Goal: Task Accomplishment & Management: Manage account settings

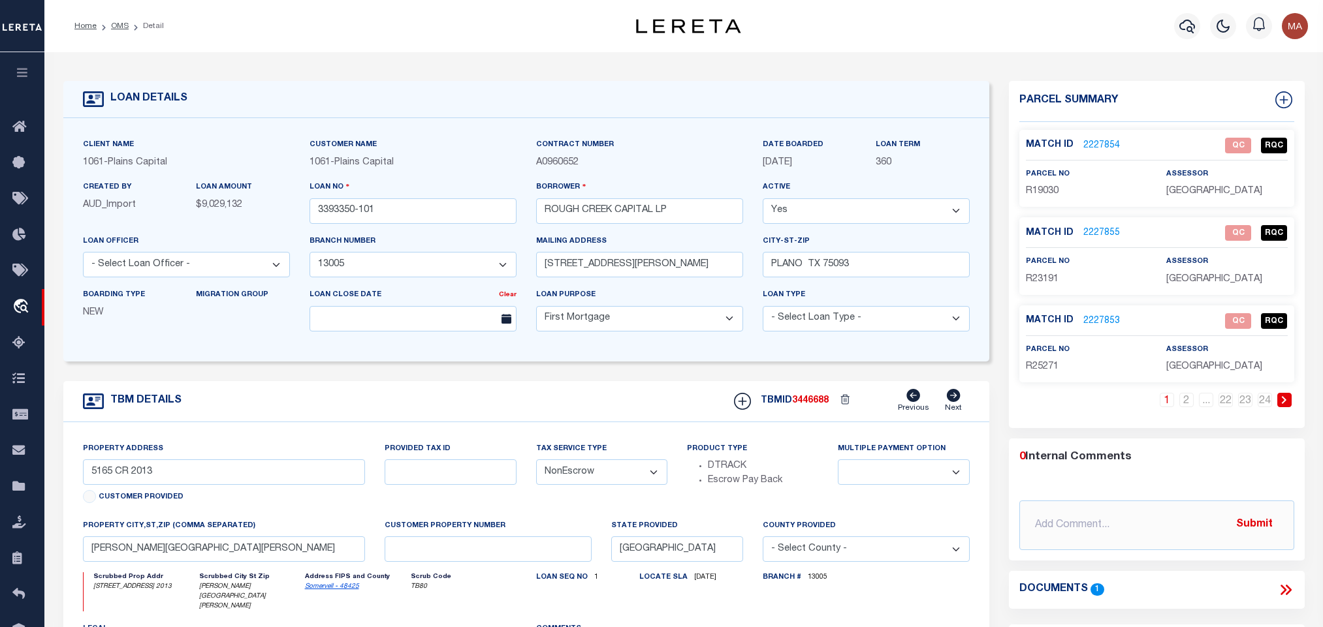
select select "1444"
select select "10"
select select "NonEscrow"
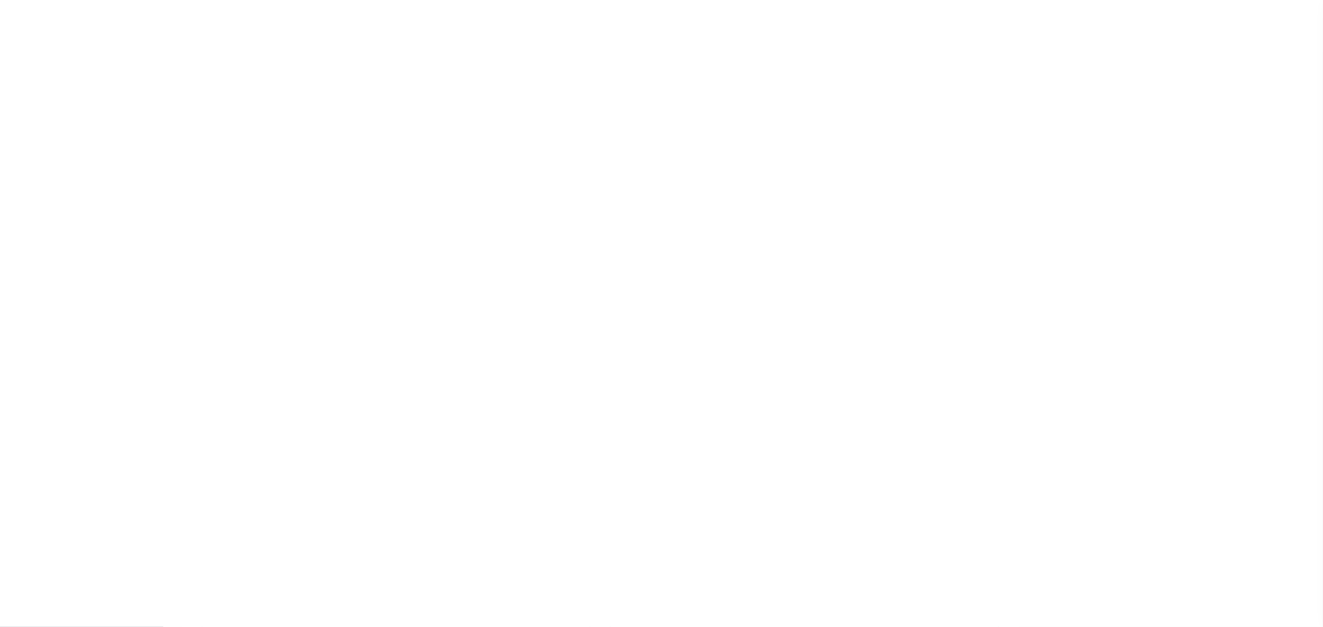
type input "3393350-101"
type input "ROUGH CREEK CAPITAL LP"
select select
type input "[STREET_ADDRESS][PERSON_NAME]"
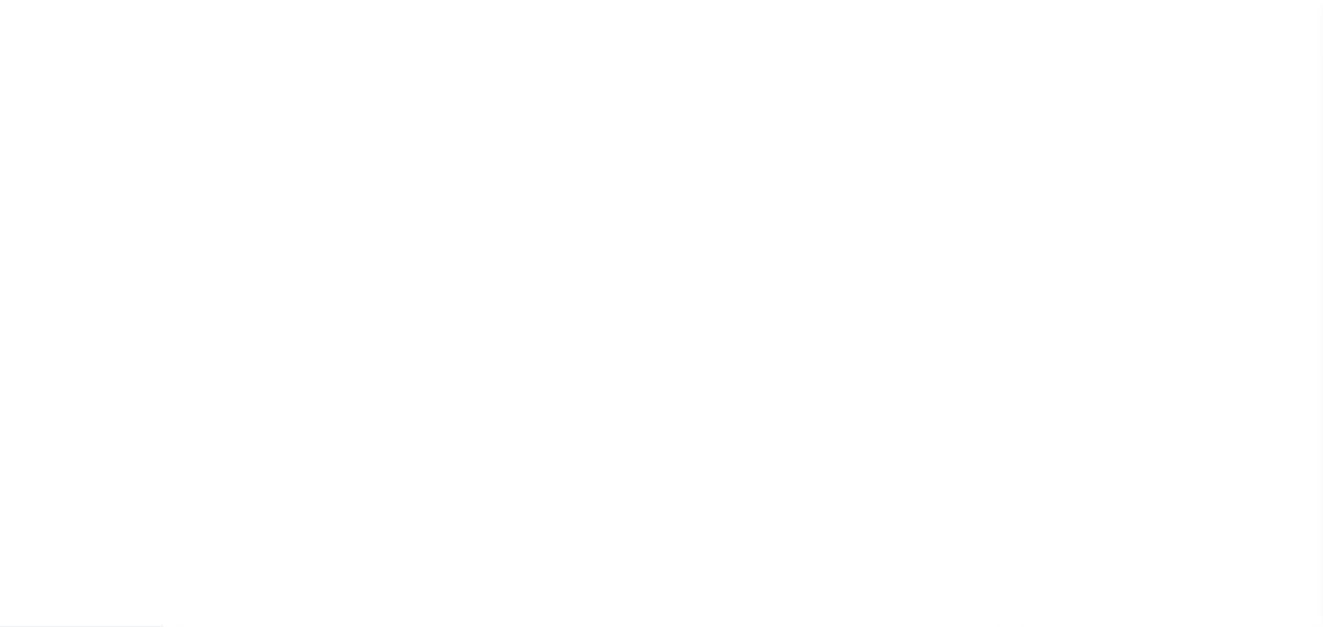
type input "PLANO TX 75093"
select select "10"
select select "NonEscrow"
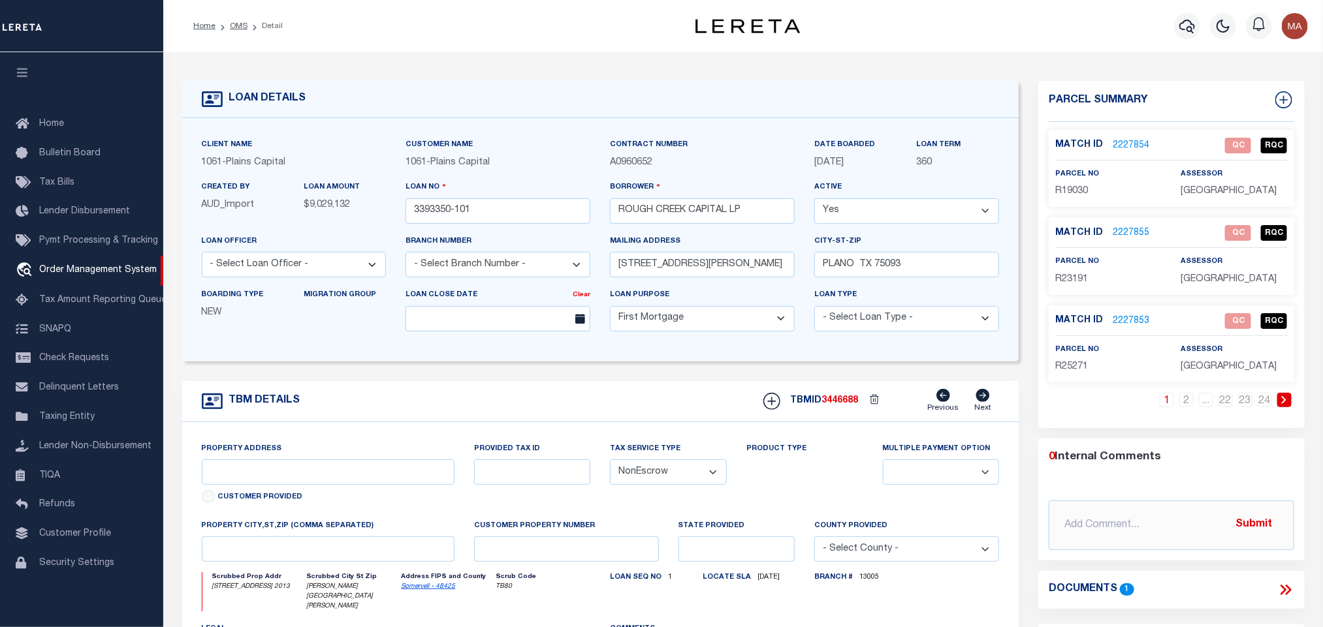
select select "1444"
type input "5165 CR 2013"
select select
type input "[PERSON_NAME][GEOGRAPHIC_DATA][PERSON_NAME]"
type input "[GEOGRAPHIC_DATA]"
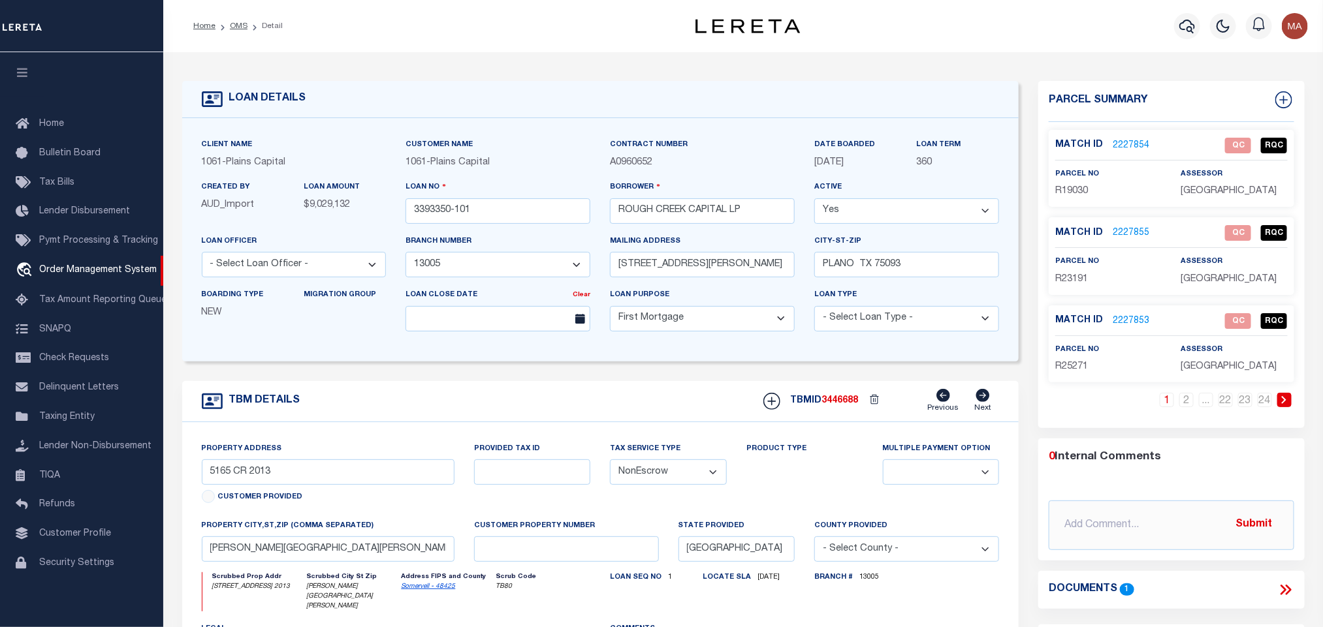
select select
type textarea "8430.836 ACRES IN [PERSON_NAME] SURV ABS 6 88, [PERSON_NAME]"
click at [10, 82] on button "button" at bounding box center [22, 74] width 44 height 44
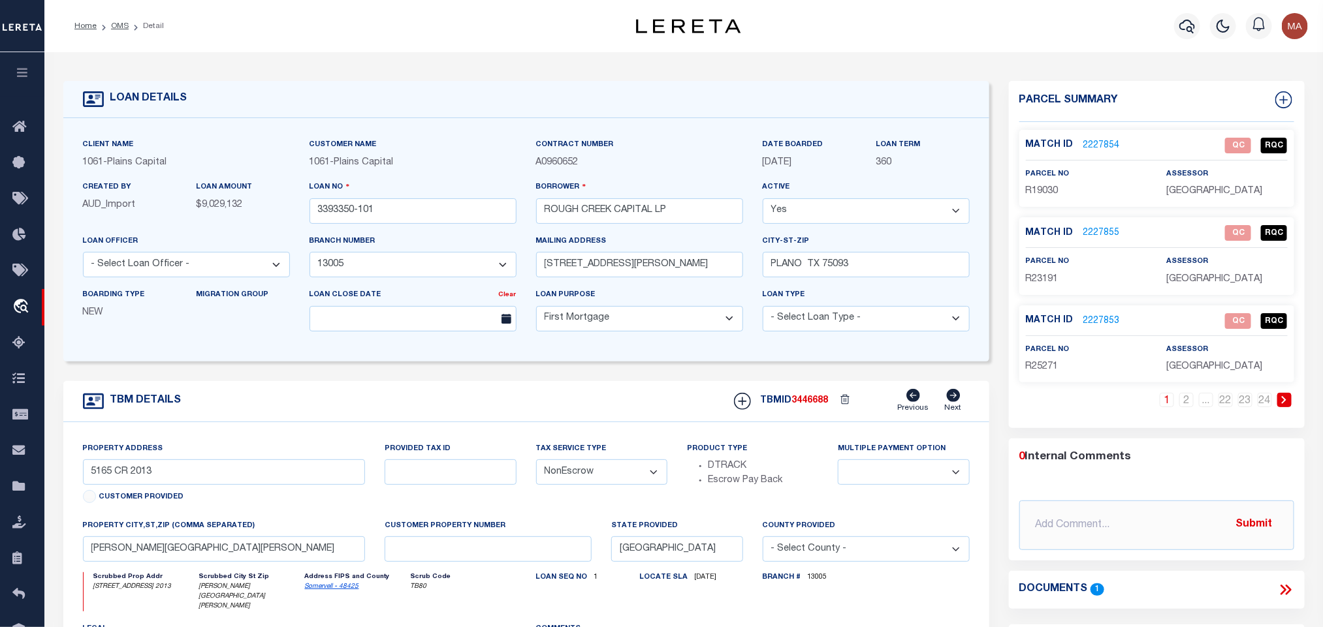
click at [1105, 149] on link "2227854" at bounding box center [1101, 146] width 37 height 14
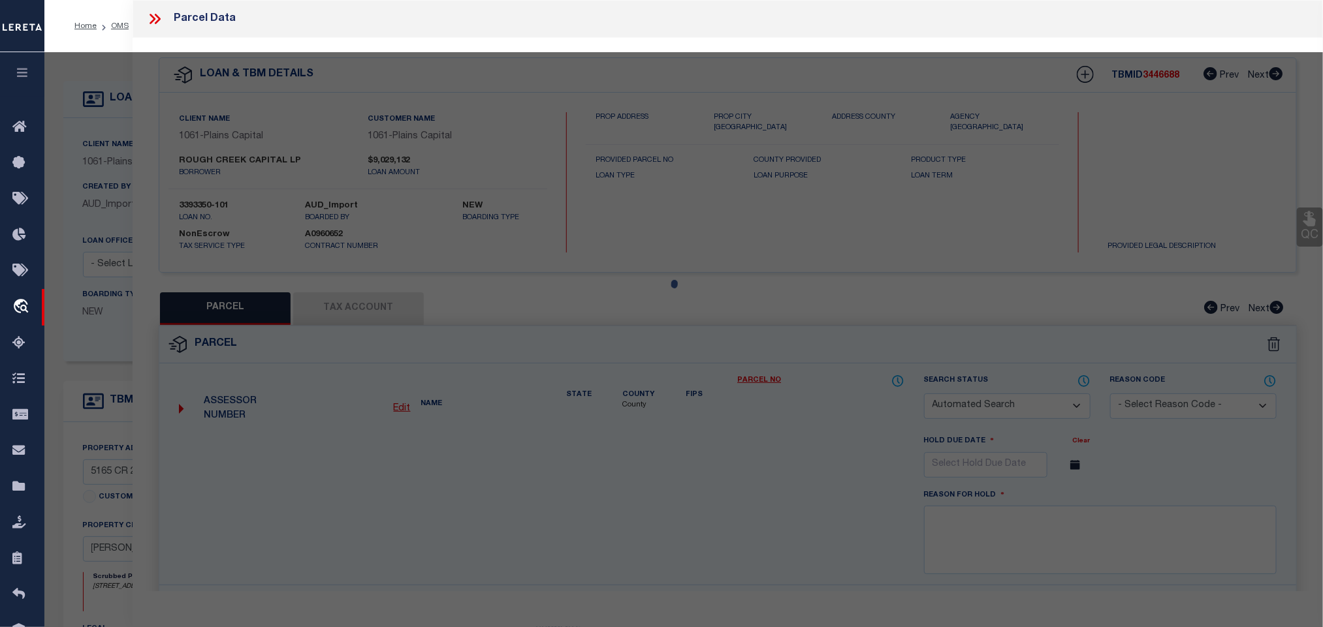
checkbox input "false"
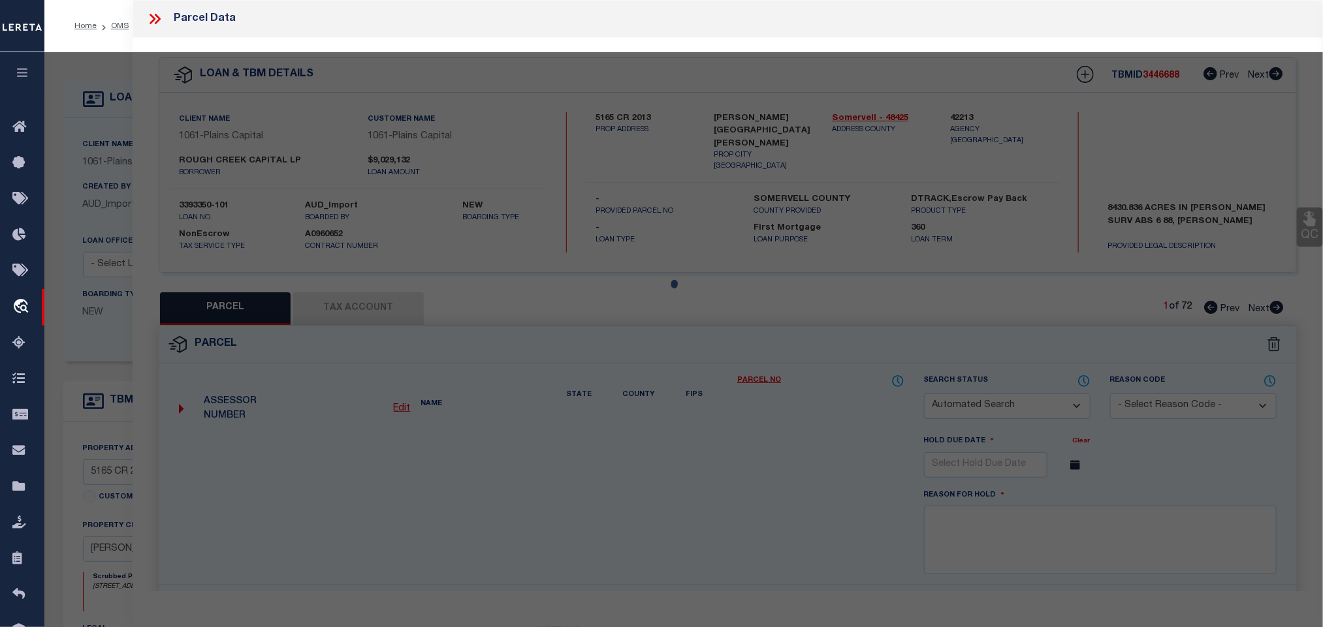
select select "QC"
type input "ROUGH CREEK OPERATING LP"
select select "AGW"
select select "LEG"
type input "CR199"
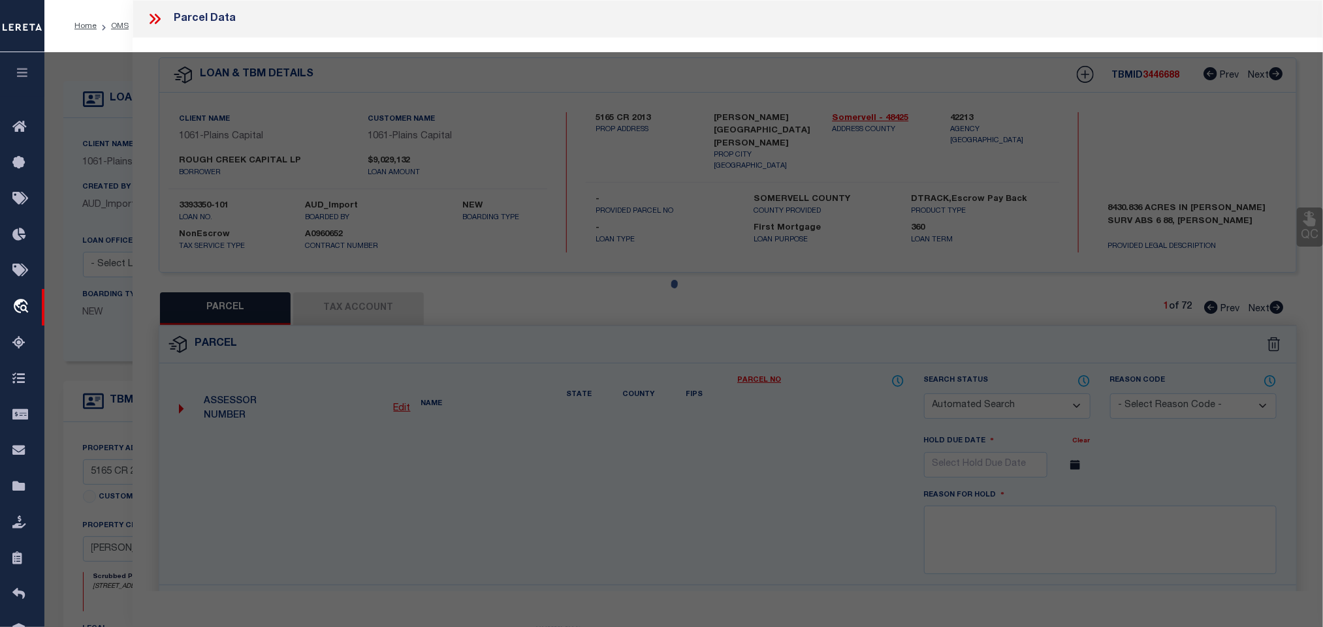
type input "[GEOGRAPHIC_DATA]"
type textarea "Acres 12.910, A0302 GORE JOHN;"
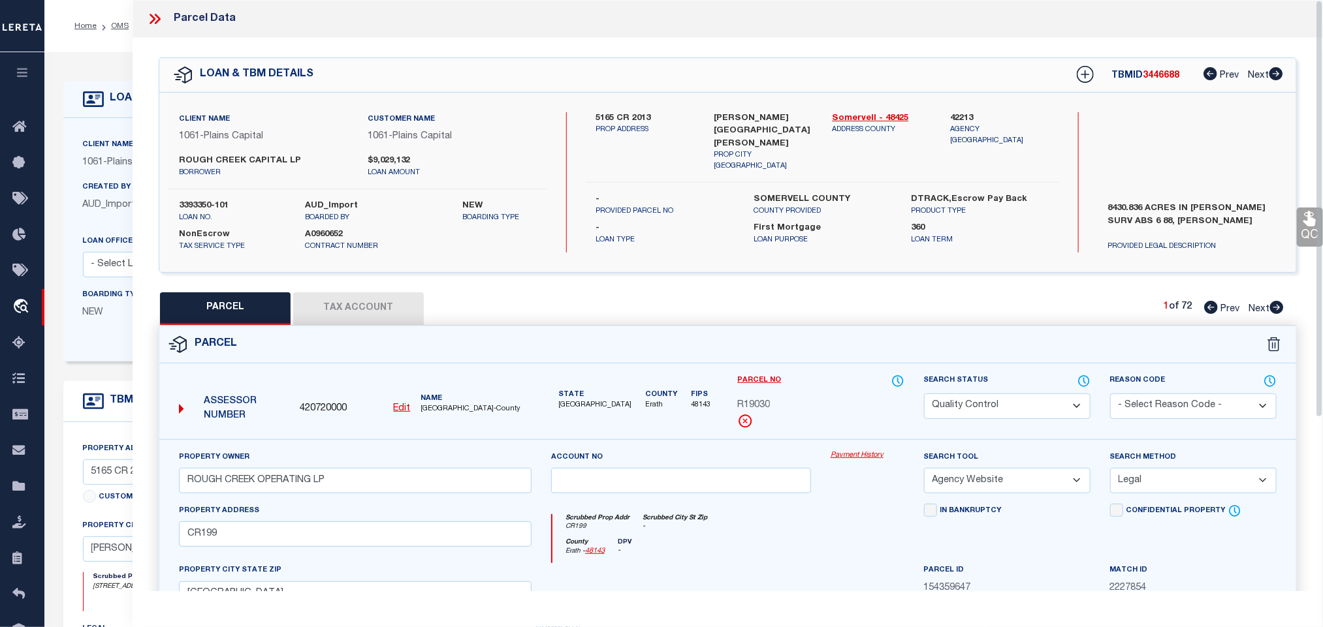
click at [333, 410] on span "420720000" at bounding box center [323, 409] width 47 height 14
copy span "420720000"
click at [81, 133] on div "Client Name 1061 - Plains Capital Customer Name 1061 - Plains Capital 360" at bounding box center [526, 239] width 926 height 243
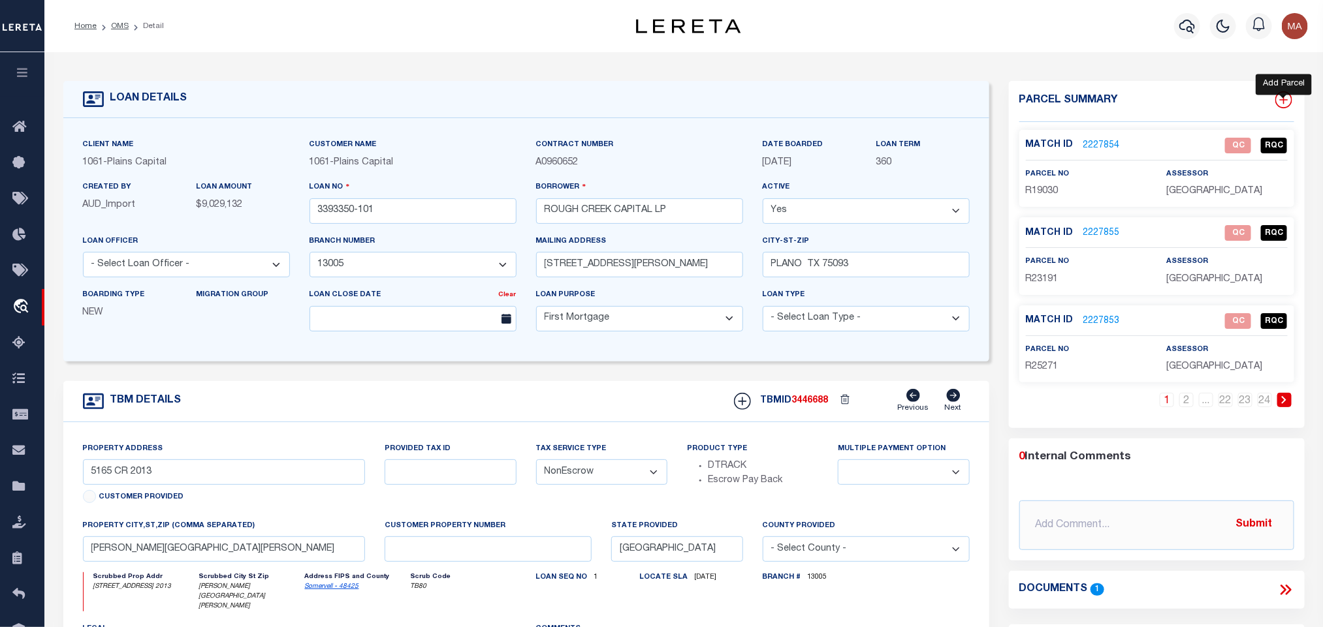
click at [1281, 99] on icon at bounding box center [1283, 99] width 17 height 17
select select "IP"
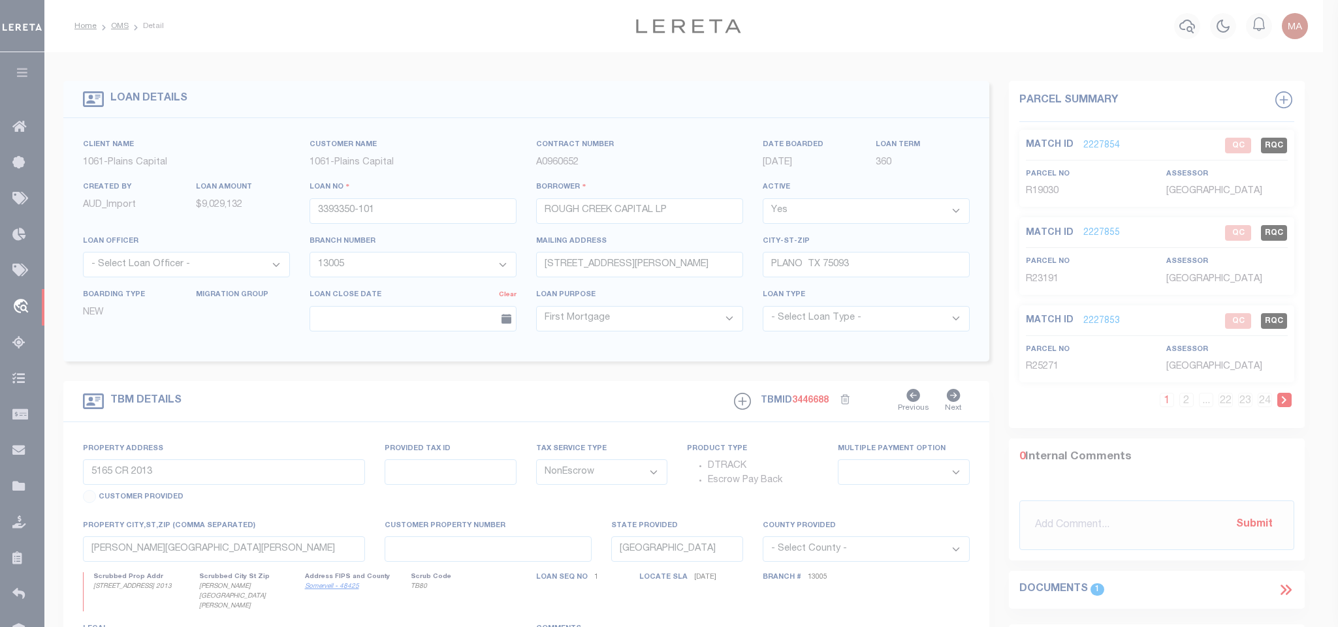
type textarea "-"
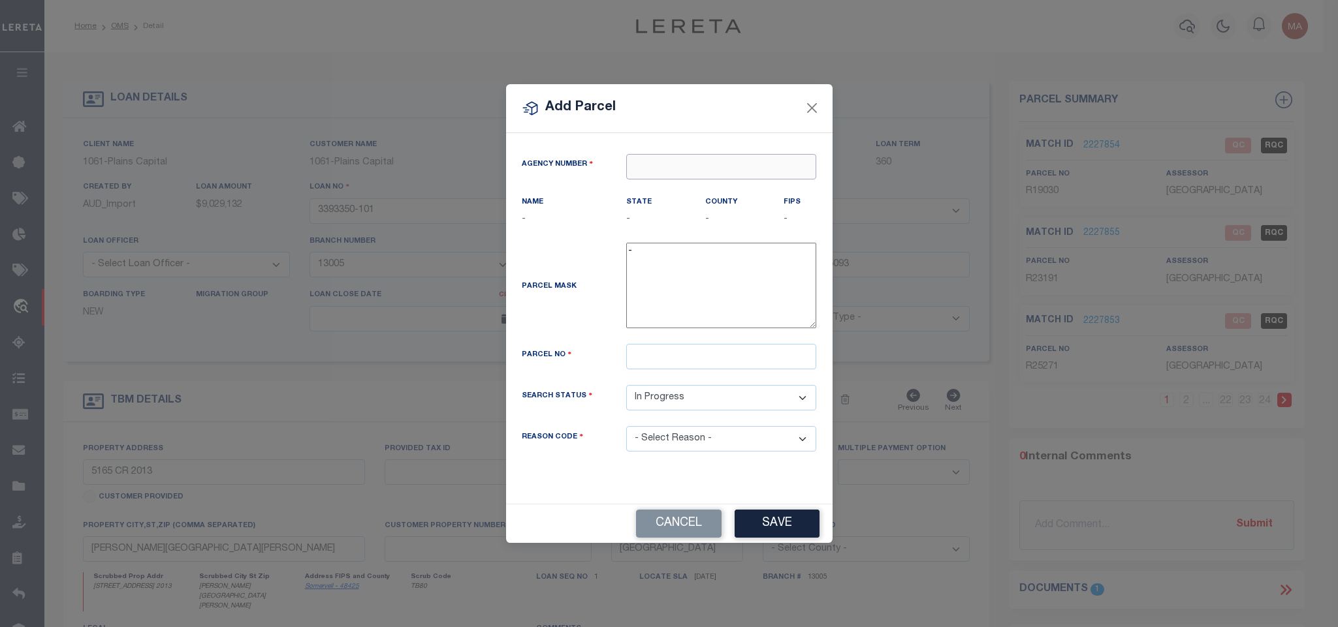
click at [762, 159] on input "text" at bounding box center [721, 166] width 190 height 25
paste input "420720000"
type input "420720000"
click at [697, 181] on div "420720000 : [GEOGRAPHIC_DATA]" at bounding box center [721, 194] width 190 height 37
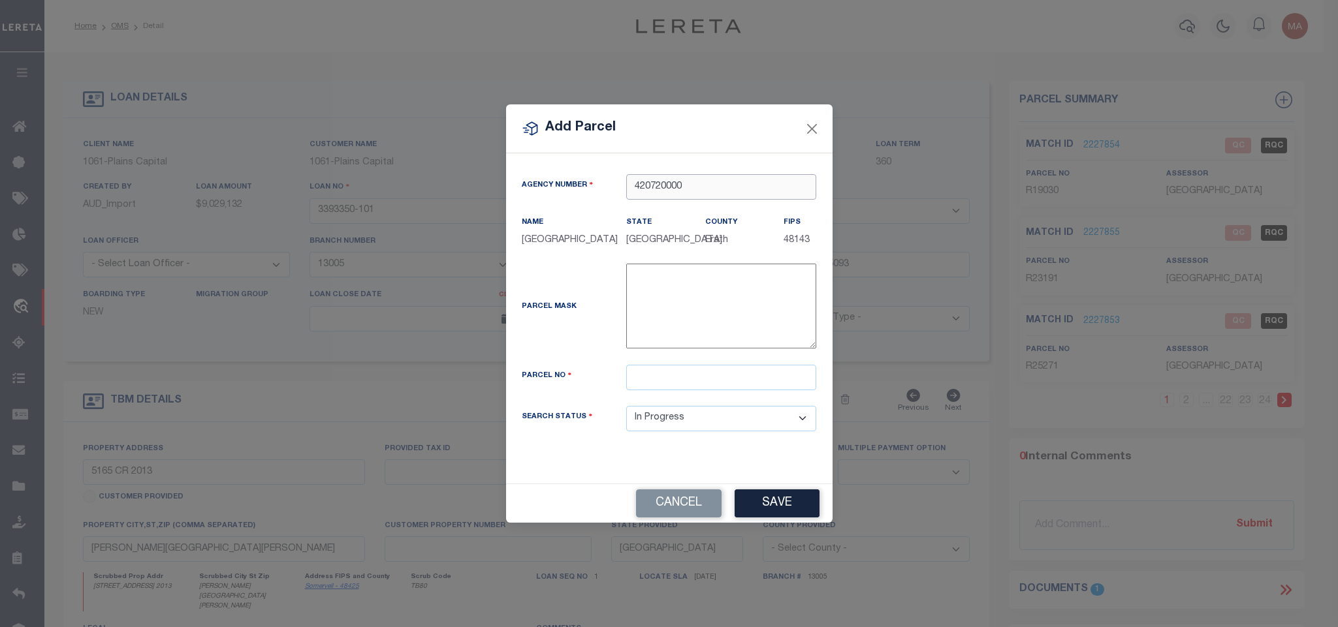
type input "420720000"
click at [640, 384] on input "text" at bounding box center [721, 377] width 190 height 25
paste input "65682"
type input "R65682"
click at [788, 499] on button "Save" at bounding box center [776, 504] width 85 height 28
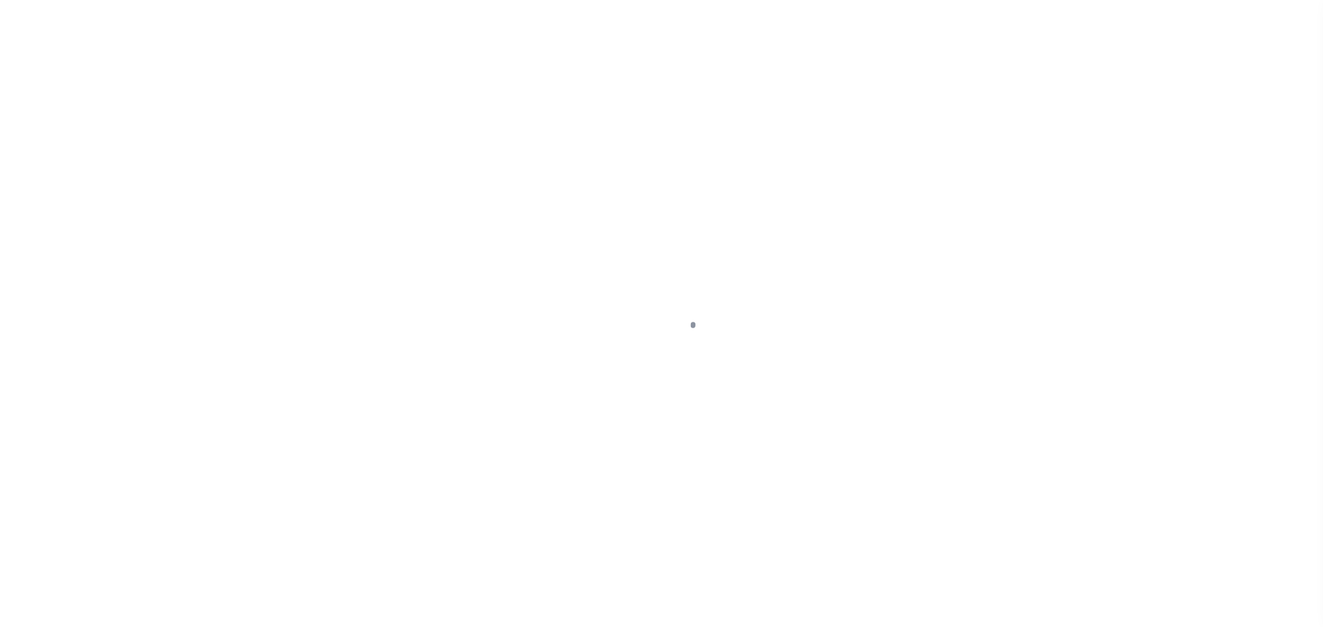
type input "3393350-101"
type input "ROUGH CREEK CAPITAL LP"
select select
type input "[STREET_ADDRESS][PERSON_NAME]"
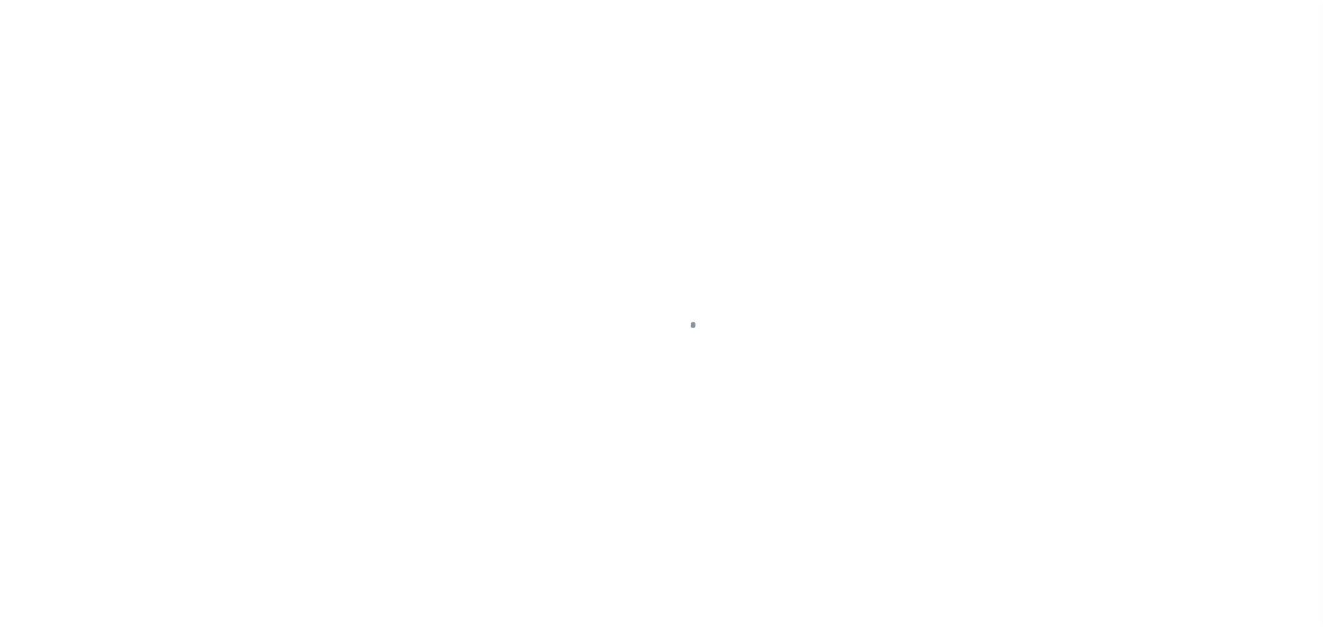
type input "PLANO TX 75093"
select select "10"
select select "NonEscrow"
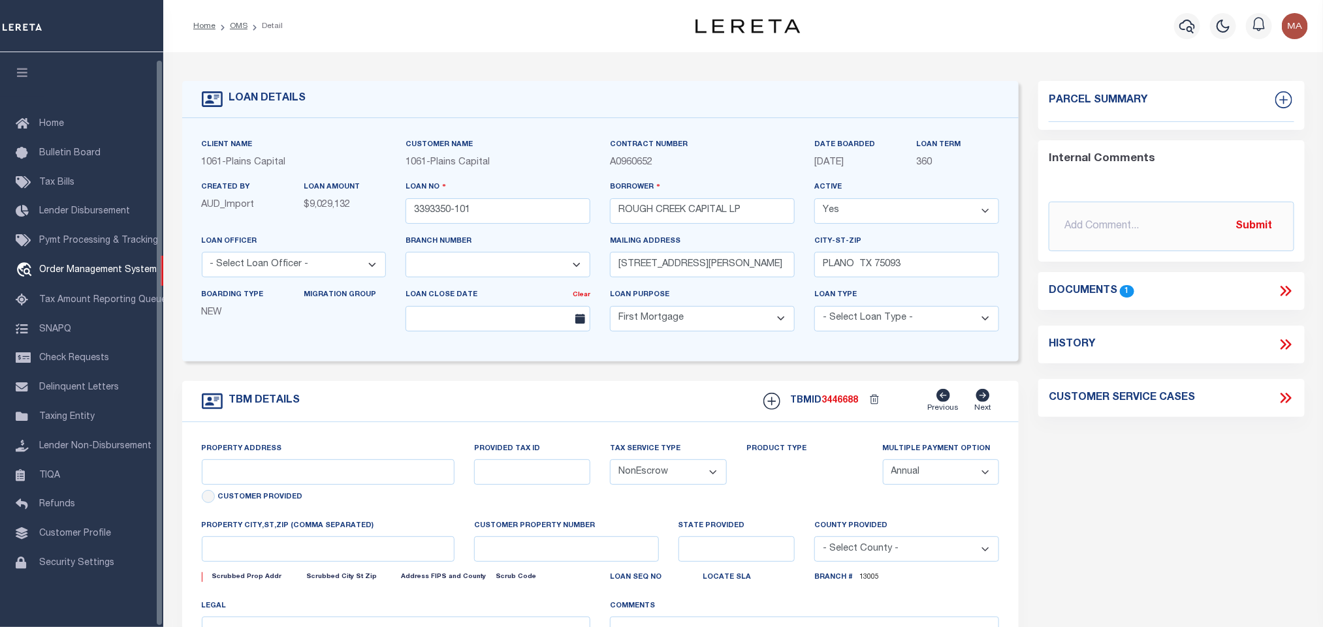
type input "5165 CR 2013"
select select
type input "[PERSON_NAME][GEOGRAPHIC_DATA][PERSON_NAME]"
type input "[GEOGRAPHIC_DATA]"
select select
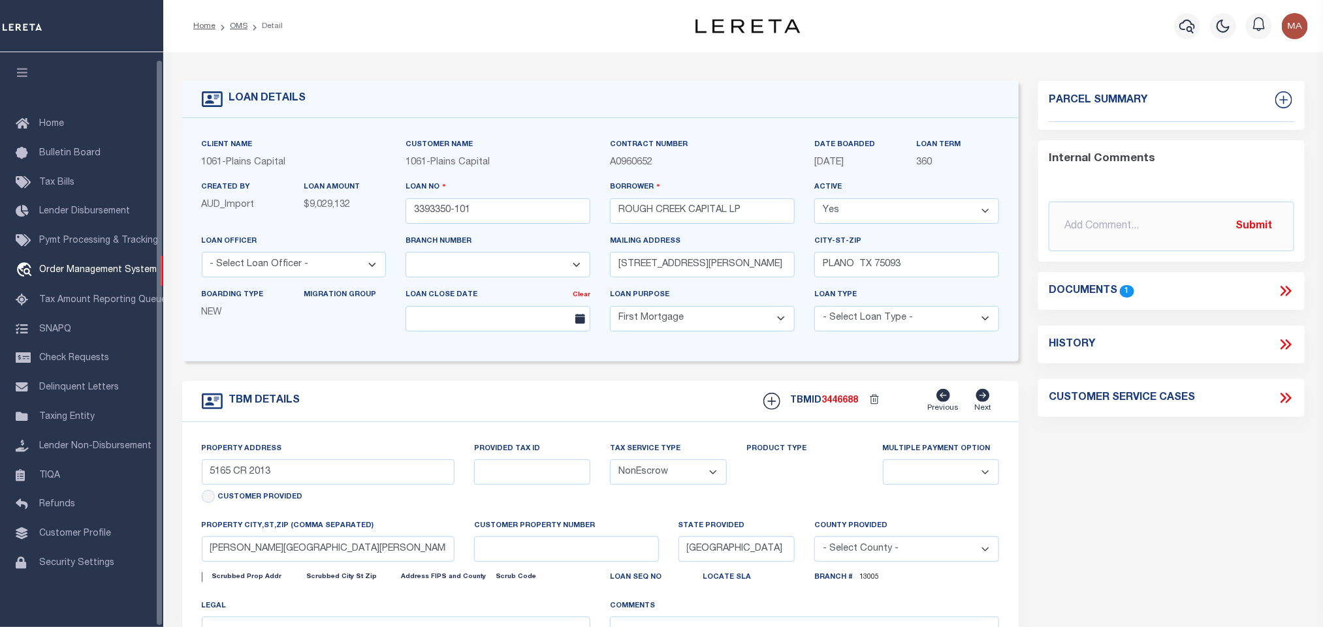
type textarea "8430.836 ACRES IN [PERSON_NAME] SURV ABS 6 88, [PERSON_NAME]"
select select "1444"
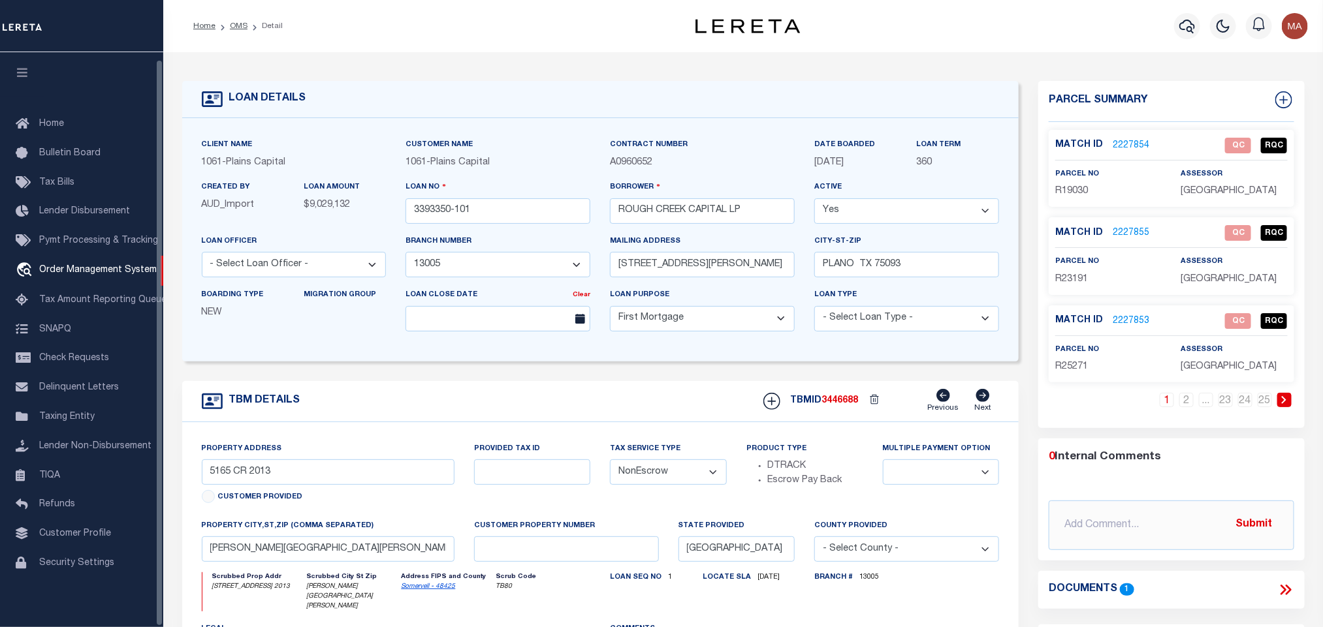
click at [20, 69] on icon "button" at bounding box center [22, 73] width 15 height 12
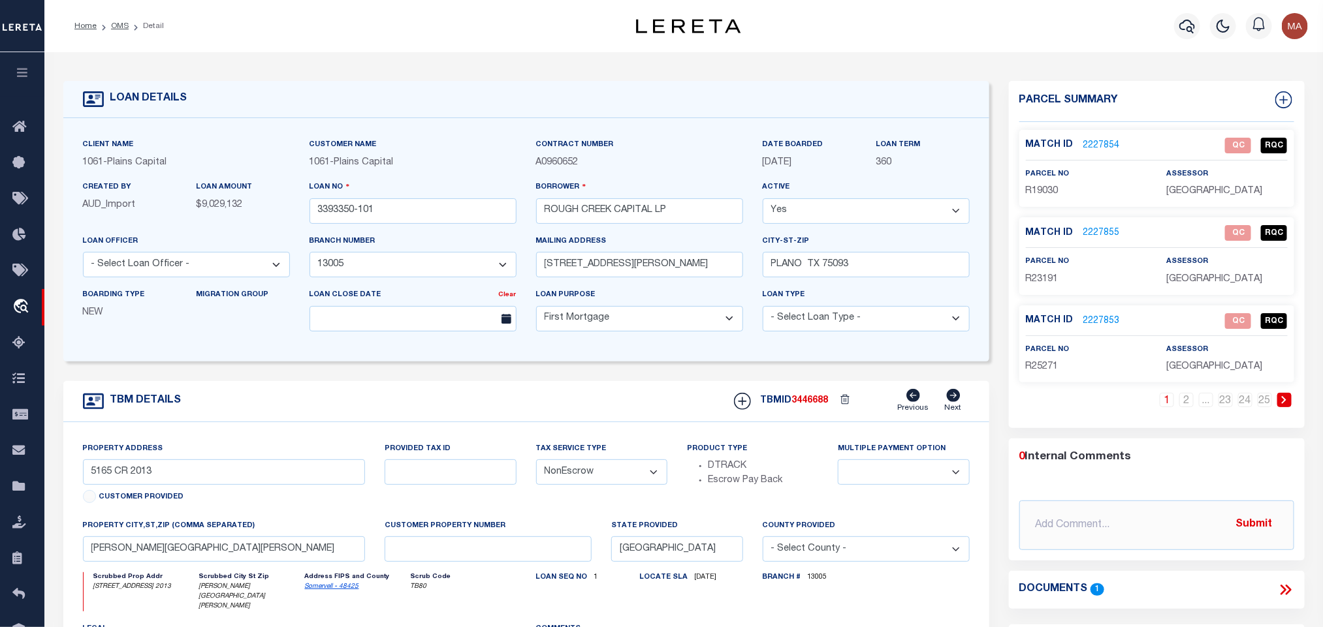
click at [1281, 403] on icon at bounding box center [1284, 400] width 6 height 8
click at [1285, 401] on icon at bounding box center [1283, 400] width 5 height 8
click at [1111, 401] on link at bounding box center [1108, 400] width 14 height 14
click at [1111, 328] on link "2227906" at bounding box center [1101, 322] width 37 height 14
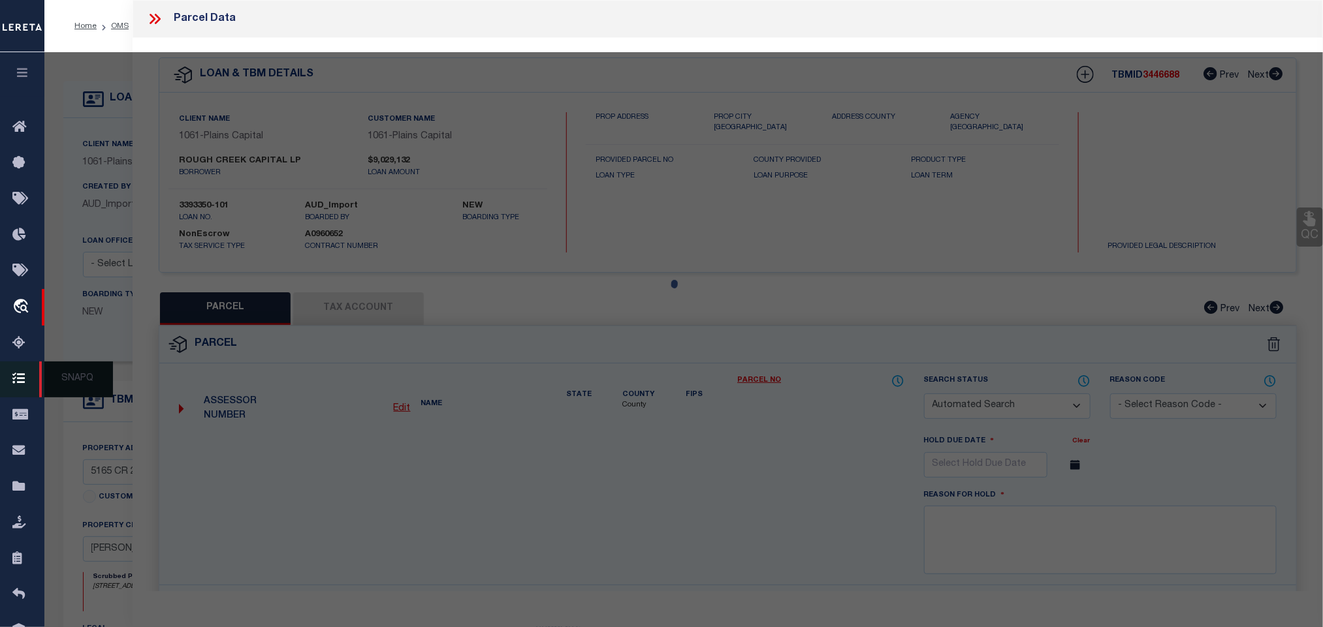
checkbox input "false"
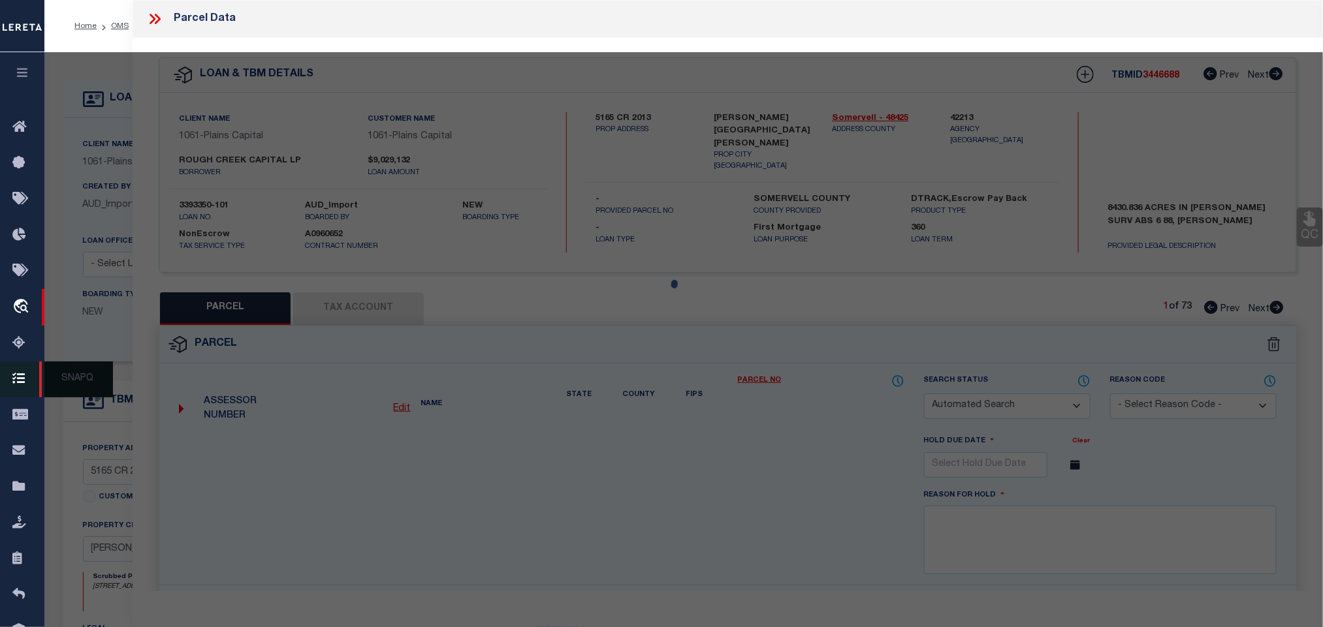
select select "IP"
type input "ROUGH CREEK OPERATING LP"
type input "CR199"
checkbox input "false"
type input "[GEOGRAPHIC_DATA]"
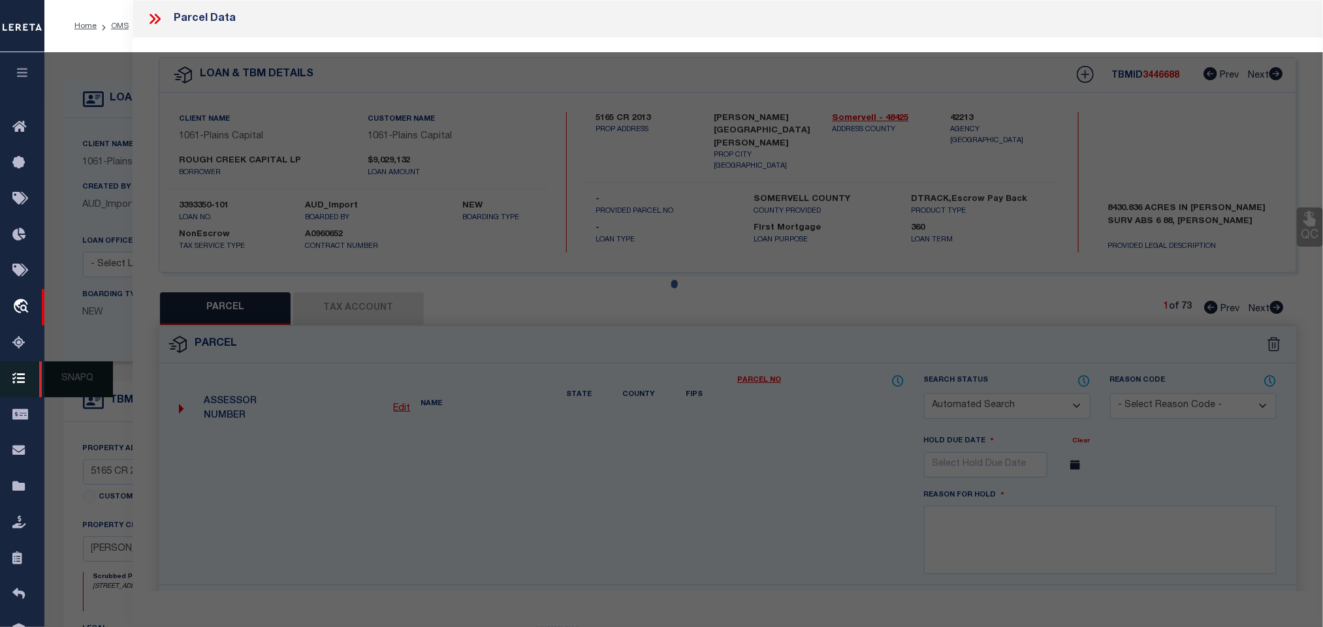
type textarea "Acres 2.090, A0302 GORE JOHN;"
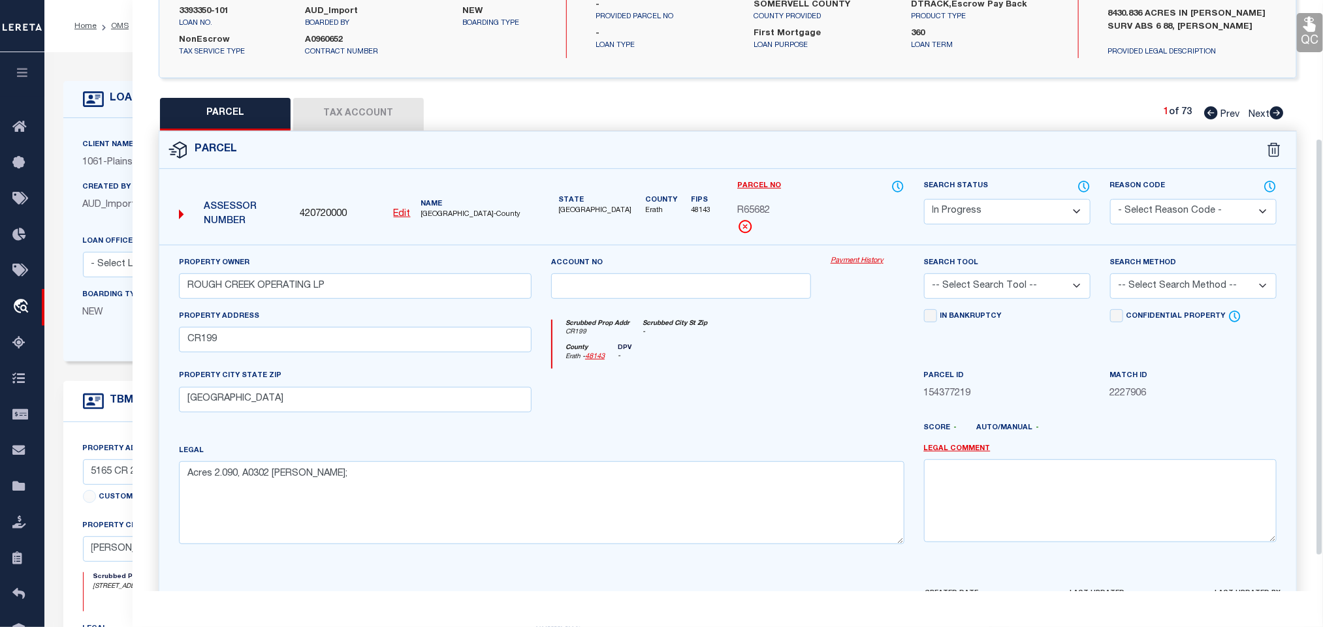
scroll to position [196, 0]
click at [1034, 296] on select "-- Select Search Tool -- 3rd Party Website Agency File Agency Website ATLS CNV-…" at bounding box center [1007, 284] width 166 height 25
click at [924, 276] on select "-- Select Search Tool -- 3rd Party Website Agency File Agency Website ATLS CNV-…" at bounding box center [1007, 284] width 166 height 25
click at [1016, 292] on select "-- Select Search Tool -- 3rd Party Website Agency File Agency Website ATLS CNV-…" at bounding box center [1007, 284] width 166 height 25
select select "AGW"
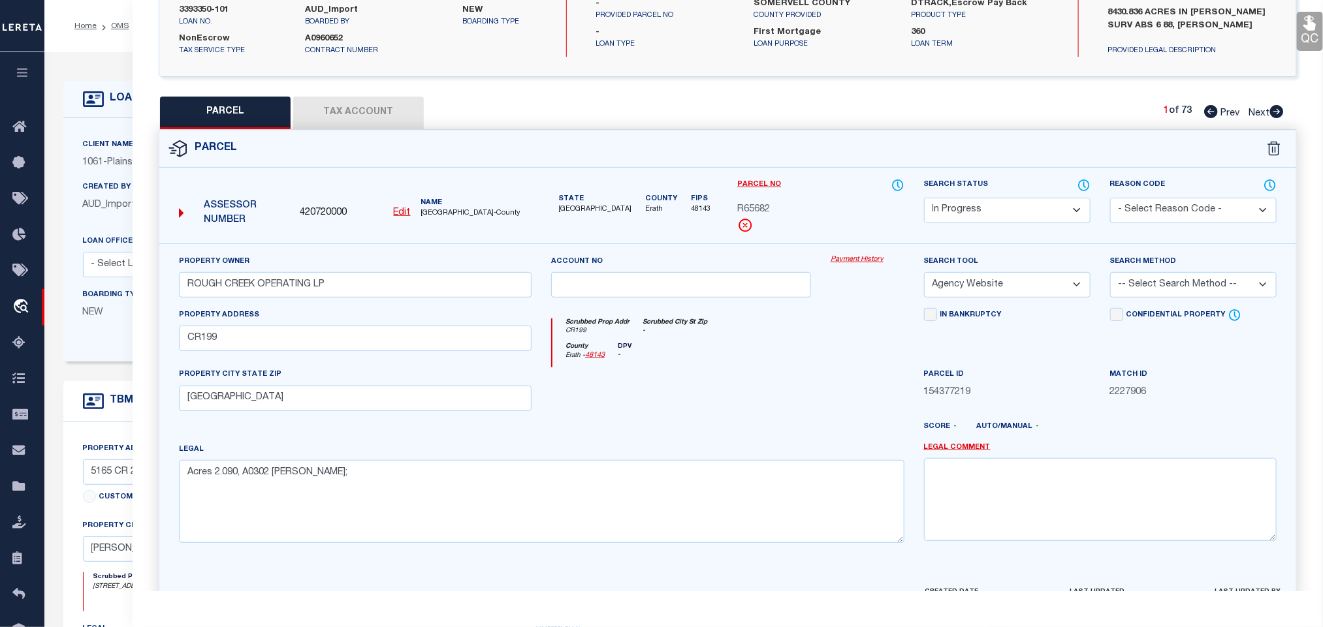
click at [924, 276] on select "-- Select Search Tool -- 3rd Party Website Agency File Agency Website ATLS CNV-…" at bounding box center [1007, 284] width 166 height 25
drag, startPoint x: 1170, startPoint y: 279, endPoint x: 1168, endPoint y: 292, distance: 13.2
click at [1170, 279] on select "-- Select Search Method -- Property Address Legal Liability Info Provided" at bounding box center [1193, 284] width 166 height 25
select select "LEG"
click at [1110, 276] on select "-- Select Search Method -- Property Address Legal Liability Info Provided" at bounding box center [1193, 284] width 166 height 25
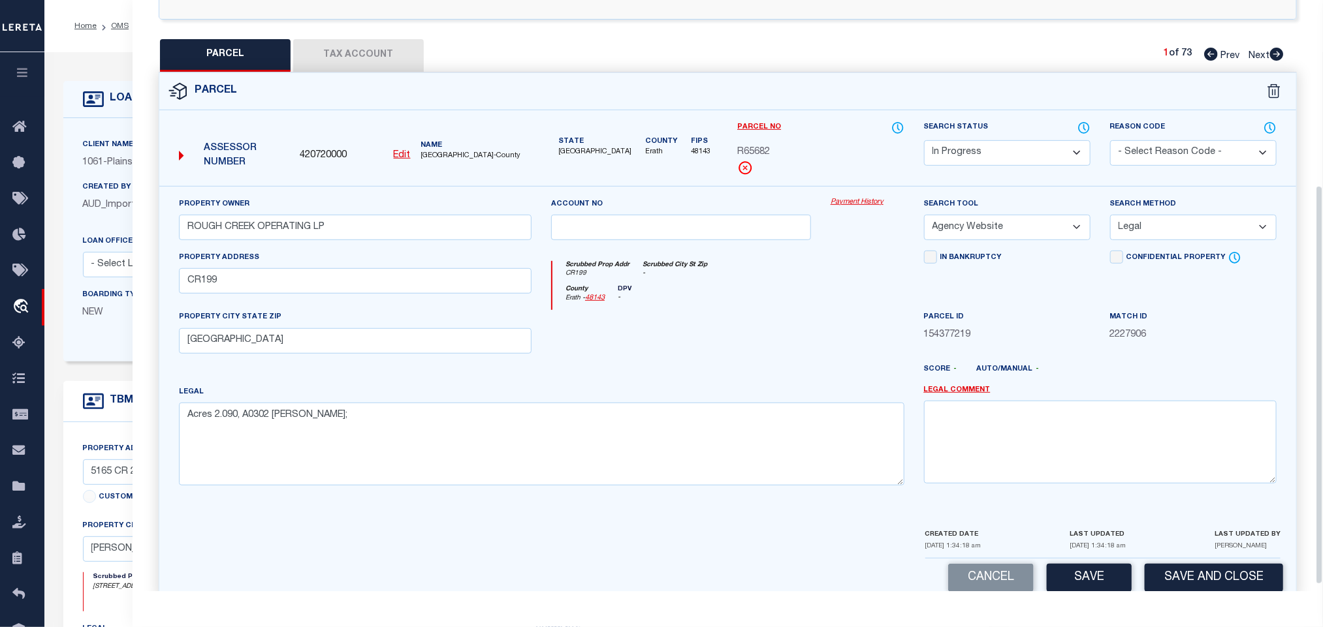
scroll to position [284, 0]
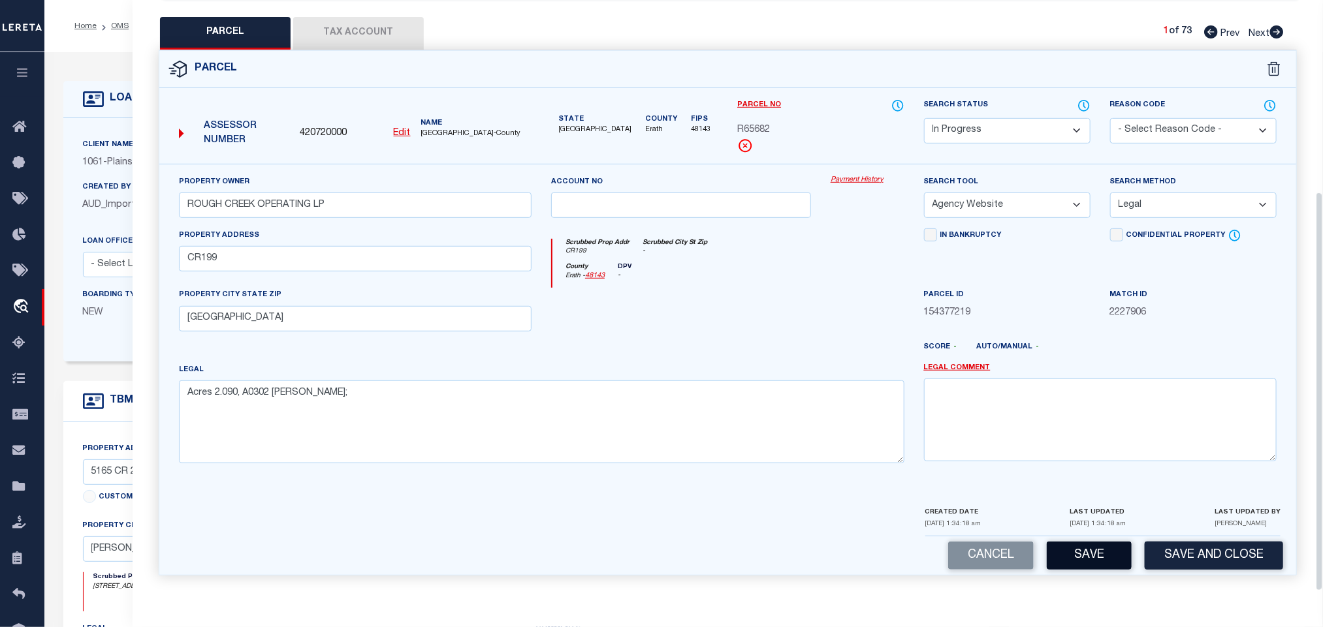
click at [1097, 547] on button "Save" at bounding box center [1088, 556] width 85 height 28
click at [378, 18] on button "Tax Account" at bounding box center [358, 33] width 131 height 33
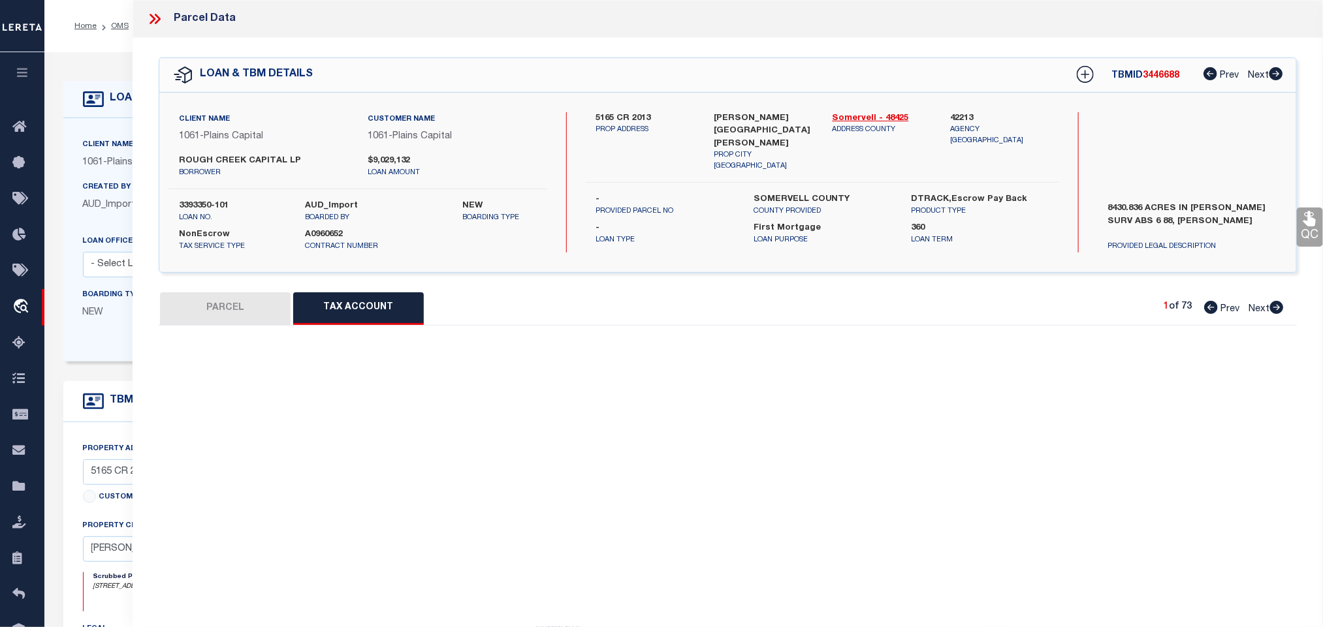
scroll to position [0, 0]
select select "100"
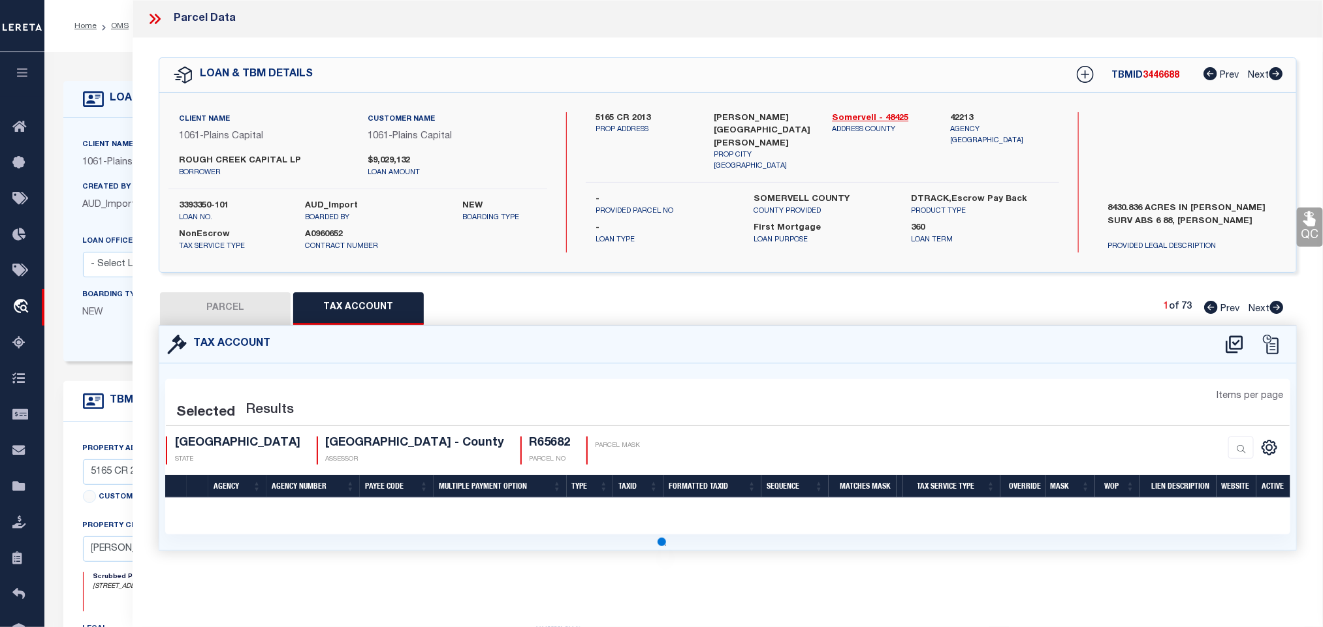
select select "100"
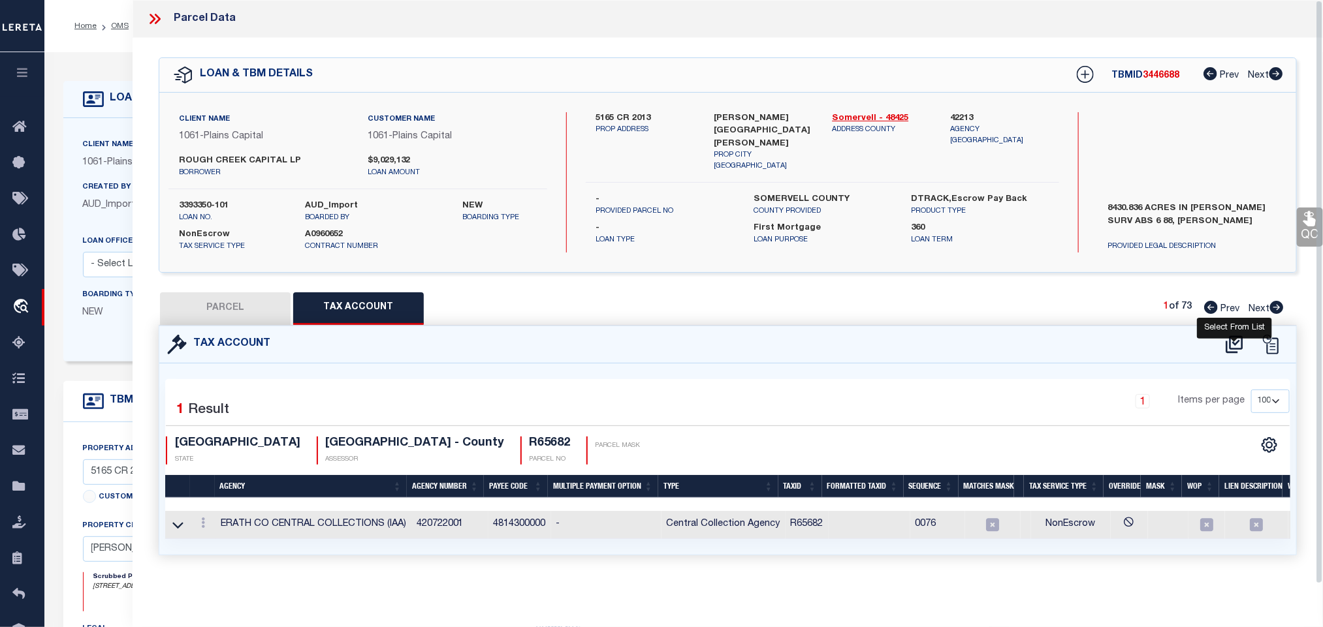
click at [1230, 353] on icon at bounding box center [1234, 344] width 22 height 21
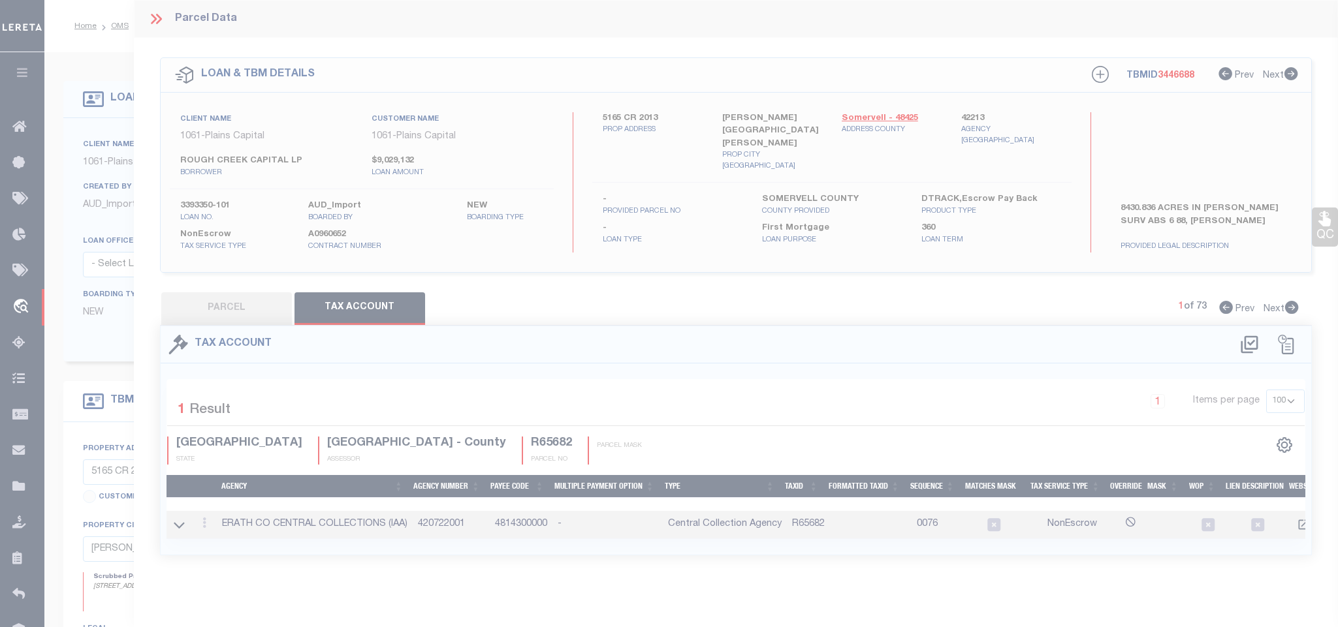
select select "200"
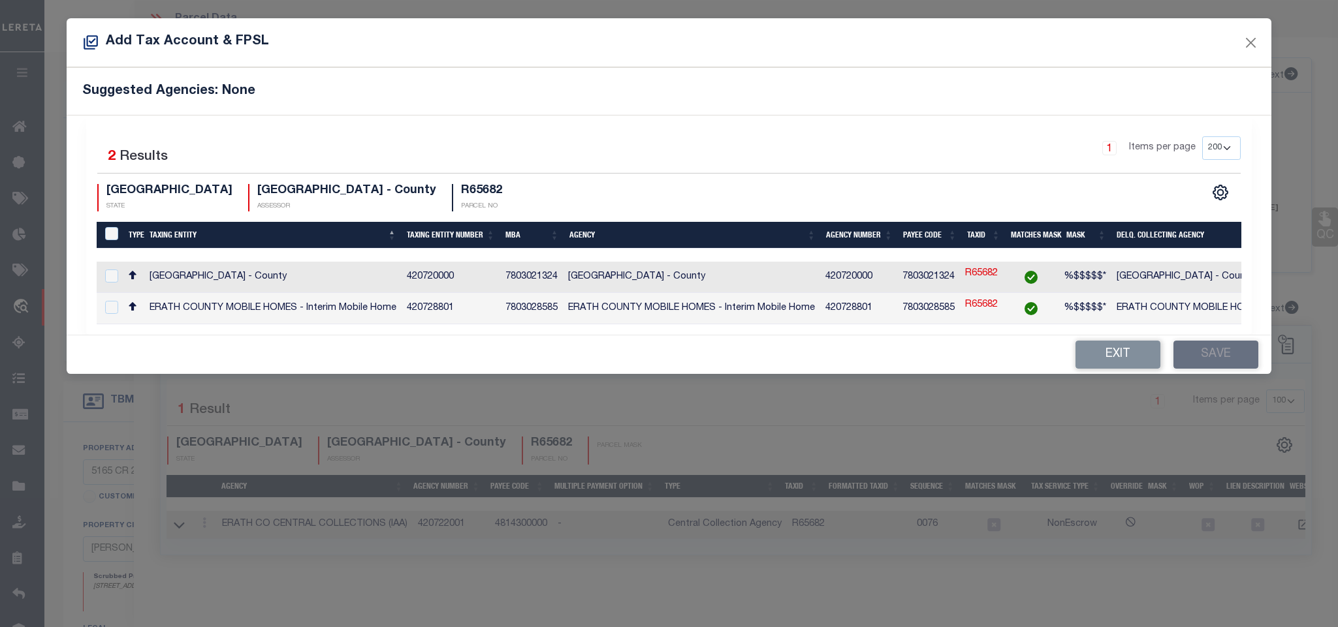
click at [1191, 281] on td "[GEOGRAPHIC_DATA] - County" at bounding box center [1239, 277] width 257 height 31
checkbox input "true"
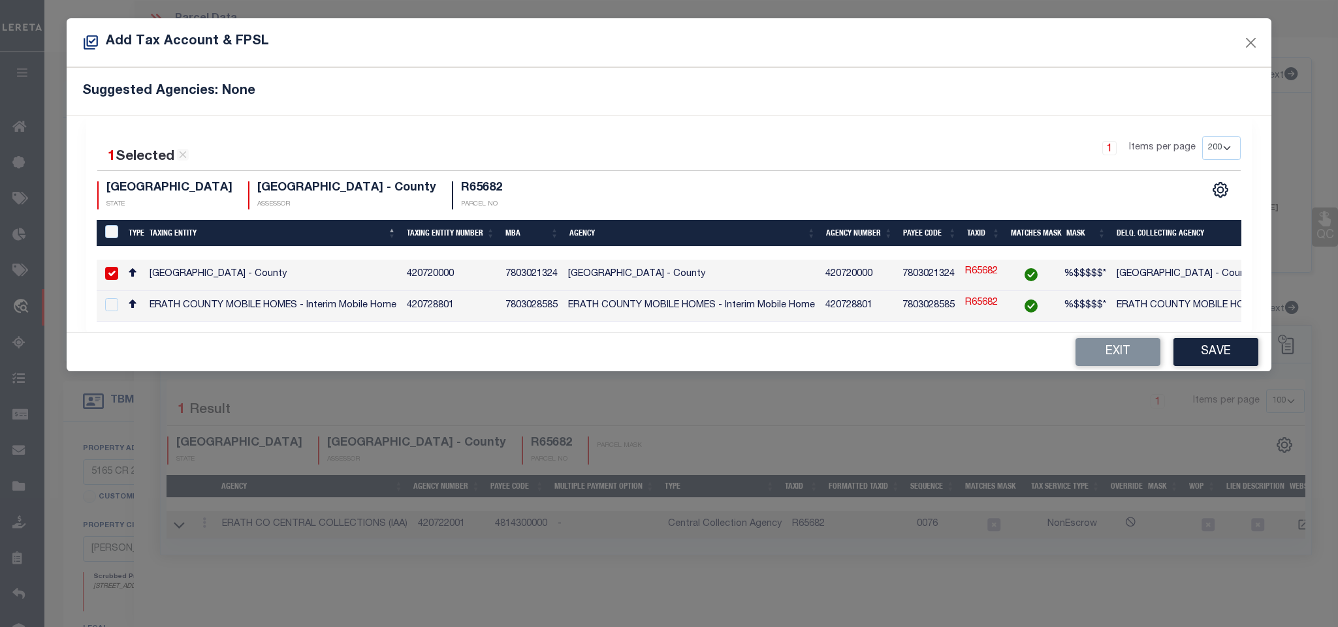
click at [1199, 371] on div "Exit Save" at bounding box center [669, 352] width 1204 height 39
click at [1203, 364] on button "Save" at bounding box center [1215, 352] width 85 height 28
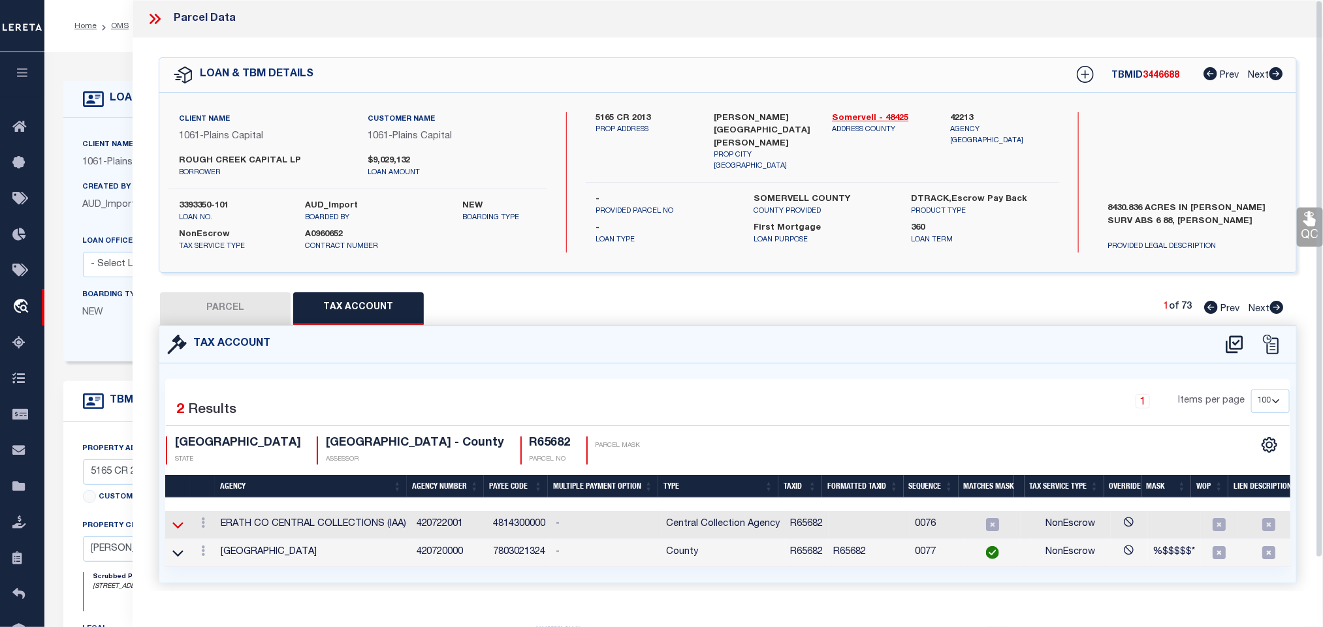
click at [175, 527] on icon at bounding box center [177, 525] width 11 height 14
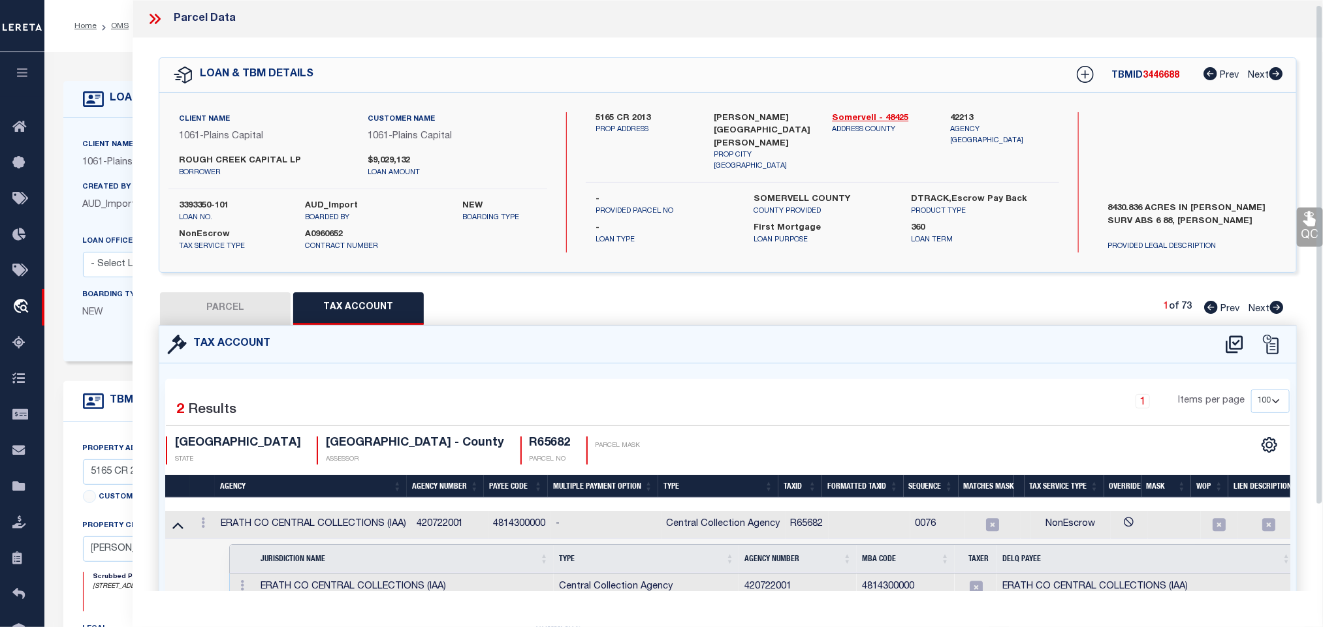
scroll to position [98, 0]
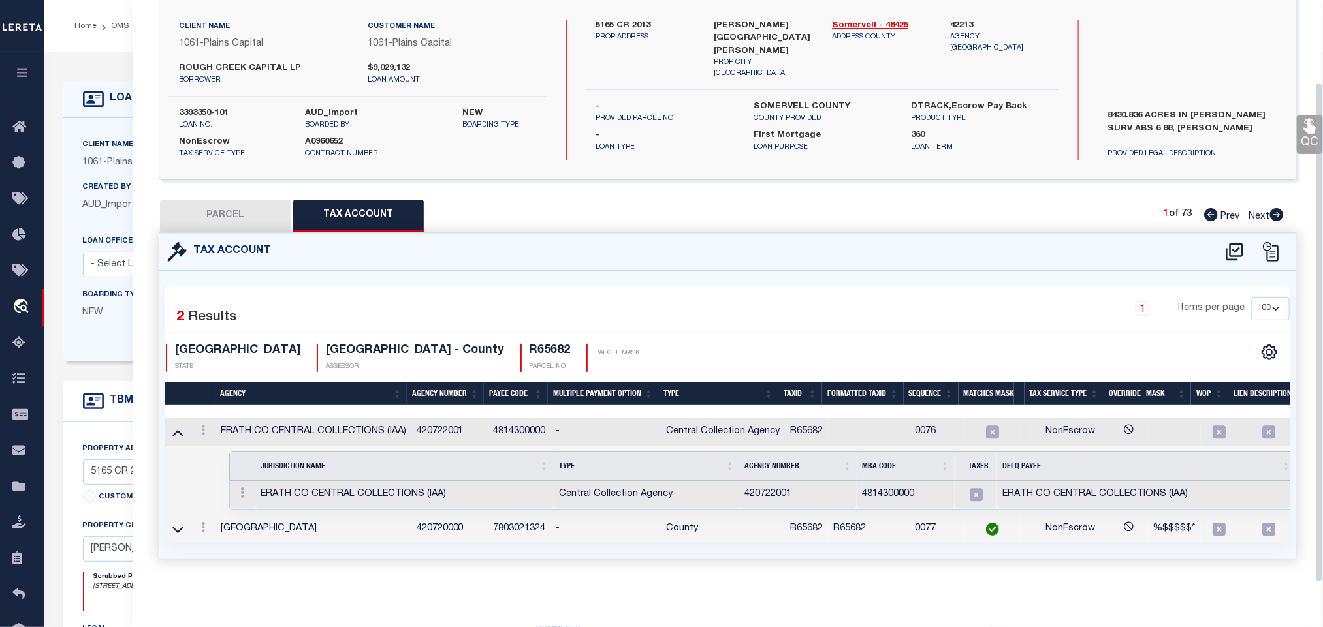
click at [234, 494] on td at bounding box center [242, 495] width 25 height 28
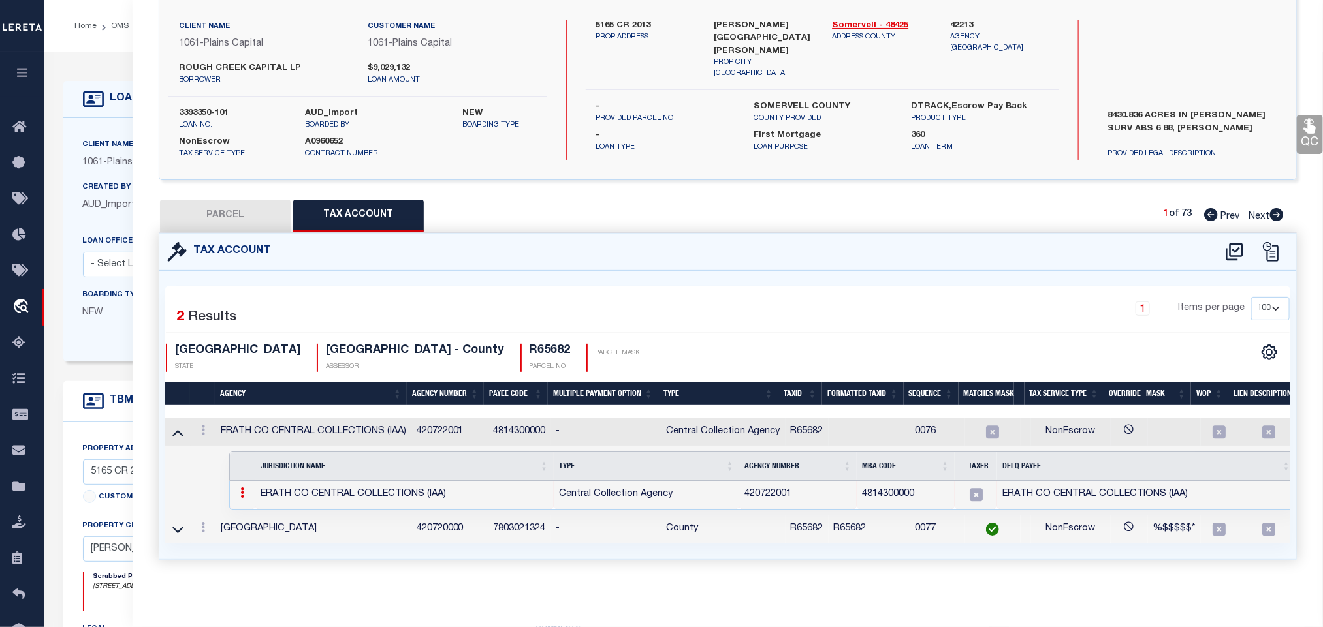
click at [245, 497] on link at bounding box center [242, 495] width 14 height 10
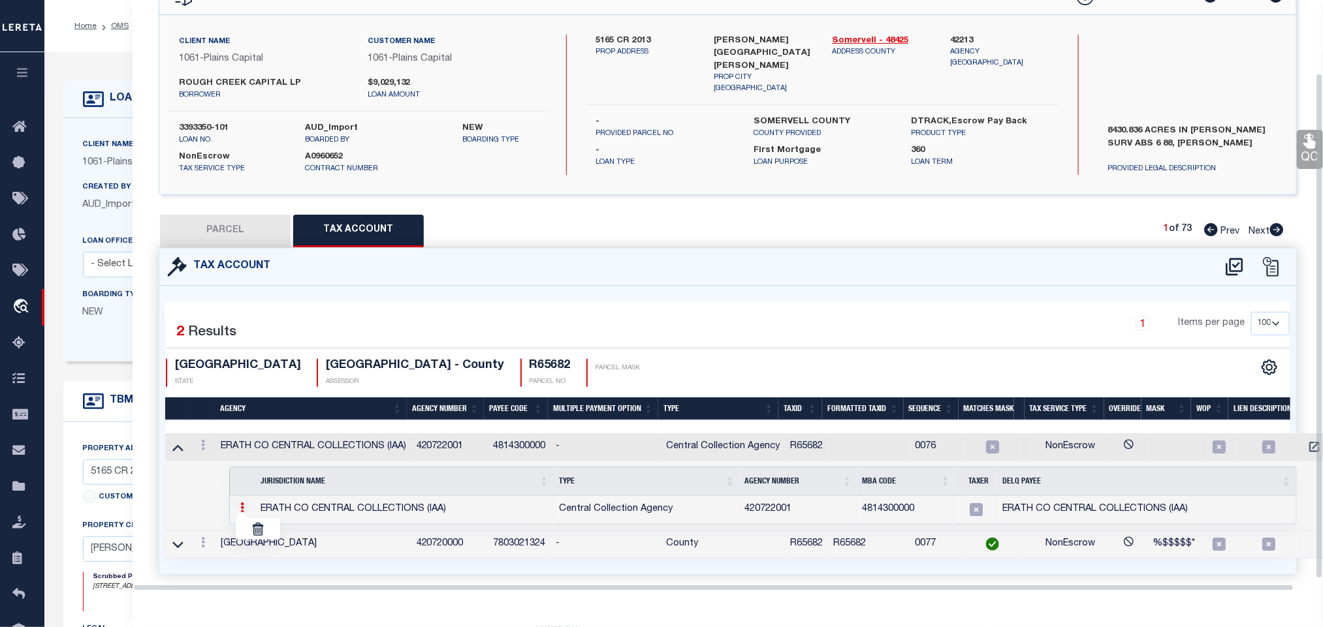
scroll to position [85, 0]
click at [259, 524] on img at bounding box center [257, 529] width 13 height 13
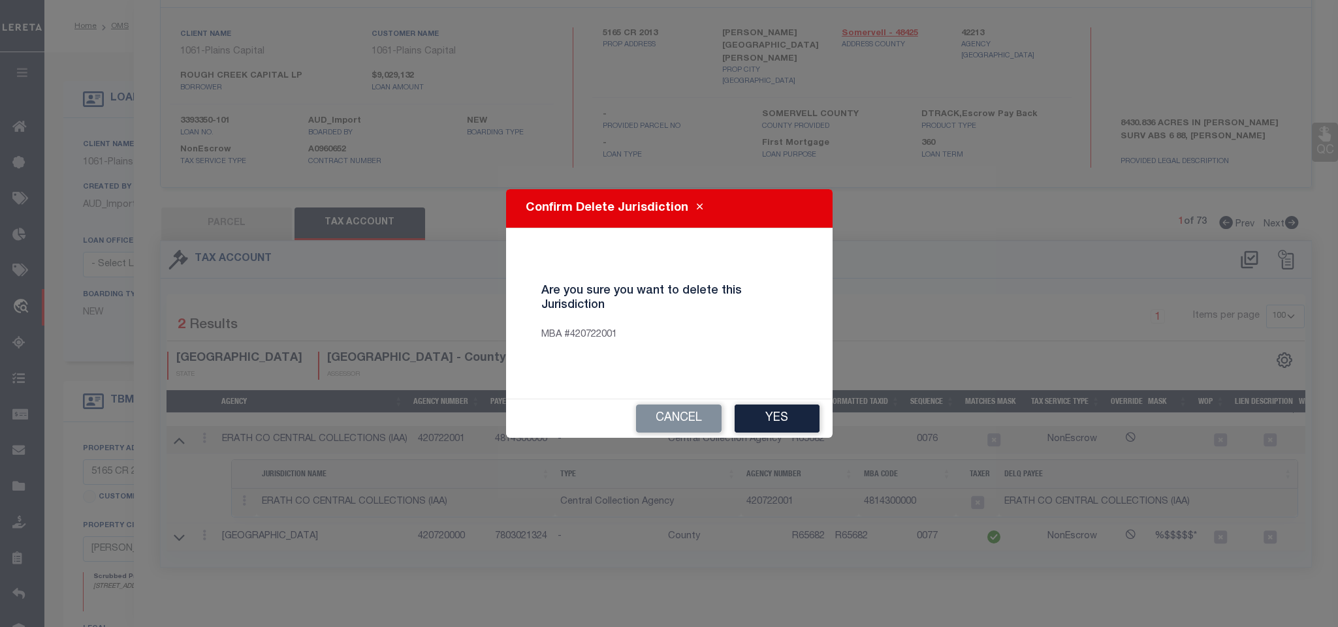
click at [778, 399] on div "Cancel Yes" at bounding box center [669, 418] width 326 height 39
click at [780, 424] on button "Yes" at bounding box center [776, 419] width 85 height 28
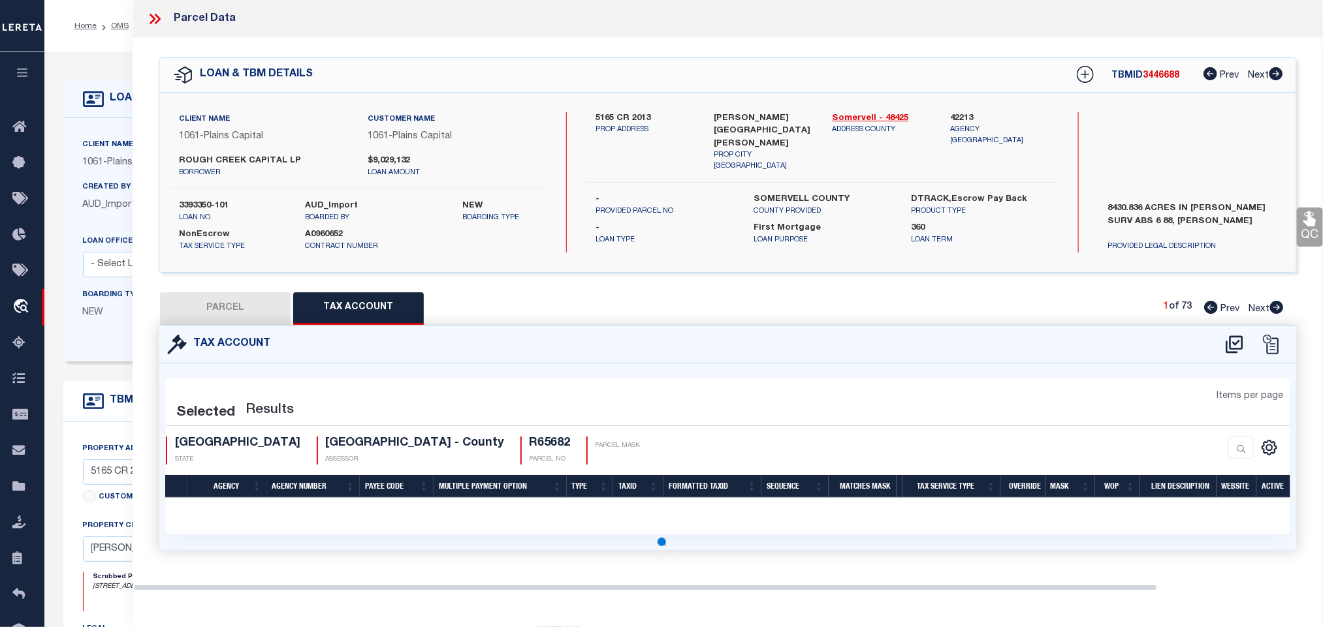
scroll to position [0, 0]
select select "100"
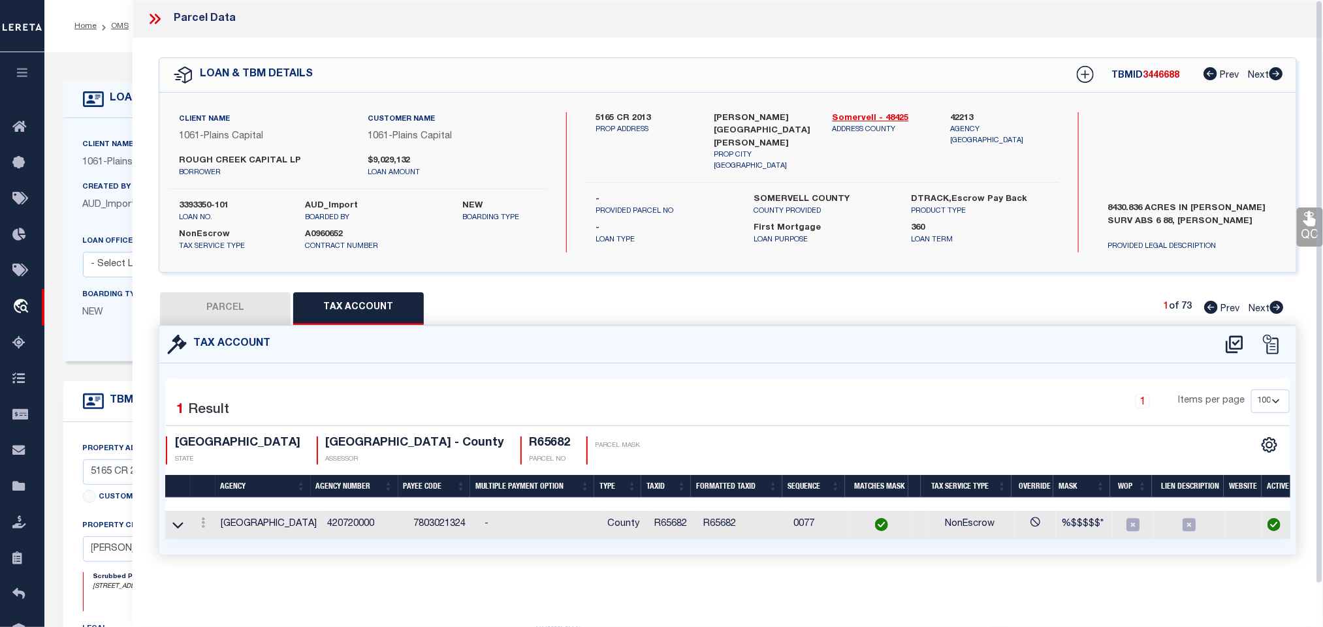
click at [243, 314] on button "PARCEL" at bounding box center [225, 308] width 131 height 33
select select "AS"
select select
checkbox input "false"
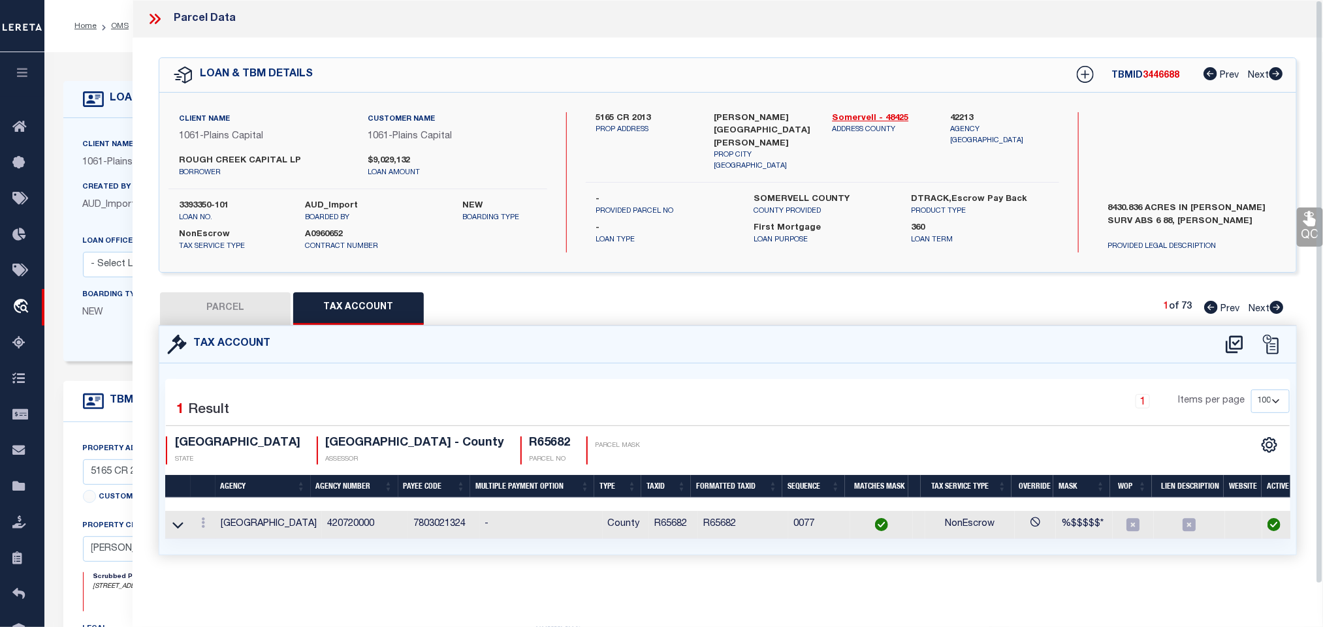
checkbox input "false"
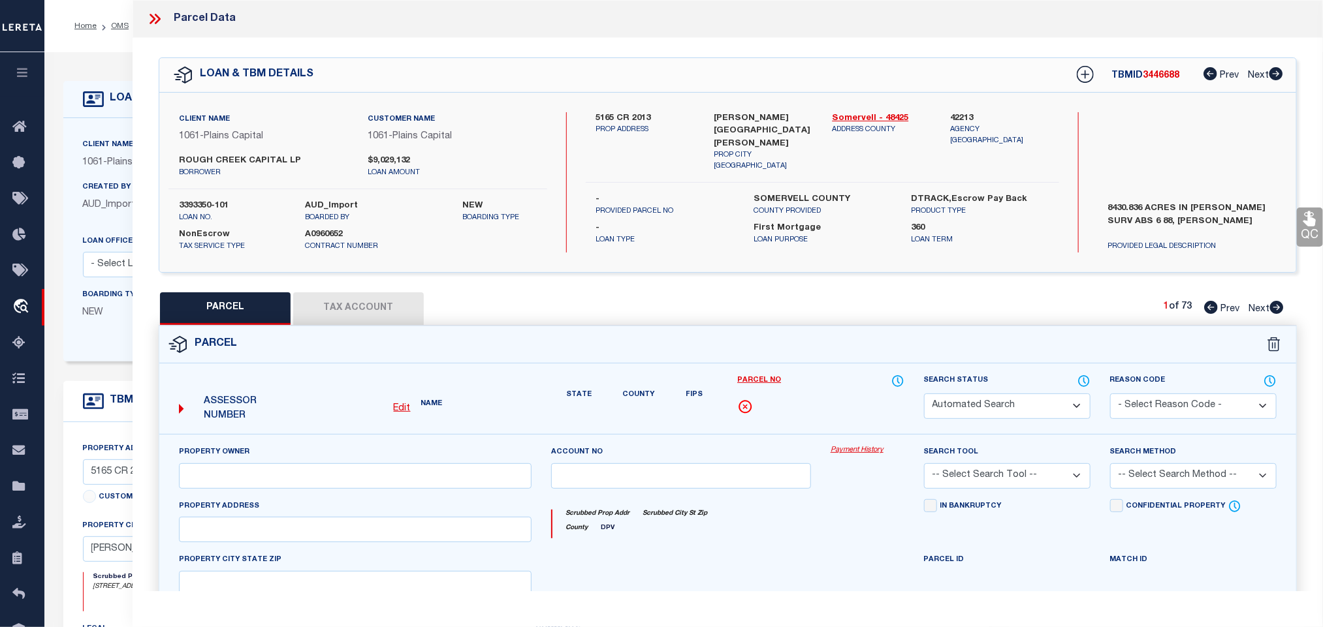
select select "IP"
type input "ROUGH CREEK OPERATING LP"
select select "AGW"
select select "LEG"
type input "CR199"
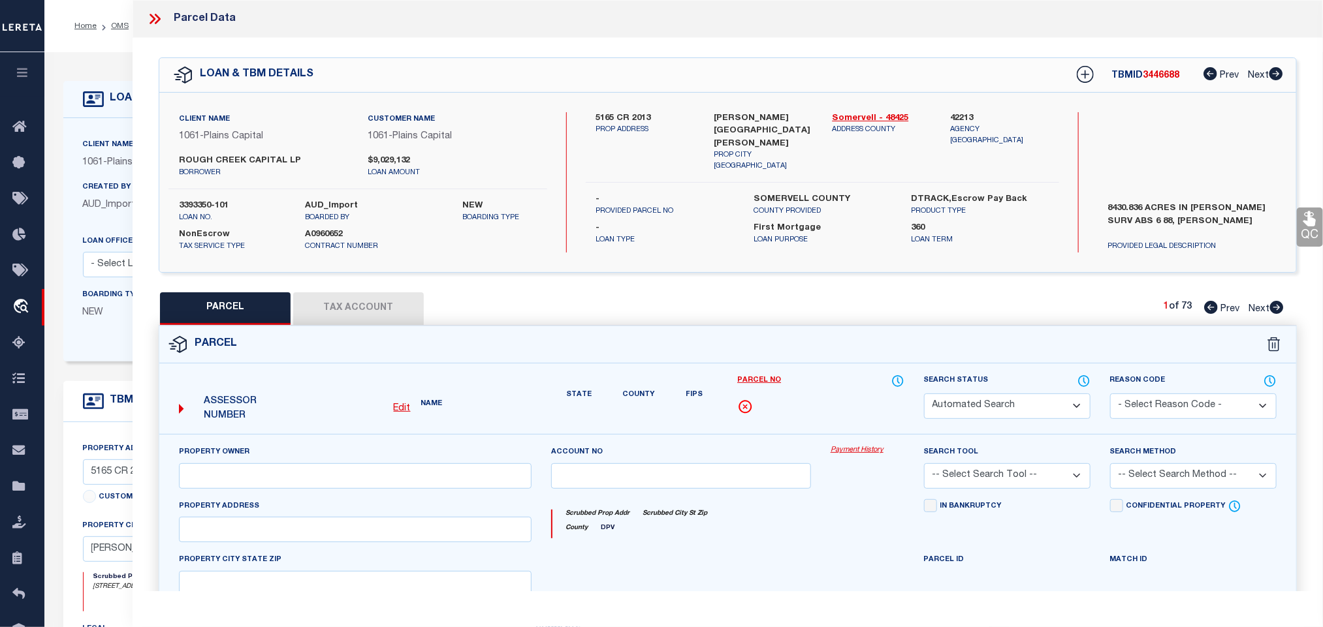
type input "[GEOGRAPHIC_DATA]"
type textarea "Acres 2.090, A0302 GORE JOHN;"
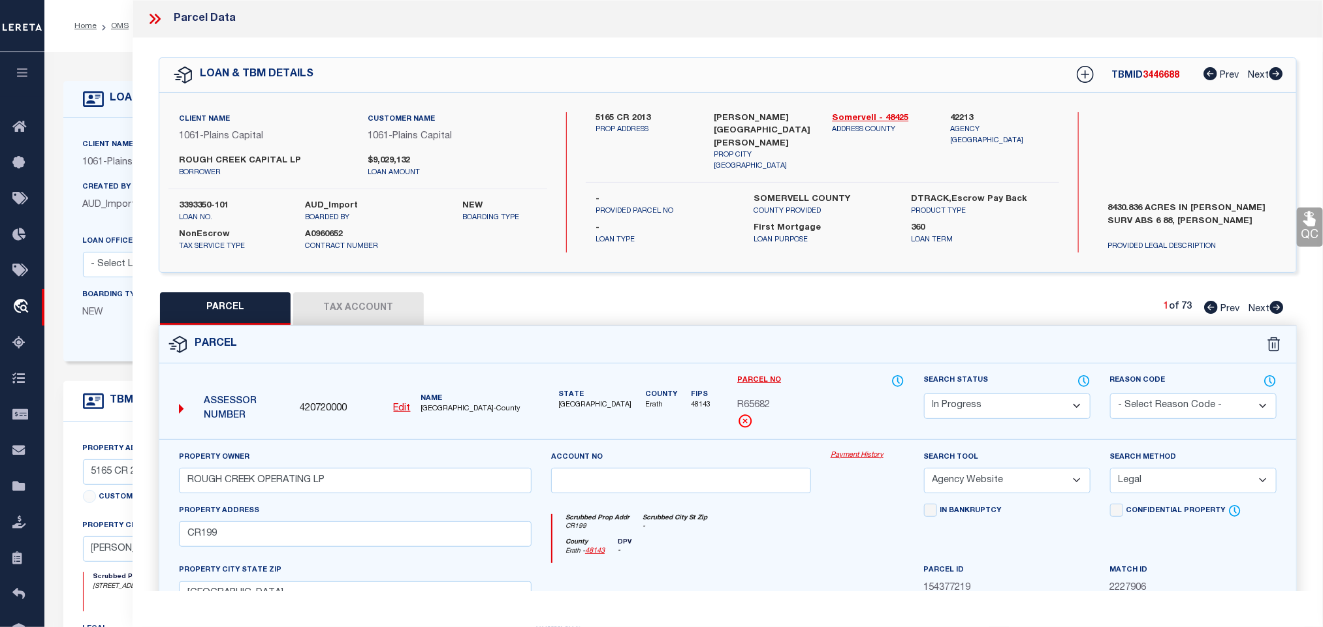
drag, startPoint x: 991, startPoint y: 411, endPoint x: 994, endPoint y: 398, distance: 13.3
click at [991, 411] on select "Automated Search Bad Parcel Complete Duplicate Parcel High Dollar Reporting In …" at bounding box center [1007, 406] width 166 height 25
select select "PC"
click at [924, 395] on select "Automated Search Bad Parcel Complete Duplicate Parcel High Dollar Reporting In …" at bounding box center [1007, 406] width 166 height 25
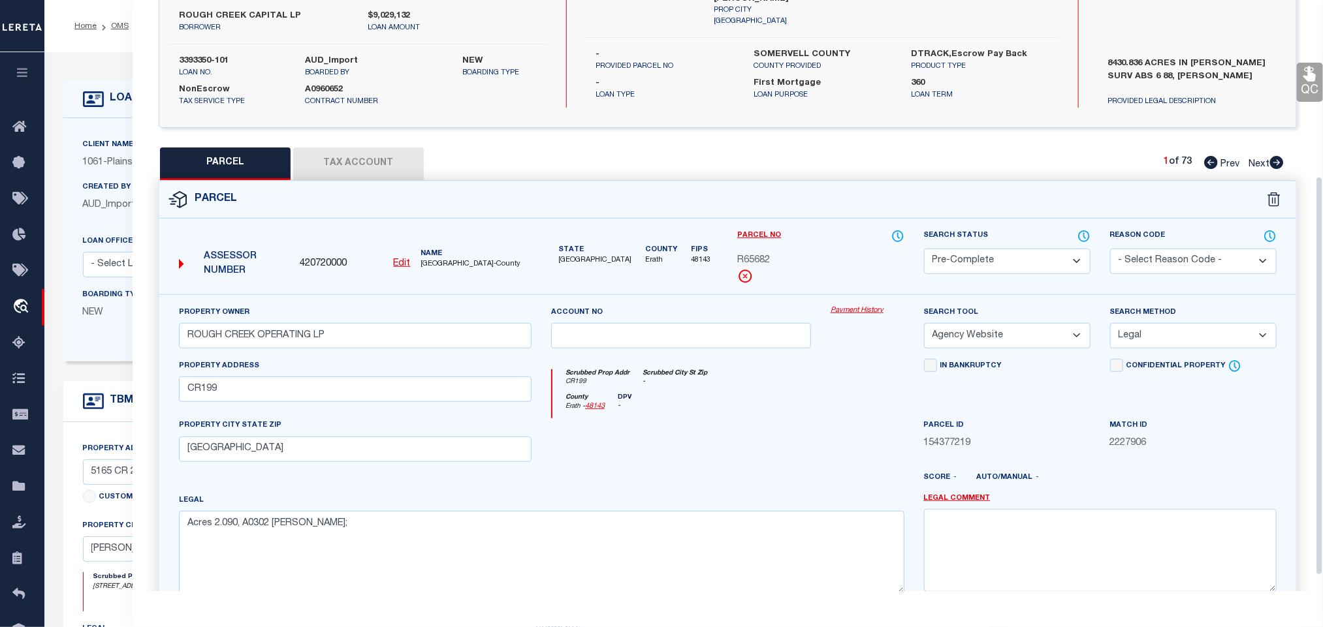
scroll to position [284, 0]
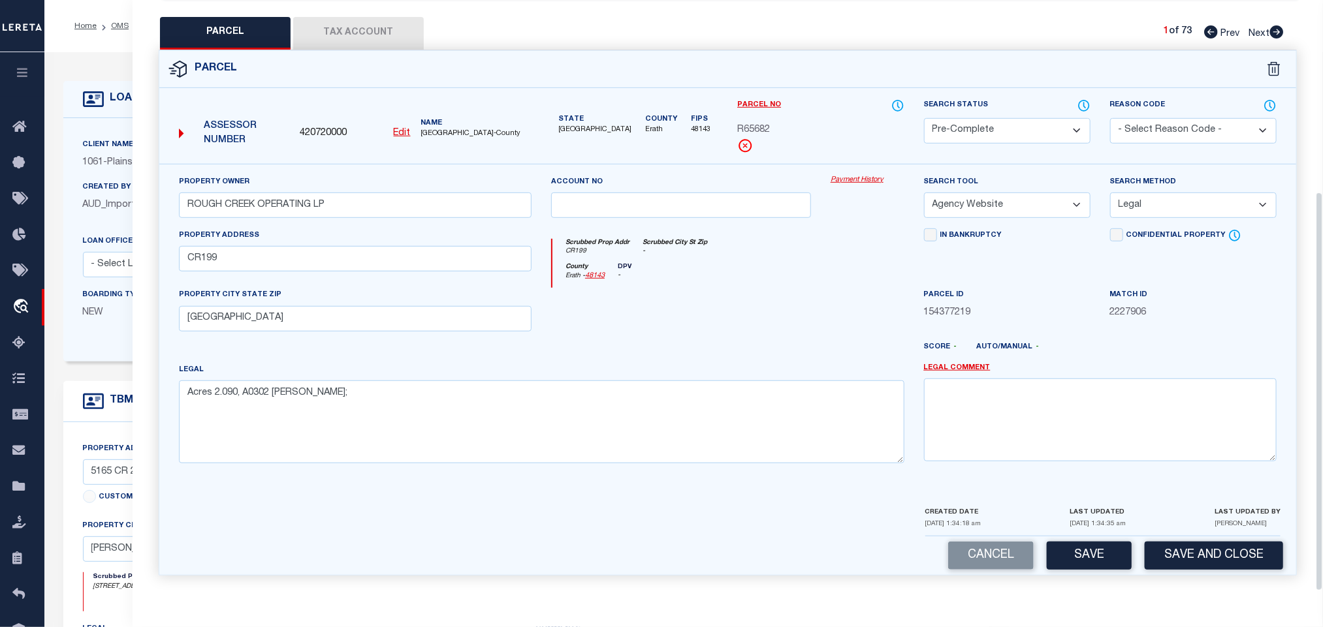
click at [1181, 533] on div "CREATED DATE 08/14/2025 1:34:18 am LAST UPDATED 08/14/2025 1:34:35 am LAST UPDA…" at bounding box center [1102, 520] width 355 height 31
click at [1185, 542] on button "Save and Close" at bounding box center [1213, 556] width 138 height 28
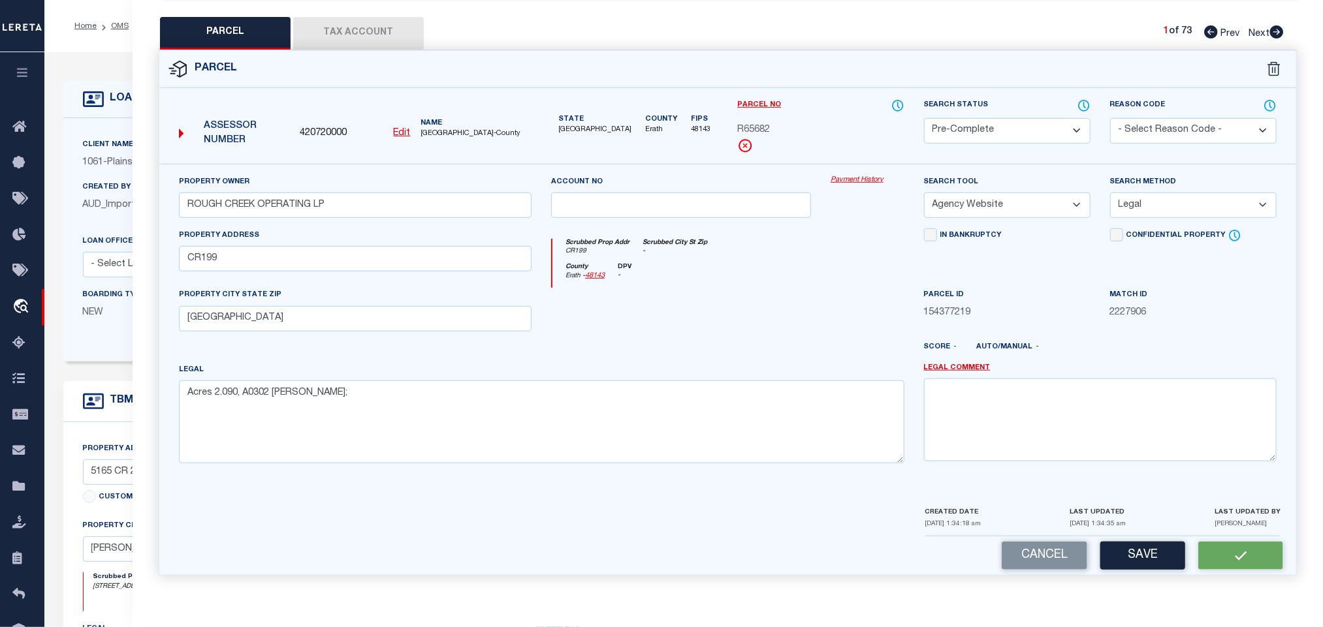
click at [327, 127] on span "420720000" at bounding box center [323, 134] width 47 height 14
copy span "420720000"
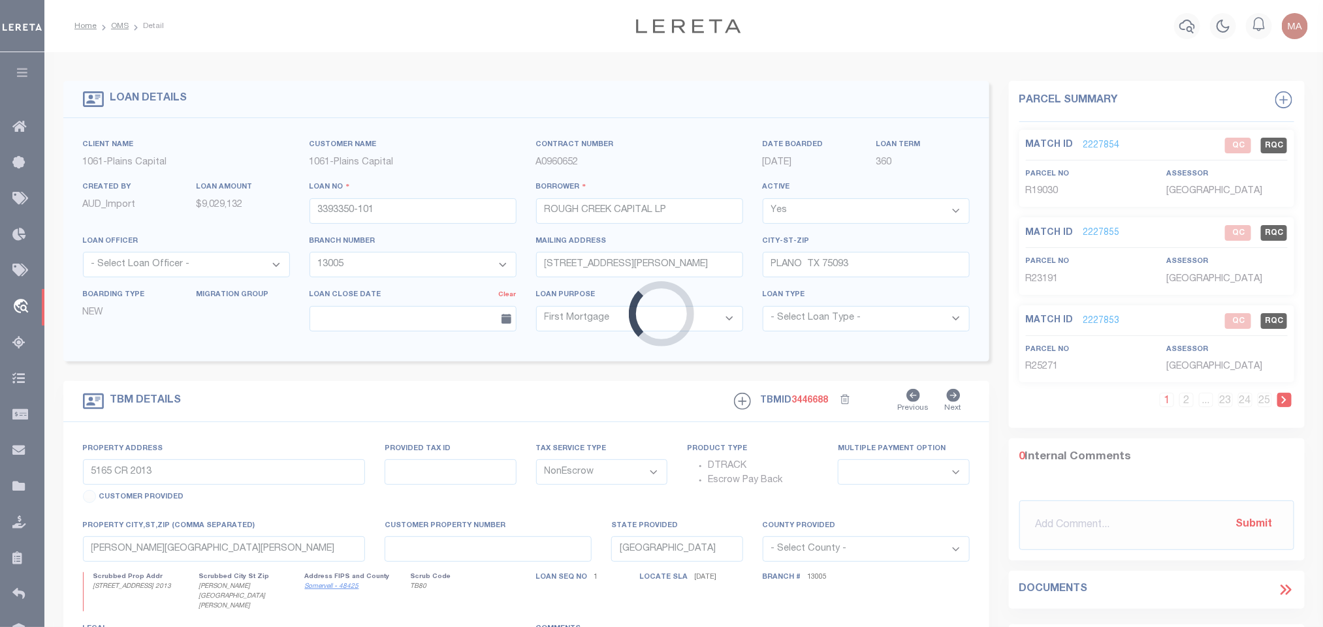
select select "1444"
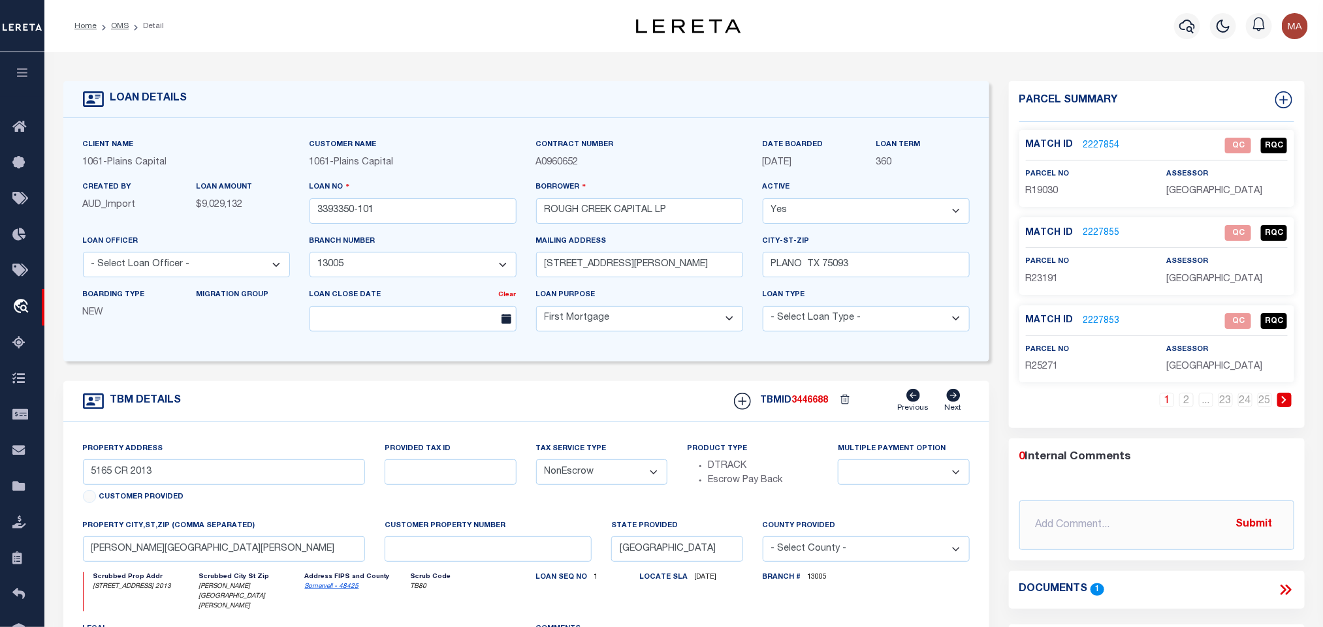
select select
click at [1285, 100] on icon at bounding box center [1283, 100] width 8 height 8
select select "IP"
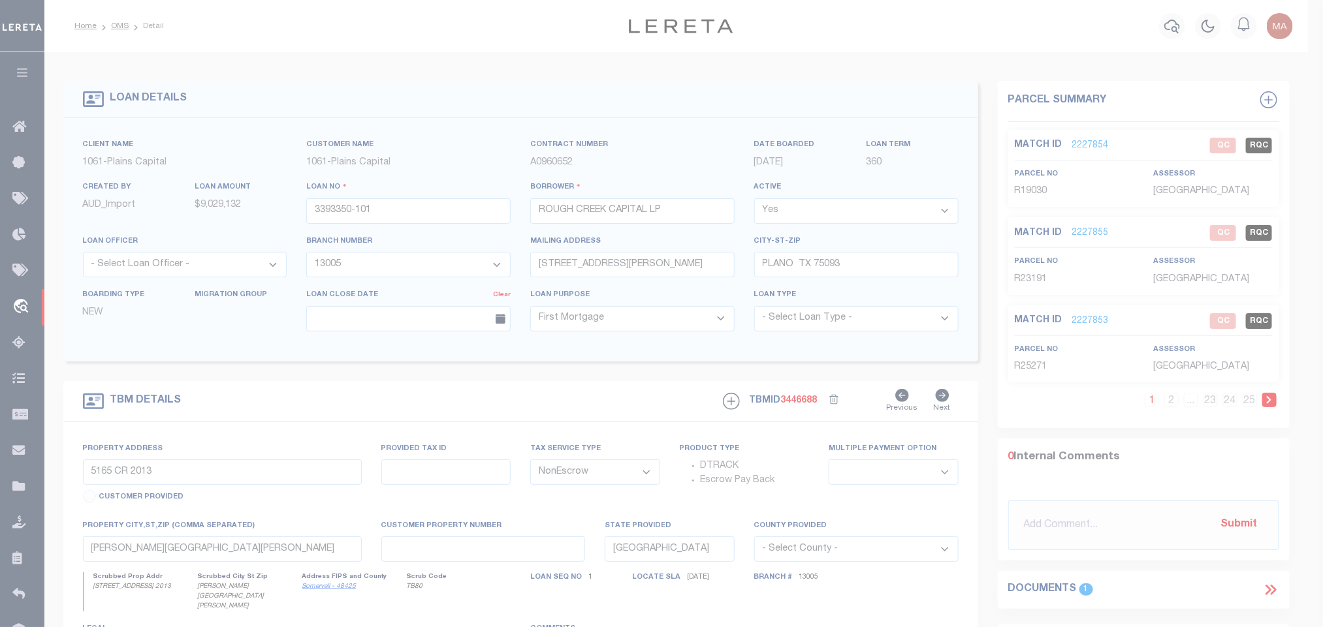
type textarea "-"
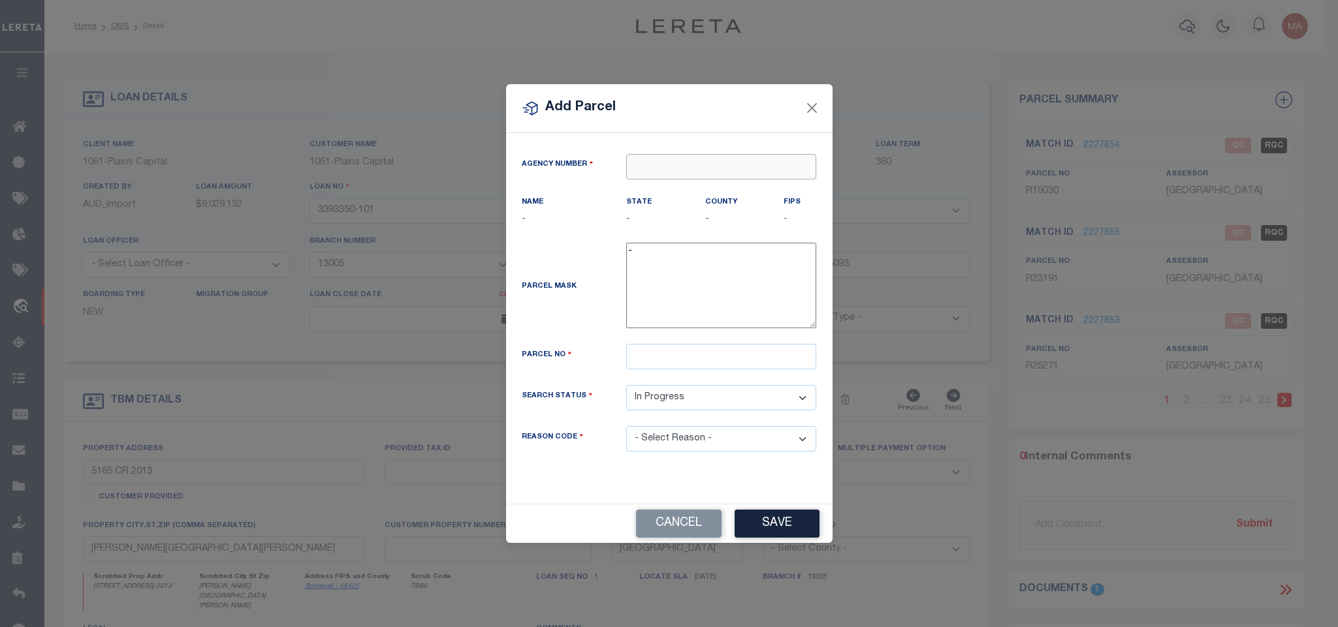
click at [674, 175] on input "text" at bounding box center [721, 166] width 190 height 25
paste input "420720000"
type input "420720000"
click at [696, 181] on div "420720000 : [GEOGRAPHIC_DATA]" at bounding box center [721, 195] width 189 height 37
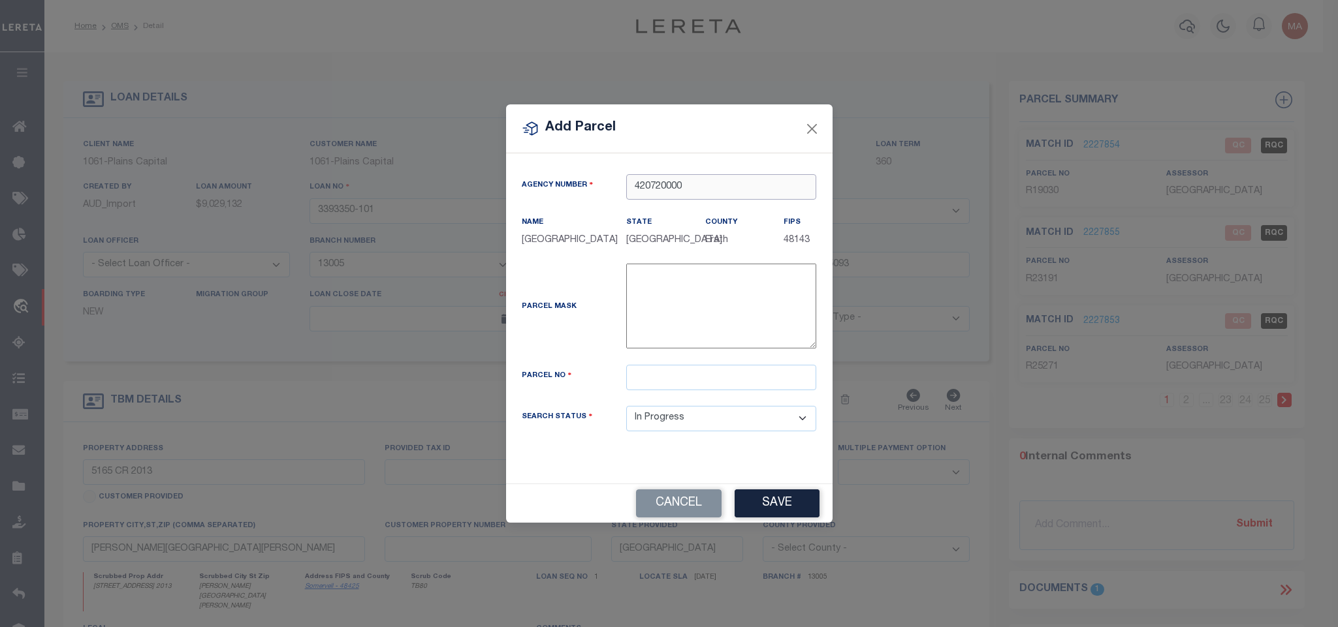
type input "420720000"
click at [719, 390] on input "text" at bounding box center [721, 377] width 190 height 25
paste input "23266"
type input "R23266"
click at [779, 512] on button "Save" at bounding box center [776, 504] width 85 height 28
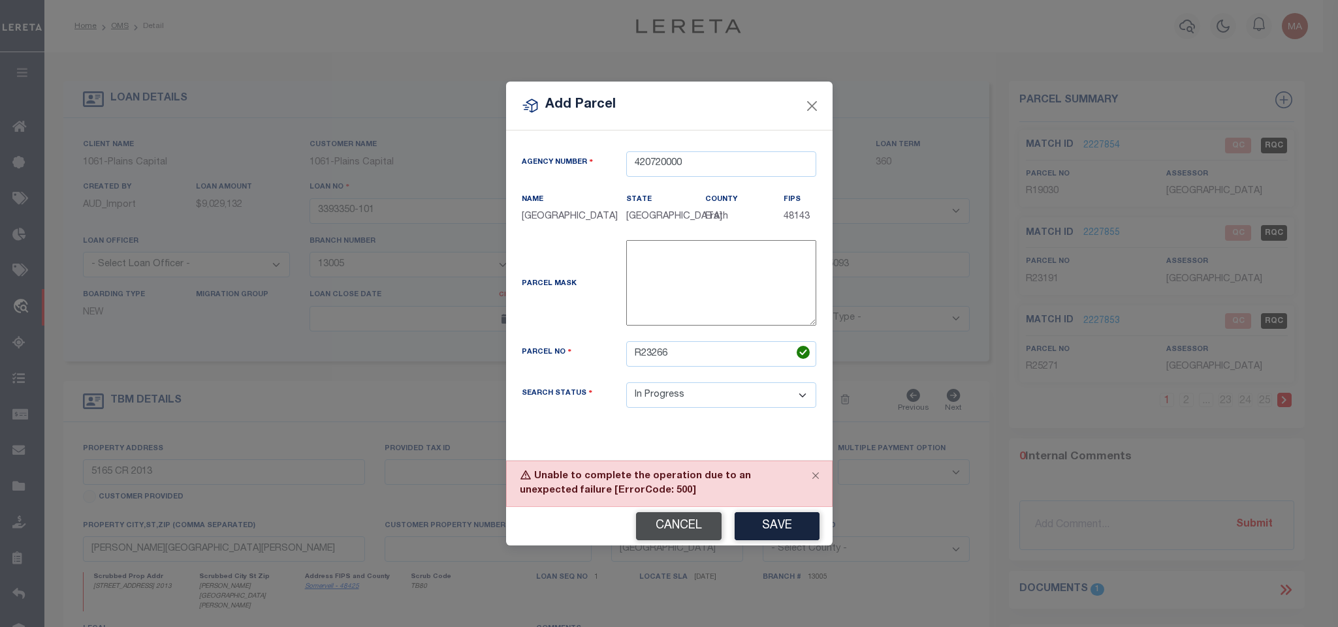
click at [684, 535] on button "Cancel" at bounding box center [679, 526] width 86 height 28
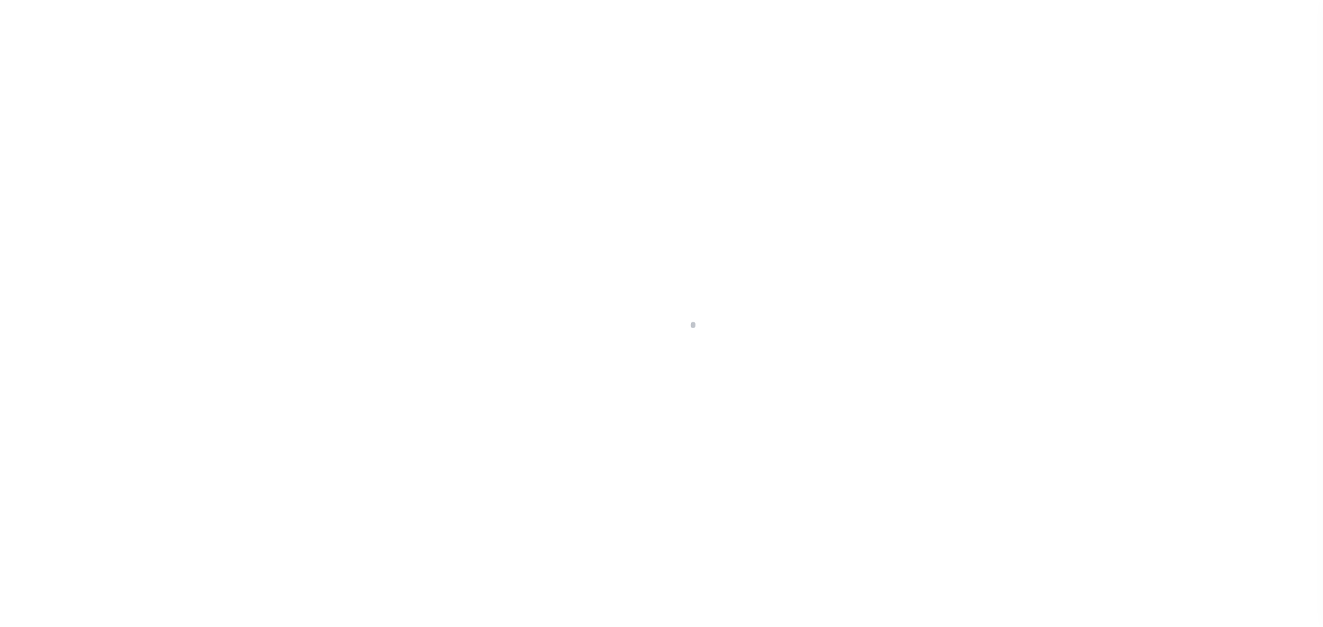
type input "3393350-101"
type input "ROUGH CREEK CAPITAL LP"
select select
type input "[STREET_ADDRESS][PERSON_NAME]"
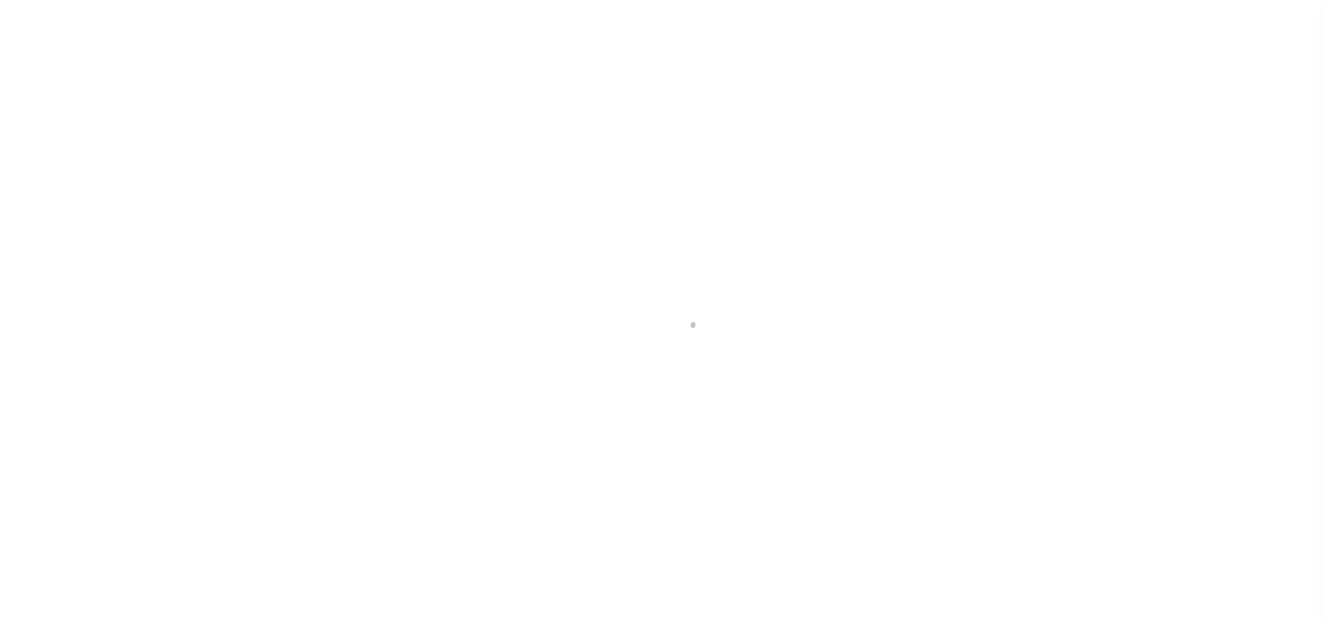
type input "PLANO TX 75093"
select select "10"
select select "NonEscrow"
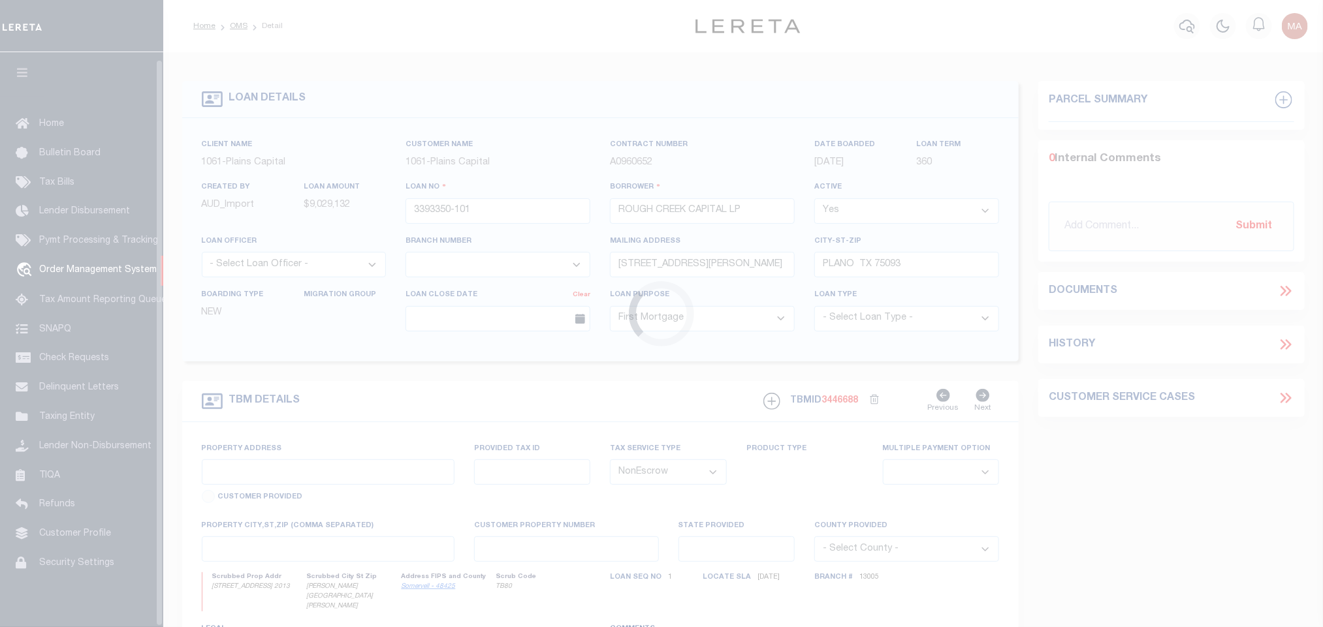
type input "5165 CR 2013"
select select
type input "[PERSON_NAME][GEOGRAPHIC_DATA][PERSON_NAME]"
type input "[GEOGRAPHIC_DATA]"
select select
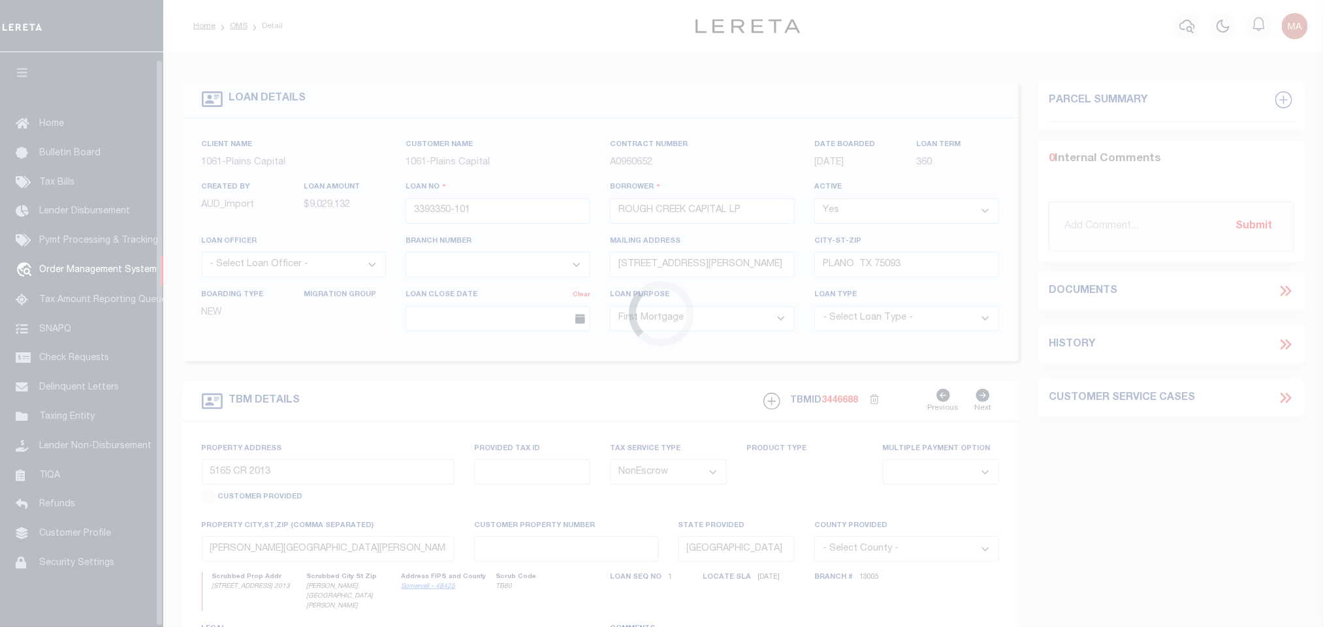
type textarea "8430.836 ACRES IN [PERSON_NAME] SURV ABS 6 88, [PERSON_NAME]"
select select "1444"
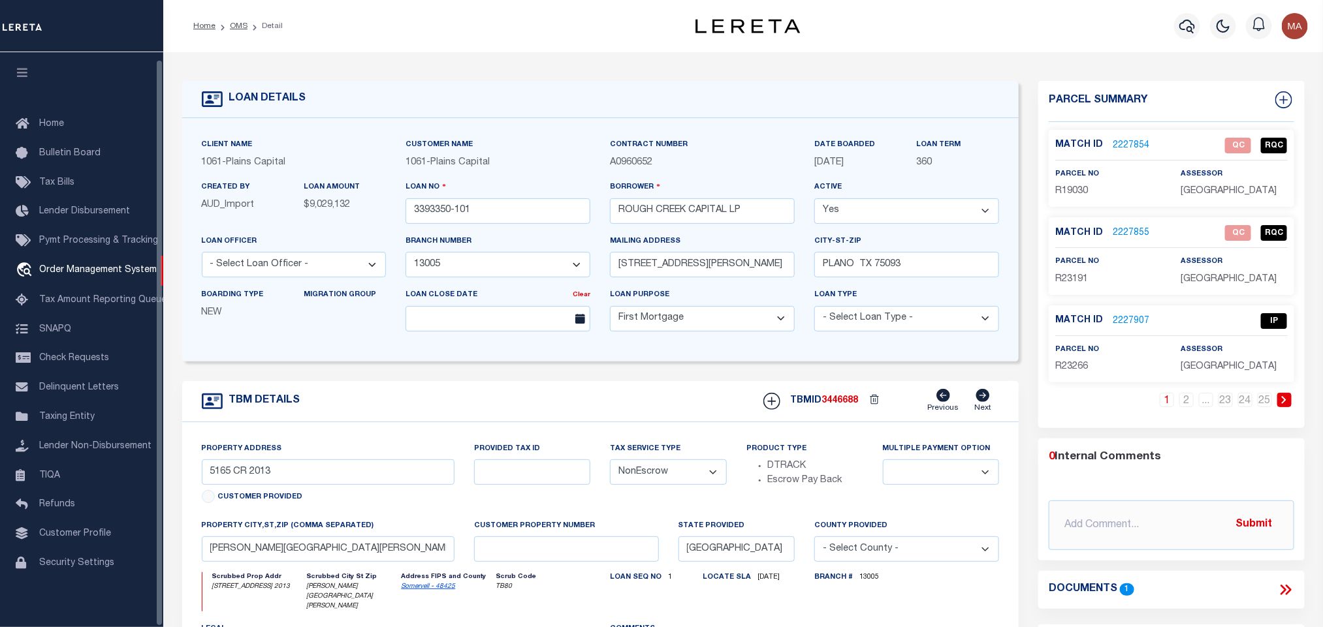
click at [24, 67] on icon "button" at bounding box center [22, 73] width 15 height 12
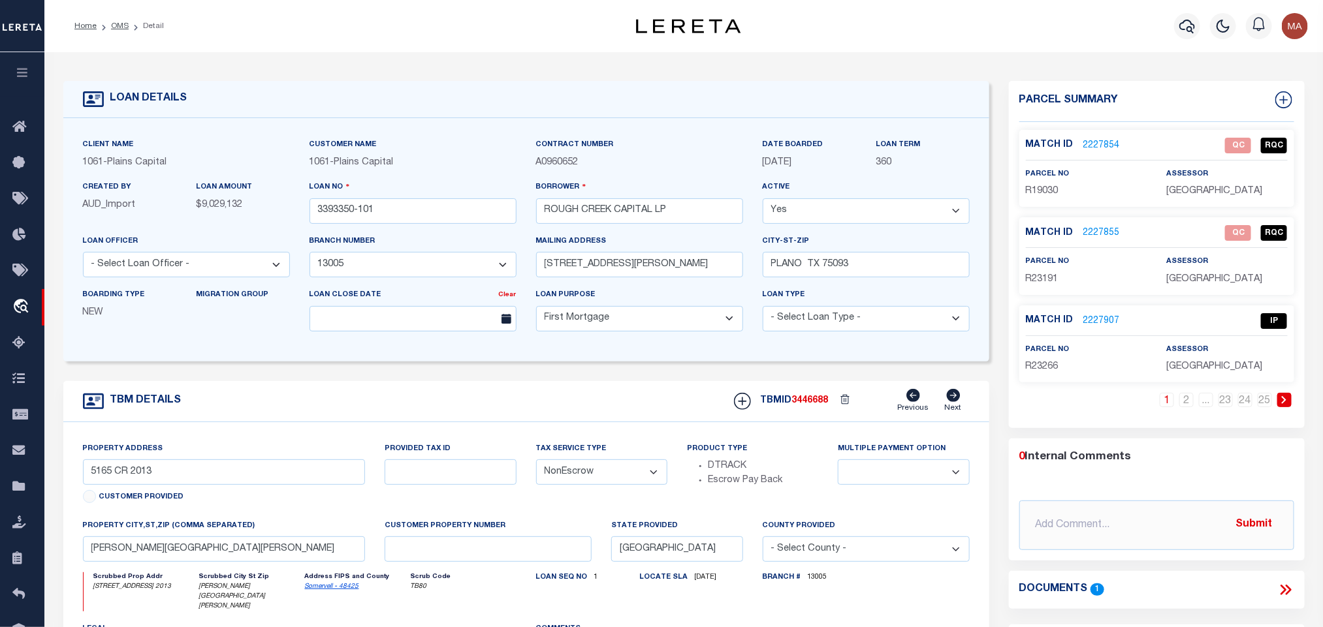
click at [1108, 322] on link "2227907" at bounding box center [1101, 322] width 37 height 14
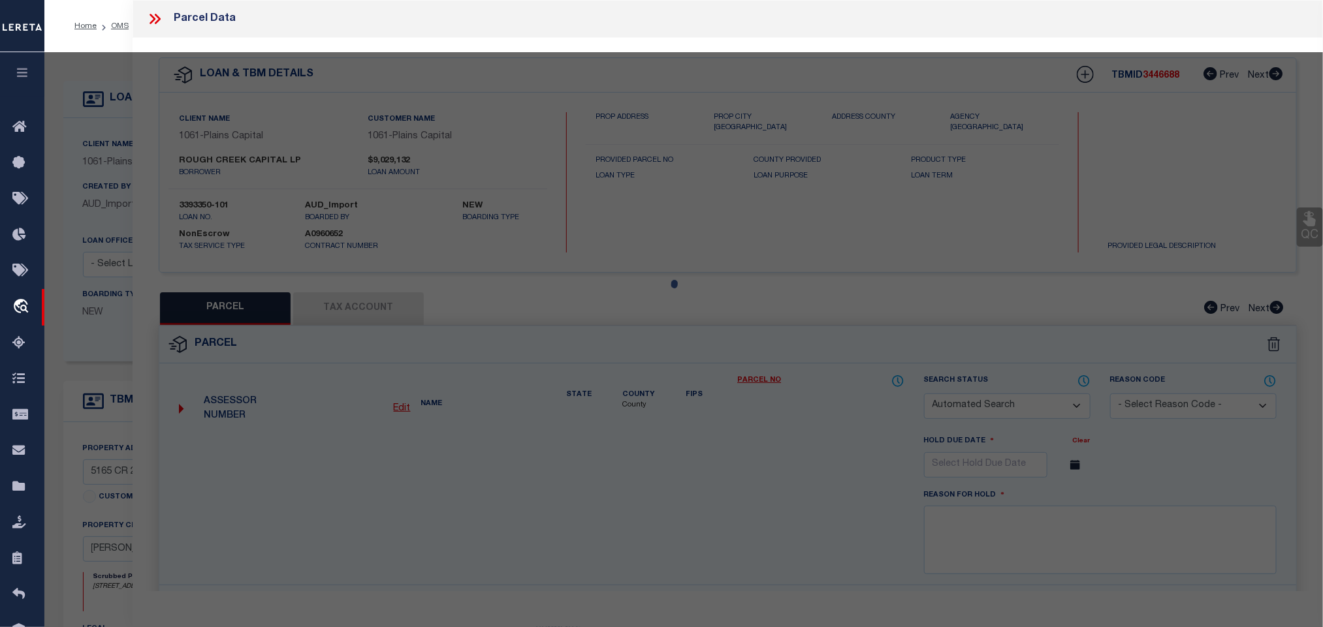
checkbox input "false"
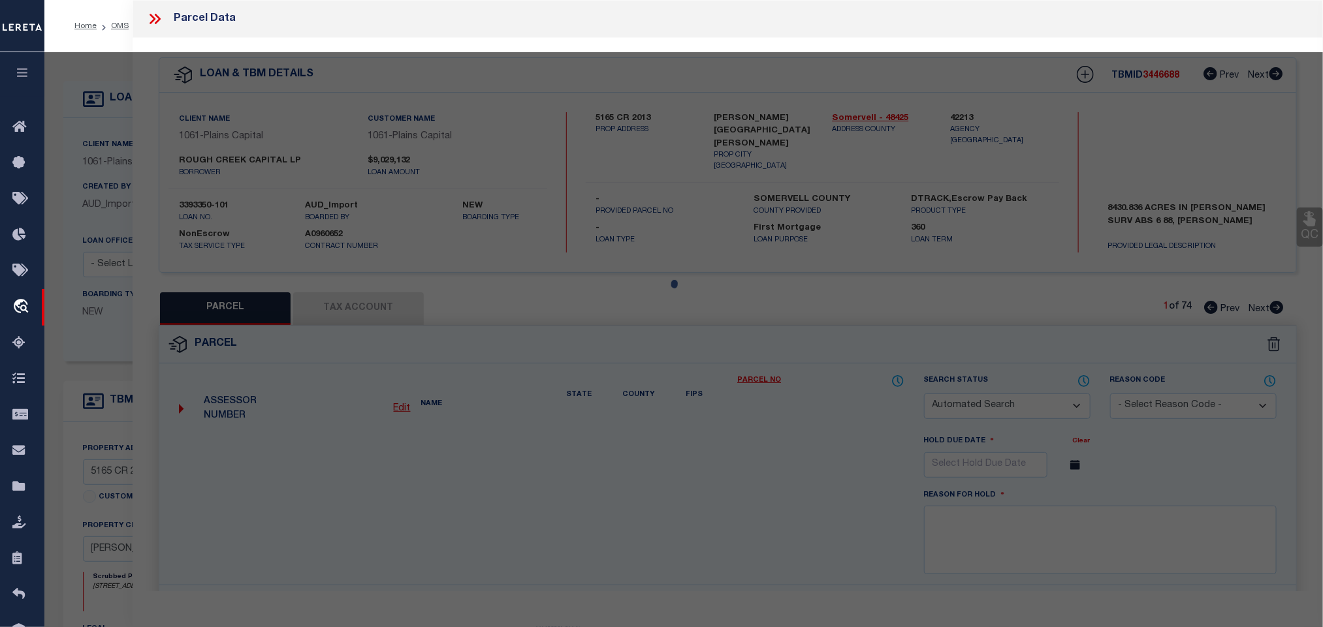
select select "IP"
type input "ROUGH CREEK OPERATING LP"
type input "CR2015S"
checkbox input "false"
type input "[GEOGRAPHIC_DATA]"
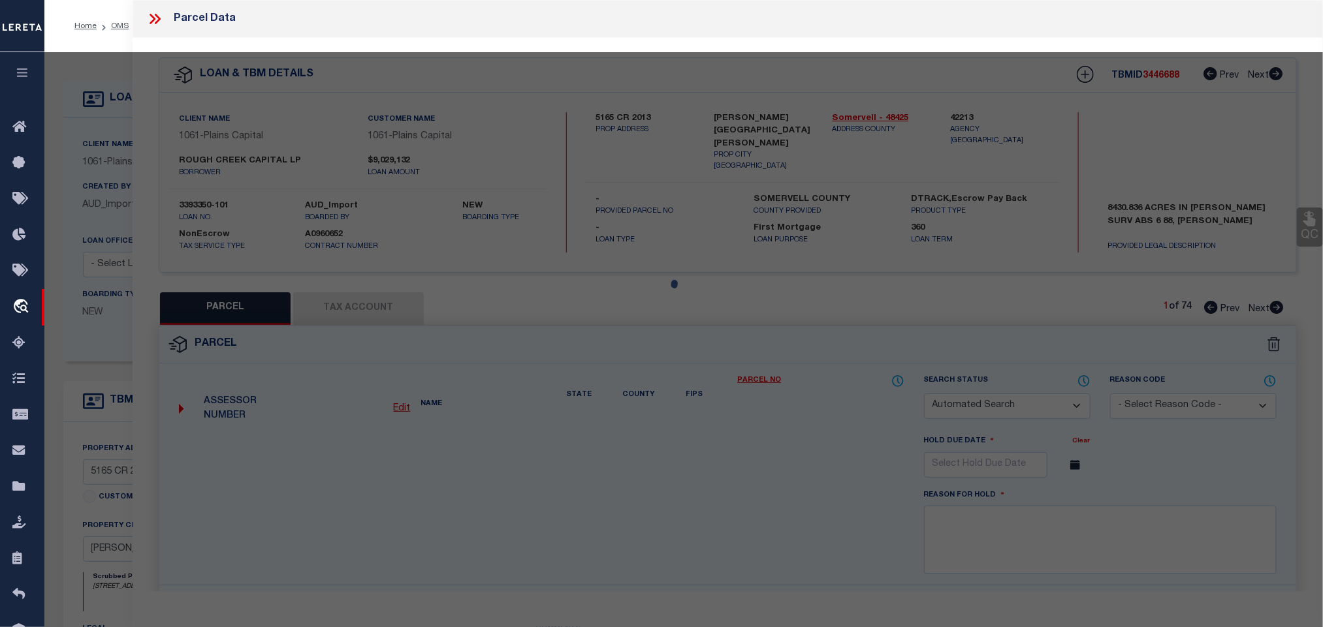
type textarea "Acres 77.550, A0573 MCINTYRE CHARLES;"
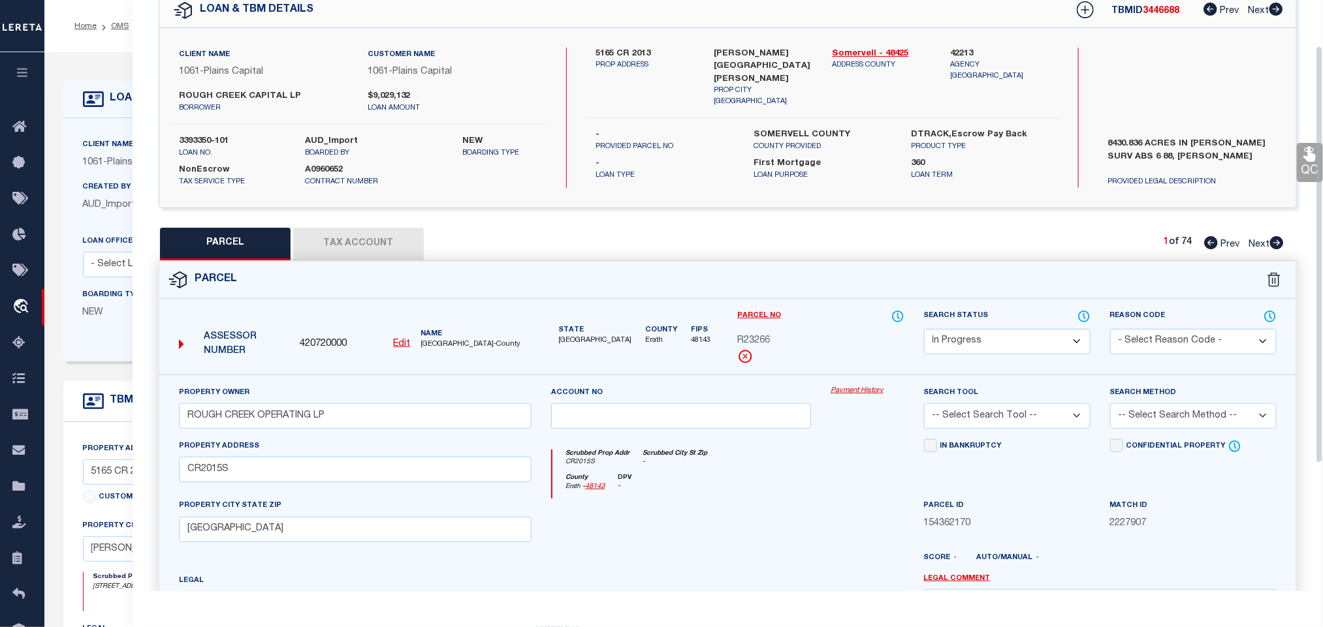
scroll to position [98, 0]
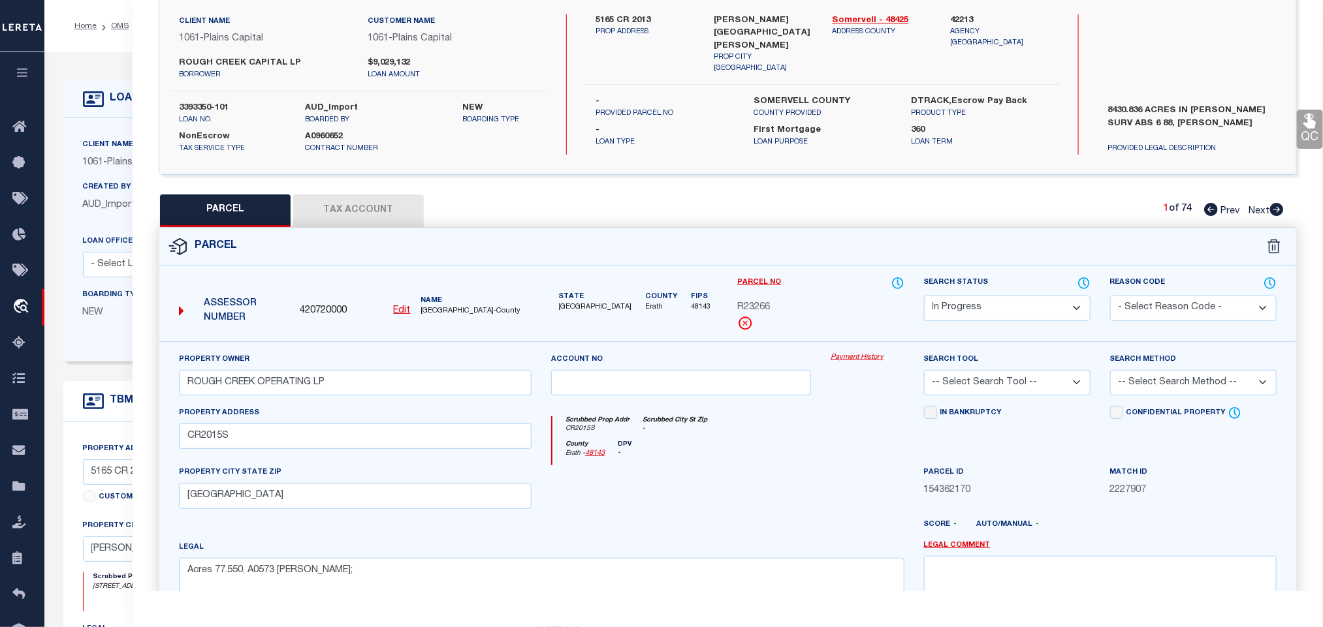
click at [343, 200] on button "Tax Account" at bounding box center [358, 211] width 131 height 33
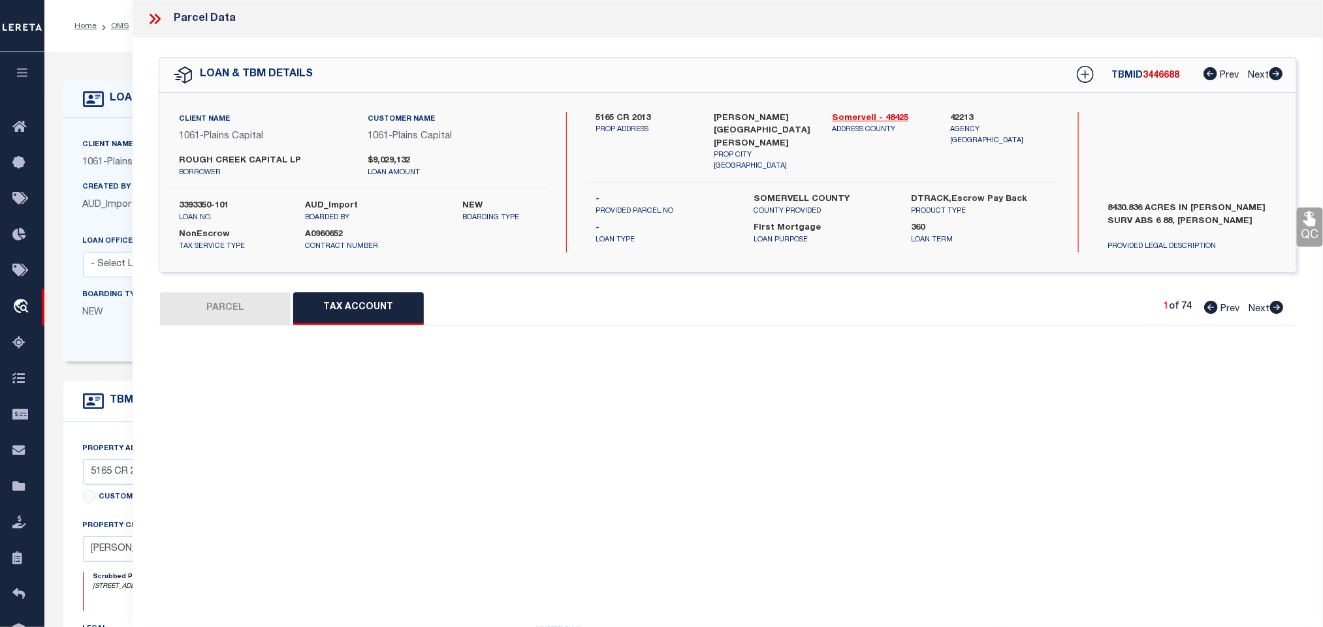
scroll to position [0, 0]
select select "100"
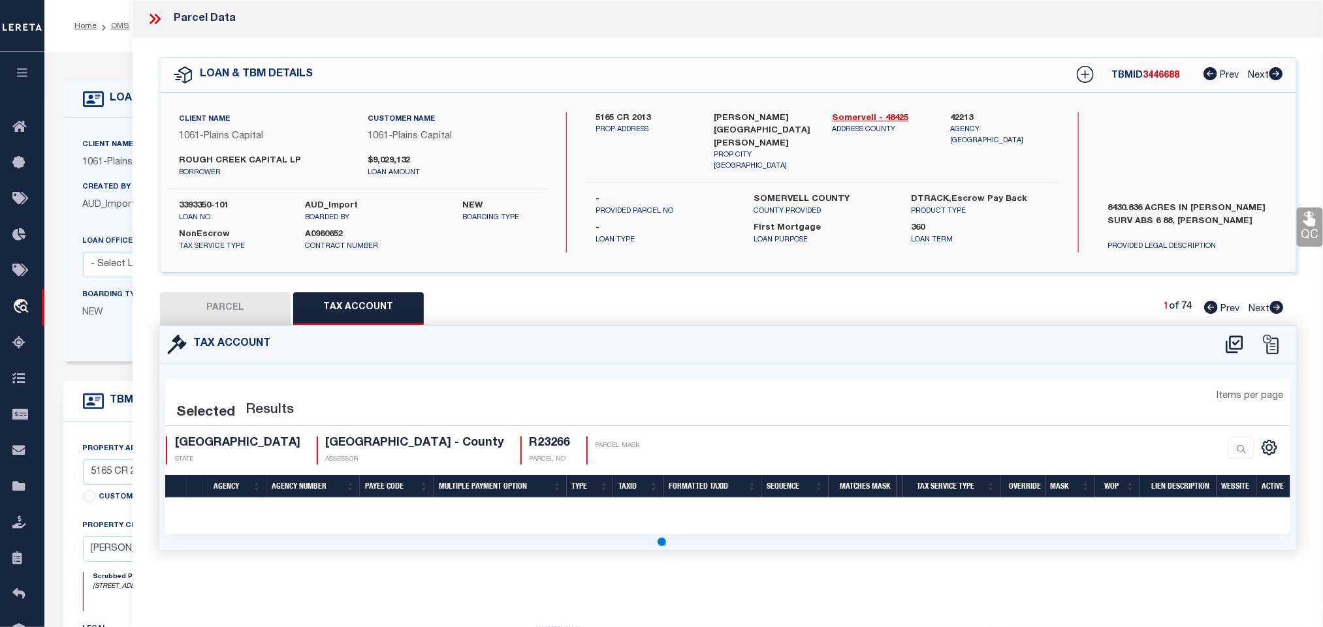
select select "100"
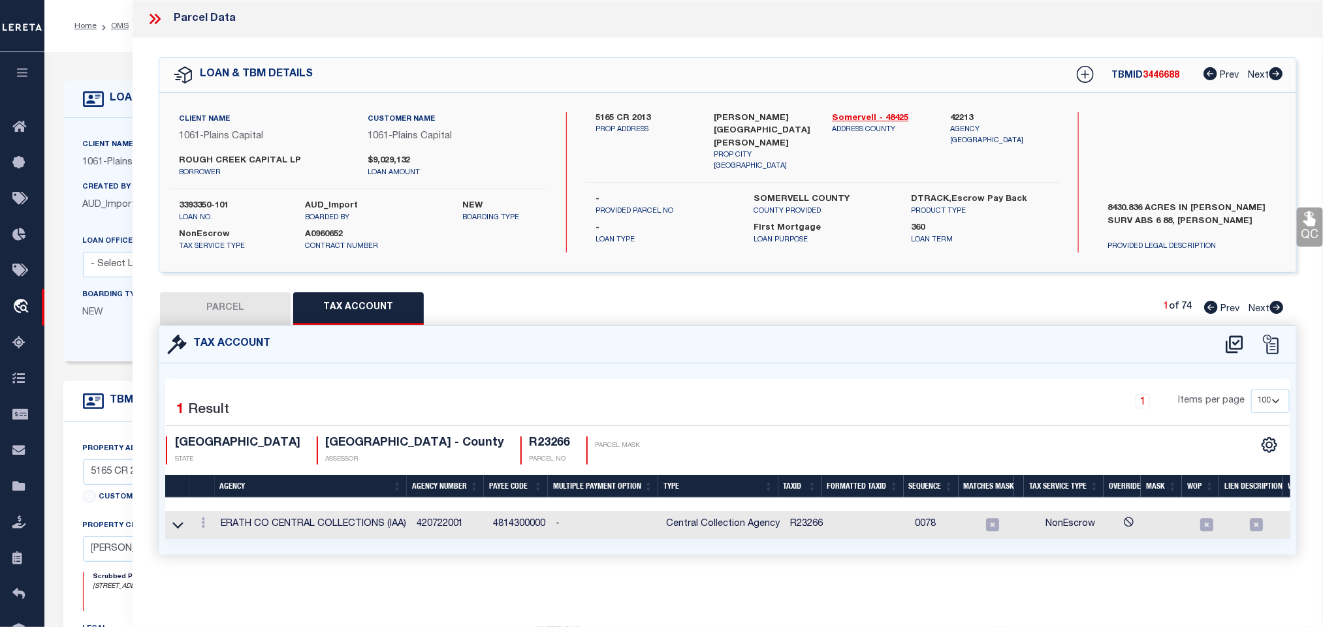
click at [185, 531] on td at bounding box center [177, 525] width 25 height 28
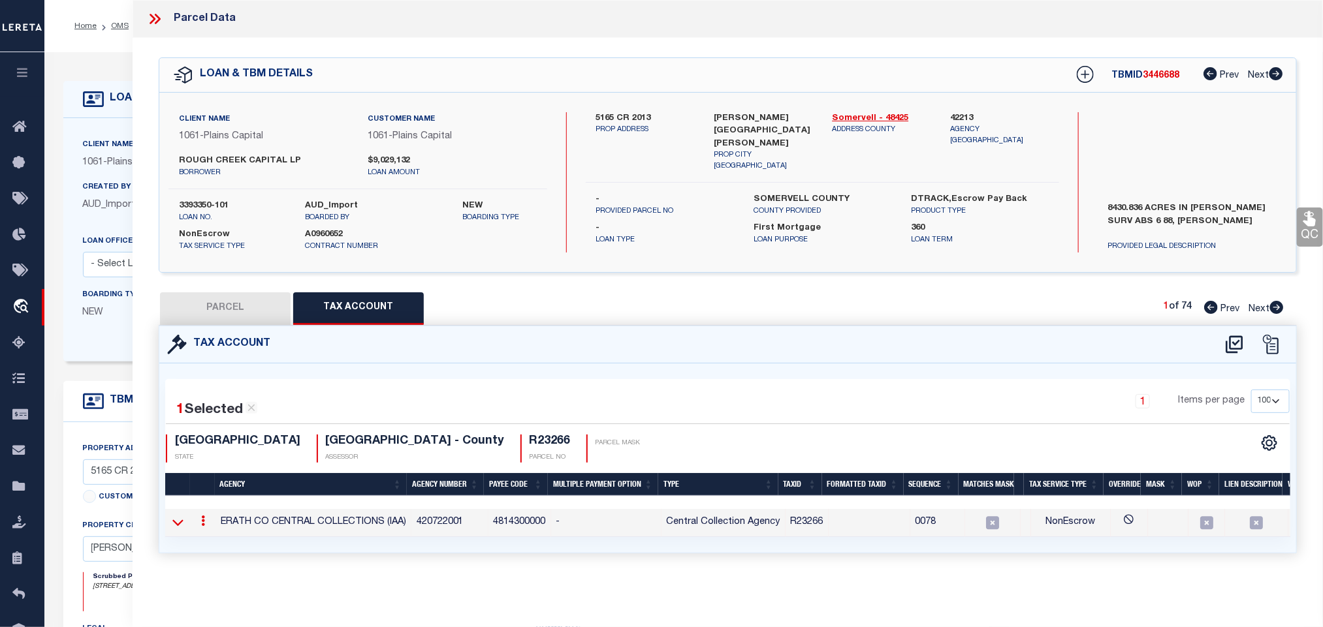
click at [181, 524] on icon at bounding box center [177, 523] width 11 height 14
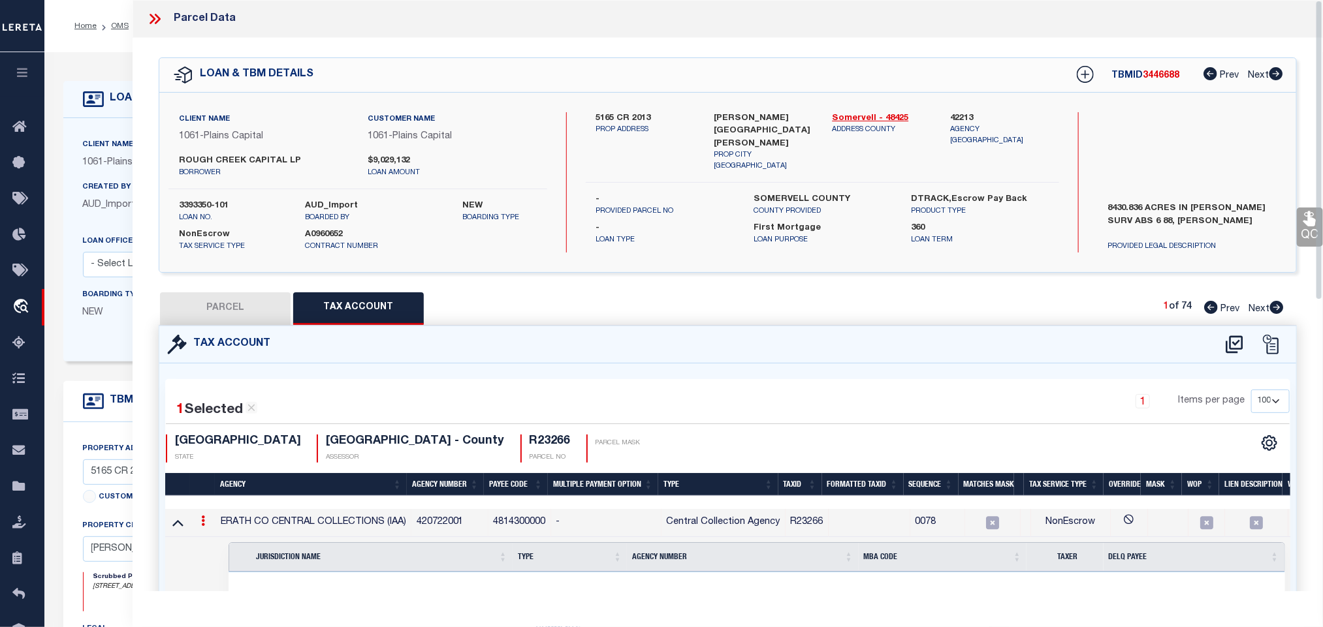
scroll to position [79, 0]
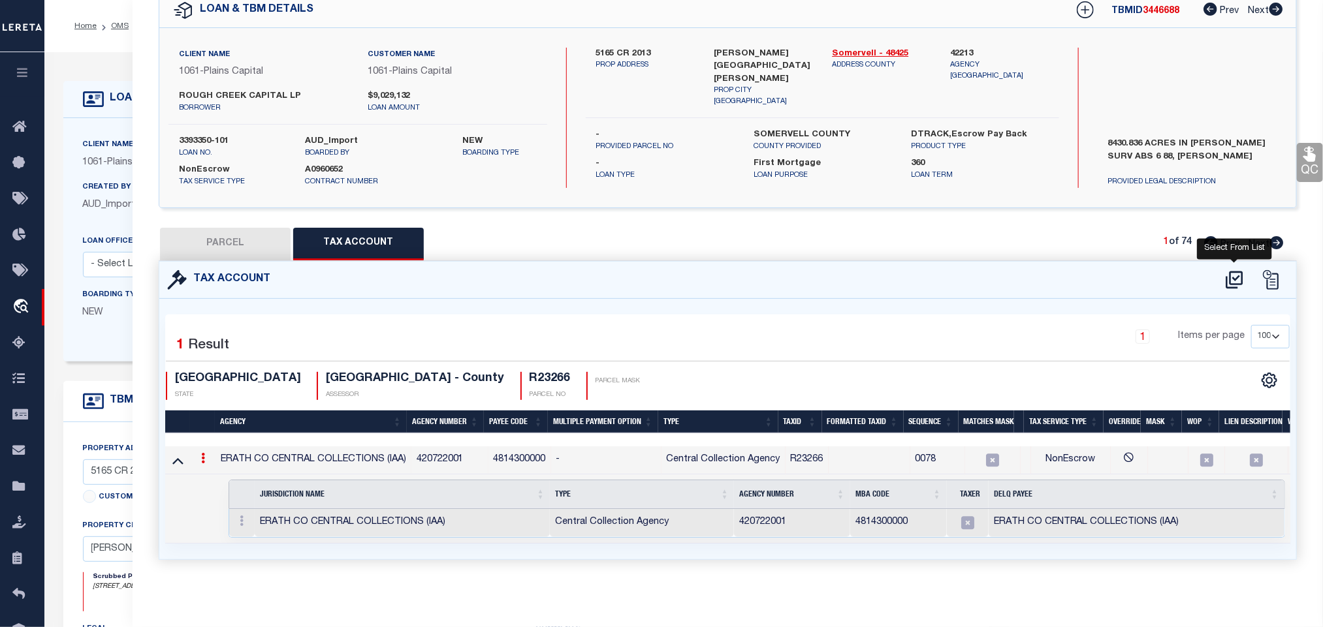
click at [1244, 270] on icon at bounding box center [1234, 280] width 22 height 21
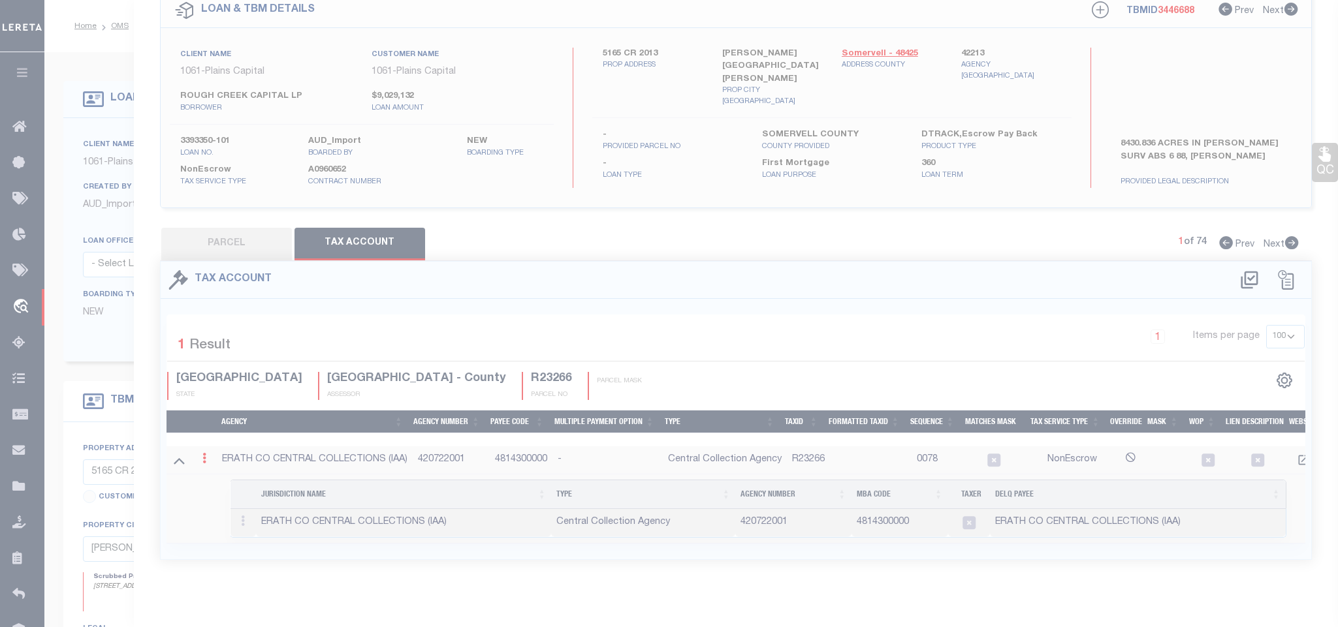
select select "200"
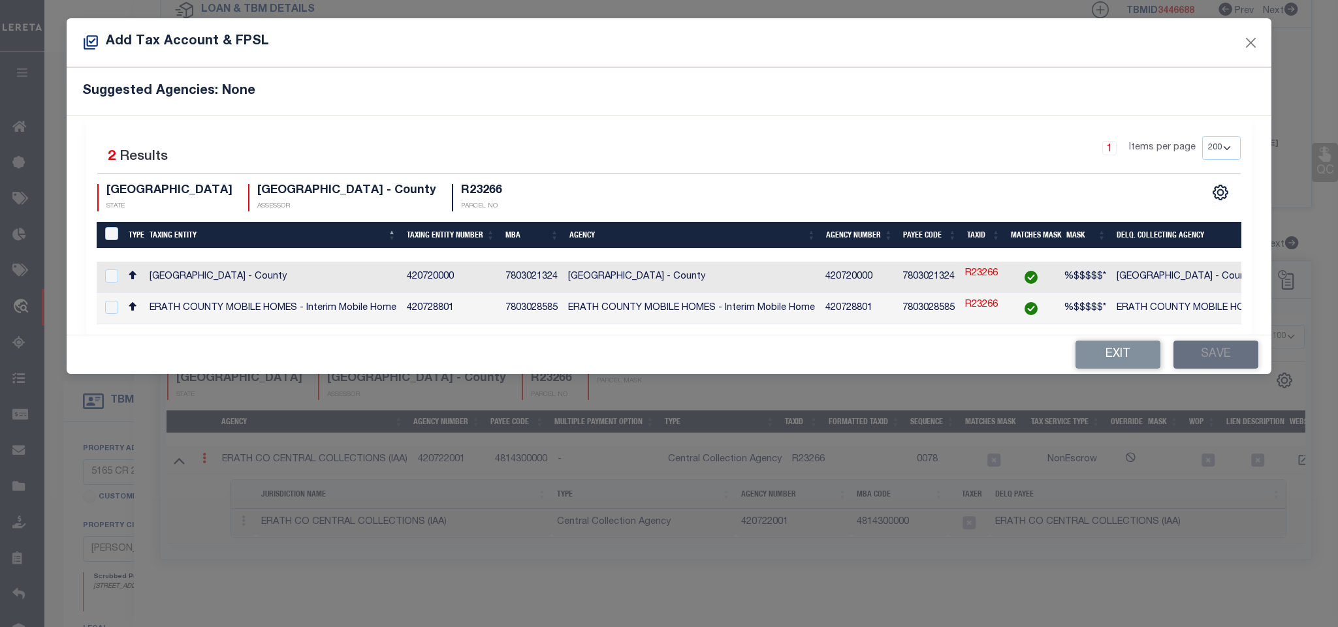
drag, startPoint x: 1175, startPoint y: 279, endPoint x: 1177, endPoint y: 290, distance: 11.9
click at [1173, 278] on td "[GEOGRAPHIC_DATA] - County" at bounding box center [1239, 277] width 257 height 31
checkbox input "true"
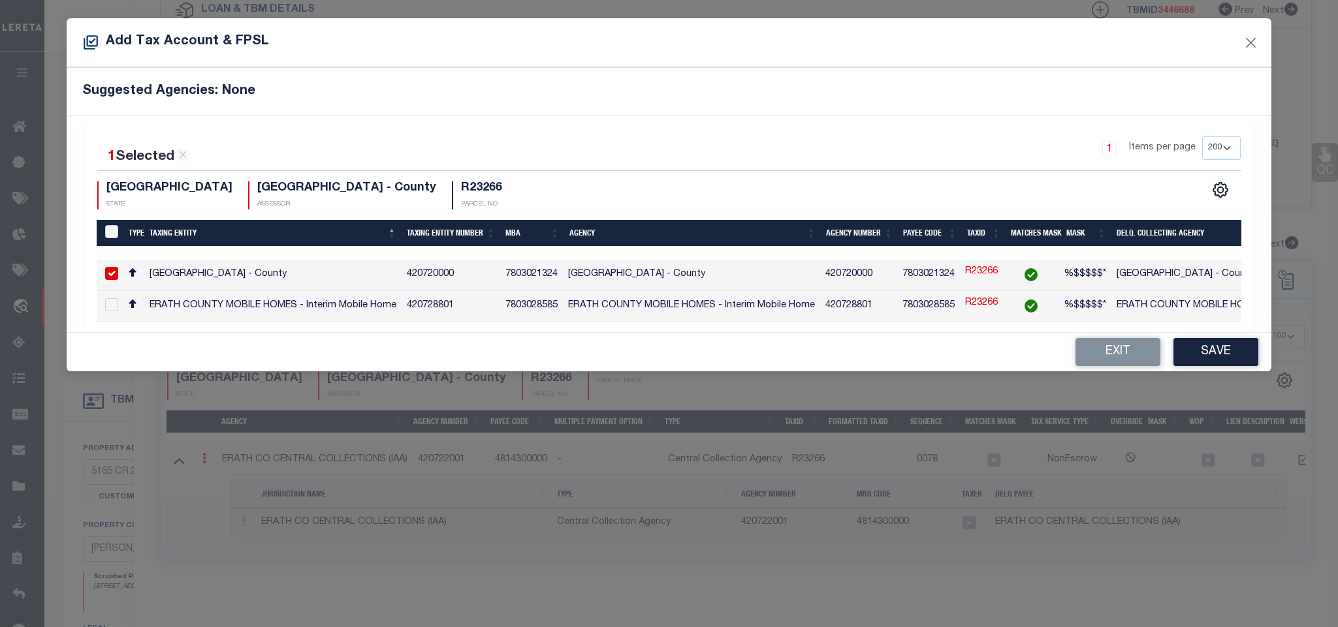
click at [1213, 343] on div "Exit Save" at bounding box center [669, 352] width 1204 height 39
click at [1213, 357] on button "Save" at bounding box center [1215, 352] width 85 height 28
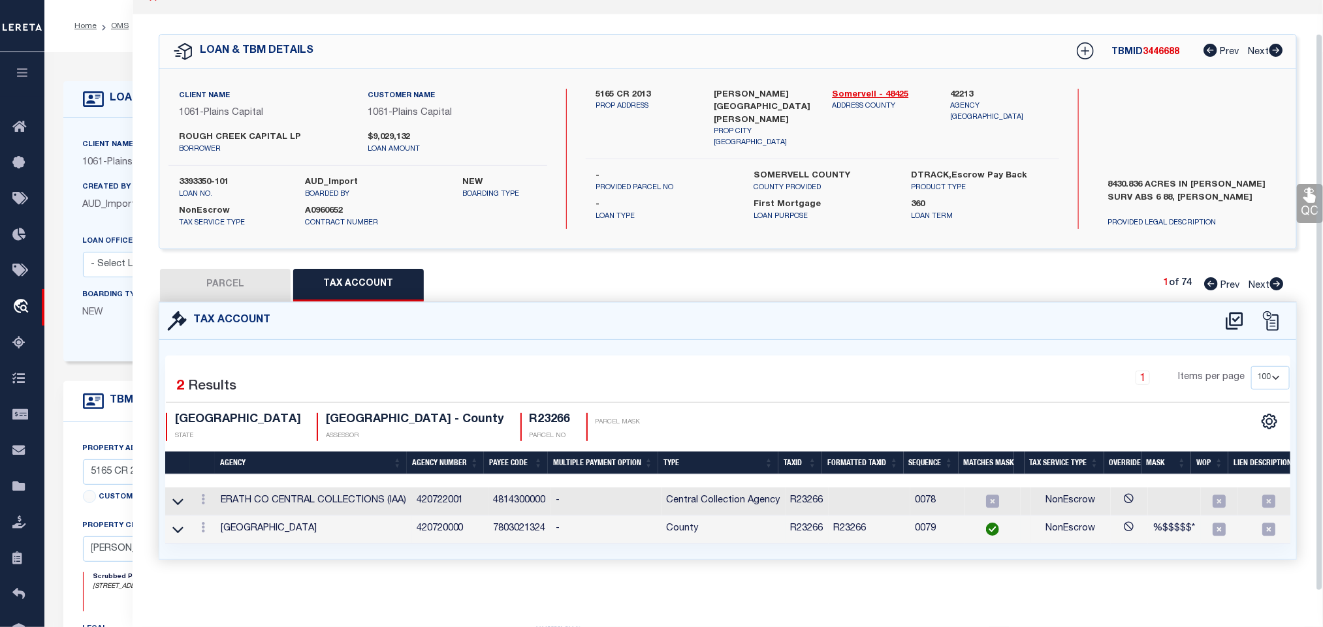
scroll to position [36, 0]
click at [179, 495] on icon at bounding box center [177, 502] width 11 height 14
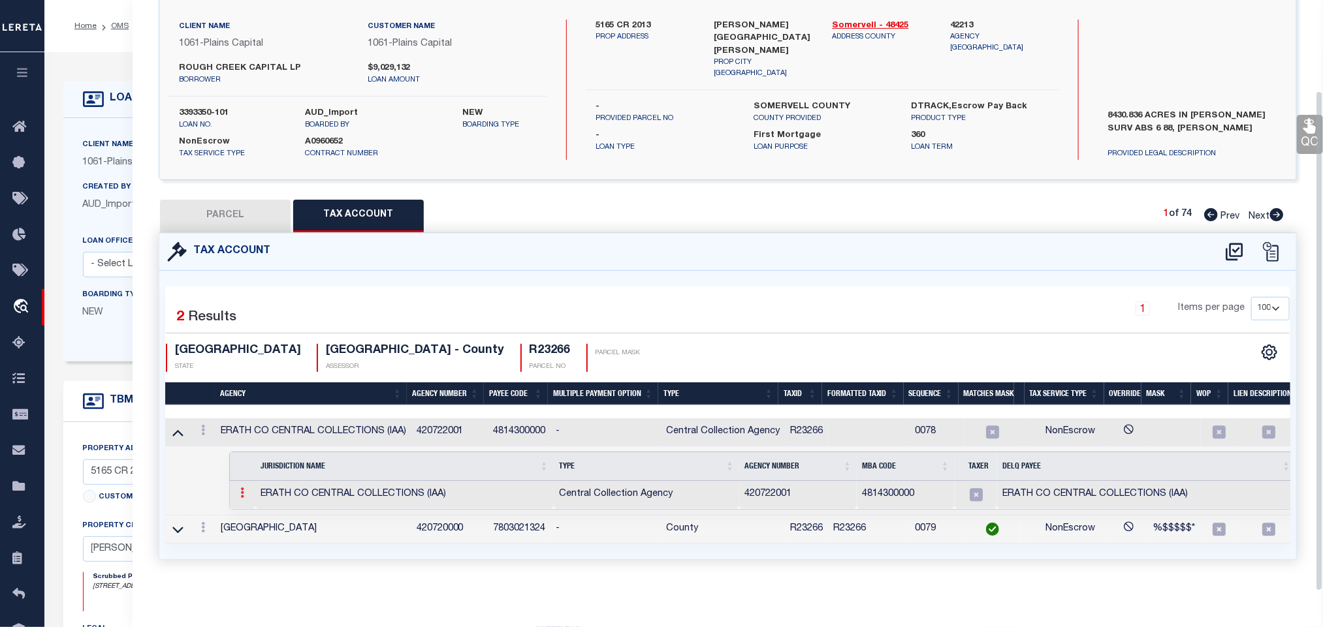
click at [239, 490] on link at bounding box center [242, 495] width 14 height 10
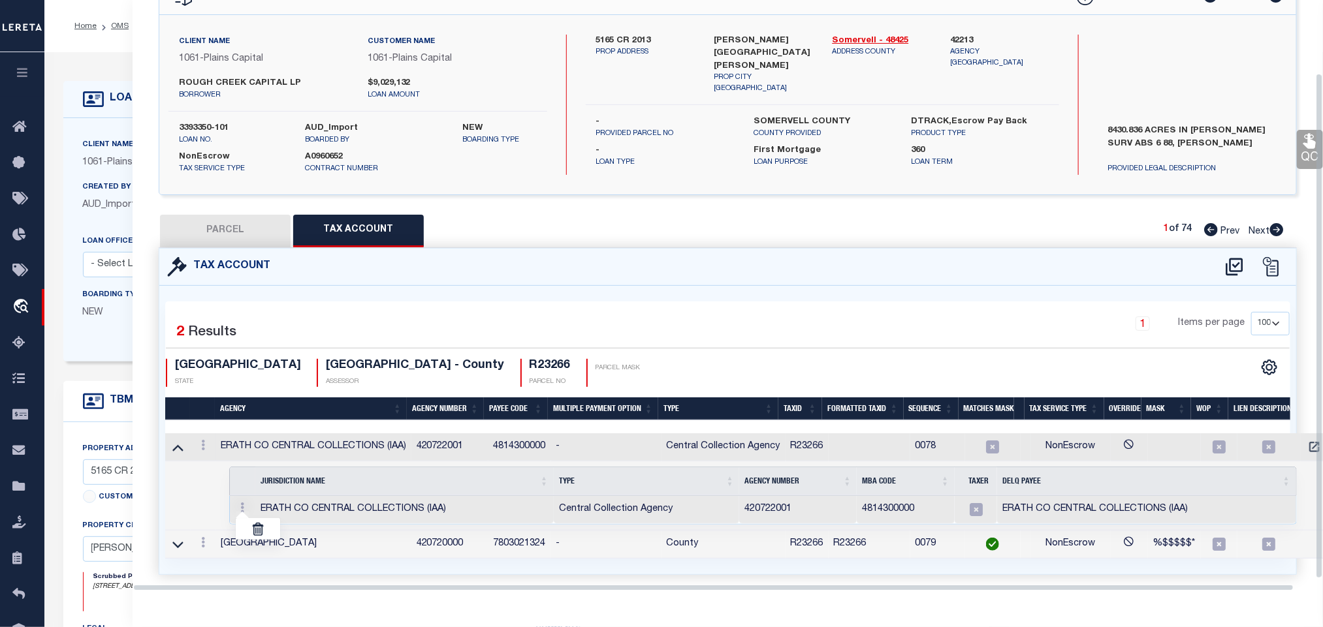
scroll to position [85, 0]
click at [265, 521] on link at bounding box center [258, 529] width 44 height 22
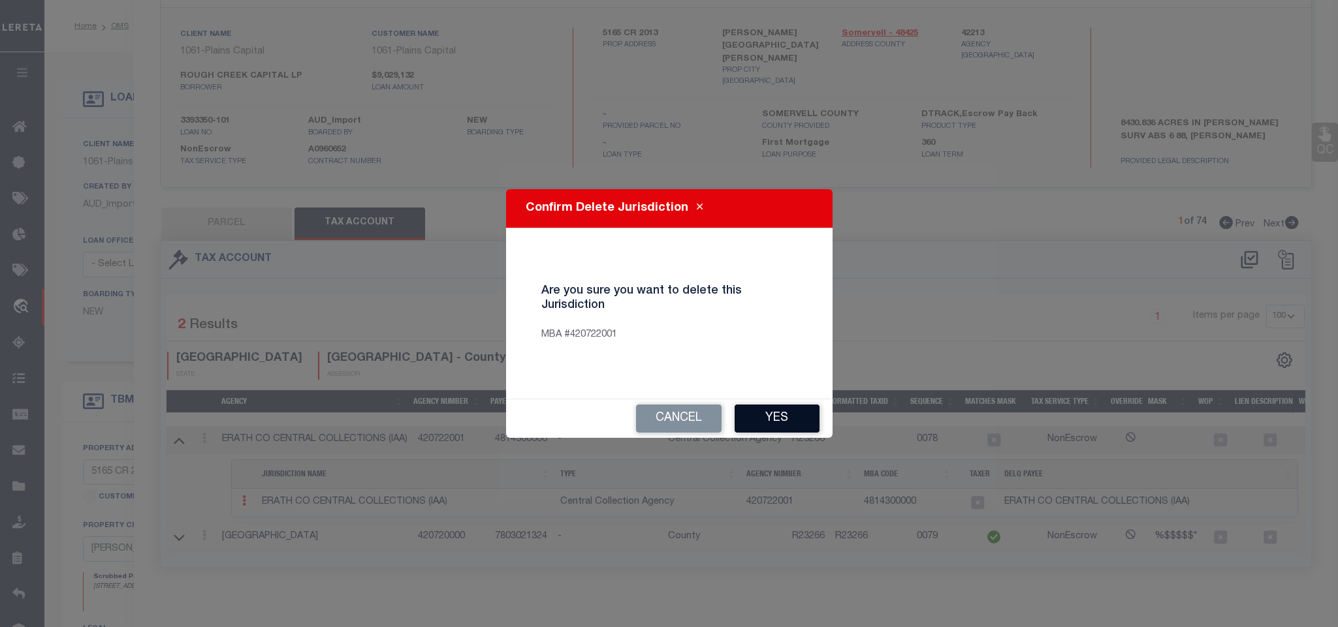
click at [809, 424] on button "Yes" at bounding box center [776, 419] width 85 height 28
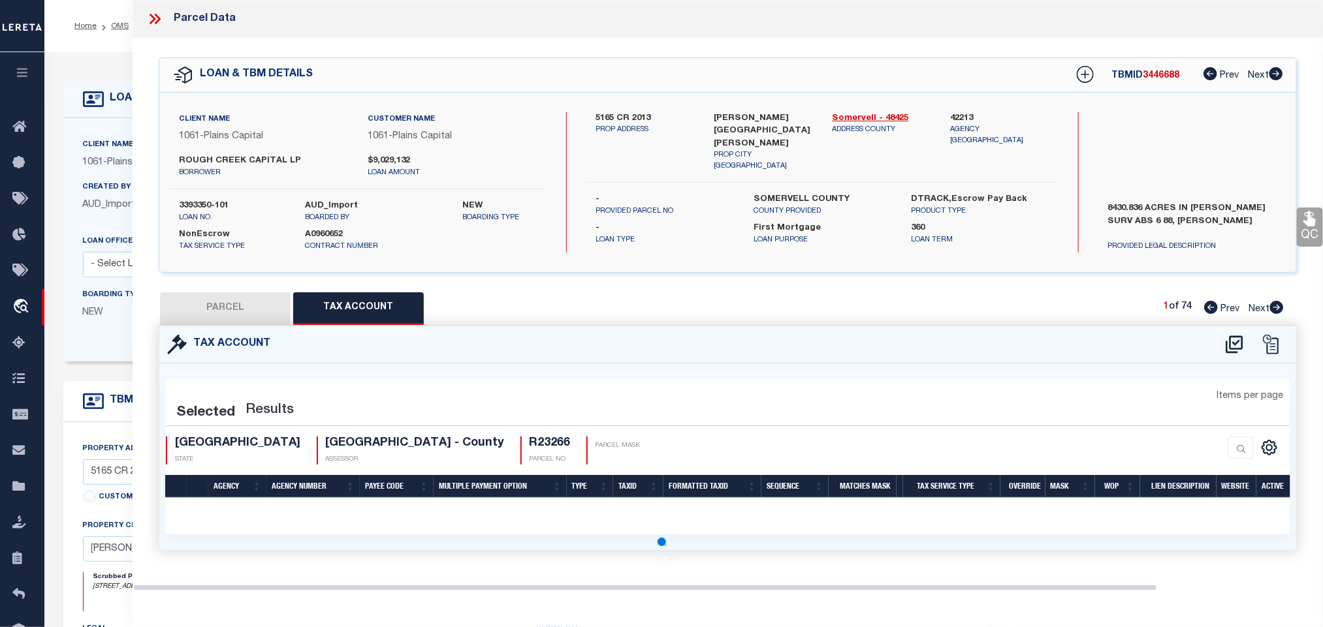
scroll to position [0, 0]
select select "100"
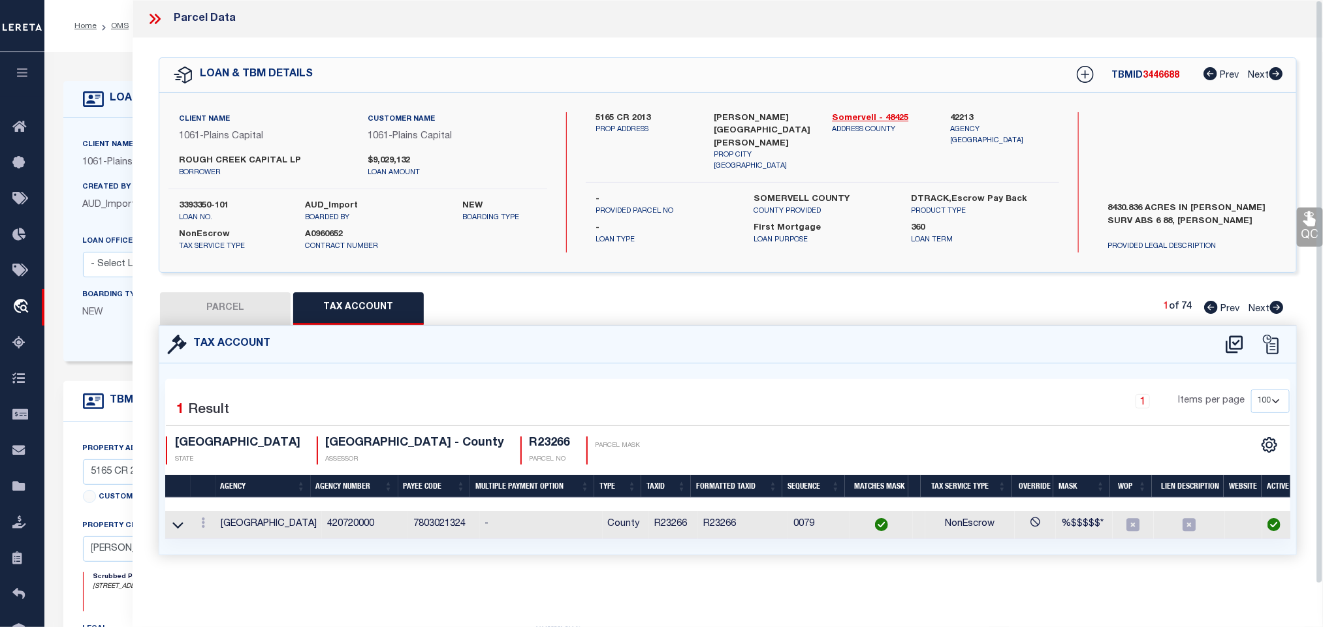
click at [249, 311] on button "PARCEL" at bounding box center [225, 308] width 131 height 33
select select "AS"
checkbox input "false"
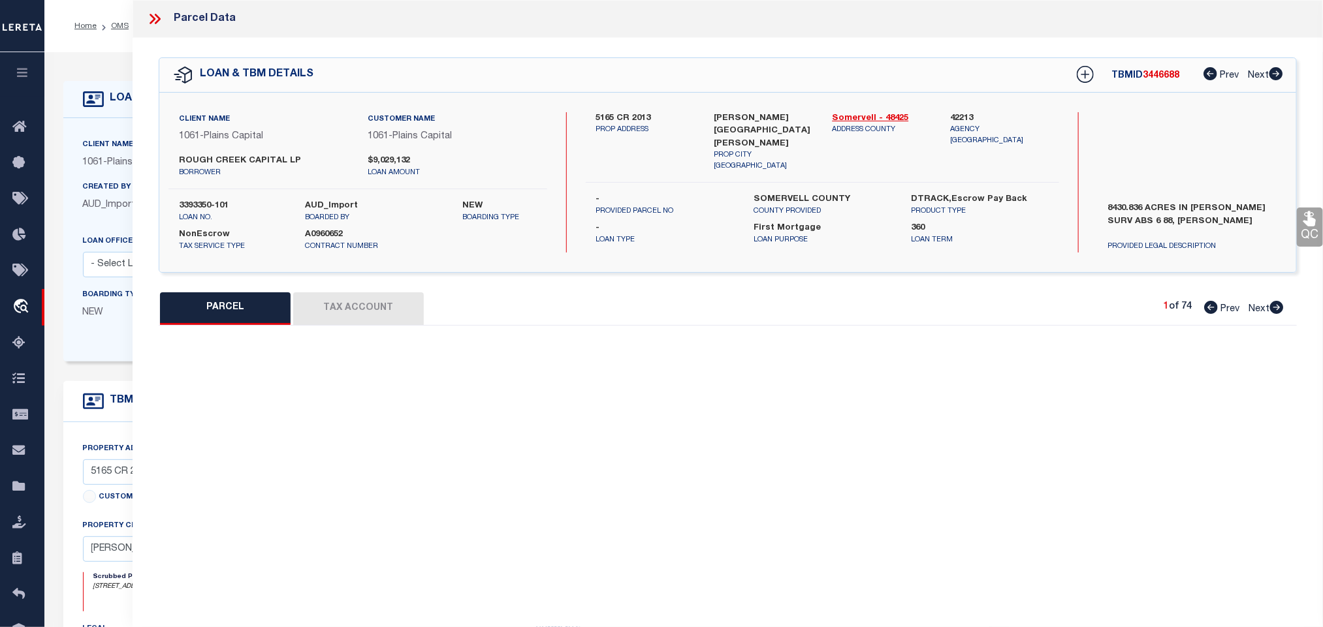
select select "IP"
type input "ROUGH CREEK OPERATING LP"
type input "CR2015S"
checkbox input "false"
type input "[GEOGRAPHIC_DATA]"
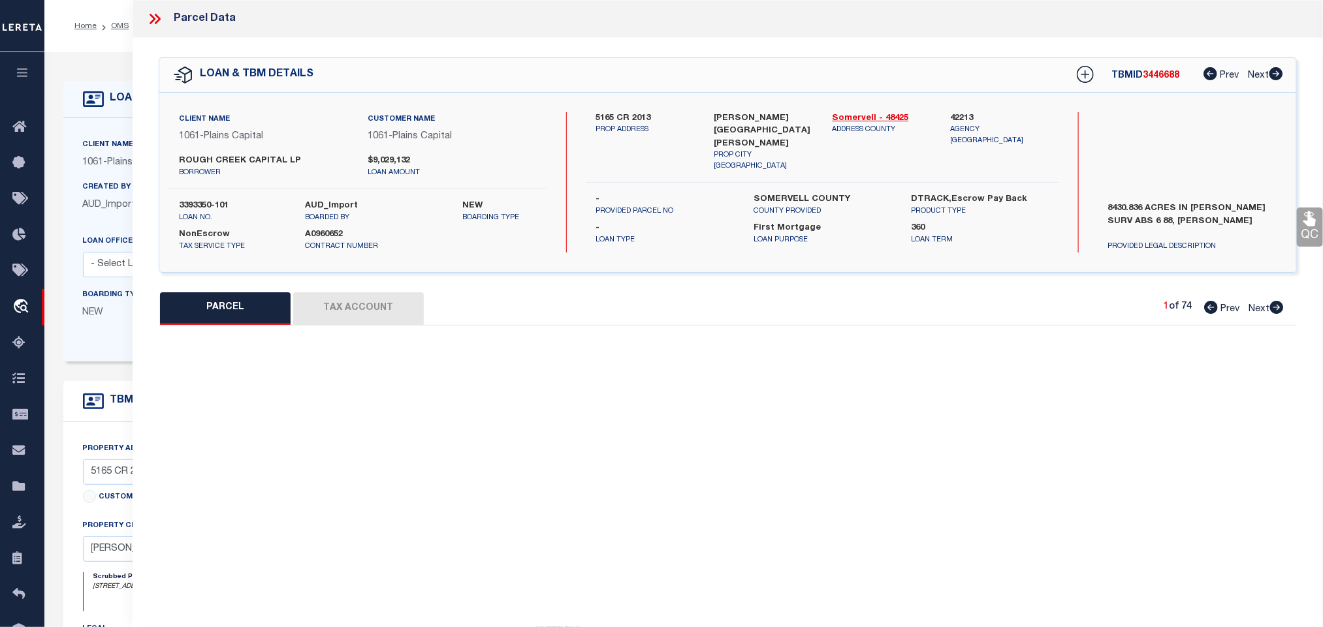
type textarea "Acres 77.550, A0573 MCINTYRE CHARLES;"
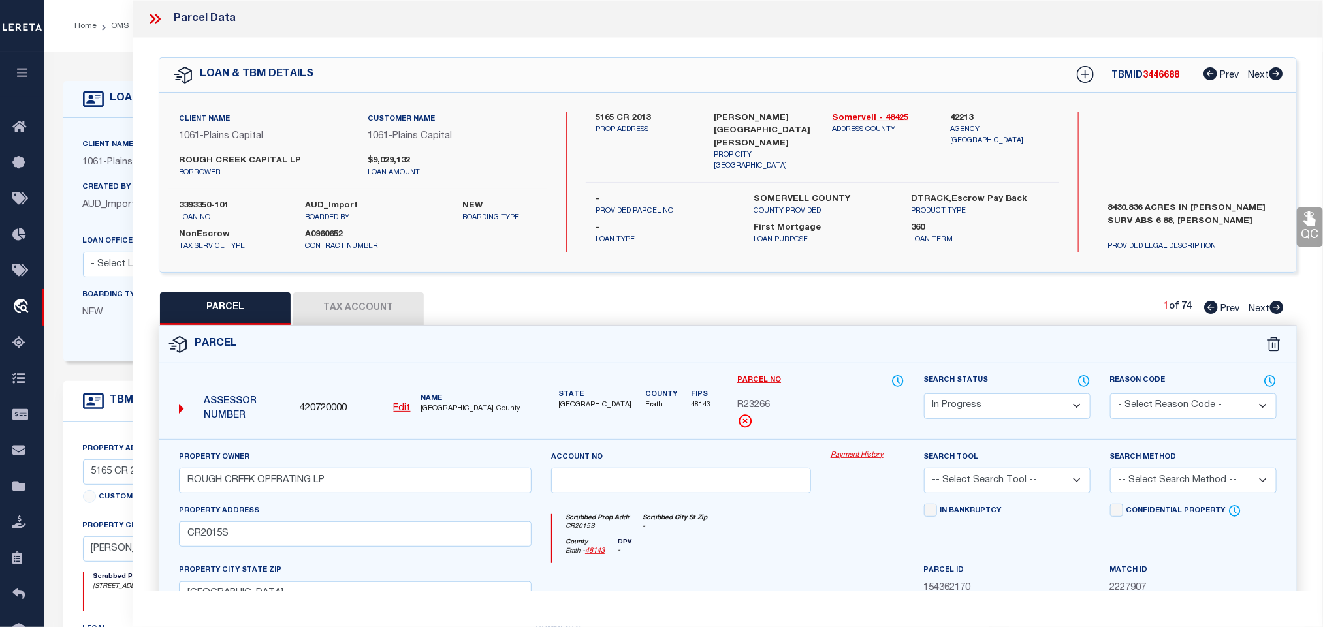
click at [1001, 396] on select "Automated Search Bad Parcel Complete Duplicate Parcel High Dollar Reporting In …" at bounding box center [1007, 406] width 166 height 25
select select "PC"
click at [924, 395] on select "Automated Search Bad Parcel Complete Duplicate Parcel High Dollar Reporting In …" at bounding box center [1007, 406] width 166 height 25
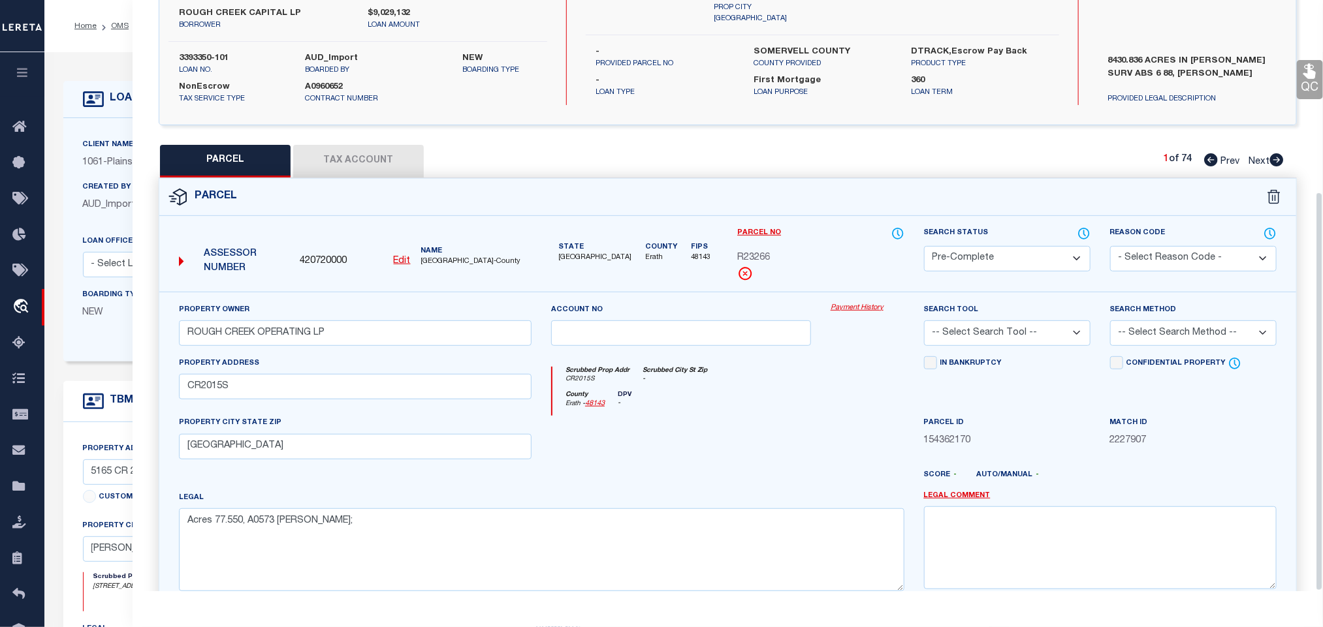
scroll to position [284, 0]
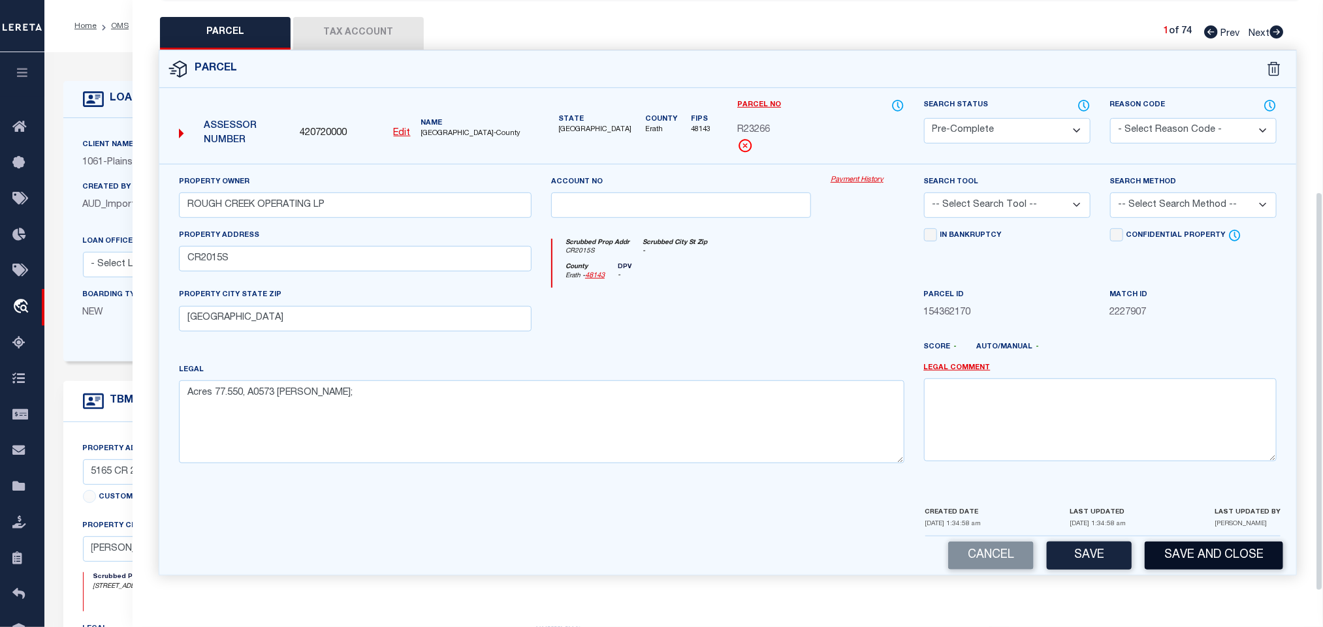
click at [1158, 543] on button "Save and Close" at bounding box center [1213, 556] width 138 height 28
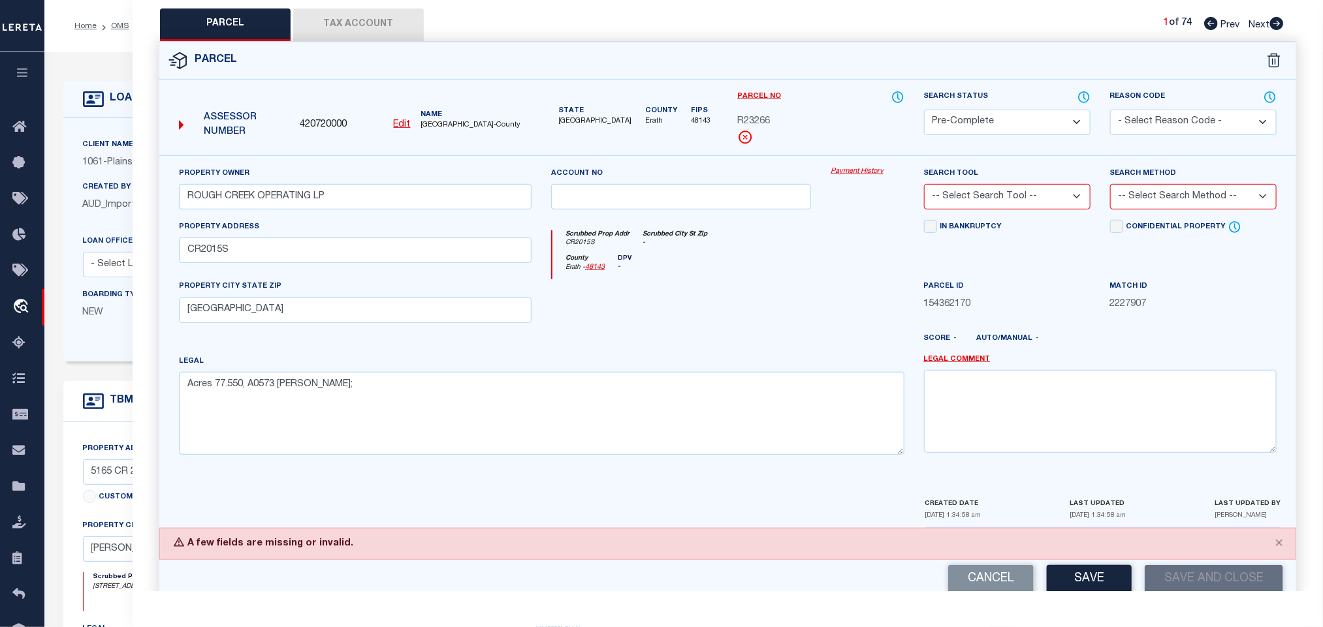
click at [307, 121] on span "420720000" at bounding box center [323, 125] width 47 height 14
click at [1023, 196] on select "-- Select Search Tool -- 3rd Party Website Agency File Agency Website ATLS CNV-…" at bounding box center [1007, 196] width 166 height 25
select select "AGW"
click at [924, 188] on select "-- Select Search Tool -- 3rd Party Website Agency File Agency Website ATLS CNV-…" at bounding box center [1007, 196] width 166 height 25
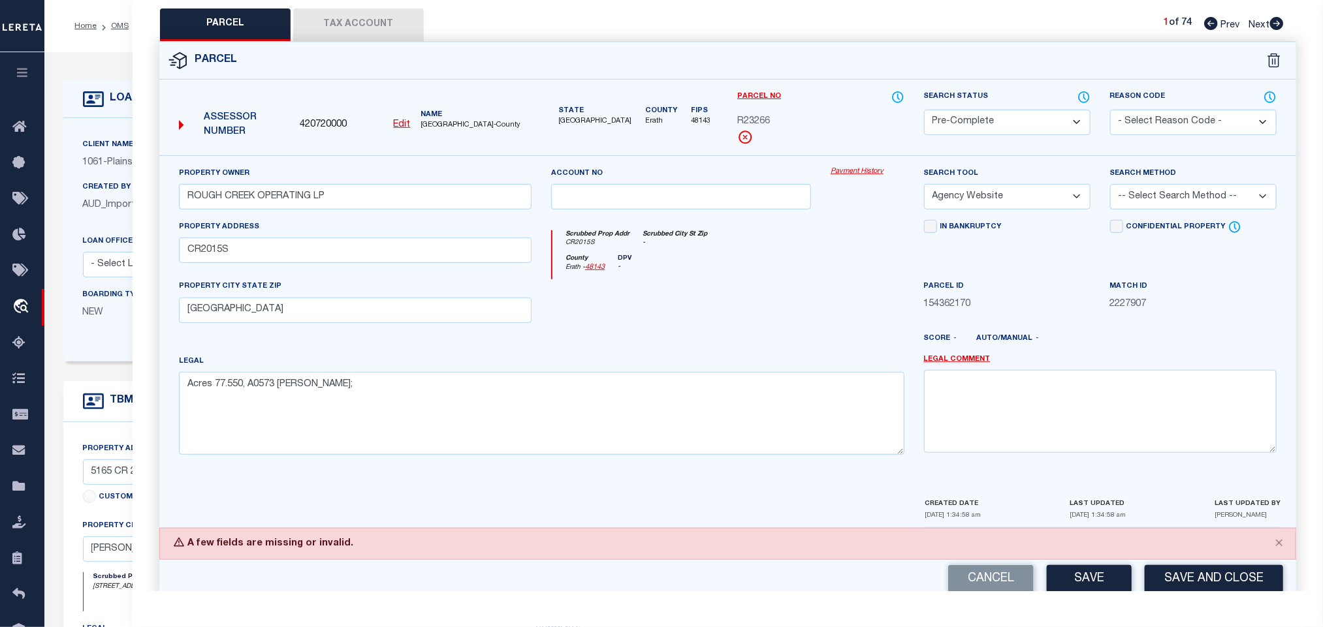
drag, startPoint x: 1193, startPoint y: 188, endPoint x: 1185, endPoint y: 213, distance: 26.8
click at [1193, 188] on select "-- Select Search Method -- Property Address Legal Liability Info Provided" at bounding box center [1193, 196] width 166 height 25
select select "LEG"
click at [1110, 188] on select "-- Select Search Method -- Property Address Legal Liability Info Provided" at bounding box center [1193, 196] width 166 height 25
click at [1244, 578] on button "Save and Close" at bounding box center [1213, 579] width 138 height 28
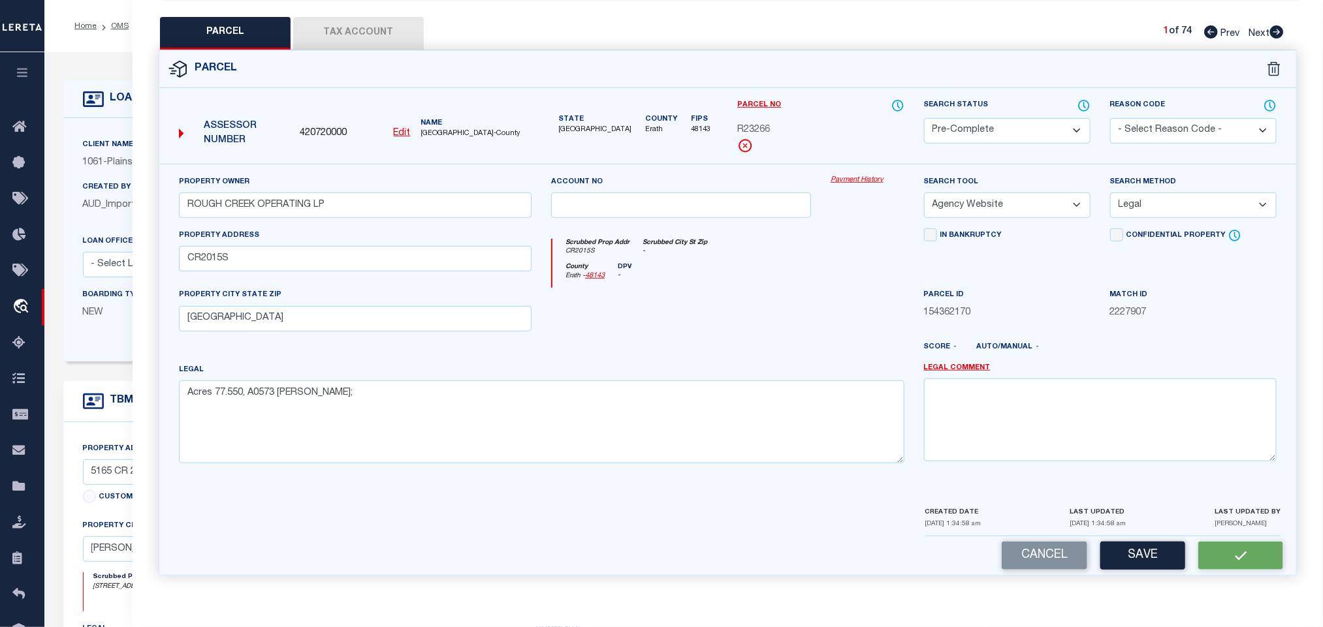
click at [339, 116] on div "Assessor Number 420720000 Edit Name ERATH COUNTY-County" at bounding box center [355, 129] width 363 height 50
copy span "420720000"
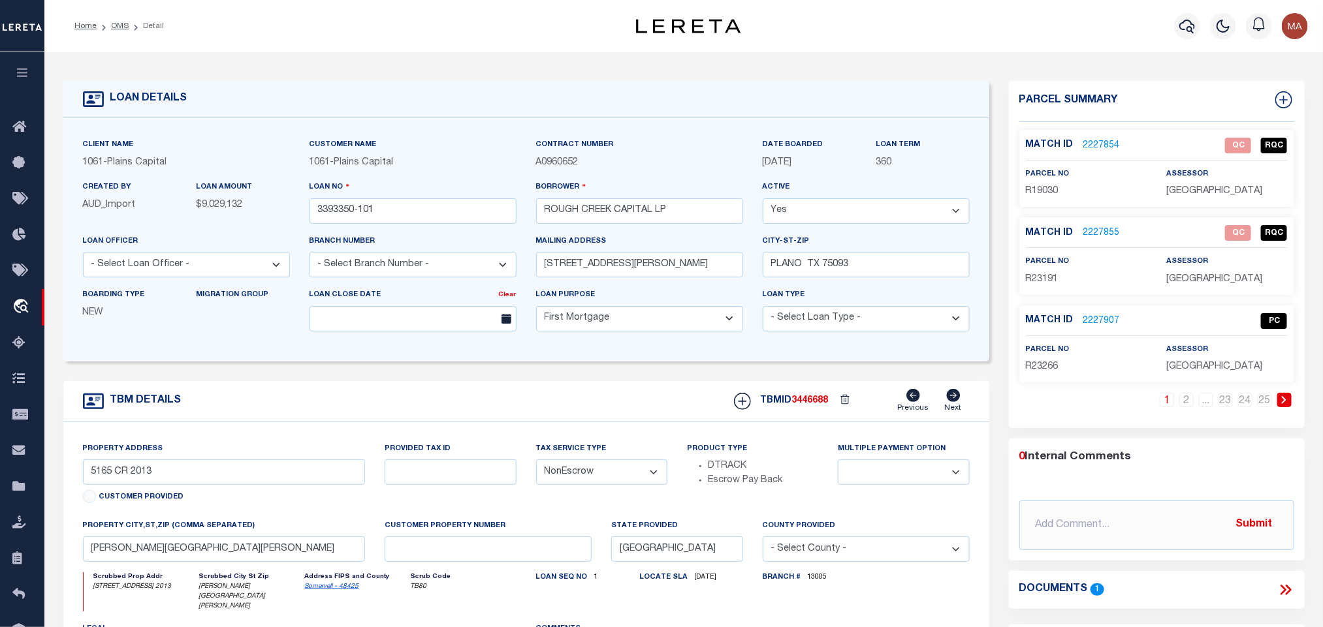
select select "1444"
select select
click at [1285, 102] on icon at bounding box center [1283, 99] width 17 height 17
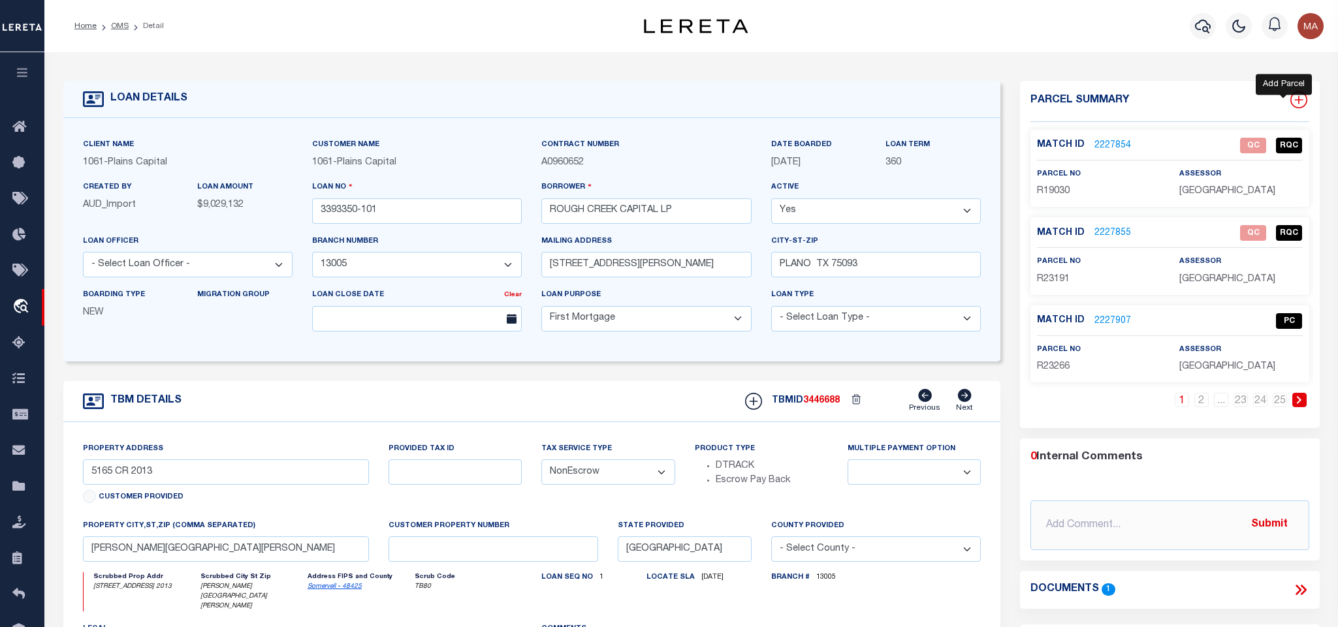
select select "IP"
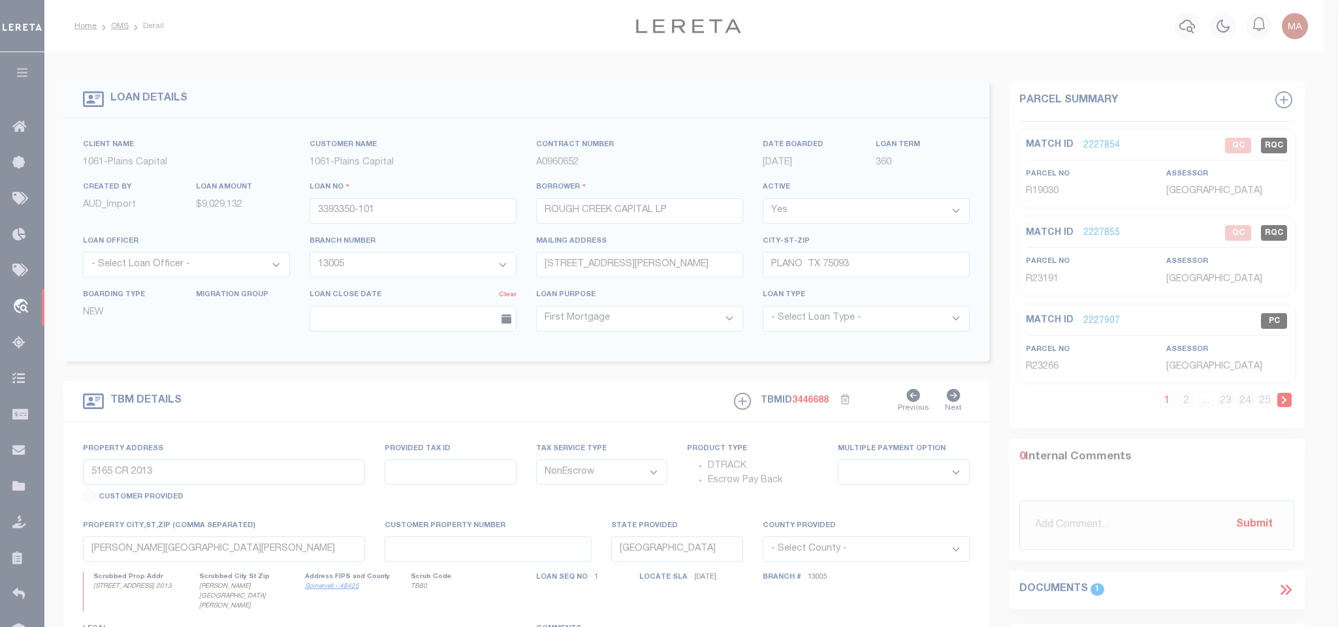
type textarea "-"
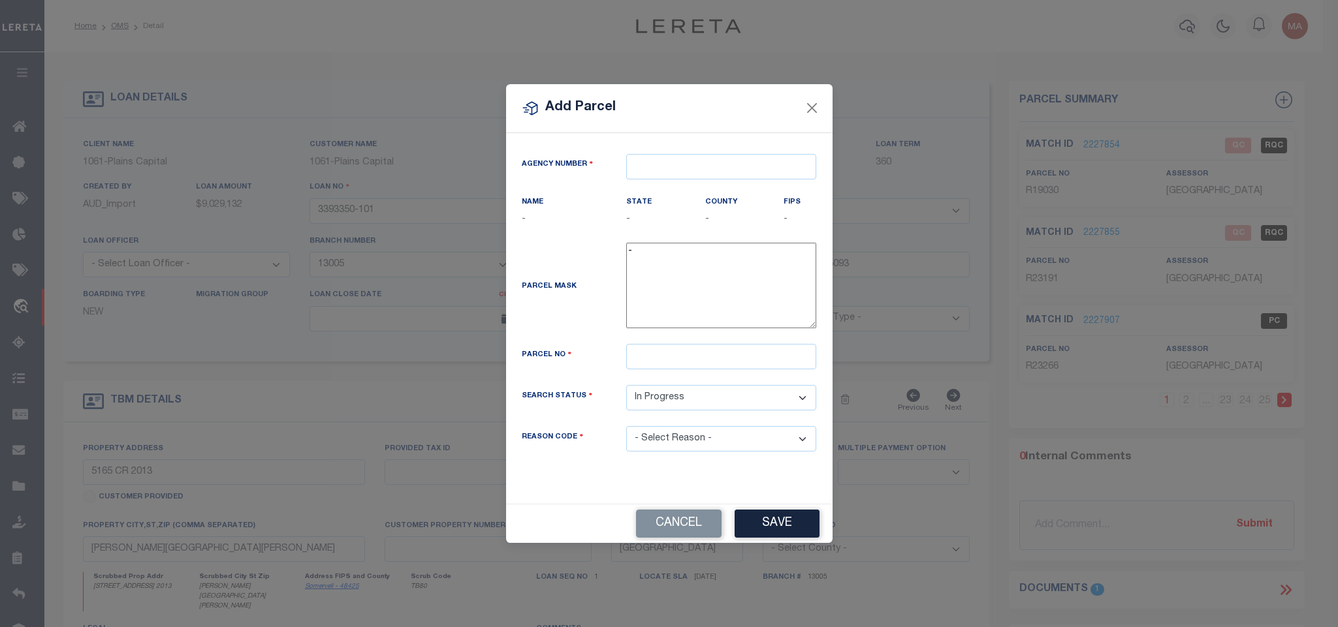
click at [713, 173] on div "Agency Number" at bounding box center [669, 174] width 315 height 41
click at [715, 171] on input "text" at bounding box center [721, 166] width 190 height 25
paste input "420720000"
type input "420720000"
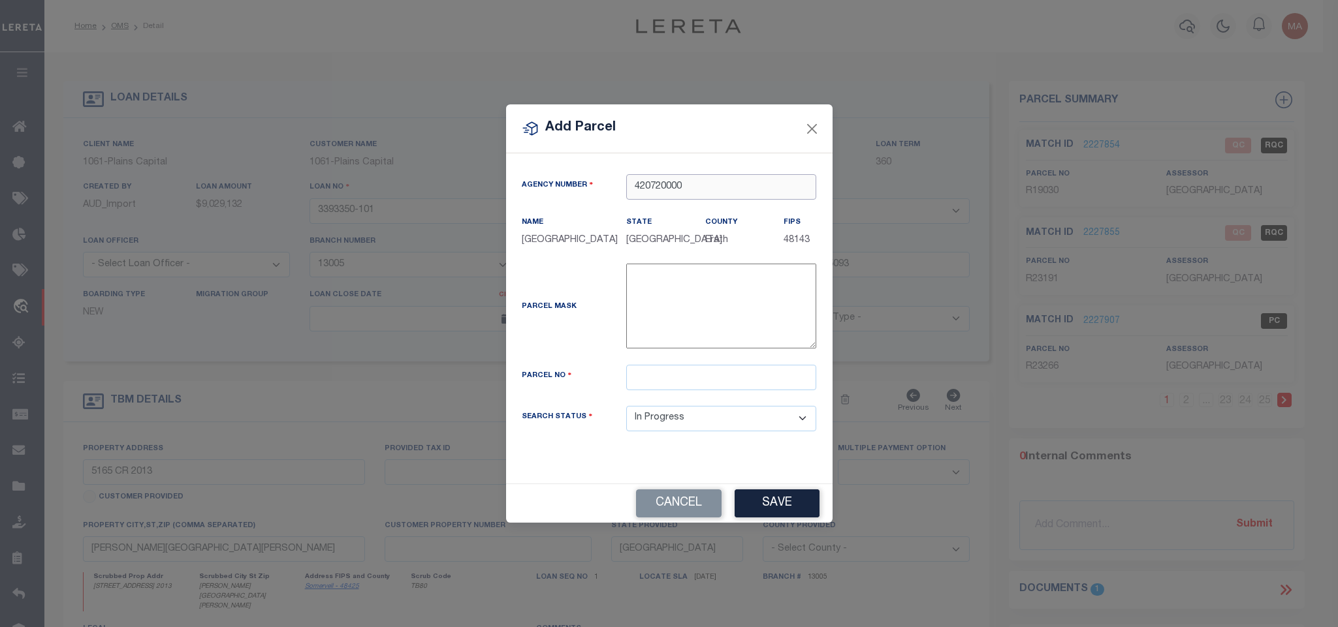
type input "420720000"
click at [678, 384] on input "text" at bounding box center [721, 377] width 190 height 25
paste input "18078"
type input "R18078"
click at [777, 510] on button "Save" at bounding box center [776, 504] width 85 height 28
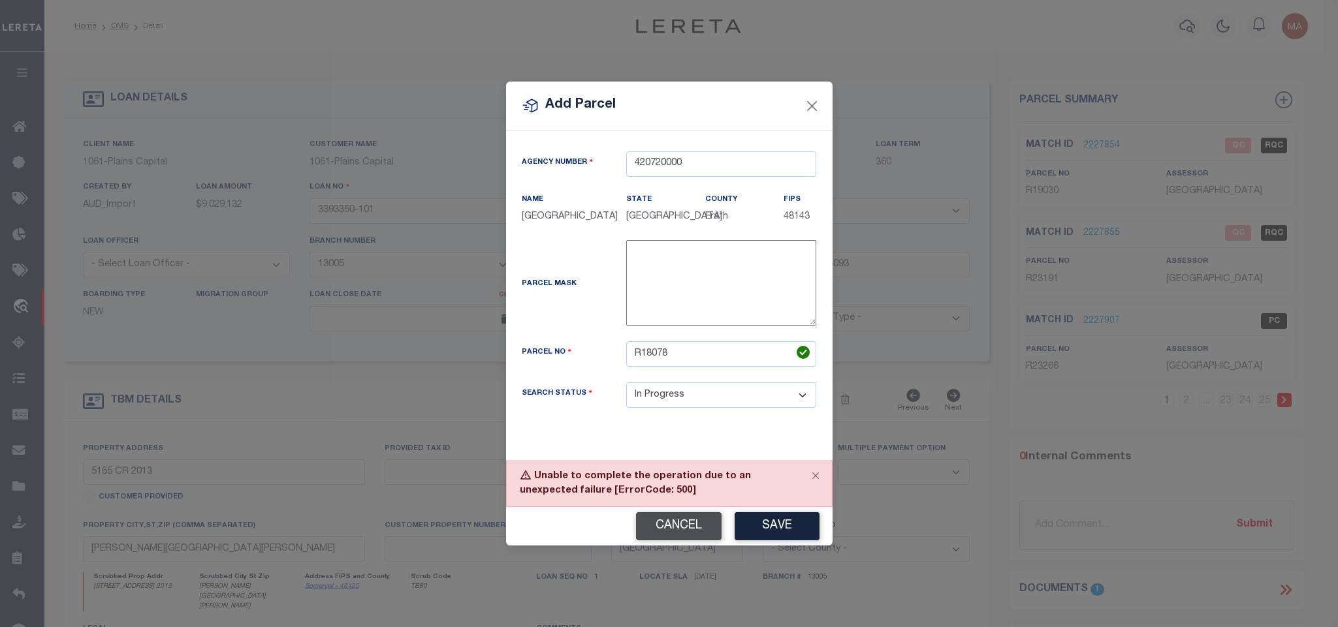
click at [682, 519] on button "Cancel" at bounding box center [679, 526] width 86 height 28
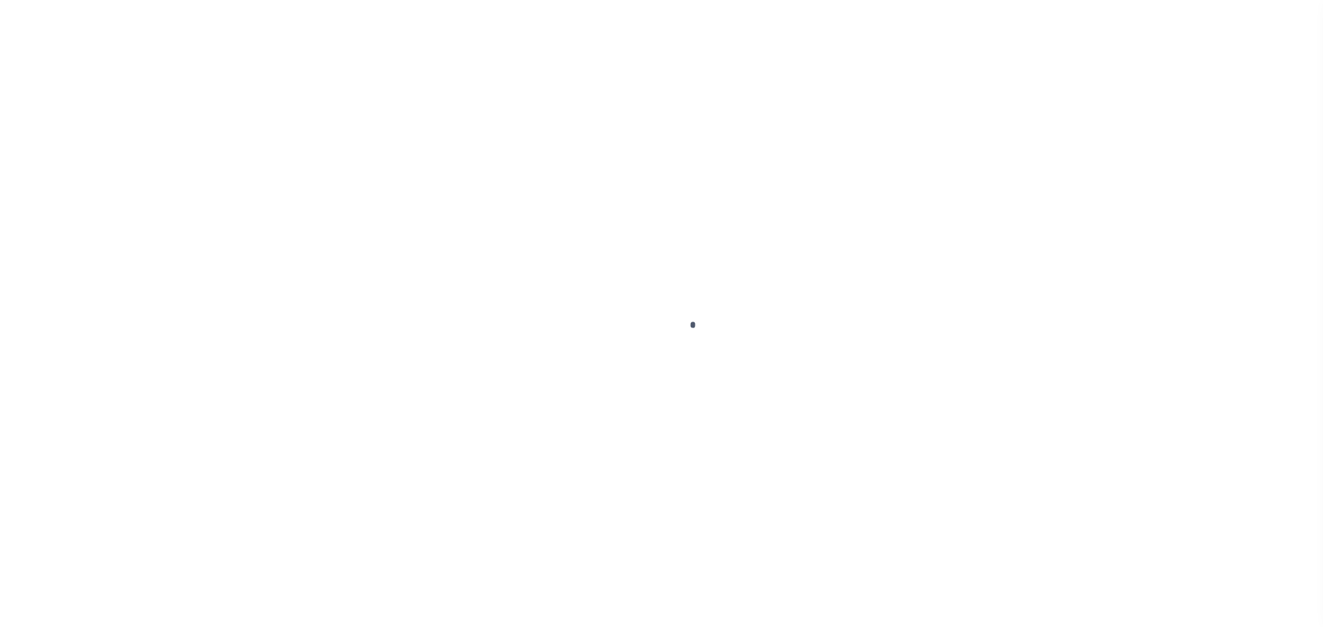
type input "3393350-101"
type input "ROUGH CREEK CAPITAL LP"
select select
type input "[STREET_ADDRESS][PERSON_NAME]"
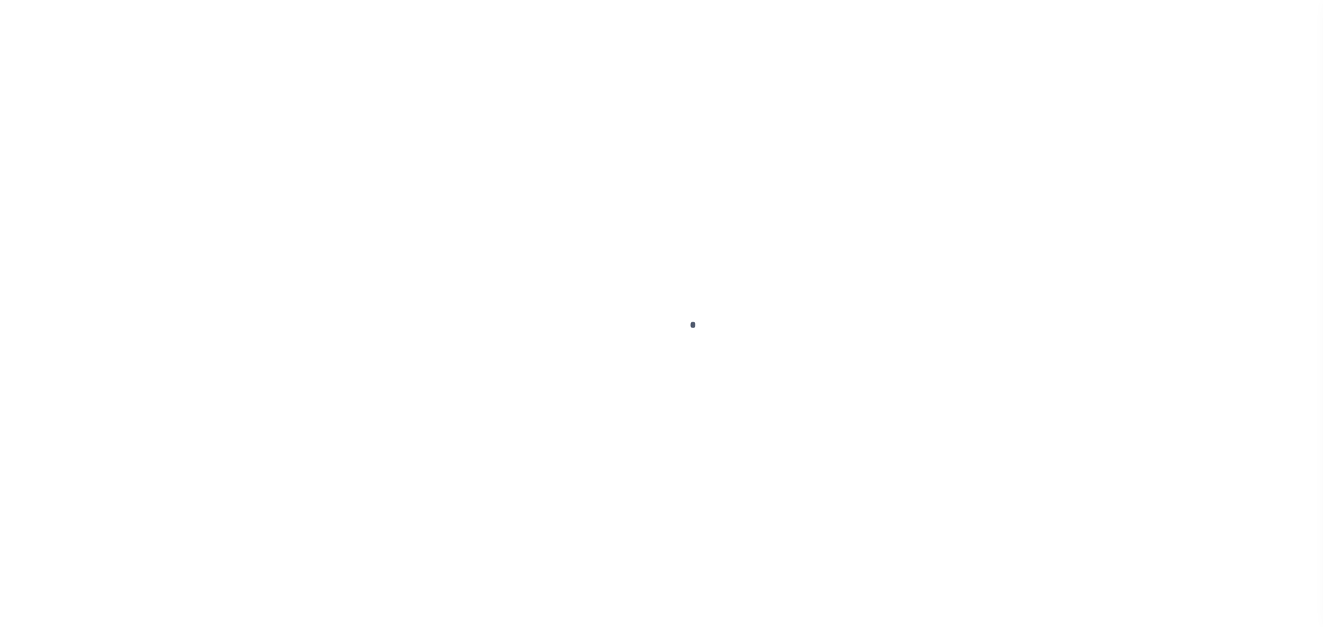
type input "PLANO TX 75093"
select select "10"
select select "NonEscrow"
type input "5165 CR 2013"
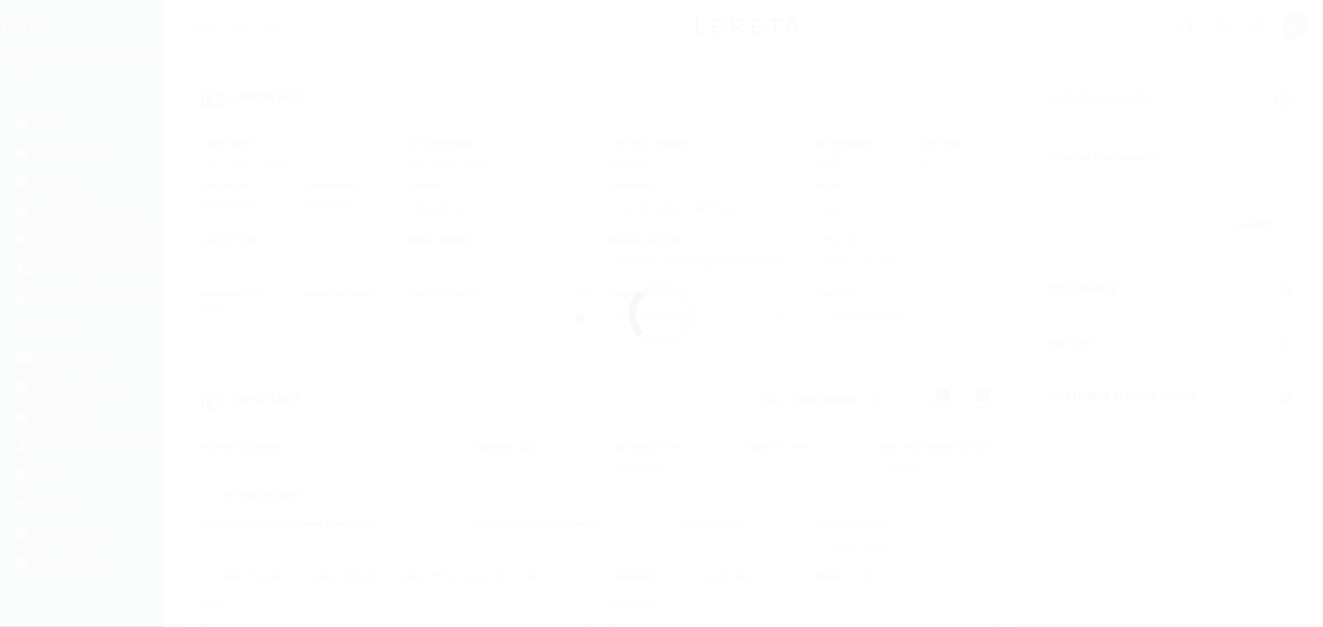
select select
type input "[PERSON_NAME][GEOGRAPHIC_DATA][PERSON_NAME]"
type input "[GEOGRAPHIC_DATA]"
select select
type textarea "8430.836 ACRES IN [PERSON_NAME] SURV ABS 6 88, [PERSON_NAME]"
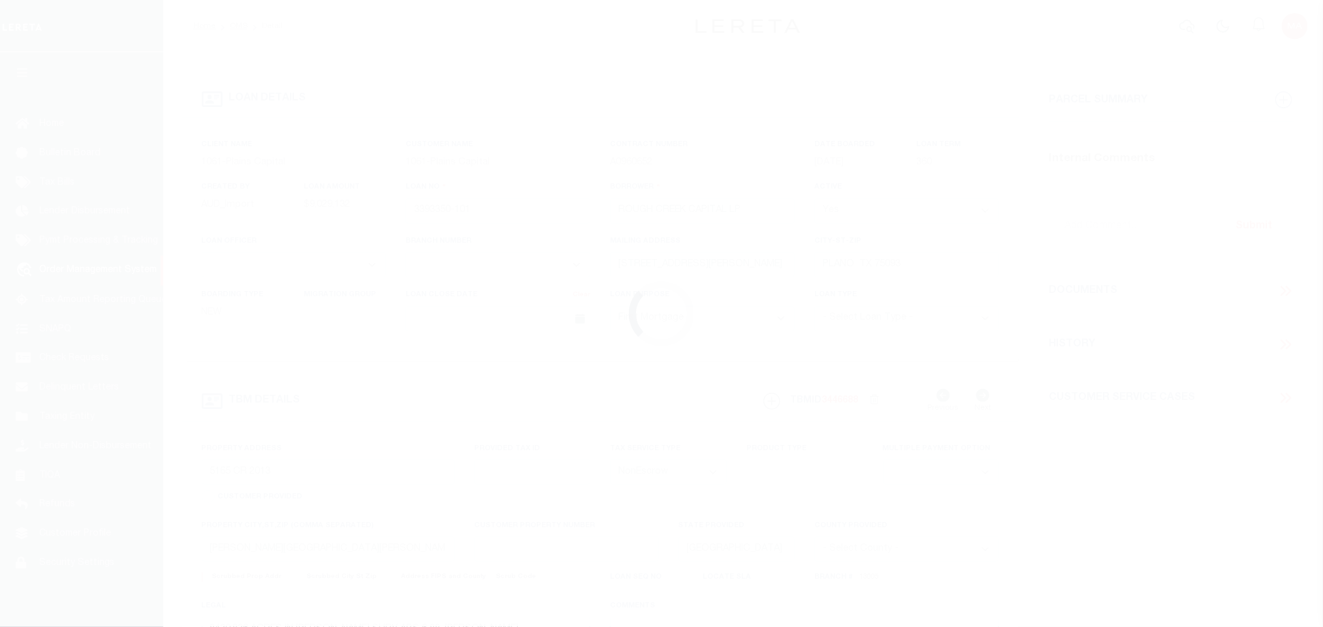
select select "1444"
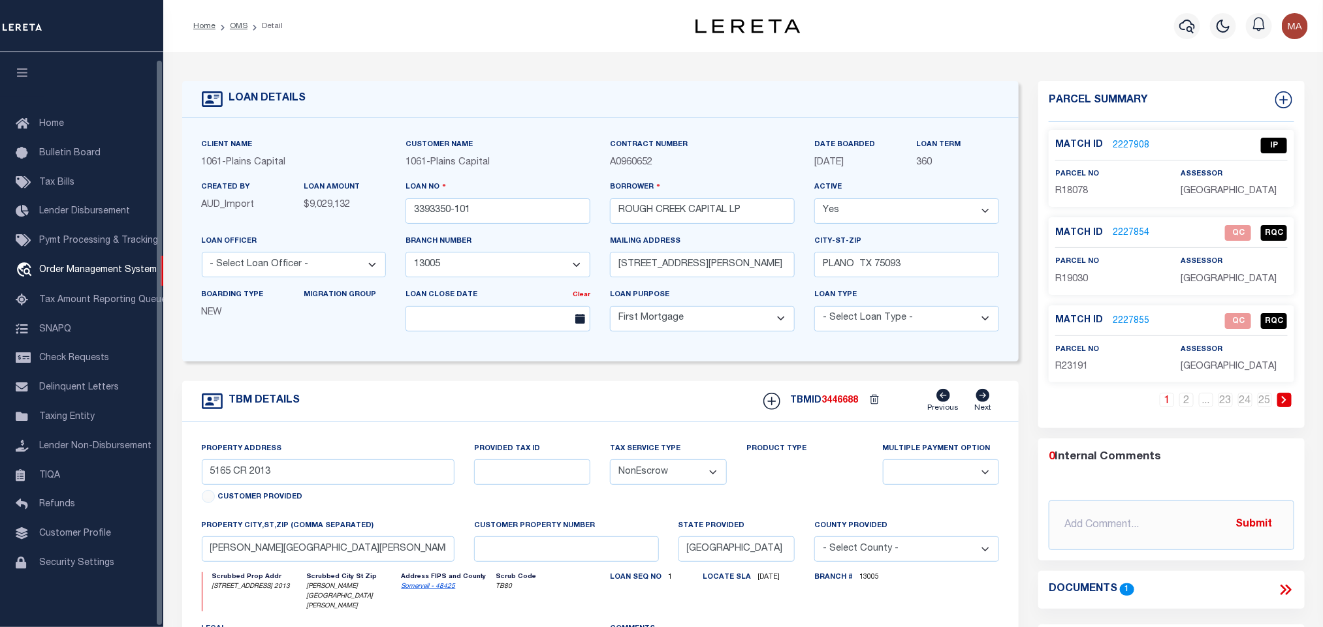
click at [22, 69] on icon "button" at bounding box center [22, 73] width 15 height 12
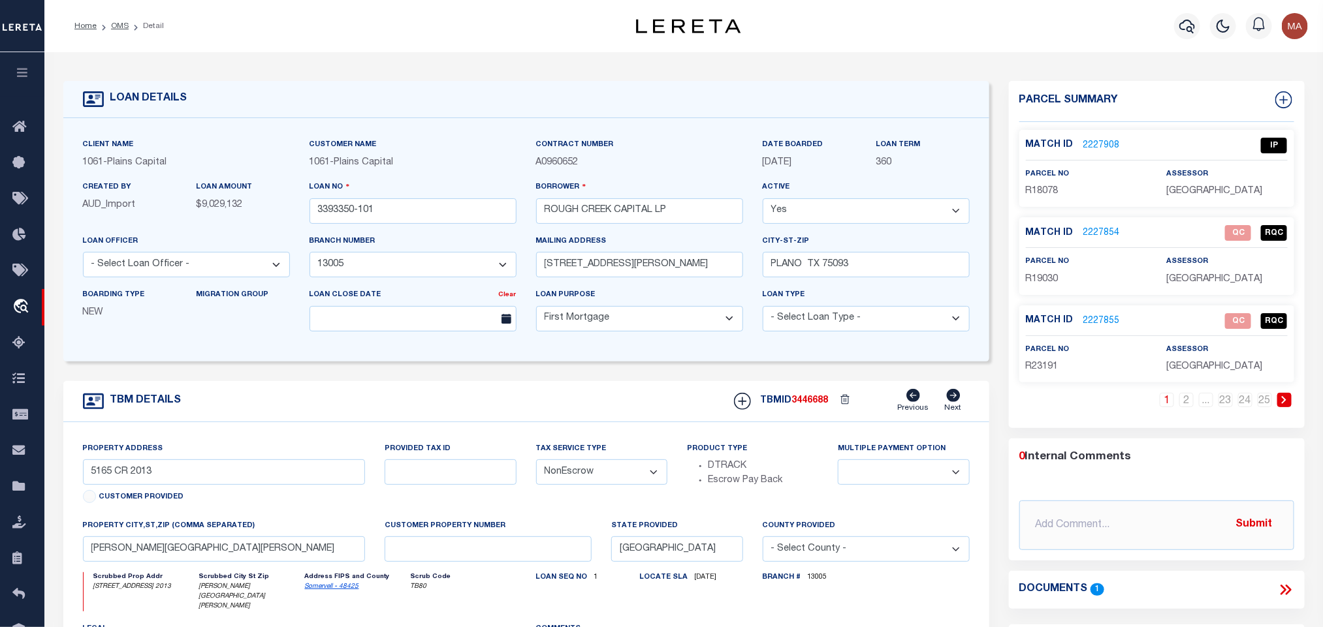
click at [1105, 146] on link "2227908" at bounding box center [1101, 146] width 37 height 14
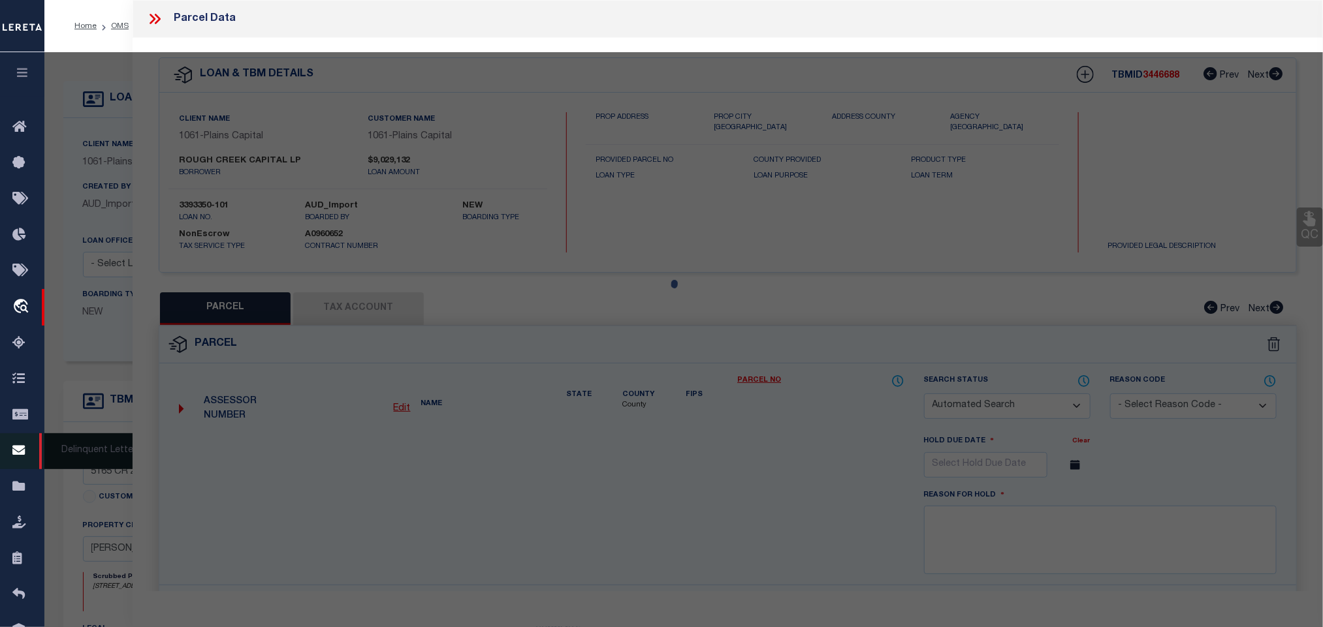
checkbox input "false"
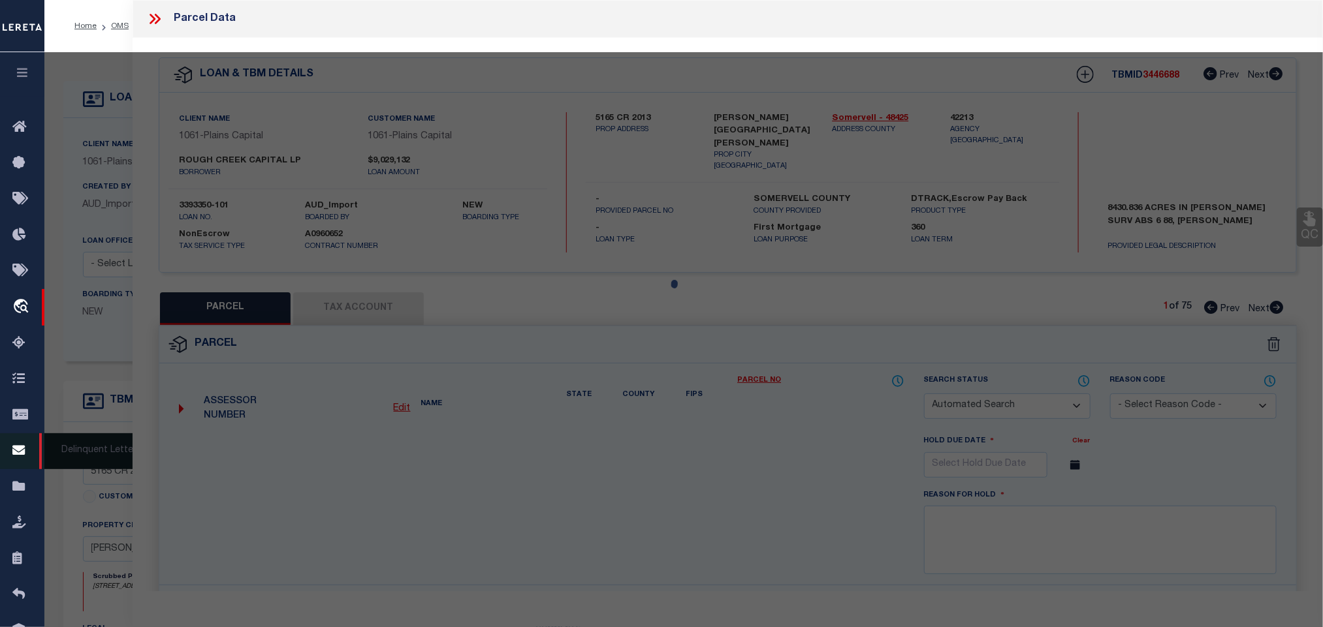
select select "IP"
type input "ROUGH CREEK OPERATING LP"
type input "CR2013S"
checkbox input "false"
type input "[GEOGRAPHIC_DATA]"
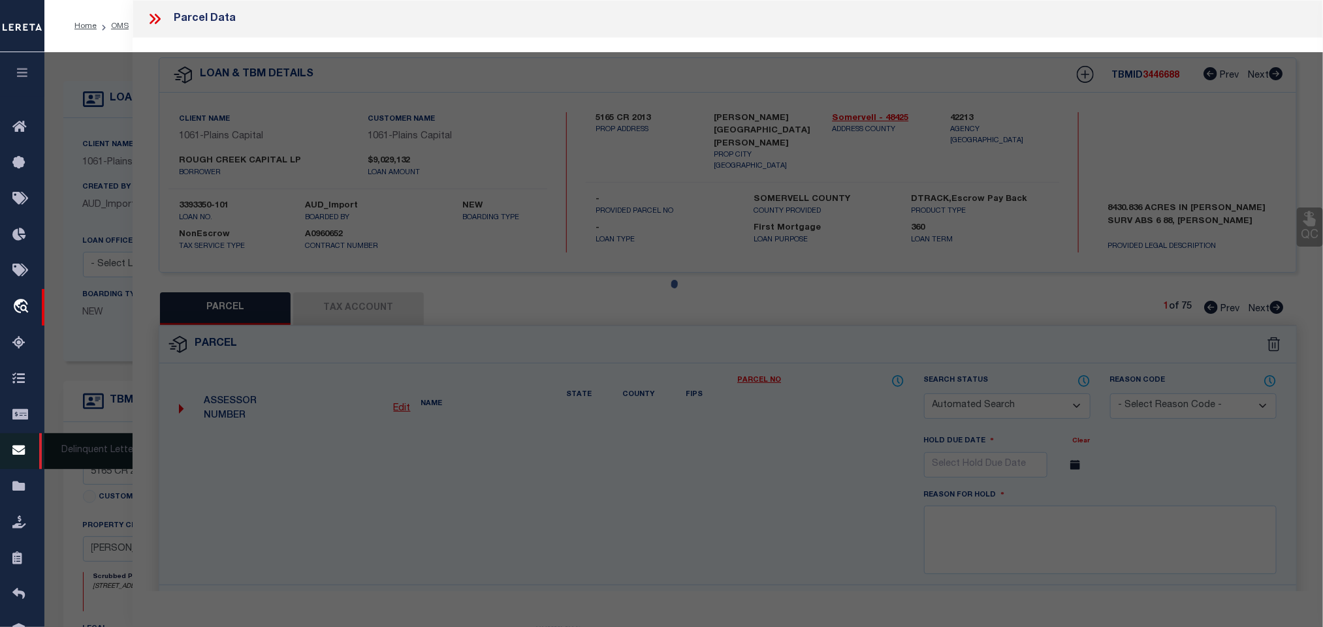
type textarea "Acres 68.947, A0221 [PERSON_NAME];"
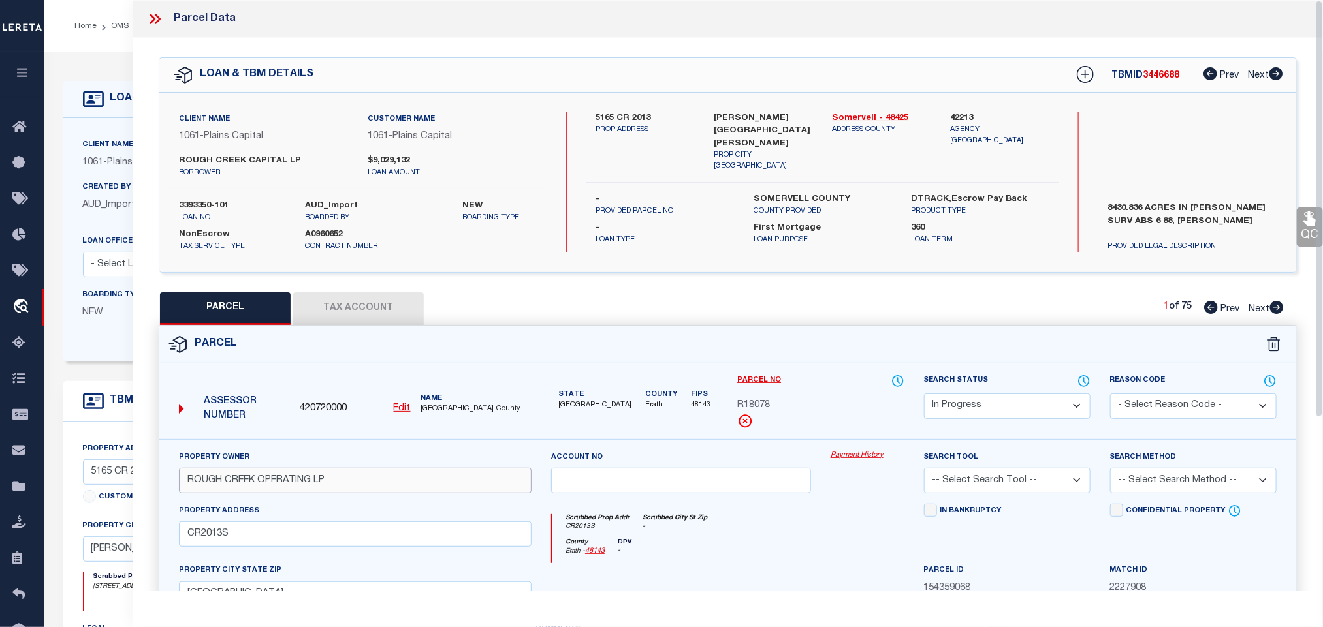
click at [433, 476] on input "ROUGH CREEK OPERATING LP" at bounding box center [355, 480] width 353 height 25
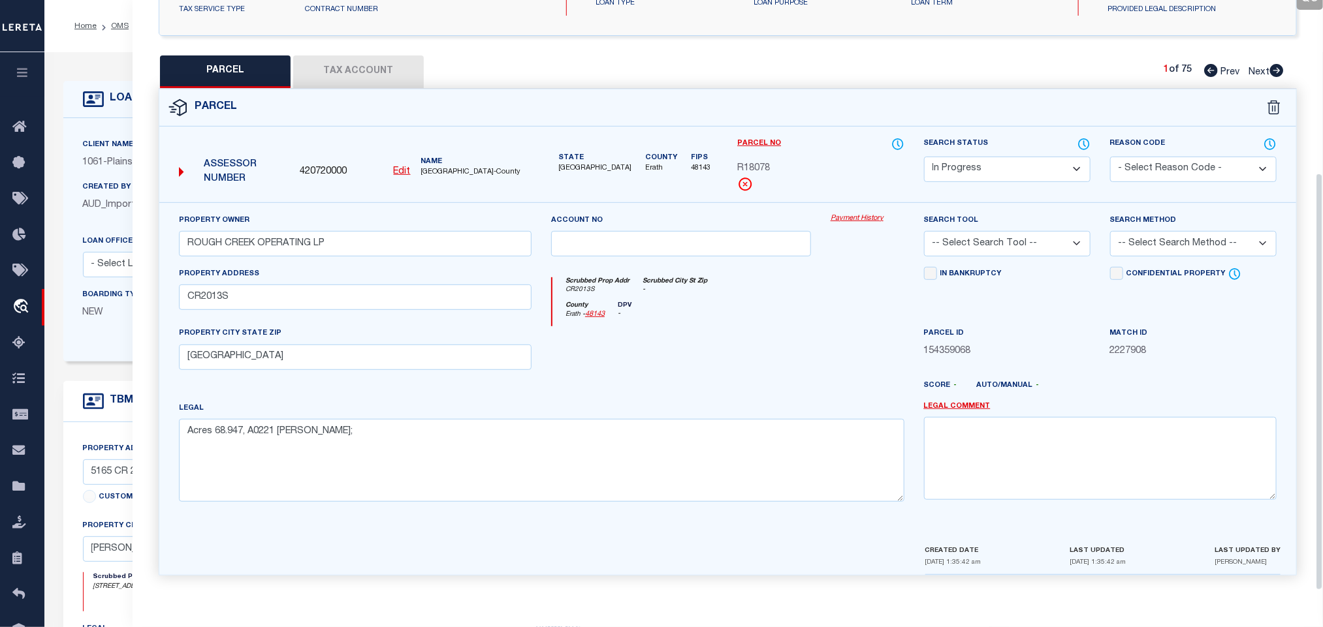
click at [1003, 233] on select "-- Select Search Tool -- 3rd Party Website Agency File Agency Website ATLS CNV-…" at bounding box center [1007, 243] width 166 height 25
select select "AGW"
click at [924, 231] on select "-- Select Search Tool -- 3rd Party Website Agency File Agency Website ATLS CNV-…" at bounding box center [1007, 243] width 166 height 25
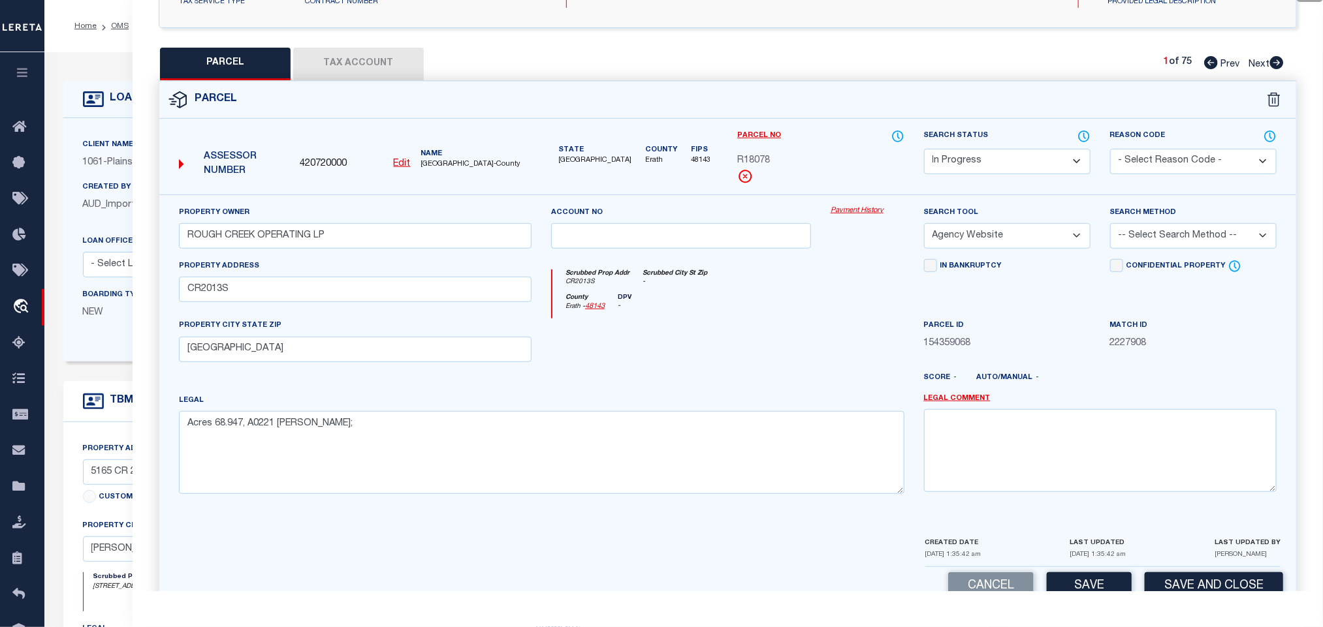
drag, startPoint x: 1142, startPoint y: 243, endPoint x: 1142, endPoint y: 253, distance: 9.8
click at [1142, 243] on select "-- Select Search Method -- Property Address Legal Liability Info Provided" at bounding box center [1193, 235] width 166 height 25
click at [1110, 227] on select "-- Select Search Method -- Property Address Legal Liability Info Provided" at bounding box center [1193, 235] width 166 height 25
click at [1150, 247] on select "-- Select Search Method -- Property Address Legal Liability Info Provided" at bounding box center [1193, 235] width 166 height 25
drag, startPoint x: 1150, startPoint y: 237, endPoint x: 1150, endPoint y: 257, distance: 20.2
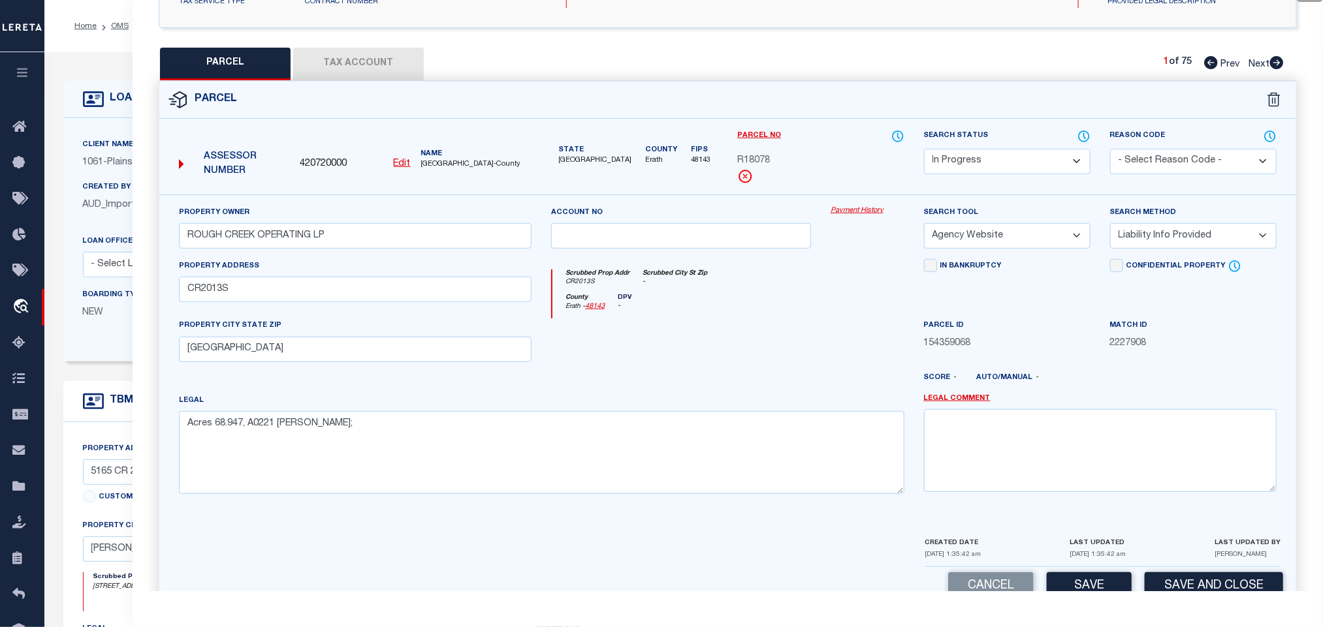
click at [1150, 245] on select "-- Select Search Method -- Property Address Legal Liability Info Provided" at bounding box center [1193, 235] width 166 height 25
drag, startPoint x: 1146, startPoint y: 237, endPoint x: 1146, endPoint y: 253, distance: 15.7
click at [1146, 237] on select "-- Select Search Method -- Property Address Legal Liability Info Provided" at bounding box center [1193, 235] width 166 height 25
select select "LEG"
click at [1110, 227] on select "-- Select Search Method -- Property Address Legal Liability Info Provided" at bounding box center [1193, 235] width 166 height 25
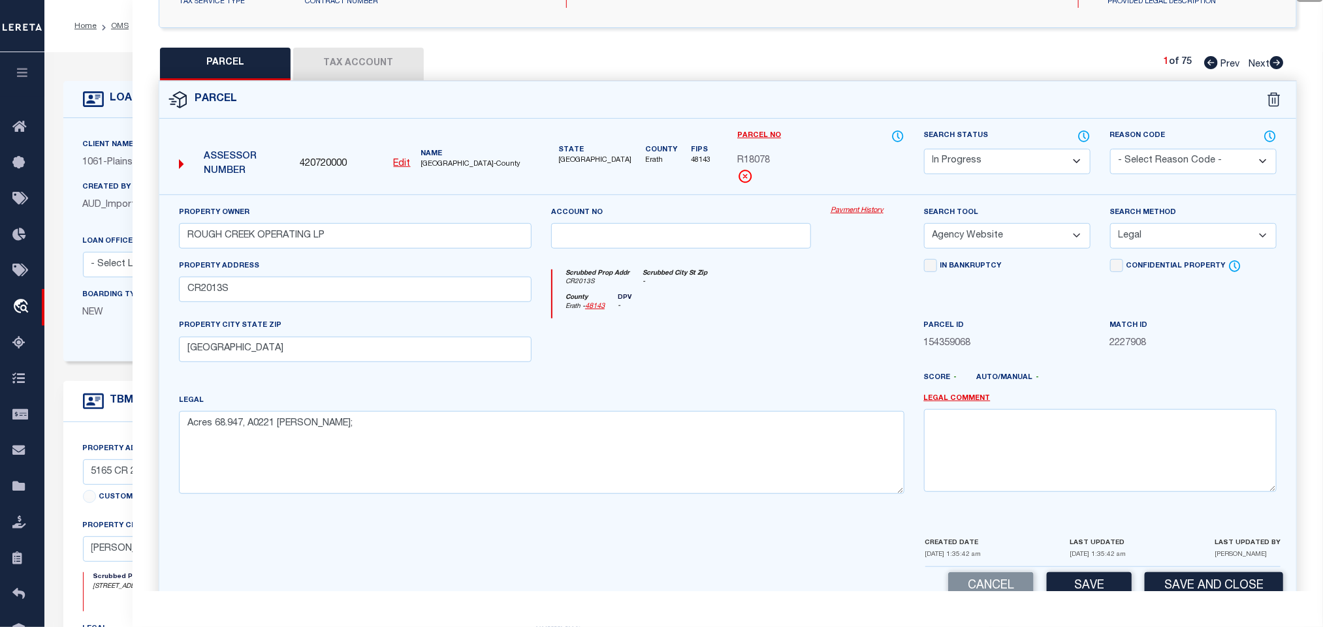
click at [1079, 601] on div "Parcel Data QC QC QC - Select Status -" at bounding box center [728, 313] width 1190 height 627
click at [1079, 591] on button "Save" at bounding box center [1088, 586] width 85 height 28
click at [347, 48] on button "Tax Account" at bounding box center [358, 64] width 131 height 33
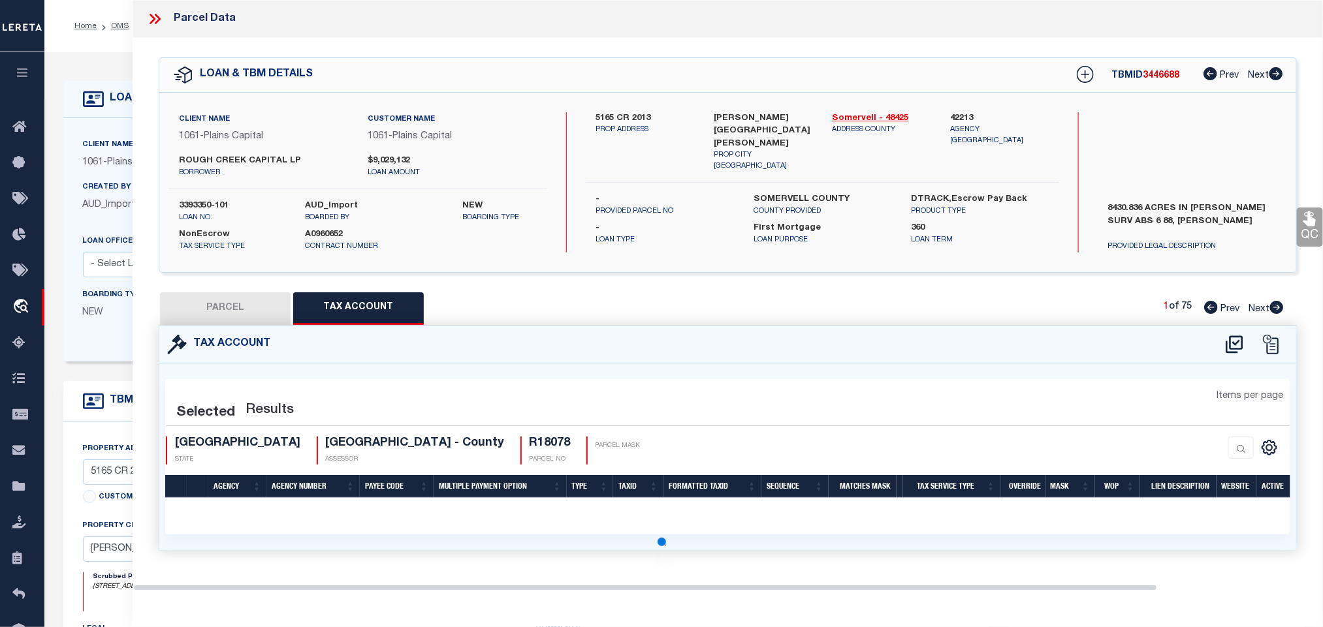
select select "100"
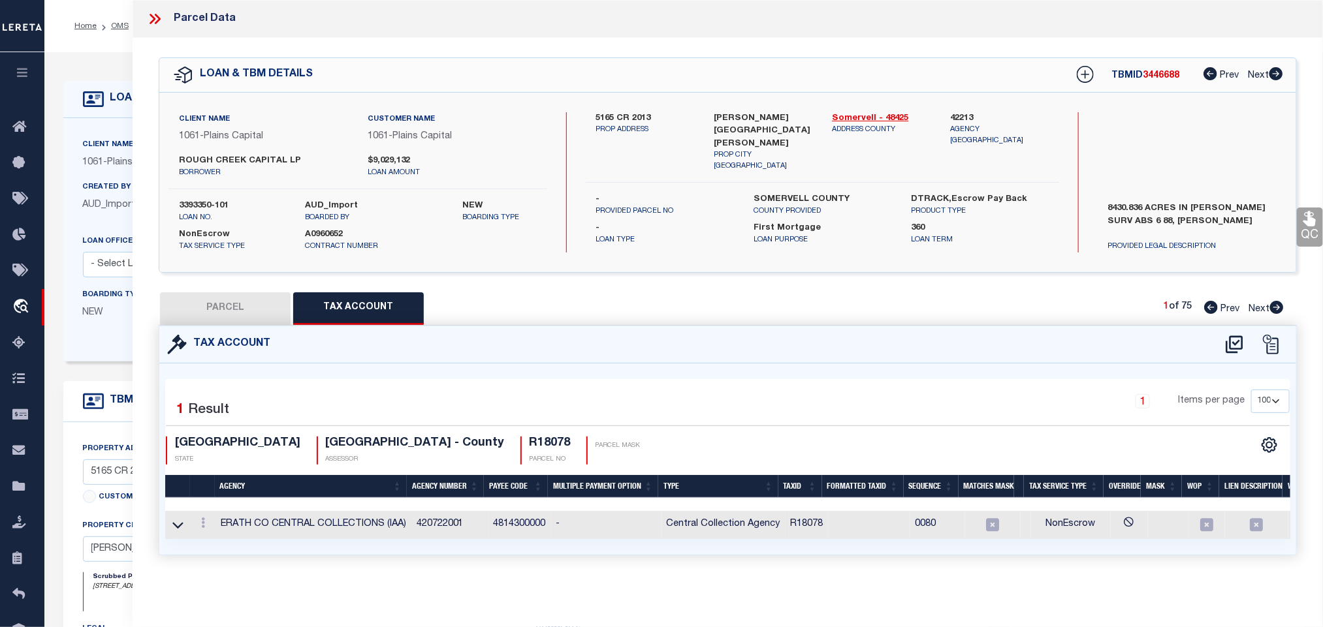
select select "AS"
select select
checkbox input "false"
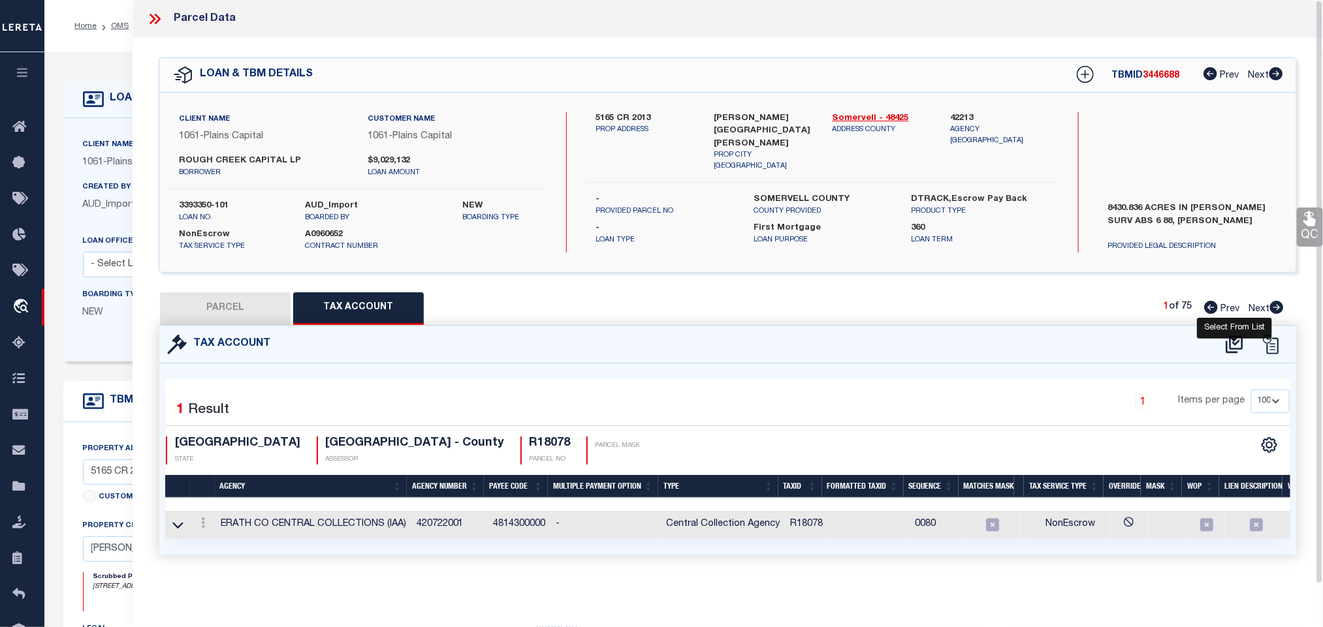
select select "IP"
type input "ROUGH CREEK OPERATING LP"
select select "AGW"
select select "LEG"
type input "CR2013S"
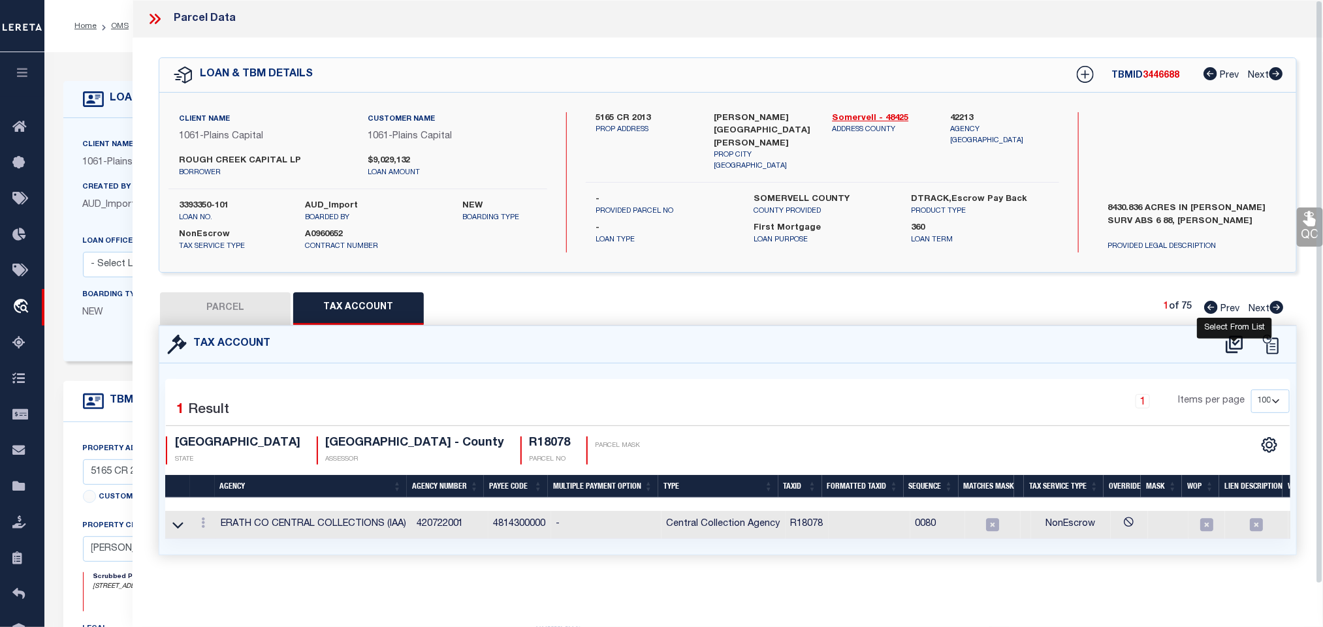
type input "[GEOGRAPHIC_DATA]"
type textarea "Acres 68.947, A0221 DAVIS J P;"
click at [183, 532] on icon at bounding box center [177, 525] width 11 height 14
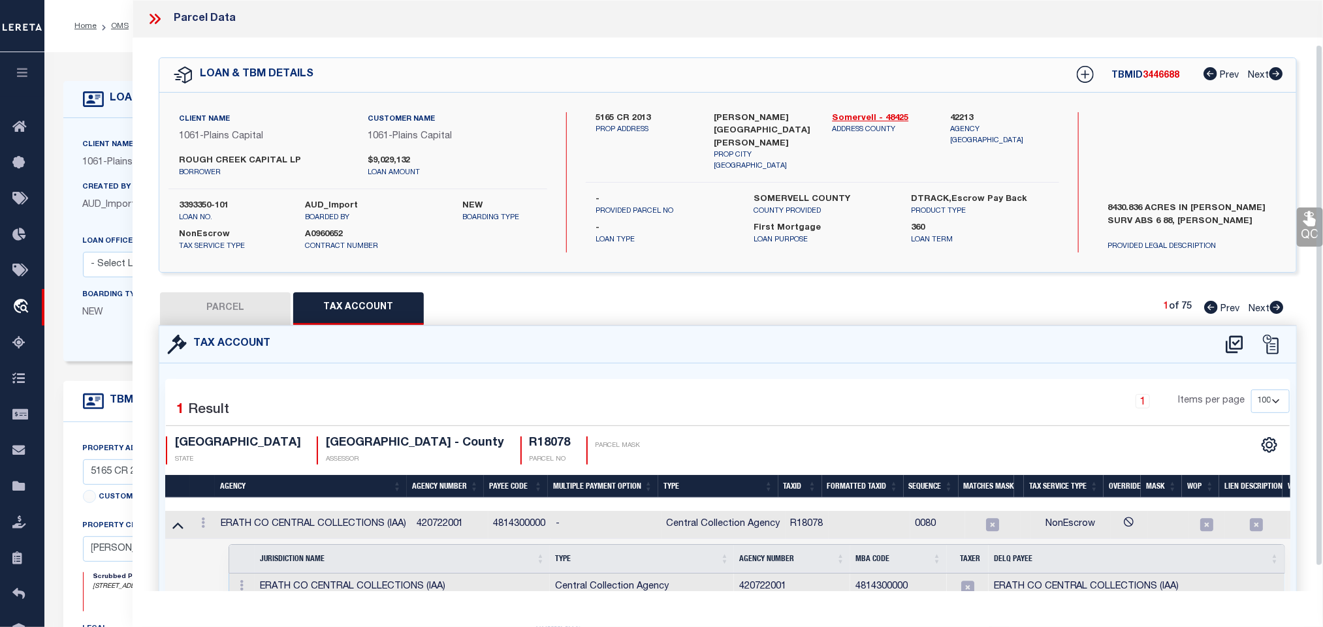
scroll to position [79, 0]
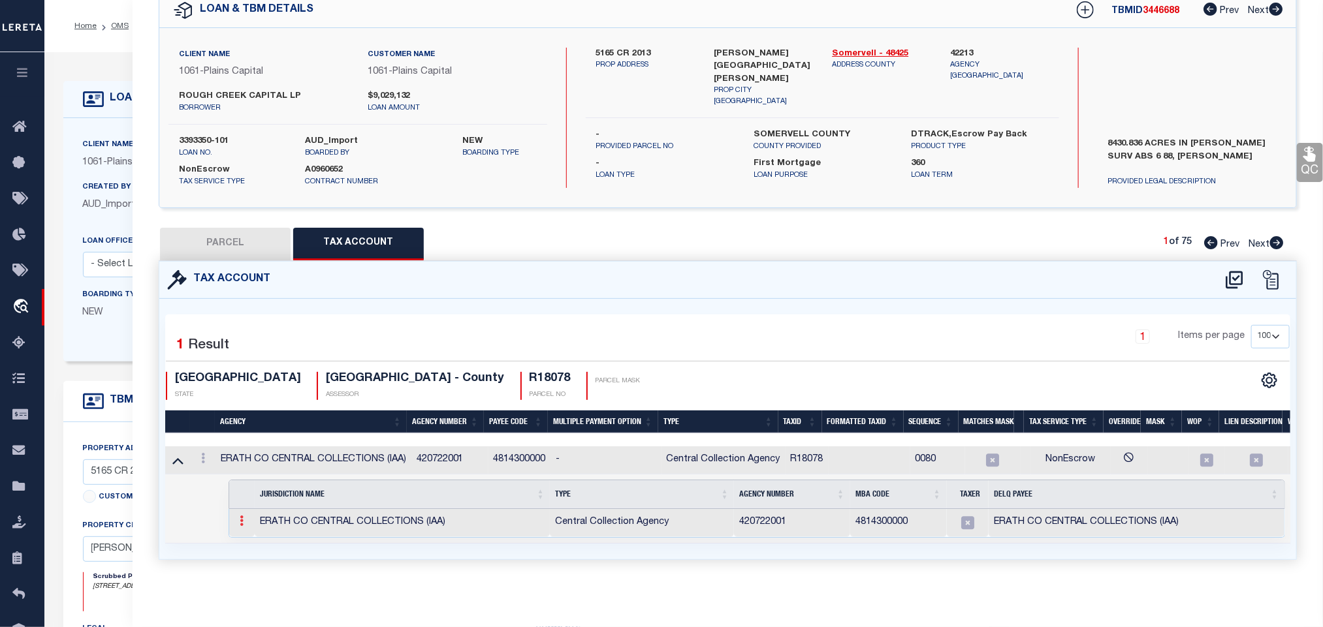
click at [239, 518] on link at bounding box center [241, 523] width 14 height 10
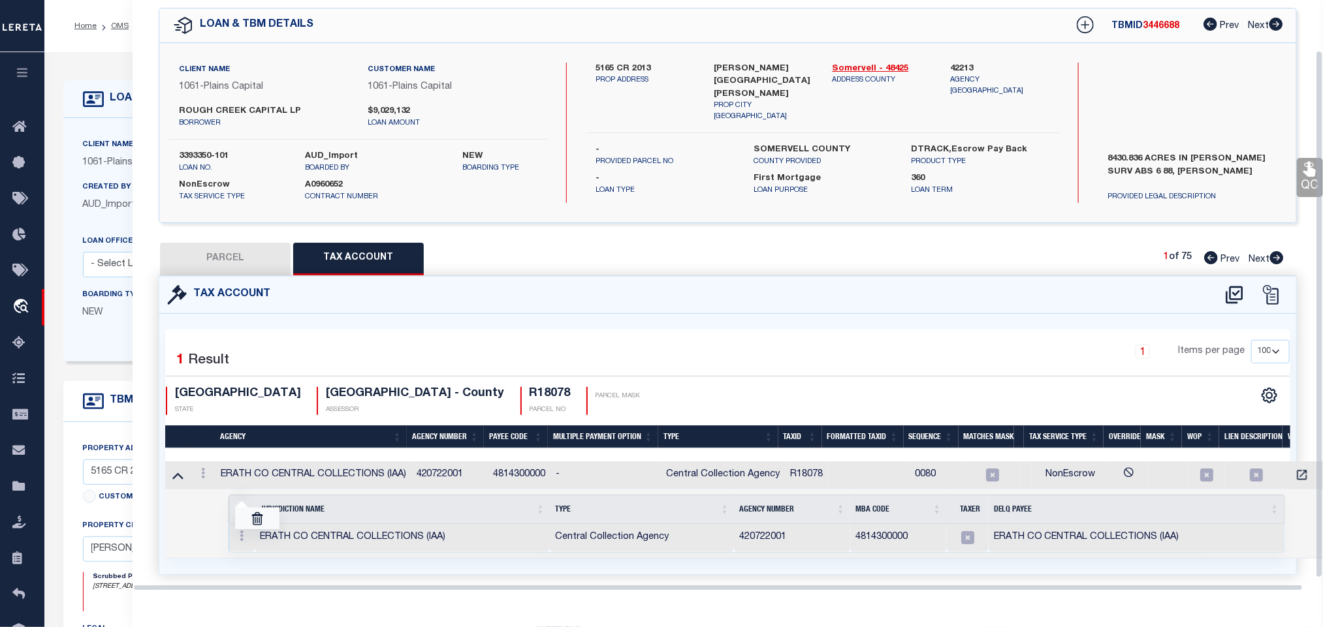
scroll to position [57, 0]
click at [264, 515] on img at bounding box center [257, 518] width 13 height 13
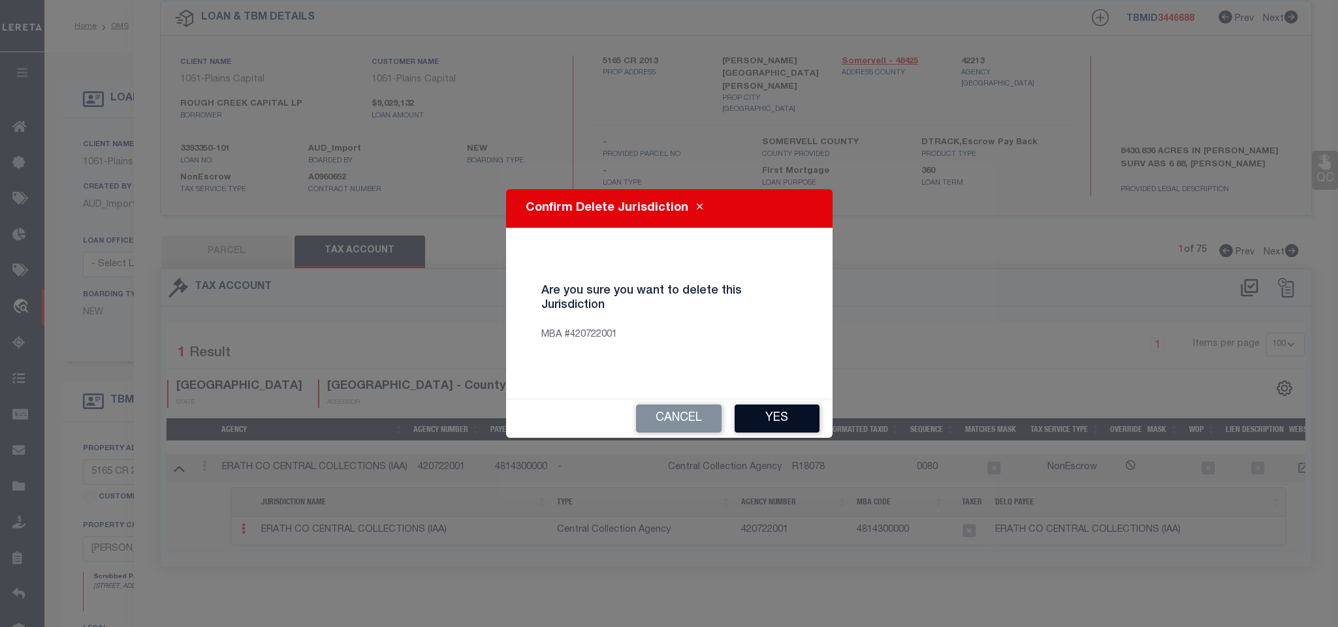
click at [760, 417] on button "Yes" at bounding box center [776, 419] width 85 height 28
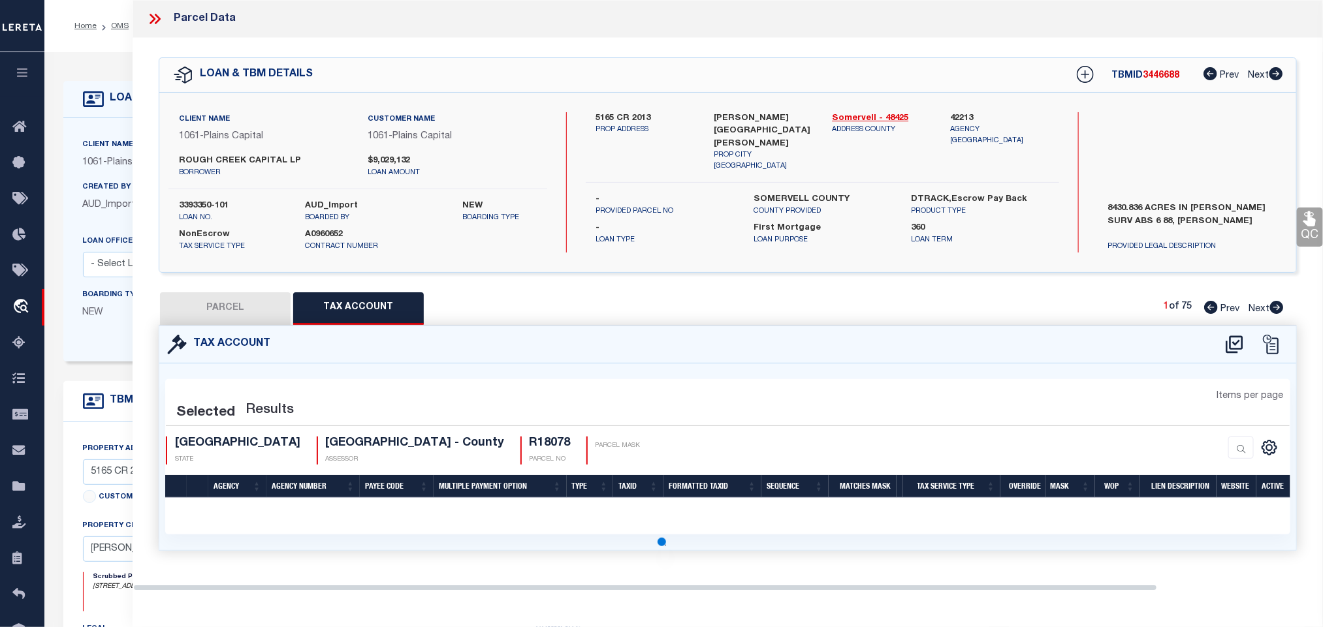
scroll to position [0, 0]
select select "100"
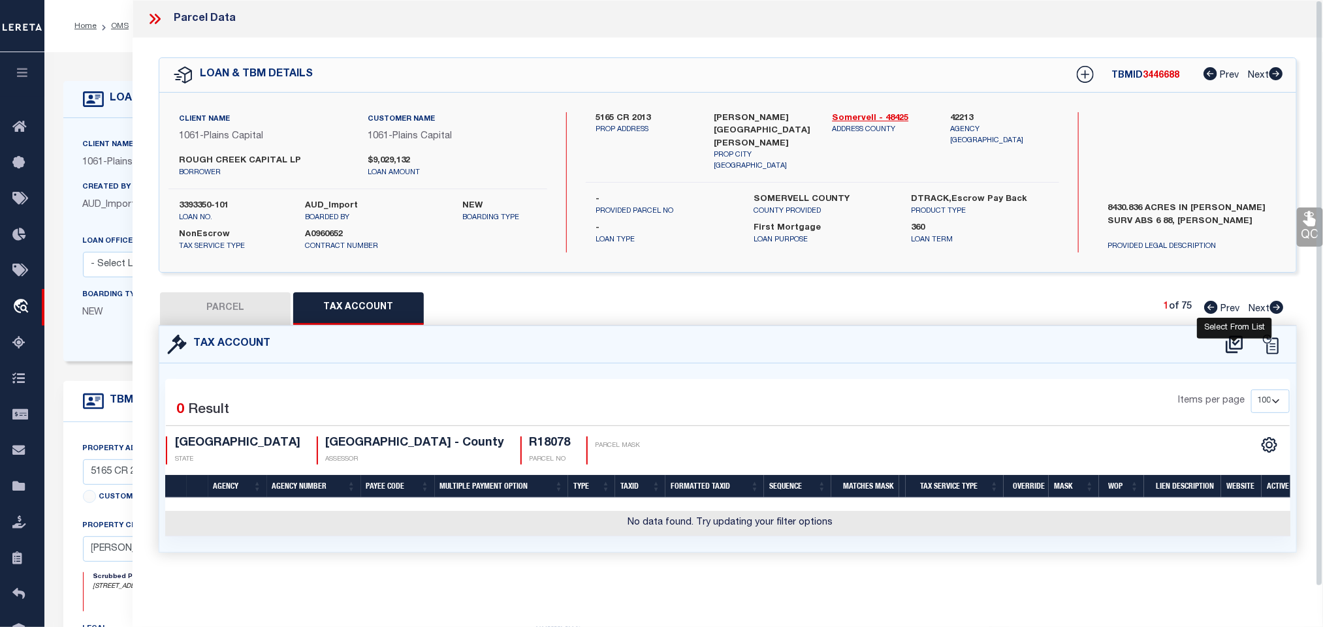
click at [1227, 347] on icon at bounding box center [1233, 345] width 17 height 18
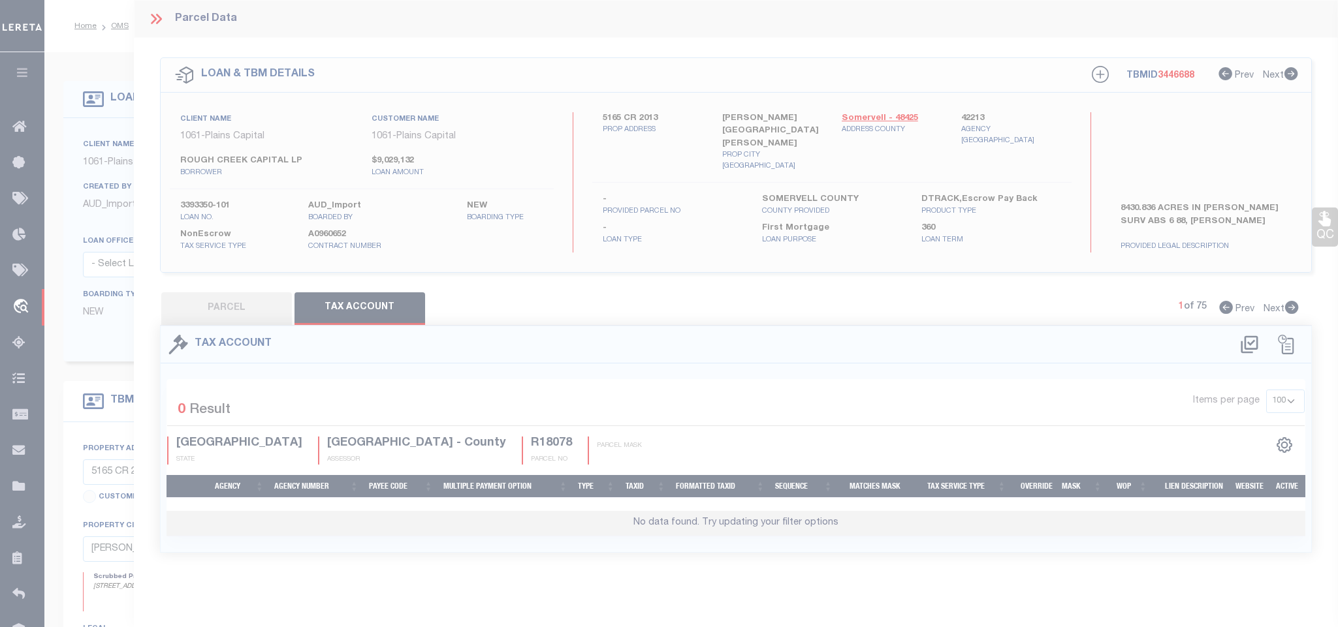
select select "200"
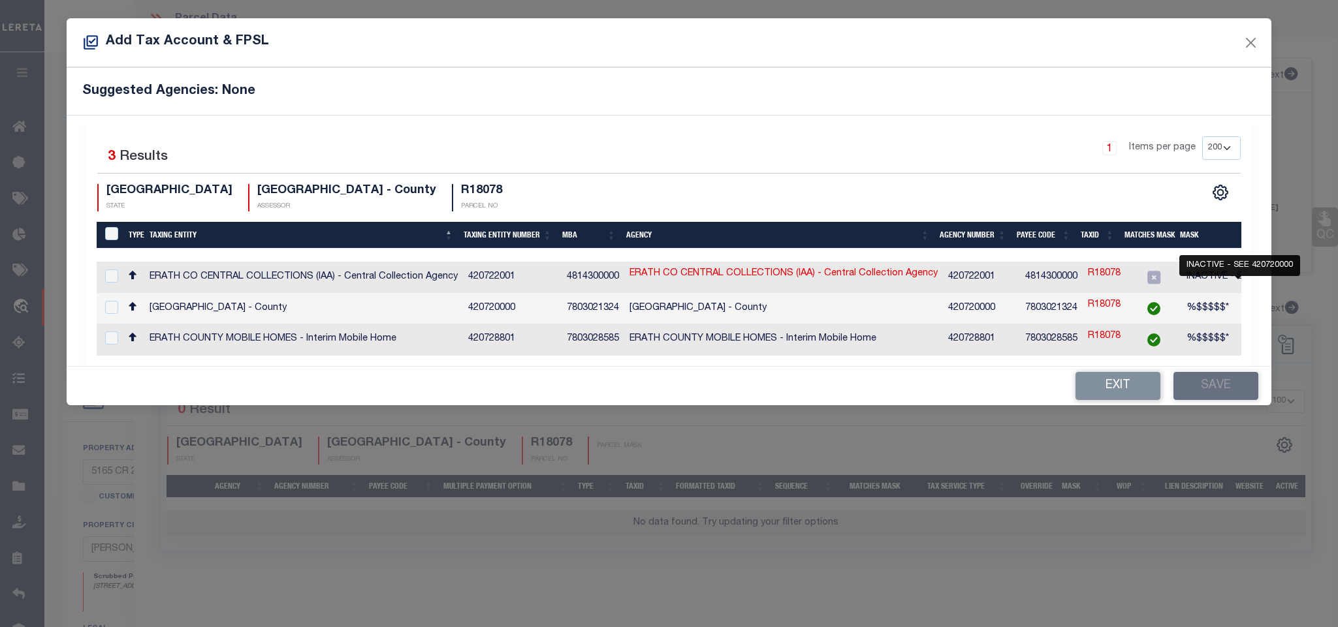
click at [1210, 279] on span "INACTIVE - SEE 420720000" at bounding box center [1244, 276] width 117 height 9
checkbox input "true"
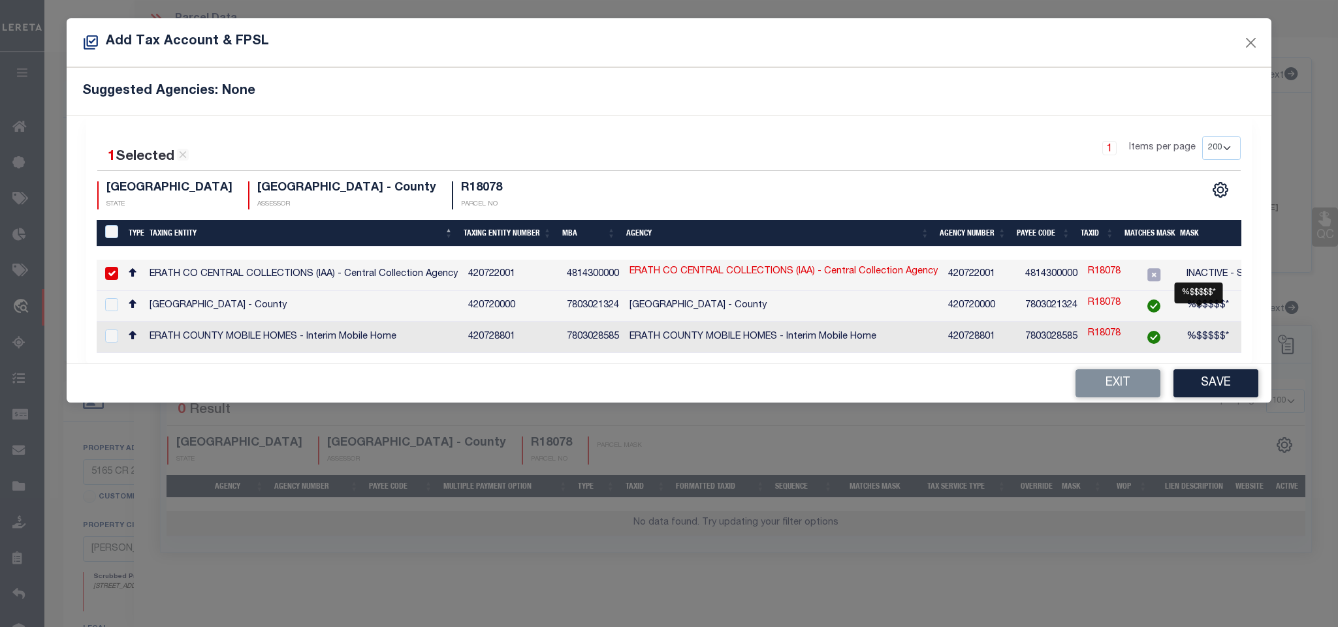
drag, startPoint x: 1201, startPoint y: 310, endPoint x: 1212, endPoint y: 274, distance: 37.6
click at [1199, 310] on span "%$$$$$*" at bounding box center [1207, 305] width 42 height 9
checkbox input "true"
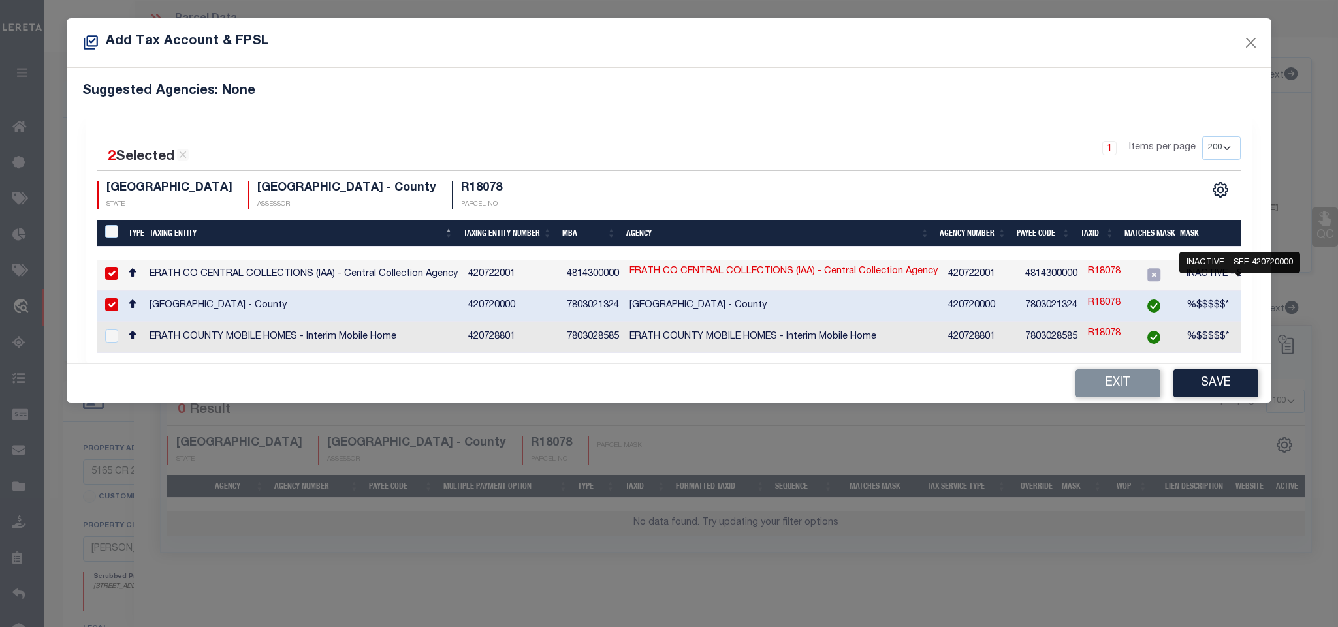
click at [1212, 272] on span "INACTIVE - SEE 420720000" at bounding box center [1244, 274] width 117 height 9
checkbox input "false"
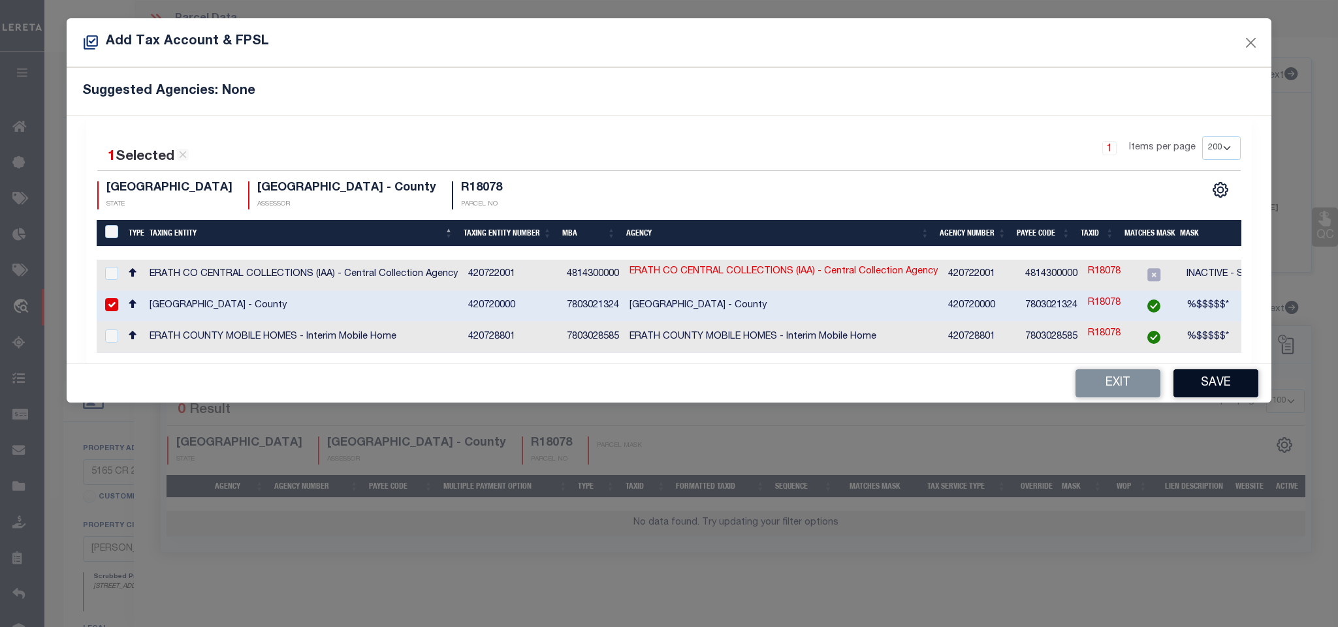
click at [1203, 390] on button "Save" at bounding box center [1215, 383] width 85 height 28
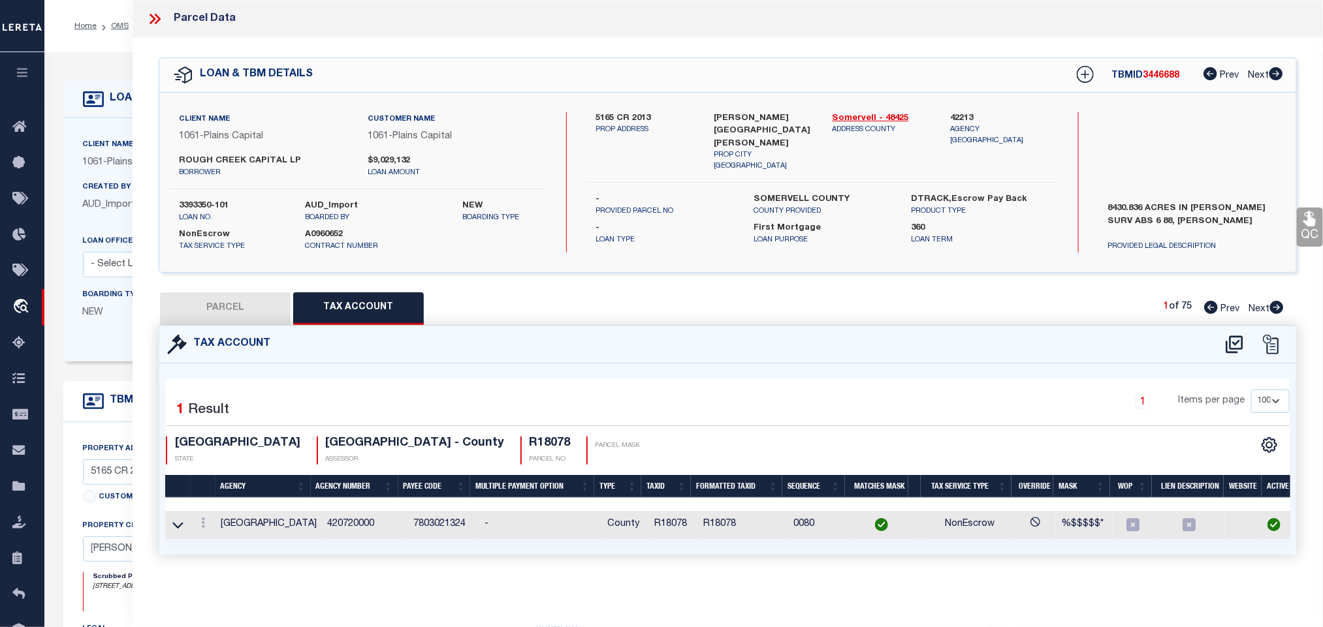
click at [267, 307] on button "PARCEL" at bounding box center [225, 308] width 131 height 33
select select "AS"
select select
checkbox input "false"
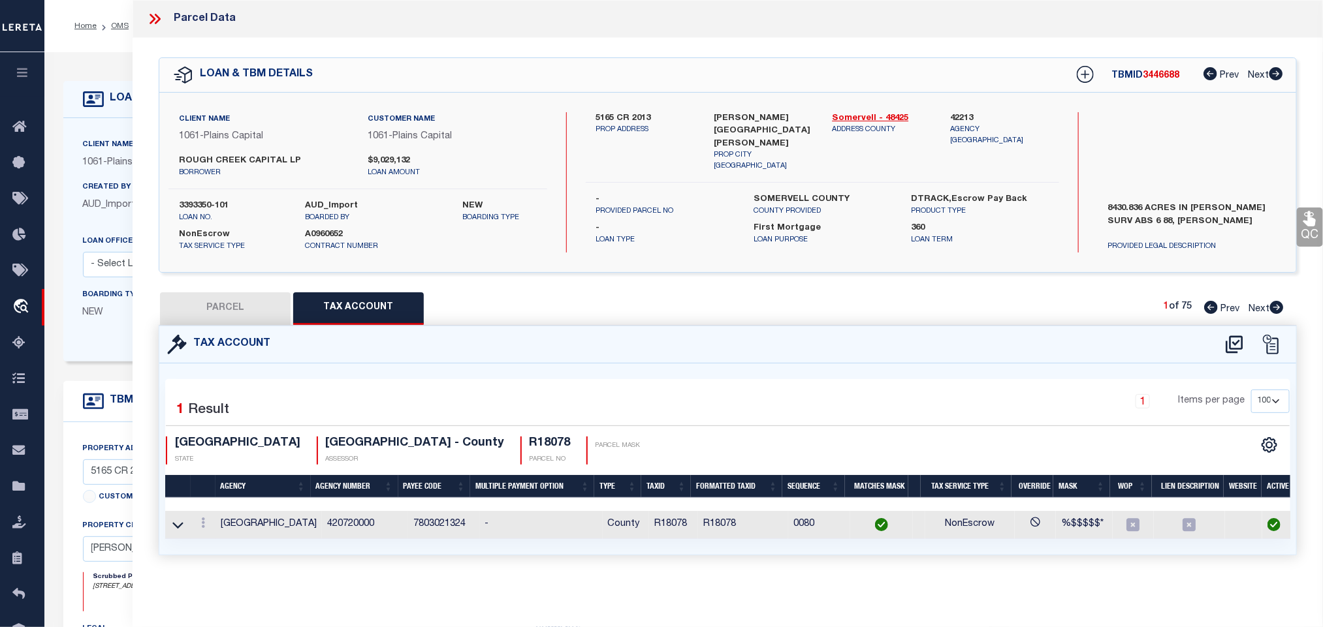
checkbox input "false"
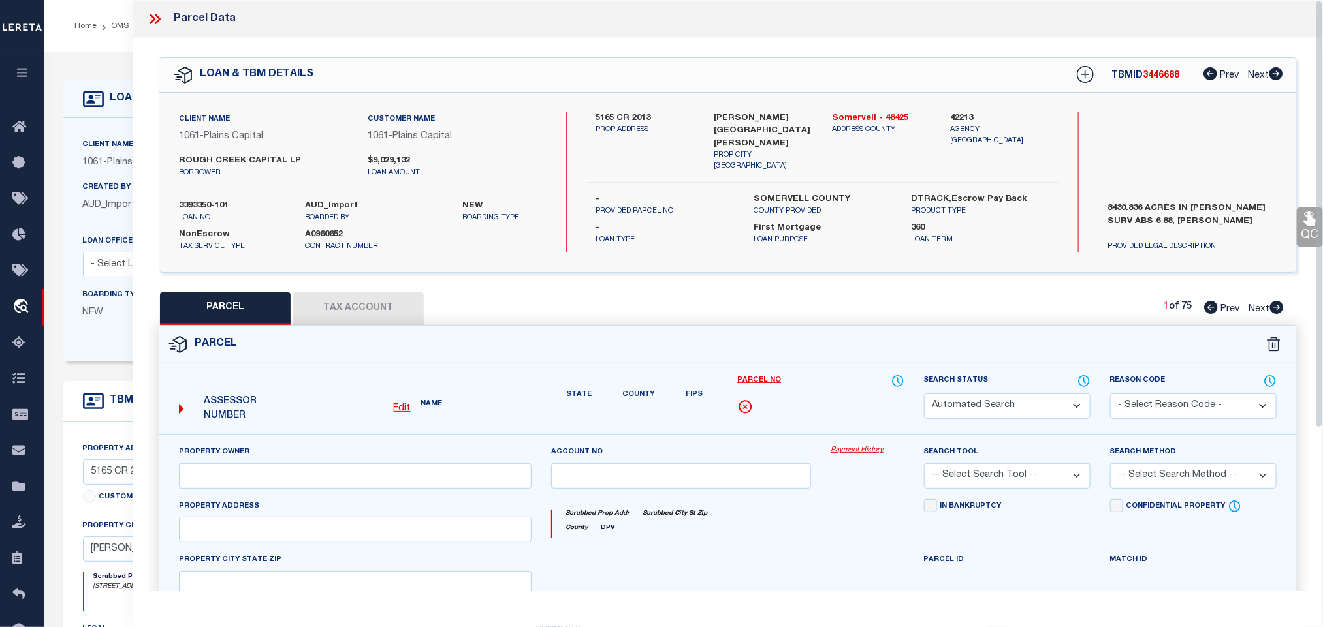
select select "IP"
type input "ROUGH CREEK OPERATING LP"
select select "AGW"
select select "LEG"
type input "CR2013S"
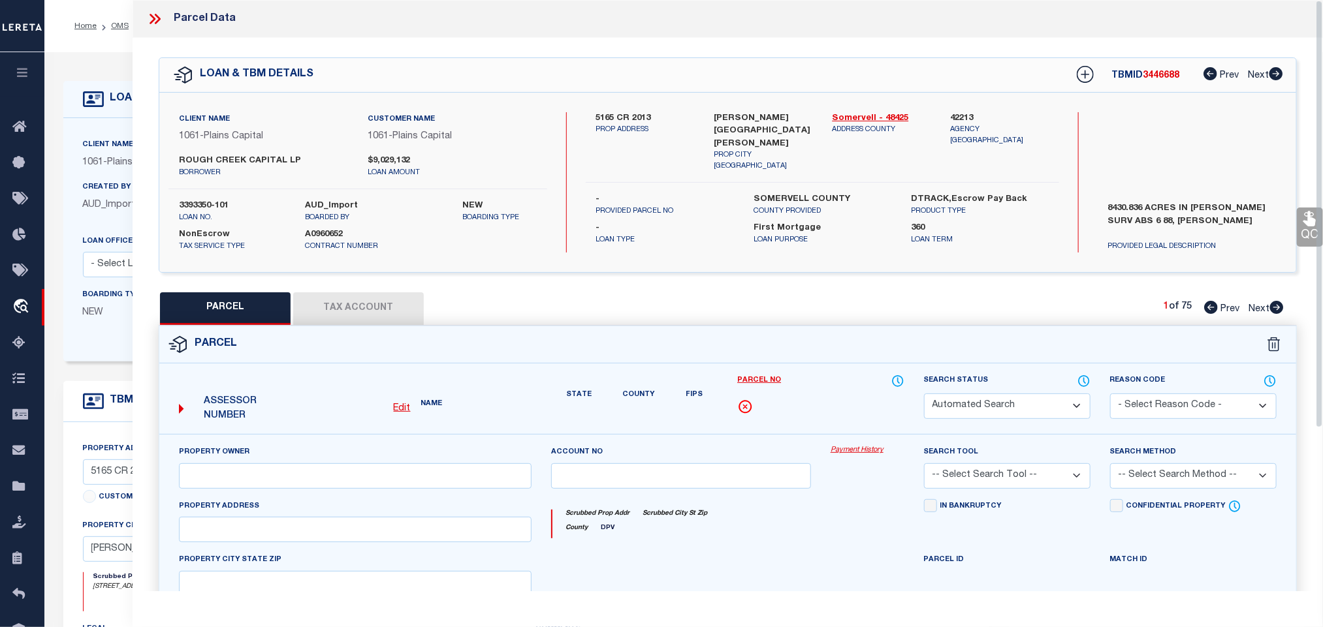
type input "[GEOGRAPHIC_DATA]"
type textarea "Acres 68.947, A0221 DAVIS J P;"
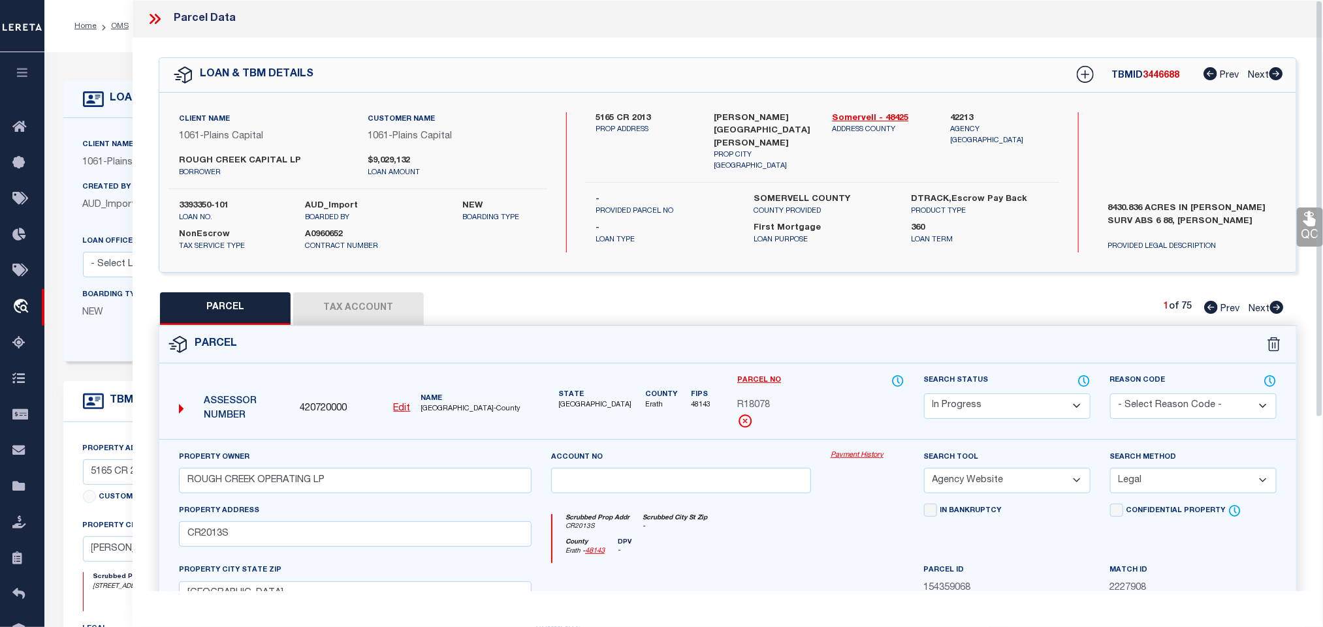
drag, startPoint x: 994, startPoint y: 404, endPoint x: 994, endPoint y: 396, distance: 7.8
click at [994, 404] on select "Automated Search Bad Parcel Complete Duplicate Parcel High Dollar Reporting In …" at bounding box center [1007, 406] width 166 height 25
select select "PC"
click at [924, 395] on select "Automated Search Bad Parcel Complete Duplicate Parcel High Dollar Reporting In …" at bounding box center [1007, 406] width 166 height 25
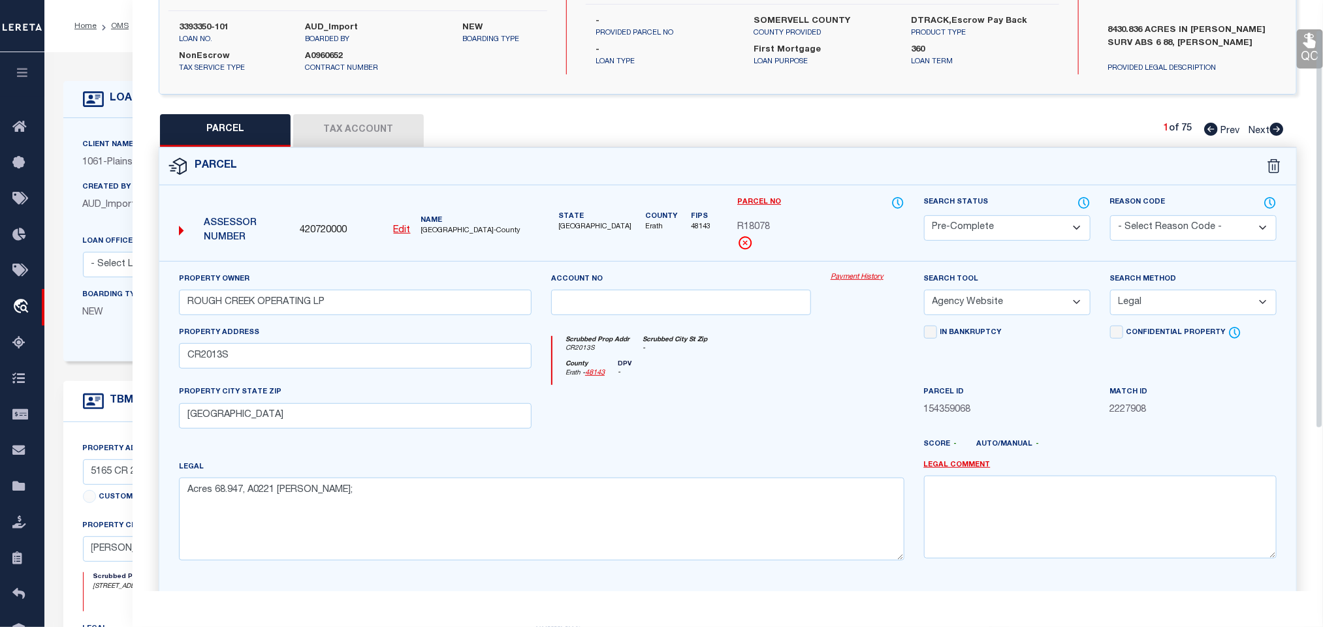
scroll to position [284, 0]
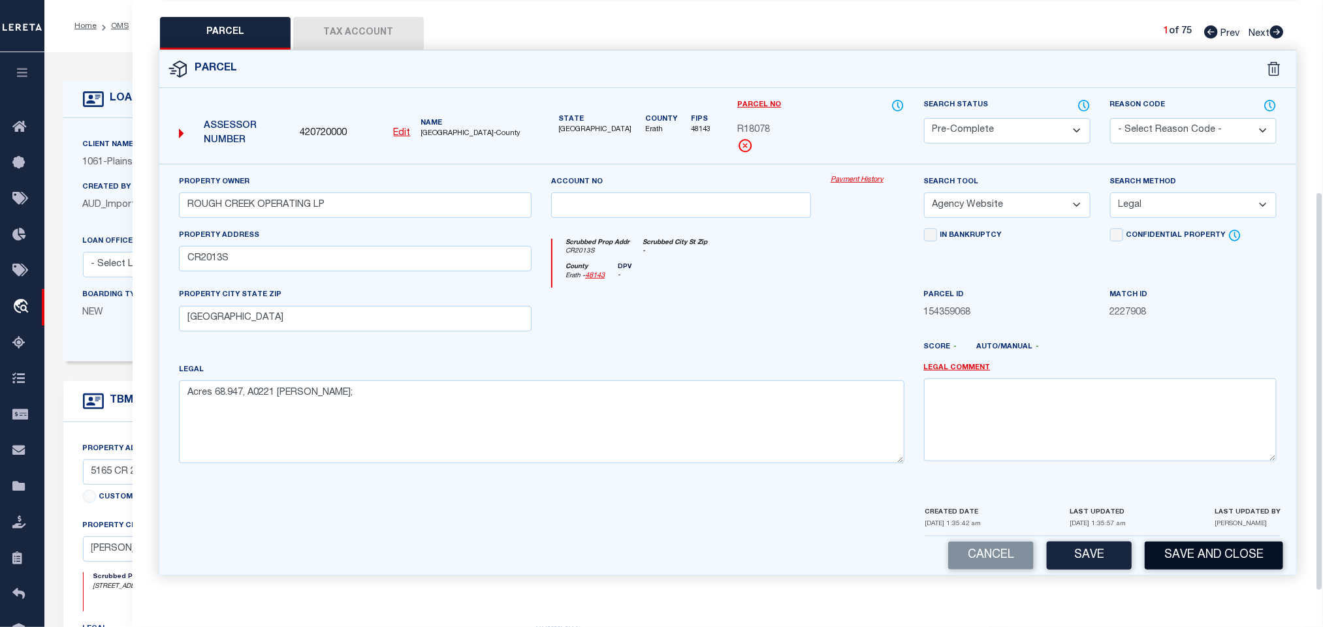
click at [1166, 555] on button "Save and Close" at bounding box center [1213, 556] width 138 height 28
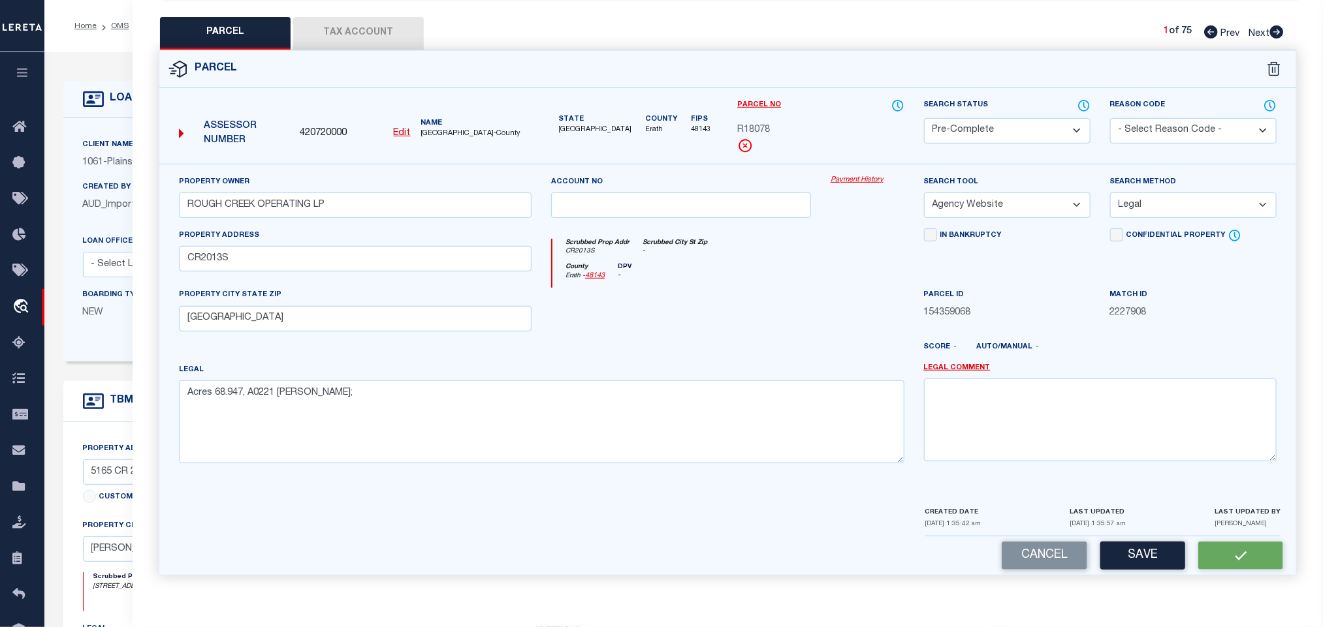
click at [332, 127] on span "420720000" at bounding box center [323, 134] width 47 height 14
copy span "420720000"
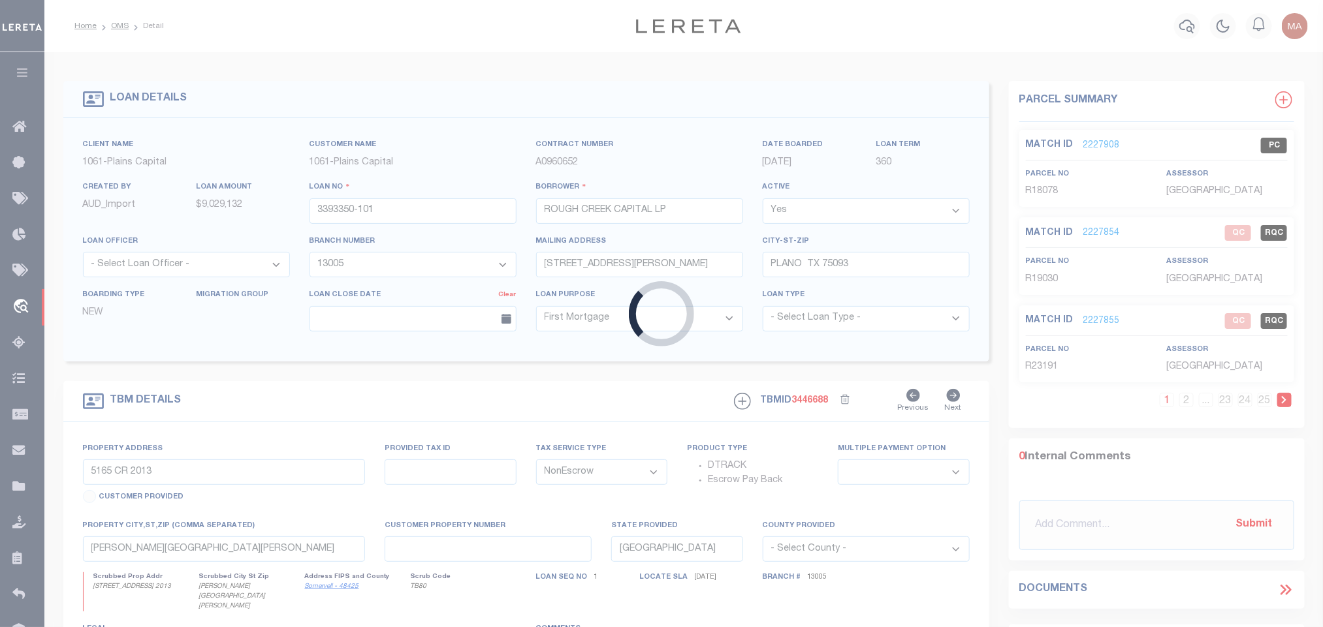
select select "1444"
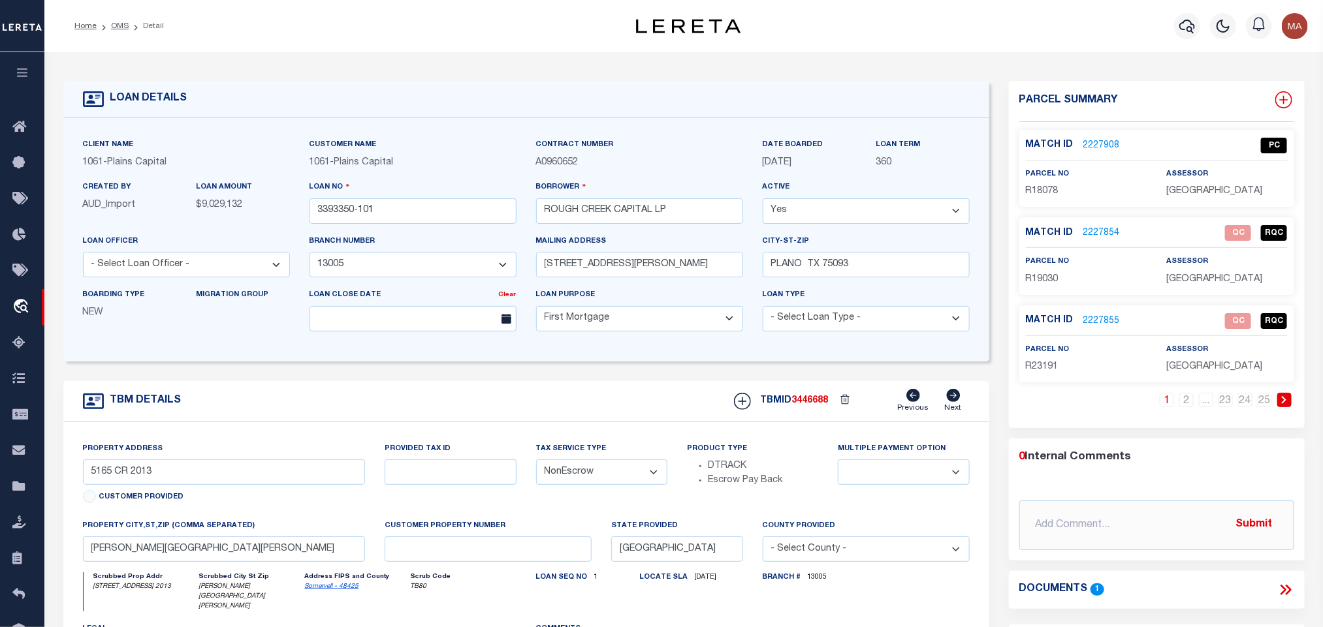
select select
click at [1287, 96] on icon at bounding box center [1283, 99] width 17 height 17
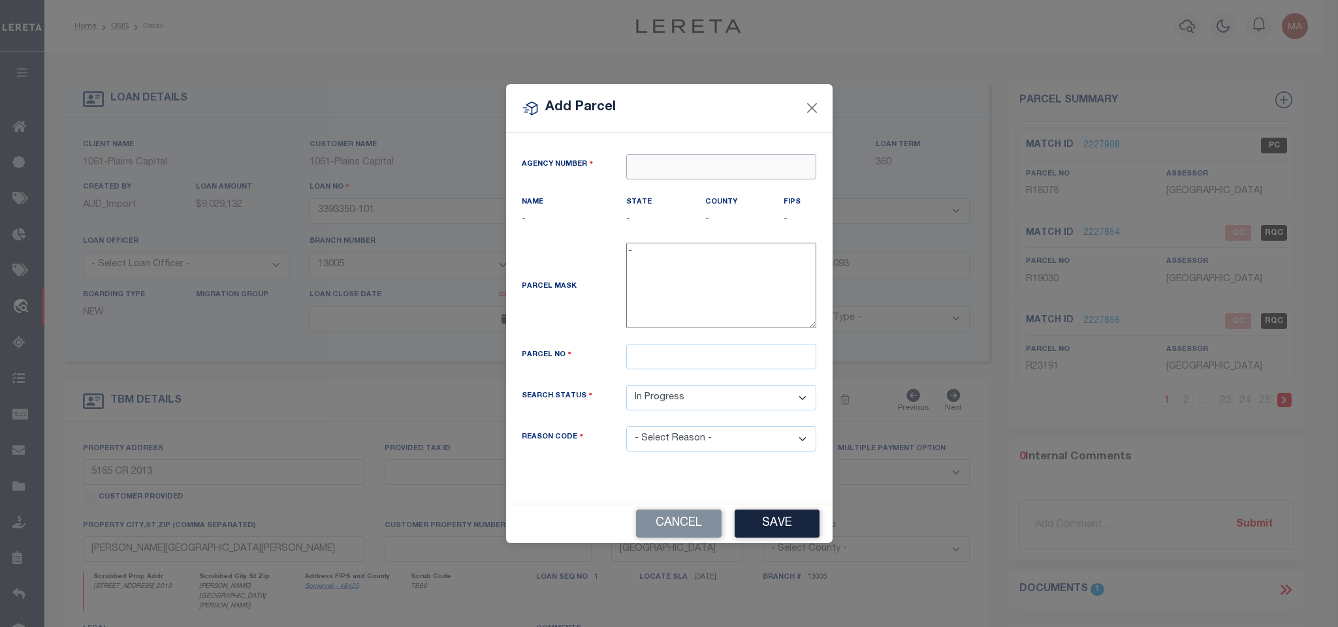
click at [691, 175] on input "text" at bounding box center [721, 166] width 190 height 25
paste input "420720000"
type input "420720000"
click at [705, 186] on div "420720000 : ERATH COUNTY" at bounding box center [721, 195] width 189 height 37
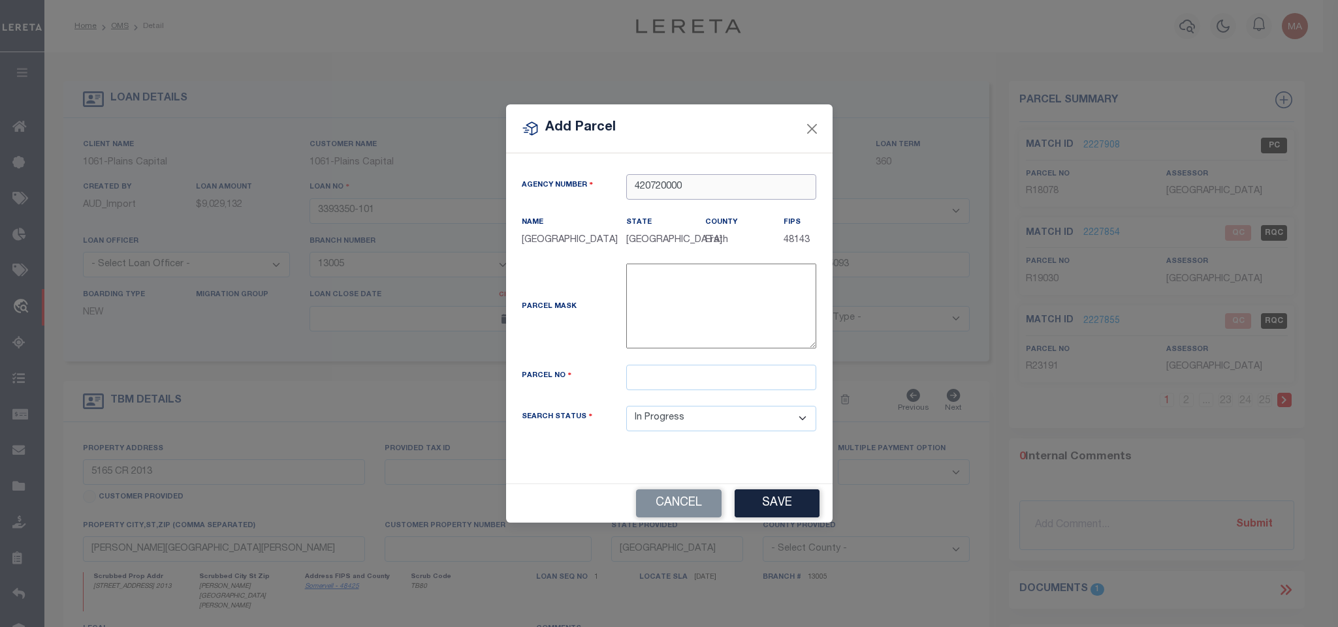
type input "420720000"
click at [629, 386] on input "text" at bounding box center [721, 377] width 190 height 25
paste input "25279"
type input "R25279"
click at [764, 507] on button "Save" at bounding box center [776, 504] width 85 height 28
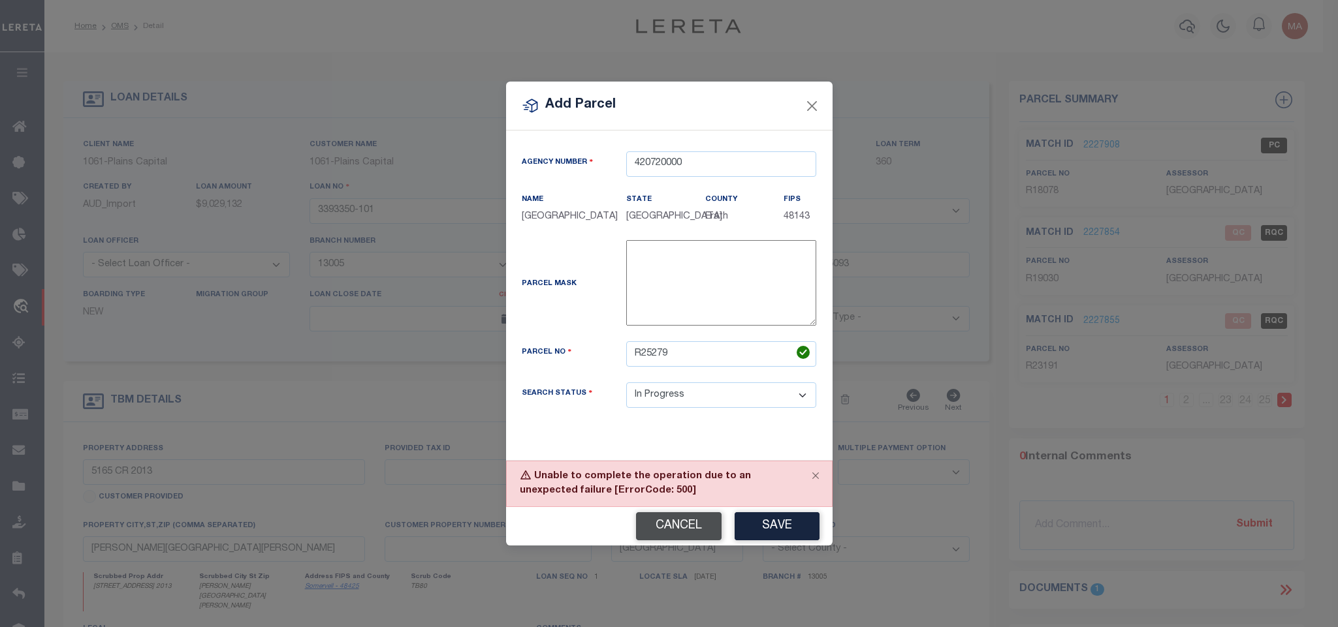
click at [692, 523] on button "Cancel" at bounding box center [679, 526] width 86 height 28
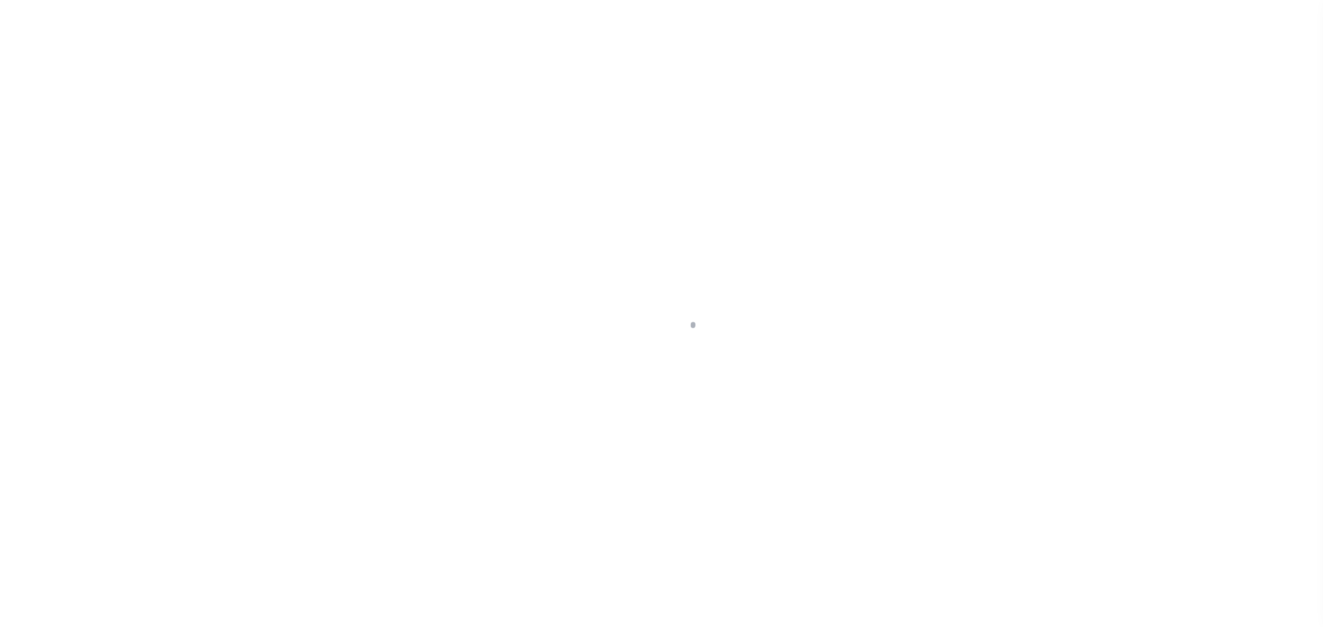
type input "3393350-101"
type input "ROUGH CREEK CAPITAL LP"
select select
type input "[STREET_ADDRESS][PERSON_NAME]"
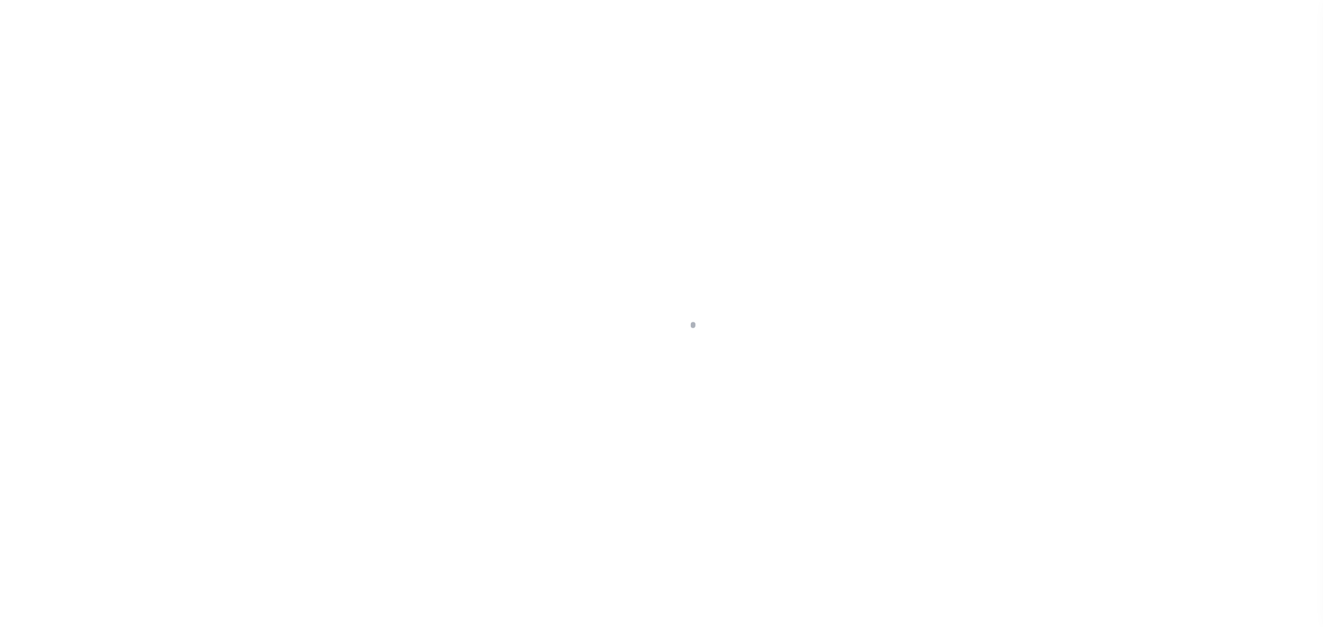
type input "PLANO TX 75093"
select select "10"
select select "NonEscrow"
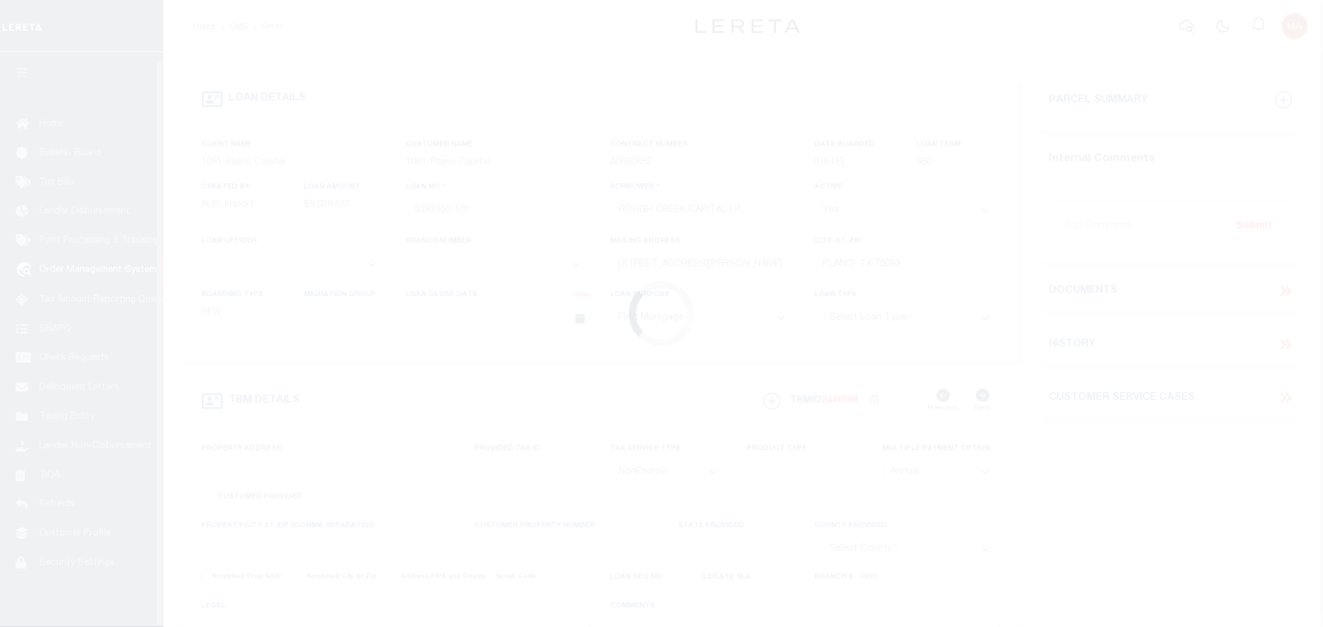
scroll to position [8, 0]
type input "5165 CR 2013"
select select
type input "[PERSON_NAME][GEOGRAPHIC_DATA][PERSON_NAME]"
type input "[GEOGRAPHIC_DATA]"
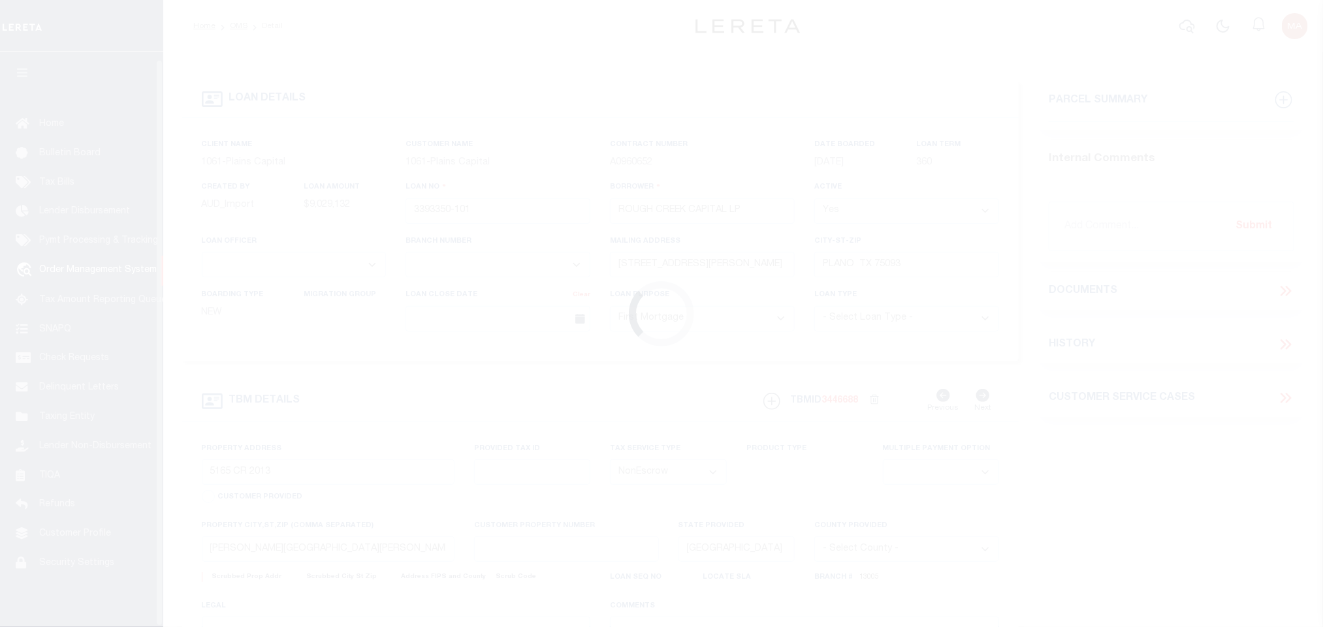
select select
type textarea "8430.836 ACRES IN [PERSON_NAME] SURV ABS 6 88, [PERSON_NAME]"
select select "1444"
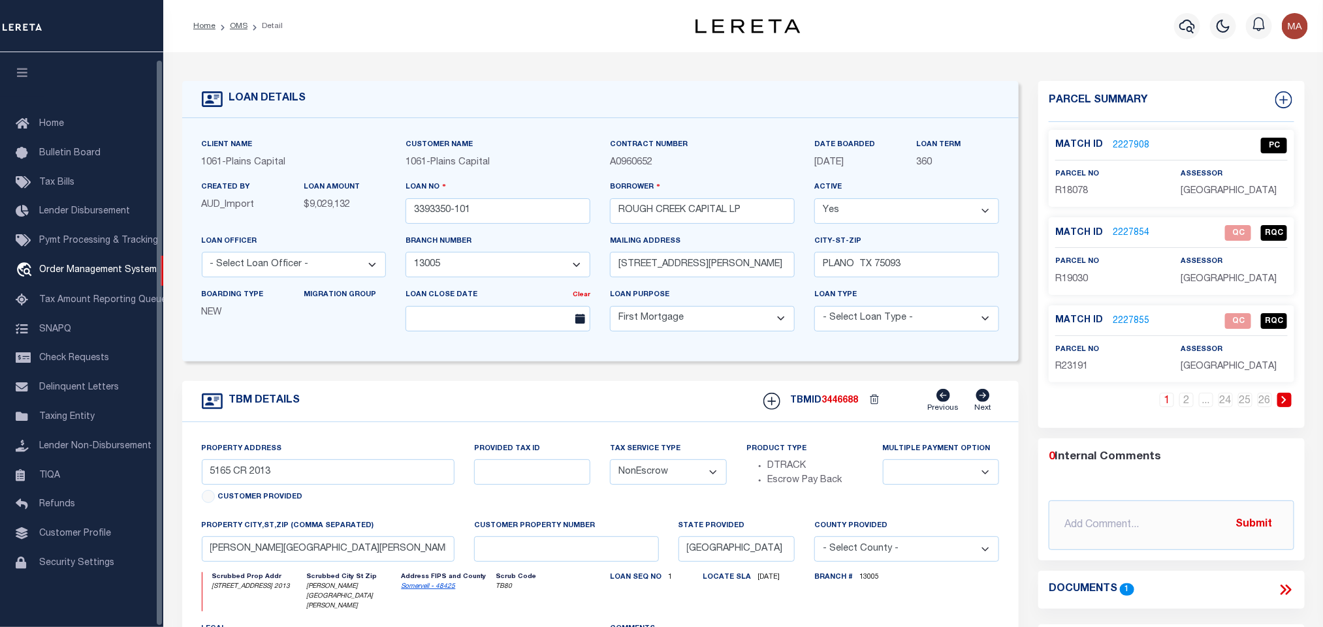
click at [24, 67] on icon "button" at bounding box center [22, 73] width 15 height 12
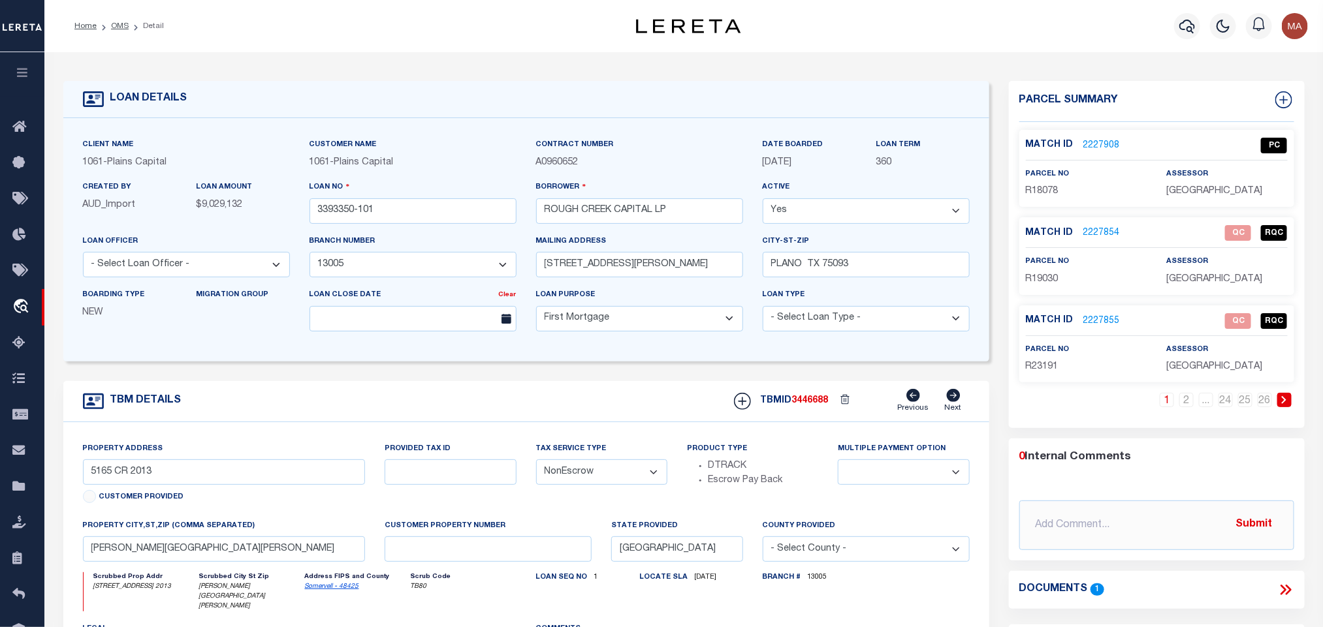
click at [1283, 400] on icon at bounding box center [1283, 400] width 5 height 8
click at [1112, 316] on link "2227909" at bounding box center [1101, 322] width 37 height 14
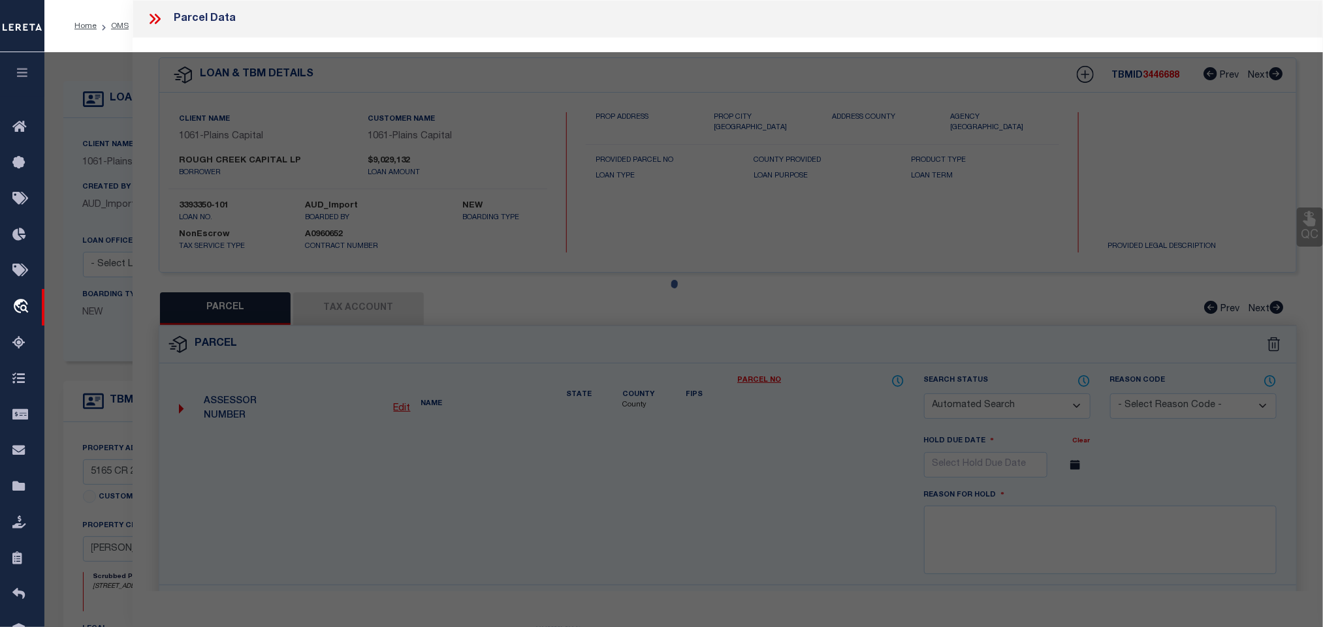
checkbox input "false"
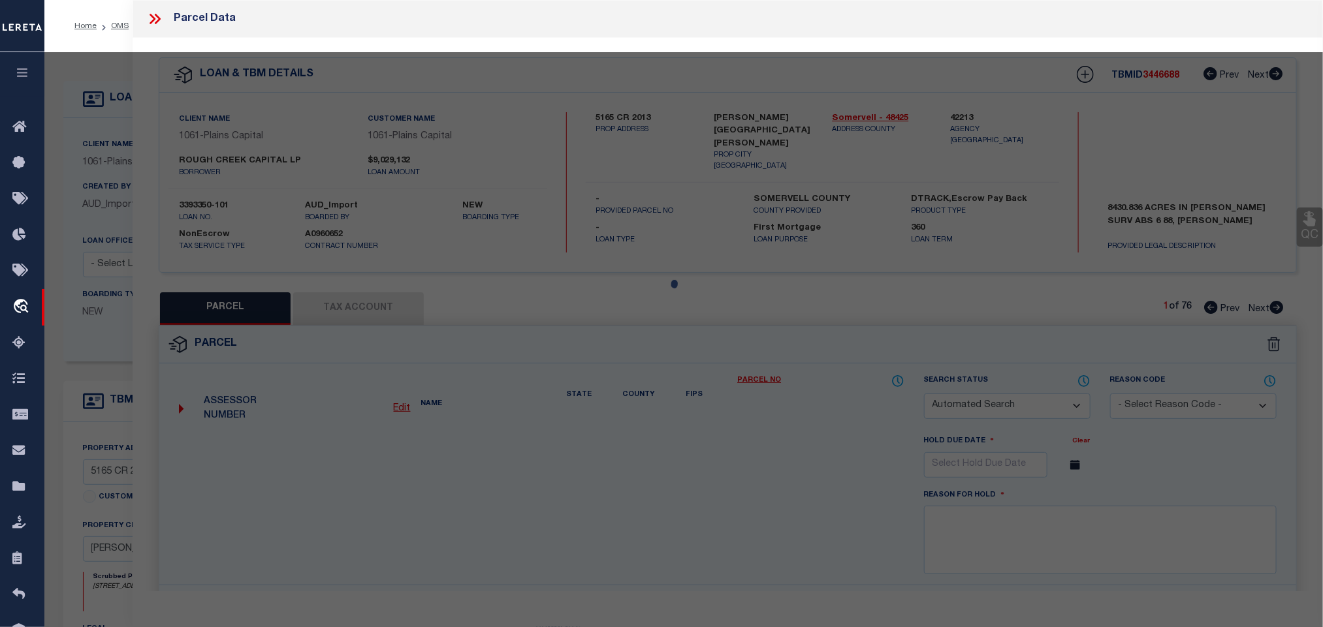
select select "IP"
type input "ROUGH CREEK OPERATING LP"
type input "CR199"
checkbox input "false"
type input "[GEOGRAPHIC_DATA]"
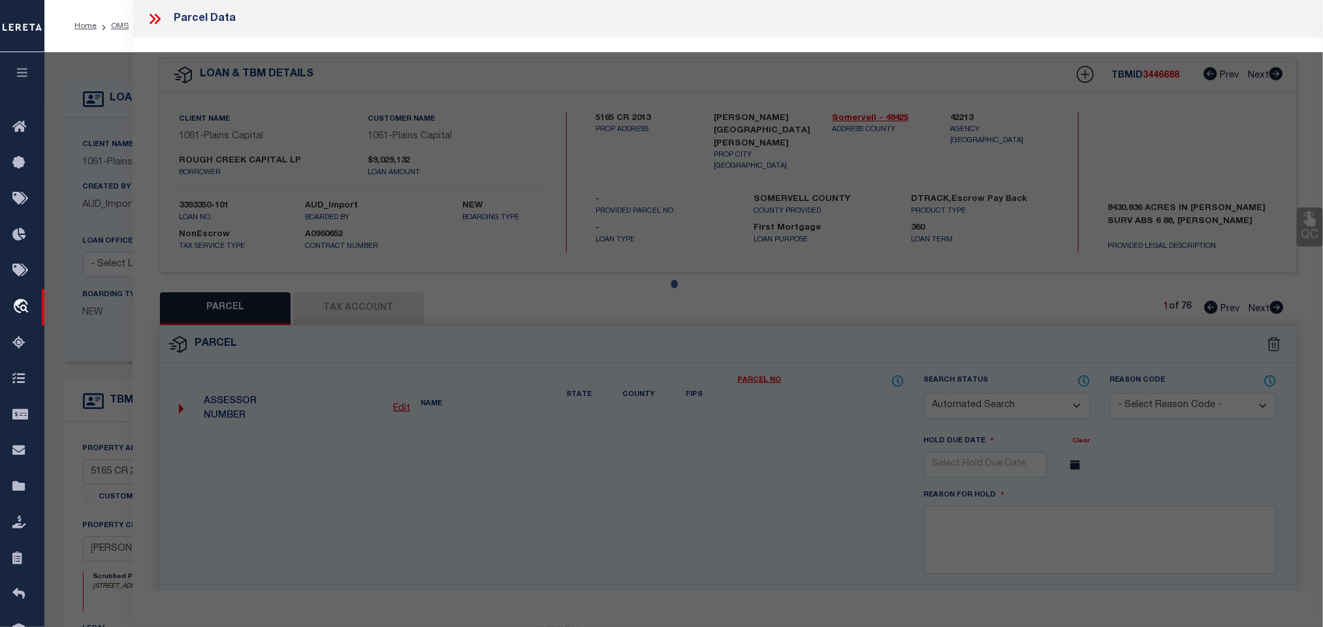
type textarea "Acres 634.693, A0688 SMITHERS STEPHEN W; & SHED"
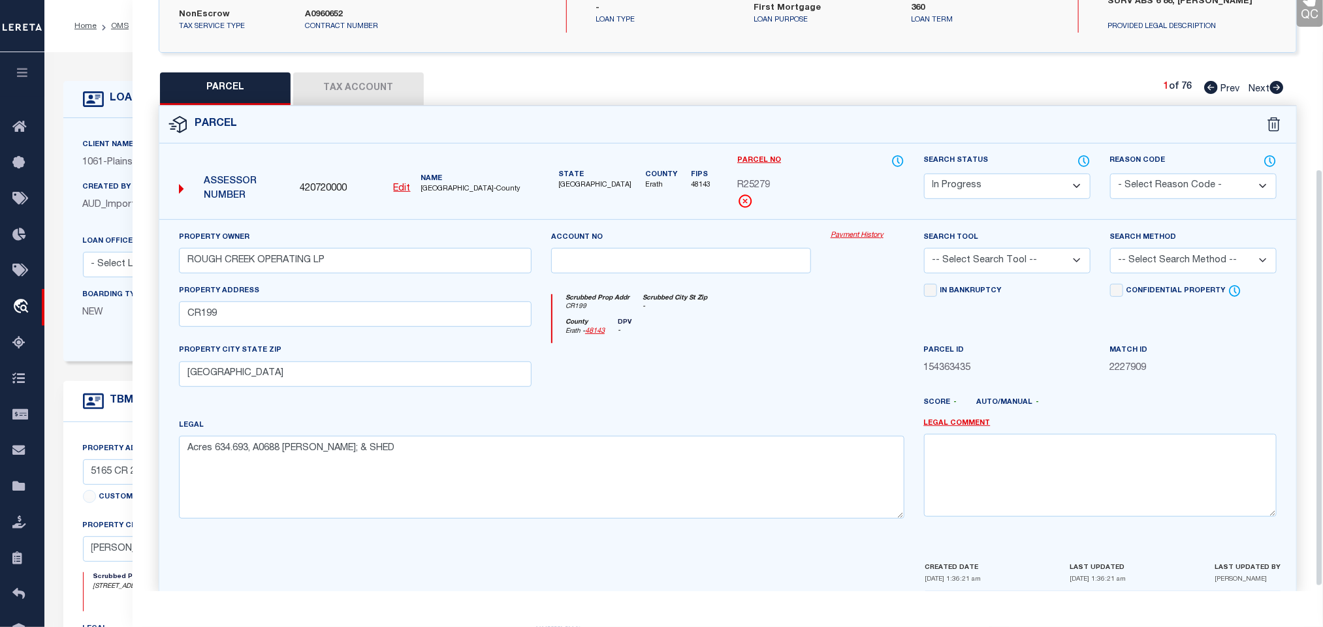
scroll to position [245, 0]
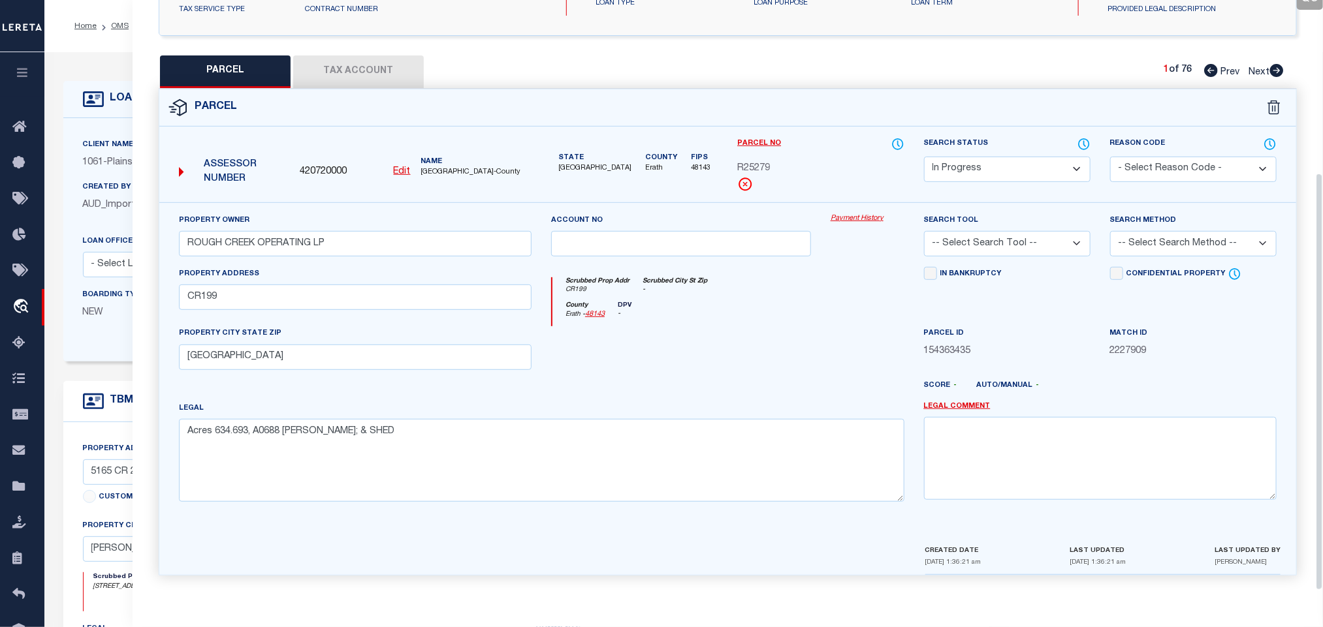
click at [374, 67] on button "Tax Account" at bounding box center [358, 71] width 131 height 33
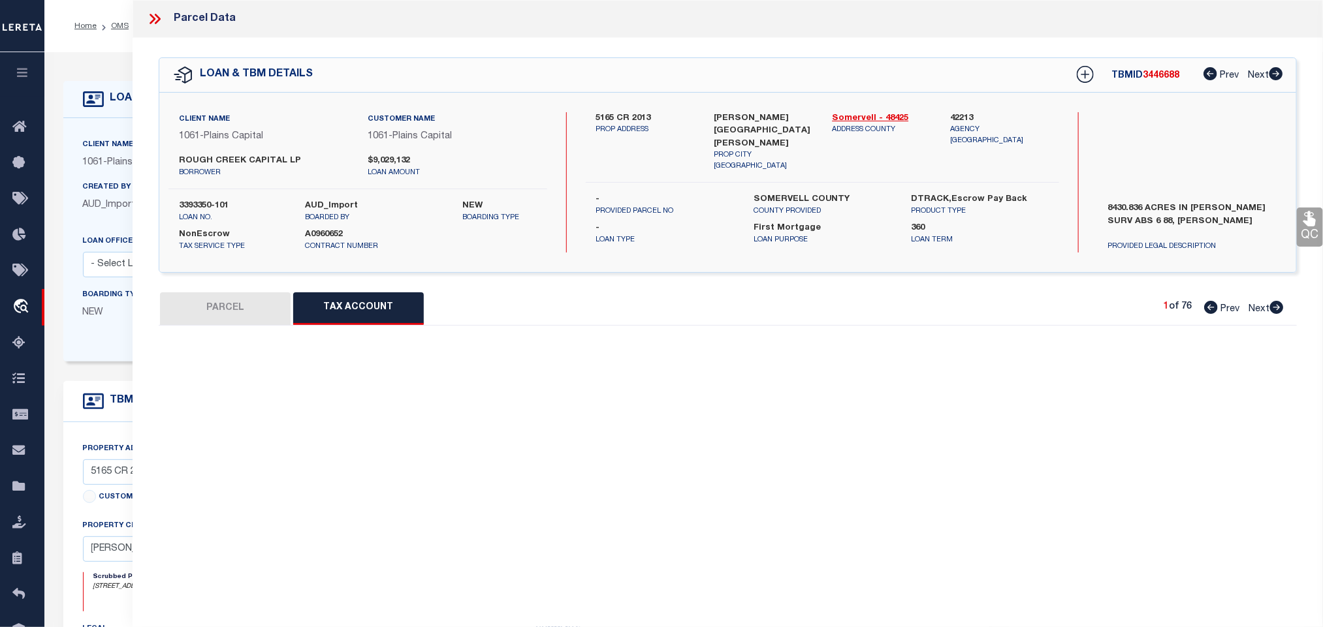
scroll to position [0, 0]
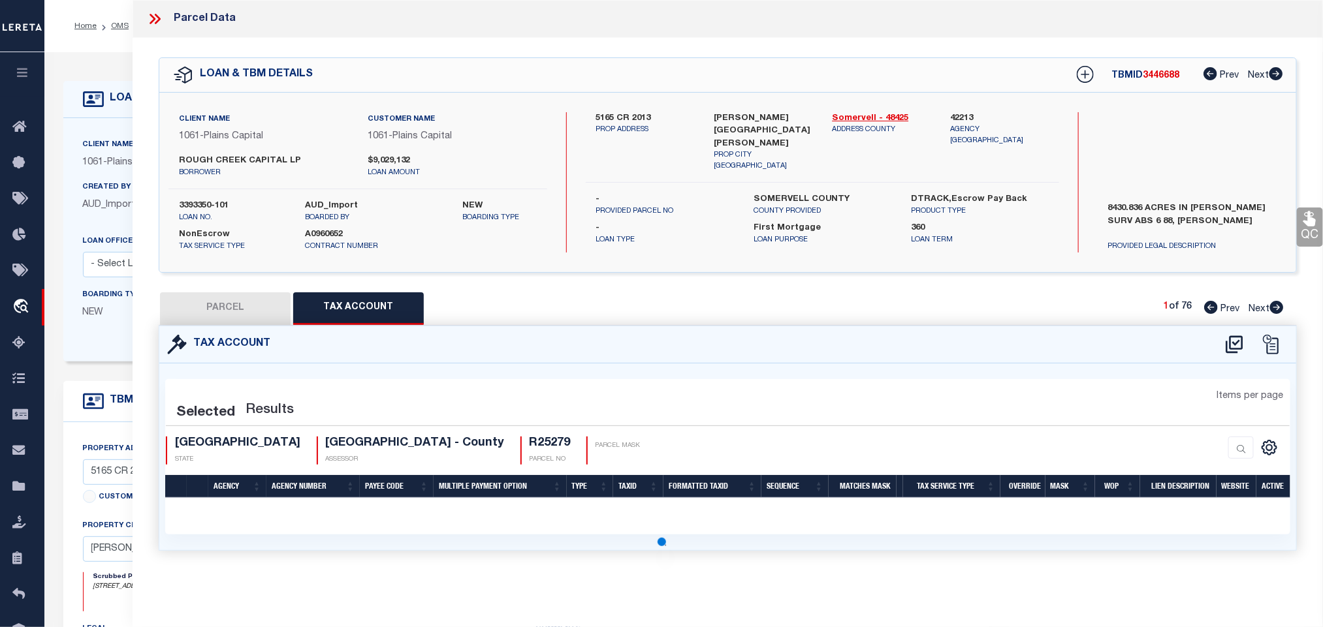
select select "100"
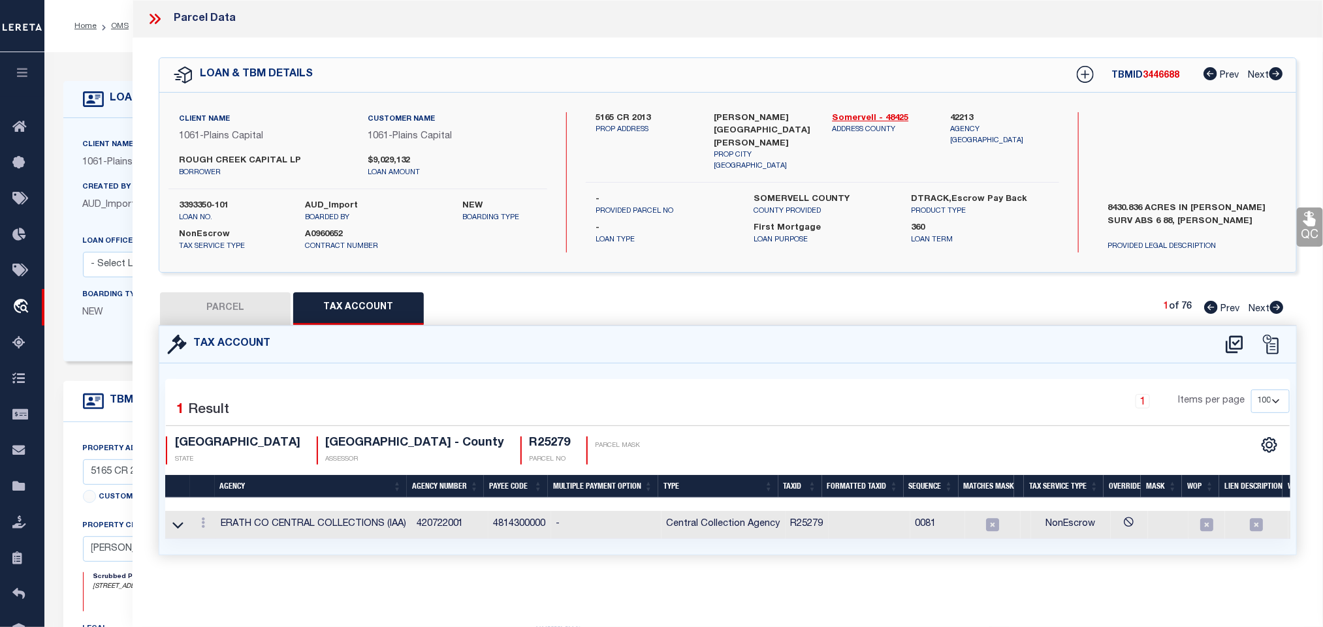
click at [1236, 347] on icon at bounding box center [1233, 345] width 17 height 18
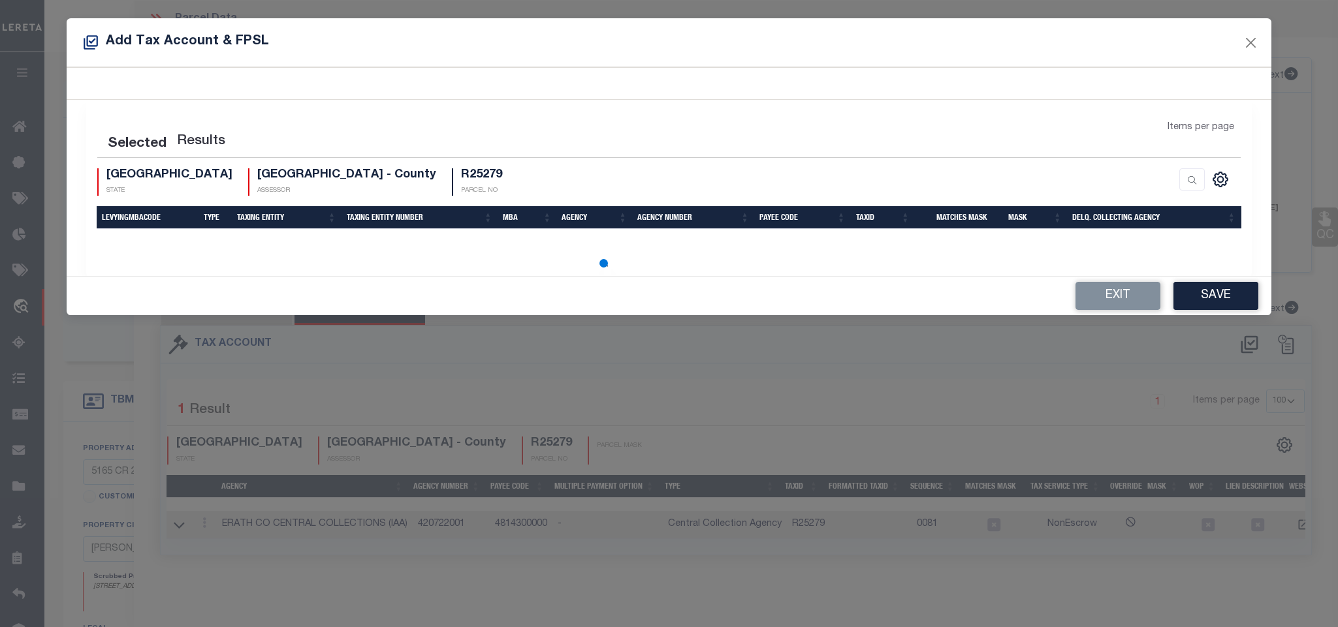
select select "200"
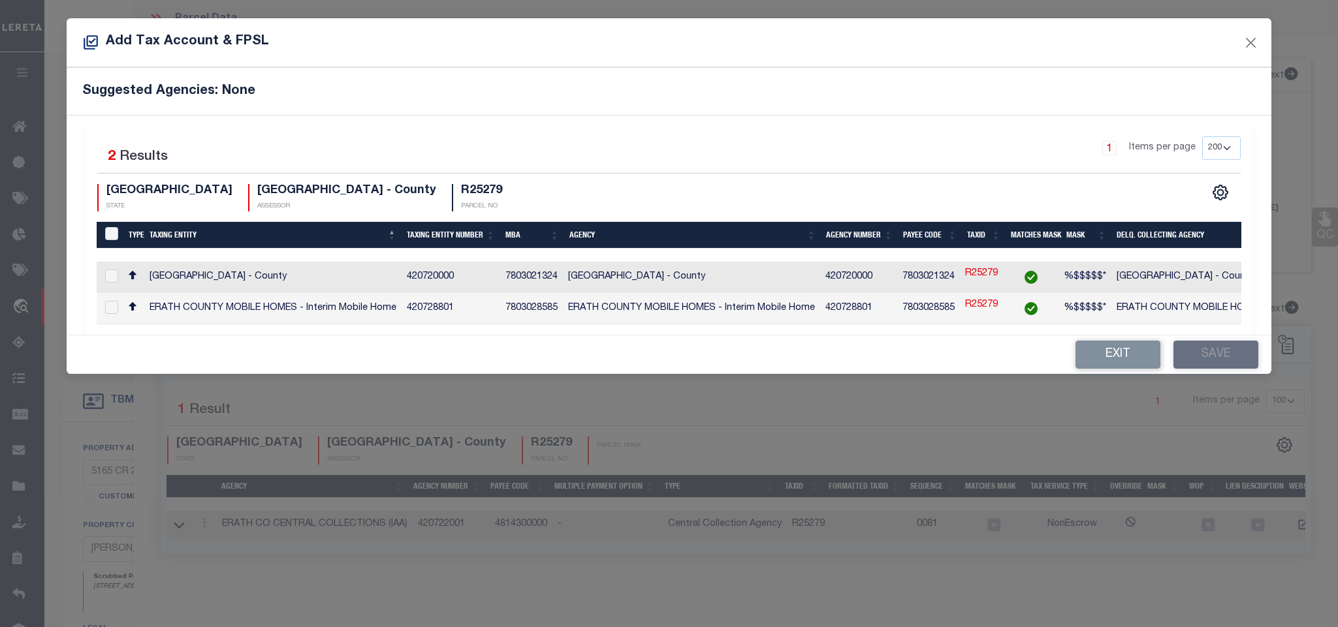
click at [1179, 287] on td "[GEOGRAPHIC_DATA] - County" at bounding box center [1239, 277] width 257 height 31
checkbox input "true"
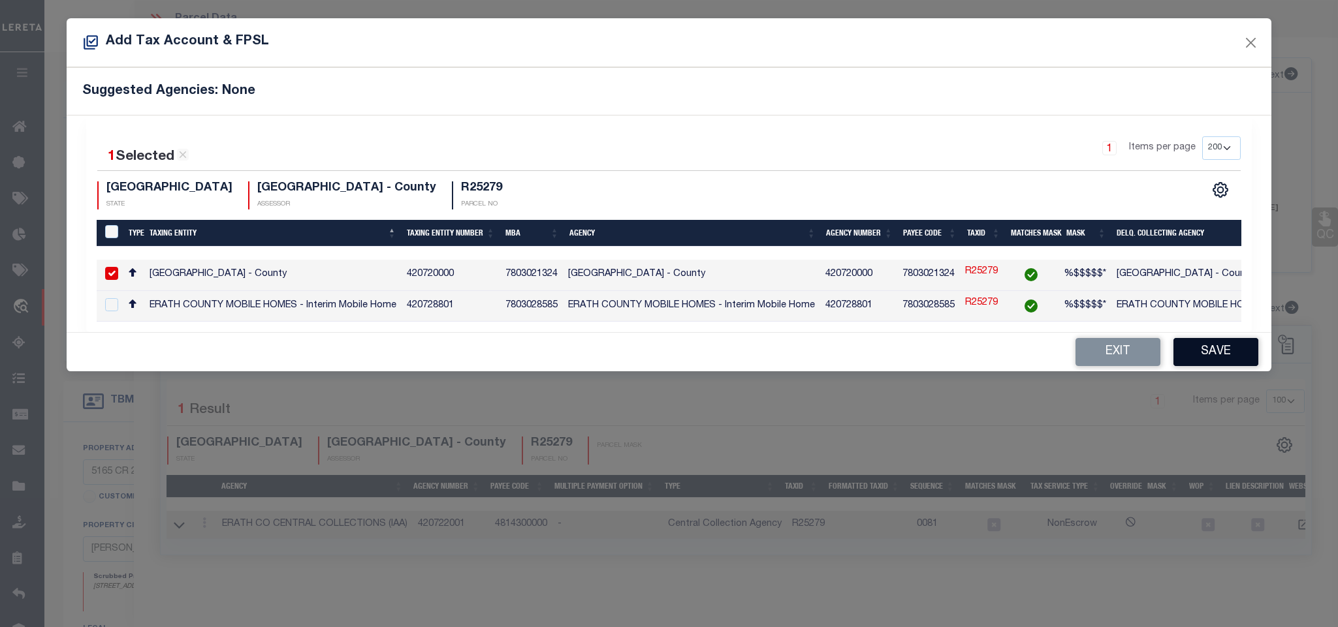
click at [1215, 353] on button "Save" at bounding box center [1215, 352] width 85 height 28
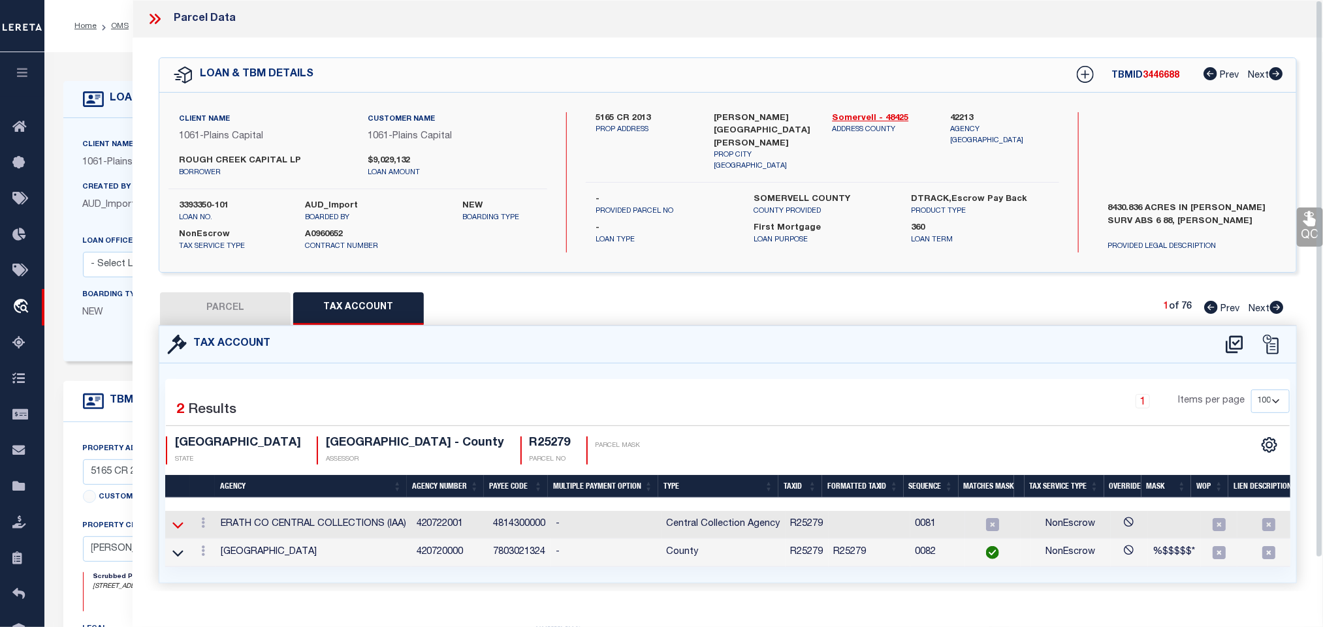
click at [177, 529] on icon at bounding box center [177, 525] width 11 height 14
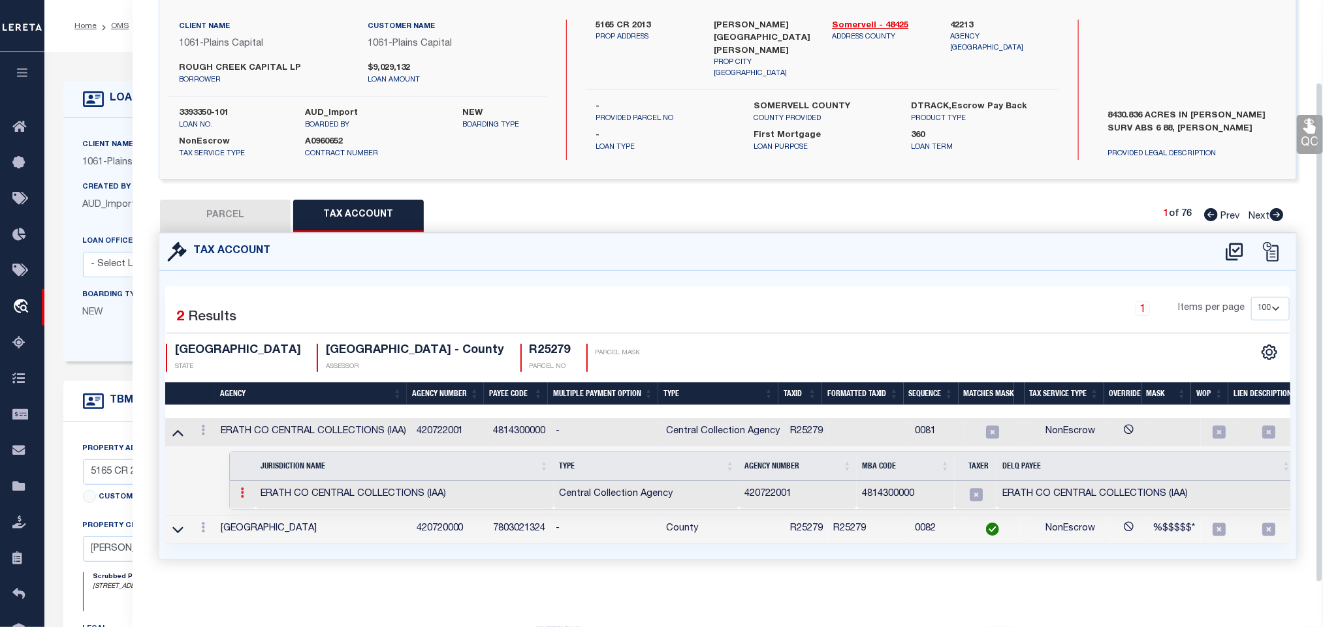
click at [243, 495] on icon at bounding box center [242, 493] width 4 height 10
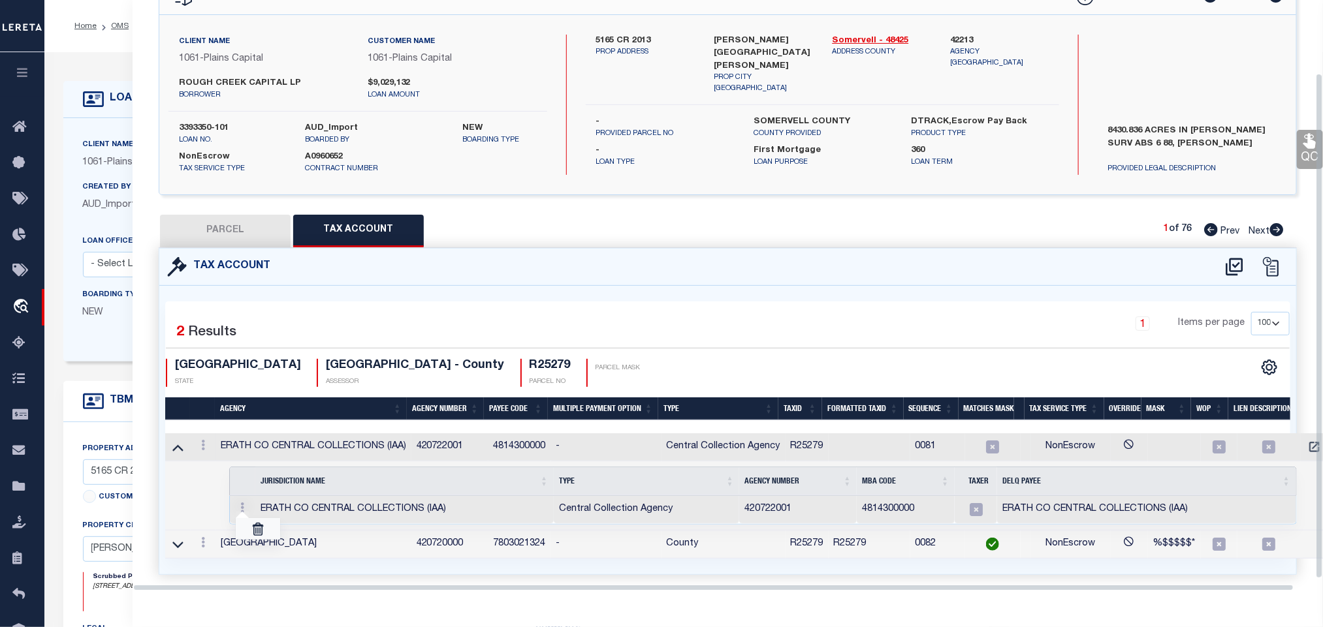
click at [249, 524] on link at bounding box center [258, 529] width 44 height 22
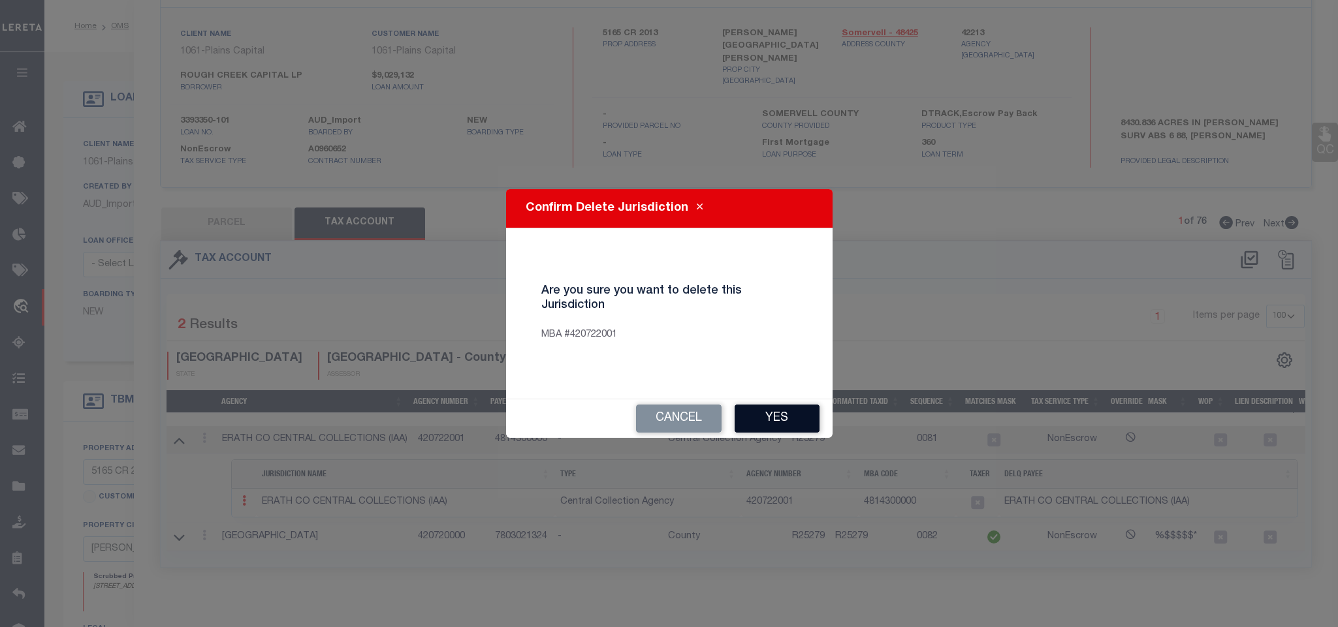
click at [782, 417] on button "Yes" at bounding box center [776, 419] width 85 height 28
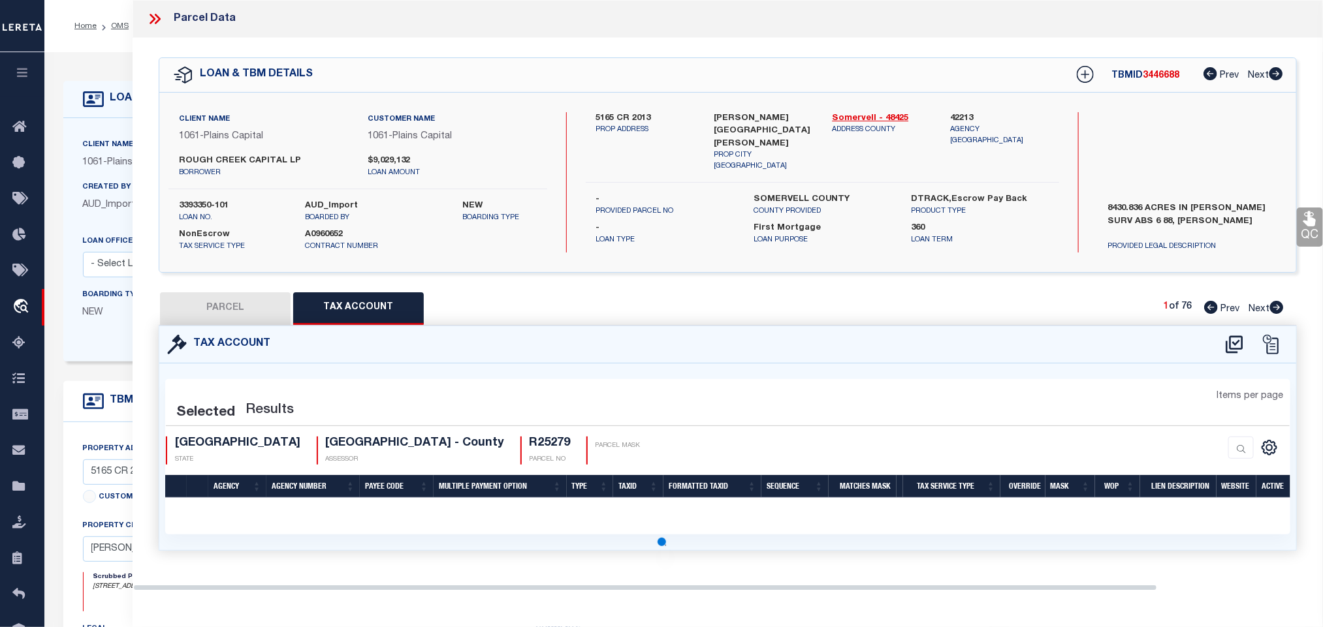
scroll to position [0, 0]
select select "100"
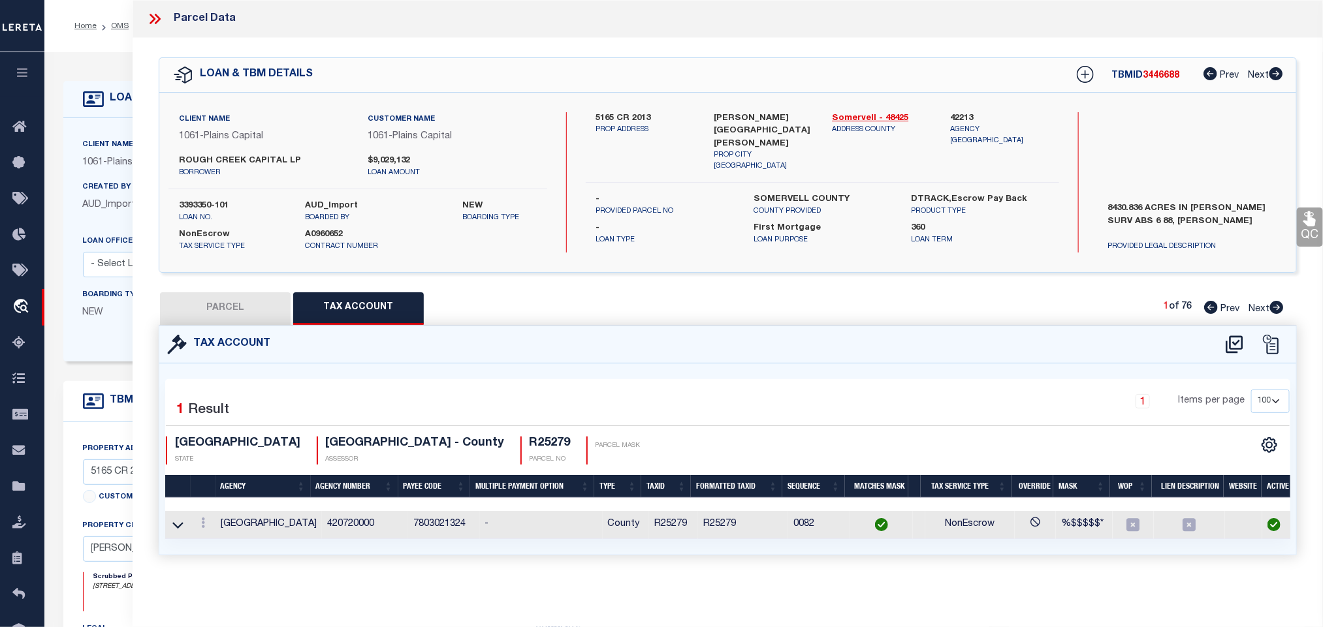
click at [268, 306] on button "PARCEL" at bounding box center [225, 308] width 131 height 33
select select "AS"
checkbox input "false"
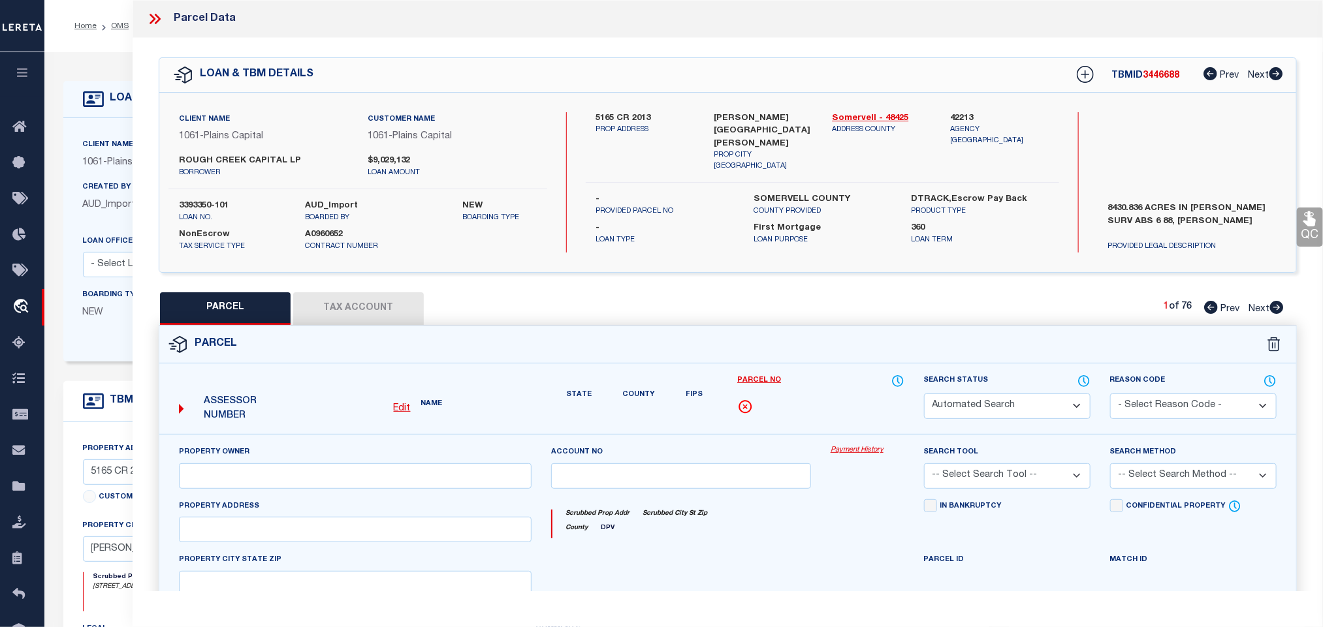
select select "IP"
type input "ROUGH CREEK OPERATING LP"
type input "CR199"
checkbox input "false"
type input "[GEOGRAPHIC_DATA]"
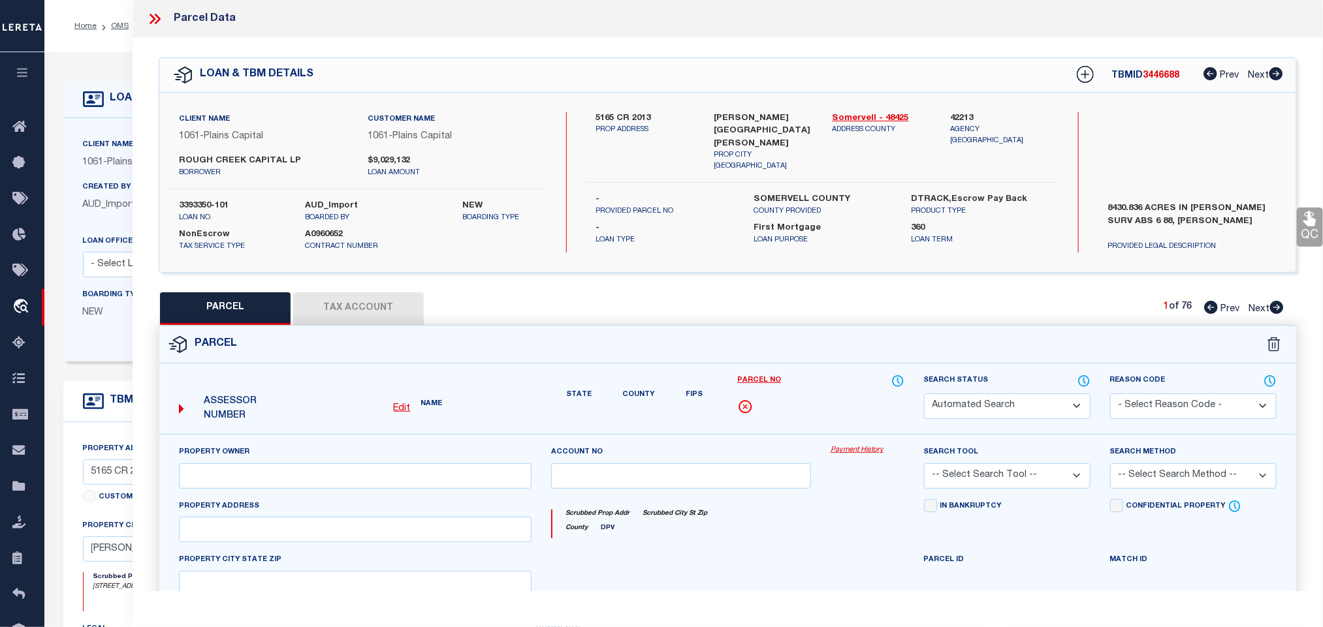
type textarea "Acres 634.693, A0688 SMITHERS STEPHEN W; & SHED"
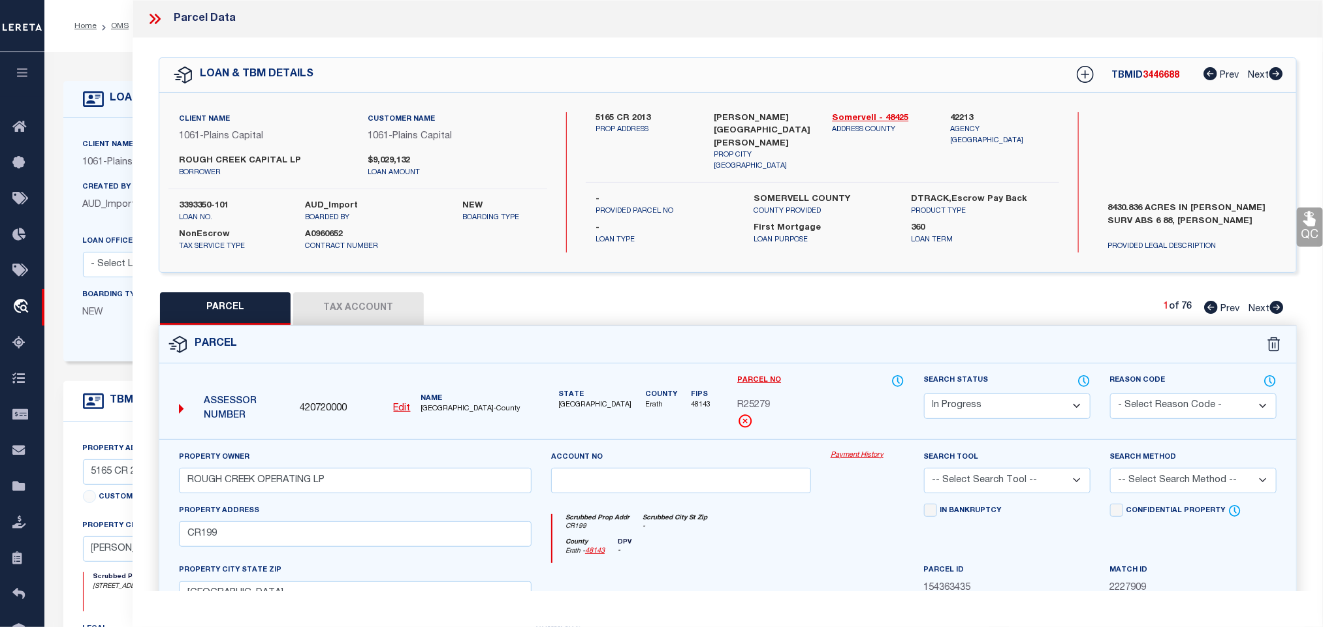
drag, startPoint x: 967, startPoint y: 404, endPoint x: 971, endPoint y: 396, distance: 8.8
click at [967, 401] on select "Automated Search Bad Parcel Complete Duplicate Parcel High Dollar Reporting In …" at bounding box center [1007, 406] width 166 height 25
select select "PC"
click at [924, 395] on select "Automated Search Bad Parcel Complete Duplicate Parcel High Dollar Reporting In …" at bounding box center [1007, 406] width 166 height 25
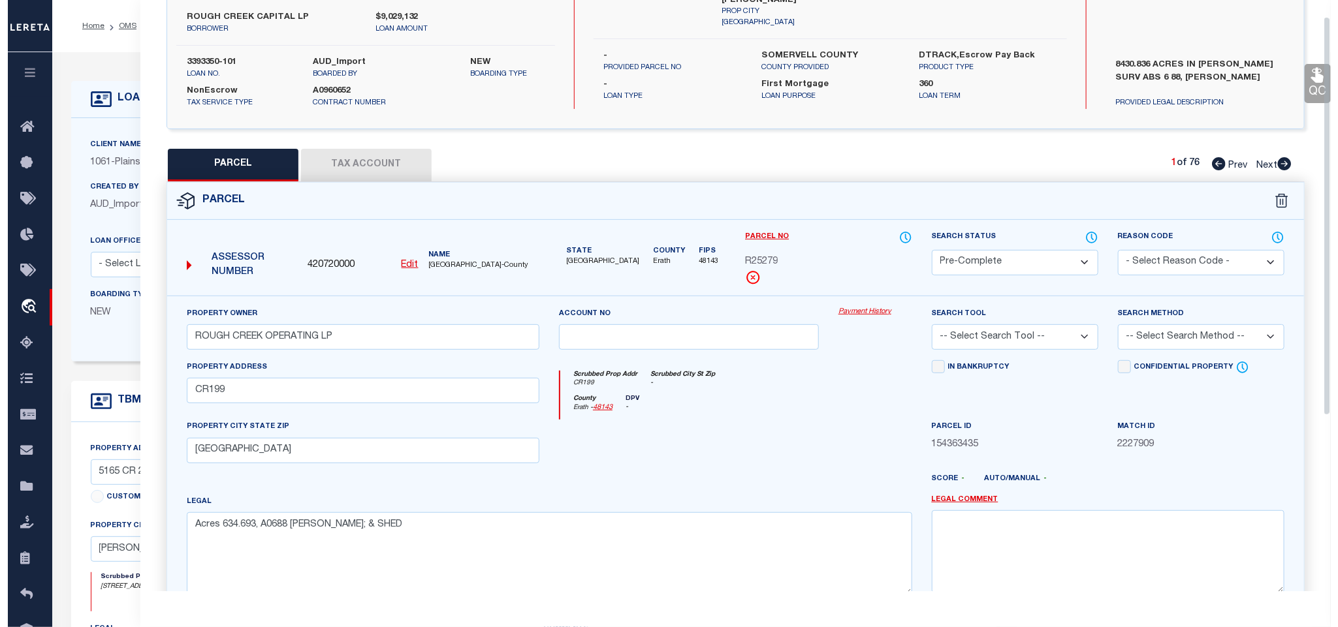
scroll to position [284, 0]
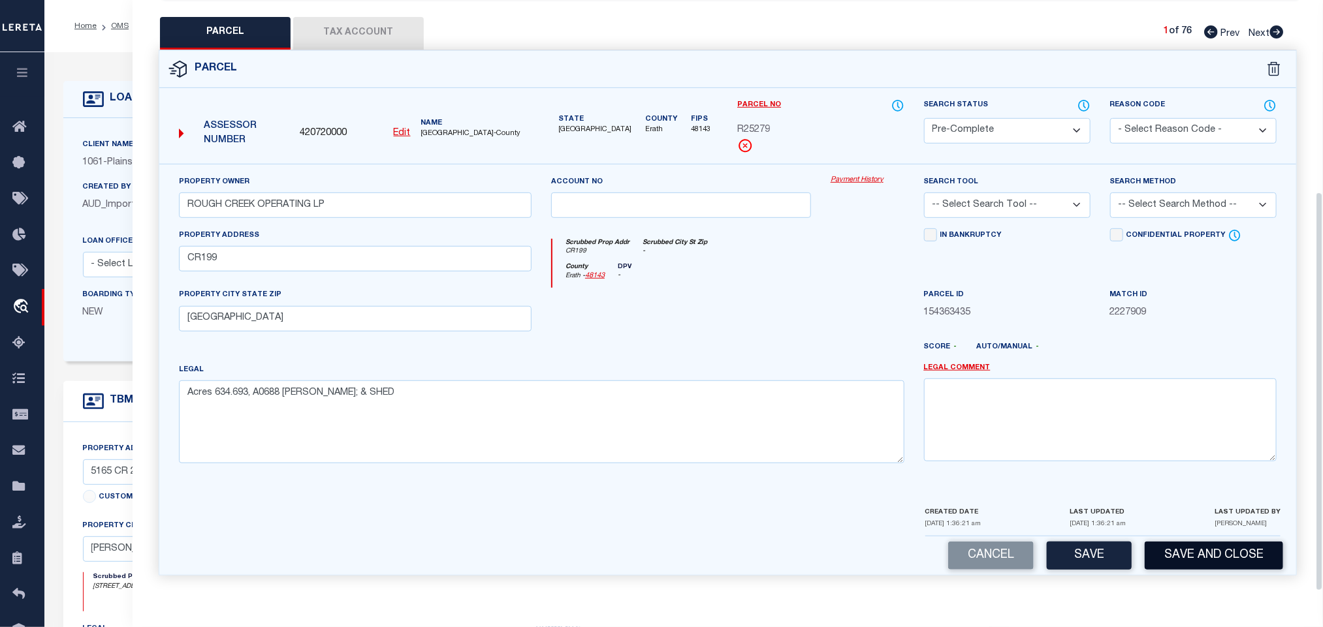
click at [1225, 549] on button "Save and Close" at bounding box center [1213, 556] width 138 height 28
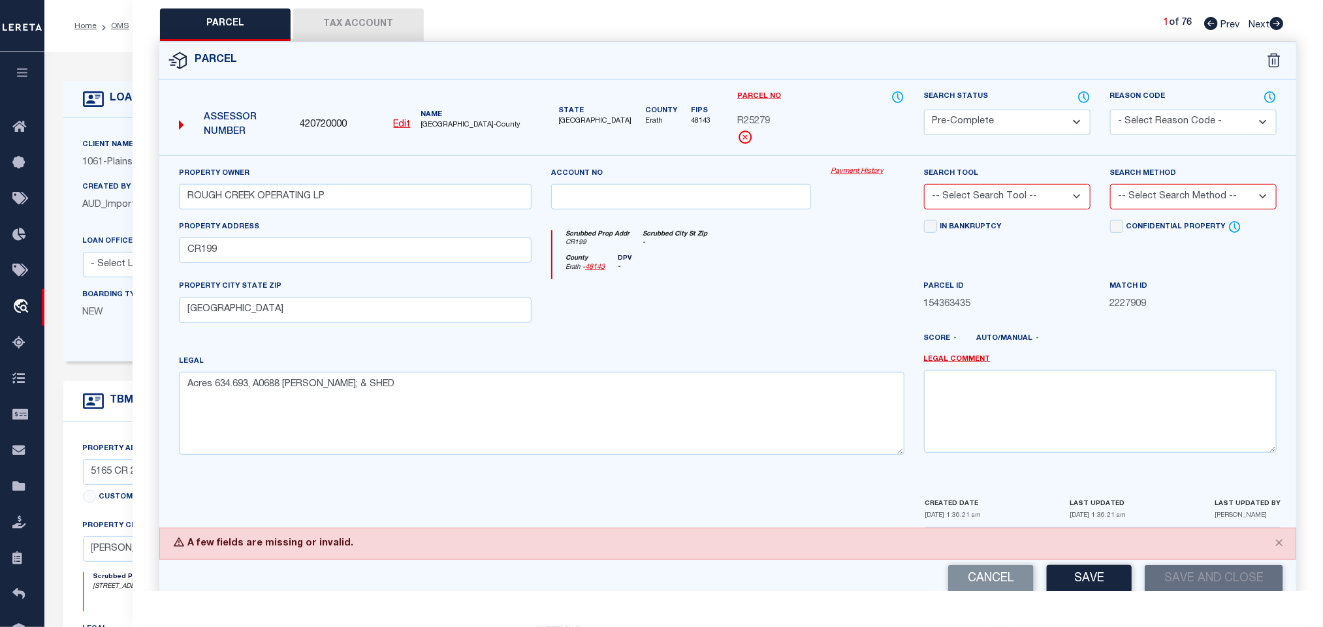
click at [1044, 215] on div "Search Tool -- Select Search Tool -- 3rd Party Website Agency File Agency Websi…" at bounding box center [1007, 193] width 186 height 54
click at [1013, 208] on select "-- Select Search Tool -- 3rd Party Website Agency File Agency Website ATLS CNV-…" at bounding box center [1007, 196] width 166 height 25
select select "AGW"
click at [924, 188] on select "-- Select Search Tool -- 3rd Party Website Agency File Agency Website ATLS CNV-…" at bounding box center [1007, 196] width 166 height 25
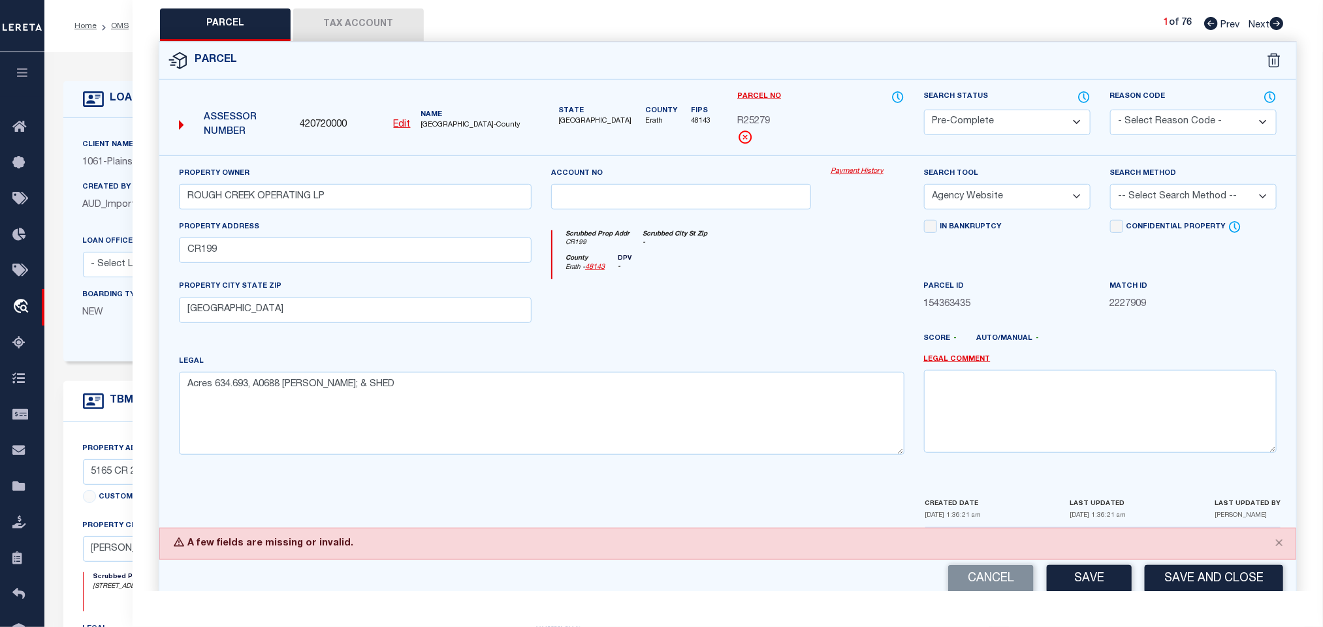
click at [1163, 202] on select "-- Select Search Method -- Property Address Legal Liability Info Provided" at bounding box center [1193, 196] width 166 height 25
select select "LEG"
click at [1110, 188] on select "-- Select Search Method -- Property Address Legal Liability Info Provided" at bounding box center [1193, 196] width 166 height 25
click at [1199, 586] on button "Save and Close" at bounding box center [1213, 579] width 138 height 28
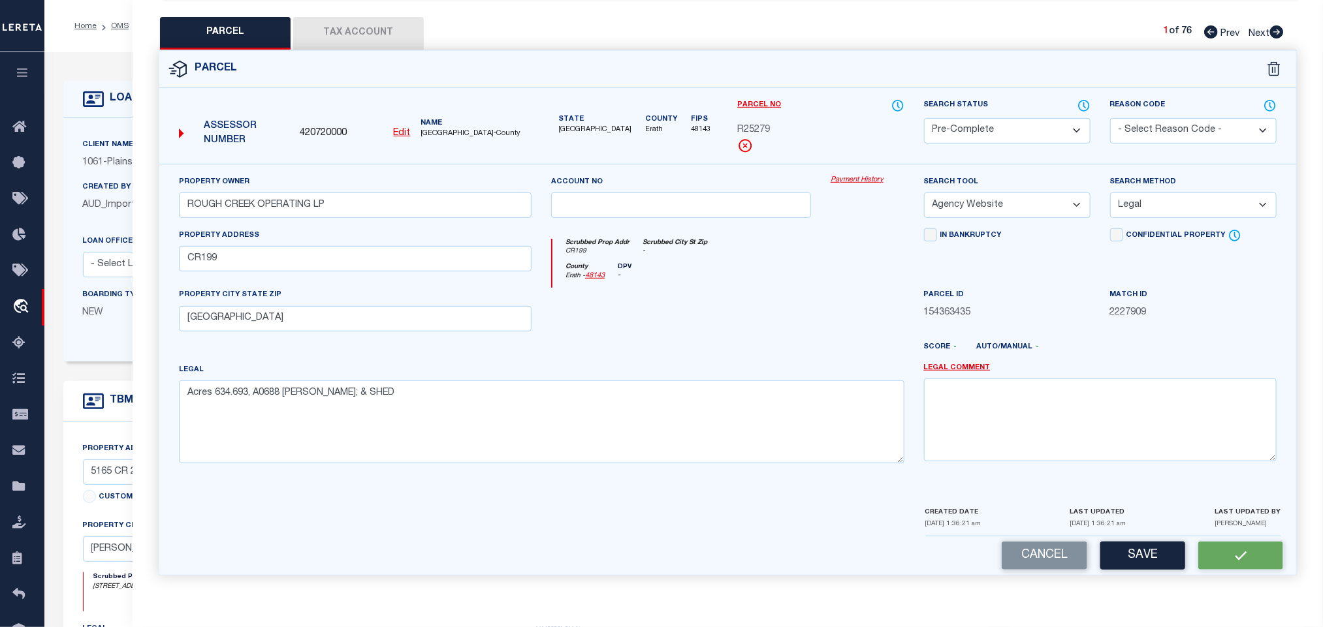
click at [343, 127] on span "420720000" at bounding box center [323, 134] width 47 height 14
click at [341, 127] on span "420720000" at bounding box center [323, 134] width 47 height 14
copy div "420720000"
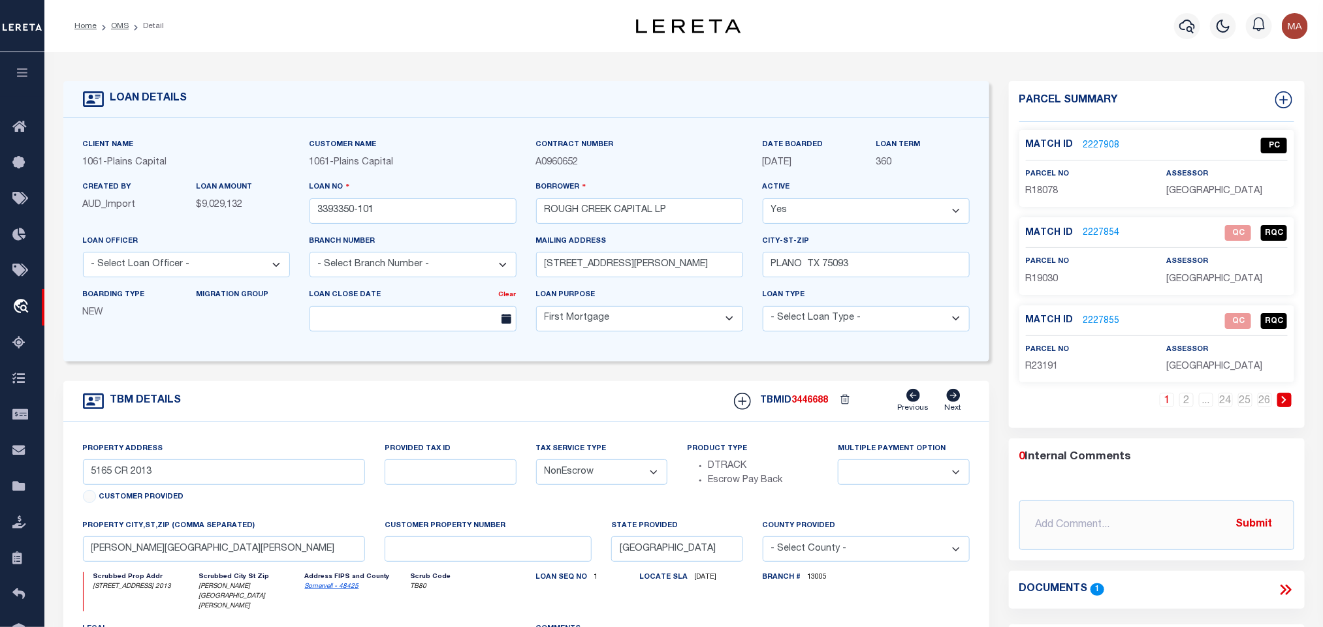
select select "1444"
select select
click at [1283, 102] on icon at bounding box center [1283, 99] width 17 height 17
select select "IP"
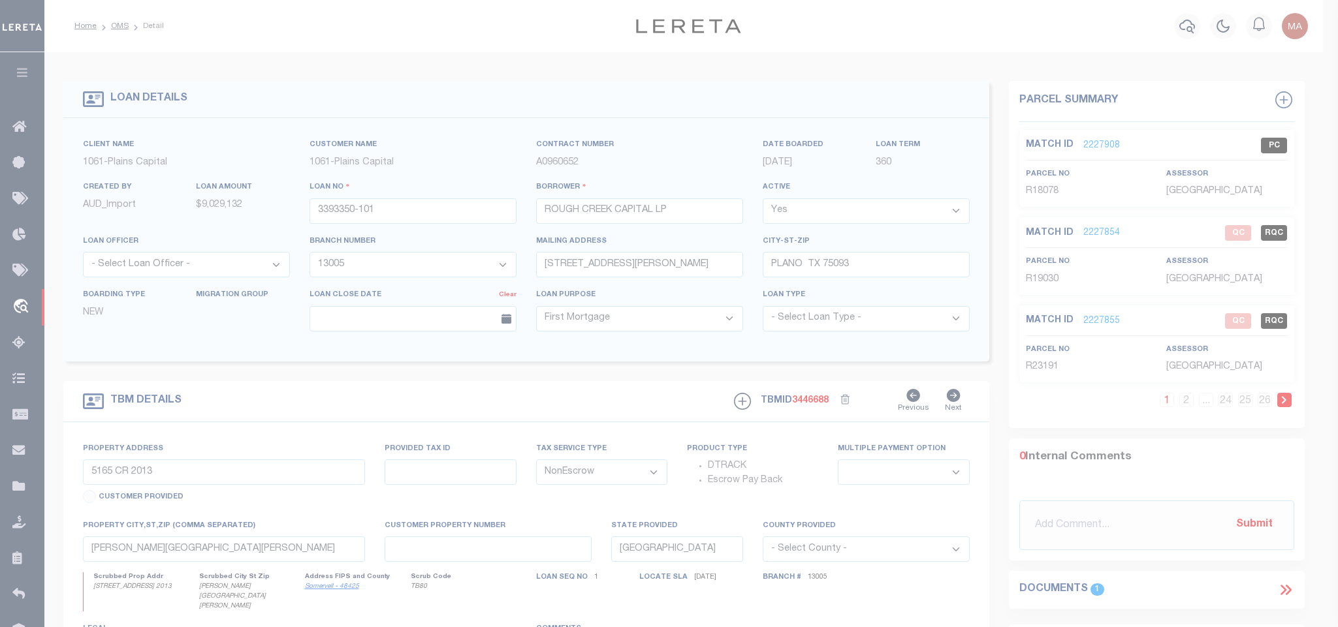
type textarea "-"
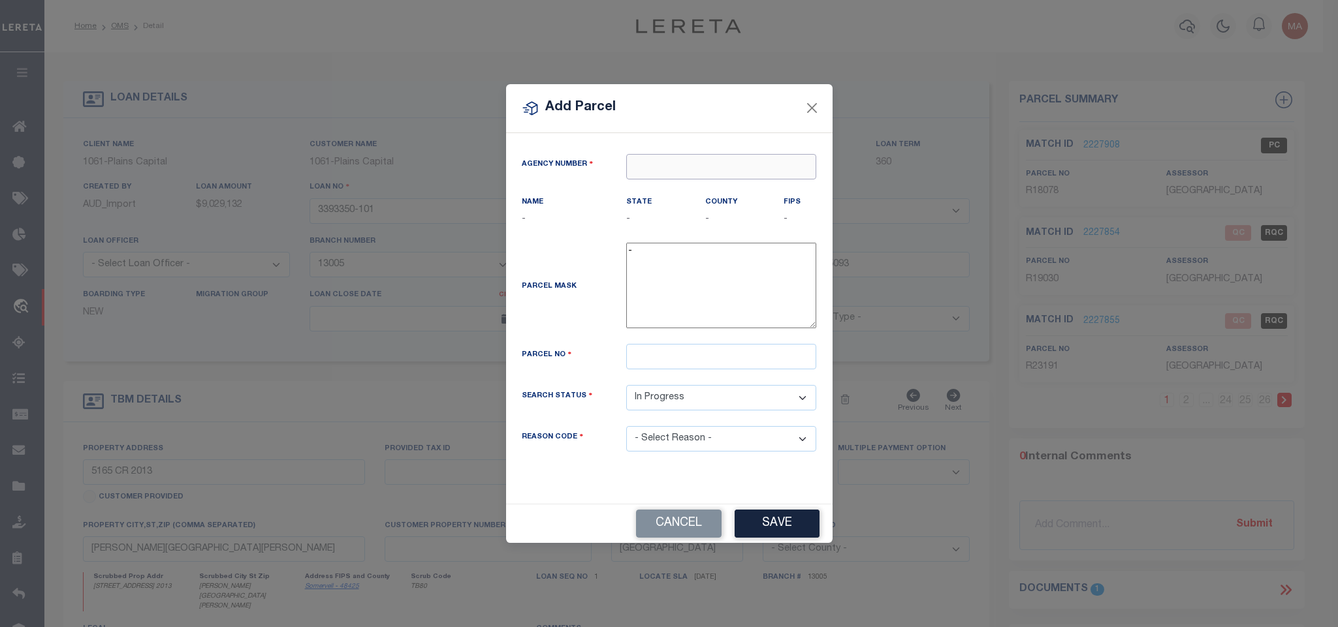
paste input "420720000"
click at [701, 165] on input "text" at bounding box center [721, 166] width 190 height 25
type input "420720000"
click at [687, 184] on div "420720000 : [GEOGRAPHIC_DATA]" at bounding box center [721, 195] width 189 height 37
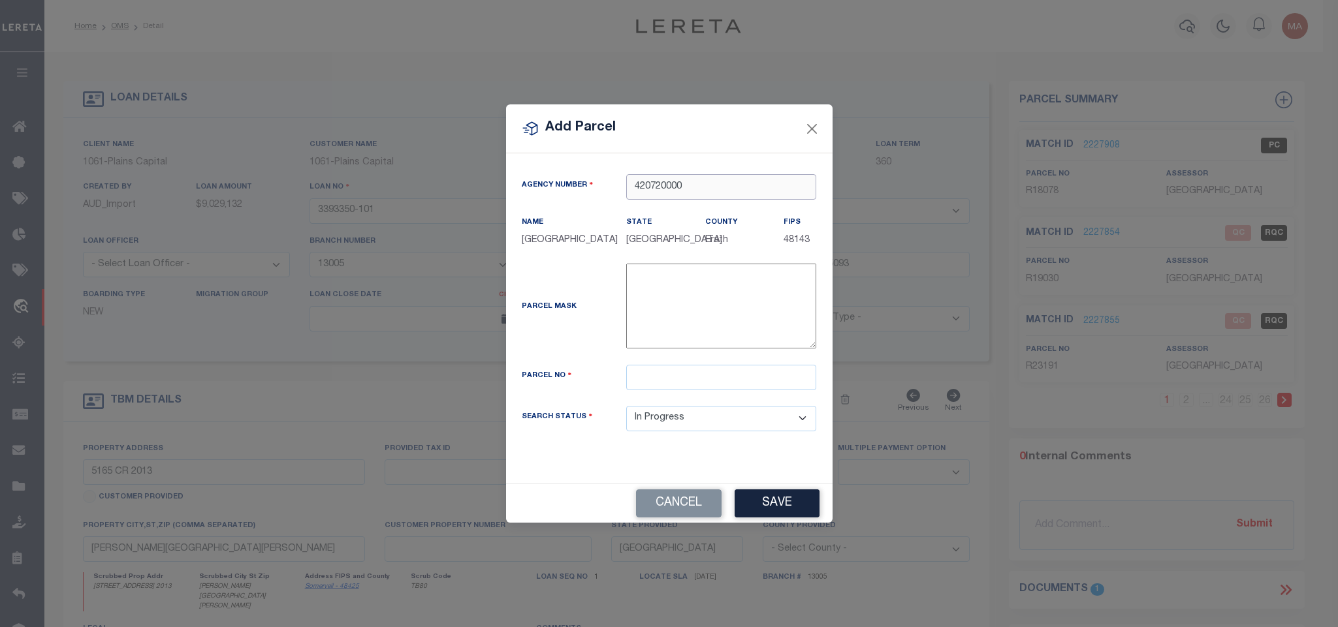
type input "420720000"
drag, startPoint x: 715, startPoint y: 386, endPoint x: 666, endPoint y: 415, distance: 56.8
click at [715, 386] on input "text" at bounding box center [721, 377] width 190 height 25
paste input "R000018079"
drag, startPoint x: 642, startPoint y: 382, endPoint x: 662, endPoint y: 390, distance: 21.3
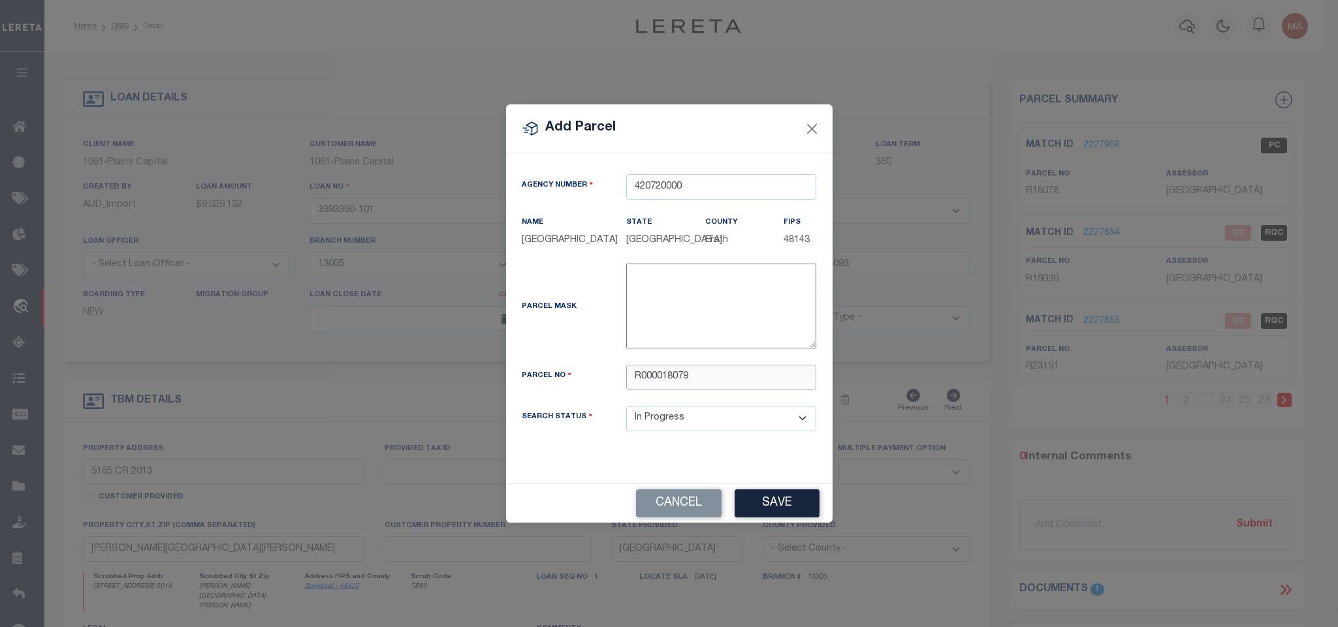
click at [662, 390] on input "R000018079" at bounding box center [721, 377] width 190 height 25
type input "R18079"
click at [783, 504] on button "Save" at bounding box center [776, 504] width 85 height 28
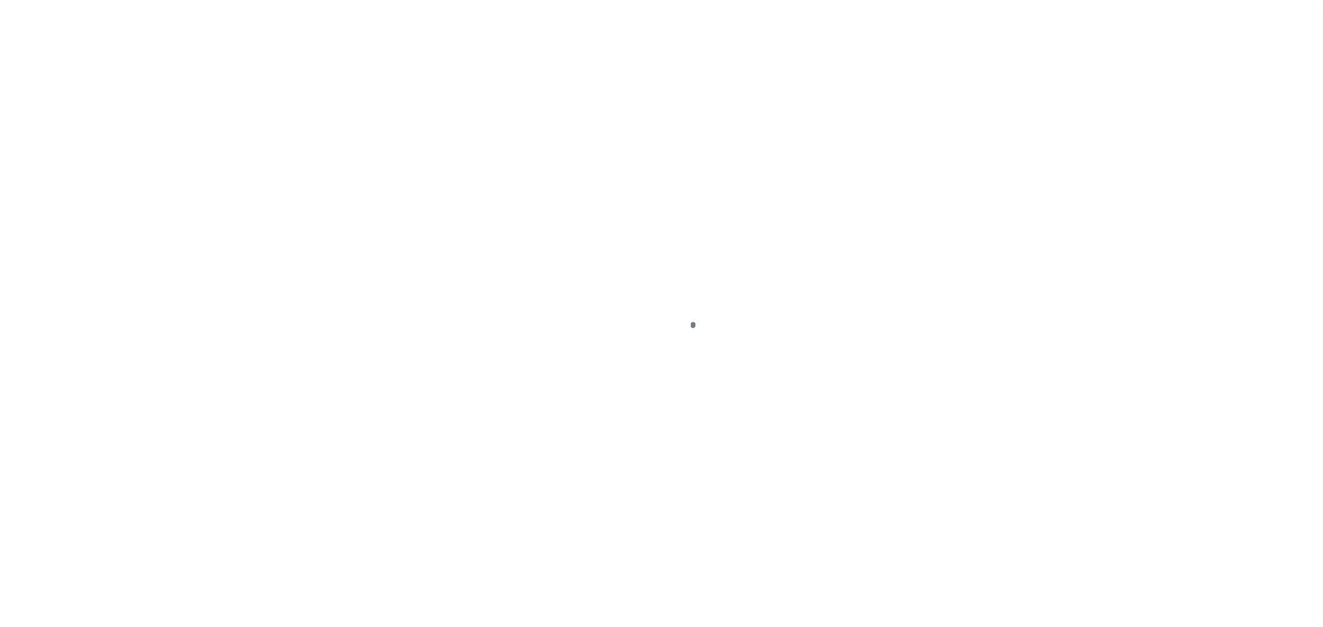
type input "3393350-101"
type input "ROUGH CREEK CAPITAL LP"
select select
type input "[STREET_ADDRESS][PERSON_NAME]"
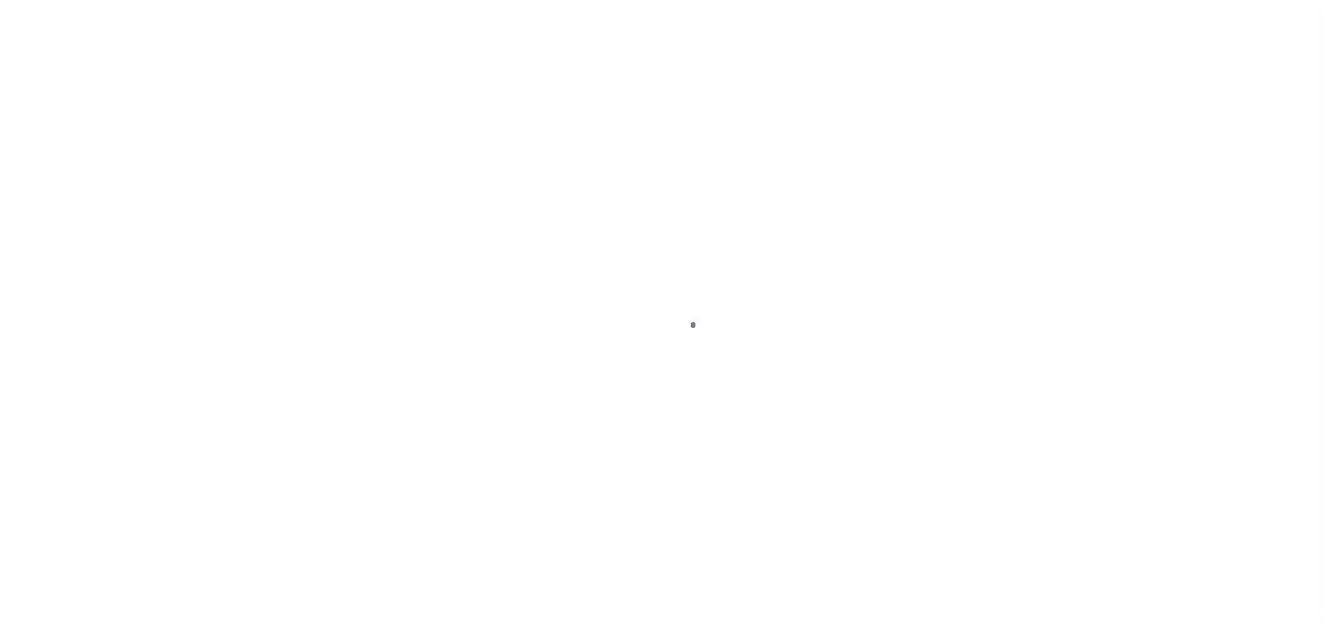
type input "PLANO TX 75093"
select select "10"
select select "NonEscrow"
type input "5165 CR 2013"
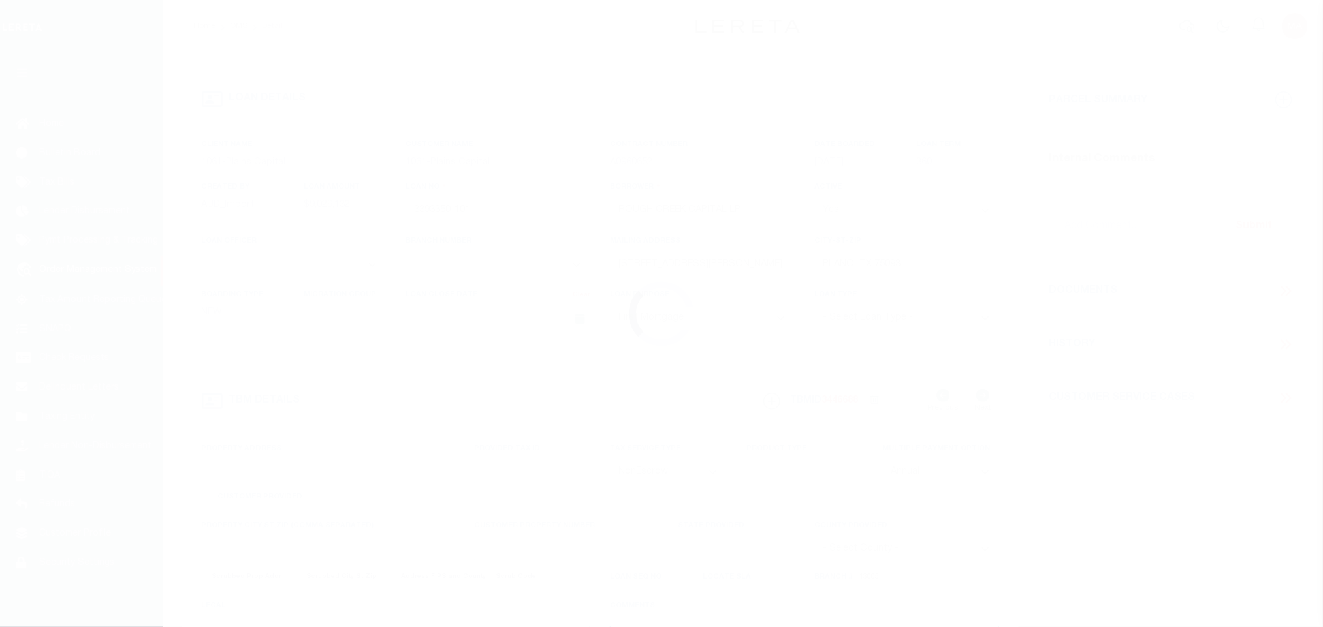
select select
type input "[PERSON_NAME][GEOGRAPHIC_DATA][PERSON_NAME]"
type input "[GEOGRAPHIC_DATA]"
select select
type textarea "8430.836 ACRES IN [PERSON_NAME] SURV ABS 6 88, [PERSON_NAME]"
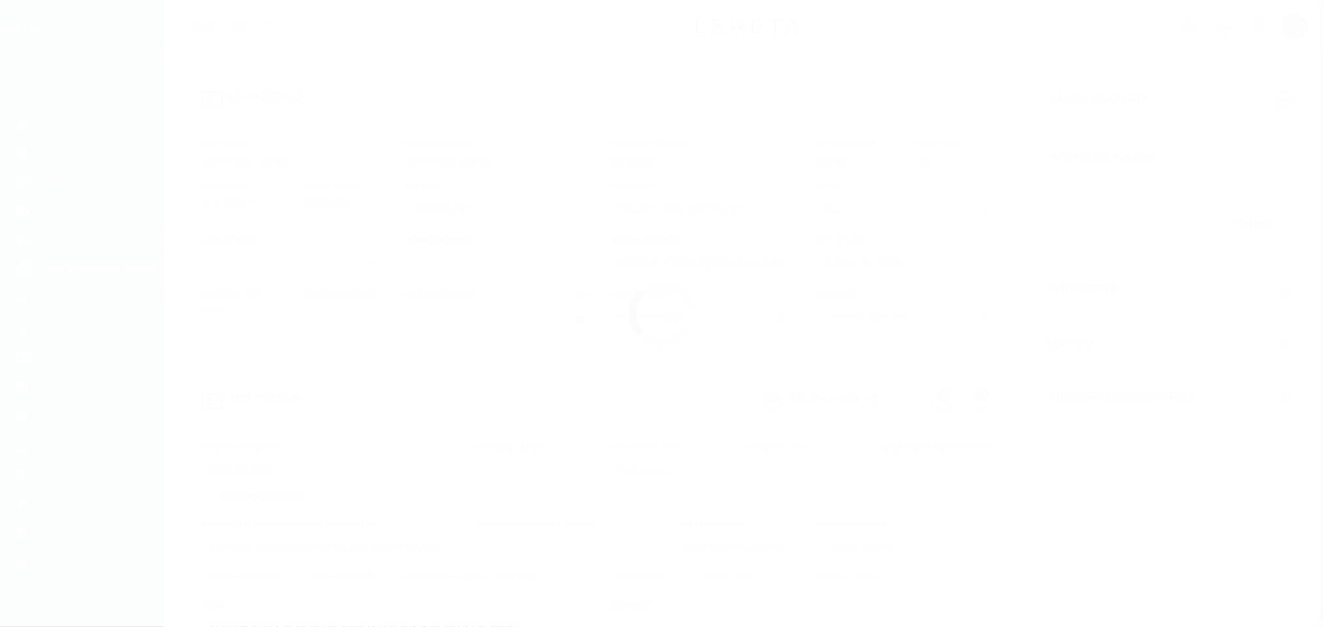
select select "1444"
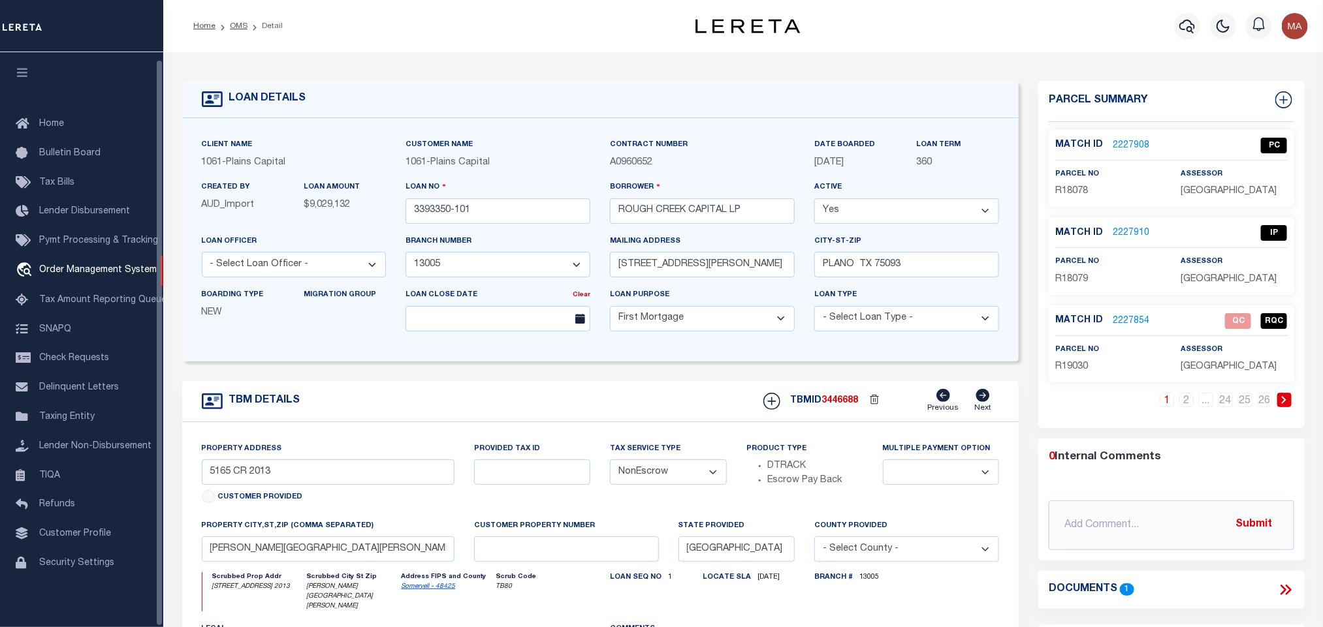
click at [26, 67] on icon "button" at bounding box center [22, 73] width 15 height 12
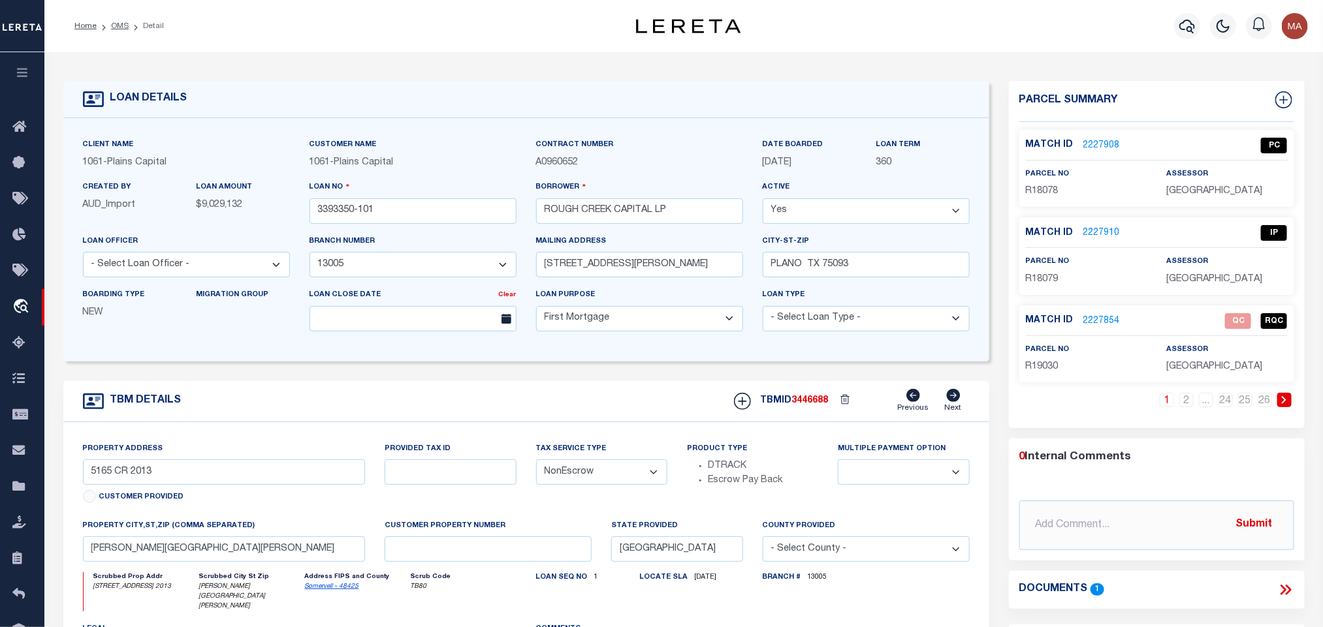
click at [1099, 226] on p "2227910" at bounding box center [1101, 233] width 37 height 14
click at [1109, 232] on link "2227910" at bounding box center [1101, 234] width 37 height 14
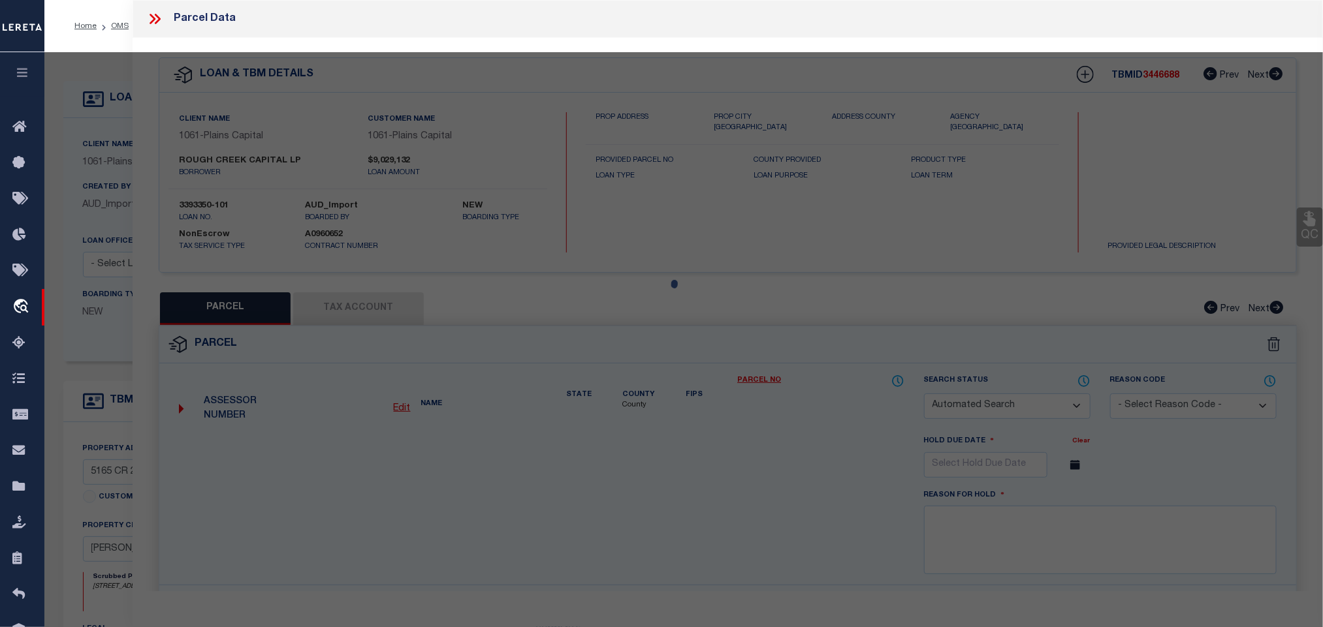
checkbox input "false"
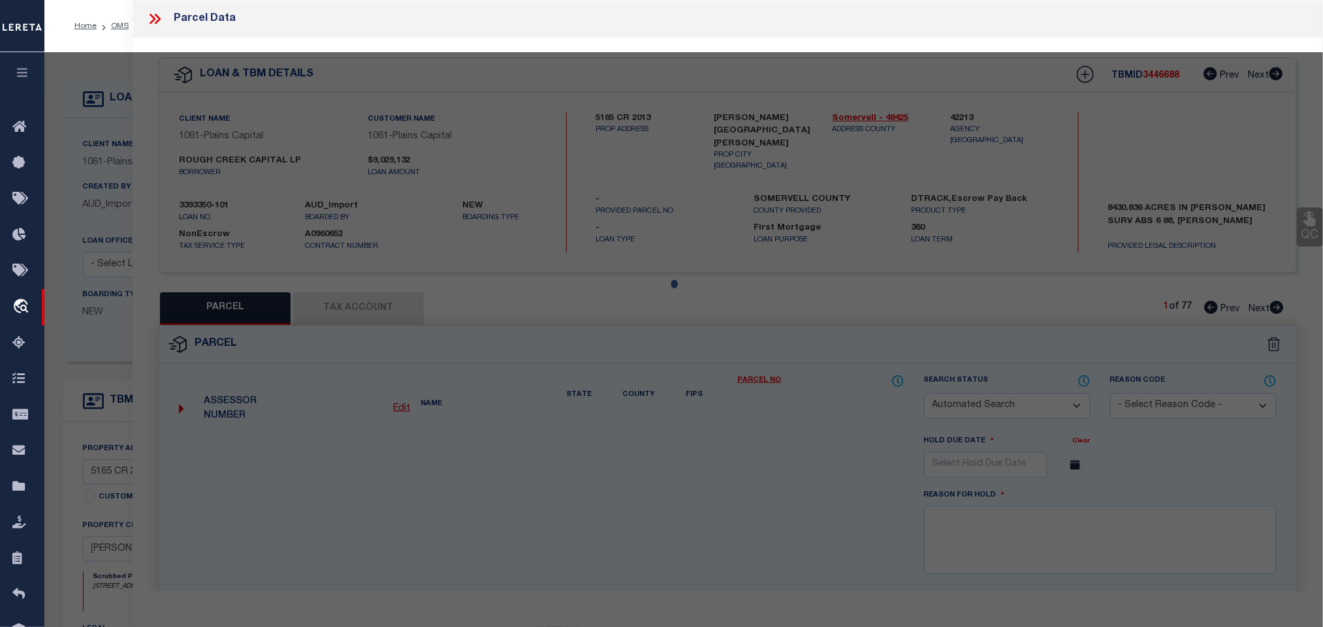
select select "IP"
type input "ROUGH CREEK OPERATING LP"
type input "CR2015S (OFF)"
type input "[GEOGRAPHIC_DATA]"
type textarea "Acres 133.402, A0222 [PERSON_NAME] R T F M;"
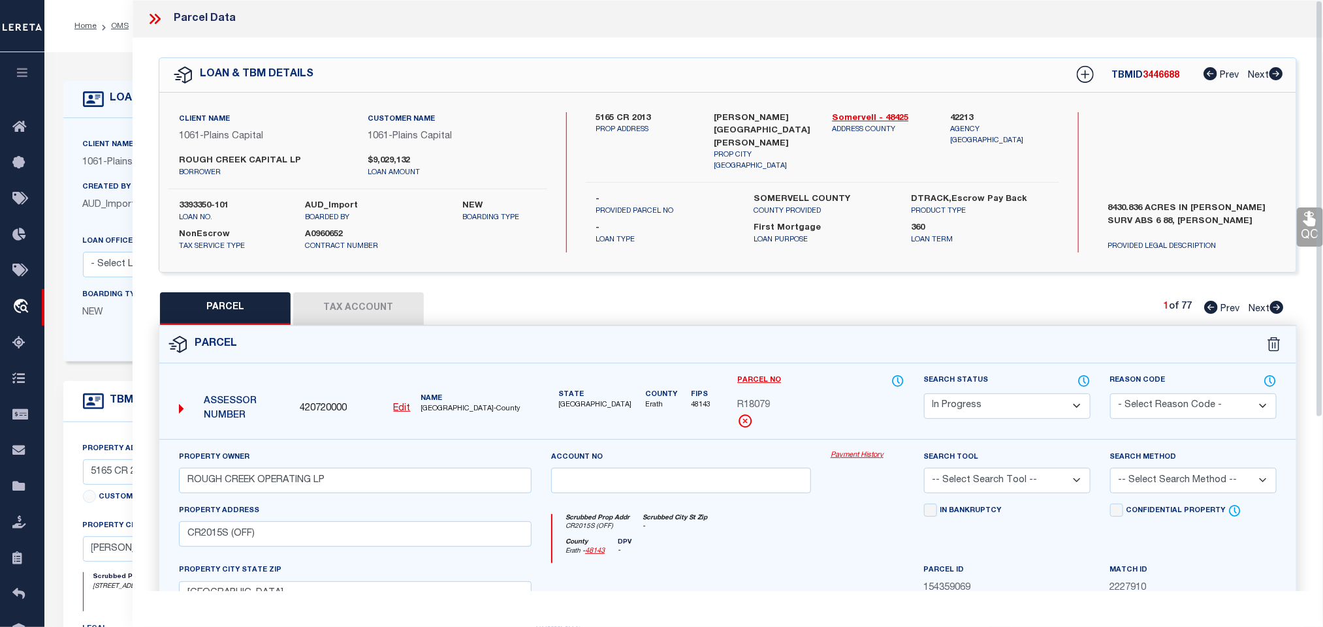
click at [406, 310] on button "Tax Account" at bounding box center [358, 308] width 131 height 33
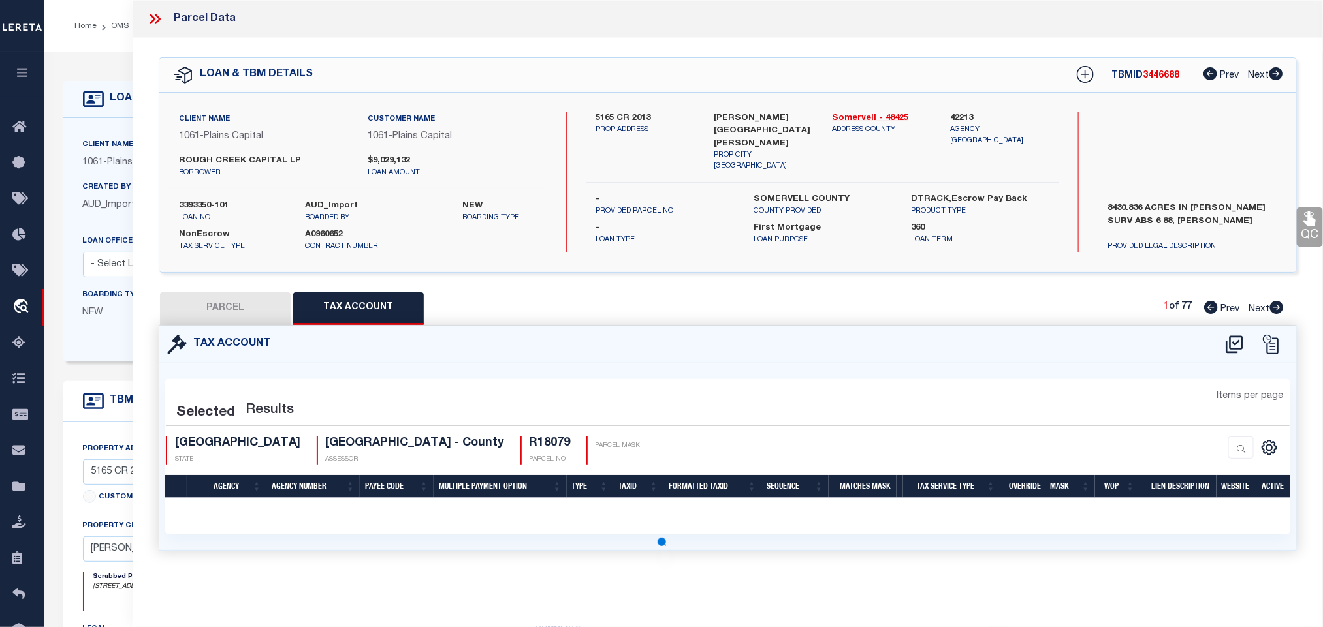
select select "100"
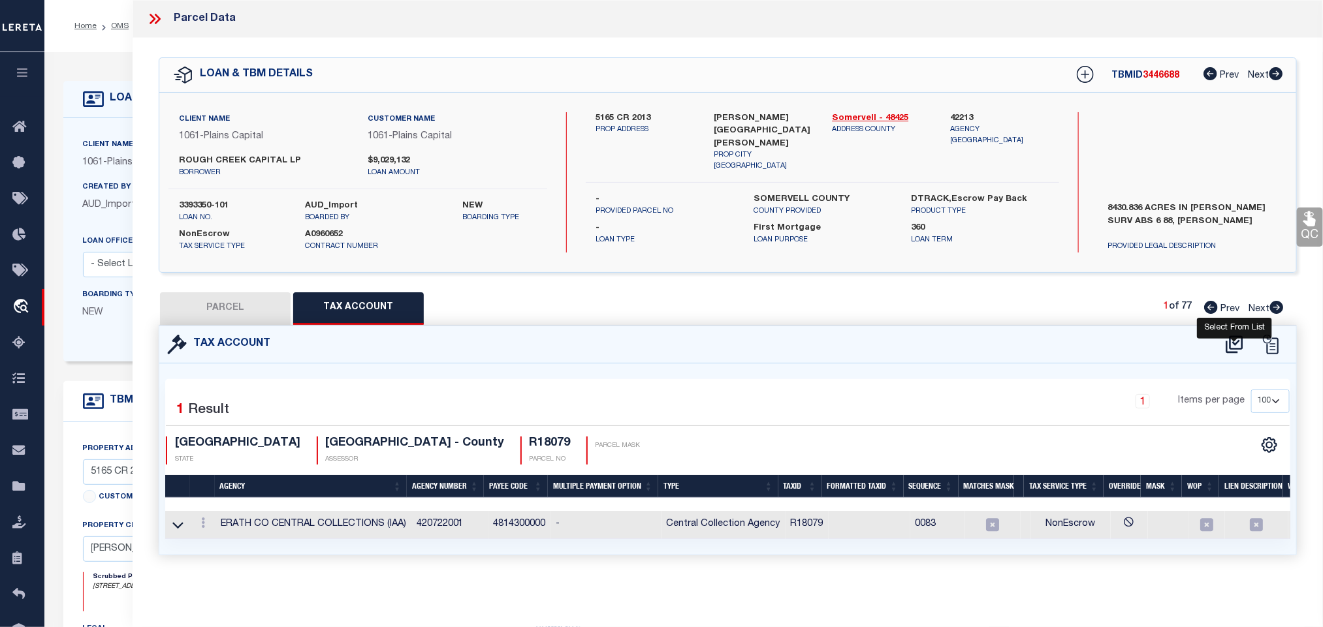
click at [1224, 353] on icon at bounding box center [1234, 344] width 22 height 21
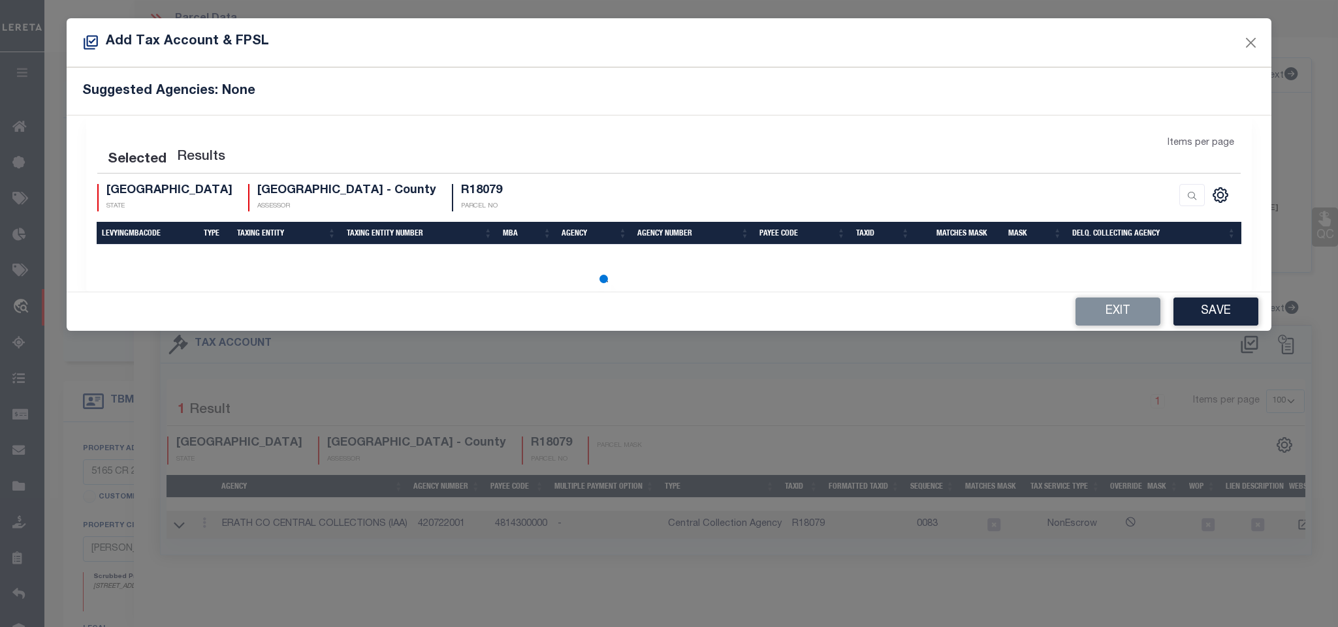
select select "200"
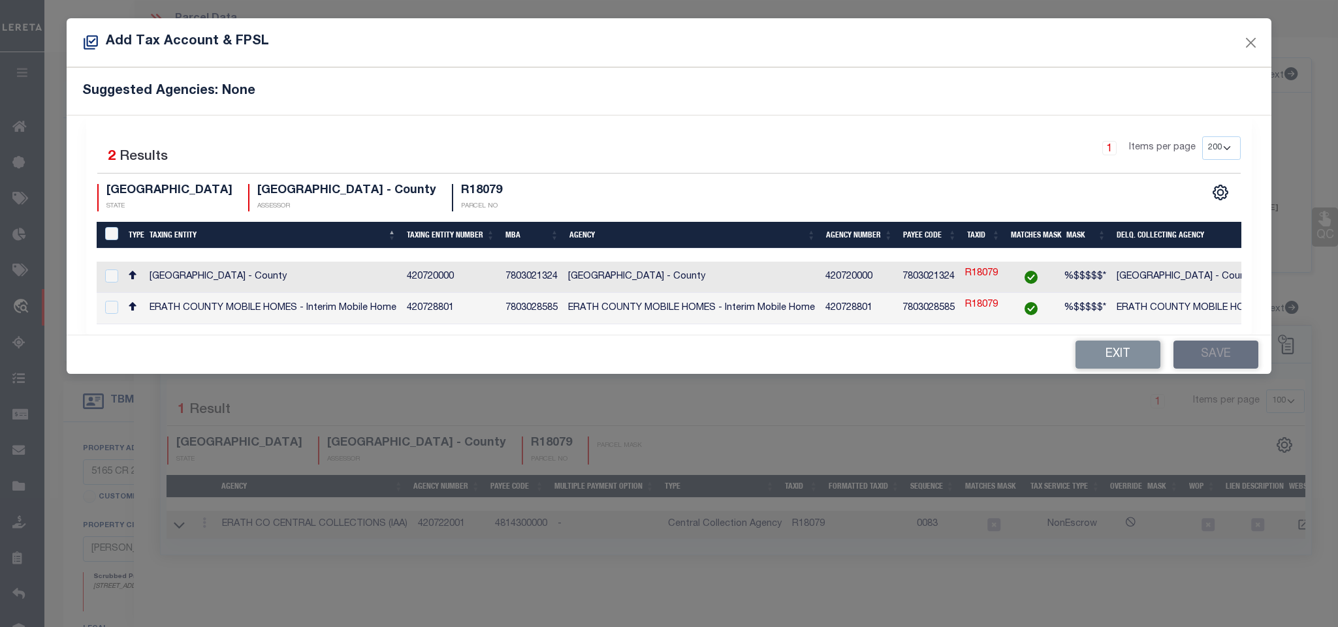
click at [1187, 273] on td "[GEOGRAPHIC_DATA] - County" at bounding box center [1239, 277] width 257 height 31
checkbox input "true"
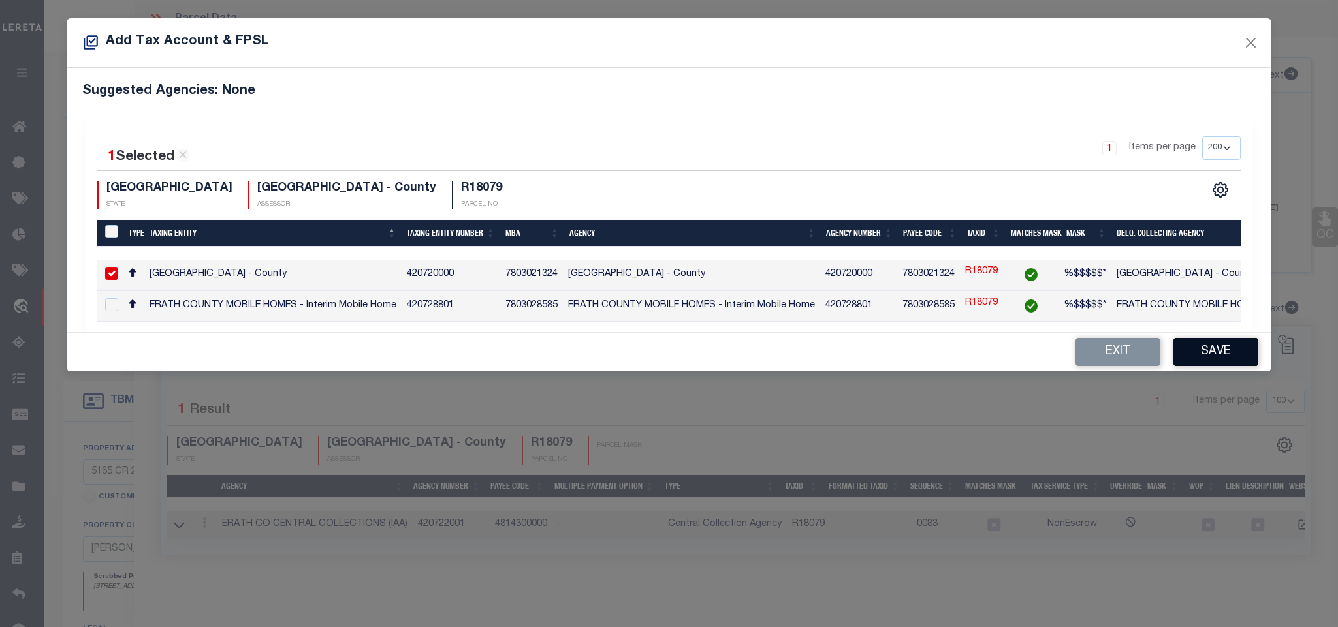
click at [1210, 349] on button "Save" at bounding box center [1215, 352] width 85 height 28
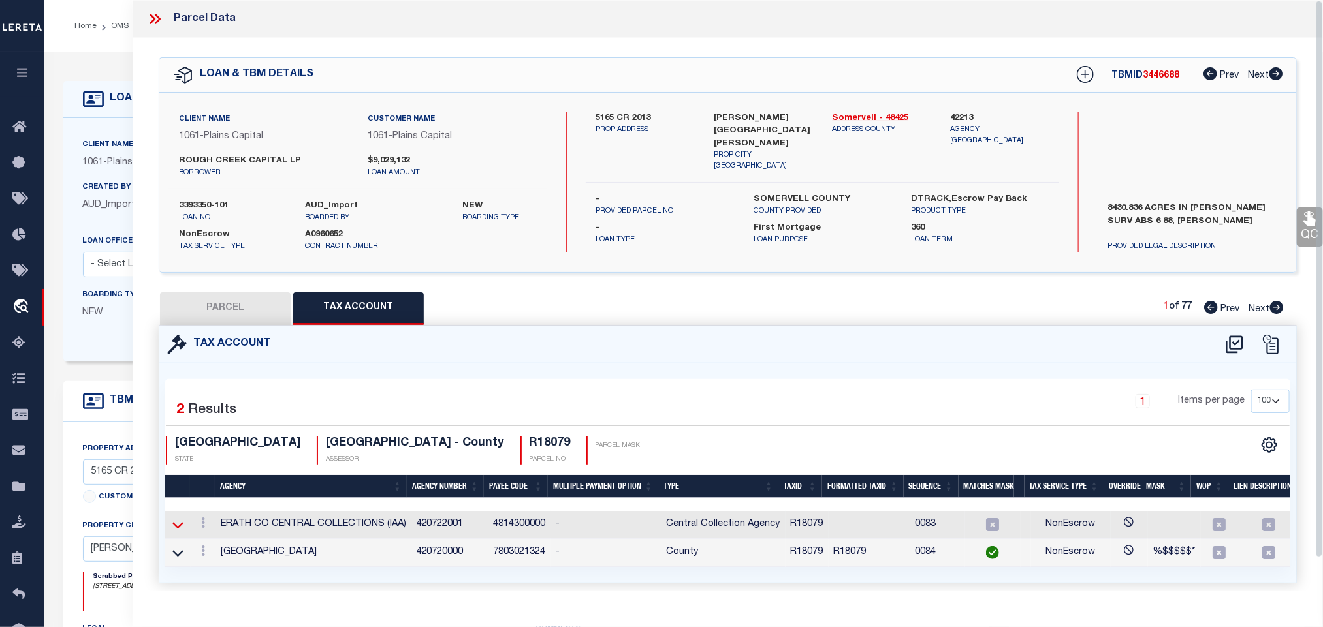
click at [178, 529] on icon at bounding box center [177, 525] width 11 height 7
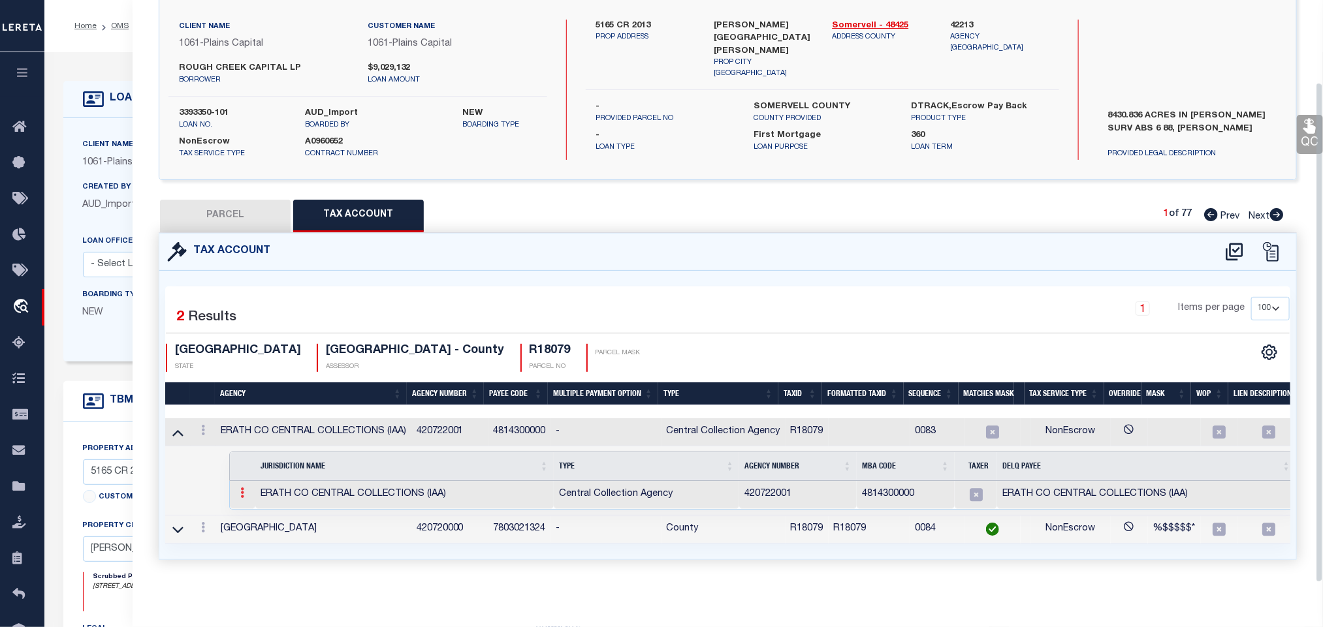
click at [240, 496] on icon at bounding box center [242, 493] width 4 height 10
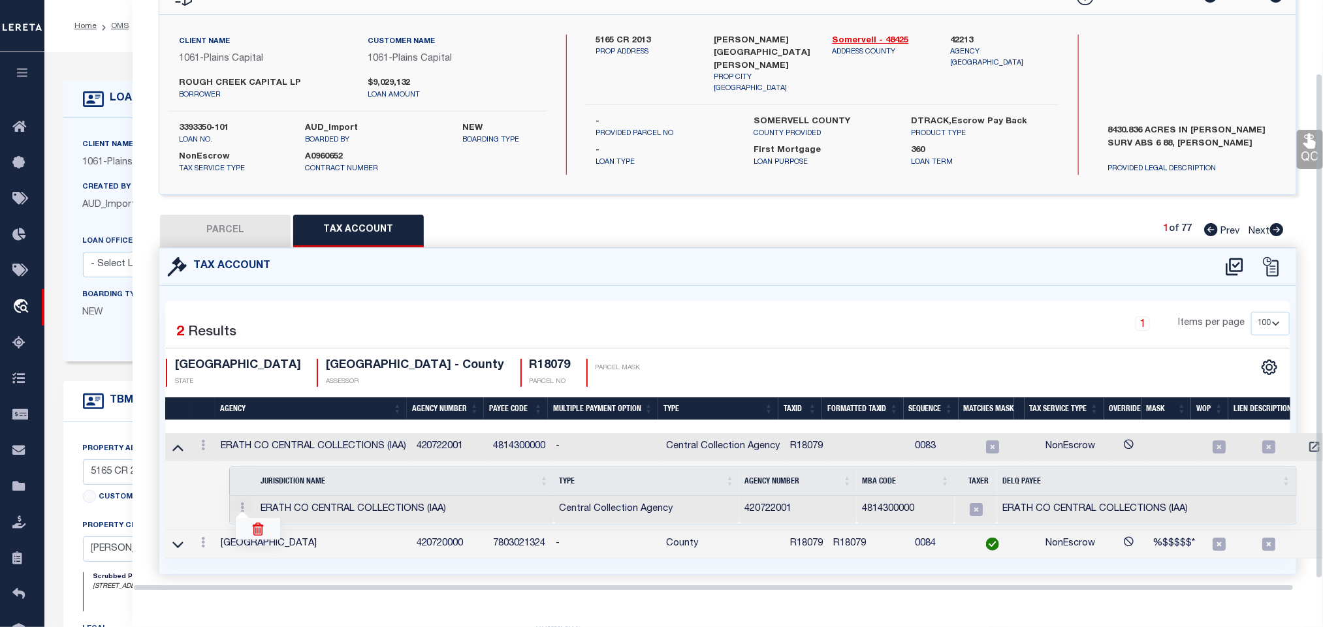
click at [255, 523] on img at bounding box center [257, 529] width 13 height 13
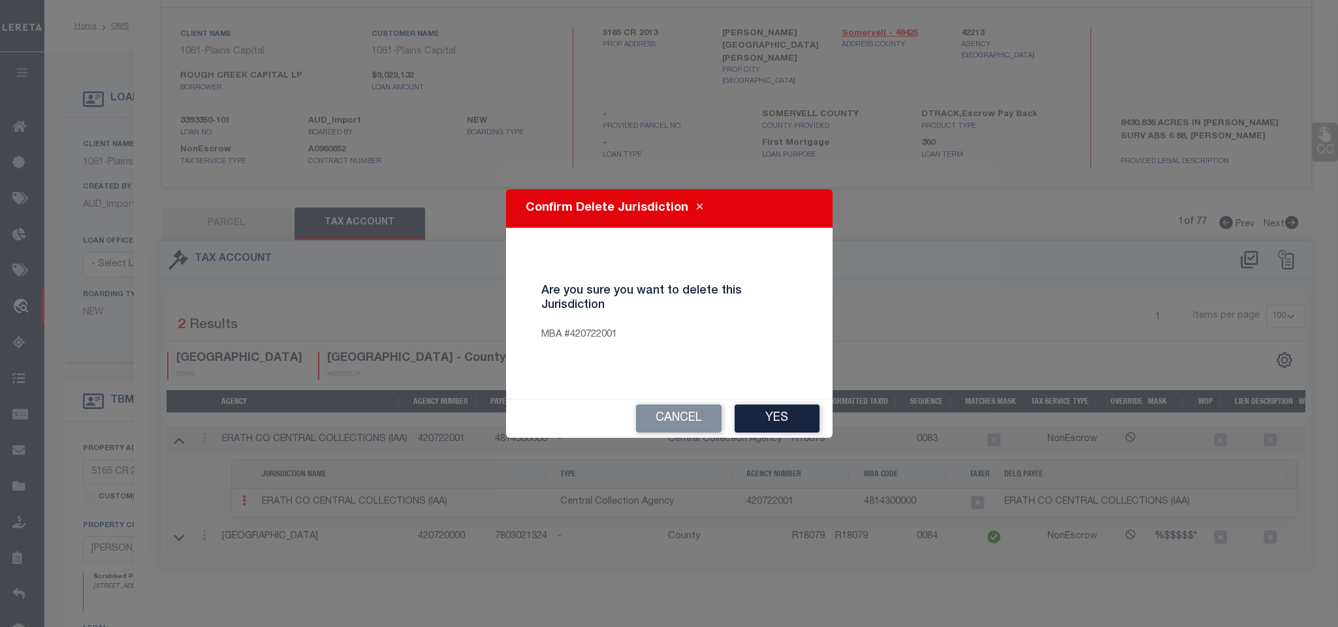
click at [772, 437] on div "Cancel Yes" at bounding box center [669, 419] width 326 height 39
click at [772, 423] on button "Yes" at bounding box center [776, 419] width 85 height 28
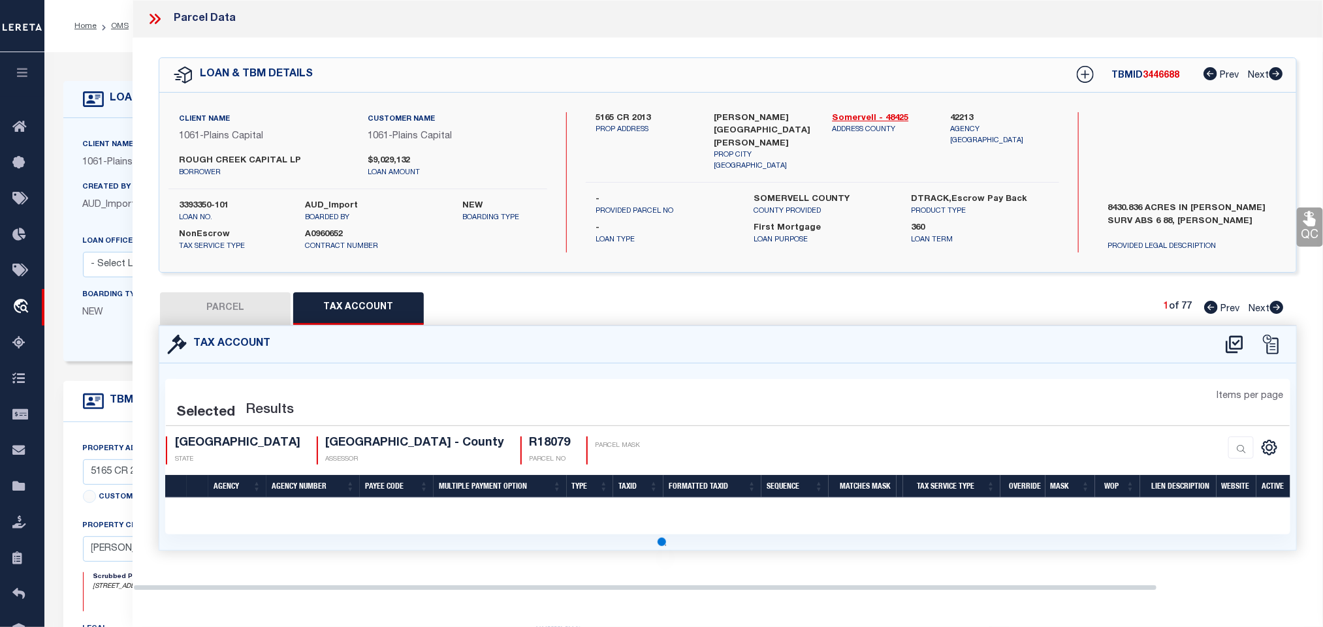
scroll to position [0, 0]
select select "100"
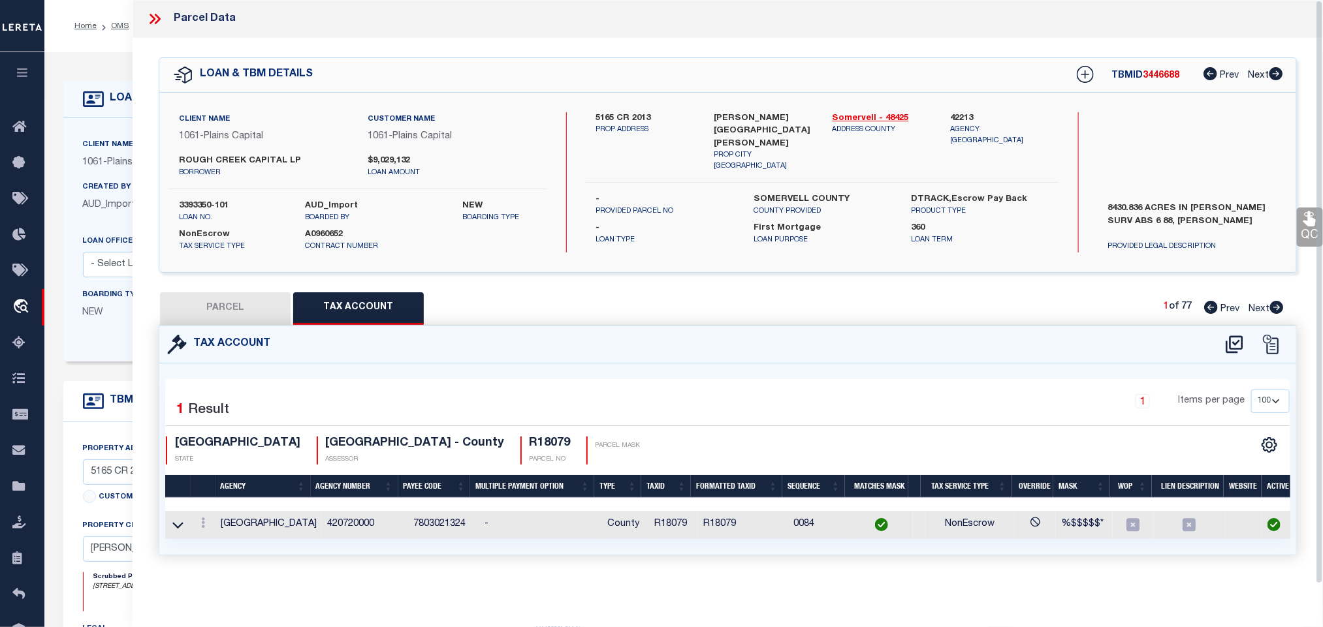
click at [233, 302] on button "PARCEL" at bounding box center [225, 308] width 131 height 33
select select "AS"
checkbox input "false"
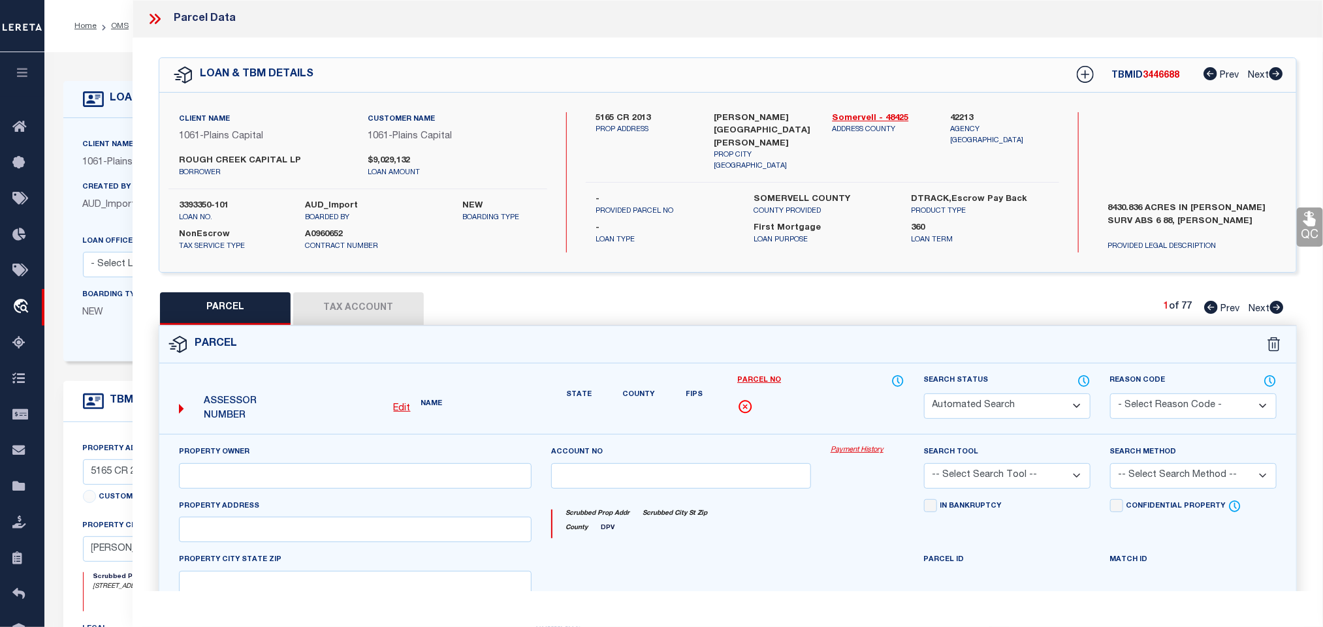
select select "IP"
type input "ROUGH CREEK OPERATING LP"
type input "CR2015S (OFF)"
type input "[GEOGRAPHIC_DATA]"
type textarea "Acres 133.402, A0222 DAVIS R T F M;"
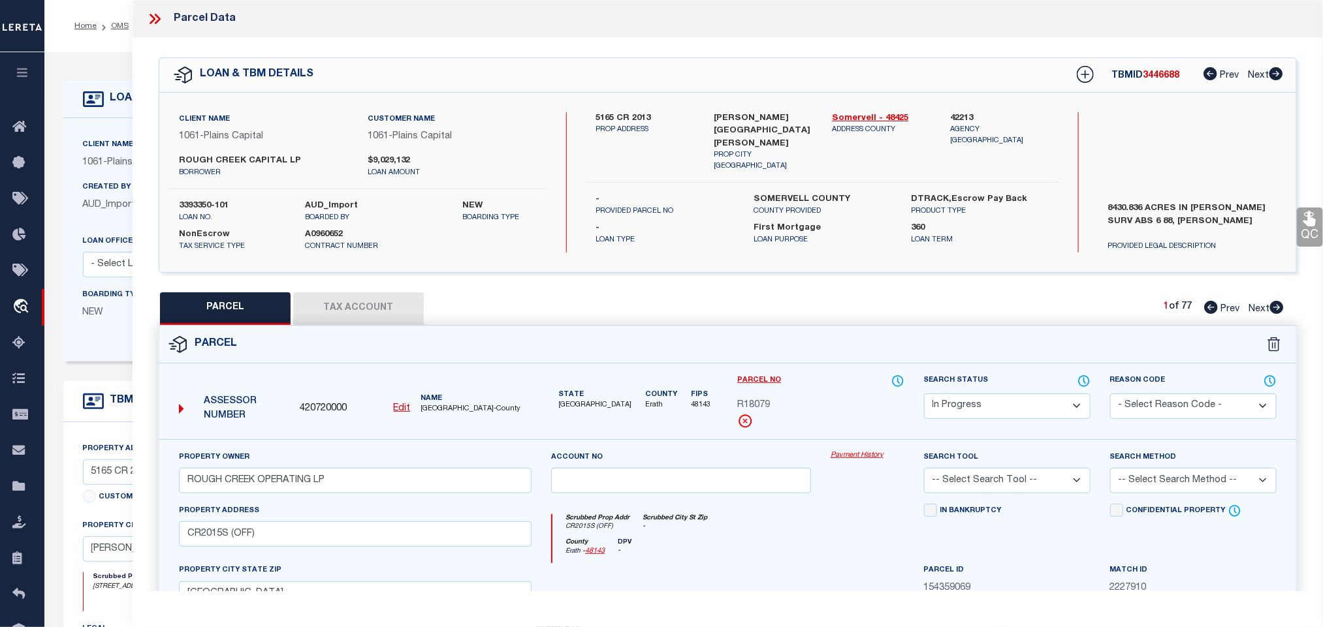
drag, startPoint x: 1022, startPoint y: 403, endPoint x: 1019, endPoint y: 398, distance: 6.7
click at [1019, 398] on select "Automated Search Bad Parcel Complete Duplicate Parcel High Dollar Reporting In …" at bounding box center [1007, 406] width 166 height 25
click at [924, 395] on select "Automated Search Bad Parcel Complete Duplicate Parcel High Dollar Reporting In …" at bounding box center [1007, 406] width 166 height 25
drag, startPoint x: 1011, startPoint y: 405, endPoint x: 1005, endPoint y: 398, distance: 8.9
click at [1007, 402] on select "Automated Search Bad Parcel Complete Duplicate Parcel High Dollar Reporting In …" at bounding box center [1007, 406] width 166 height 25
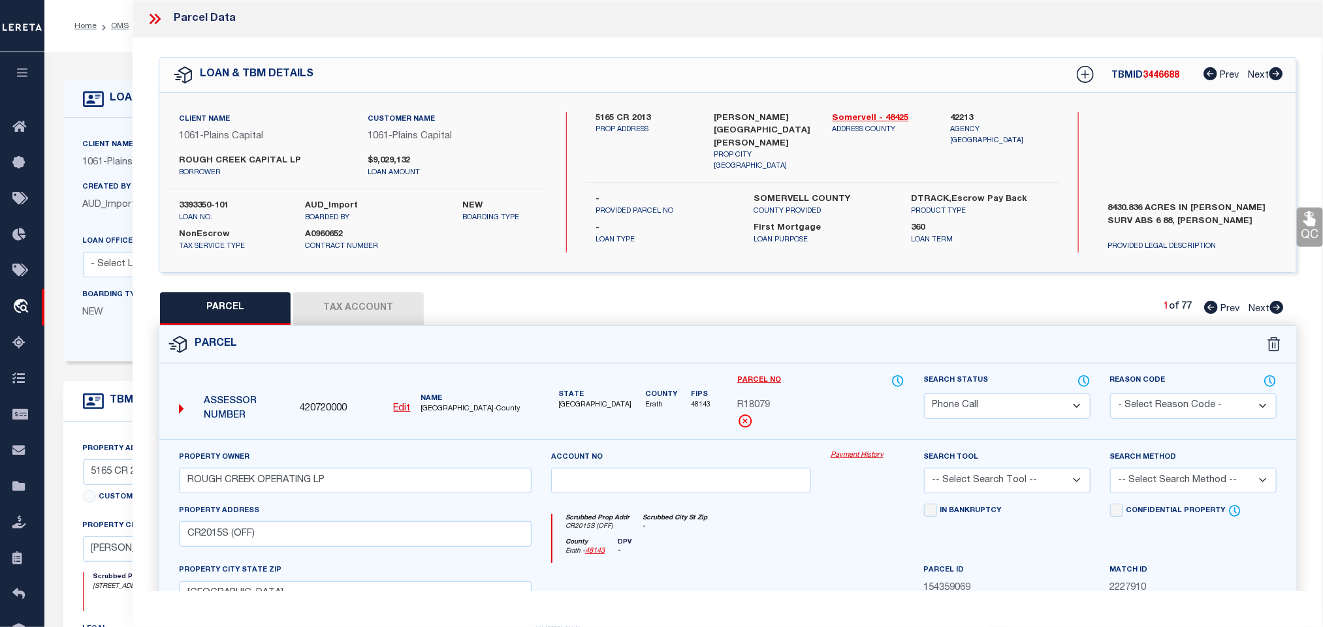
select select "PC"
click at [924, 395] on select "Automated Search Bad Parcel Complete Duplicate Parcel High Dollar Reporting In …" at bounding box center [1007, 406] width 166 height 25
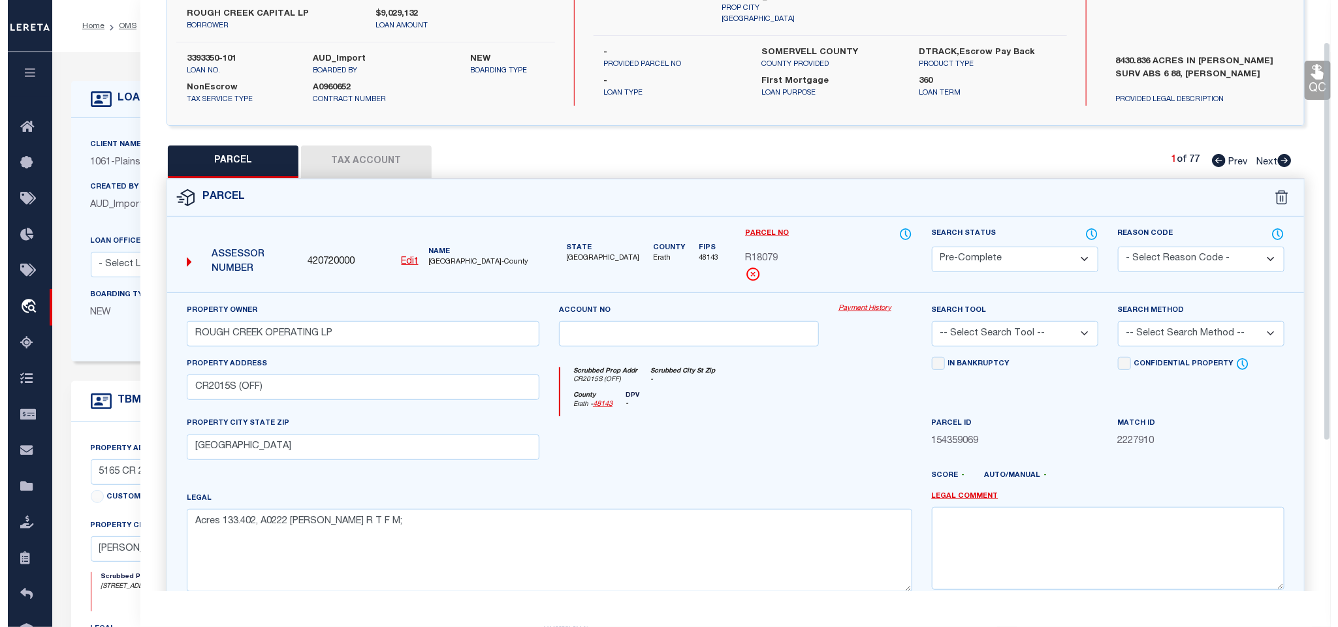
scroll to position [284, 0]
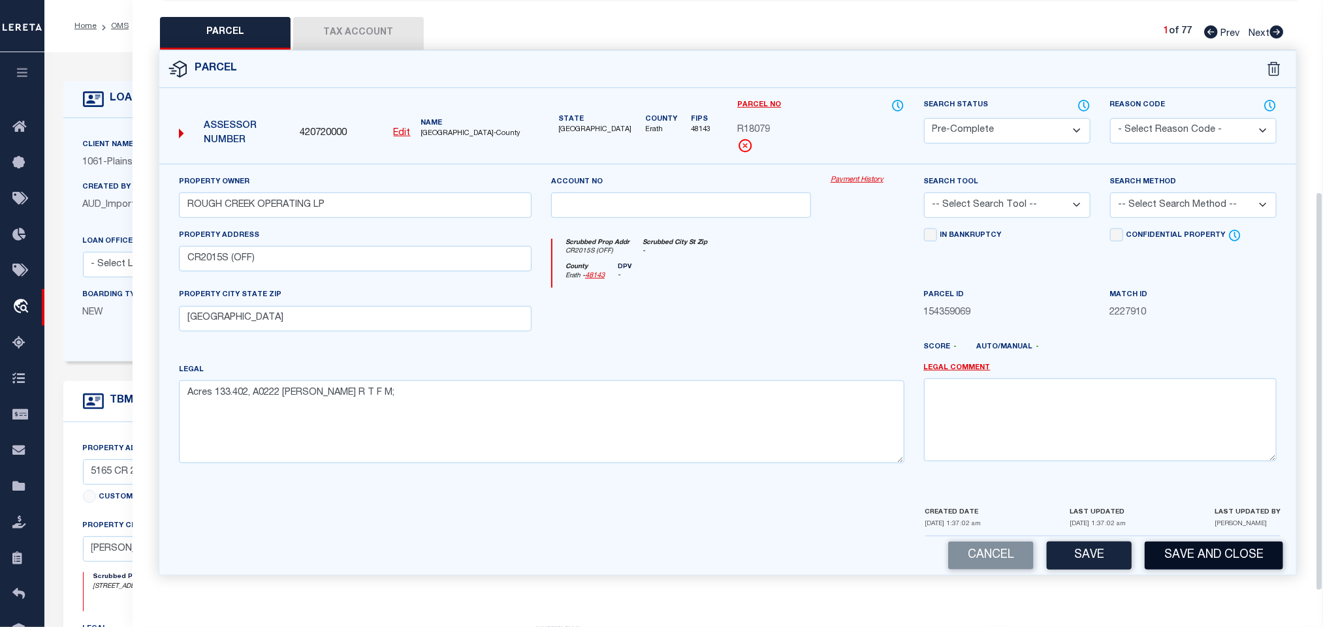
click at [1236, 554] on button "Save and Close" at bounding box center [1213, 556] width 138 height 28
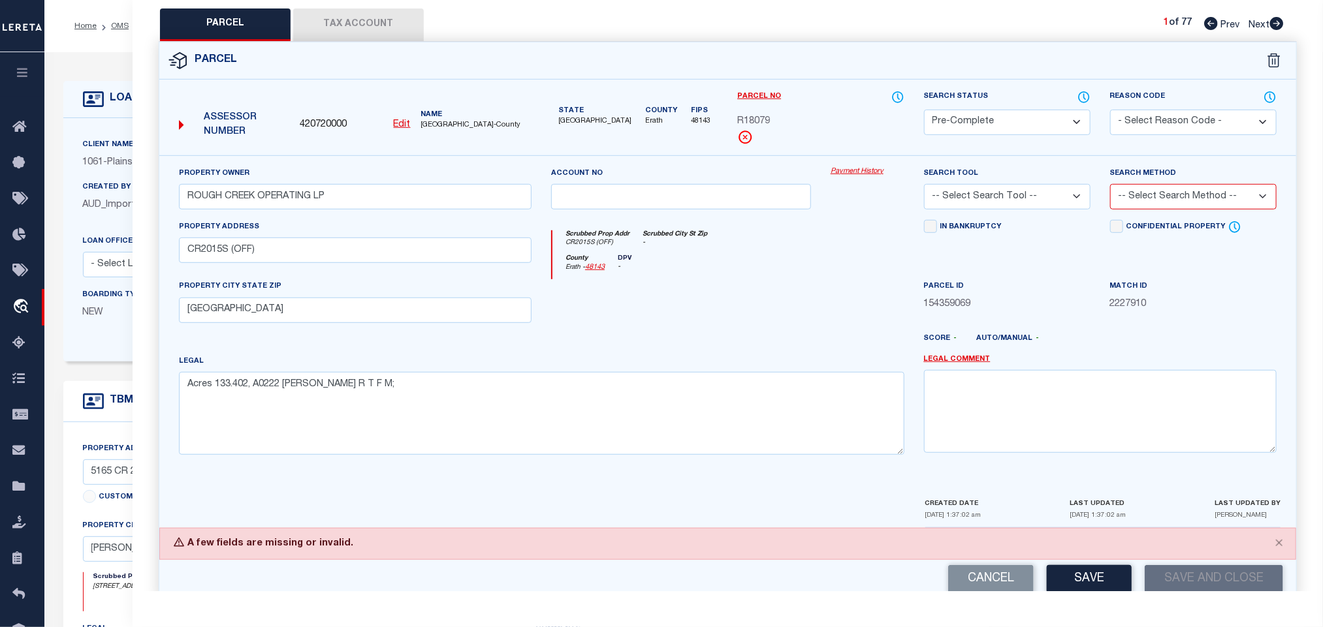
click at [1066, 204] on select "-- Select Search Tool -- 3rd Party Website Agency File Agency Website ATLS CNV-…" at bounding box center [1007, 196] width 166 height 25
select select "AGW"
click at [924, 188] on select "-- Select Search Tool -- 3rd Party Website Agency File Agency Website ATLS CNV-…" at bounding box center [1007, 196] width 166 height 25
click at [1173, 190] on select "-- Select Search Method -- Property Address Legal Liability Info Provided" at bounding box center [1193, 196] width 166 height 25
select select "LEG"
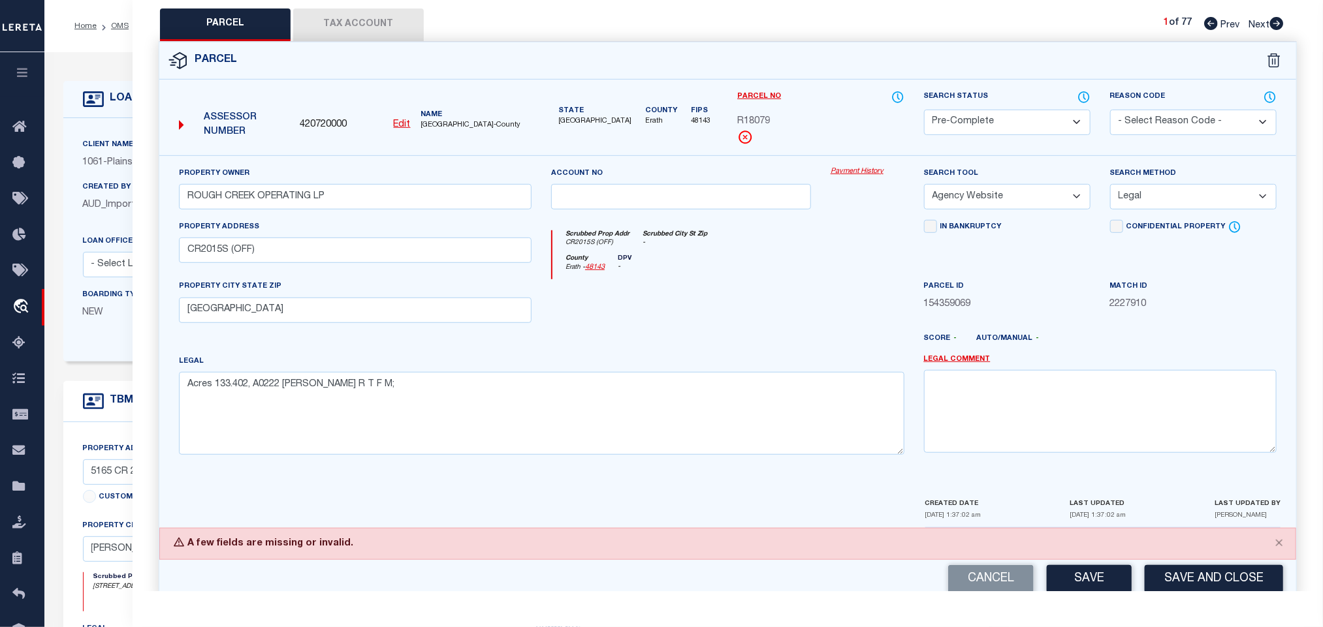
click at [1110, 188] on select "-- Select Search Method -- Property Address Legal Liability Info Provided" at bounding box center [1193, 196] width 166 height 25
click at [1201, 574] on button "Save and Close" at bounding box center [1213, 579] width 138 height 28
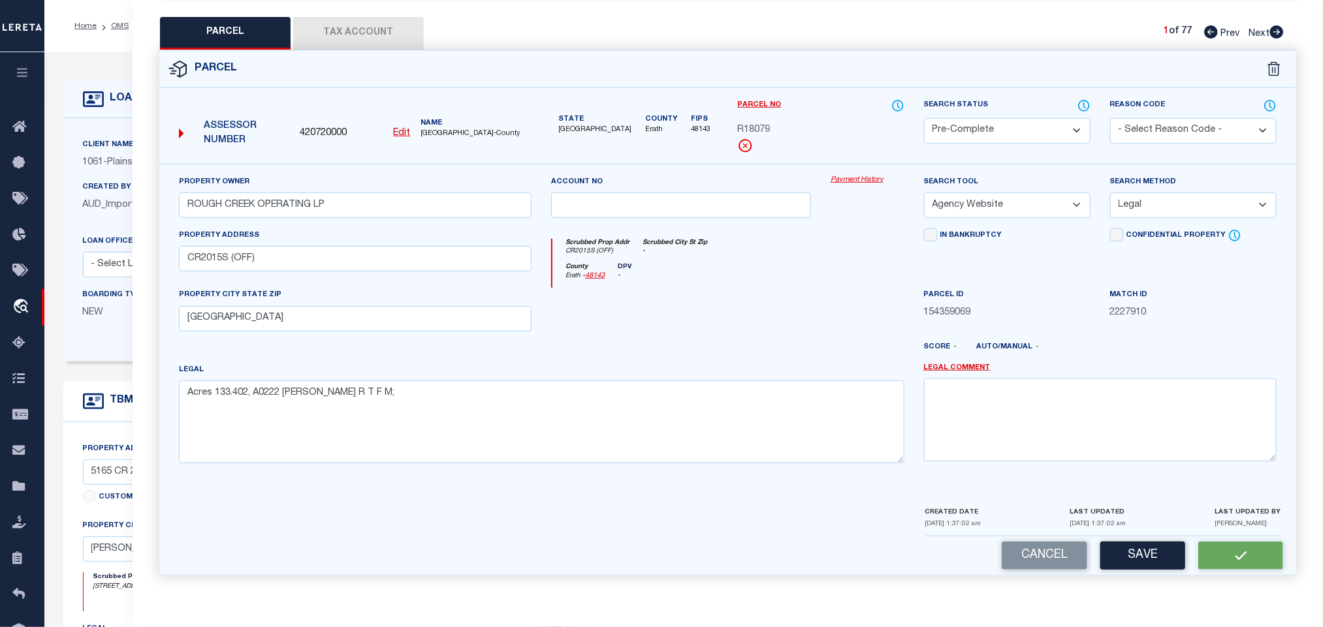
click at [323, 127] on span "420720000" at bounding box center [323, 134] width 47 height 14
copy span "420720000"
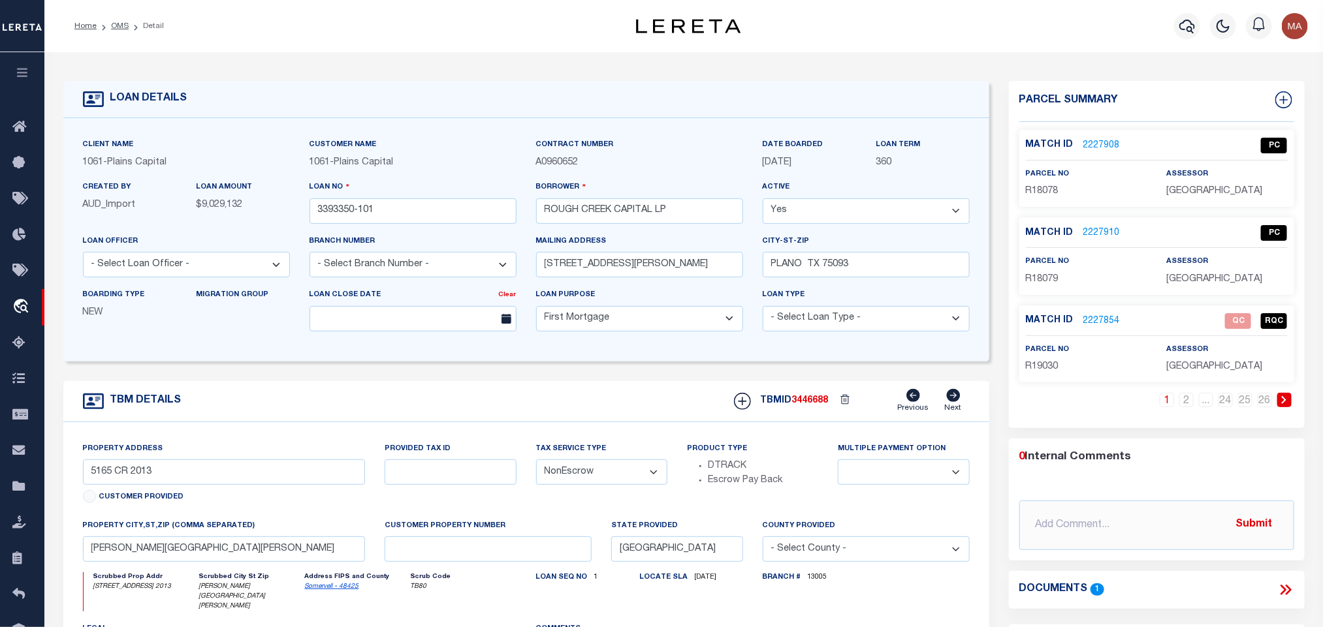
select select "1444"
select select
click at [1289, 98] on icon at bounding box center [1283, 99] width 17 height 17
select select "IP"
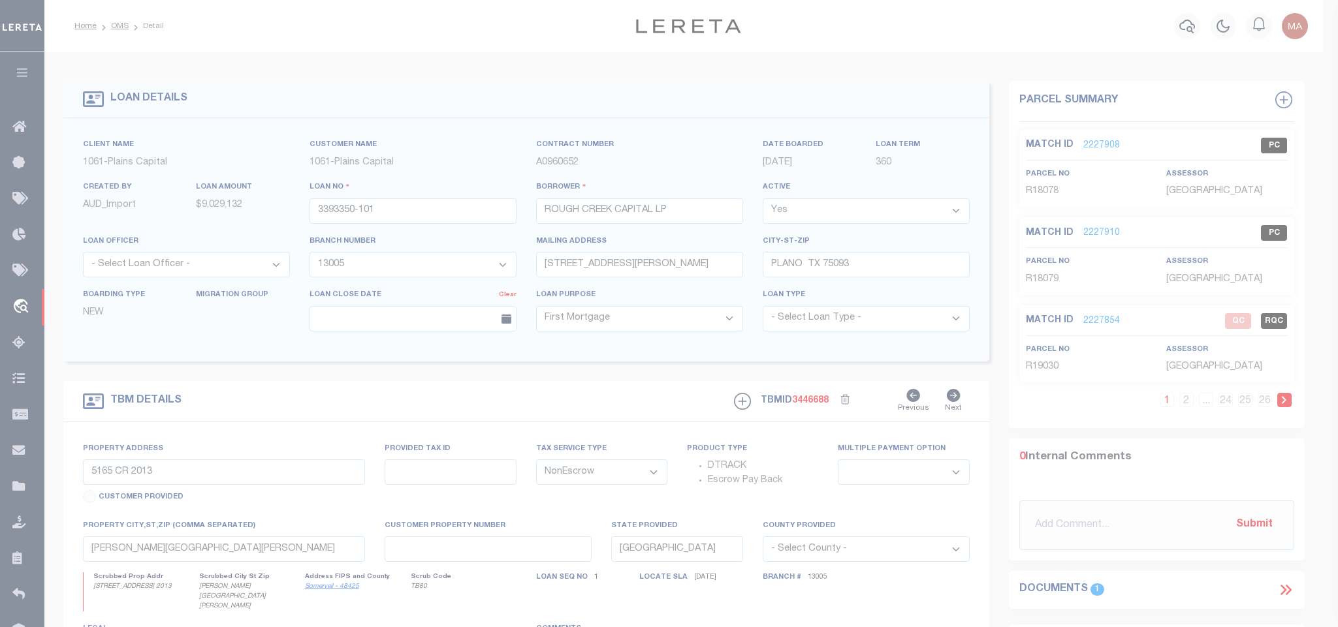
type textarea "-"
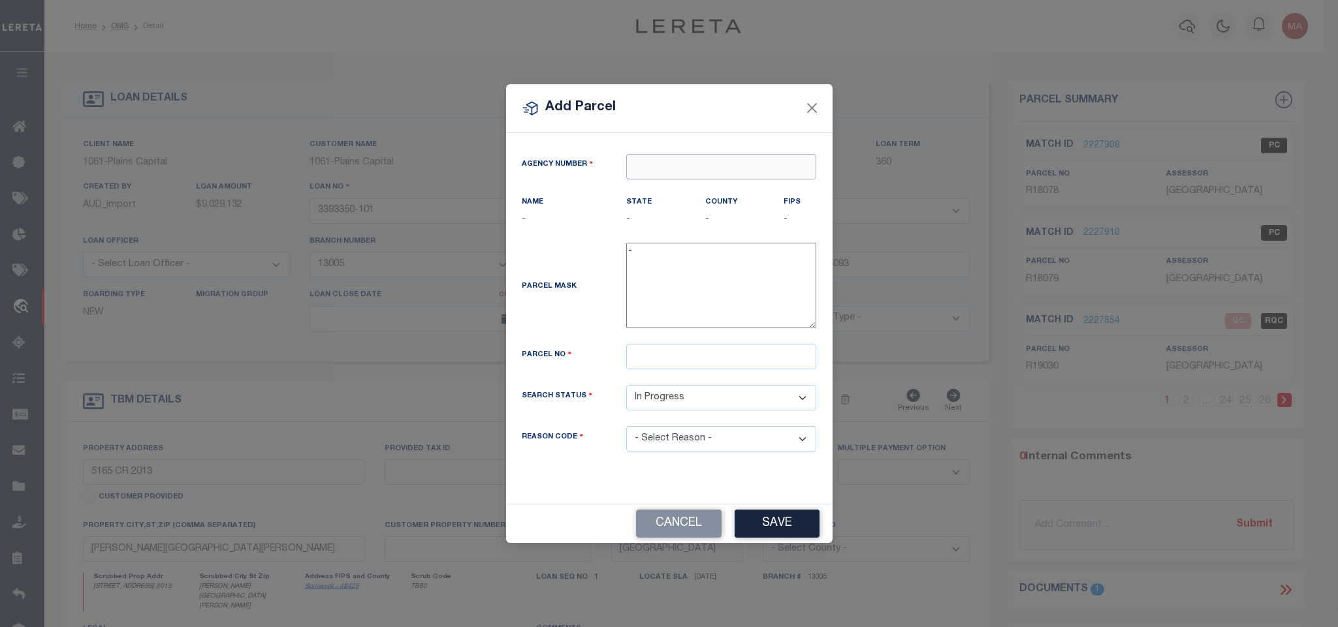
click at [737, 169] on input "text" at bounding box center [721, 166] width 190 height 25
paste input "420720000"
type input "420720000"
click at [713, 186] on div "Agency Number" at bounding box center [669, 174] width 315 height 41
click at [668, 166] on input "text" at bounding box center [721, 166] width 190 height 25
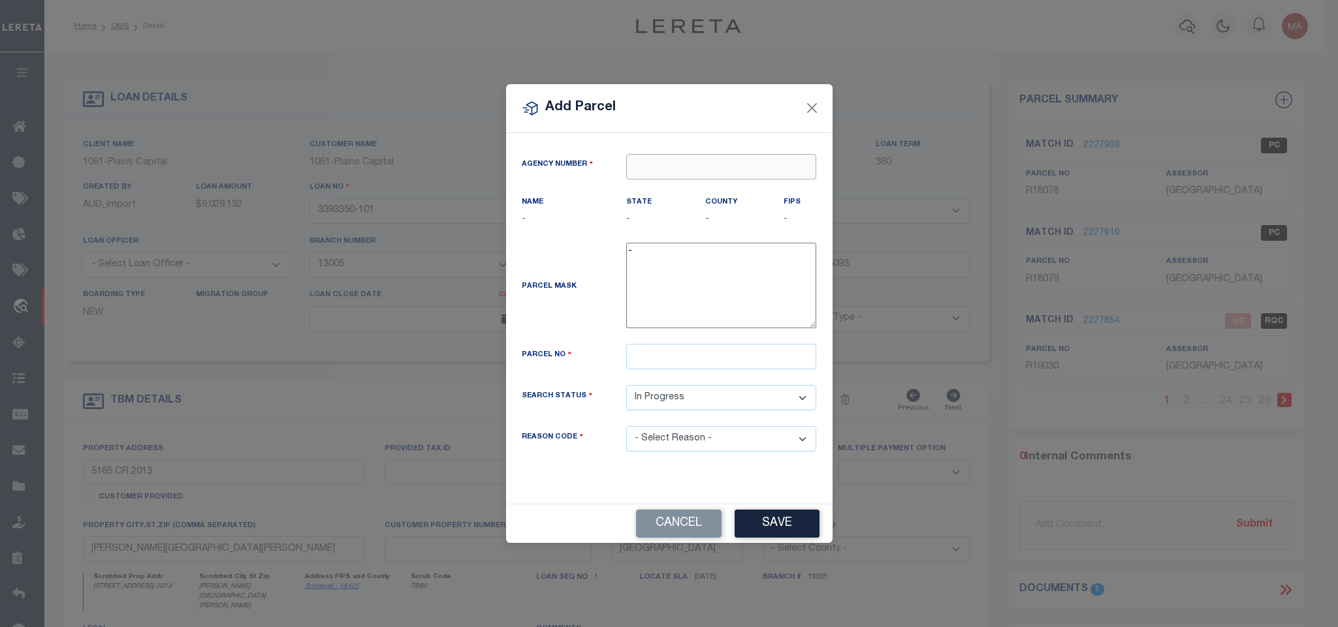
paste input "420720000"
type input "420720000"
click at [693, 181] on div "420720000 : ERATH COUNTY" at bounding box center [721, 195] width 189 height 37
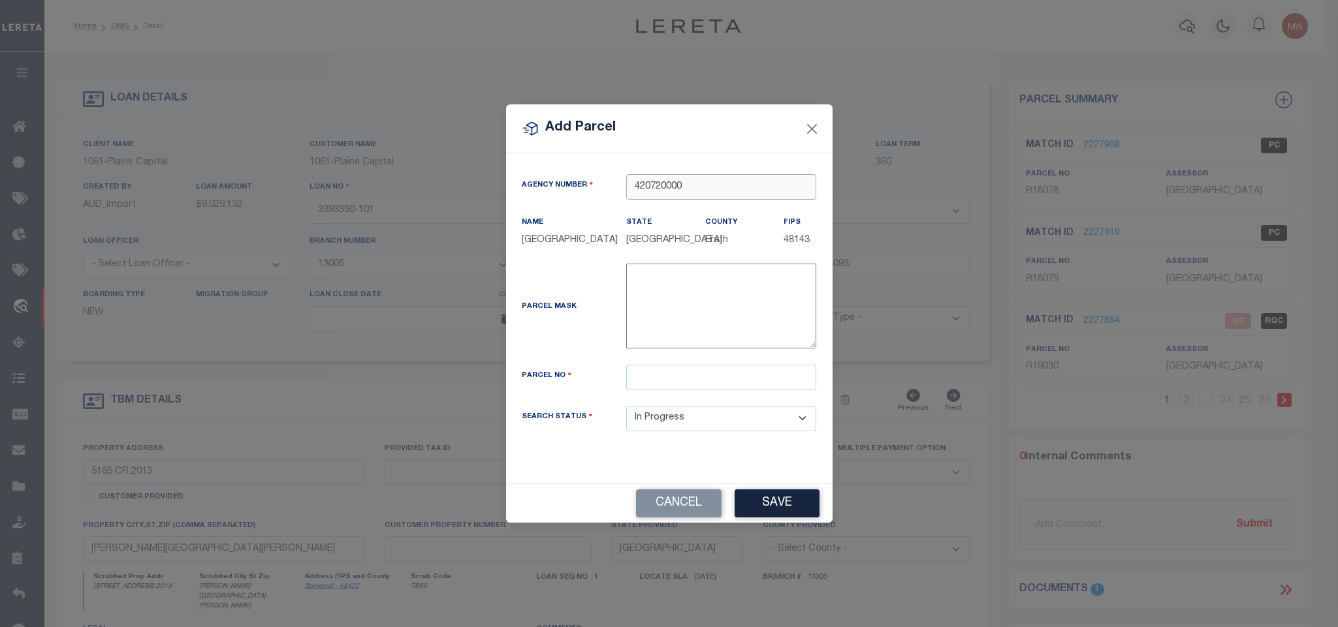
type input "420720000"
drag, startPoint x: 772, startPoint y: 386, endPoint x: 770, endPoint y: 419, distance: 32.7
click at [772, 386] on input "text" at bounding box center [721, 377] width 190 height 25
paste input "25753"
type input "R25753"
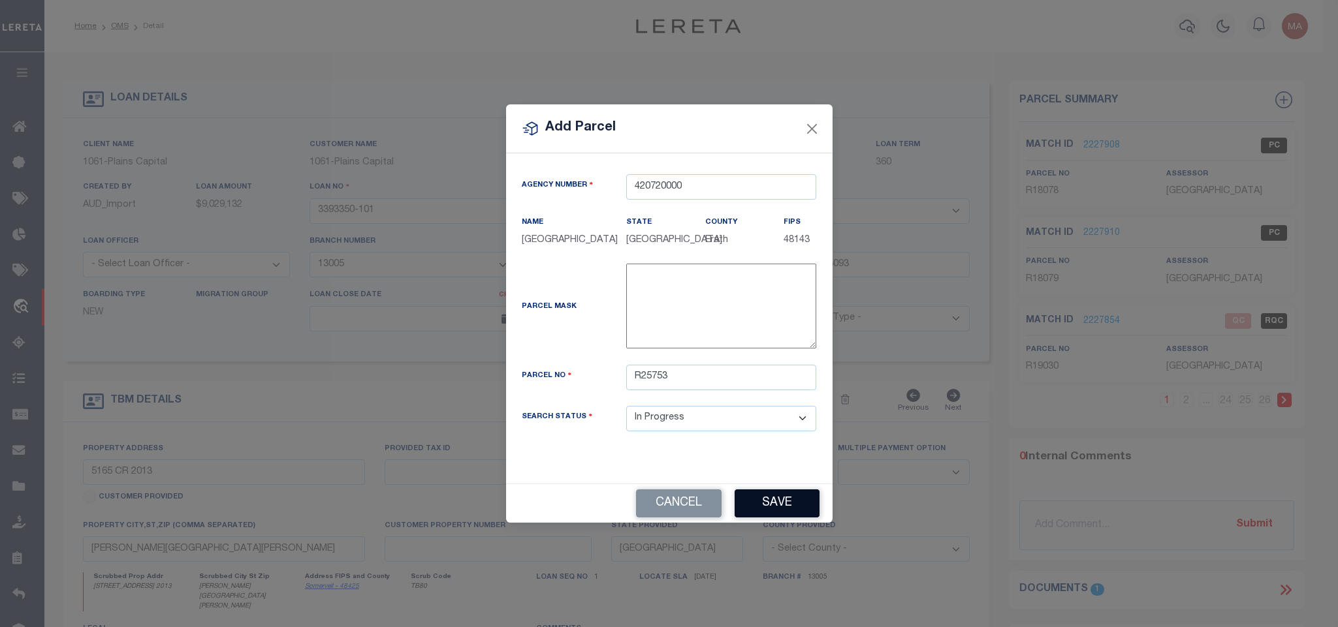
click at [777, 507] on button "Save" at bounding box center [776, 504] width 85 height 28
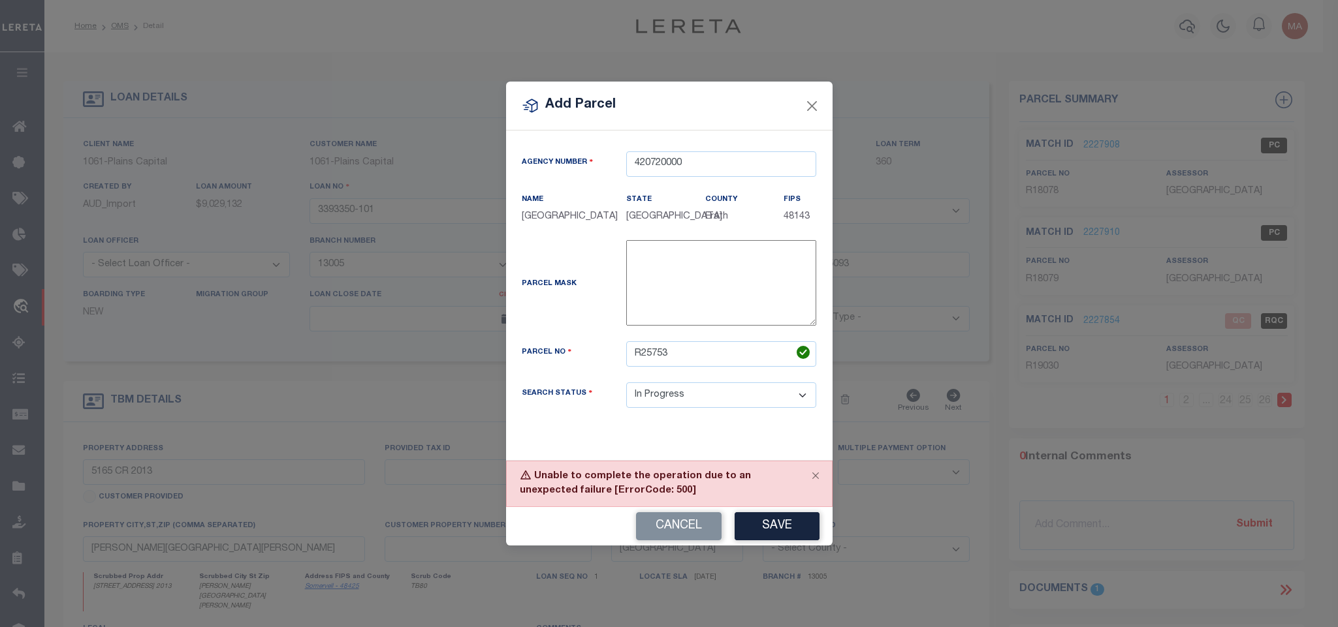
click at [665, 512] on div "Cancel Save" at bounding box center [669, 526] width 326 height 39
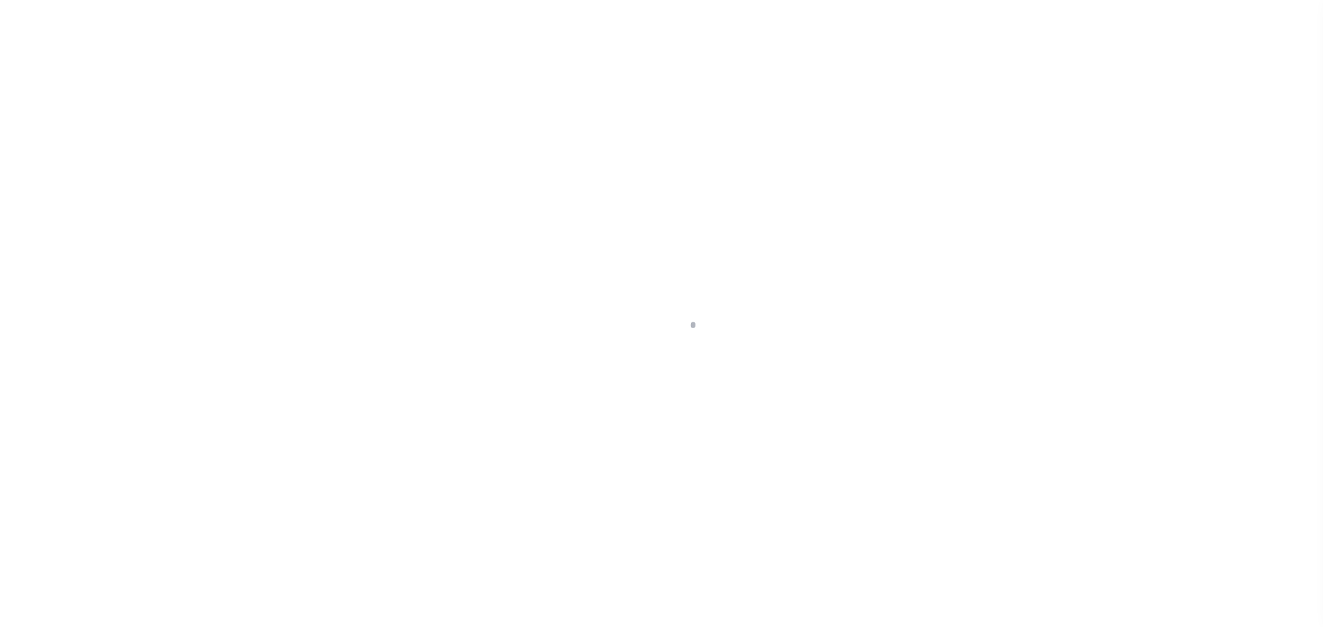
type input "3393350-101"
type input "ROUGH CREEK CAPITAL LP"
select select
type input "[STREET_ADDRESS][PERSON_NAME]"
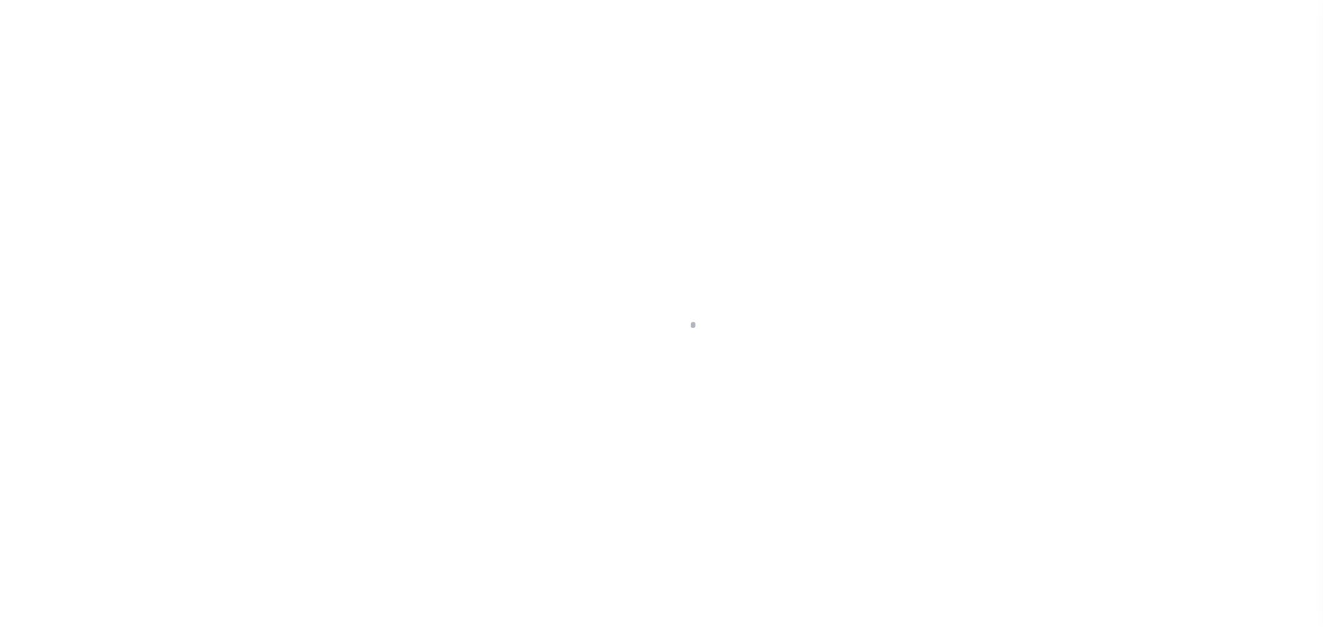
type input "PLANO TX 75093"
select select "10"
select select "NonEscrow"
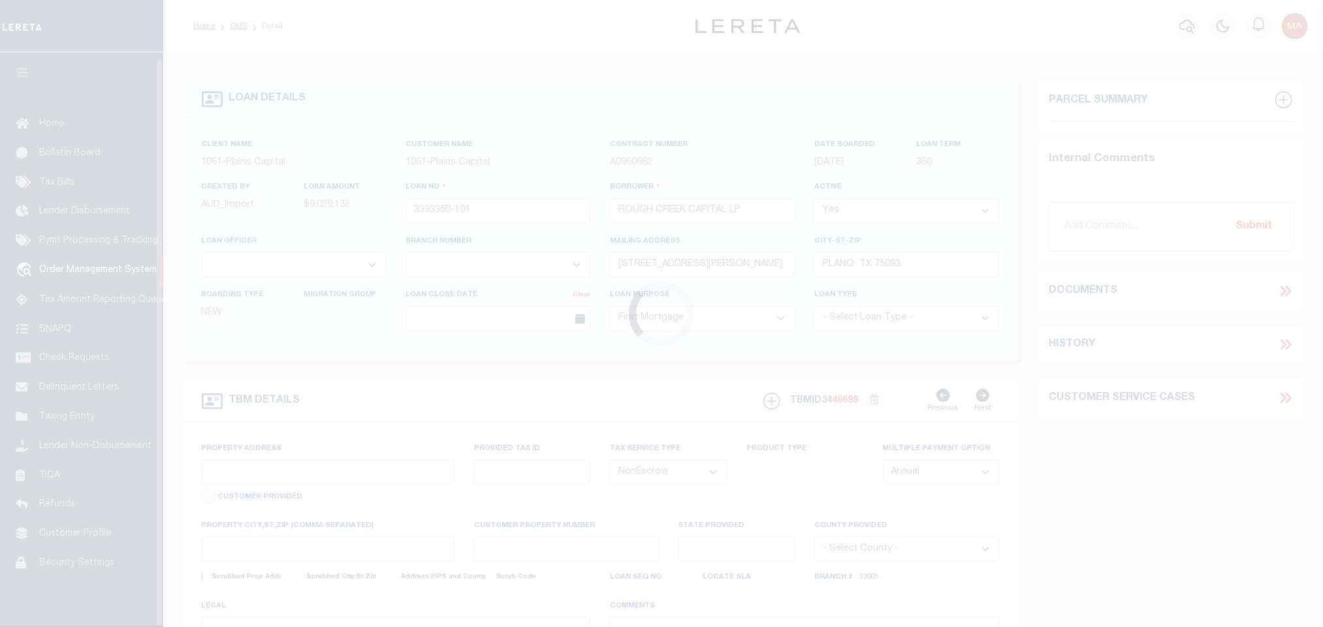
type input "5165 CR 2013"
select select
type input "[PERSON_NAME][GEOGRAPHIC_DATA][PERSON_NAME]"
type input "[GEOGRAPHIC_DATA]"
select select
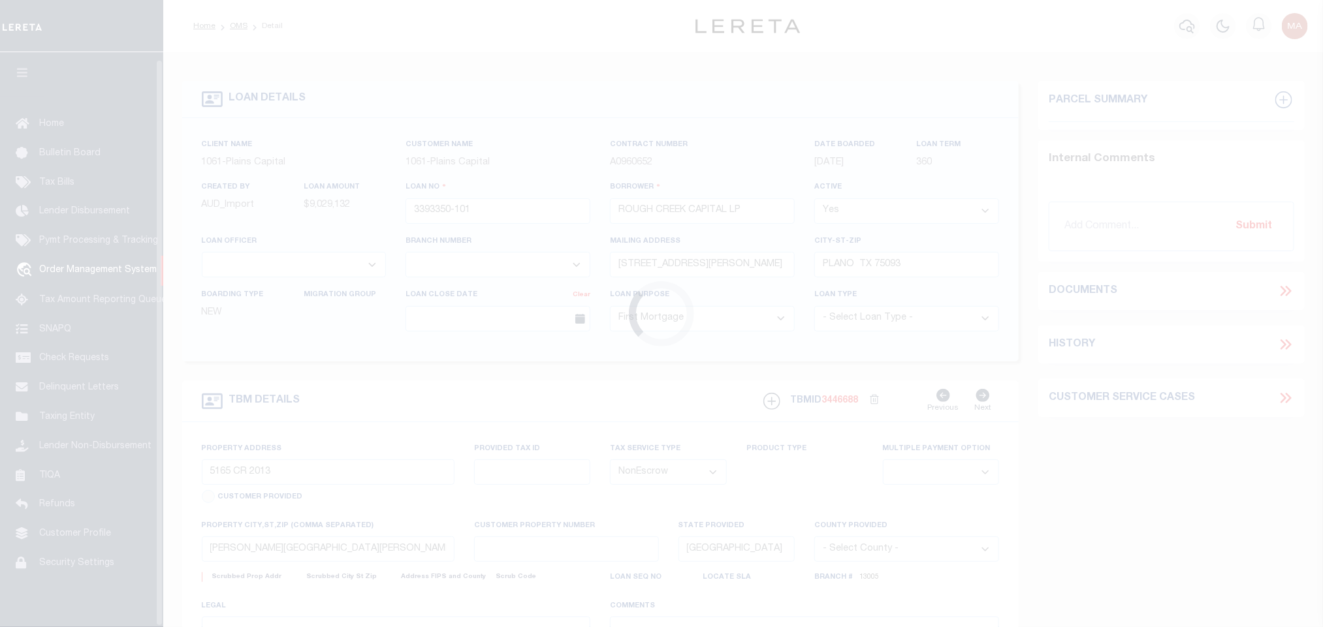
type textarea "8430.836 ACRES IN [PERSON_NAME] SURV ABS 6 88, [PERSON_NAME]"
select select "1444"
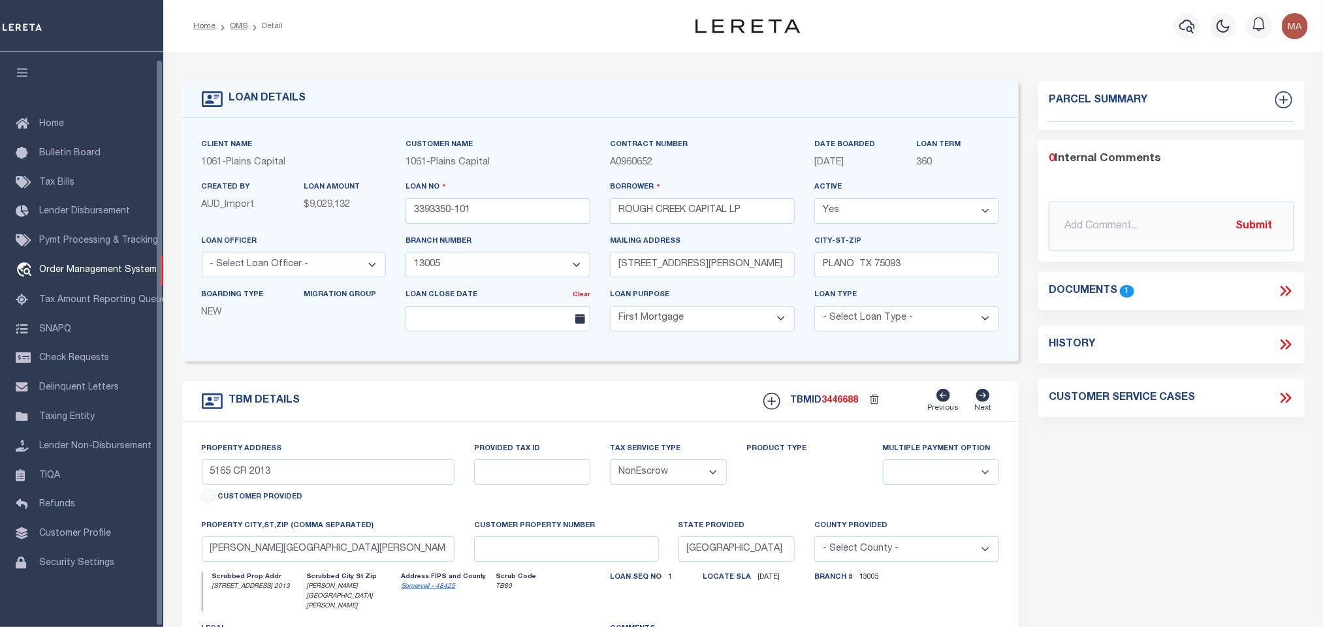
click at [14, 71] on body "Home OMS Detail" at bounding box center [661, 506] width 1323 height 1012
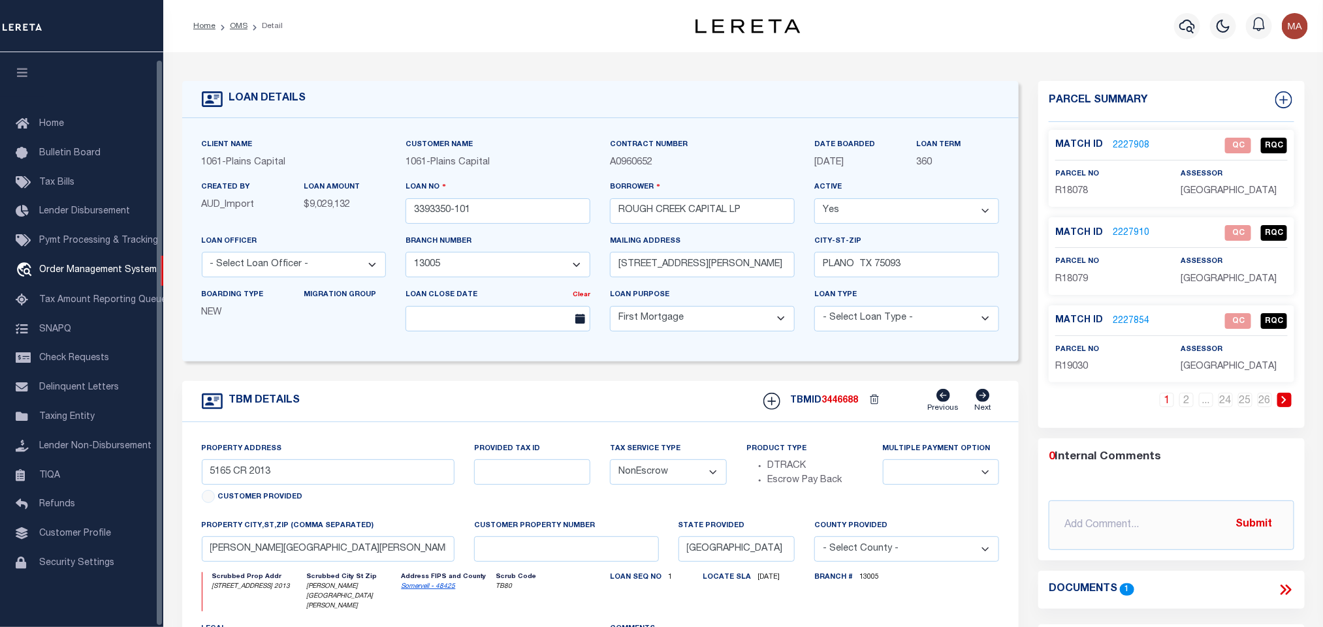
click at [14, 67] on button "button" at bounding box center [22, 74] width 44 height 44
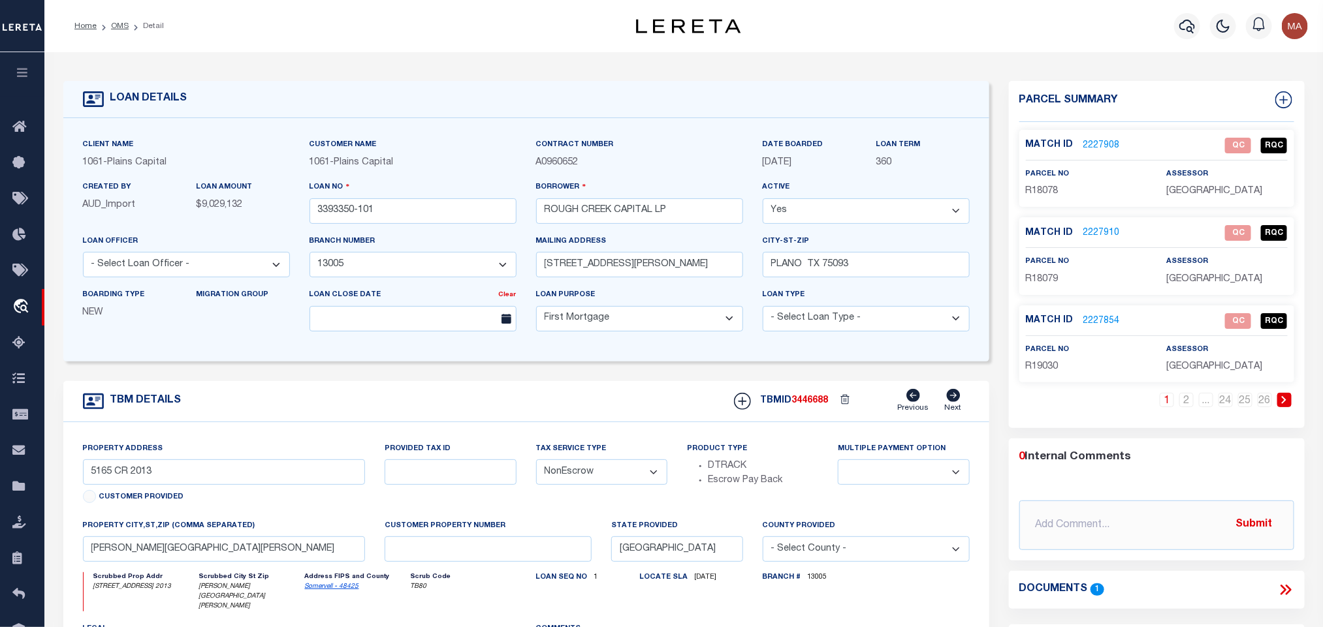
click at [1283, 398] on icon at bounding box center [1284, 400] width 6 height 8
click at [1099, 237] on link "2227911" at bounding box center [1101, 234] width 37 height 14
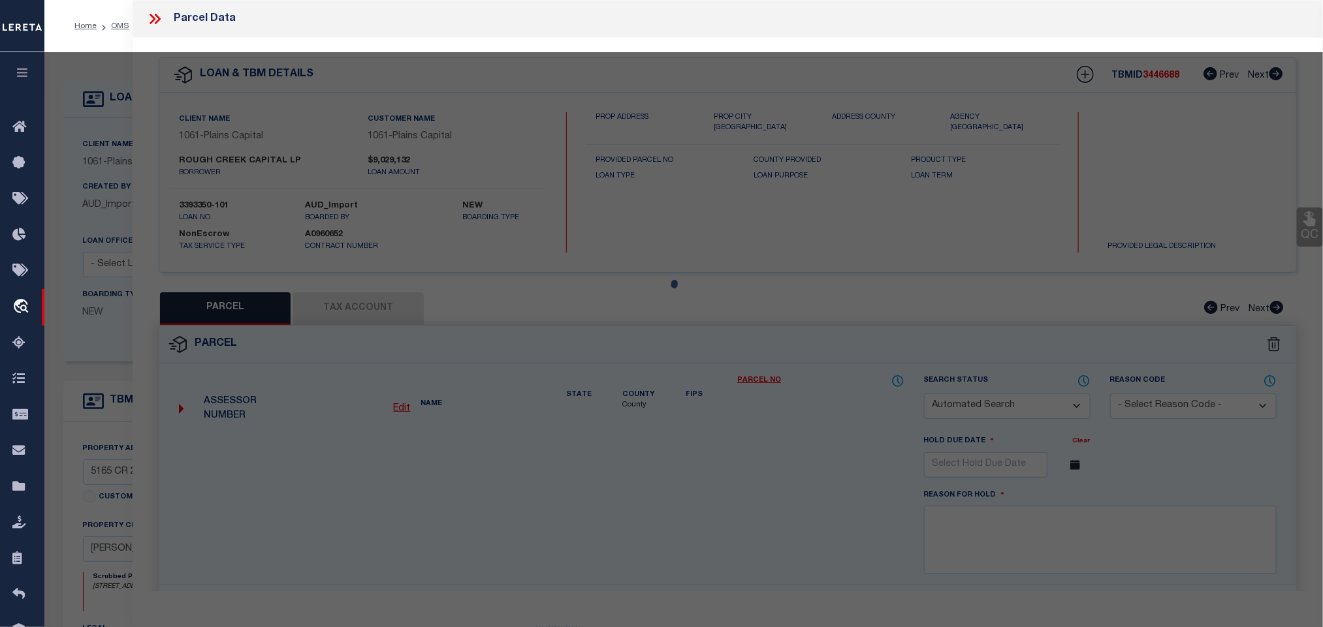
checkbox input "false"
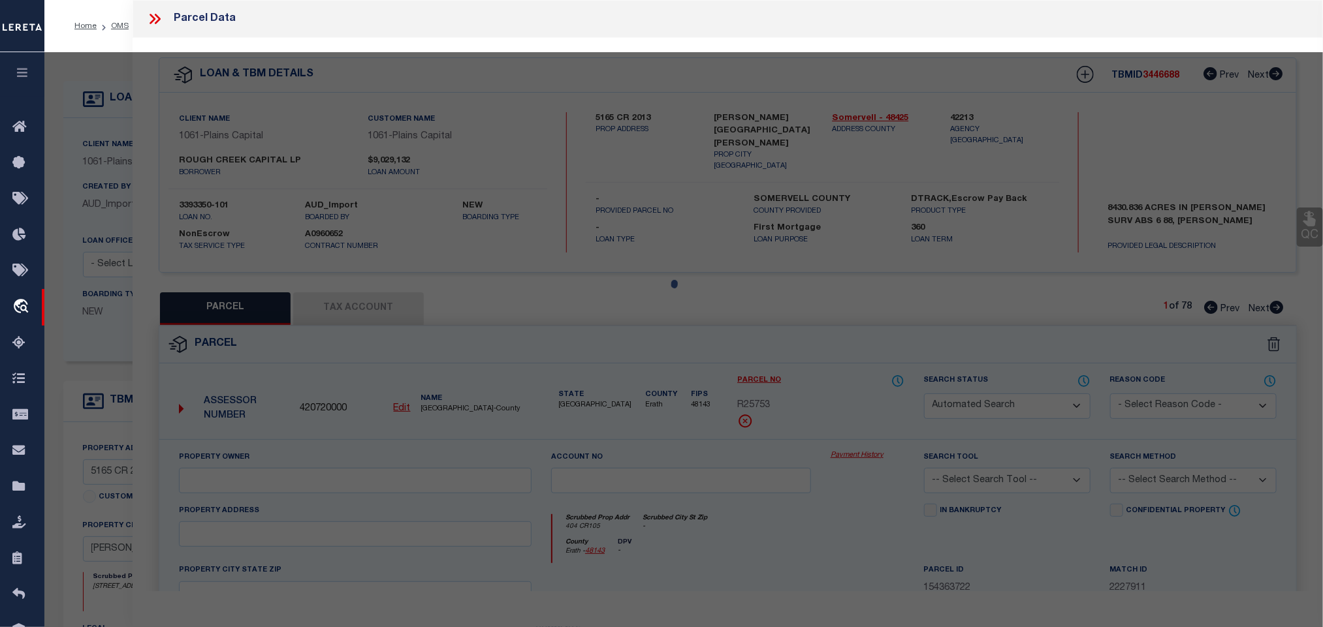
select select "IP"
type input "ROUGH CREEK OPERATING LP"
type input "404 CR105"
checkbox input "false"
type input "[GEOGRAPHIC_DATA]"
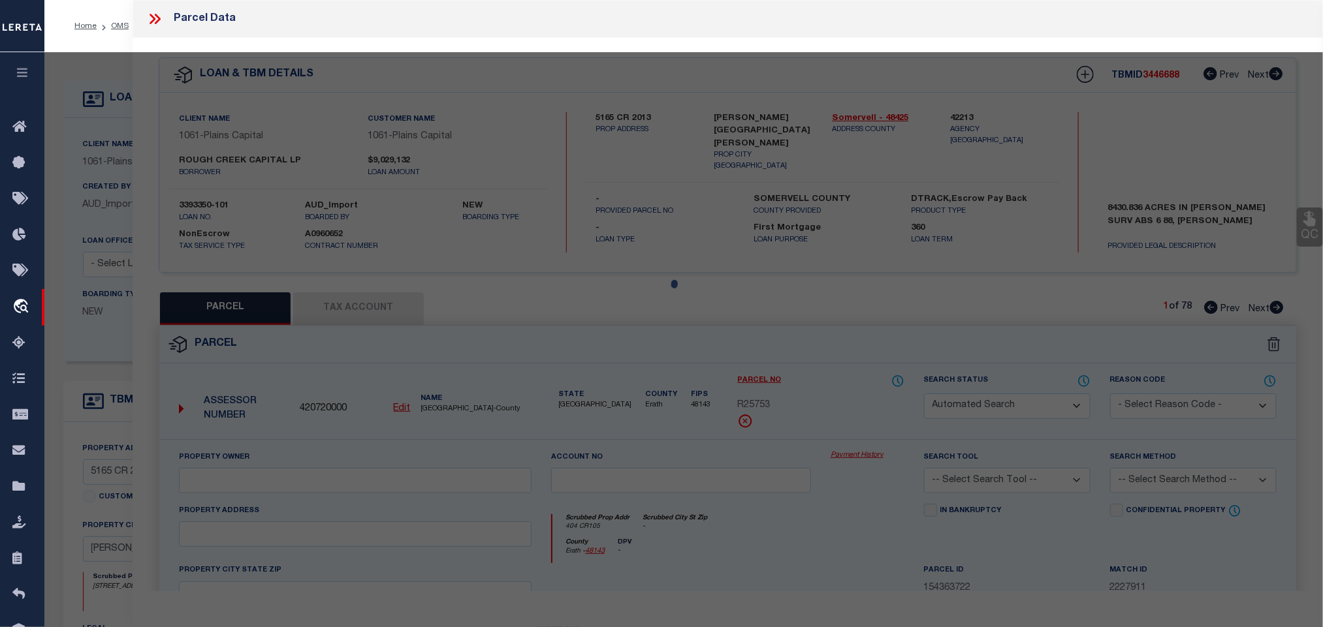
type textarea "Acres 122.113, A0742 [PERSON_NAME]; 6 MOBILE HOMES, SMALL HOUSE, SHEDS & STGS, …"
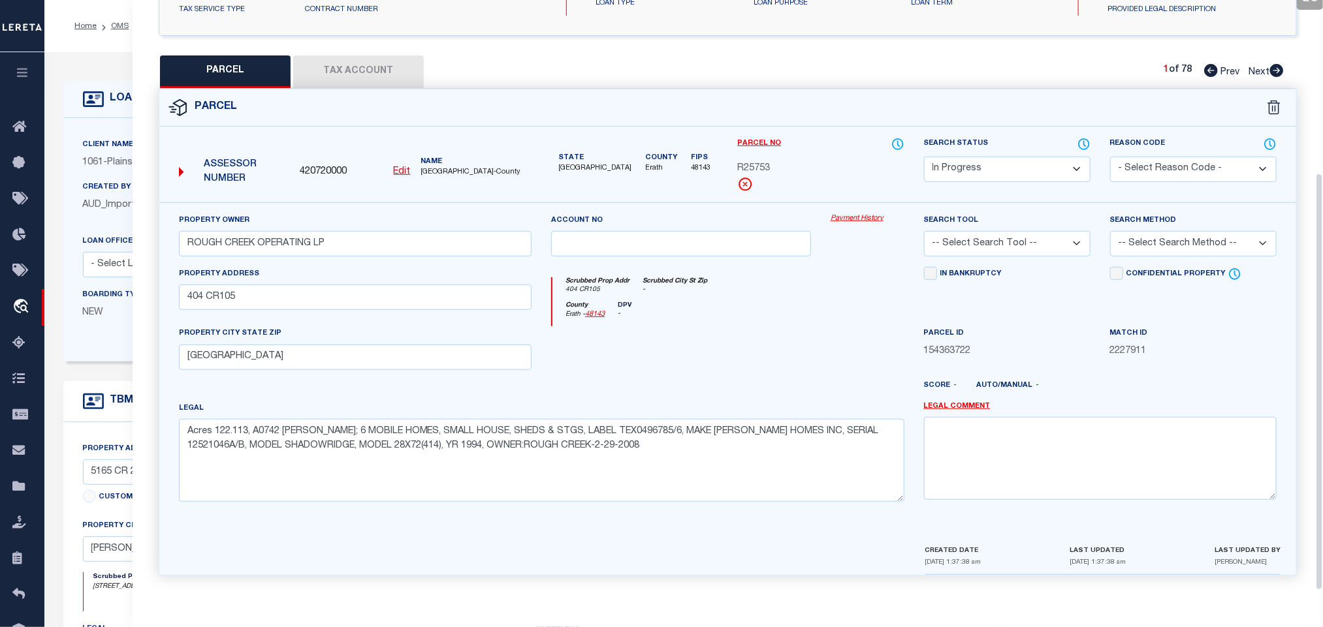
scroll to position [245, 0]
click at [375, 61] on button "Tax Account" at bounding box center [358, 71] width 131 height 33
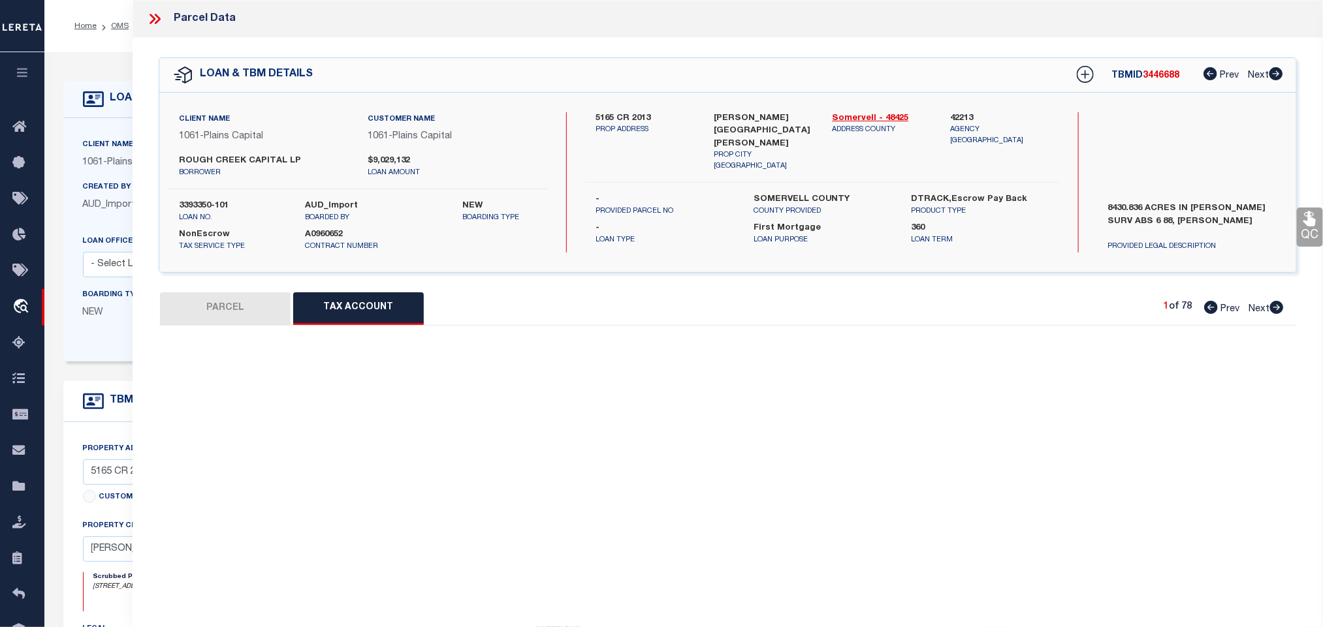
scroll to position [0, 0]
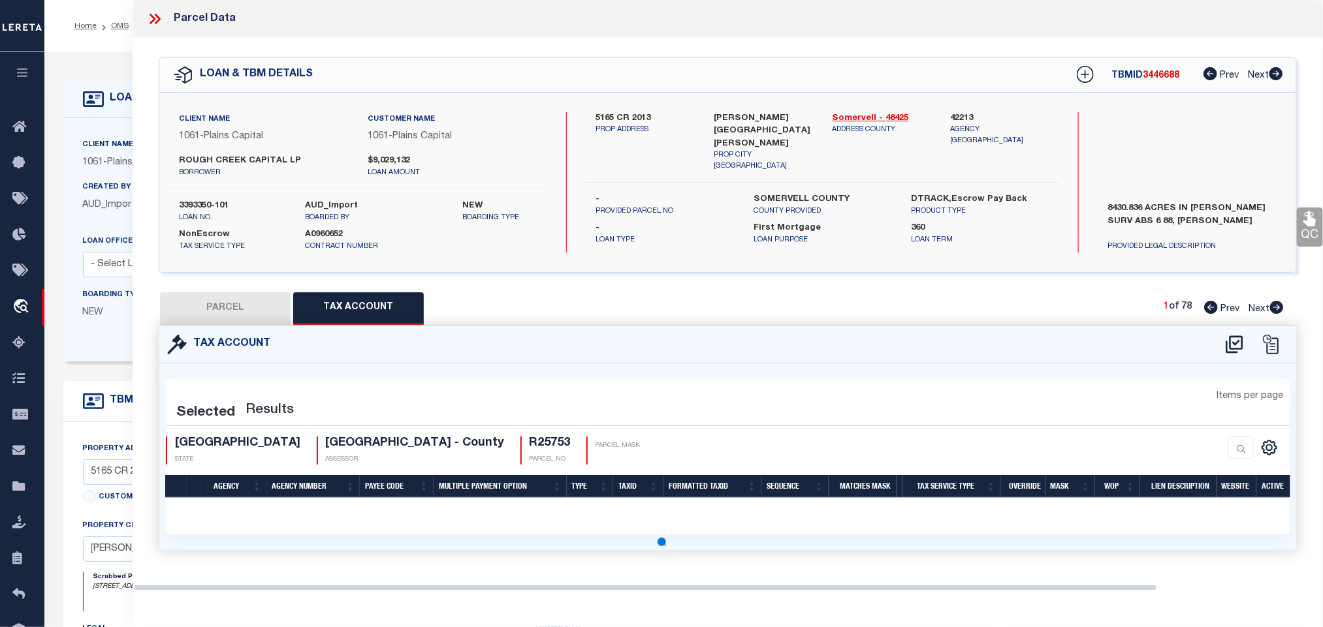
select select "100"
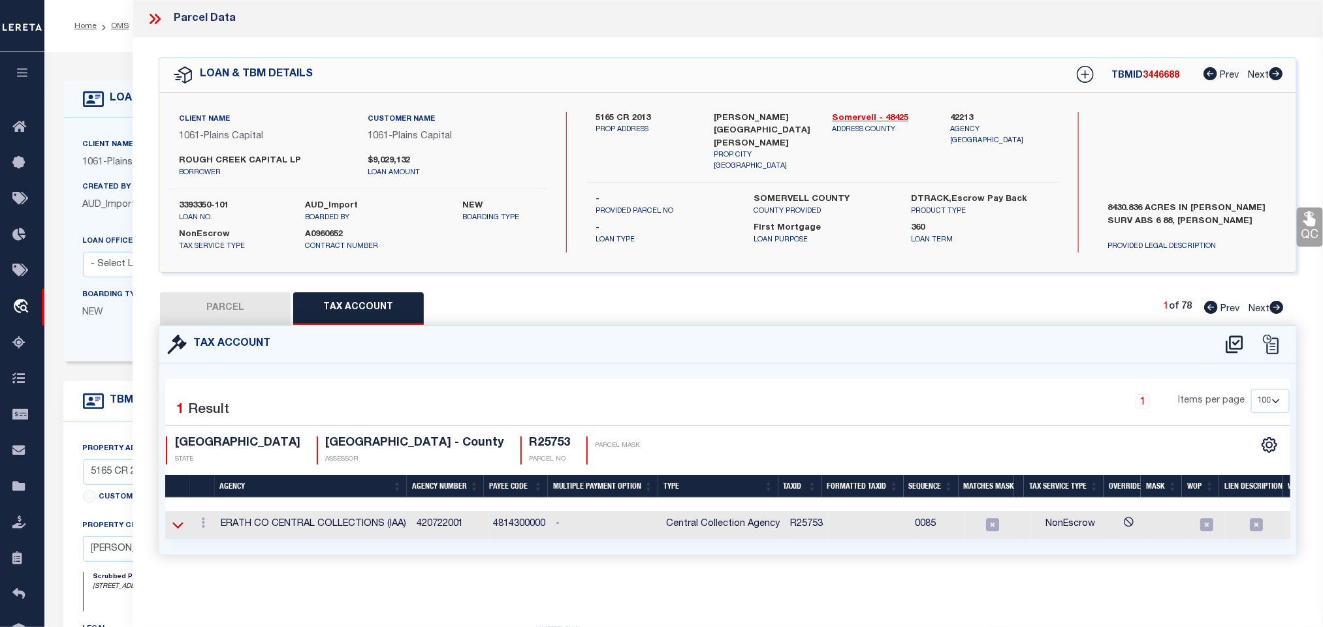
click at [182, 532] on icon at bounding box center [177, 525] width 11 height 14
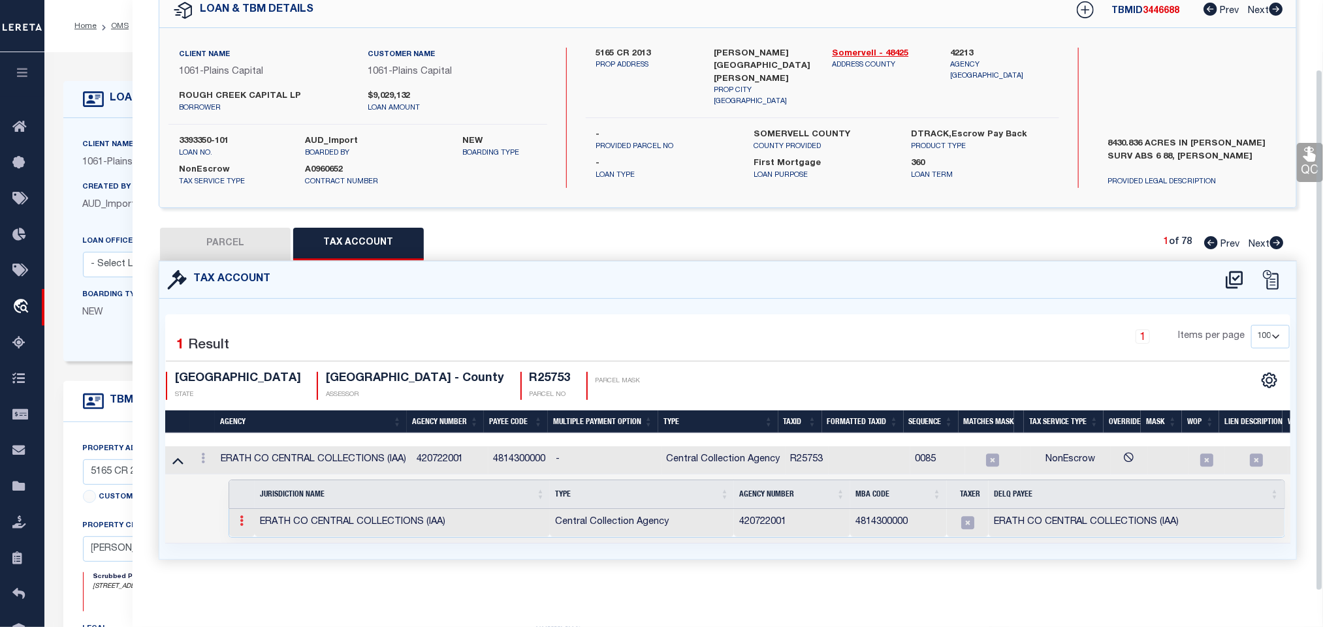
click at [242, 516] on icon at bounding box center [242, 521] width 4 height 10
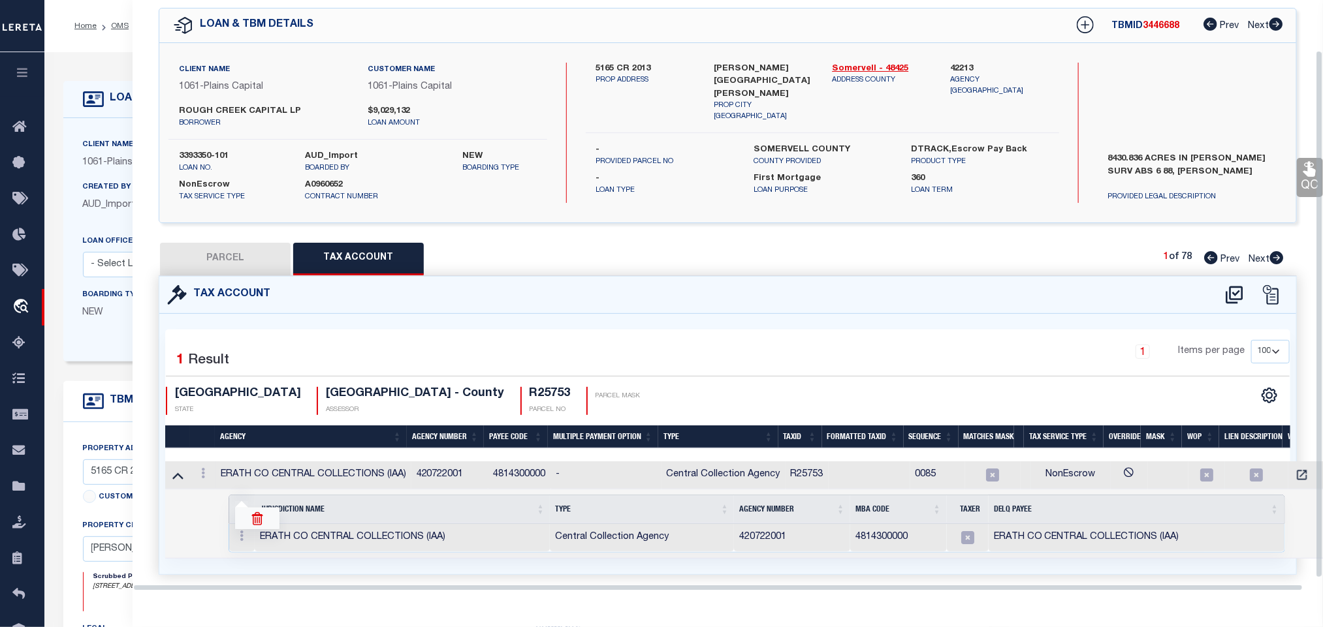
click at [263, 512] on img at bounding box center [257, 518] width 13 height 13
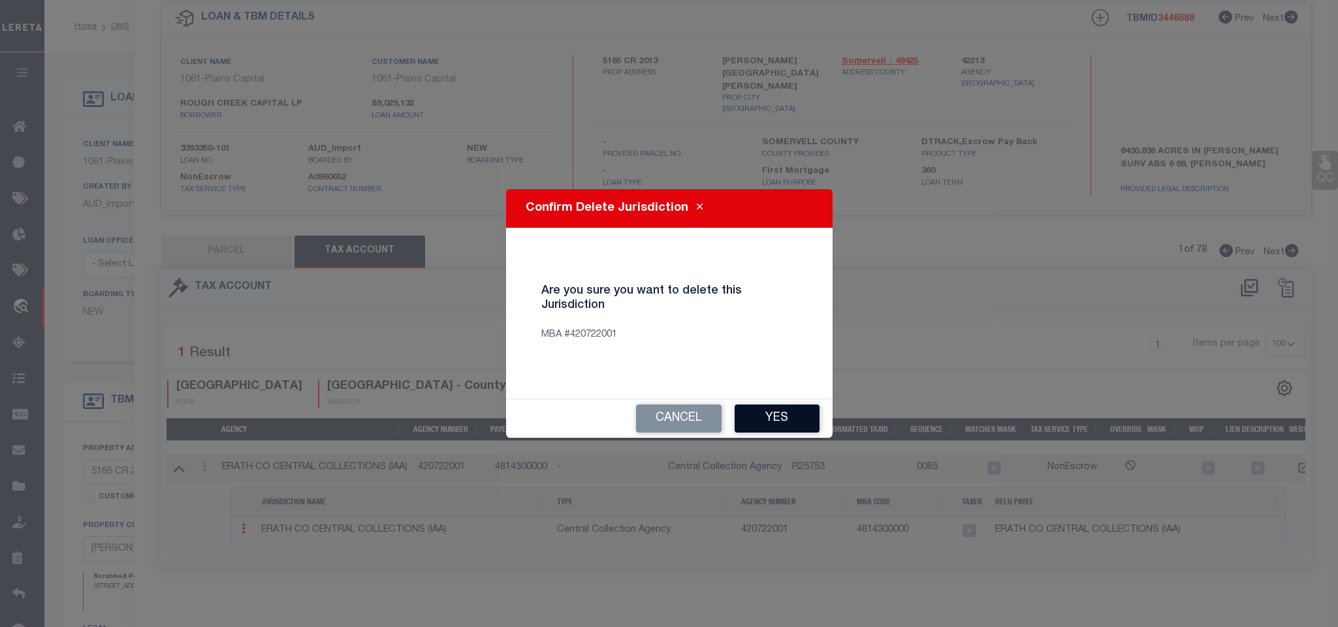
click at [797, 408] on button "Yes" at bounding box center [776, 419] width 85 height 28
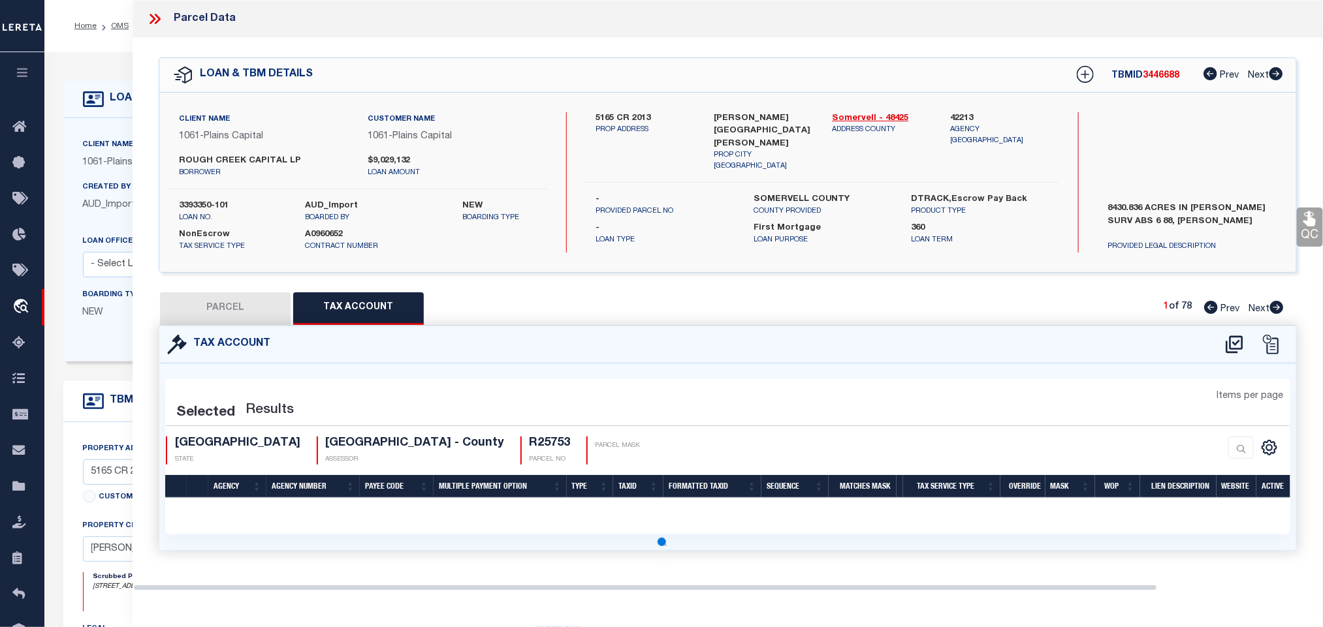
scroll to position [0, 0]
select select "100"
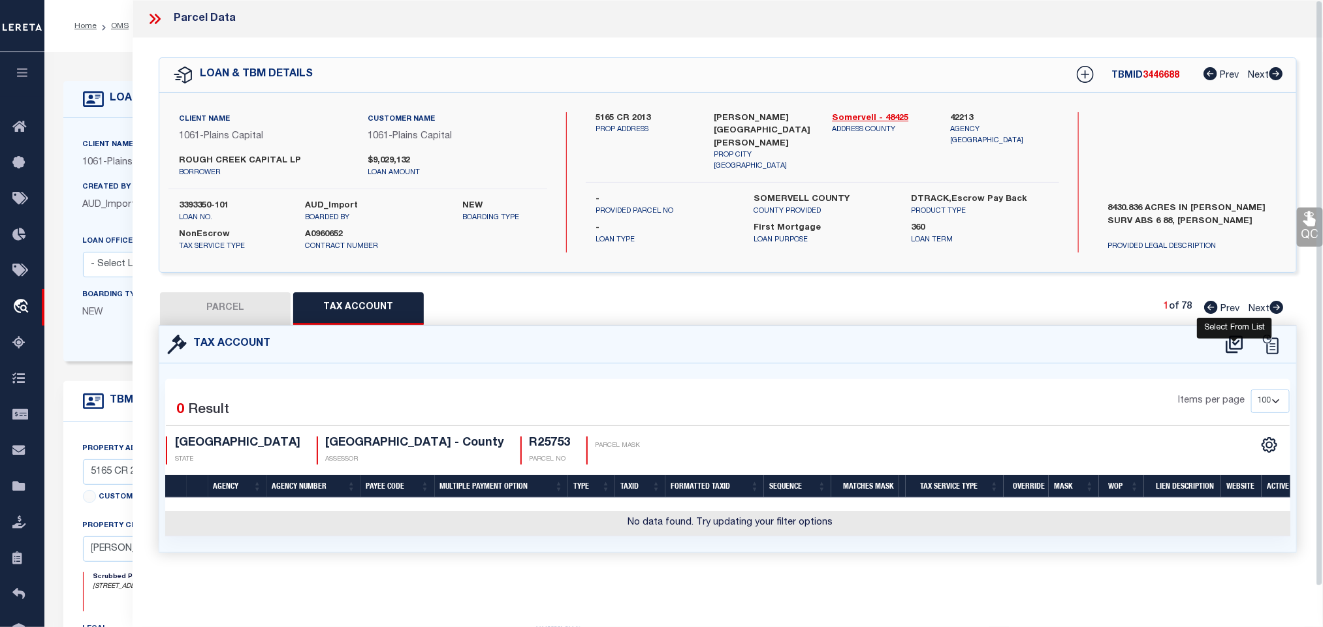
click at [1232, 343] on icon at bounding box center [1234, 344] width 22 height 21
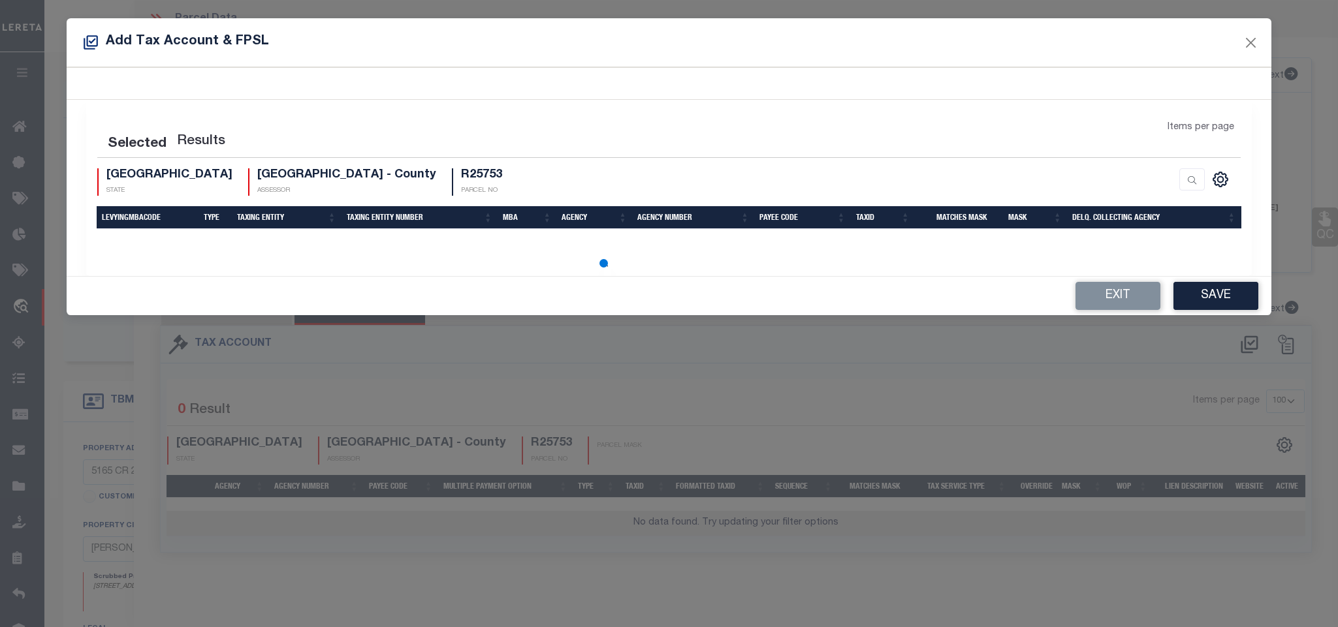
select select "200"
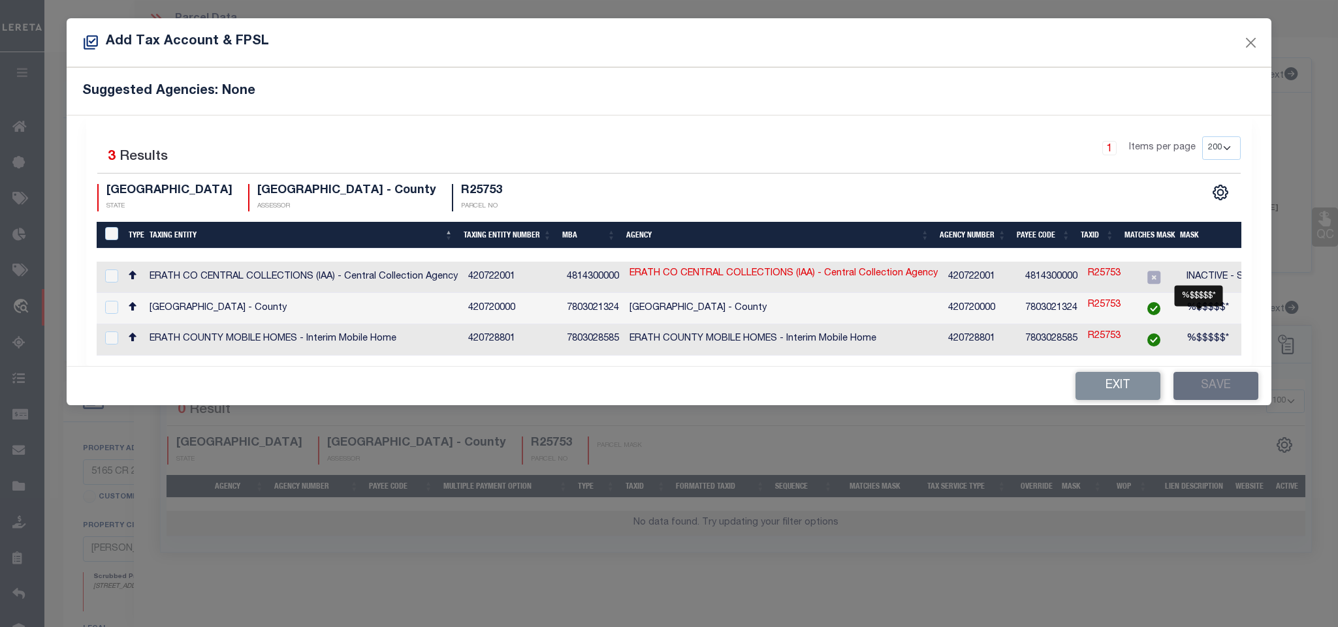
click at [1213, 304] on span "%$$$$$*" at bounding box center [1207, 308] width 42 height 9
checkbox input "true"
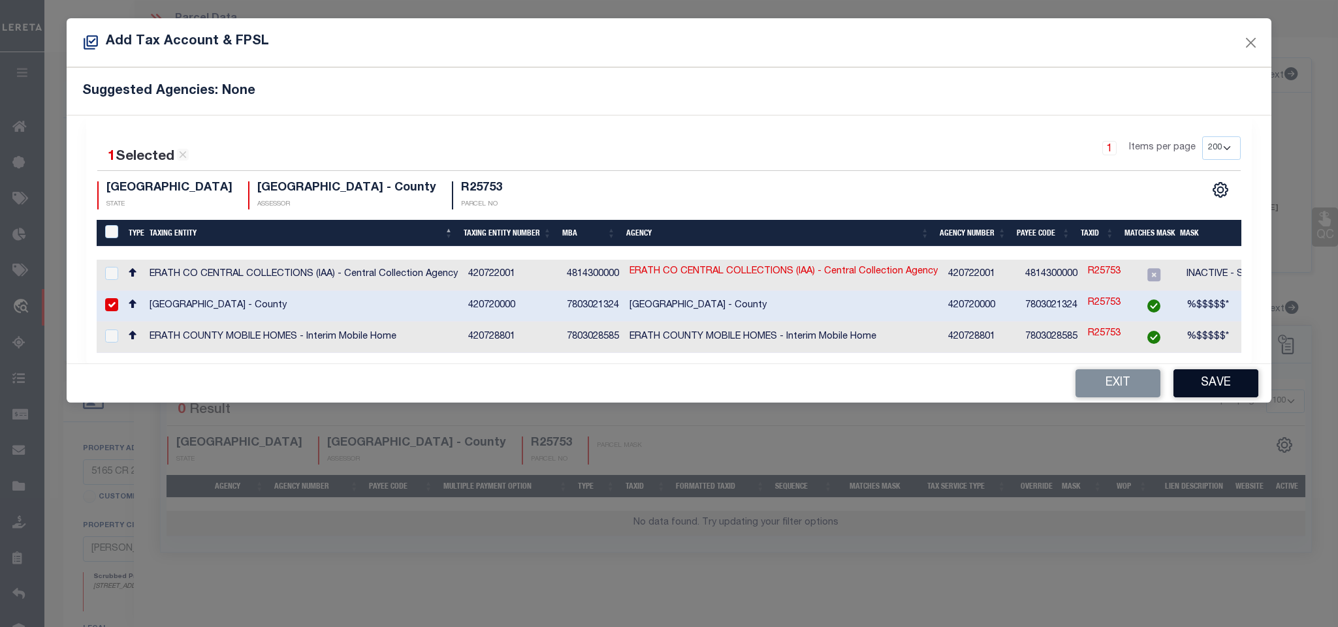
click at [1211, 379] on button "Save" at bounding box center [1215, 383] width 85 height 28
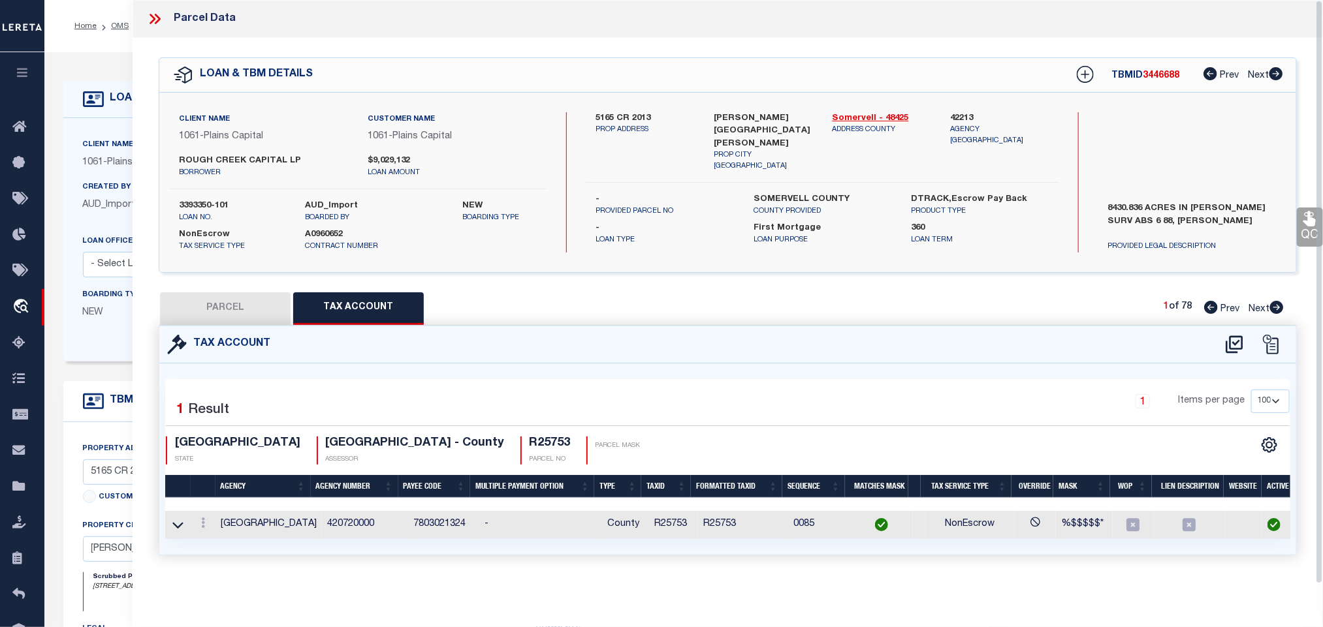
click at [255, 304] on button "PARCEL" at bounding box center [225, 308] width 131 height 33
select select "AS"
checkbox input "false"
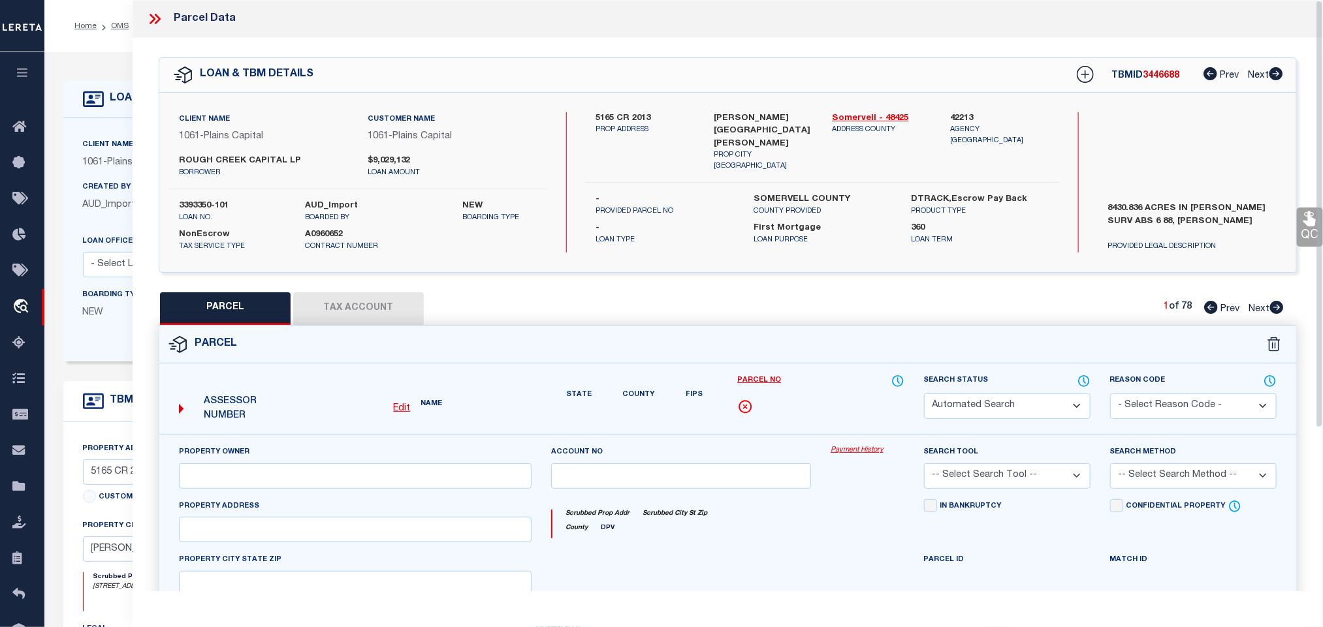
select select "IP"
type input "ROUGH CREEK OPERATING LP"
type input "404 CR105"
checkbox input "false"
type input "[GEOGRAPHIC_DATA]"
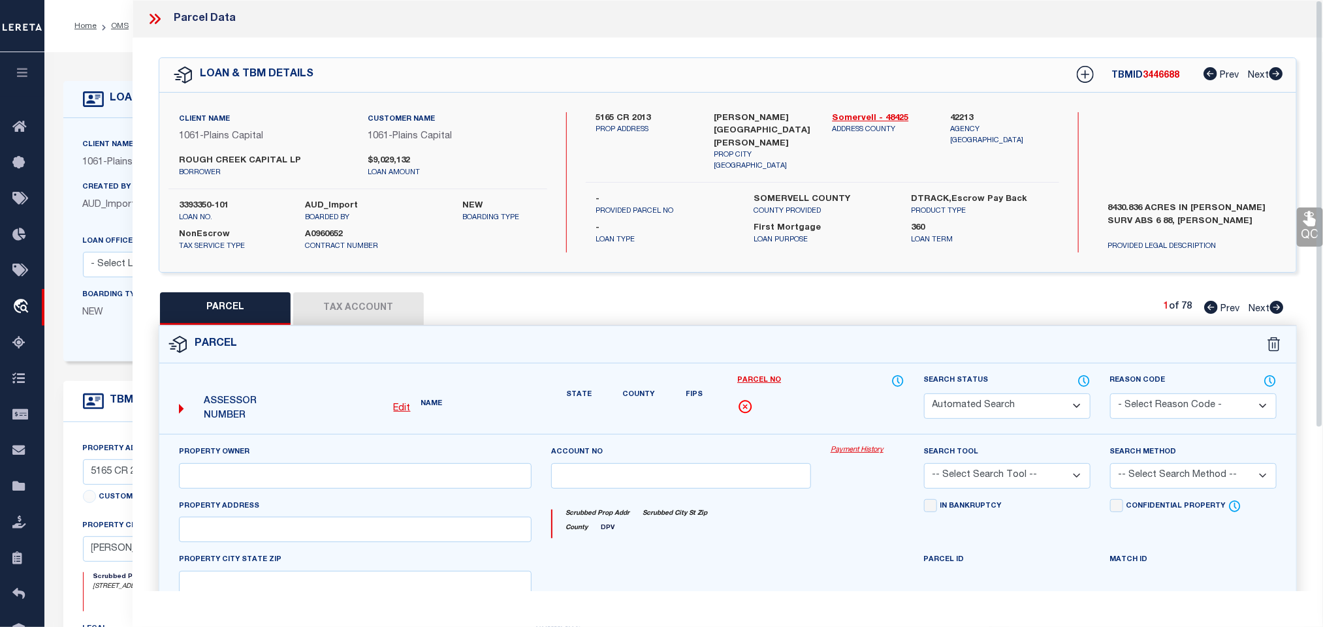
type textarea "Acres 122.113, A0742 SIMPKINS BENJAMIN F; 6 MOBILE HOMES, SMALL HOUSE, SHEDS & …"
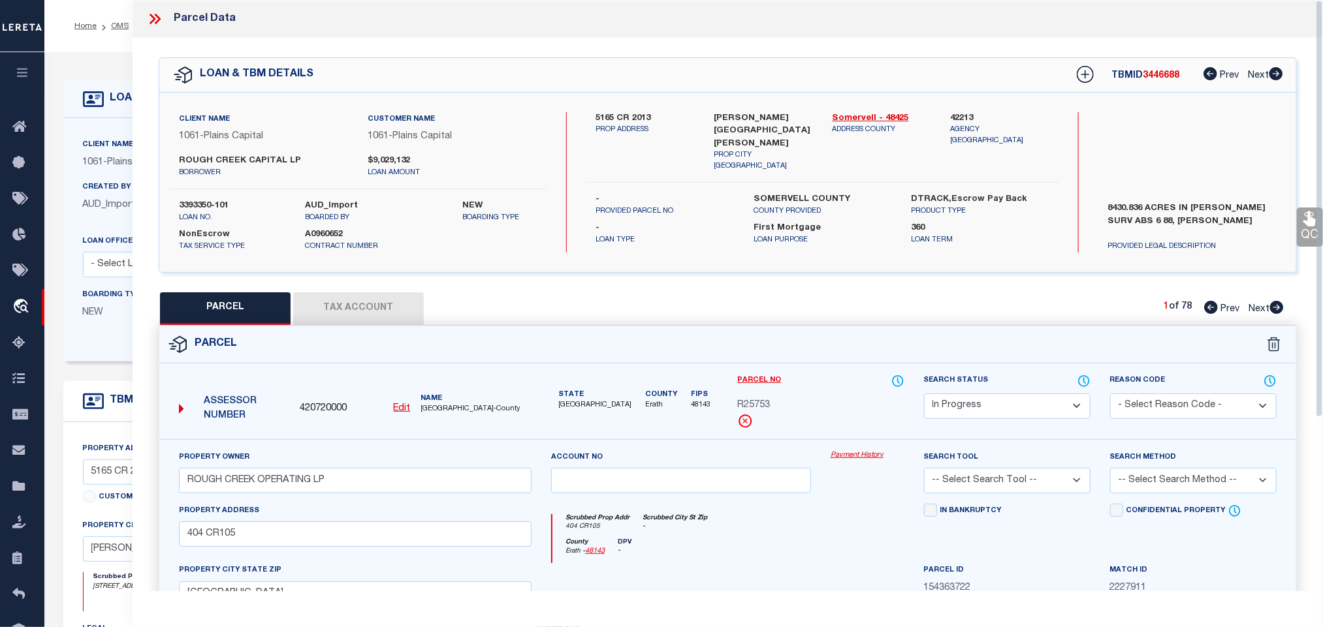
drag, startPoint x: 1025, startPoint y: 408, endPoint x: 1024, endPoint y: 398, distance: 9.8
click at [1025, 408] on select "Automated Search Bad Parcel Complete Duplicate Parcel High Dollar Reporting In …" at bounding box center [1007, 406] width 166 height 25
click at [924, 395] on select "Automated Search Bad Parcel Complete Duplicate Parcel High Dollar Reporting In …" at bounding box center [1007, 406] width 166 height 25
click at [999, 404] on select "Automated Search Bad Parcel Complete Duplicate Parcel High Dollar Reporting In …" at bounding box center [1007, 406] width 166 height 25
select select "PC"
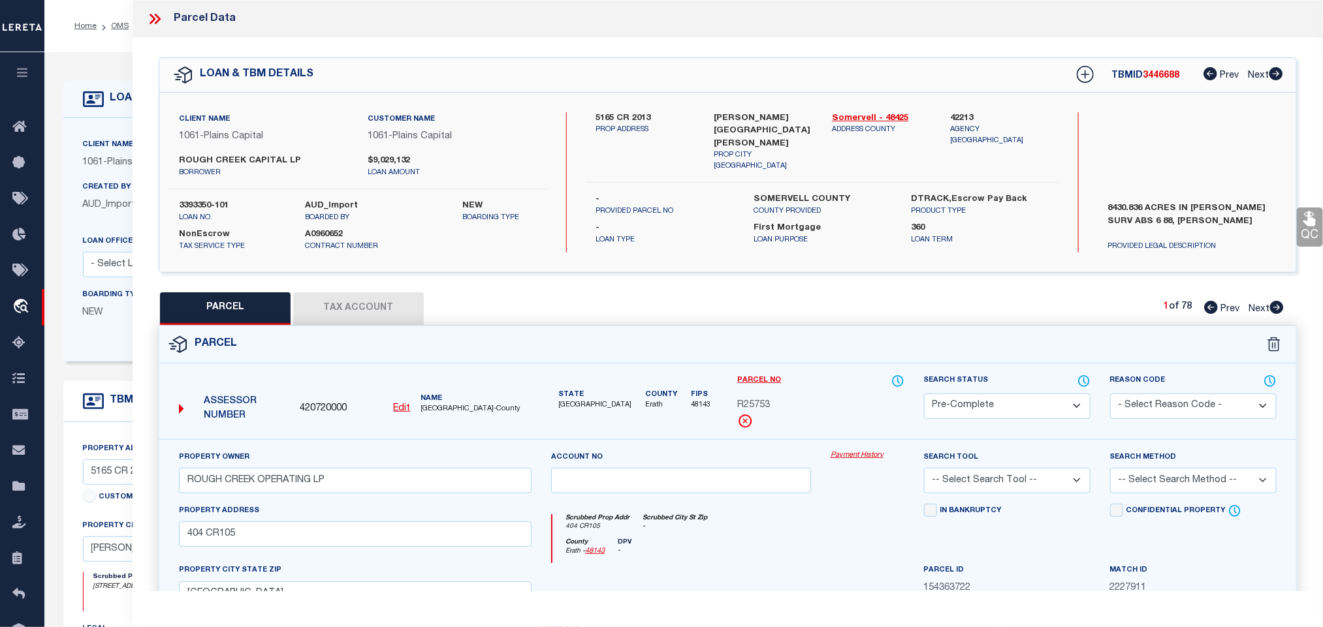
click at [924, 395] on select "Automated Search Bad Parcel Complete Duplicate Parcel High Dollar Reporting In …" at bounding box center [1007, 406] width 166 height 25
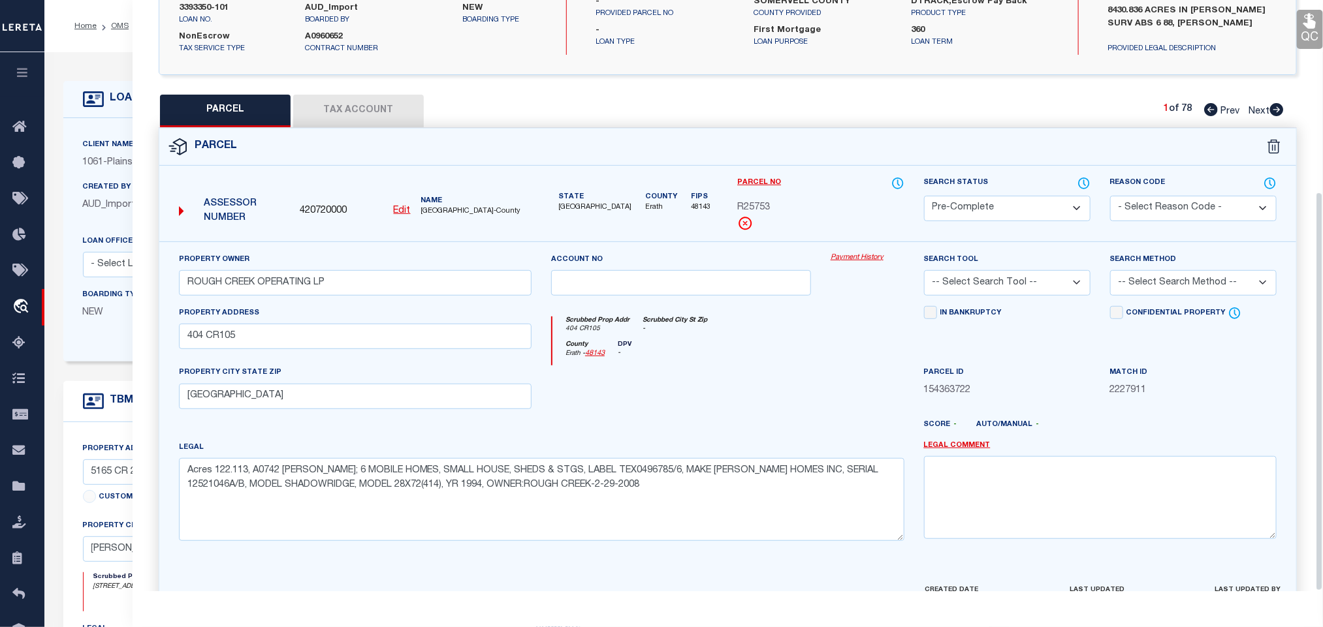
scroll to position [284, 0]
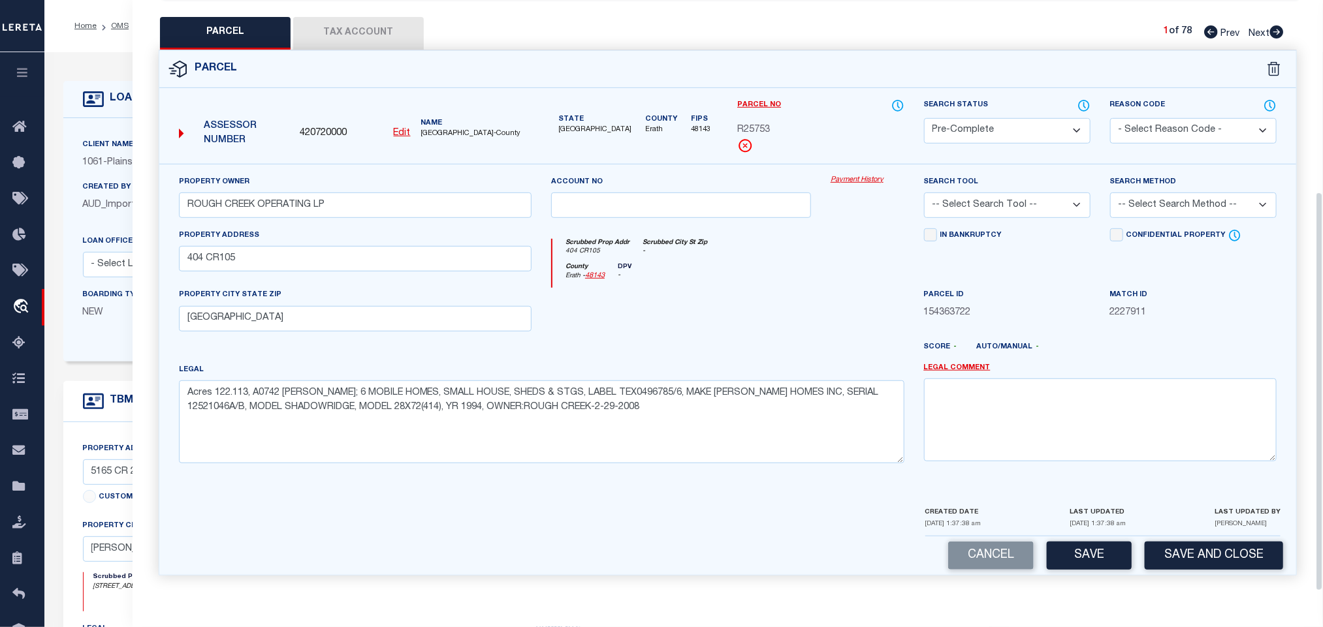
click at [985, 204] on select "-- Select Search Tool -- 3rd Party Website Agency File Agency Website ATLS CNV-…" at bounding box center [1007, 205] width 166 height 25
click at [924, 193] on select "-- Select Search Tool -- 3rd Party Website Agency File Agency Website ATLS CNV-…" at bounding box center [1007, 205] width 166 height 25
click at [1003, 196] on select "-- Select Search Tool -- 3rd Party Website Agency File Agency Website ATLS CNV-…" at bounding box center [1007, 205] width 166 height 25
select select "AGW"
click at [924, 193] on select "-- Select Search Tool -- 3rd Party Website Agency File Agency Website ATLS CNV-…" at bounding box center [1007, 205] width 166 height 25
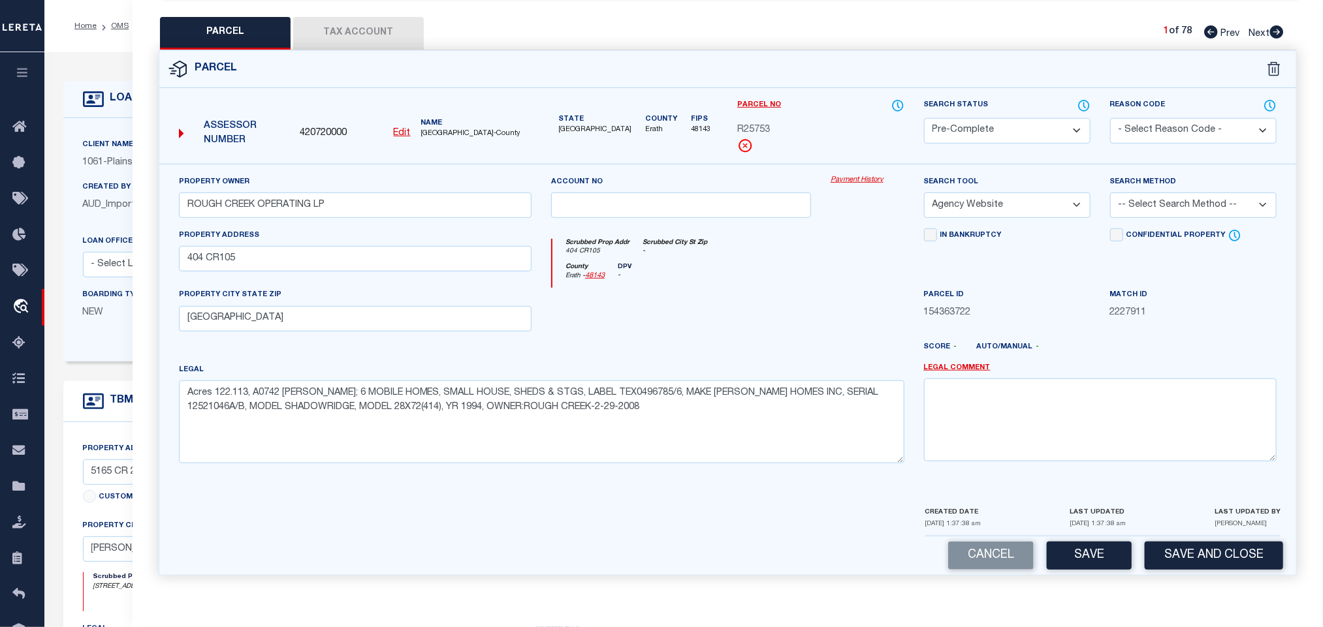
drag, startPoint x: 1180, startPoint y: 196, endPoint x: 1176, endPoint y: 208, distance: 13.0
click at [1180, 196] on select "-- Select Search Method -- Property Address Legal Liability Info Provided" at bounding box center [1193, 205] width 166 height 25
select select "LEG"
click at [1110, 193] on select "-- Select Search Method -- Property Address Legal Liability Info Provided" at bounding box center [1193, 205] width 166 height 25
click at [1244, 571] on div "Cancel Save Save and Close" at bounding box center [727, 556] width 1136 height 39
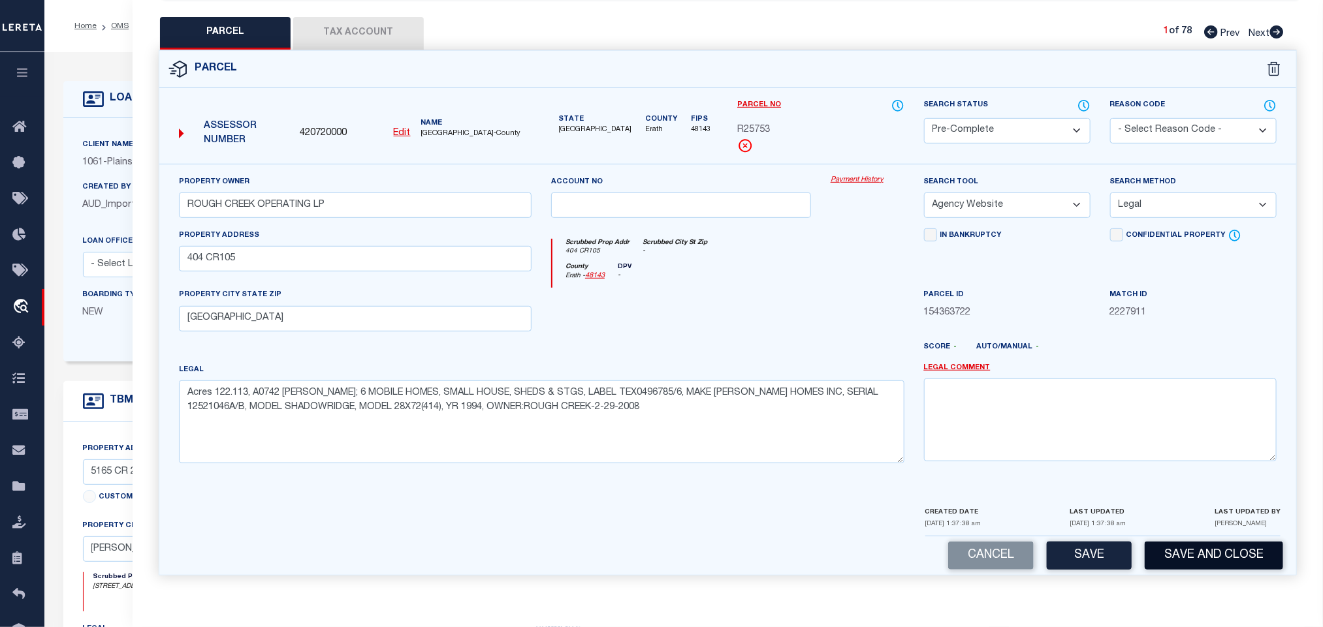
click at [1242, 557] on button "Save and Close" at bounding box center [1213, 556] width 138 height 28
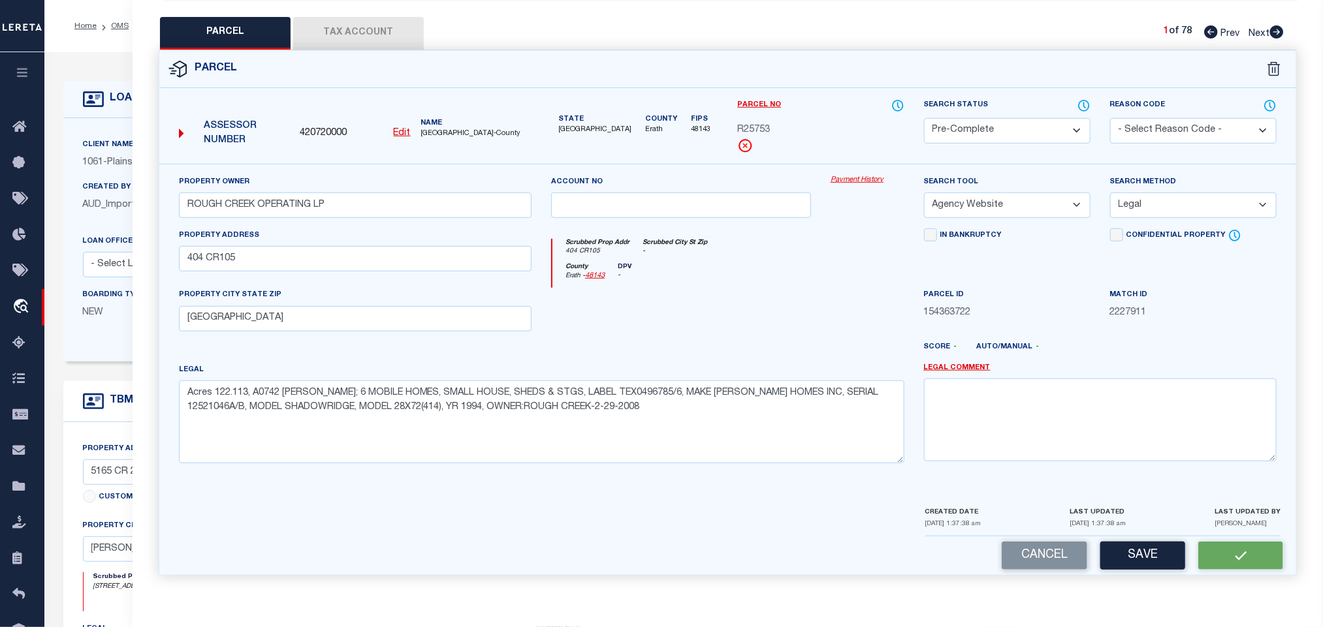
click at [330, 135] on div "Assessor Number 420720000 Edit Name [GEOGRAPHIC_DATA]-County" at bounding box center [355, 129] width 363 height 50
copy span "420720000"
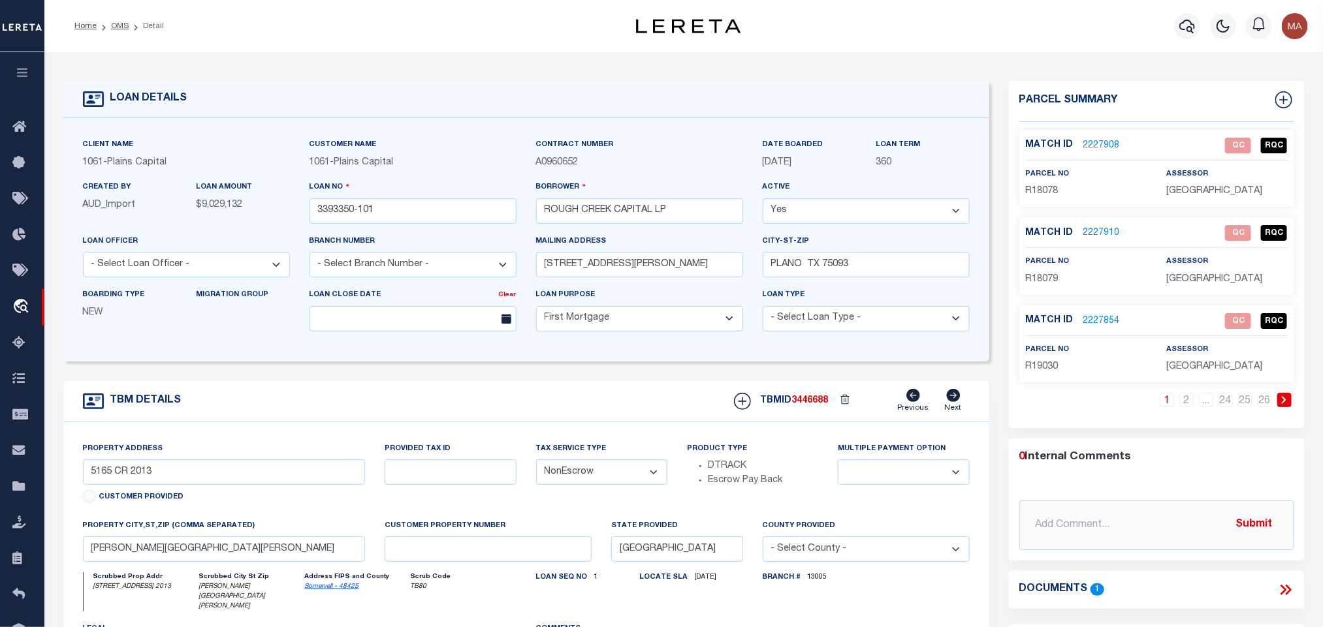
select select "1444"
select select
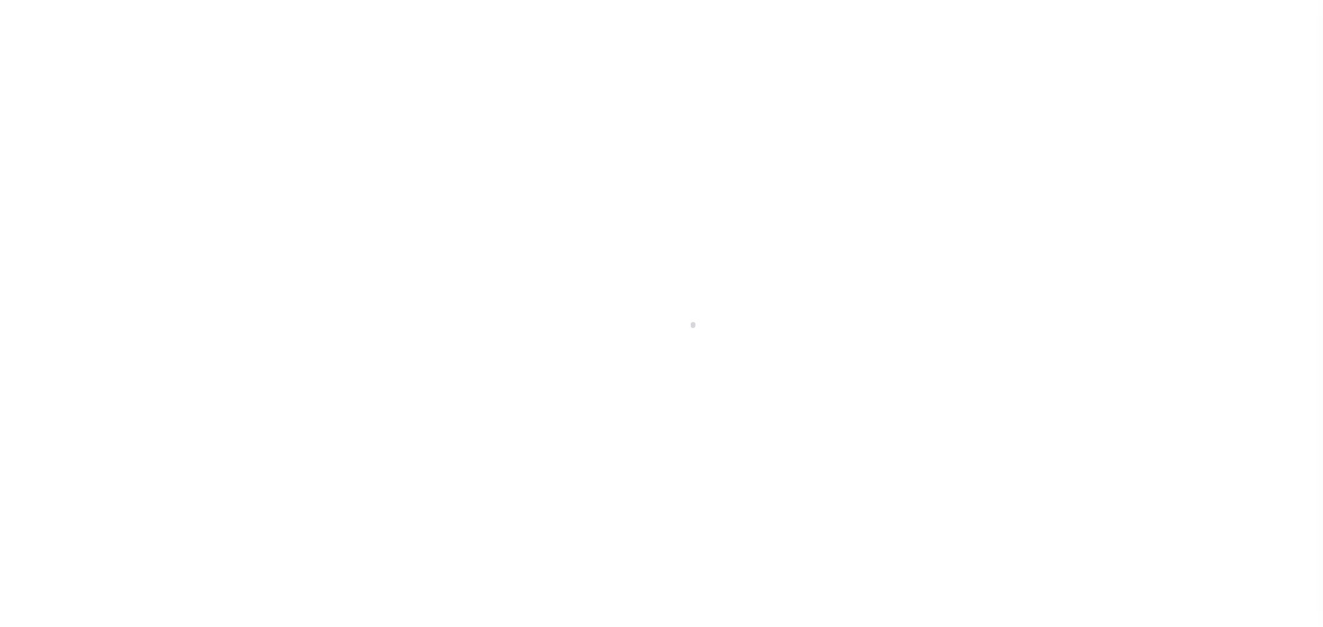
type input "3393350-101"
type input "ROUGH CREEK CAPITAL LP"
select select
type input "[STREET_ADDRESS][PERSON_NAME]"
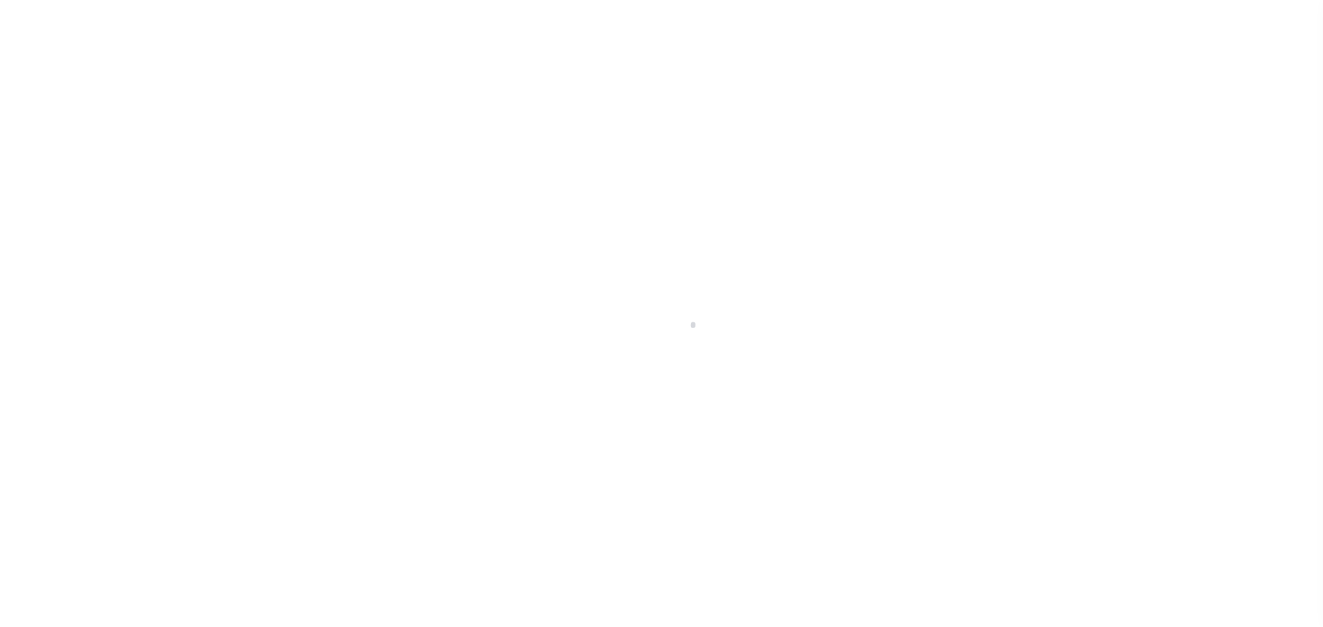
type input "PLANO TX 75093"
select select "10"
select select "NonEscrow"
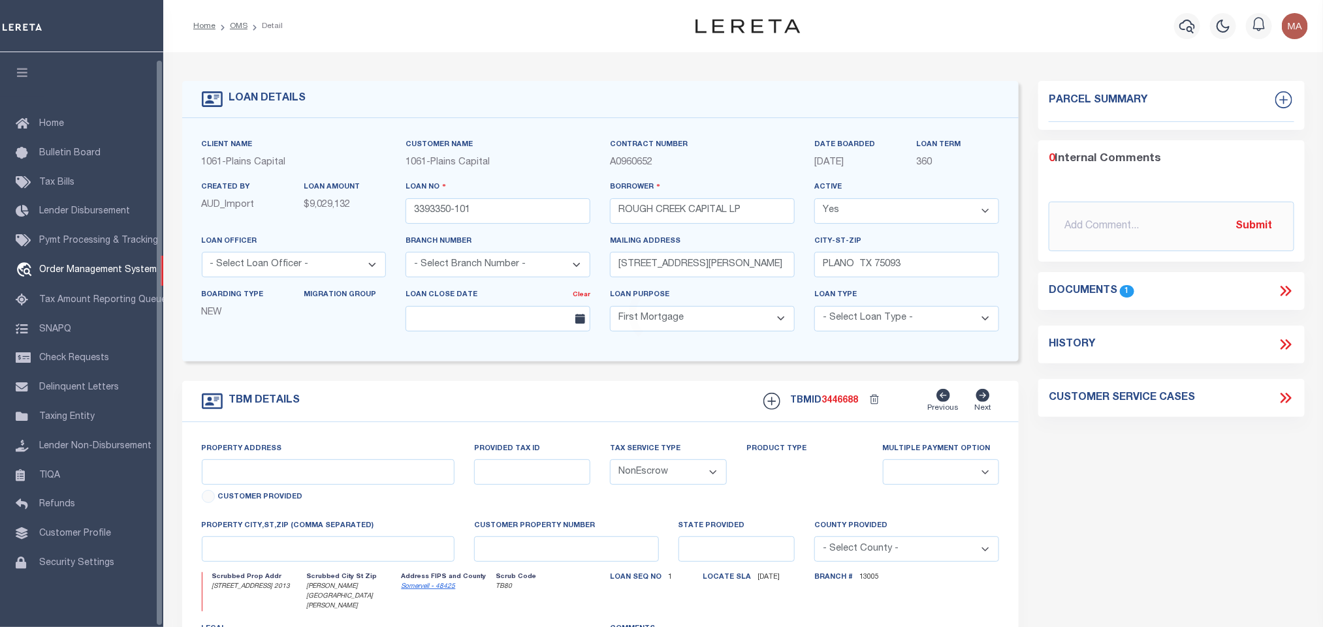
select select "1444"
type input "5165 CR 2013"
select select
type input "[PERSON_NAME][GEOGRAPHIC_DATA][PERSON_NAME]"
type input "[GEOGRAPHIC_DATA]"
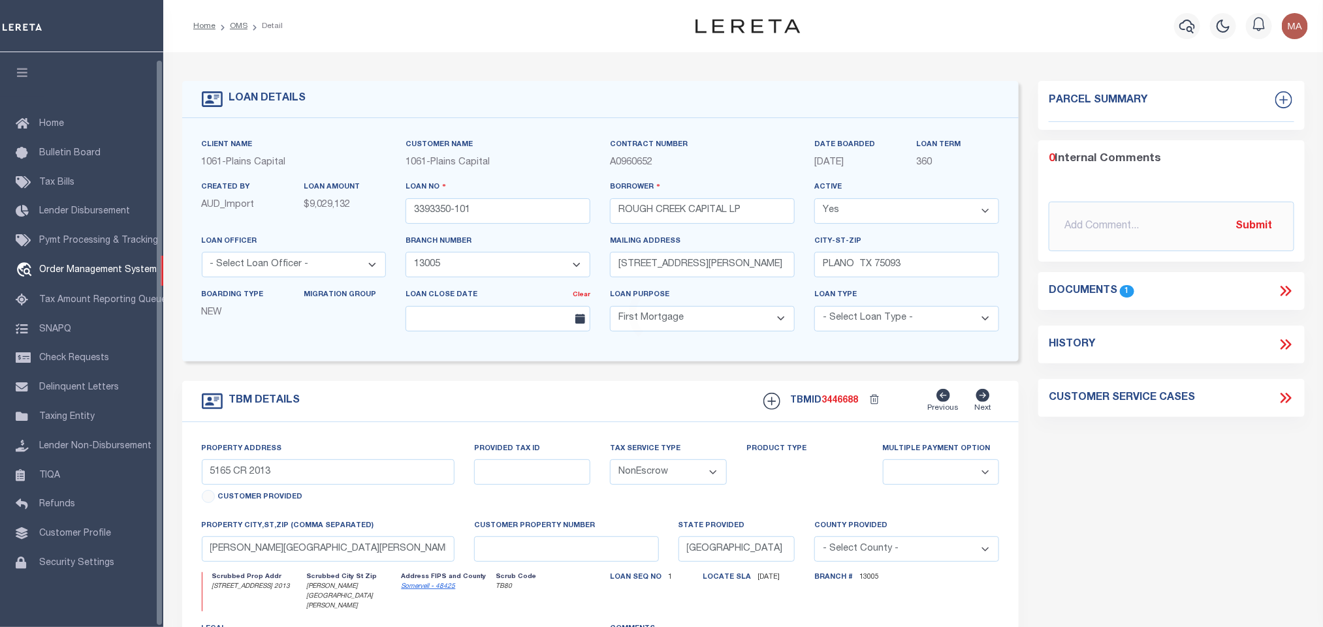
select select
type textarea "8430.836 ACRES IN [PERSON_NAME] SURV ABS 6 88, [PERSON_NAME]"
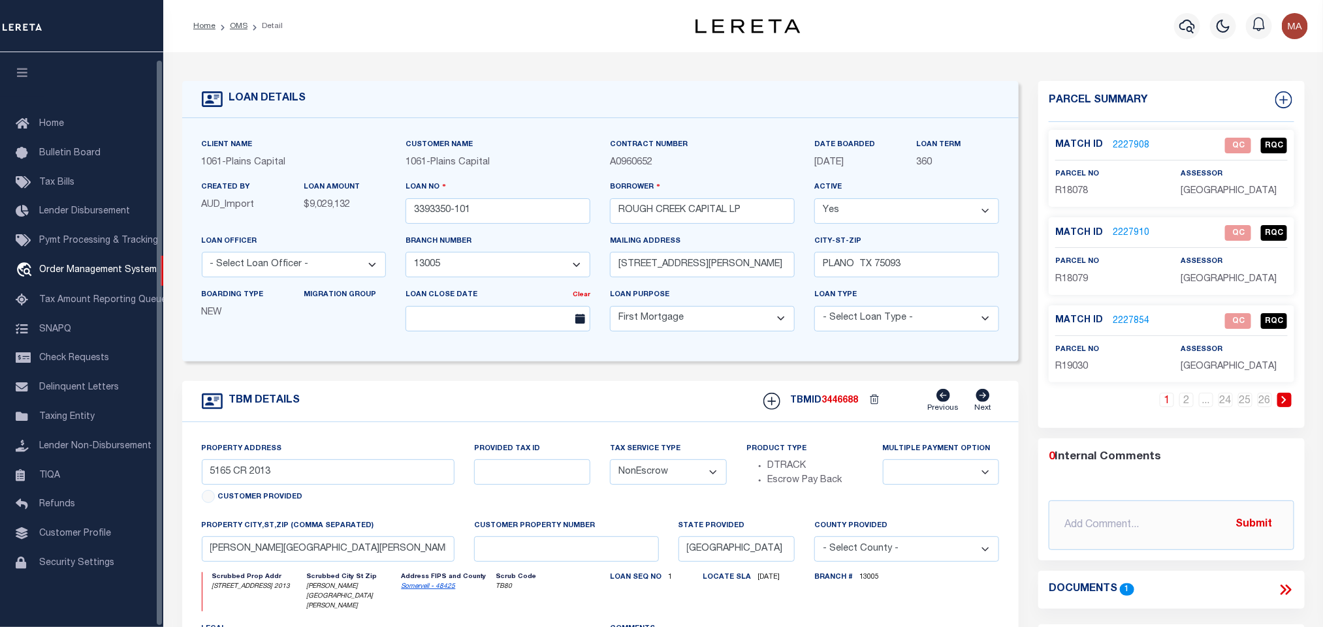
click at [20, 67] on icon "button" at bounding box center [22, 73] width 15 height 12
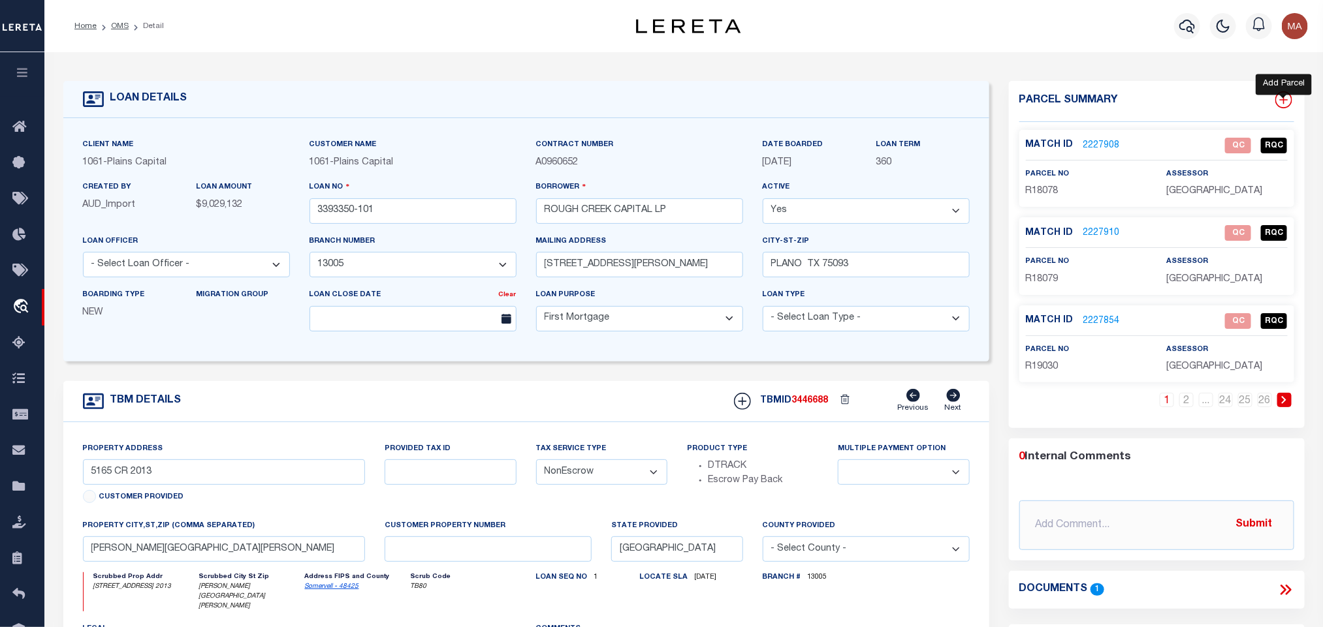
click at [1279, 100] on icon at bounding box center [1283, 100] width 8 height 8
select select "IP"
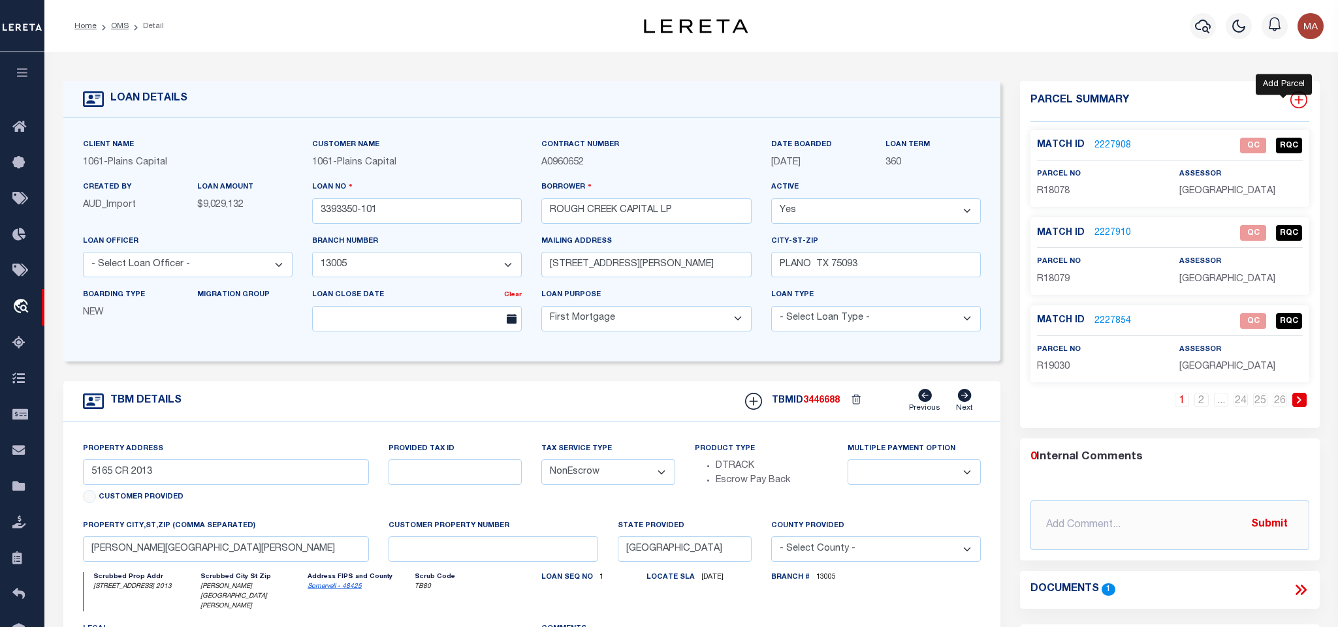
type textarea "-"
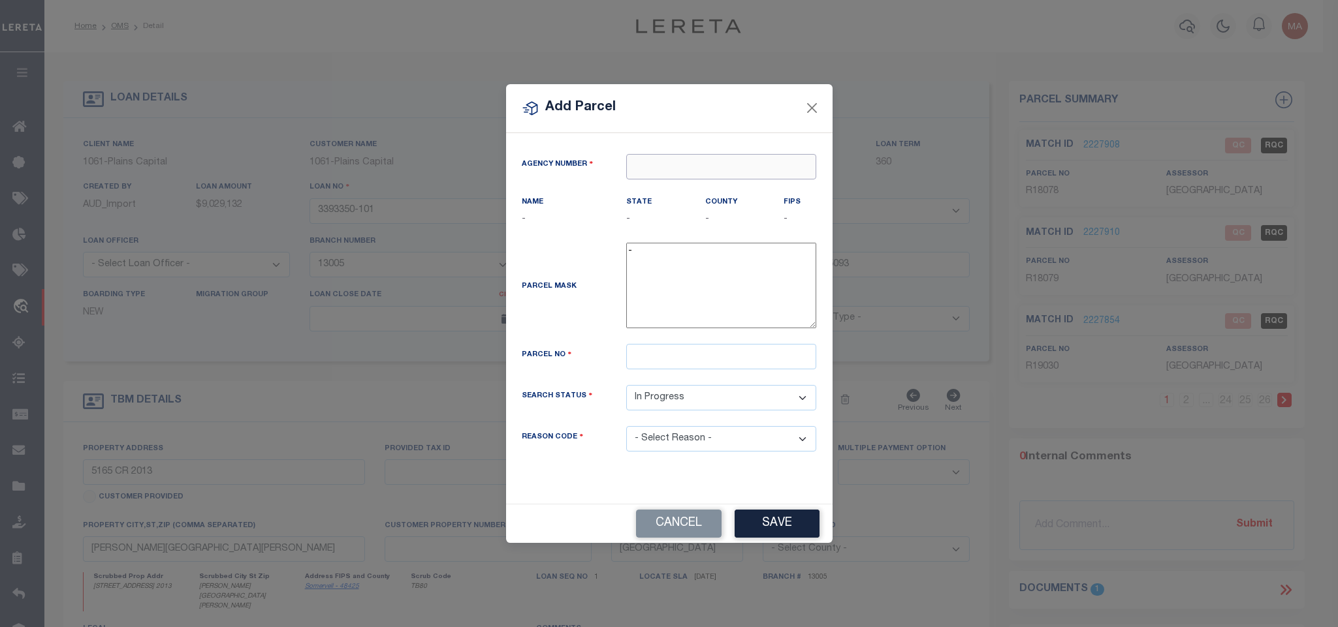
click at [678, 169] on input "text" at bounding box center [721, 166] width 190 height 25
paste input "420720000"
type input "420720000"
click at [702, 185] on div "420720000 : [GEOGRAPHIC_DATA]" at bounding box center [721, 195] width 189 height 37
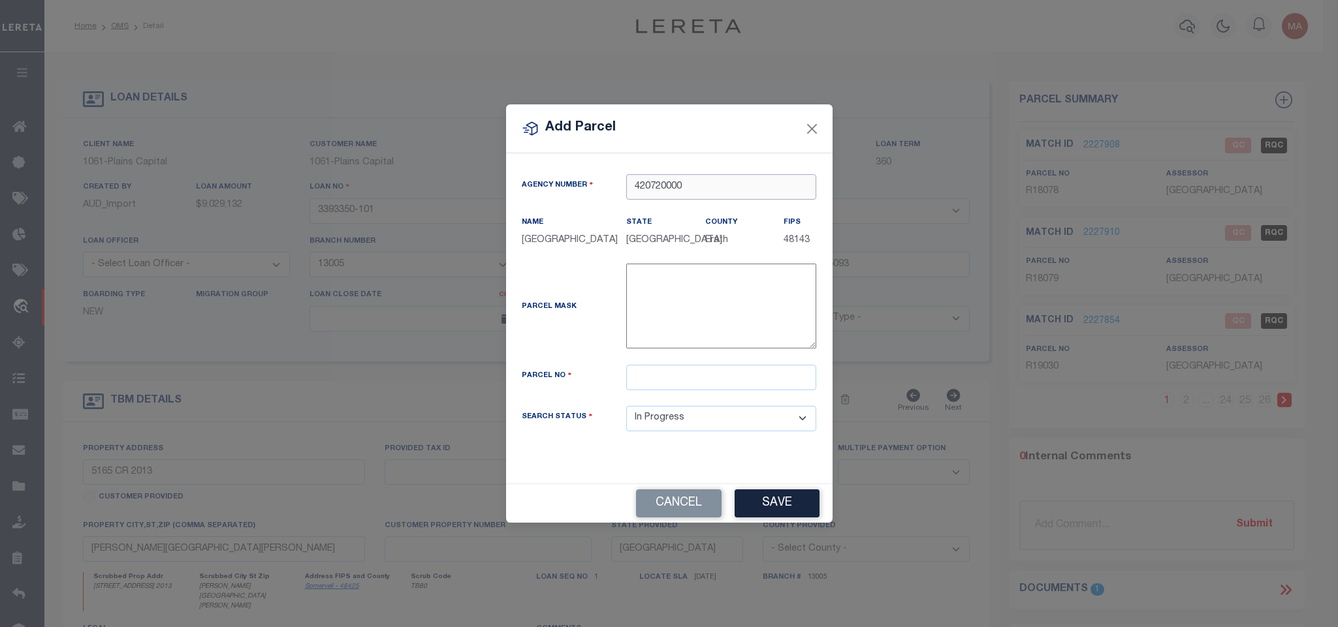
type input "420720000"
click at [668, 531] on div "Add Parcel Agency Number 420720000 Name State -" at bounding box center [669, 313] width 1338 height 627
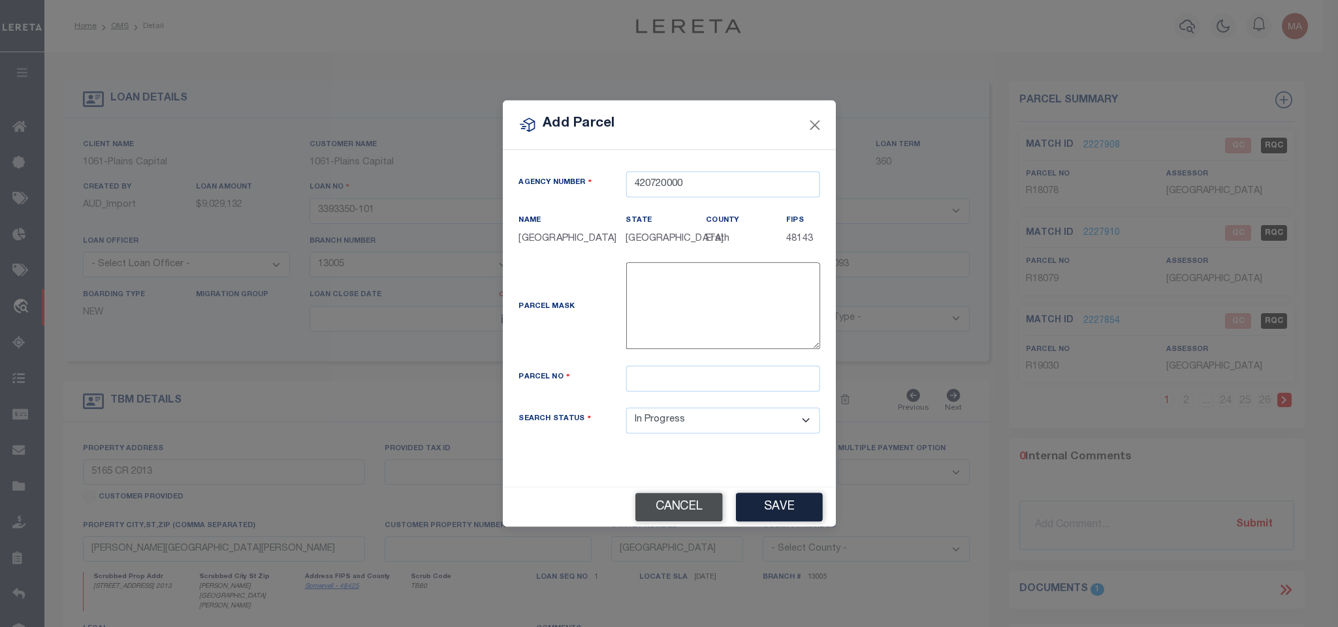
click at [670, 502] on button "Cancel" at bounding box center [678, 507] width 87 height 29
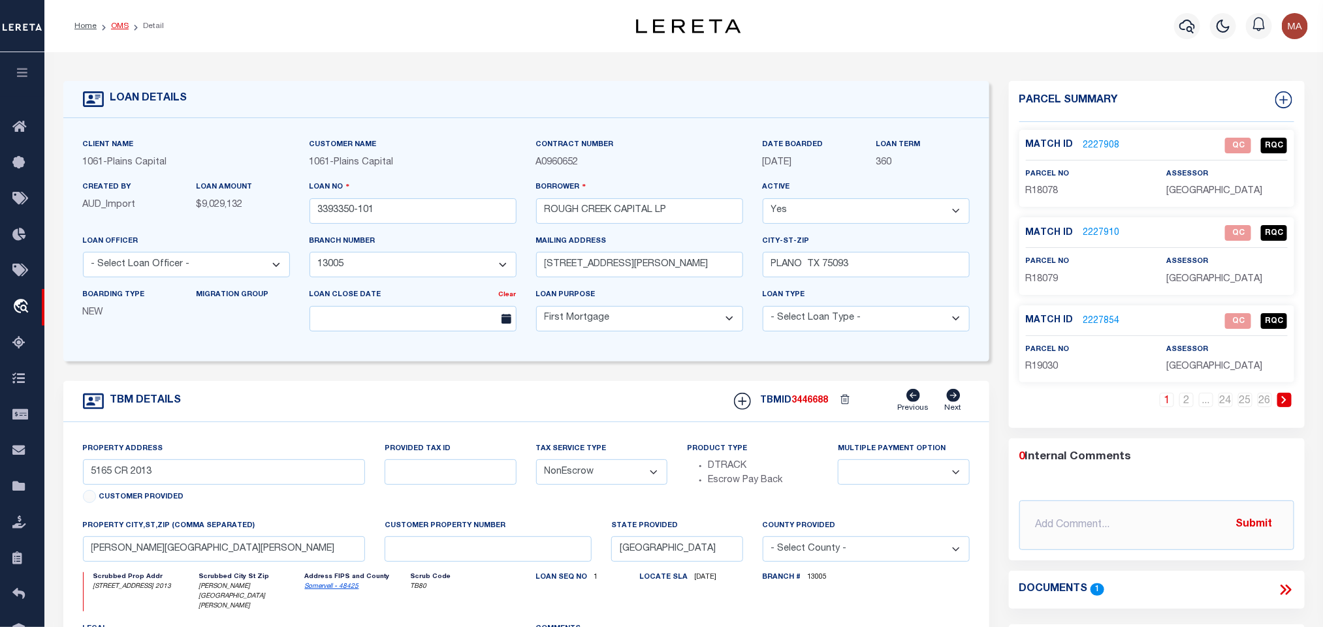
click at [121, 26] on link "OMS" at bounding box center [120, 26] width 18 height 8
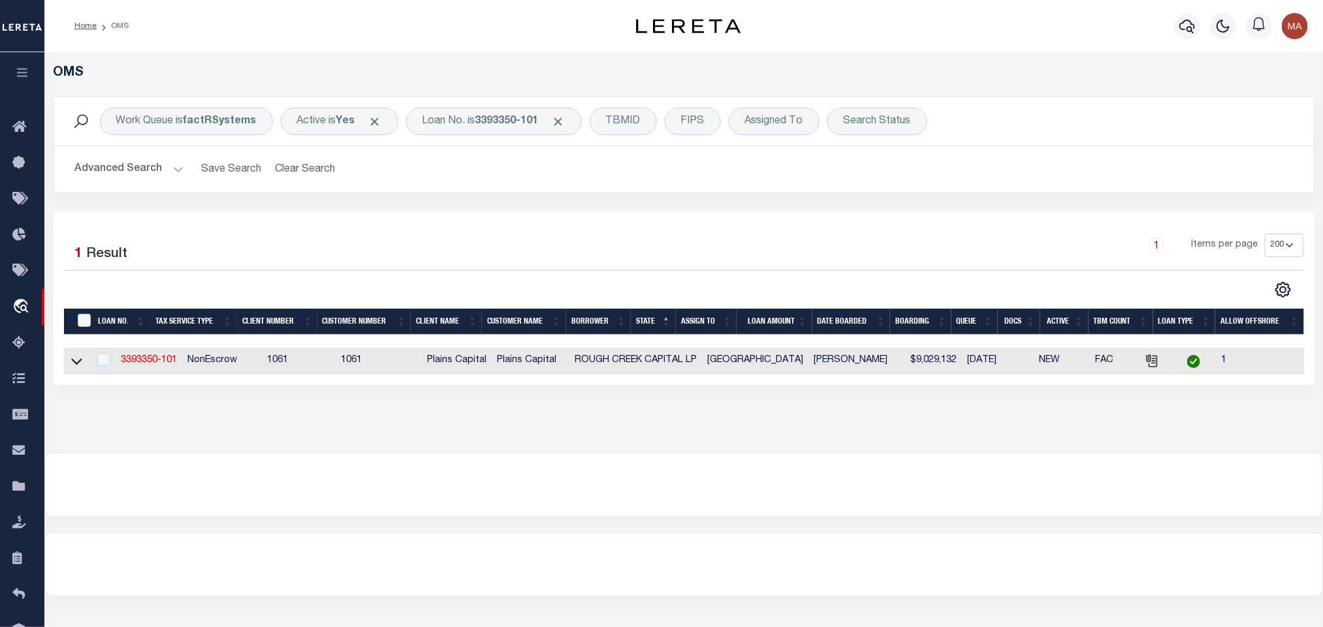
click at [76, 357] on link at bounding box center [76, 360] width 15 height 9
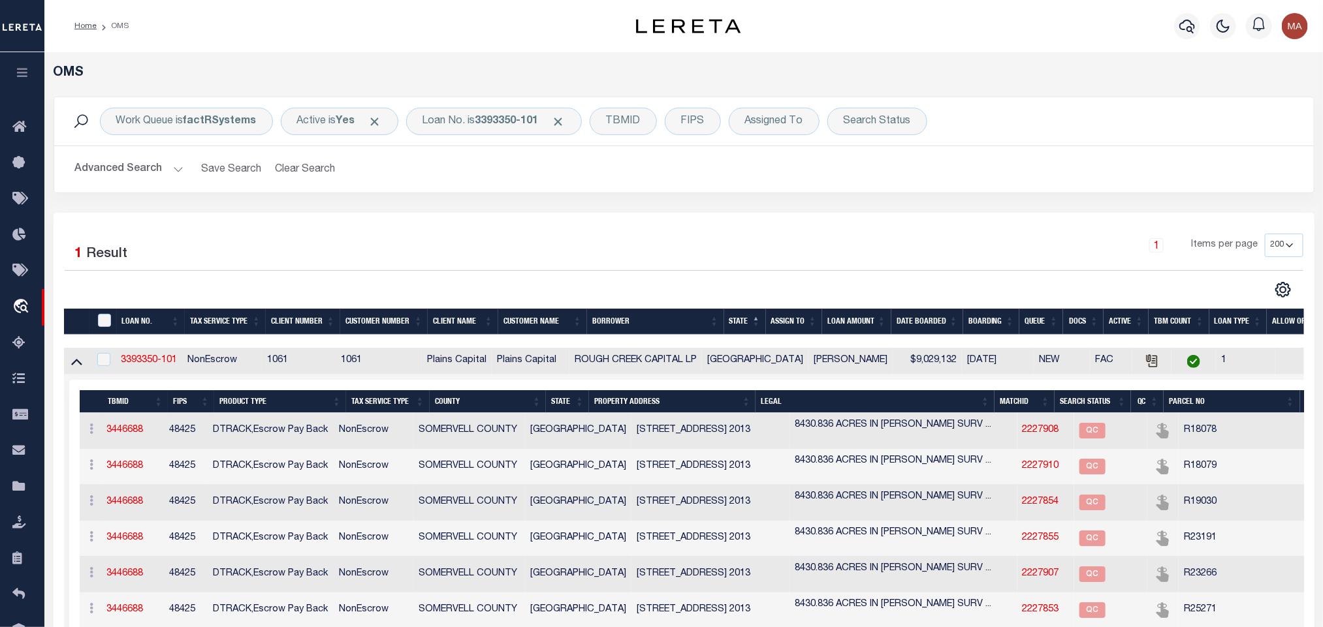
click at [552, 208] on div "Work Queue is factRSystems Active is Yes Loan No. is 3393350-101 TBMID FIPS Ass…" at bounding box center [684, 155] width 1280 height 116
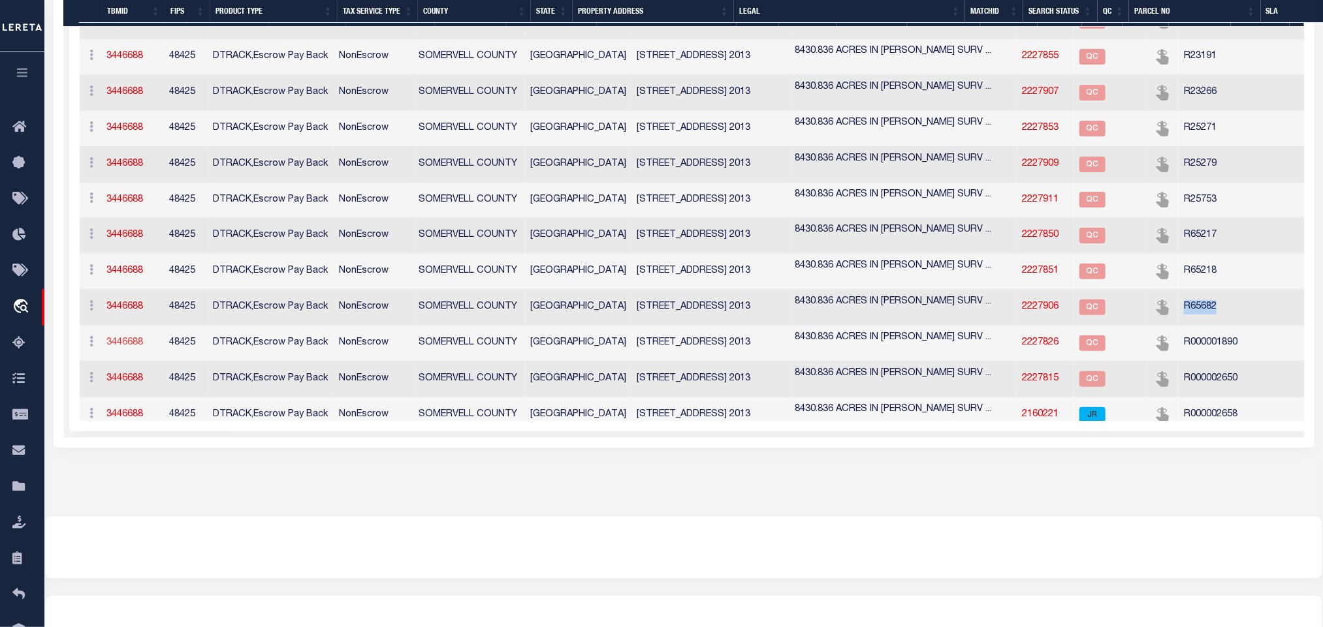
click at [131, 347] on link "3446688" at bounding box center [125, 342] width 37 height 9
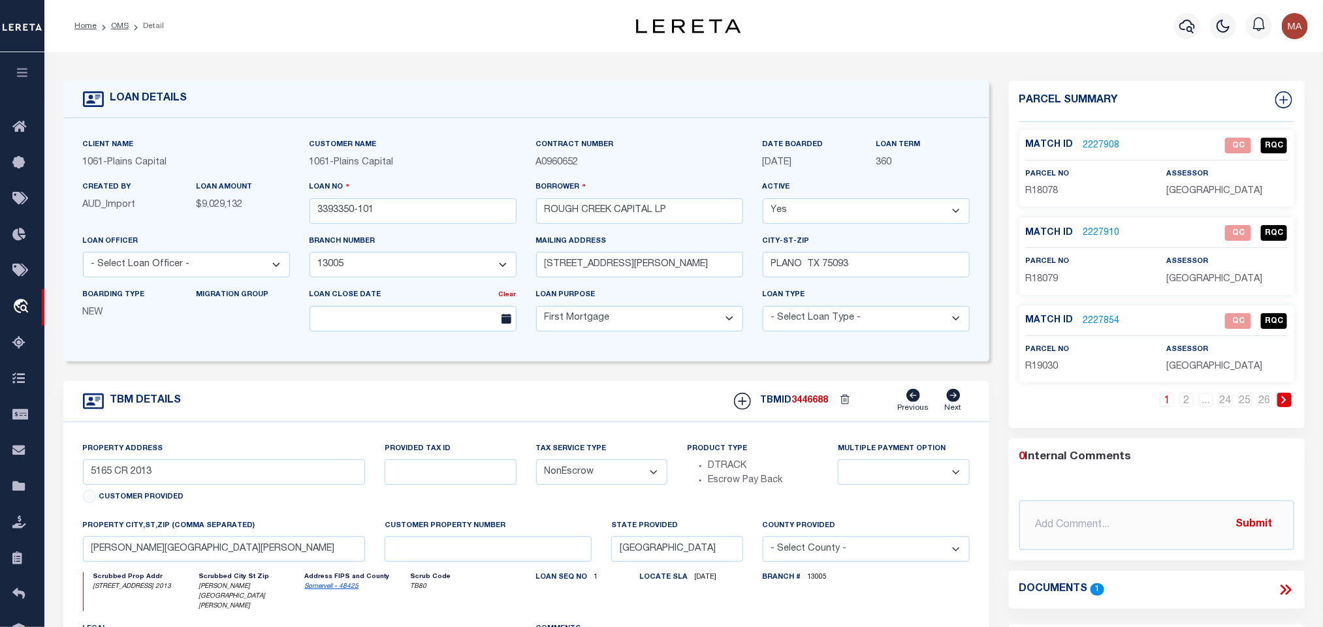
select select "1444"
select select
click at [110, 26] on li "OMS" at bounding box center [113, 26] width 32 height 12
click at [121, 25] on link "OMS" at bounding box center [120, 26] width 18 height 8
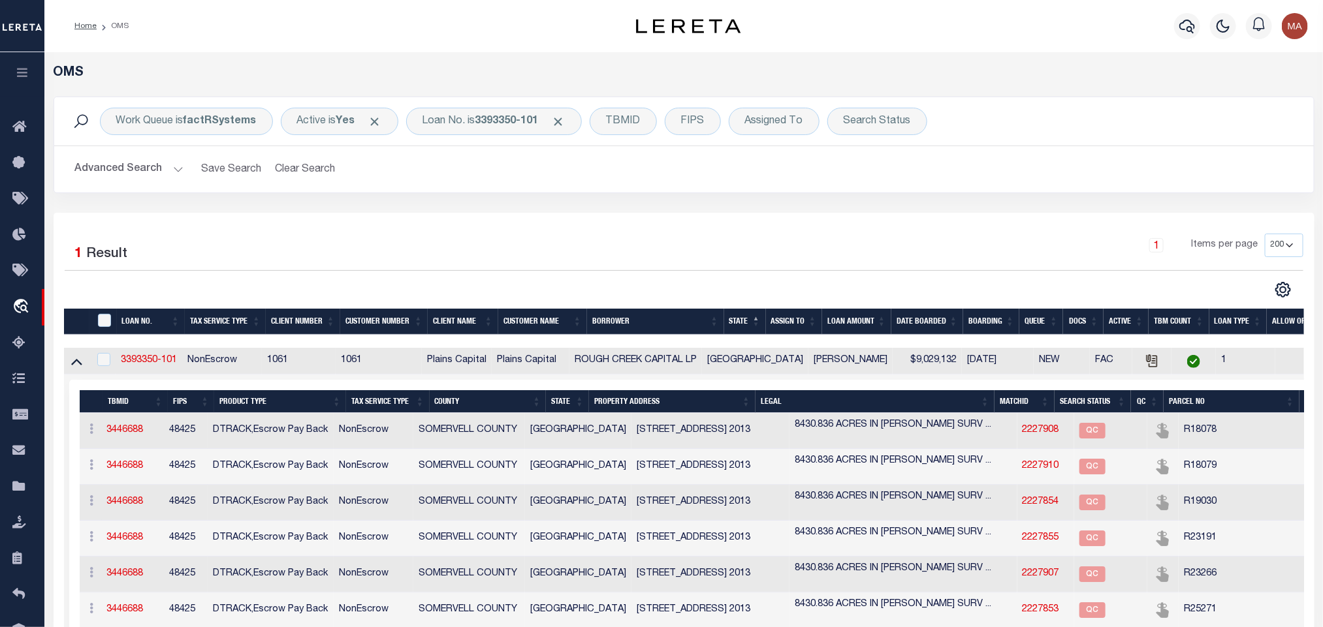
scroll to position [196, 0]
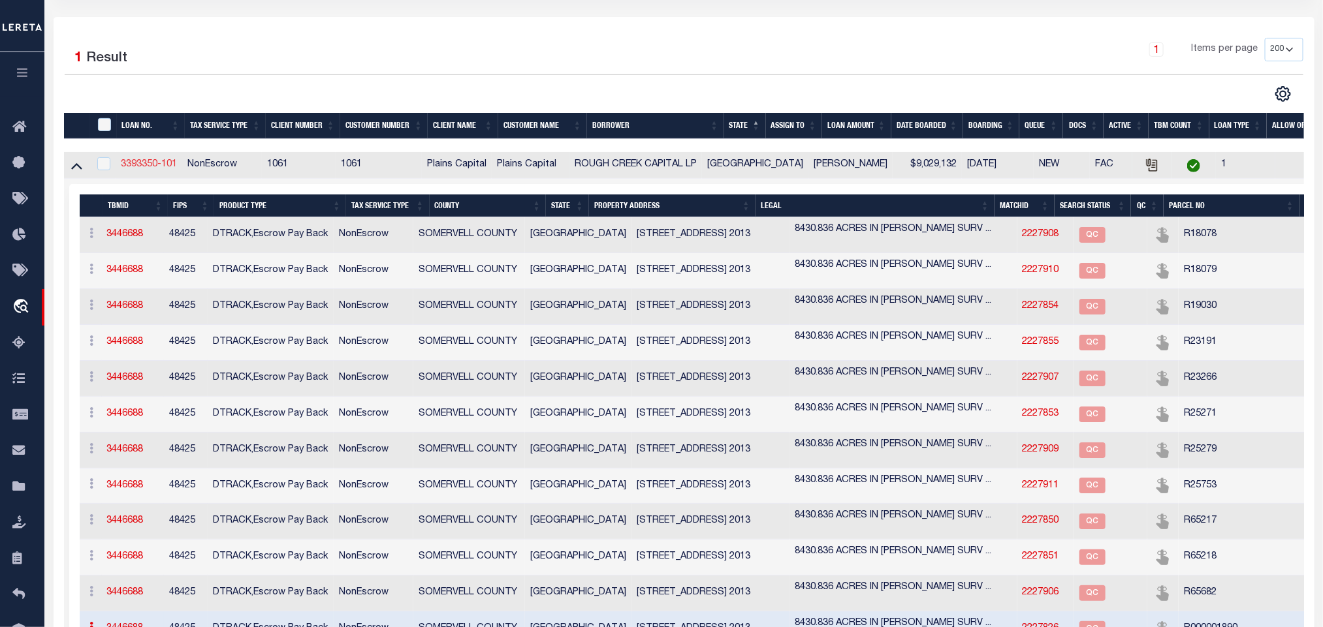
click at [165, 166] on link "3393350-101" at bounding box center [149, 164] width 56 height 9
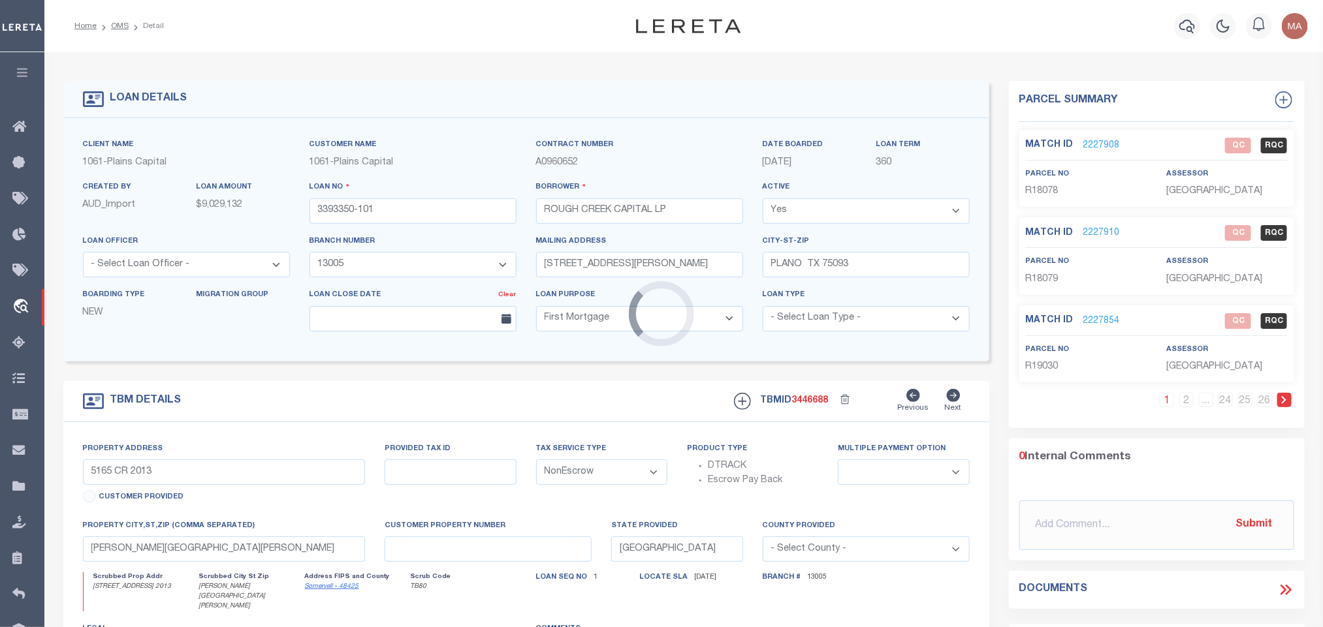
select select "1444"
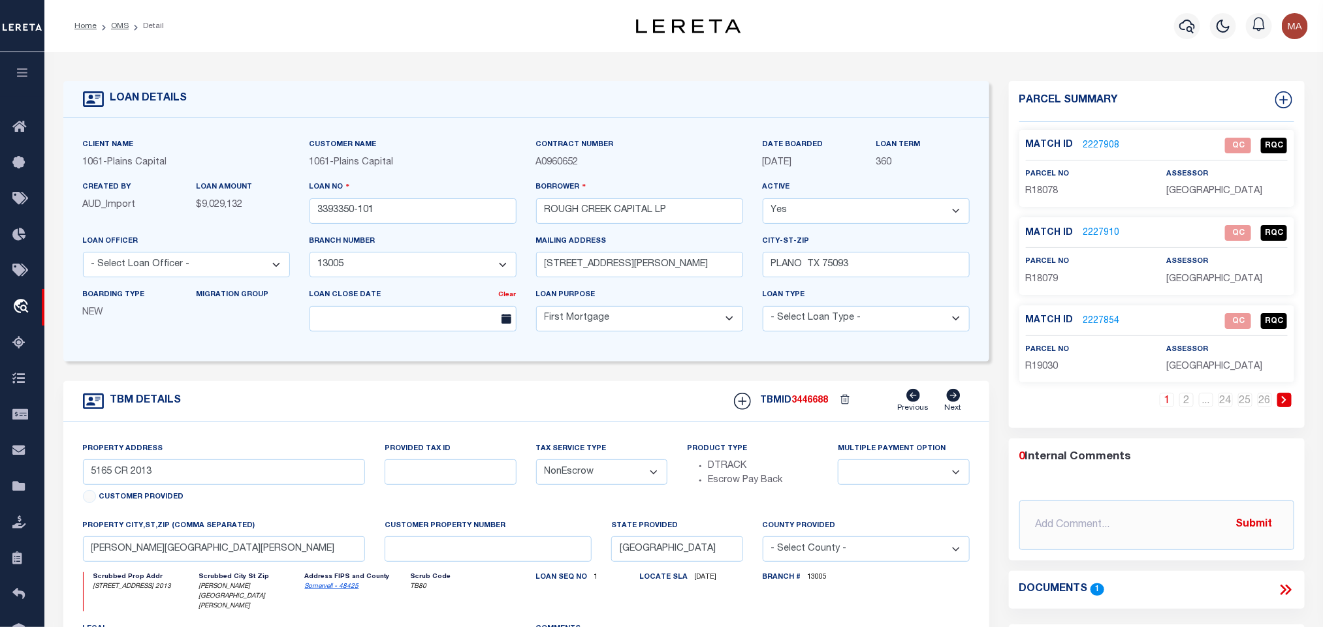
select select
click at [1105, 155] on div "Match ID 2227908 QC RQC" at bounding box center [1157, 149] width 262 height 23
click at [1106, 142] on link "2227908" at bounding box center [1101, 146] width 37 height 14
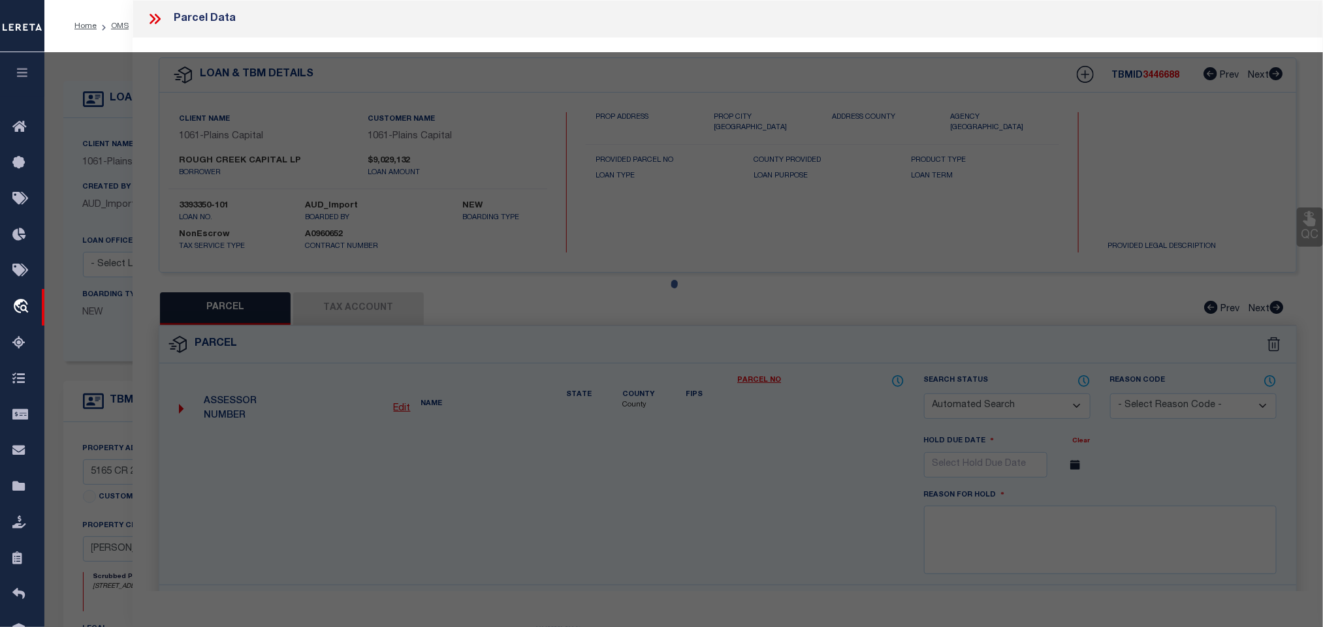
checkbox input "false"
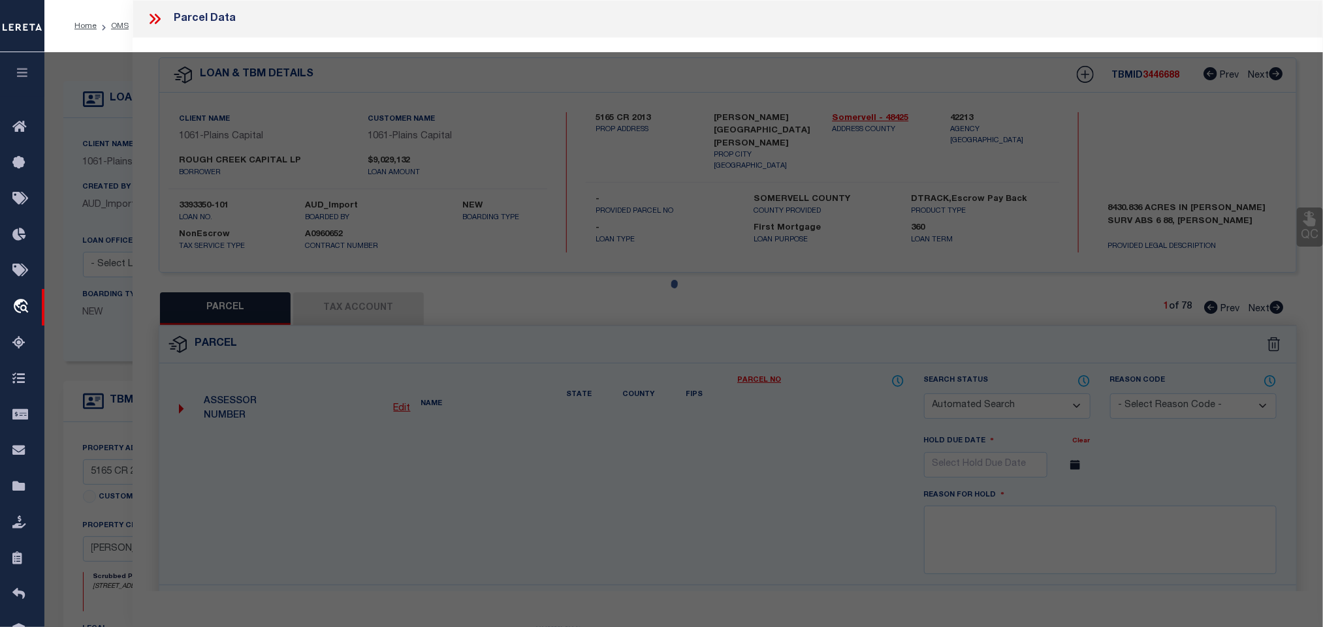
select select "QC"
type input "ROUGH CREEK OPERATING LP"
select select "AGW"
select select "LEG"
type input "CR2013S"
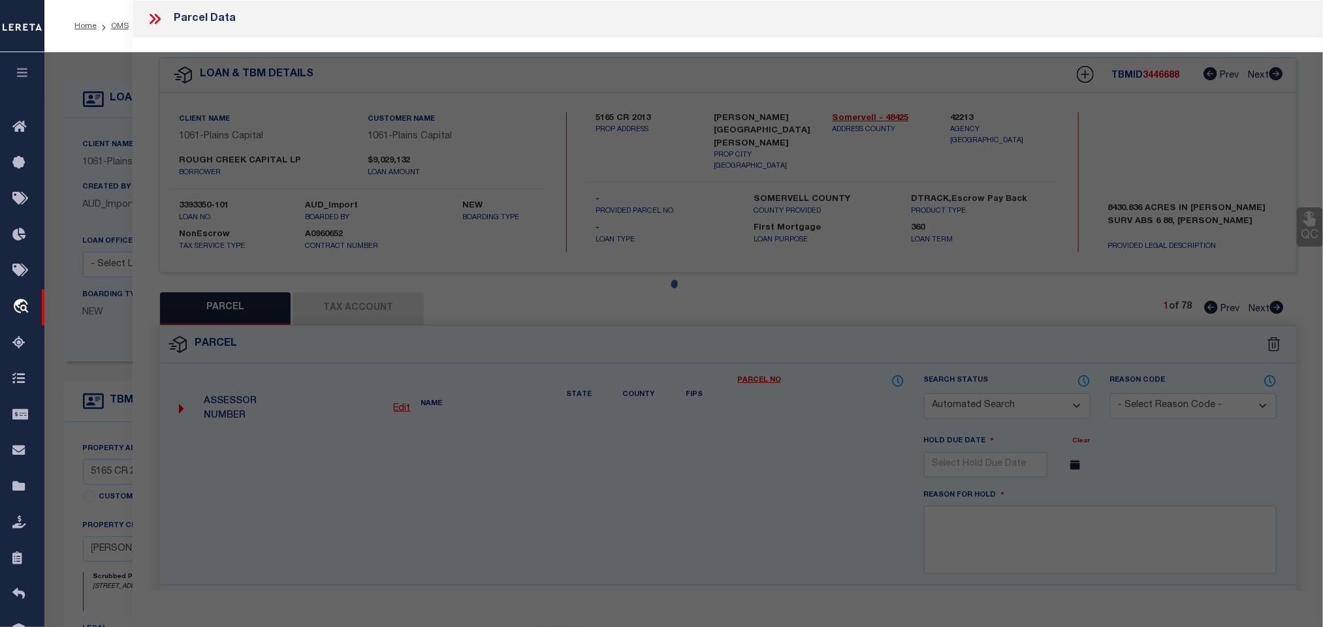
type input "[GEOGRAPHIC_DATA]"
type textarea "Acres 68.947, A0221 DAVIS J P;"
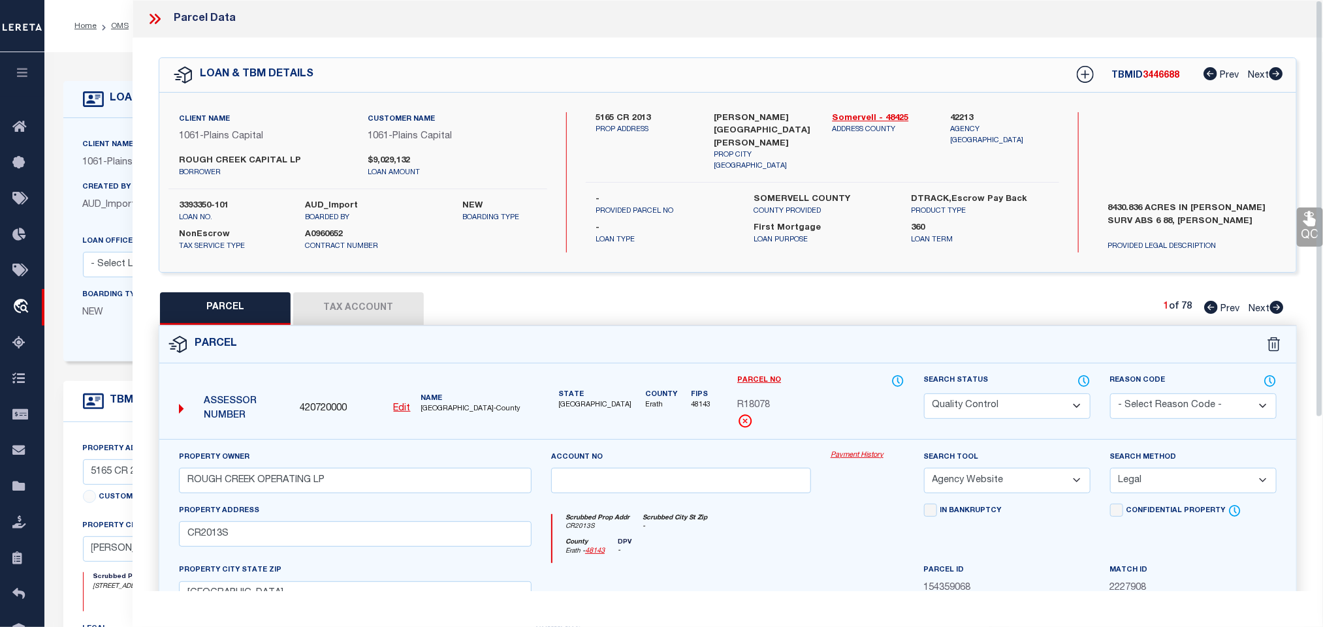
click at [325, 409] on span "420720000" at bounding box center [323, 409] width 47 height 14
copy span "420720000"
click at [122, 213] on p "AUD_Import" at bounding box center [130, 205] width 94 height 14
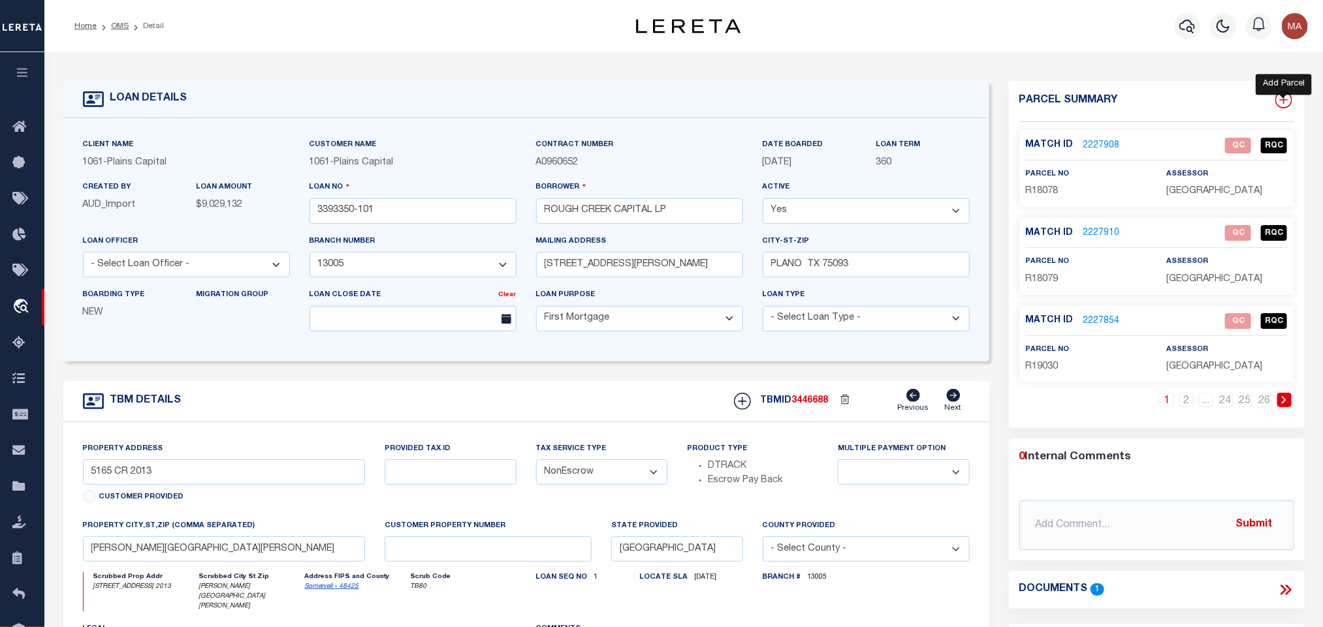
click at [1289, 98] on icon at bounding box center [1283, 99] width 17 height 17
select select "IP"
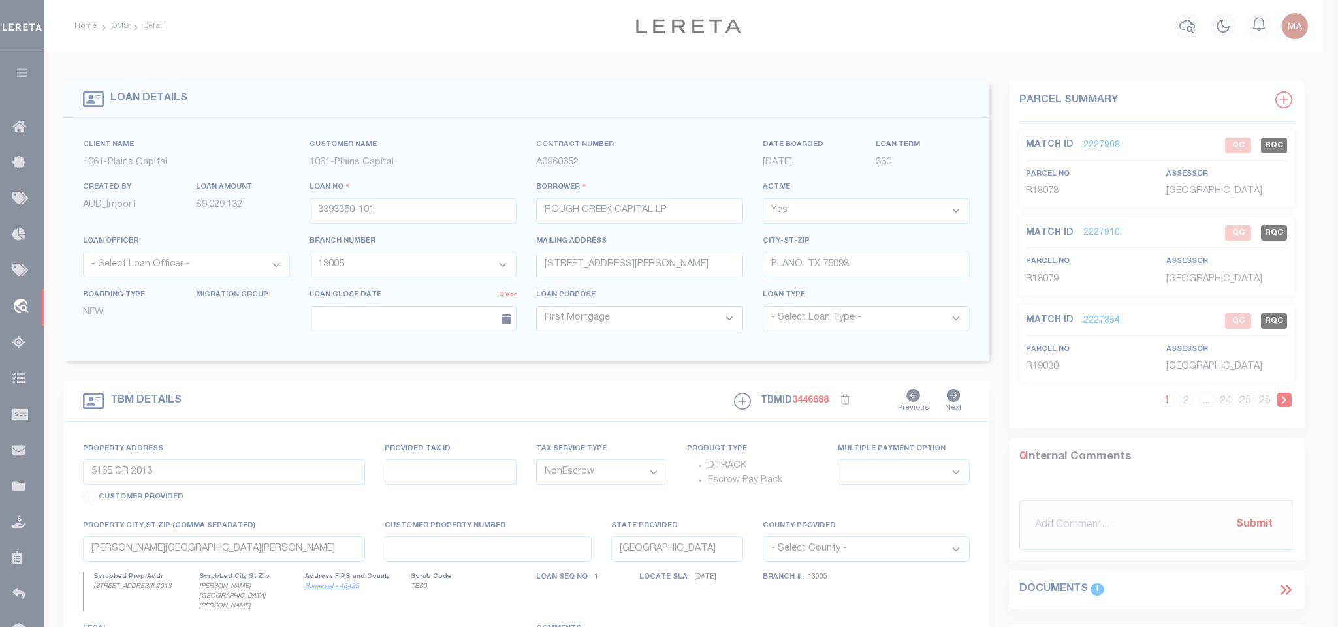
type textarea "-"
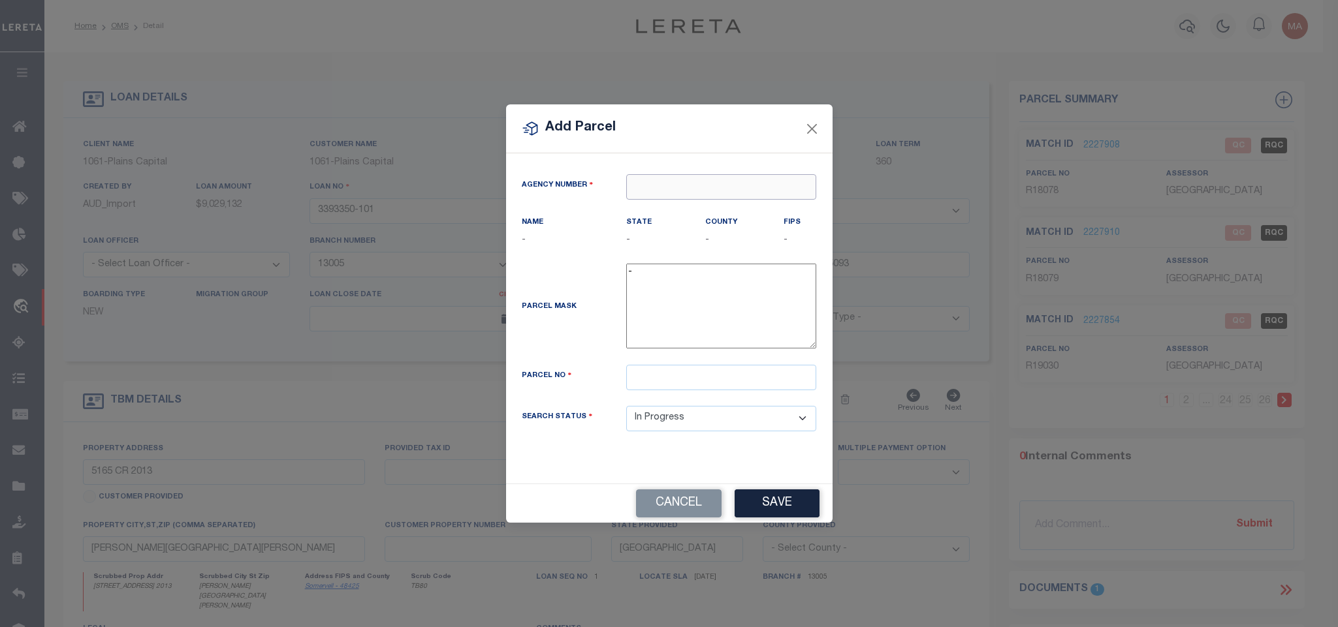
click at [737, 179] on input "text" at bounding box center [721, 186] width 190 height 25
paste input "420720000"
type input "420720000"
click at [730, 202] on div "420720000 : [GEOGRAPHIC_DATA]" at bounding box center [721, 216] width 189 height 37
type input "420720000"
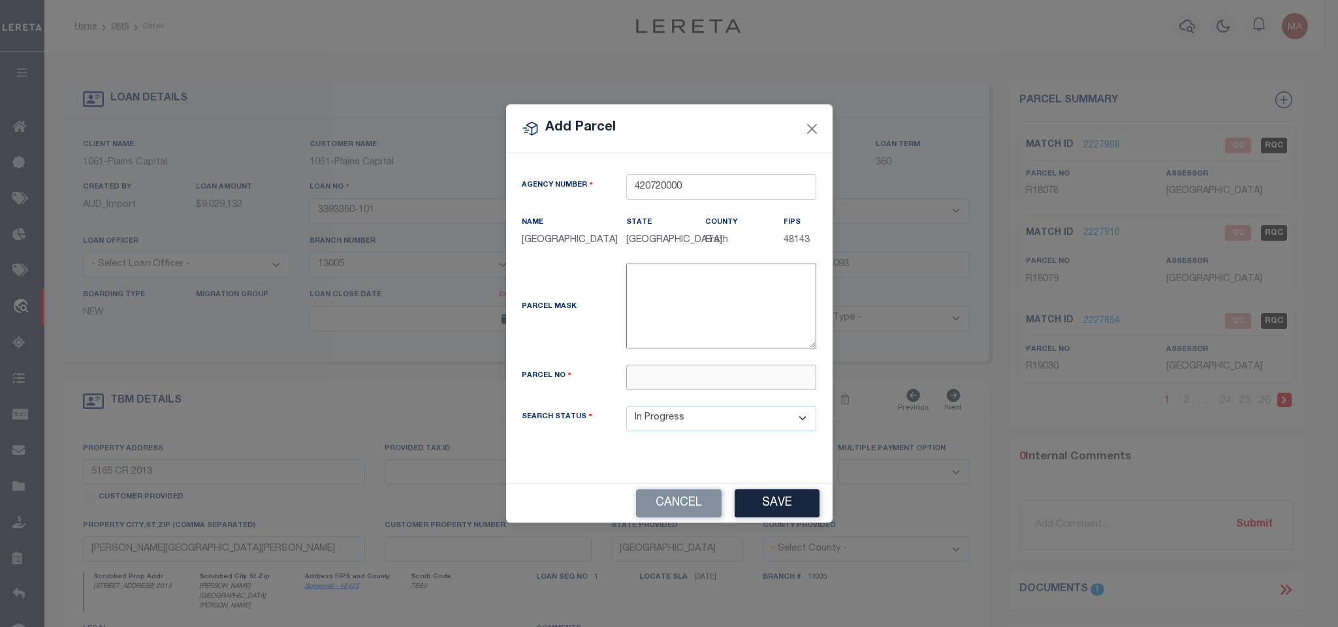
click at [707, 390] on input "text" at bounding box center [721, 377] width 190 height 25
paste input "14773"
type input "R14773"
click at [788, 501] on button "Save" at bounding box center [776, 504] width 85 height 28
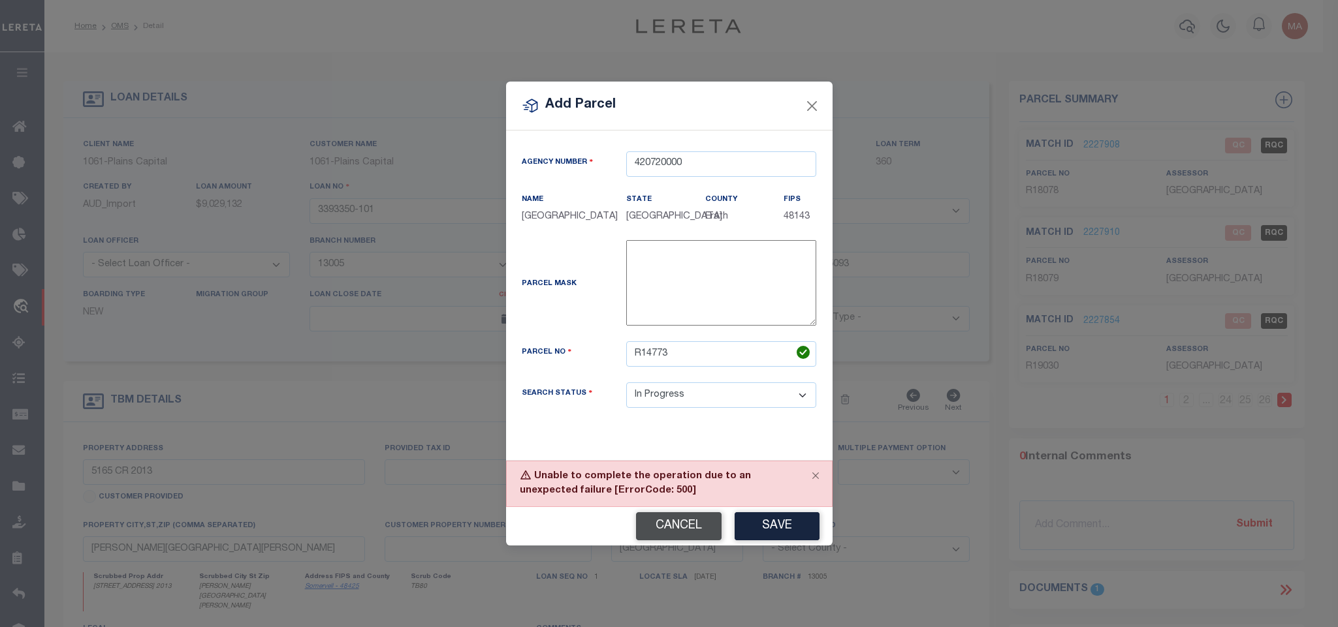
click at [680, 527] on button "Cancel" at bounding box center [679, 526] width 86 height 28
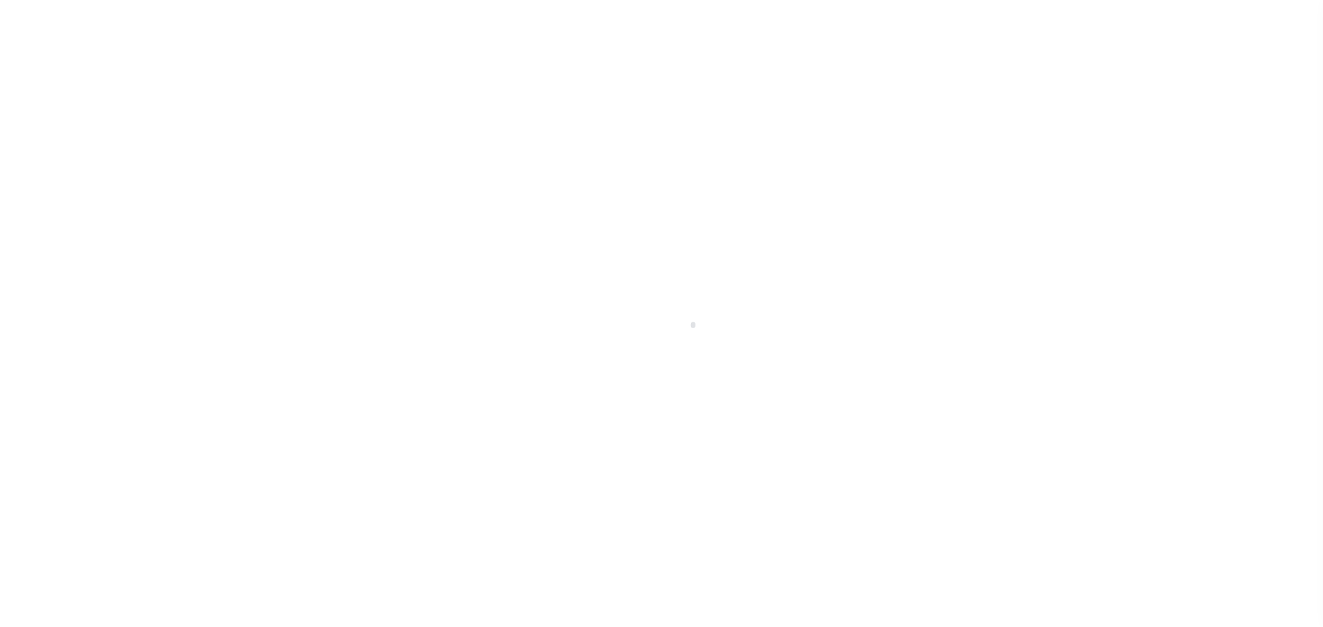
type input "3393350-101"
type input "ROUGH CREEK CAPITAL LP"
select select
type input "[STREET_ADDRESS][PERSON_NAME]"
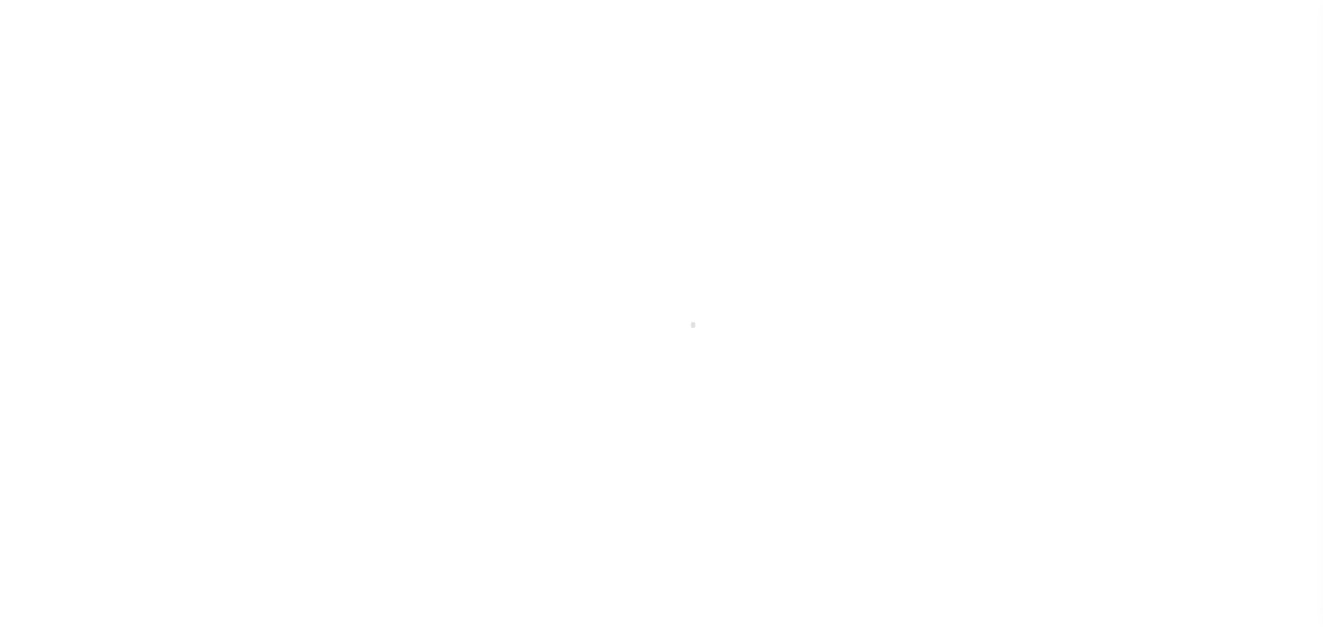
type input "PLANO TX 75093"
select select "10"
select select "NonEscrow"
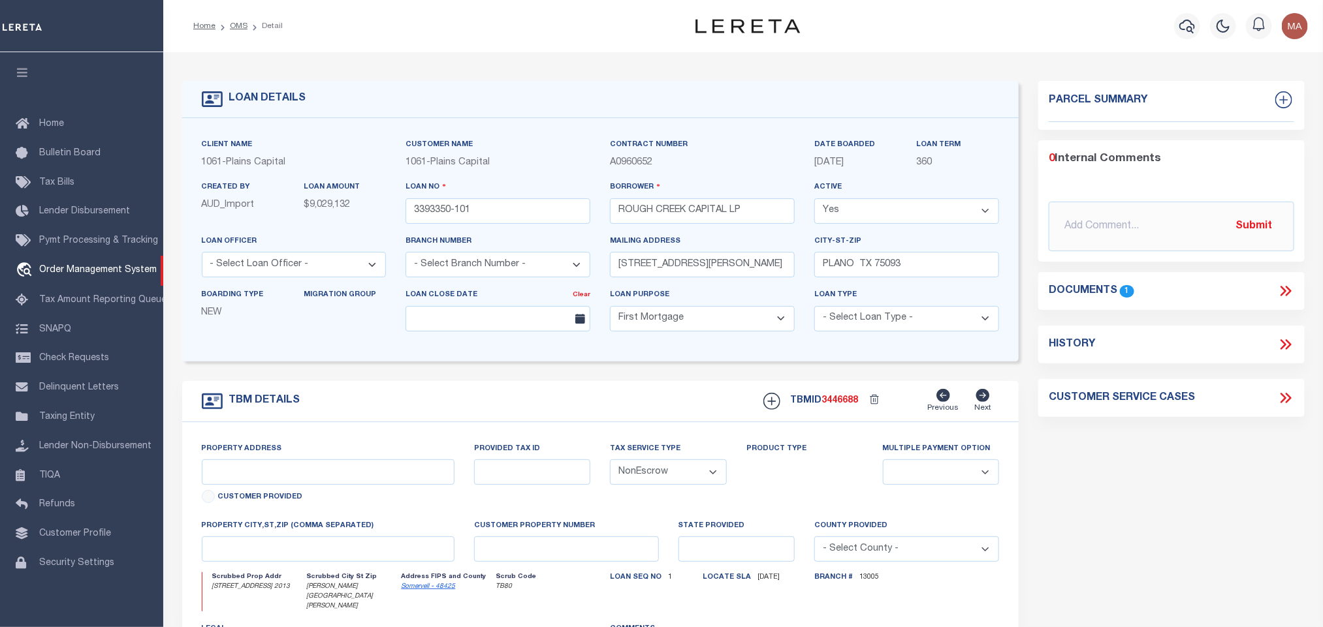
select select "1444"
type input "5165 CR 2013"
select select
type input "[PERSON_NAME][GEOGRAPHIC_DATA][PERSON_NAME]"
type input "[GEOGRAPHIC_DATA]"
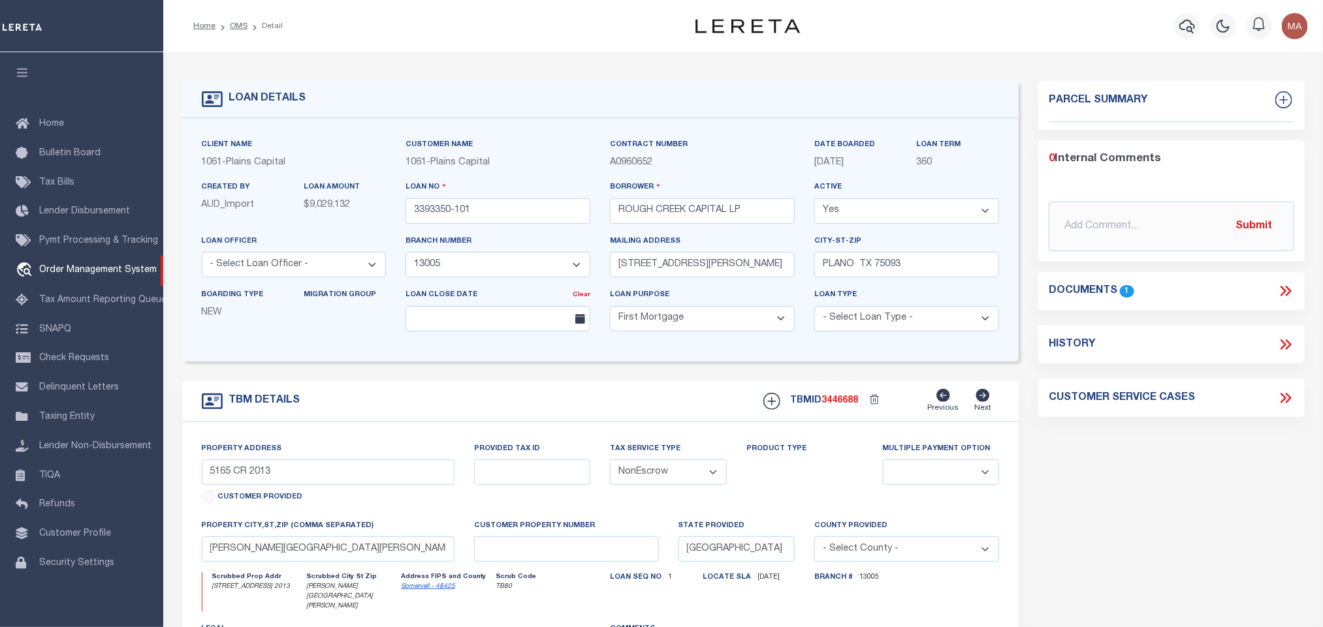
select select
type textarea "8430.836 ACRES IN [PERSON_NAME] SURV ABS 6 88, [PERSON_NAME]"
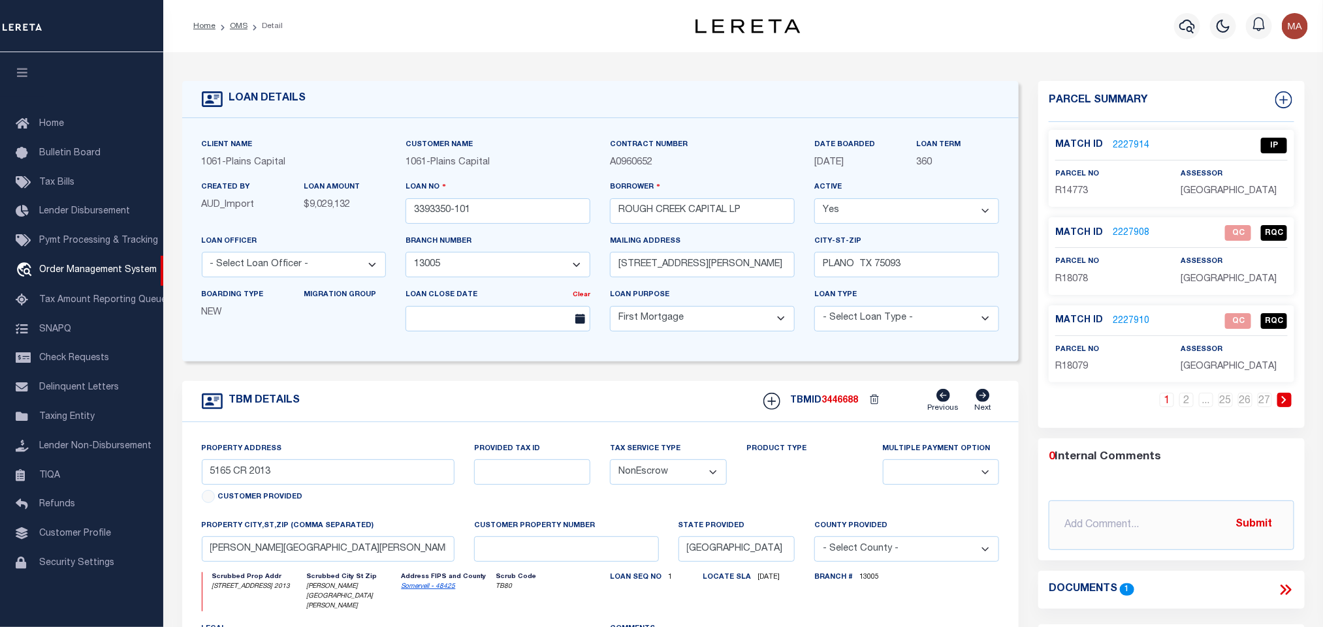
drag, startPoint x: 29, startPoint y: 79, endPoint x: 339, endPoint y: 161, distance: 320.8
click at [28, 78] on icon "button" at bounding box center [22, 73] width 15 height 12
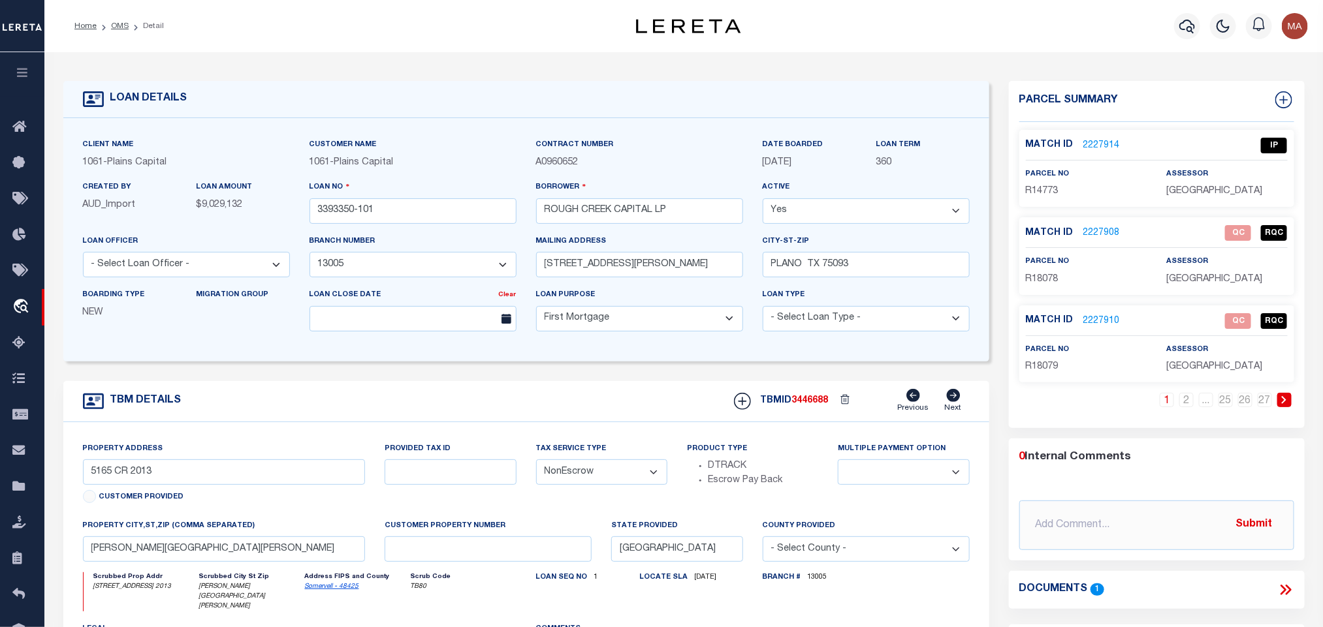
click at [1105, 146] on link "2227914" at bounding box center [1101, 146] width 37 height 14
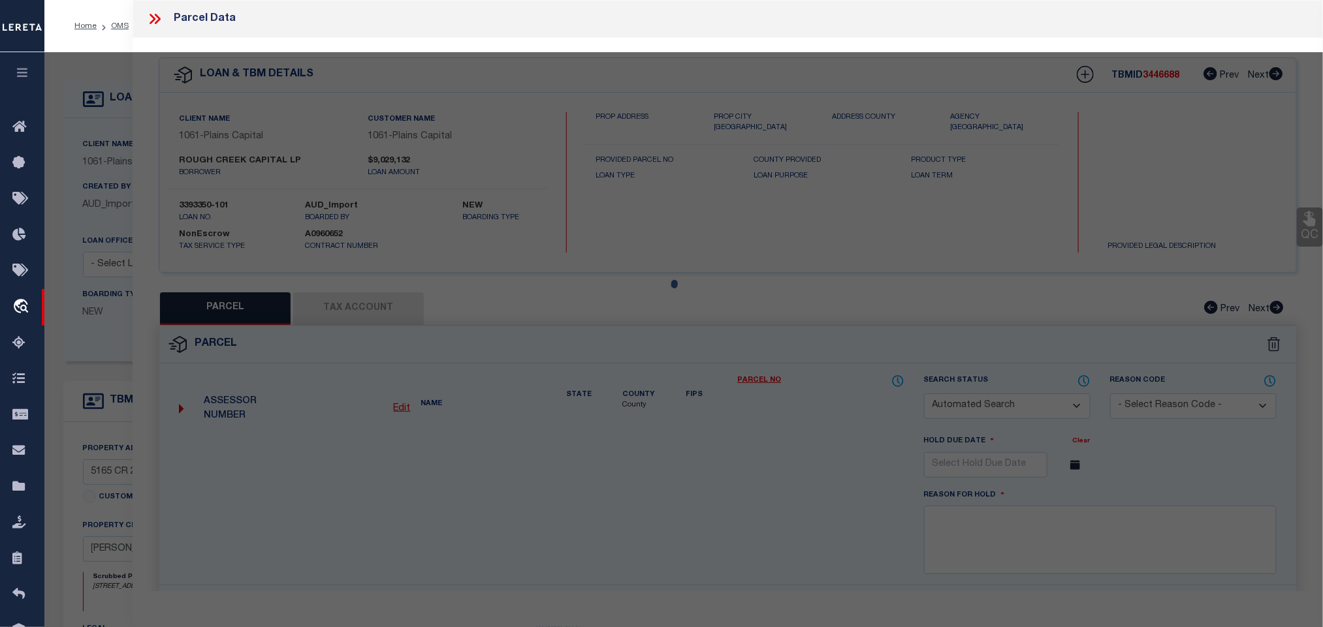
checkbox input "false"
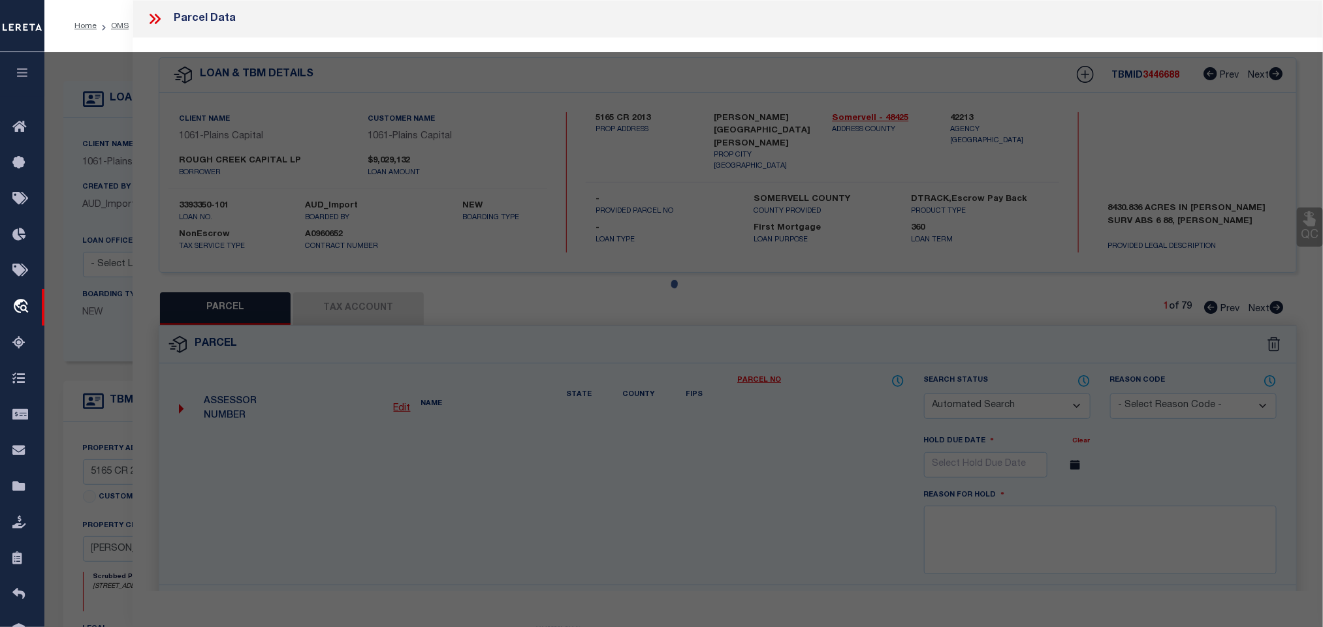
select select "IP"
type input "[GEOGRAPHIC_DATA], LP"
type input "SH220"
type input "[GEOGRAPHIC_DATA]"
type textarea "Acres 96.730, A0015 [PERSON_NAME];"
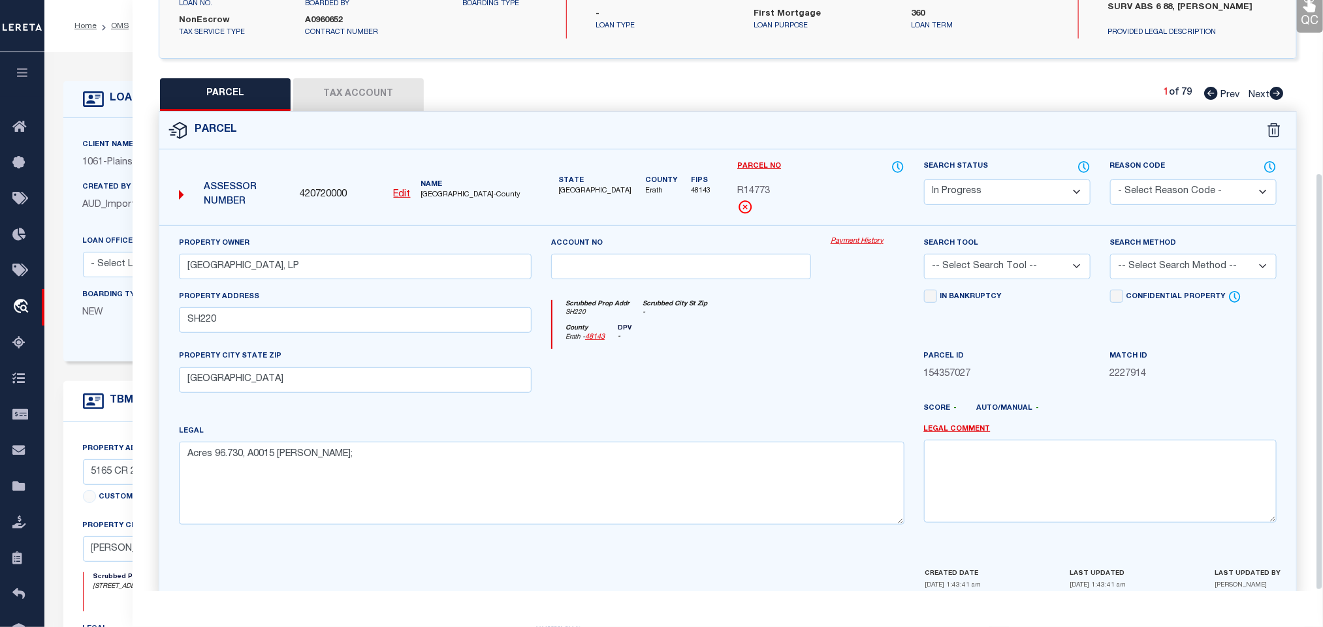
scroll to position [245, 0]
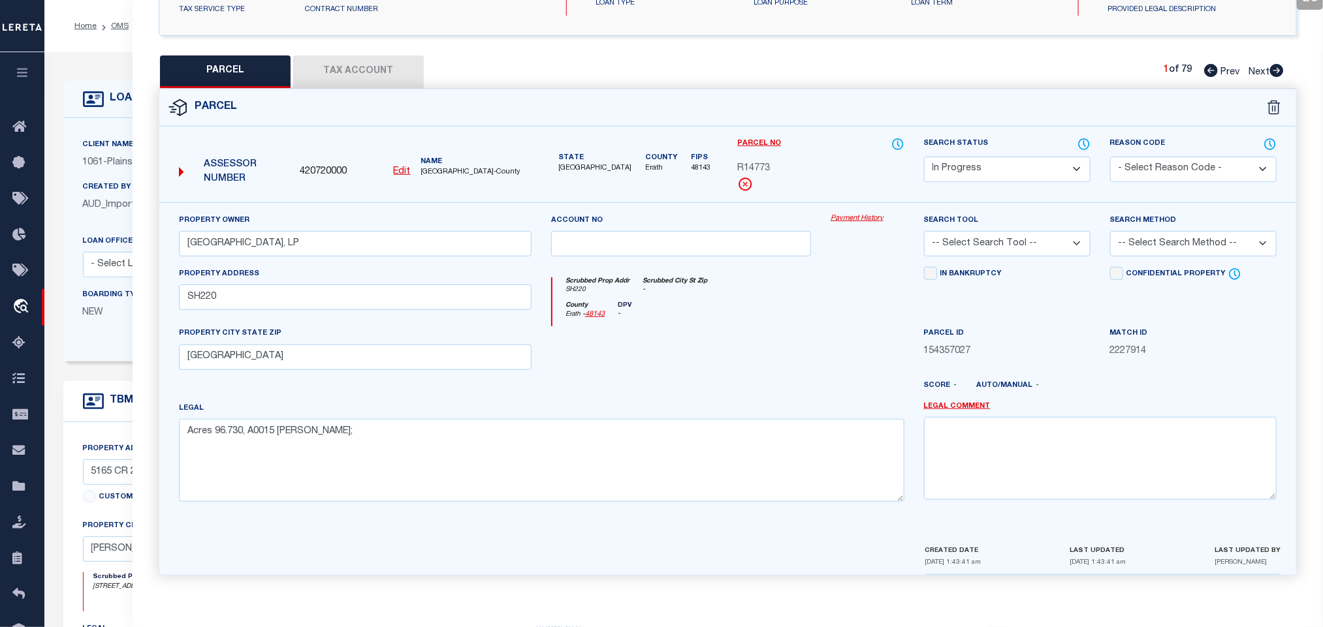
drag, startPoint x: 987, startPoint y: 232, endPoint x: 989, endPoint y: 251, distance: 19.0
click at [987, 232] on select "-- Select Search Tool -- 3rd Party Website Agency File Agency Website ATLS CNV-…" at bounding box center [1007, 243] width 166 height 25
select select "AGW"
click at [924, 231] on select "-- Select Search Tool -- 3rd Party Website Agency File Agency Website ATLS CNV-…" at bounding box center [1007, 243] width 166 height 25
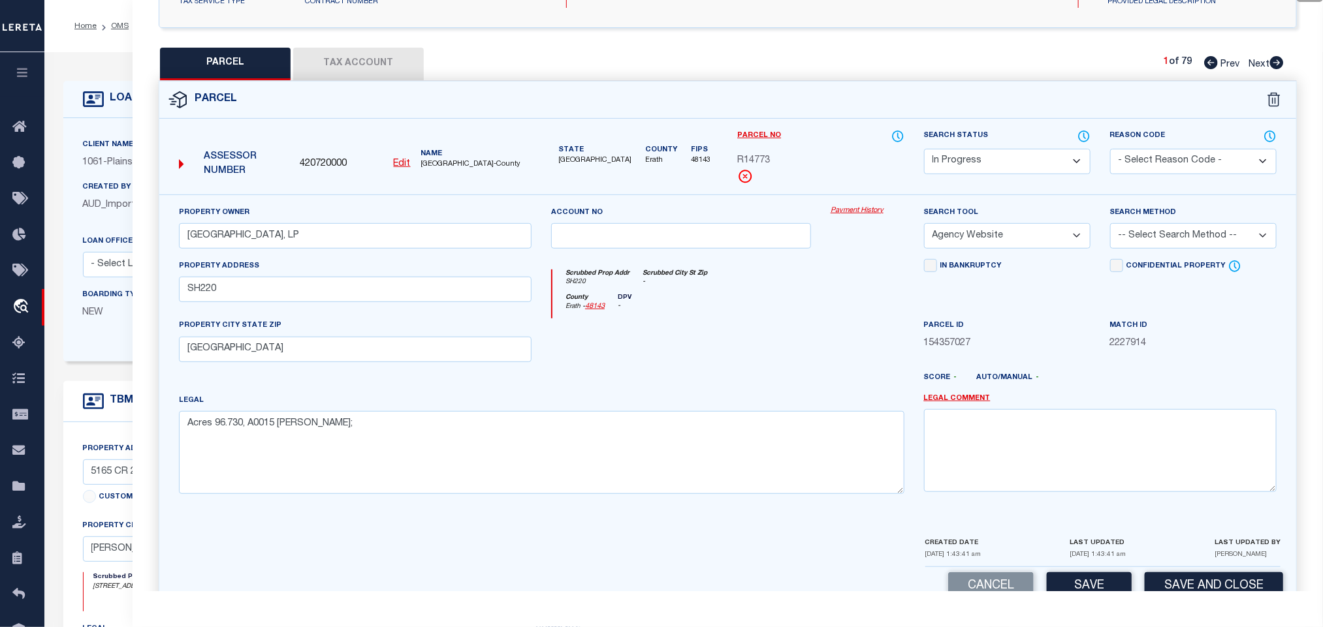
click at [1162, 236] on select "-- Select Search Method -- Property Address Legal Liability Info Provided" at bounding box center [1193, 235] width 166 height 25
select select "LEG"
click at [1110, 227] on select "-- Select Search Method -- Property Address Legal Liability Info Provided" at bounding box center [1193, 235] width 166 height 25
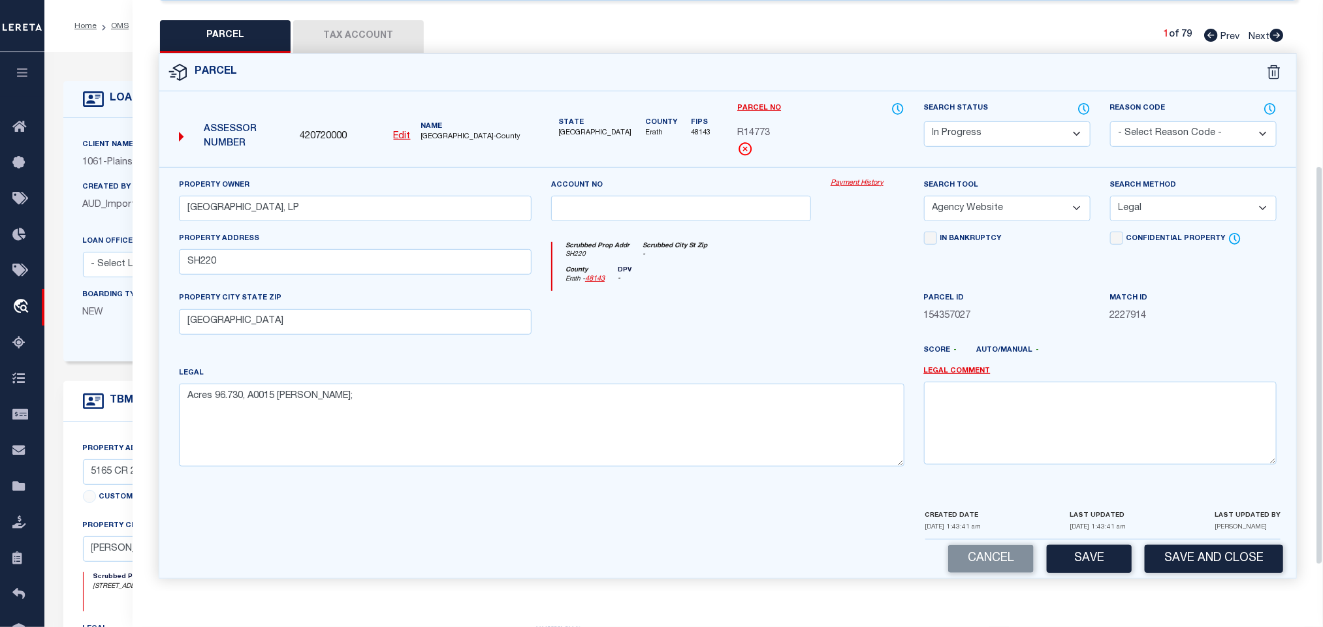
scroll to position [284, 0]
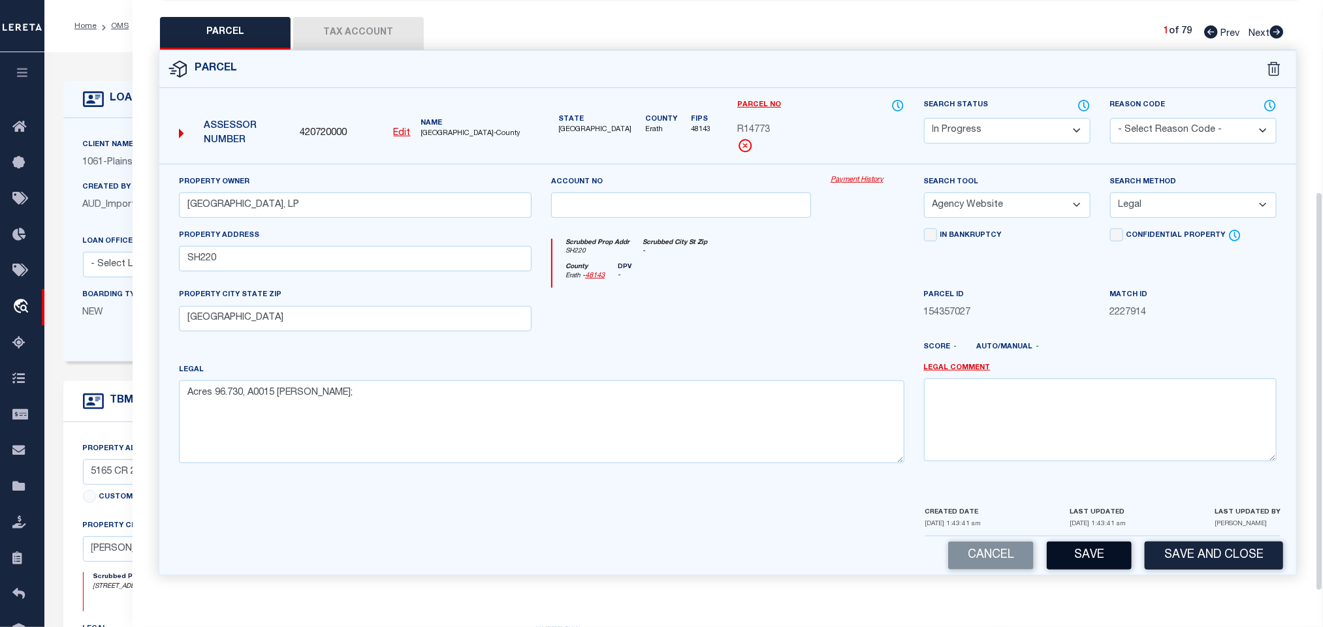
click at [1058, 560] on button "Save" at bounding box center [1088, 556] width 85 height 28
click at [361, 27] on button "Tax Account" at bounding box center [358, 33] width 131 height 33
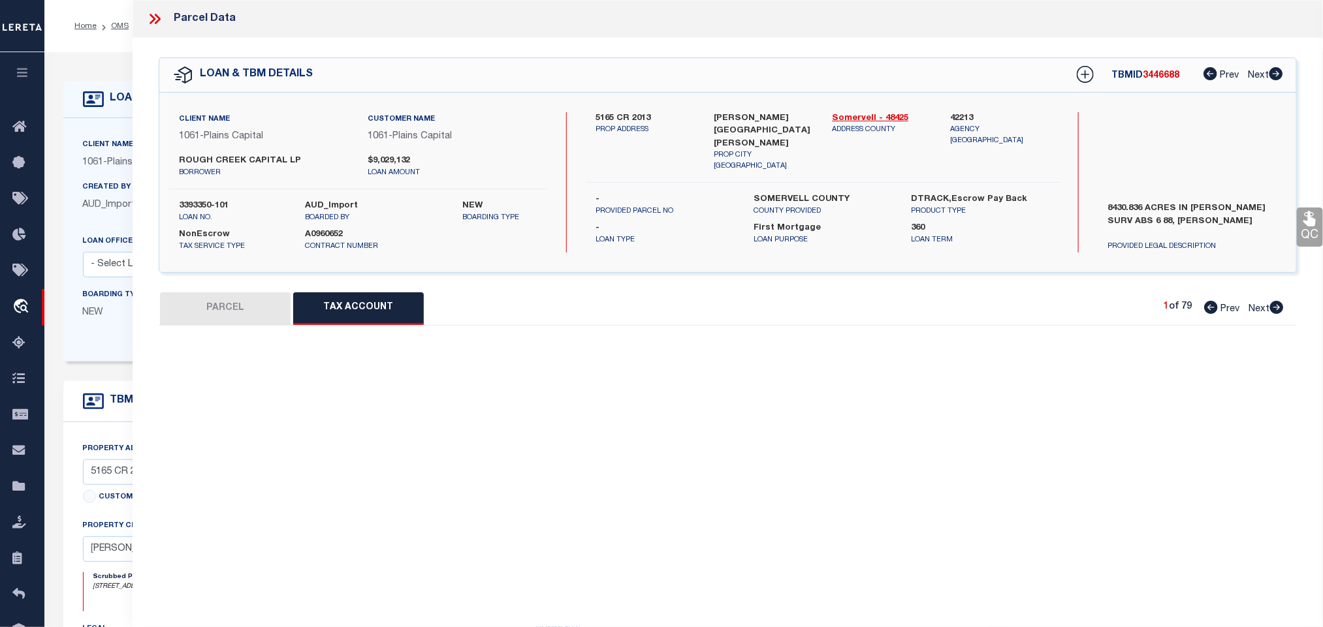
scroll to position [0, 0]
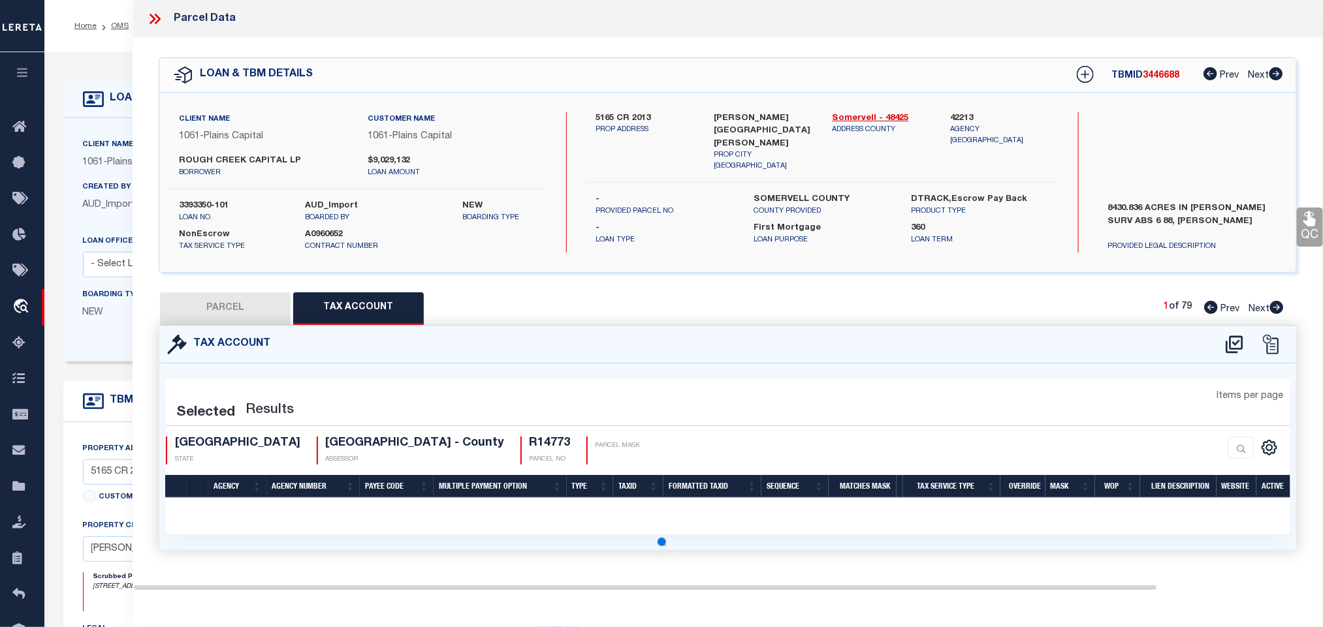
select select "100"
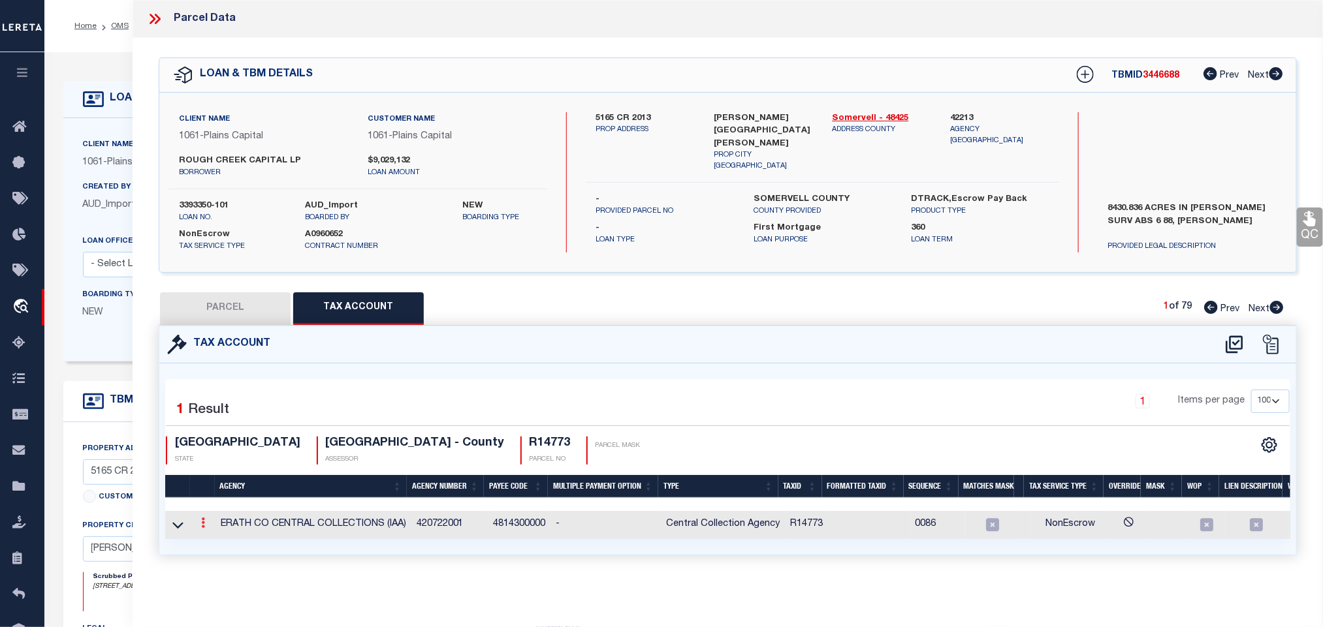
click at [173, 527] on icon at bounding box center [177, 525] width 11 height 14
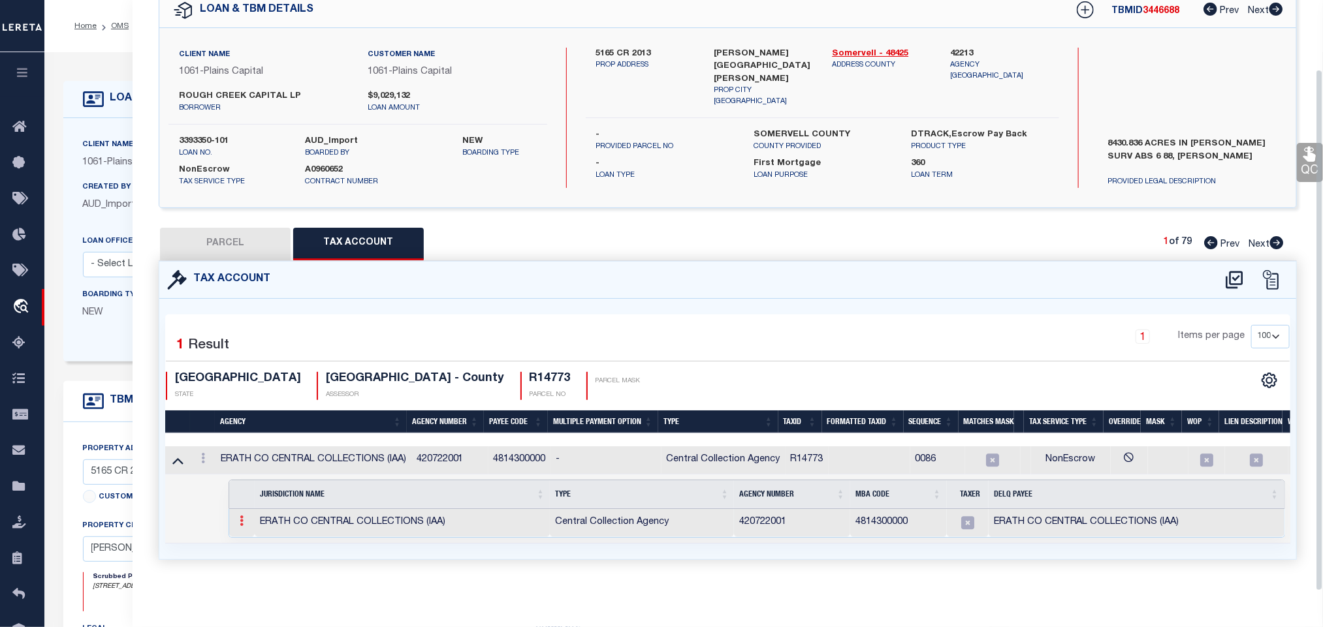
click at [239, 518] on link at bounding box center [241, 523] width 14 height 10
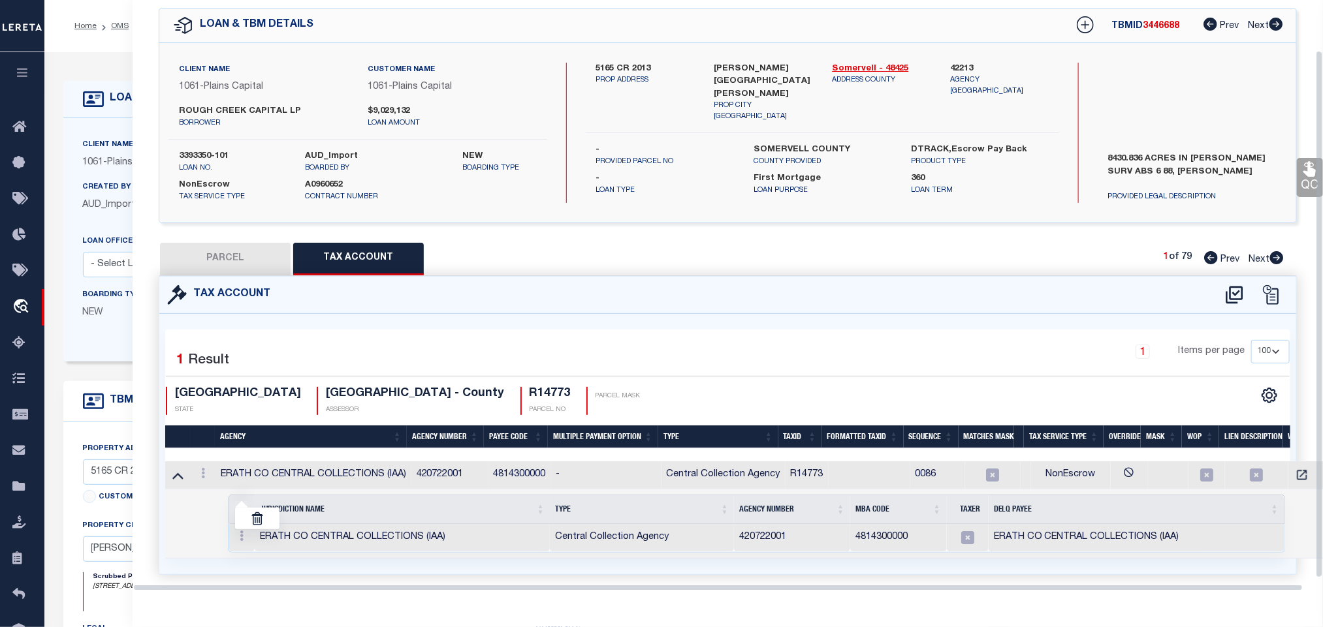
click at [265, 527] on ul at bounding box center [257, 518] width 46 height 23
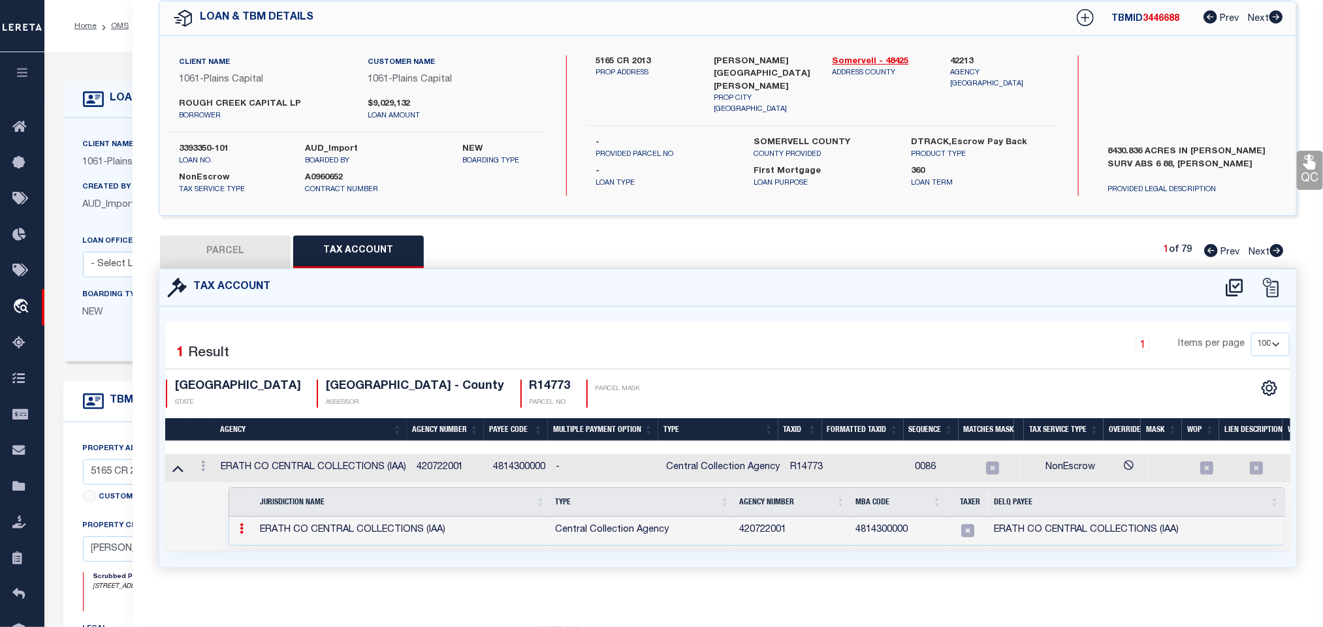
click at [237, 531] on link at bounding box center [241, 530] width 14 height 10
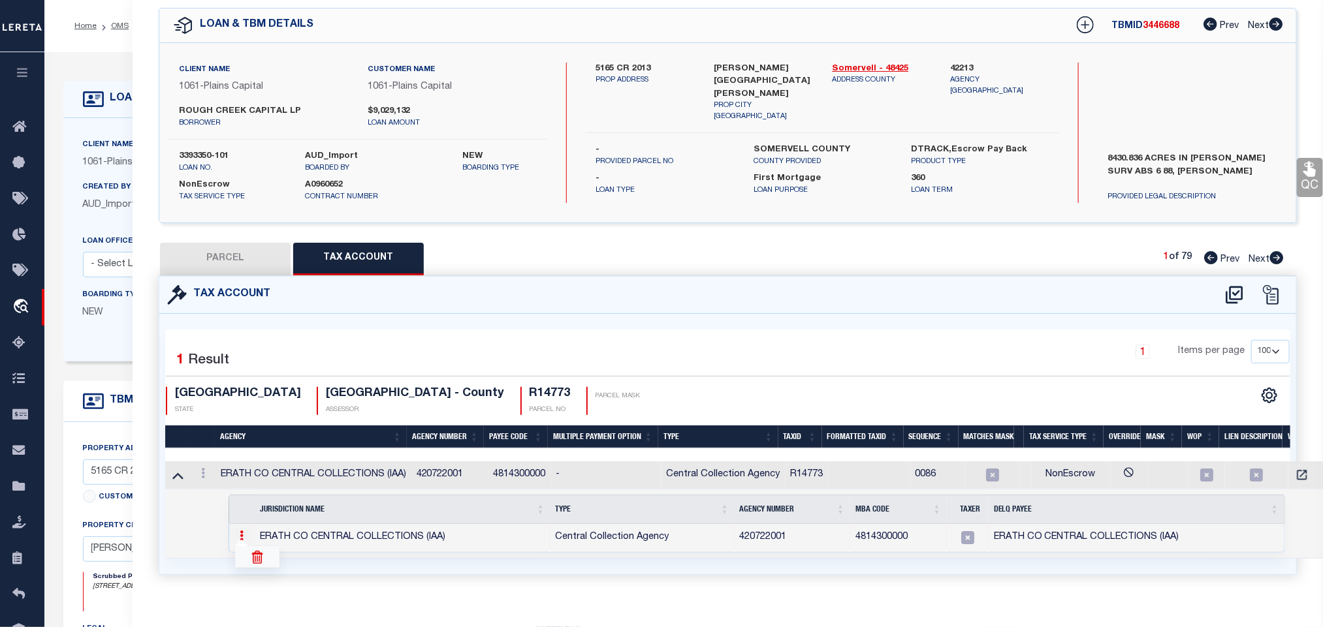
click at [264, 558] on img at bounding box center [257, 557] width 13 height 13
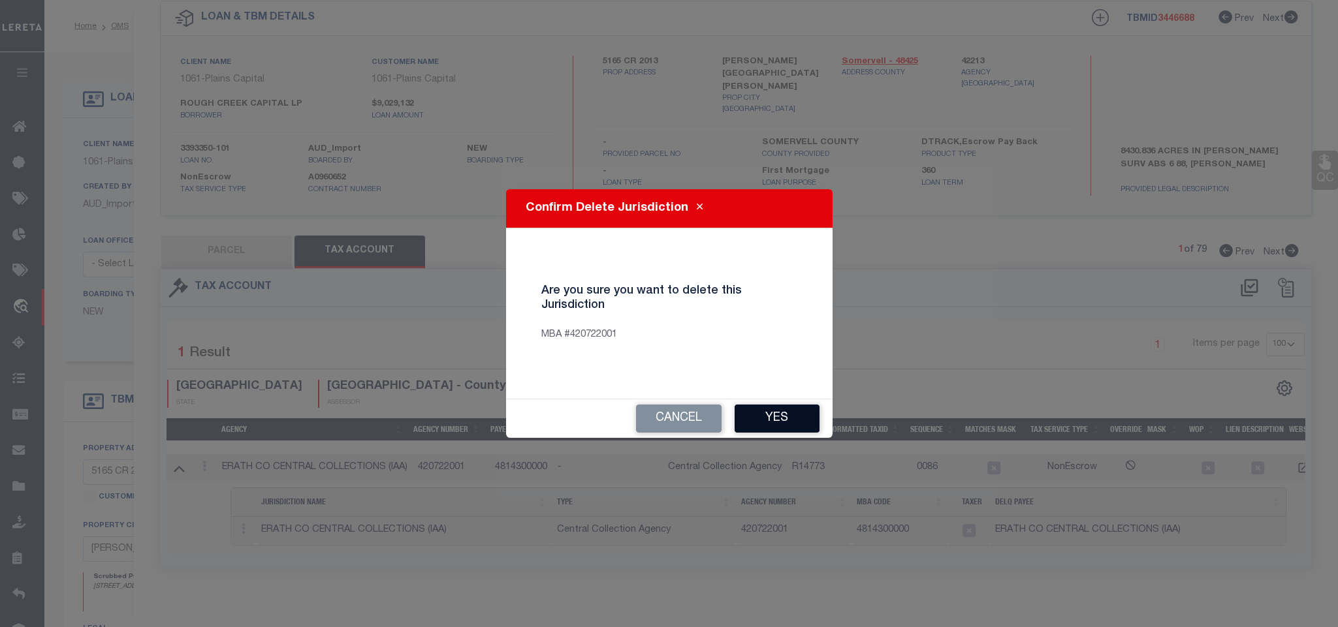
click at [778, 409] on button "Yes" at bounding box center [776, 419] width 85 height 28
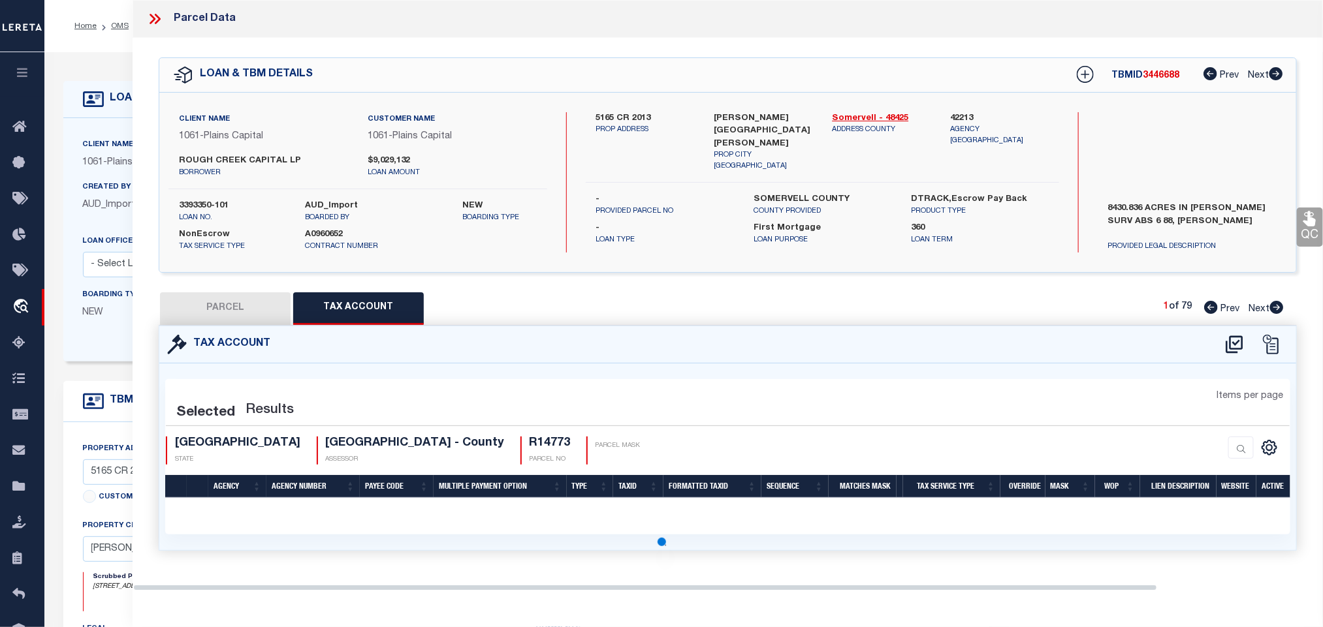
scroll to position [0, 0]
select select "100"
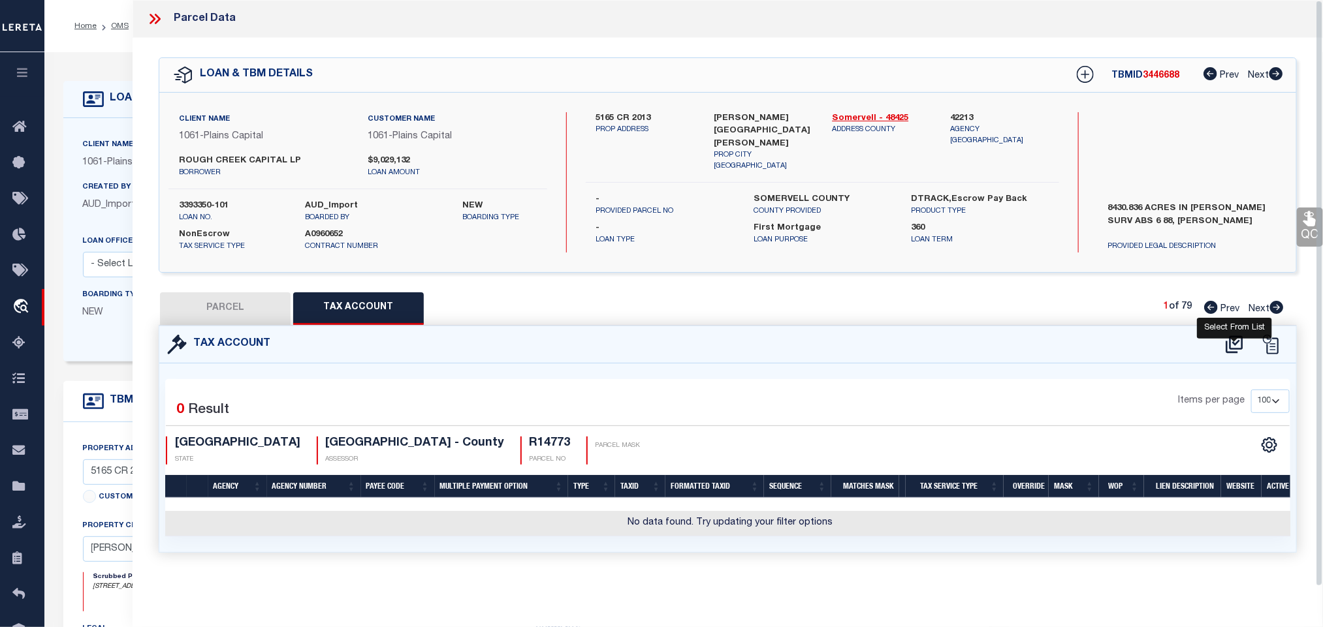
click at [1236, 341] on icon at bounding box center [1234, 344] width 22 height 21
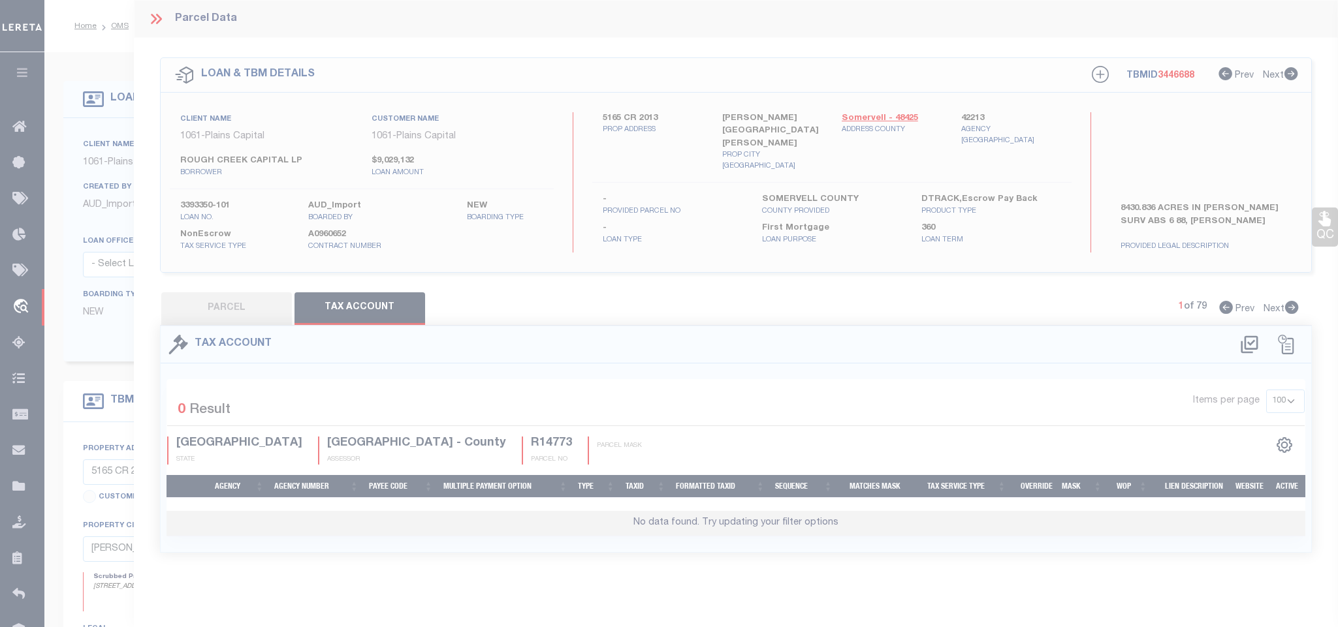
select select "200"
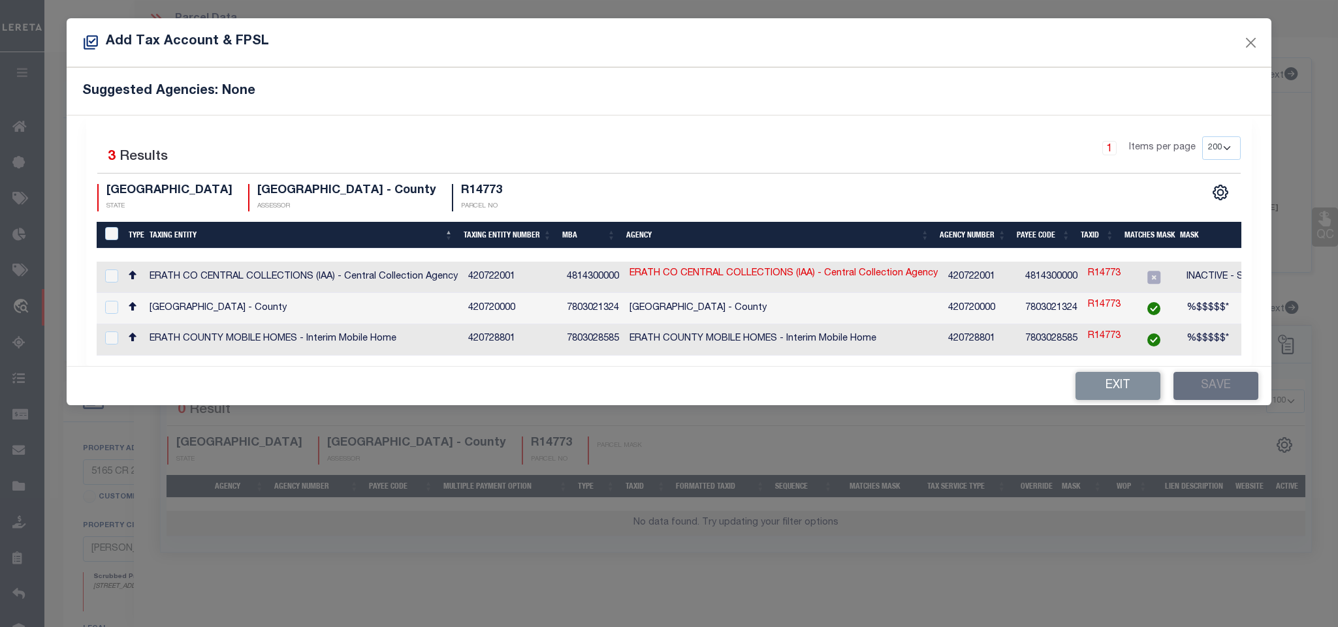
click at [1205, 308] on span "%$$$$$*" at bounding box center [1207, 308] width 42 height 9
checkbox input "true"
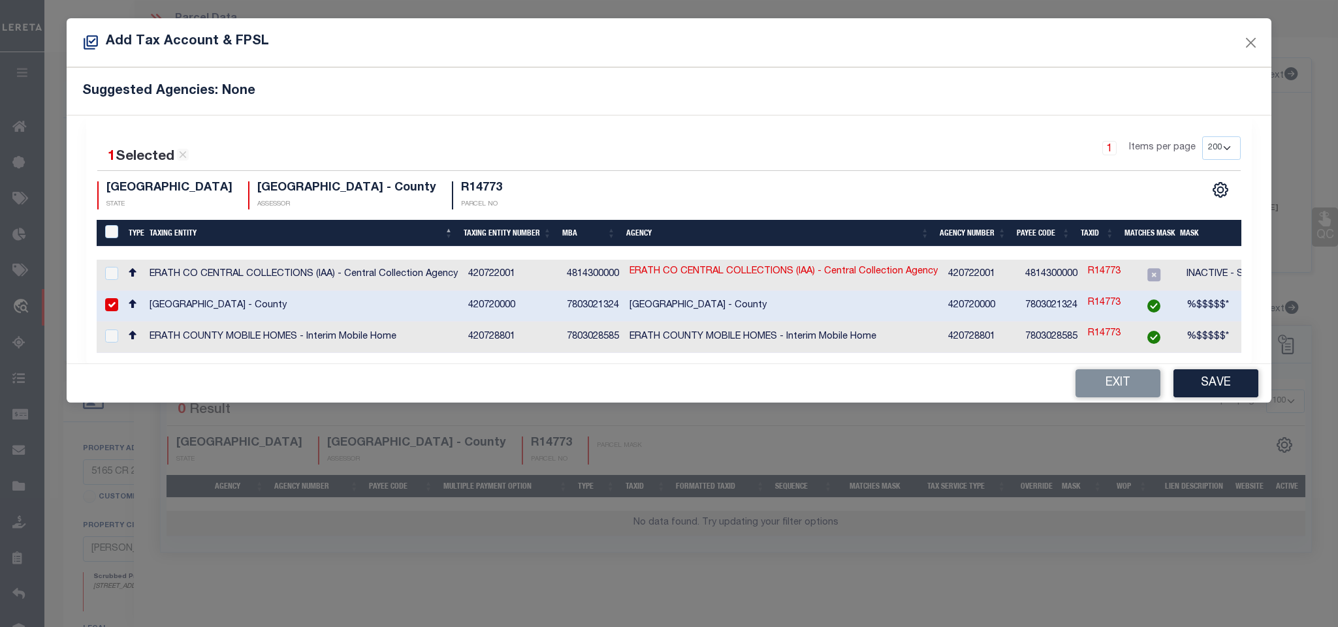
click at [1215, 364] on div "1 Selected 3 Results 1 Items per page 10 25 50 100 200 TX STATE" at bounding box center [668, 240] width 1165 height 248
click at [1212, 384] on button "Save" at bounding box center [1215, 383] width 85 height 28
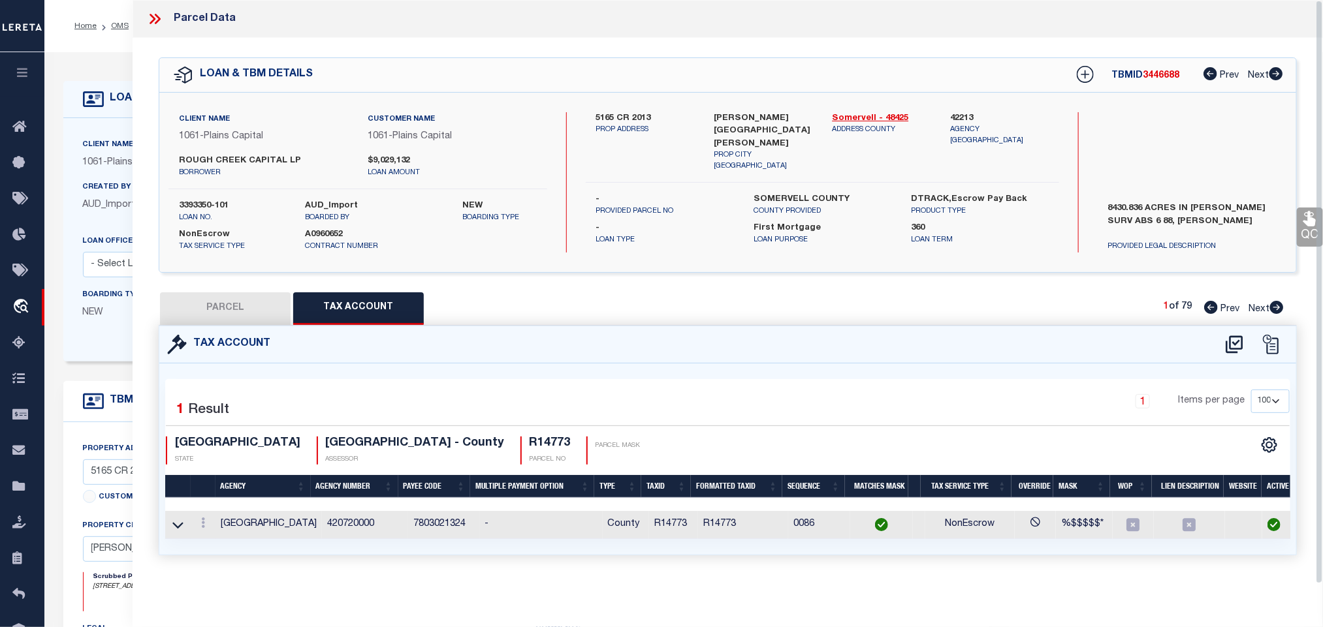
click at [270, 316] on button "PARCEL" at bounding box center [225, 308] width 131 height 33
select select "AS"
select select
checkbox input "false"
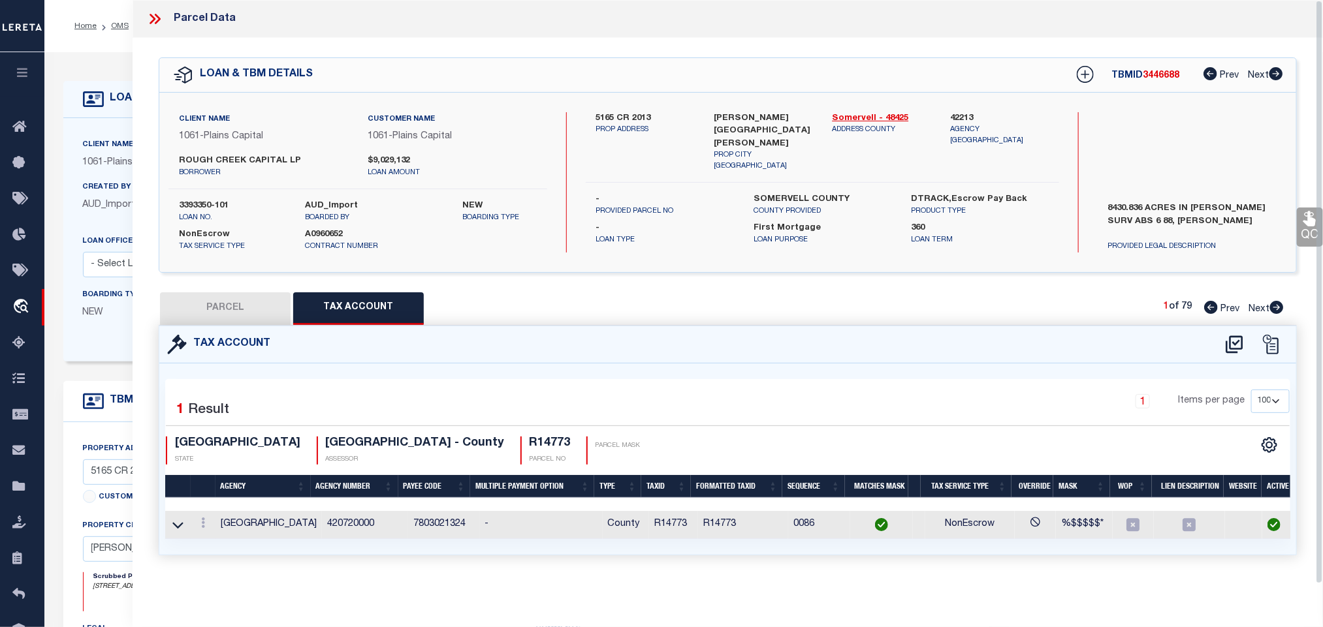
checkbox input "false"
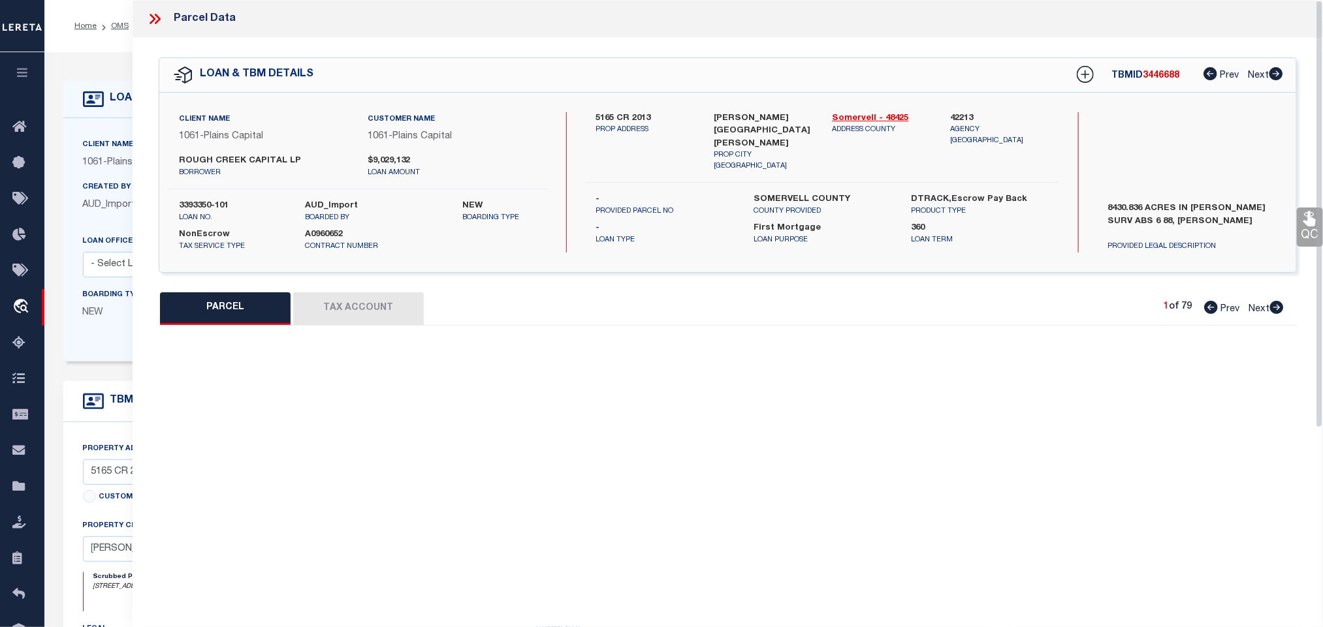
select select "IP"
type input "[GEOGRAPHIC_DATA], LP"
select select "AGW"
select select "LEG"
type input "SH220"
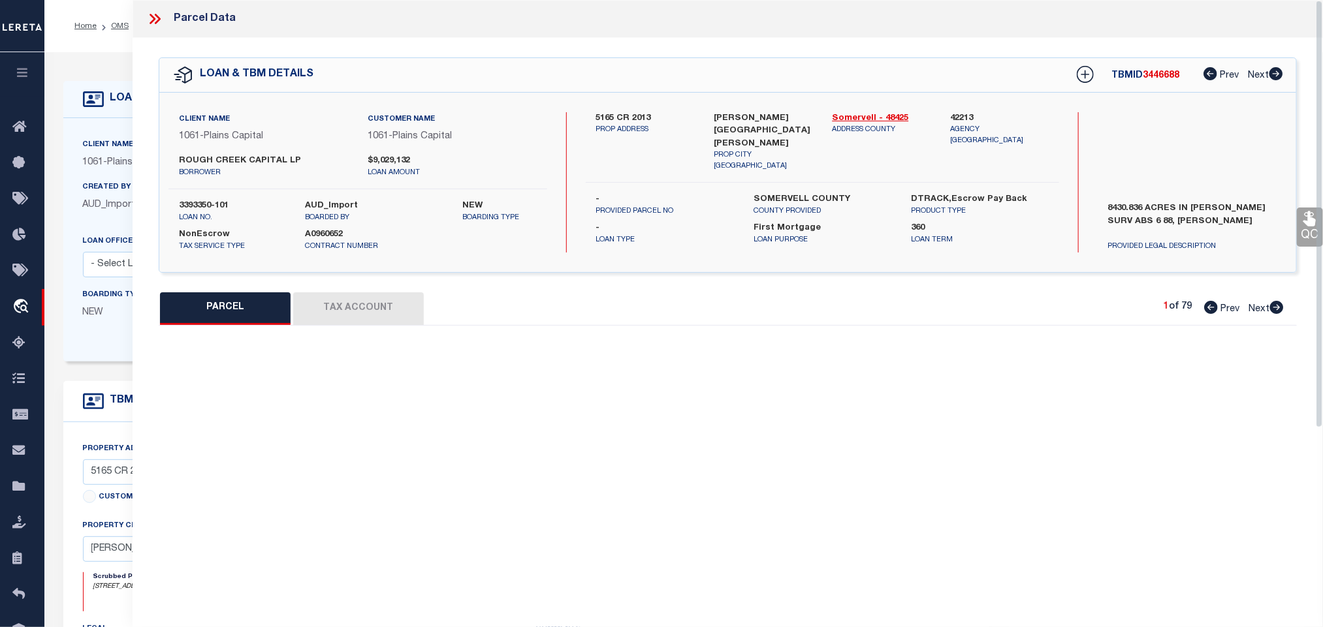
type input "[GEOGRAPHIC_DATA]"
type textarea "Acres 96.730, A0015 ALDRIDGE ISAAC;"
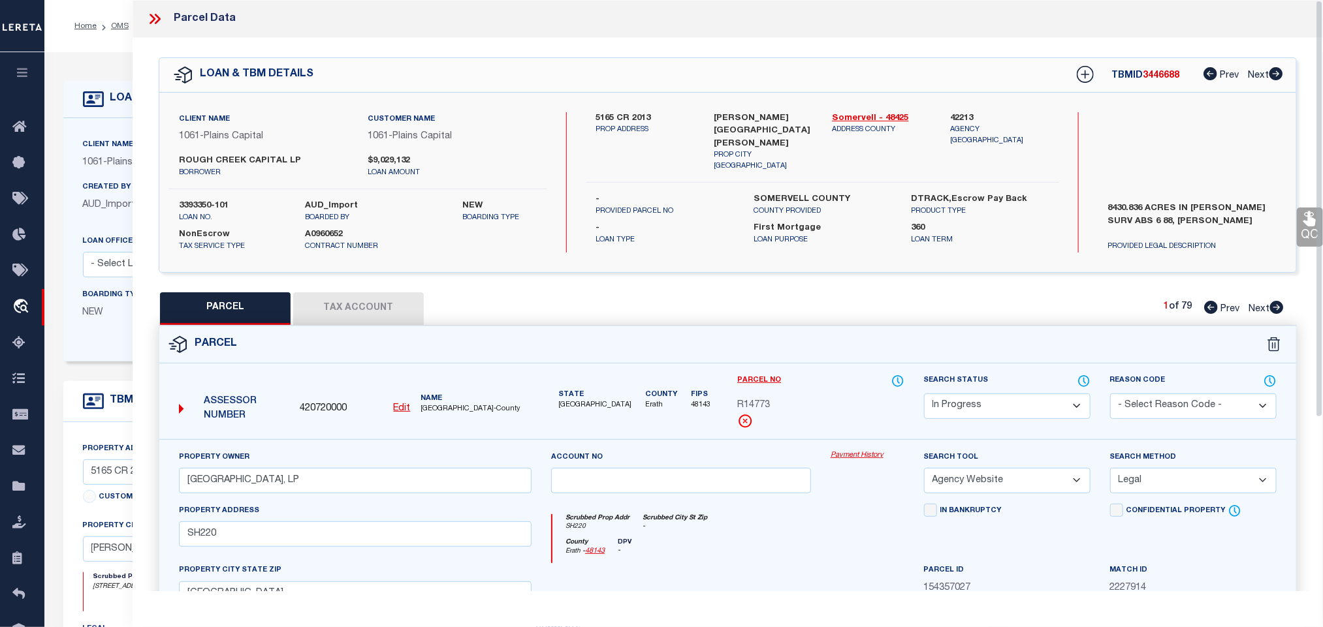
click at [935, 378] on label "Search Status" at bounding box center [1007, 381] width 166 height 14
drag, startPoint x: 992, startPoint y: 415, endPoint x: 989, endPoint y: 396, distance: 19.1
click at [992, 415] on select "Automated Search Bad Parcel Complete Duplicate Parcel High Dollar Reporting In …" at bounding box center [1007, 406] width 166 height 25
select select "PC"
click at [924, 395] on select "Automated Search Bad Parcel Complete Duplicate Parcel High Dollar Reporting In …" at bounding box center [1007, 406] width 166 height 25
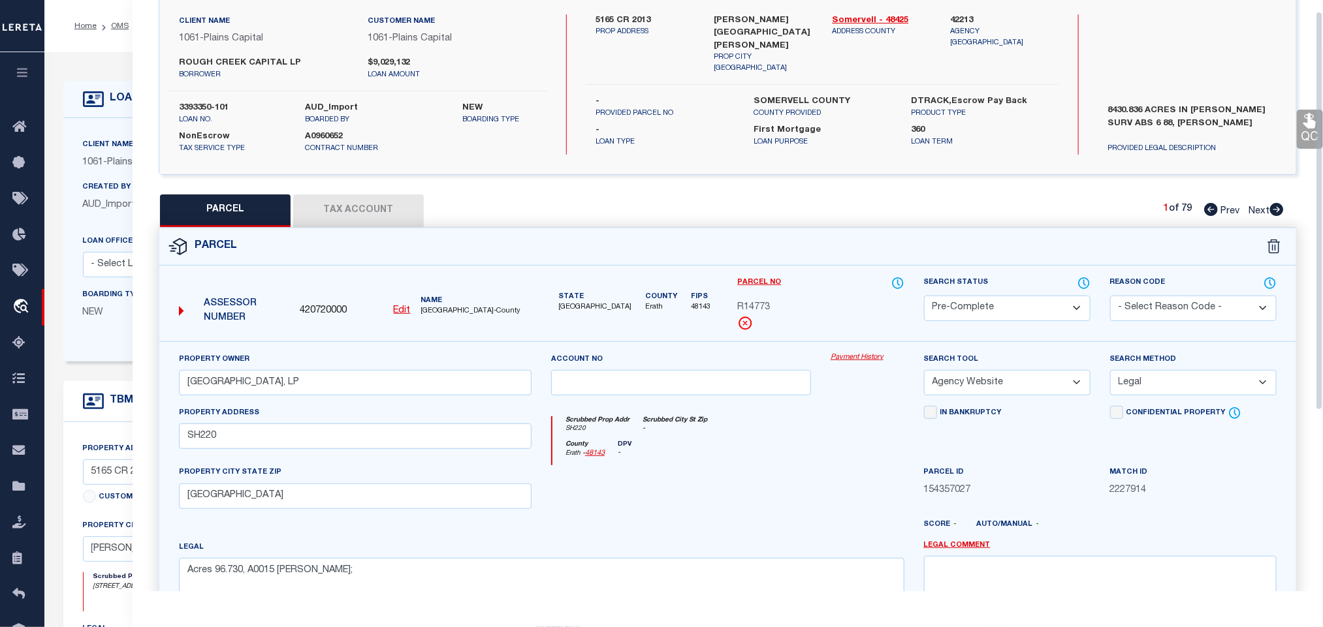
scroll to position [284, 0]
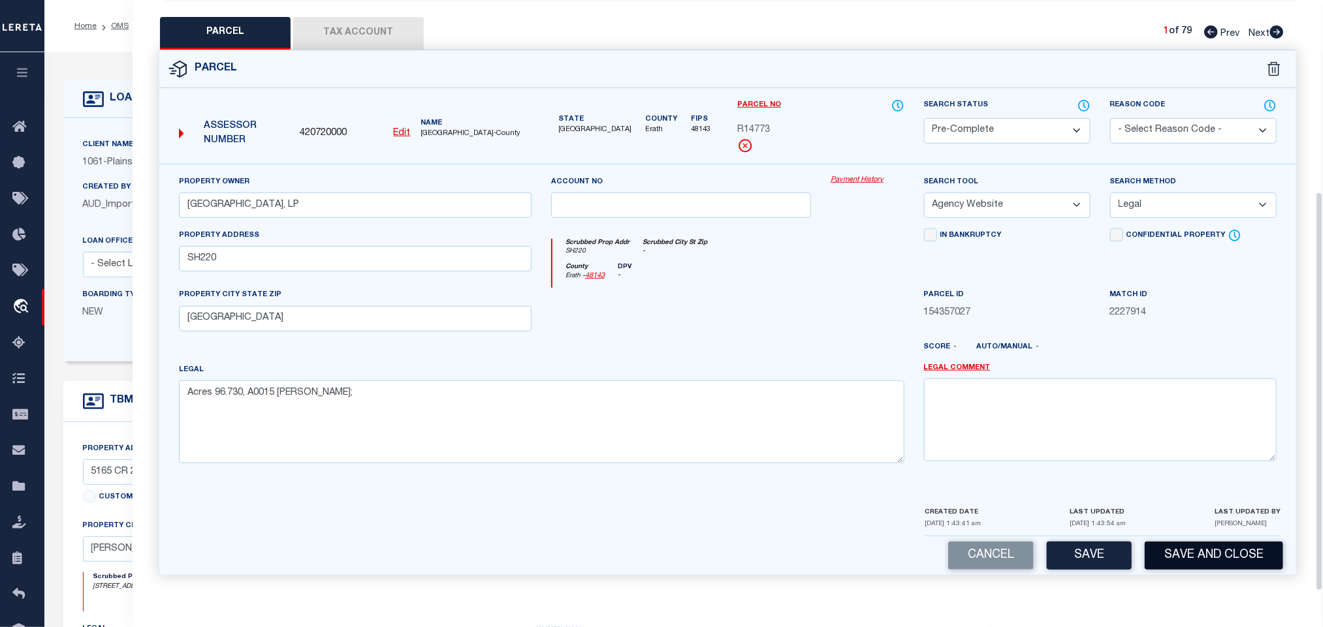
click at [1146, 563] on button "Save and Close" at bounding box center [1213, 556] width 138 height 28
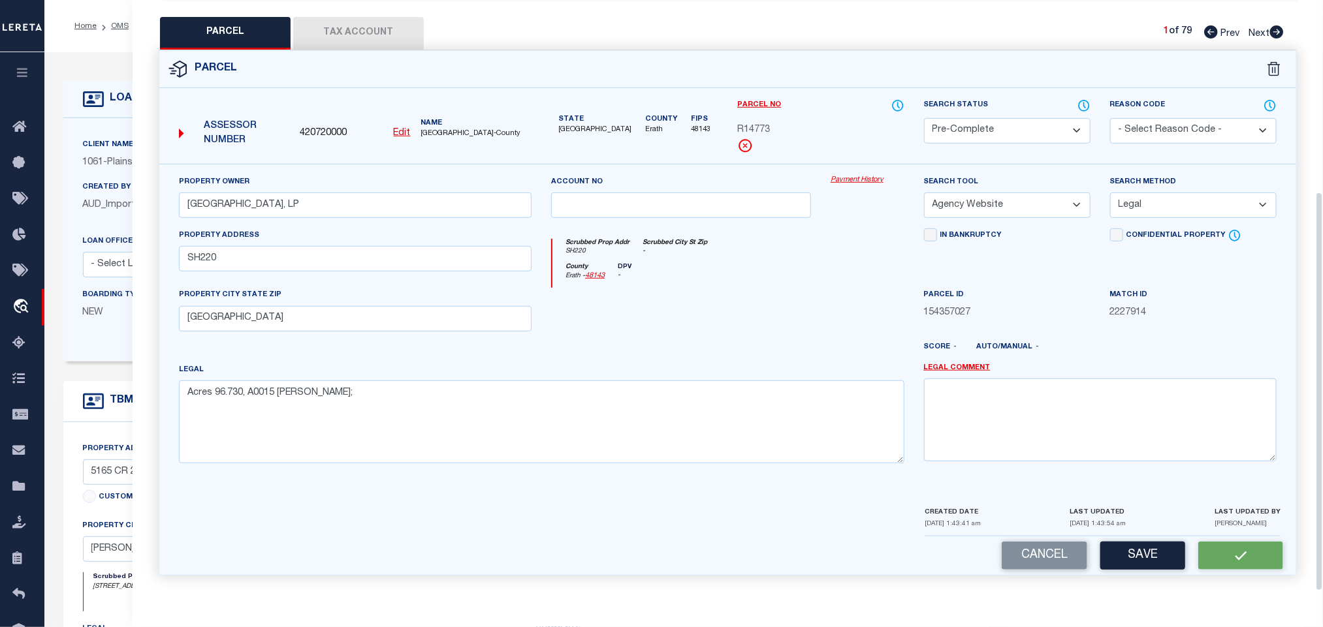
click at [353, 129] on div "420720000 Edit" at bounding box center [355, 134] width 110 height 14
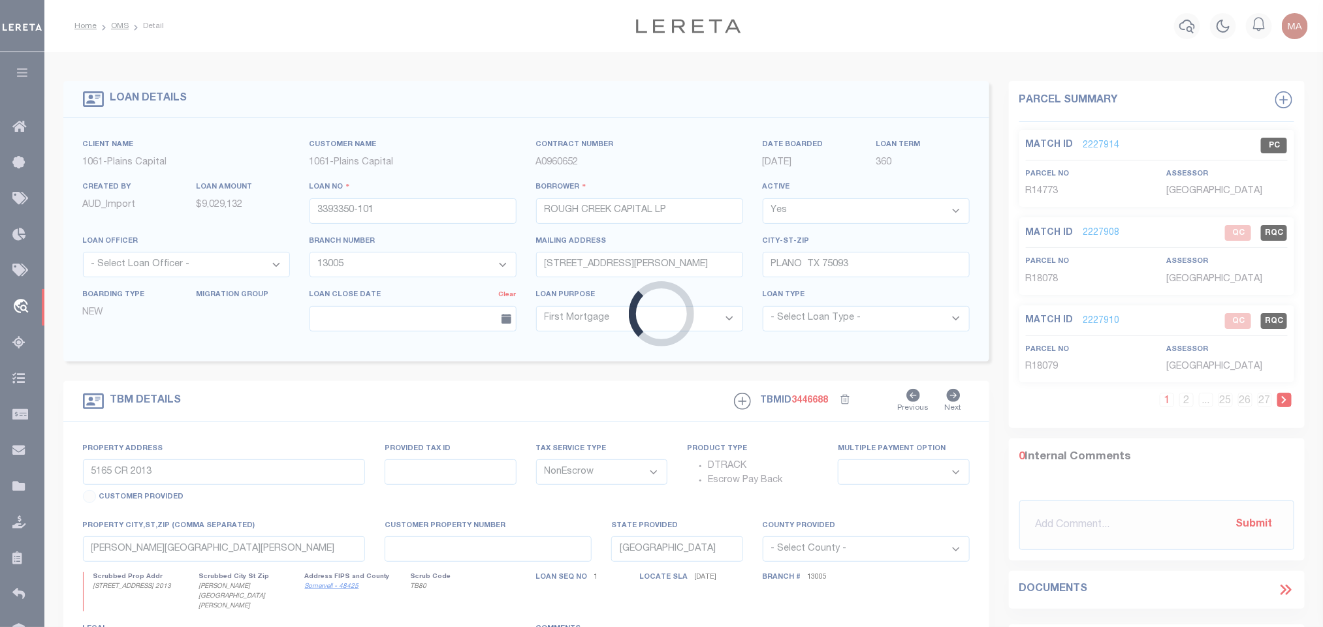
select select "1444"
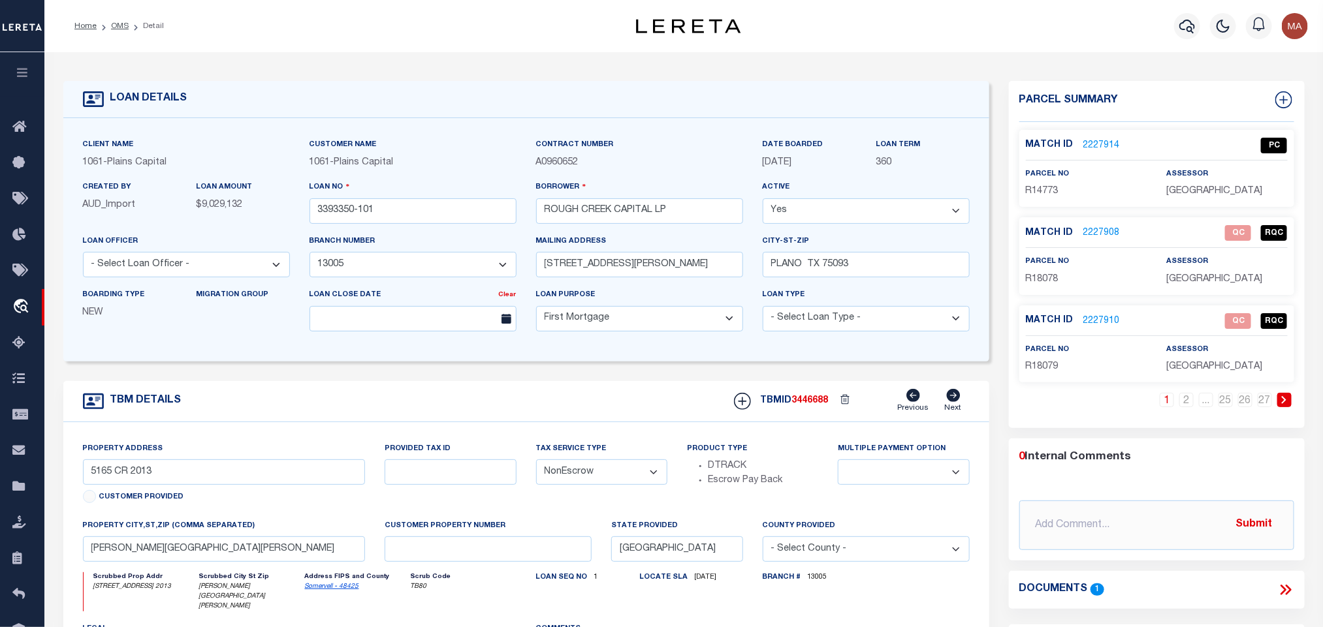
select select
click at [1101, 142] on link "2227914" at bounding box center [1101, 146] width 37 height 14
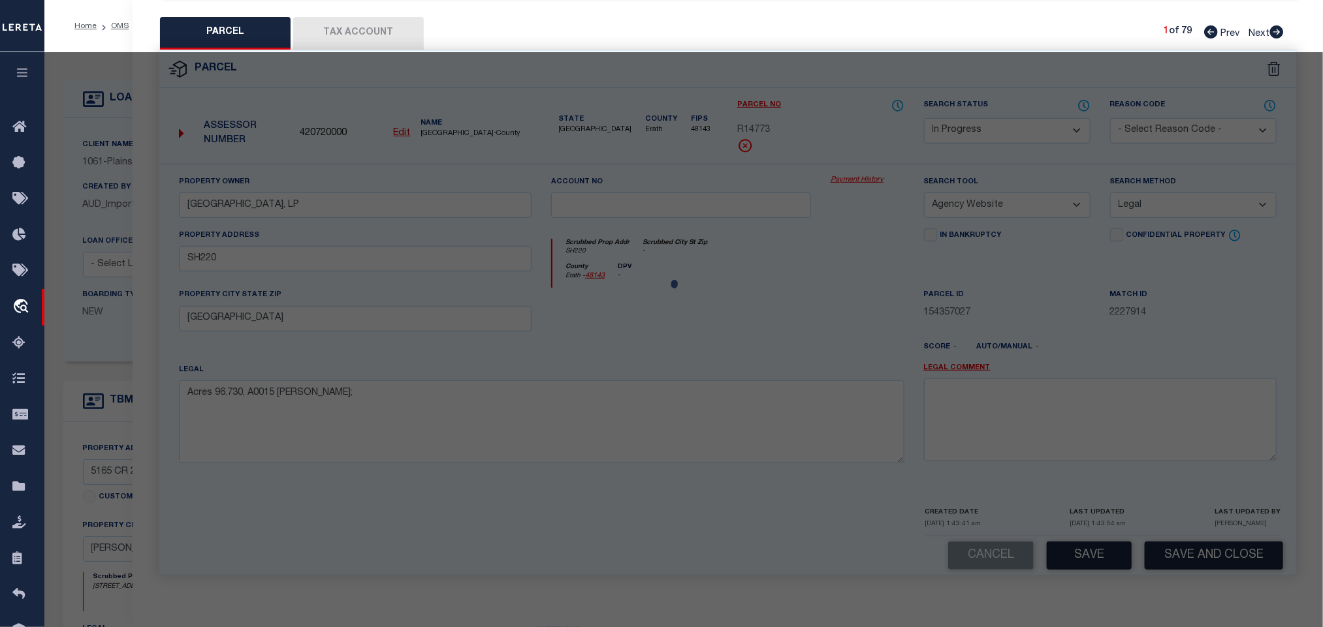
select select "AS"
select select
checkbox input "false"
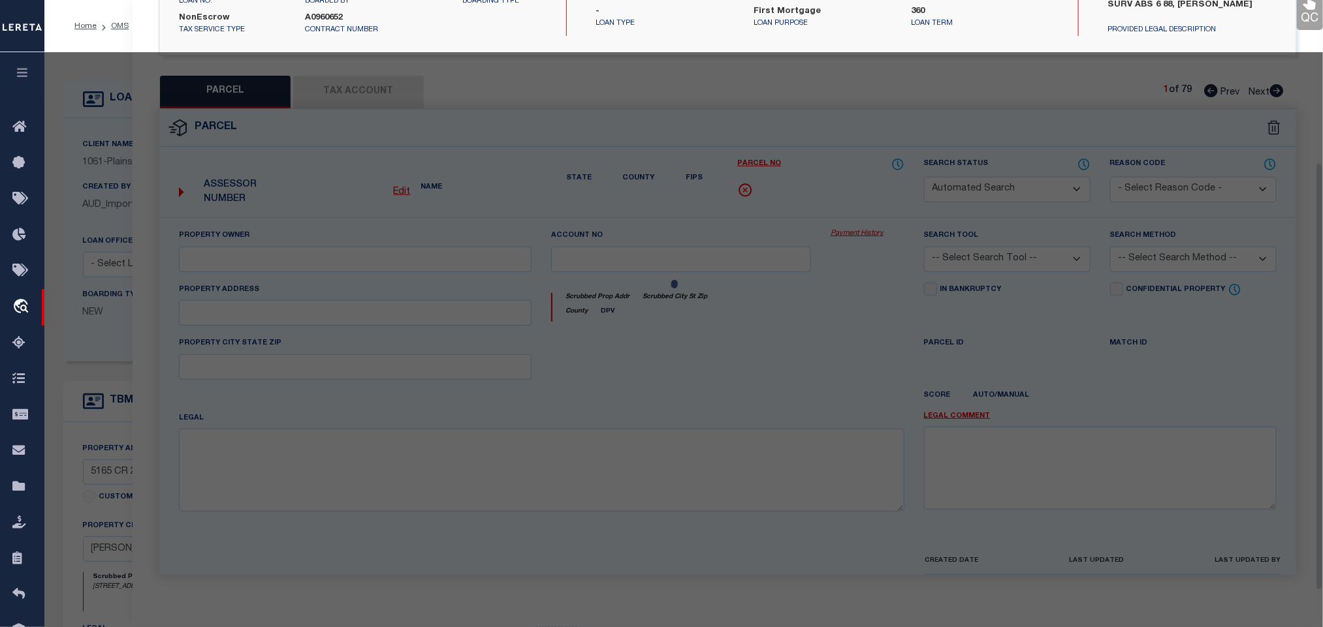
select select "PC"
type input "[GEOGRAPHIC_DATA], LP"
select select "AGW"
select select "LEG"
type input "SH220"
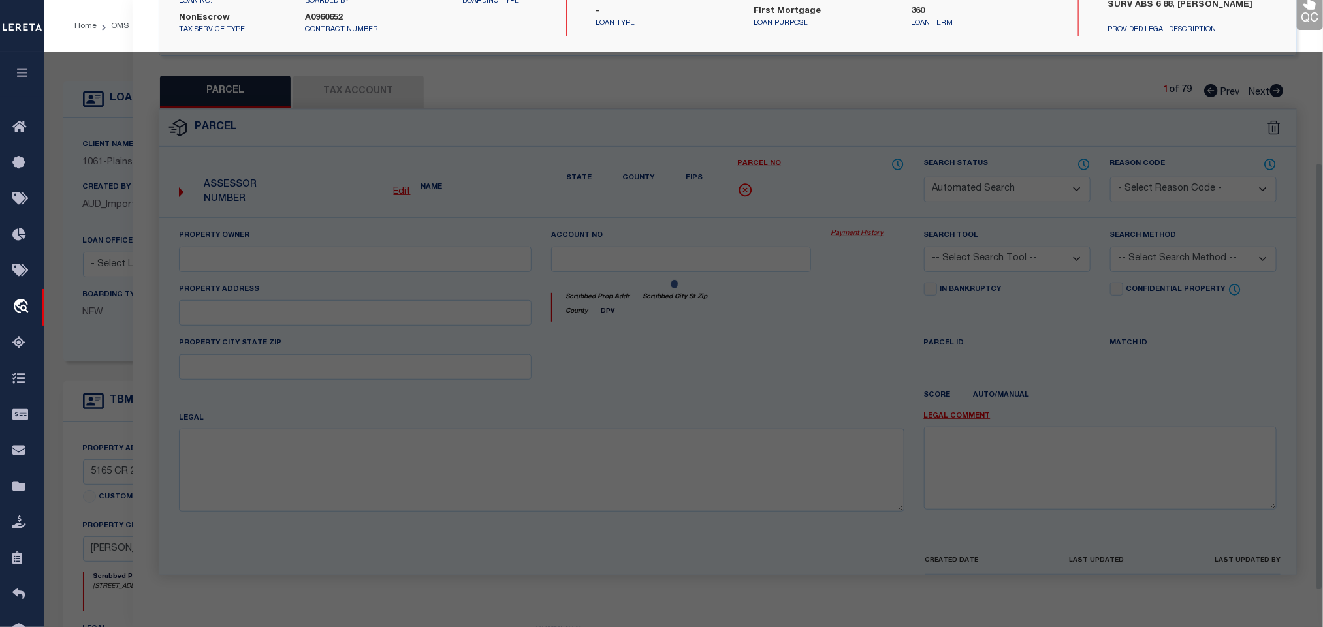
type input "[GEOGRAPHIC_DATA]"
type textarea "Acres 96.730, A0015 ALDRIDGE ISAAC;"
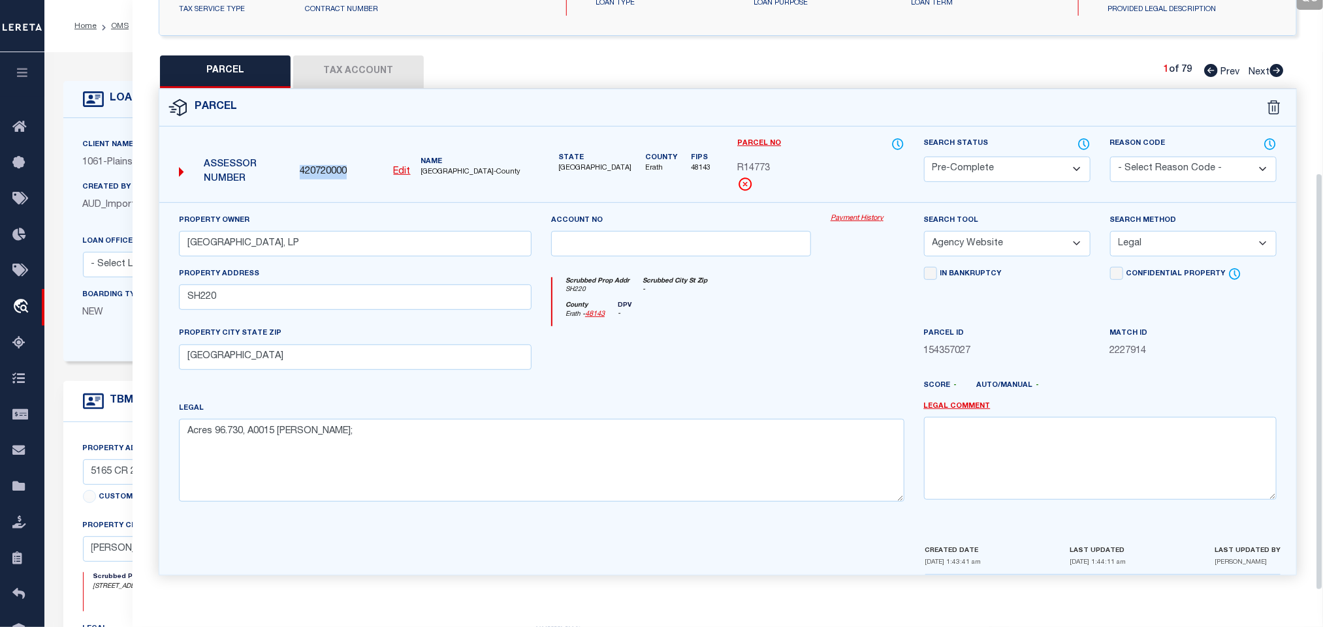
click at [319, 157] on div "Assessor Number 420720000 Edit Name ERATH COUNTY-County" at bounding box center [355, 167] width 363 height 50
click at [349, 165] on div "420720000 Edit" at bounding box center [355, 172] width 110 height 14
click at [347, 165] on span "420720000" at bounding box center [323, 172] width 47 height 14
click at [339, 166] on span "420720000" at bounding box center [323, 172] width 47 height 14
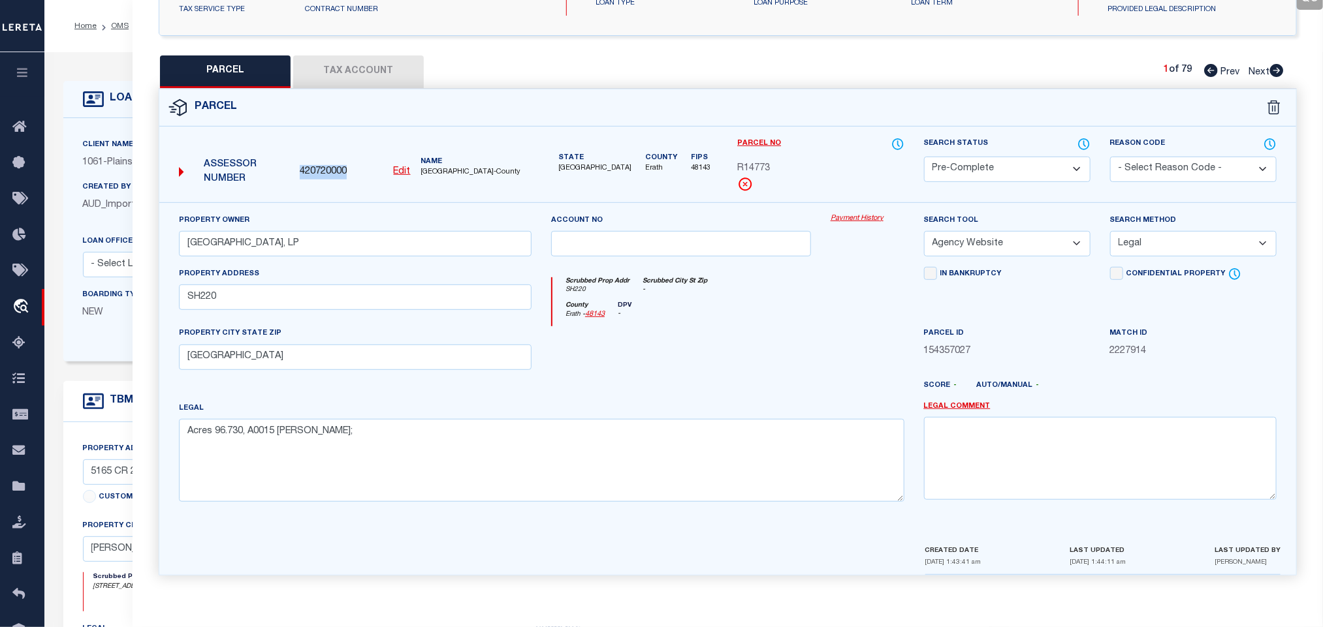
click at [339, 166] on span "420720000" at bounding box center [323, 172] width 47 height 14
copy span "420720000"
click at [114, 114] on div "LOAN DETAILS" at bounding box center [526, 99] width 926 height 37
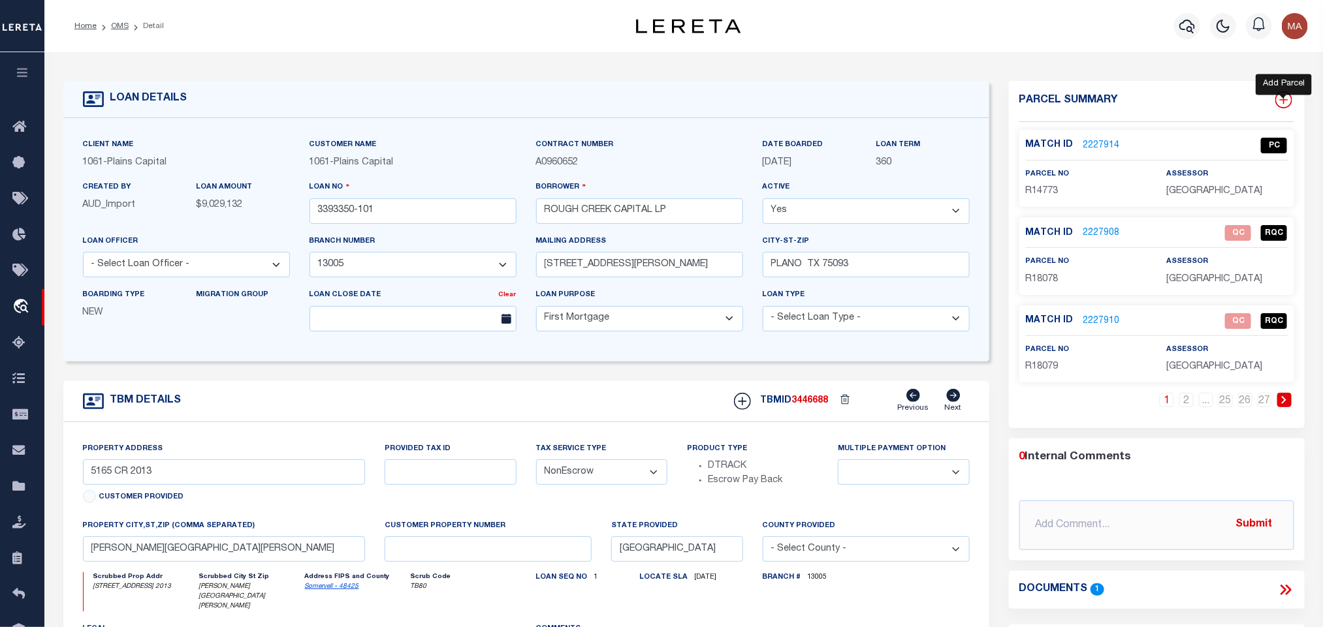
click at [1289, 104] on icon at bounding box center [1283, 99] width 17 height 17
select select "IP"
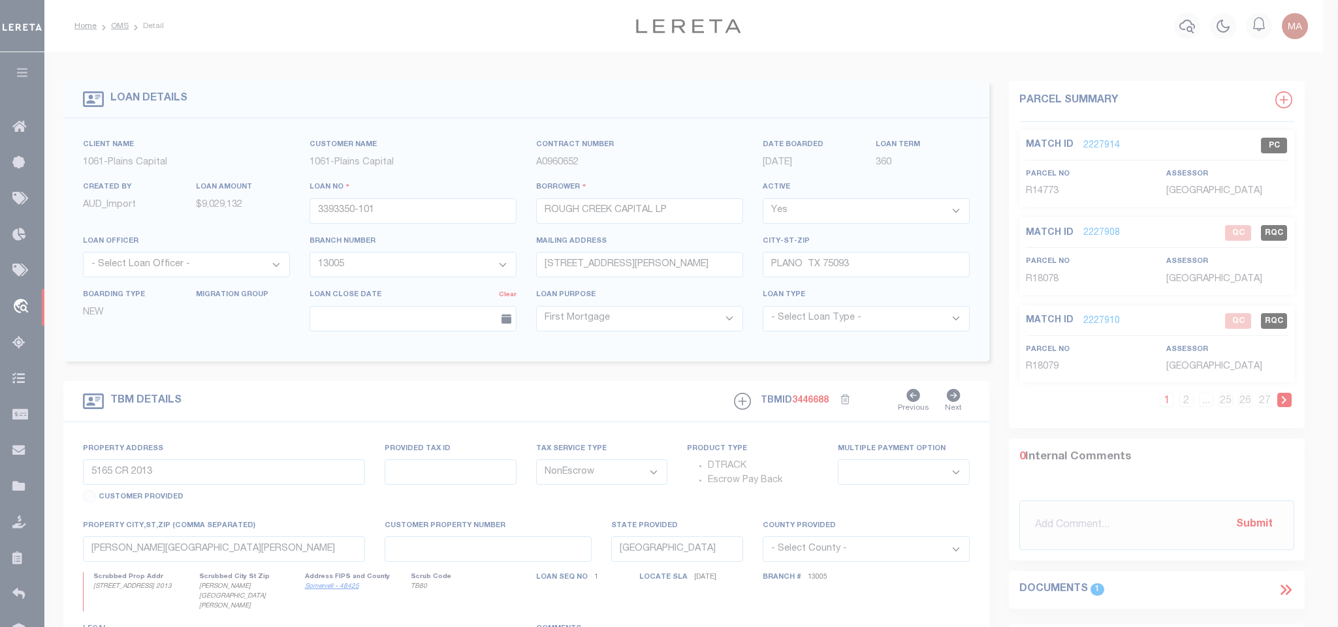
type textarea "-"
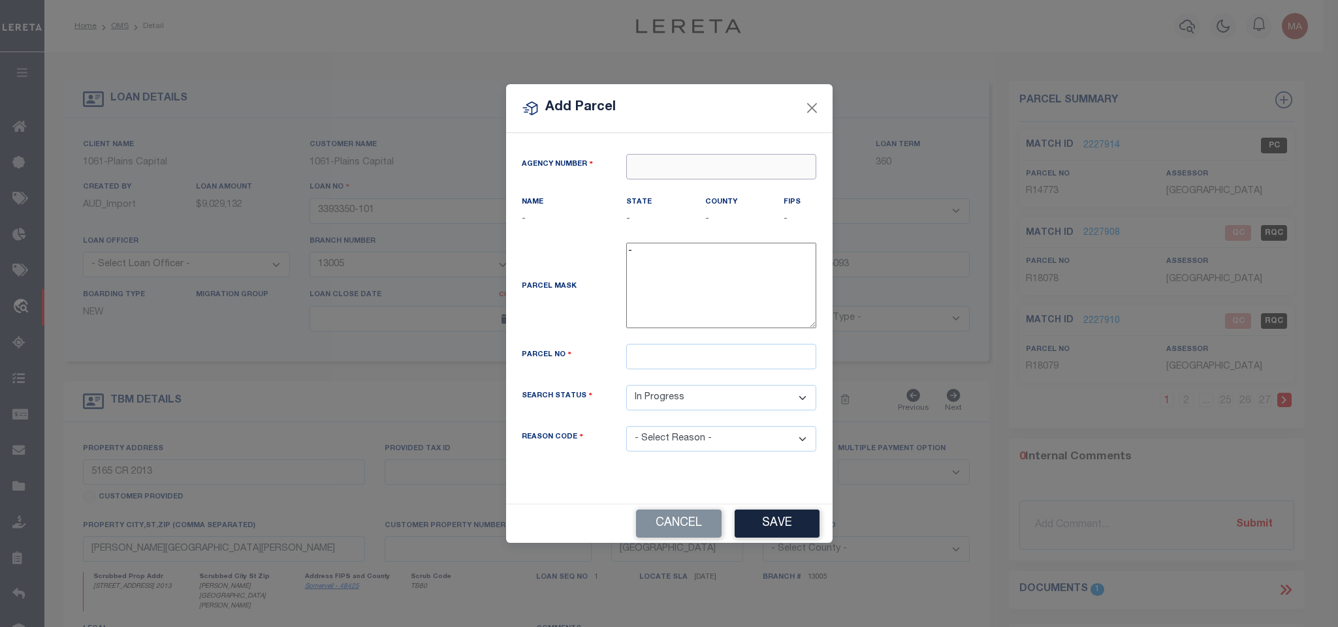
click at [692, 171] on input "text" at bounding box center [721, 166] width 190 height 25
paste input "420720000"
type input "420720000"
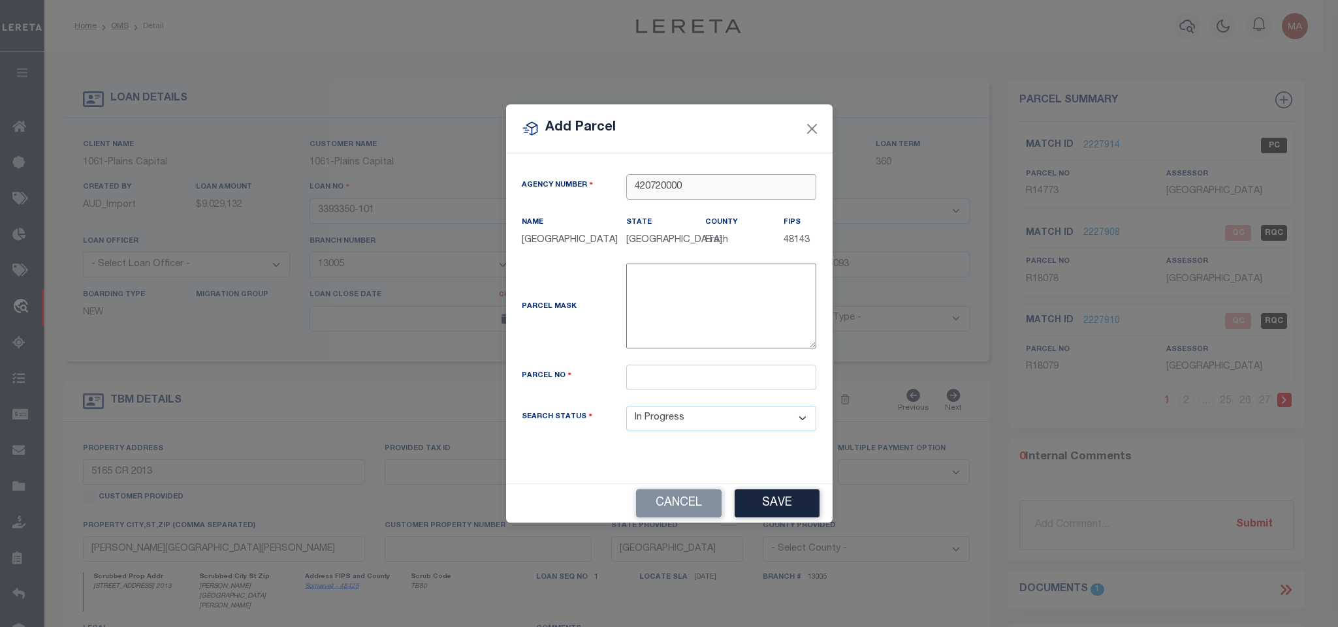
type input "420720000"
click at [680, 384] on input "text" at bounding box center [721, 377] width 190 height 25
paste input "65670"
type input "R65670"
click at [786, 506] on button "Save" at bounding box center [776, 504] width 85 height 28
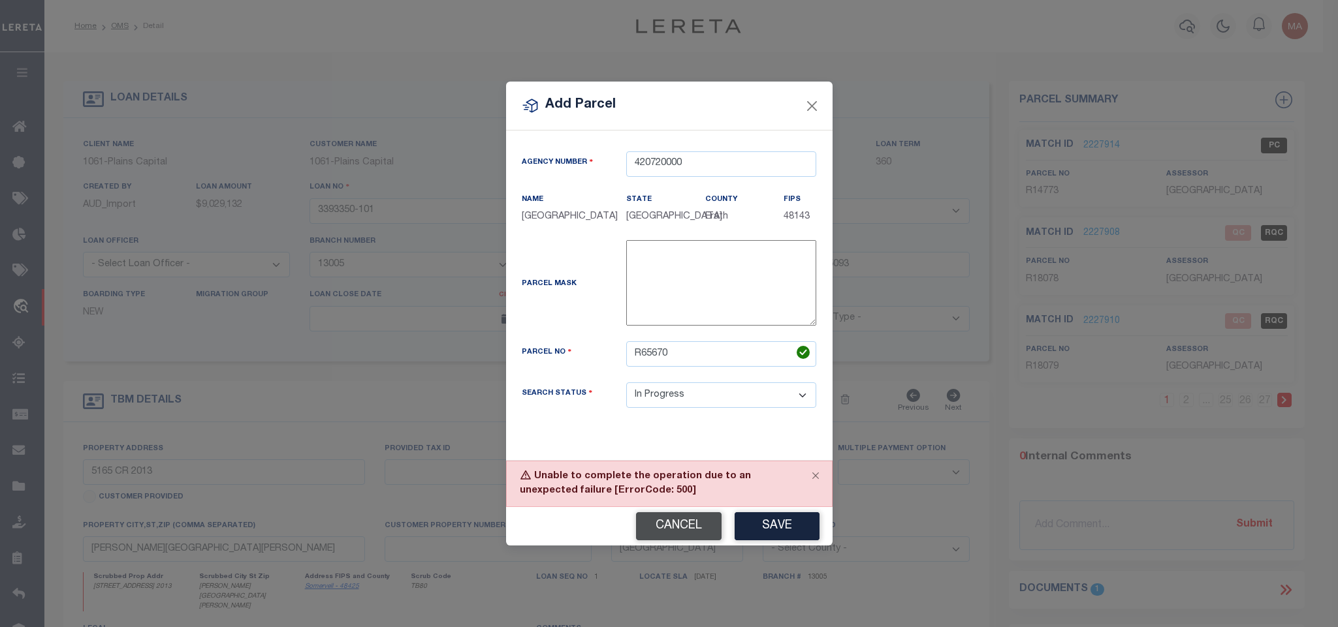
click at [646, 524] on button "Cancel" at bounding box center [679, 526] width 86 height 28
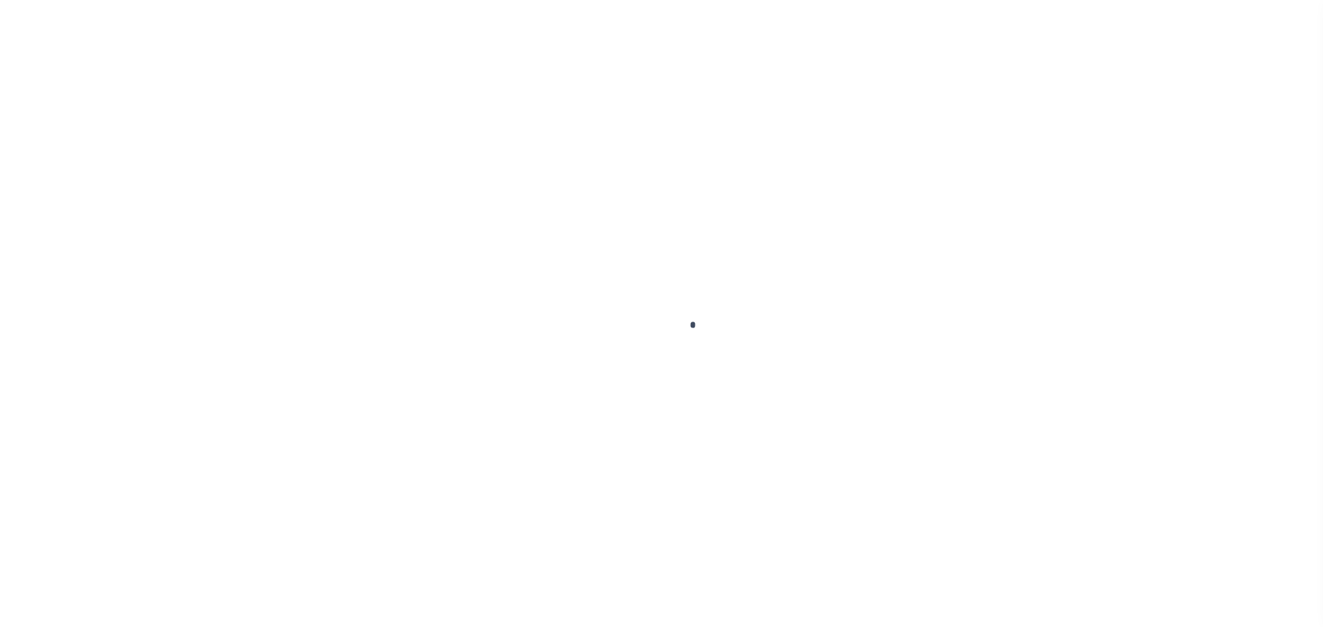
scroll to position [10, 0]
type input "3393350-101"
type input "ROUGH CREEK CAPITAL LP"
select select
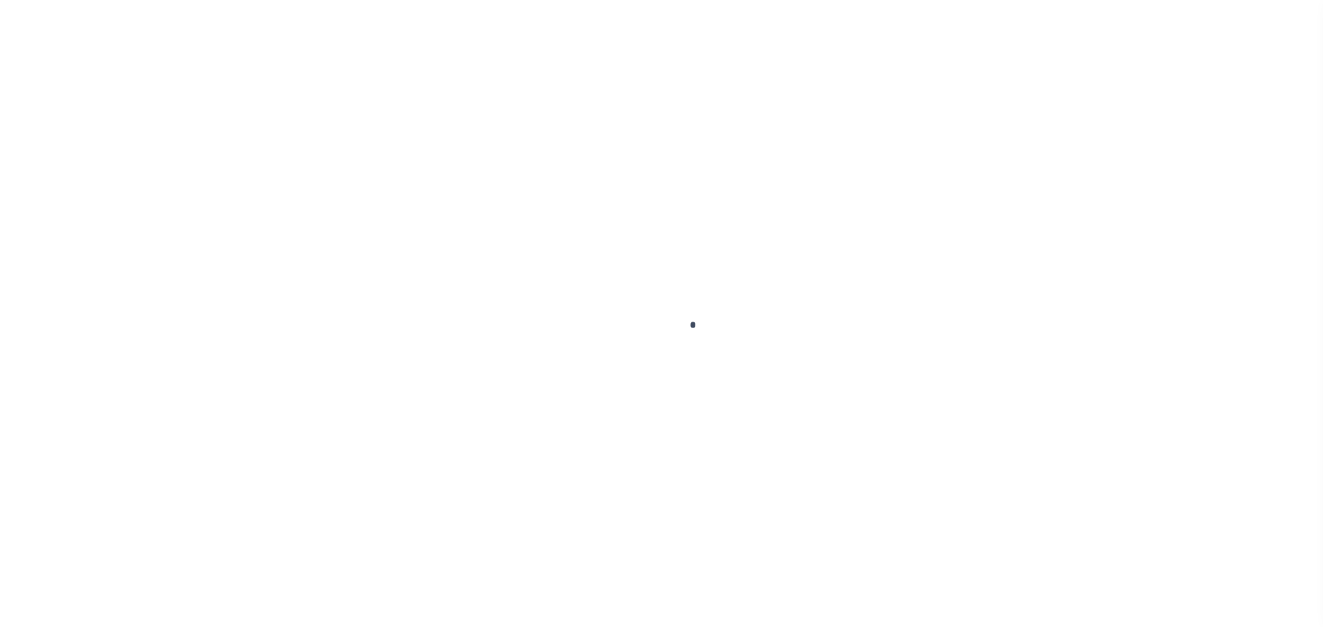
type input "[STREET_ADDRESS][PERSON_NAME]"
type input "PLANO TX 75093"
select select "10"
select select "NonEscrow"
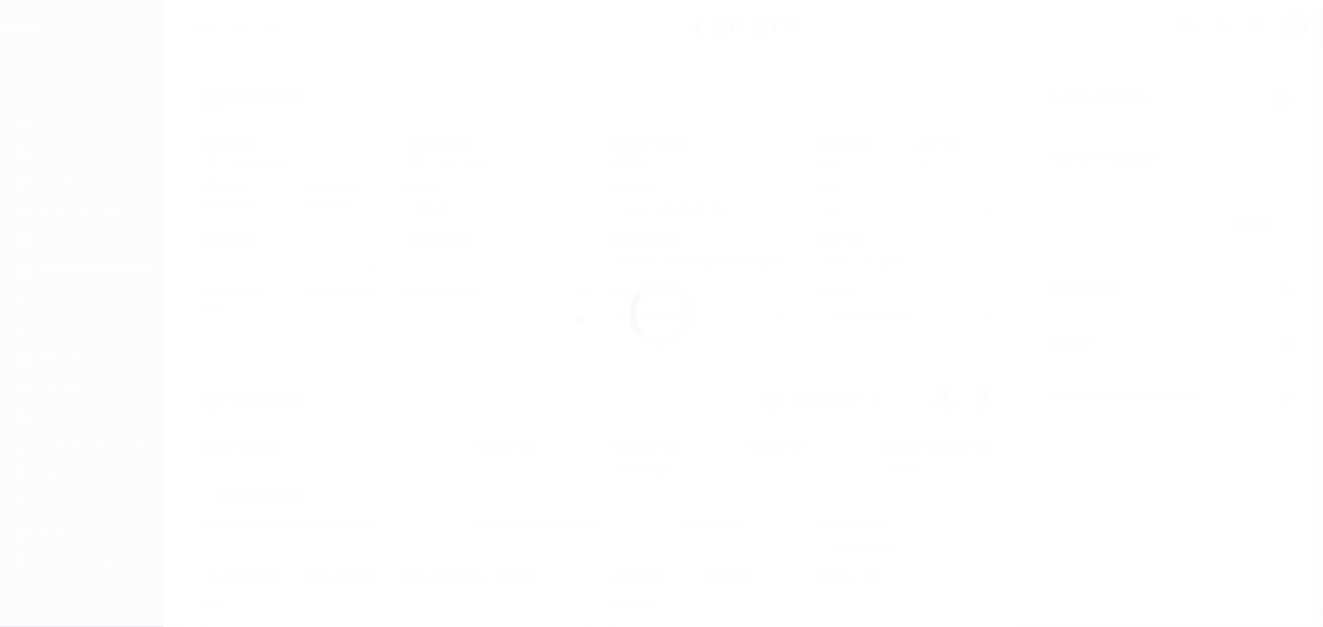
type input "5165 CR 2013"
select select
type input "[PERSON_NAME][GEOGRAPHIC_DATA][PERSON_NAME]"
type input "[GEOGRAPHIC_DATA]"
select select
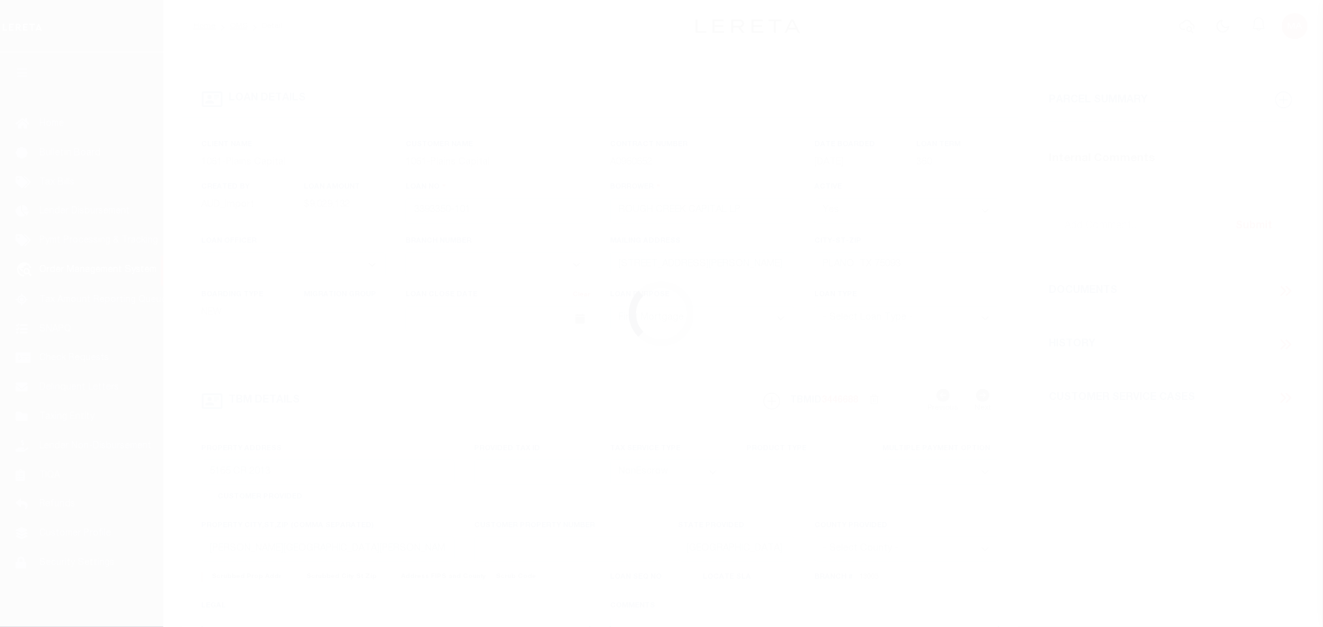
type textarea "8430.836 ACRES IN [PERSON_NAME] SURV ABS 6 88, [PERSON_NAME]"
select select "1444"
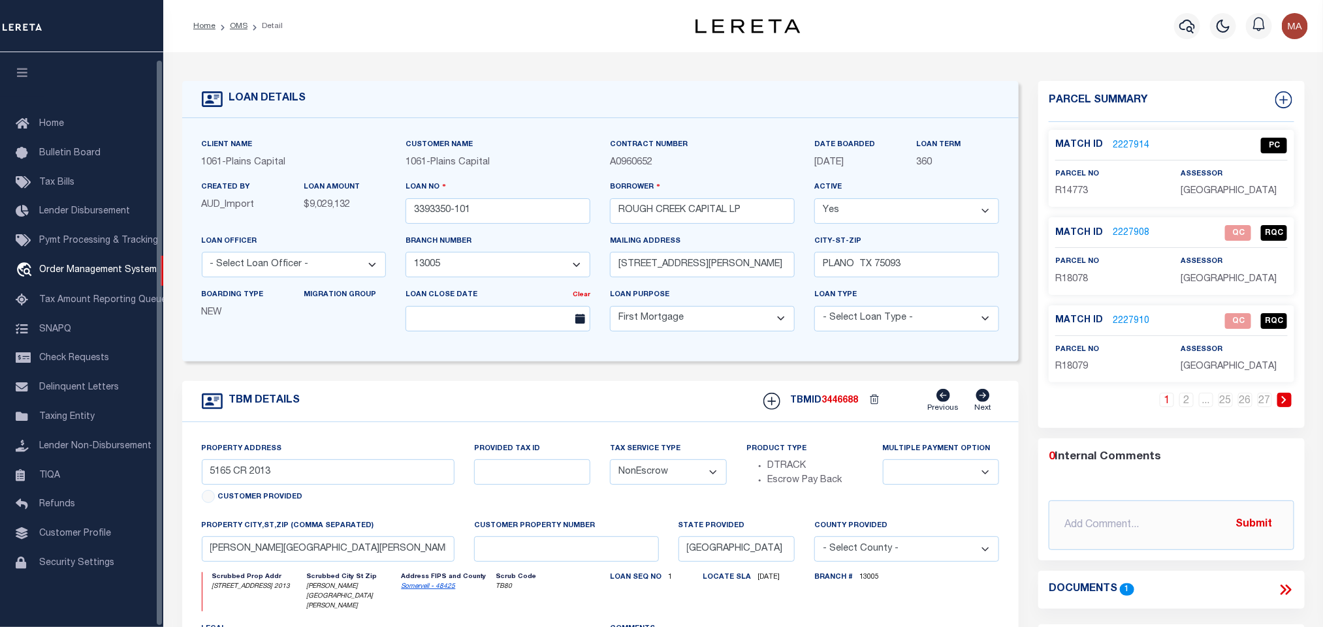
click at [22, 77] on button "button" at bounding box center [22, 74] width 44 height 44
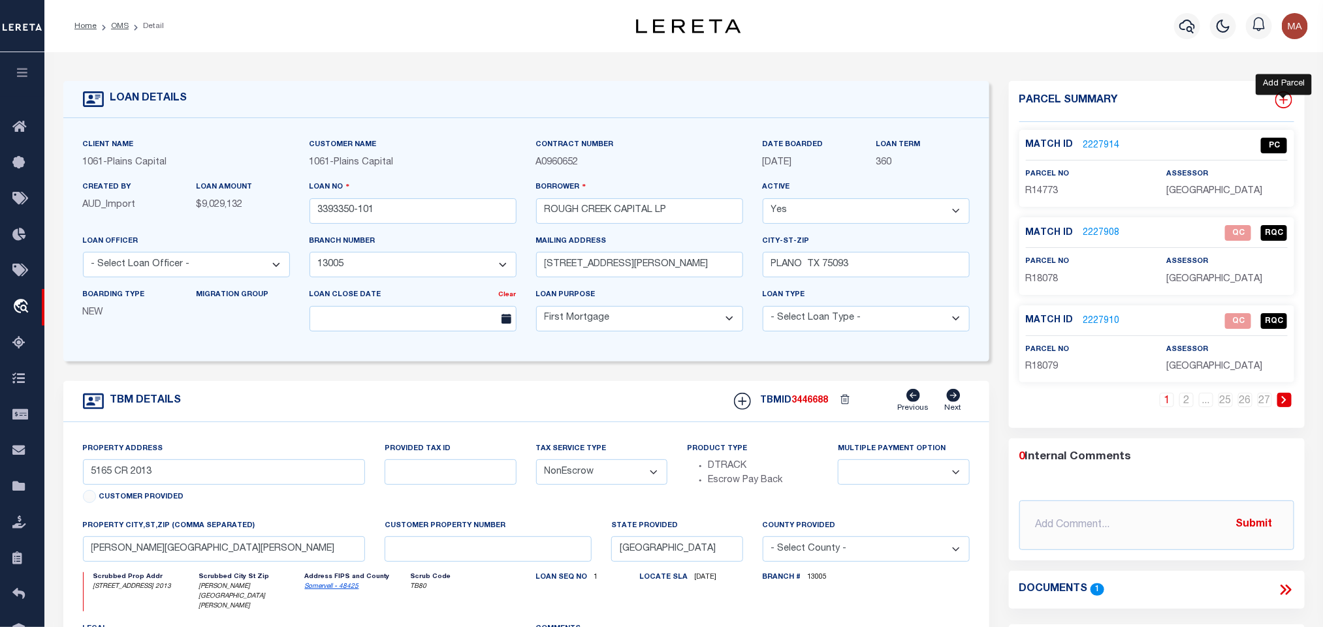
click at [1279, 102] on icon at bounding box center [1283, 99] width 17 height 17
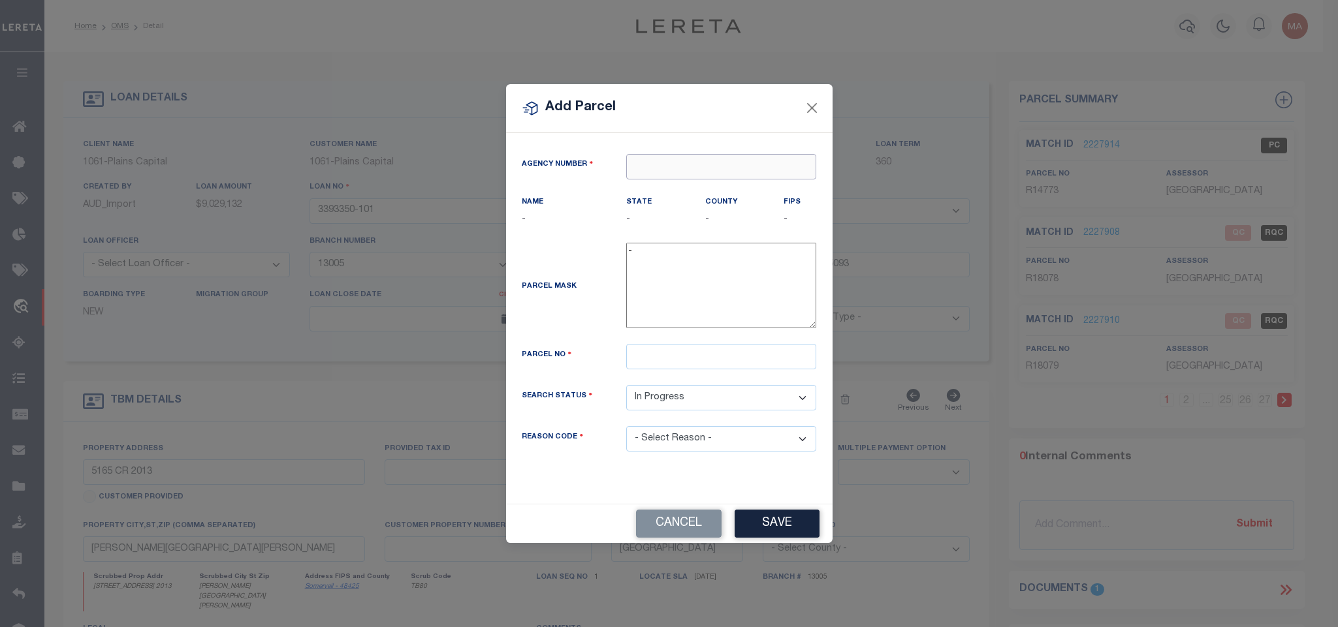
click at [747, 154] on input "text" at bounding box center [721, 166] width 190 height 25
paste input "65670"
type input "65670"
click at [683, 527] on button "Cancel" at bounding box center [679, 524] width 86 height 28
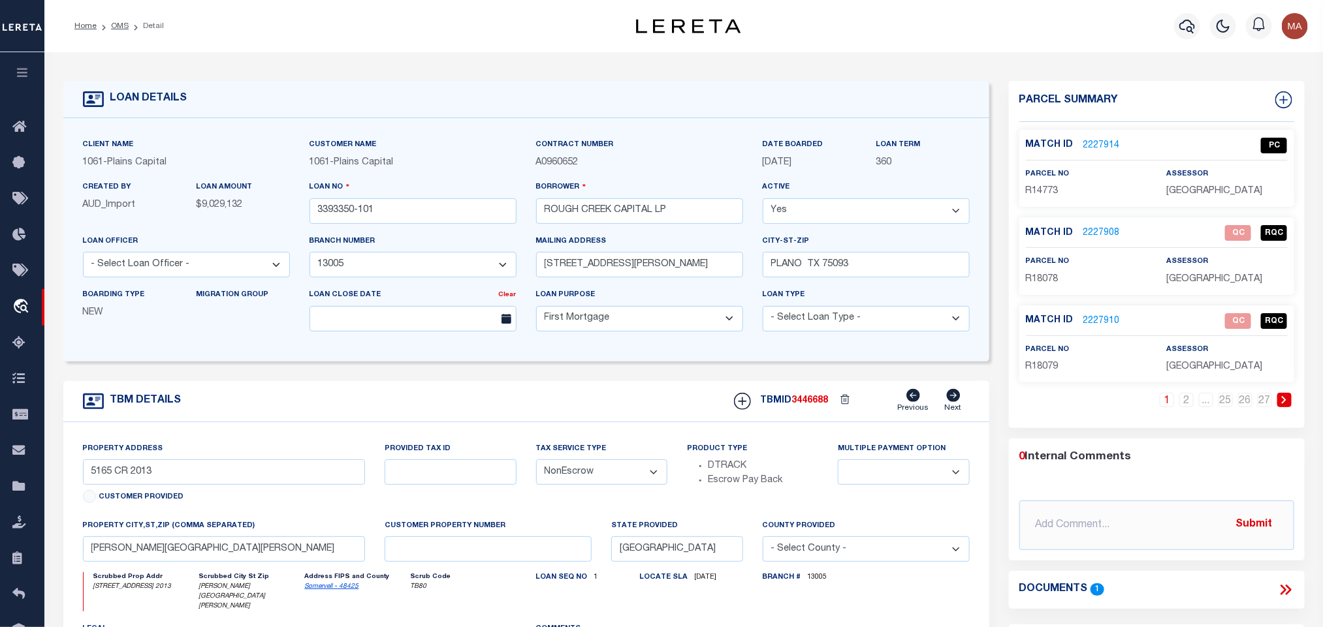
click at [1109, 147] on link "2227914" at bounding box center [1101, 146] width 37 height 14
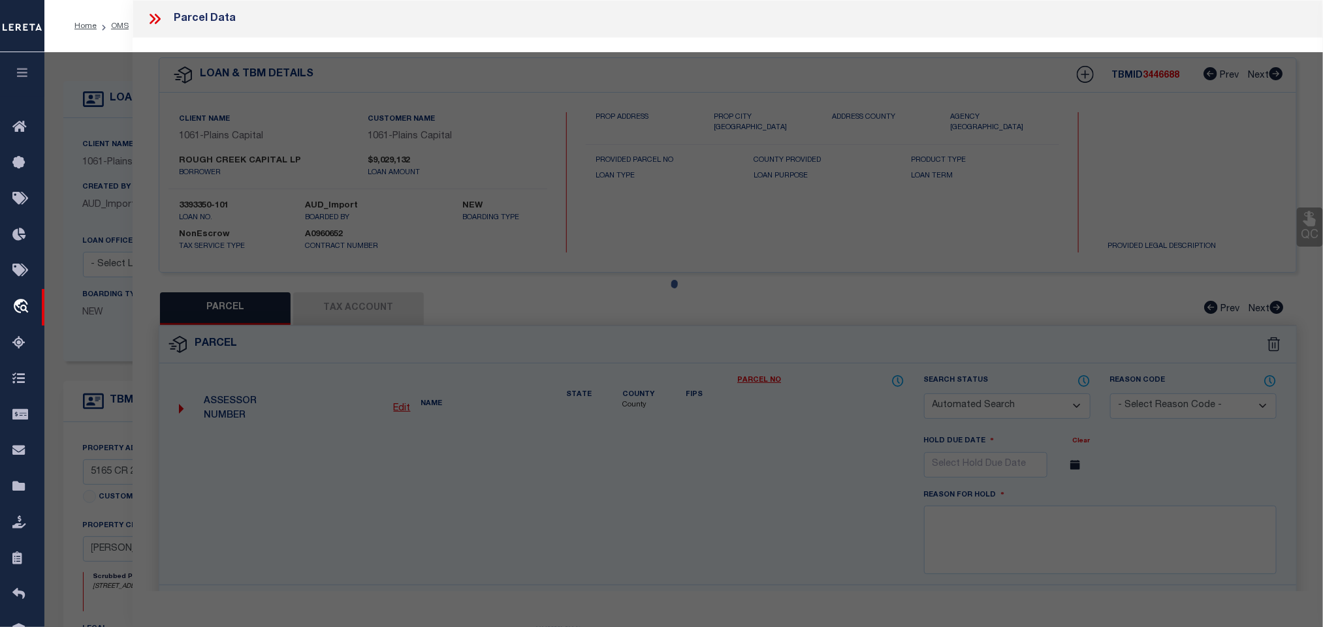
checkbox input "false"
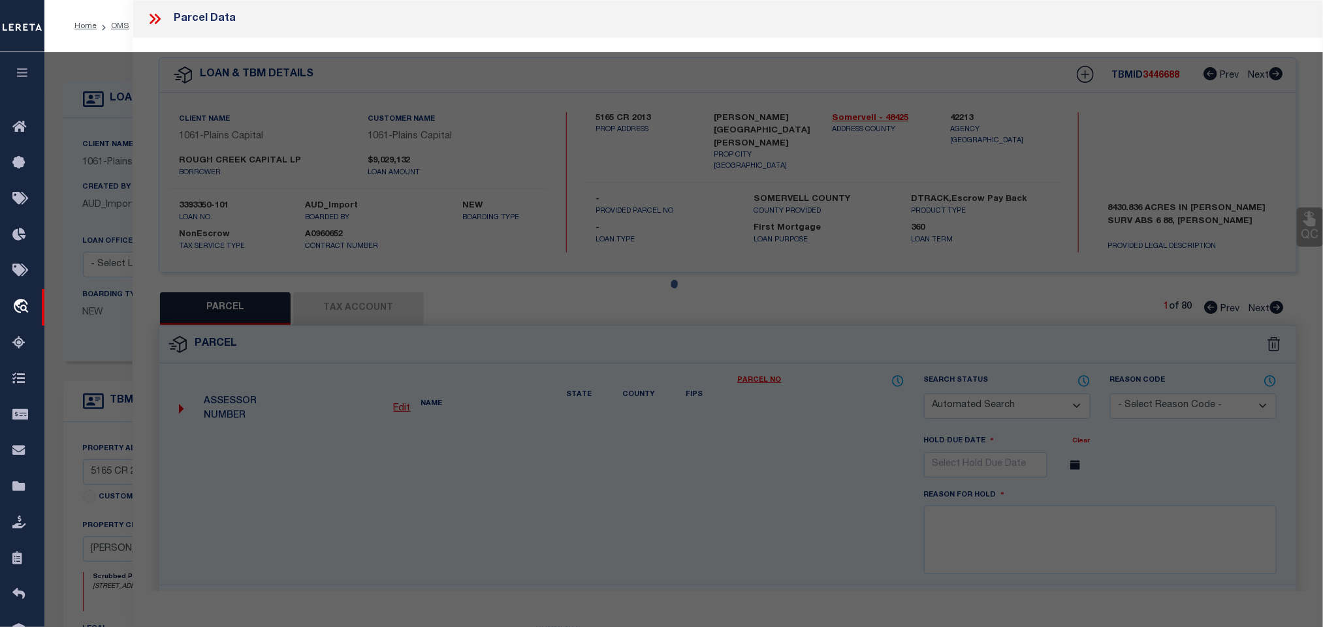
select select "PC"
type input "[GEOGRAPHIC_DATA], LP"
select select "AGW"
select select "LEG"
type input "SH220"
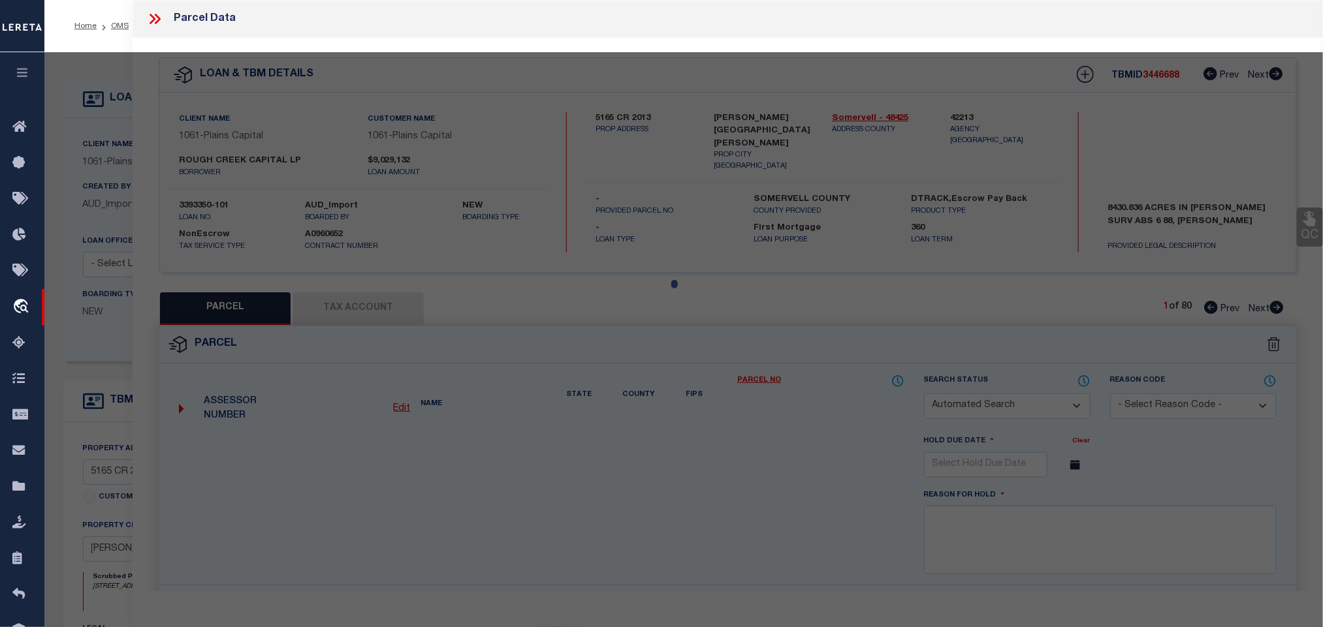
type input "[GEOGRAPHIC_DATA]"
type textarea "Acres 96.730, A0015 [PERSON_NAME];"
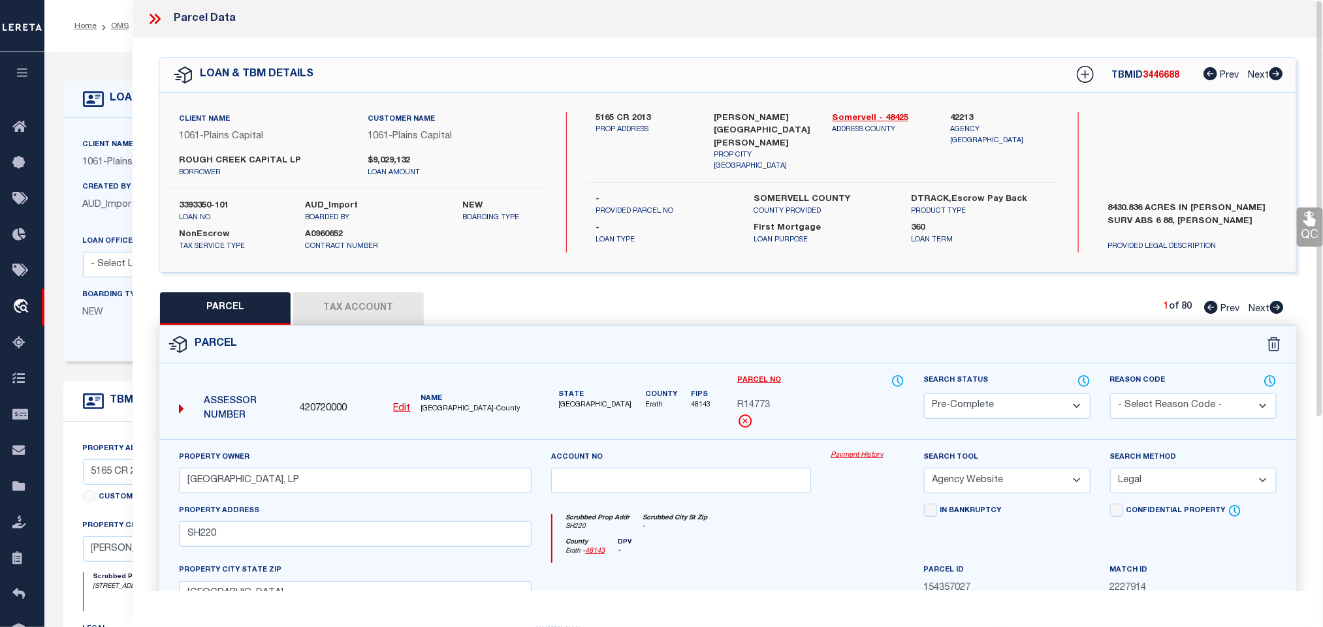
click at [318, 407] on span "420720000" at bounding box center [323, 409] width 47 height 14
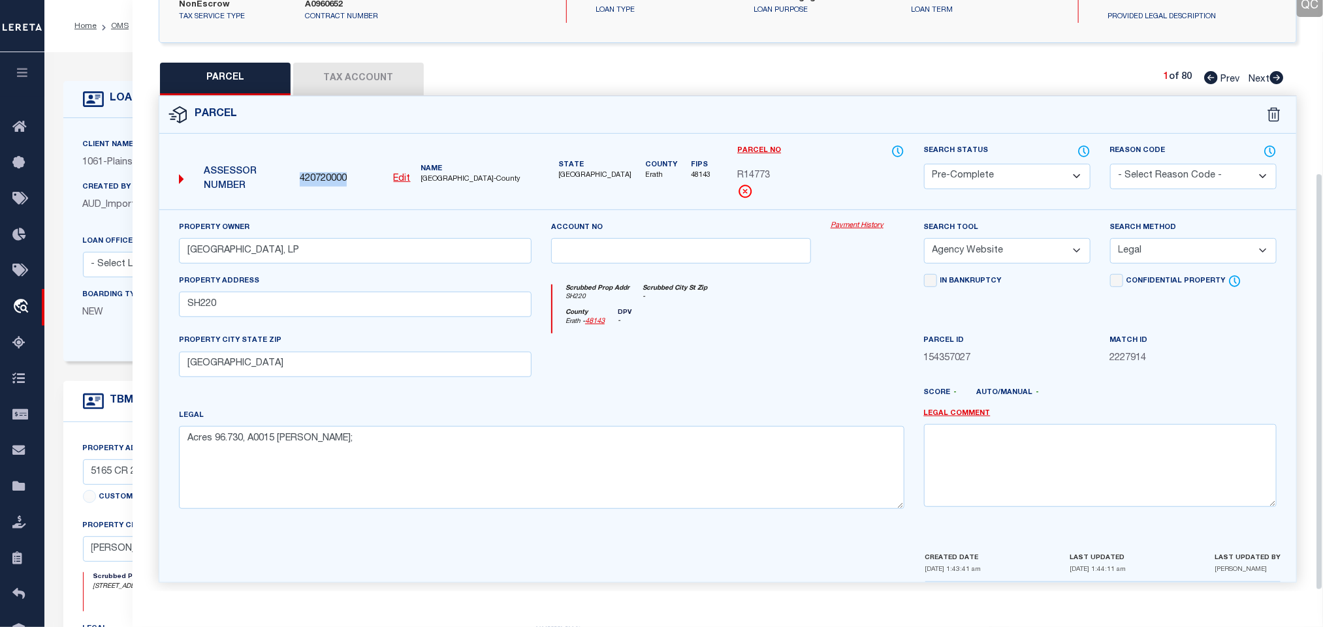
scroll to position [245, 0]
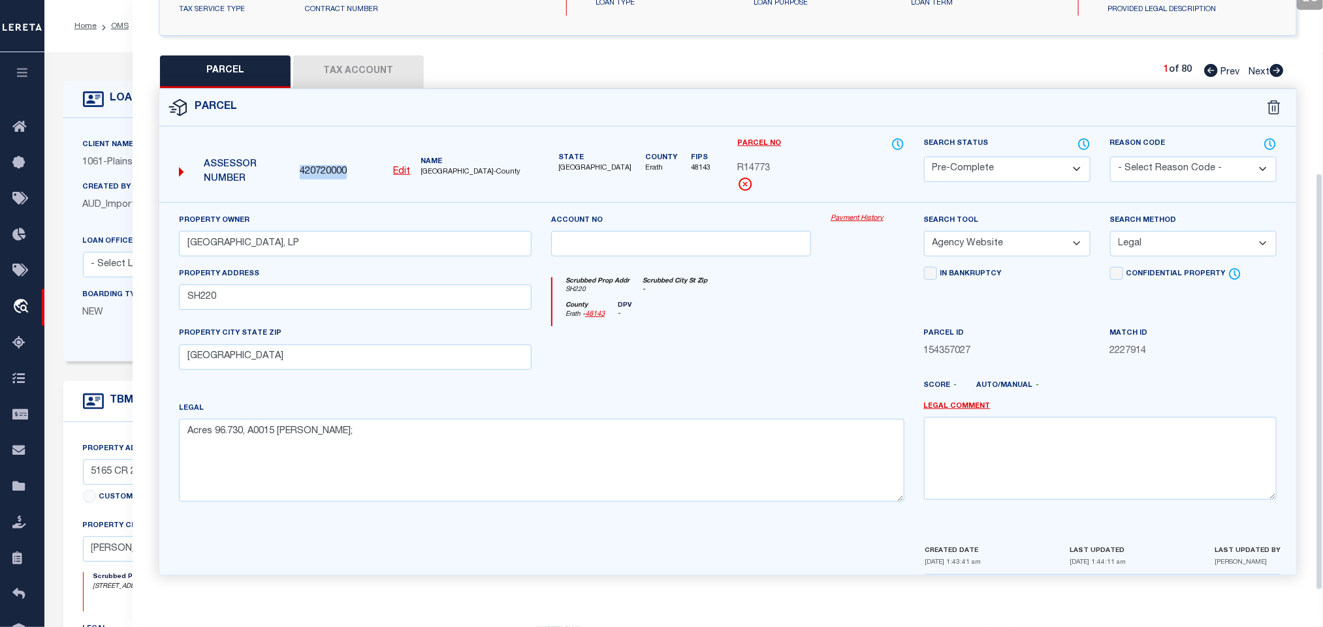
copy span "420720000"
click at [63, 95] on div "LOAN DETAILS" at bounding box center [526, 99] width 926 height 37
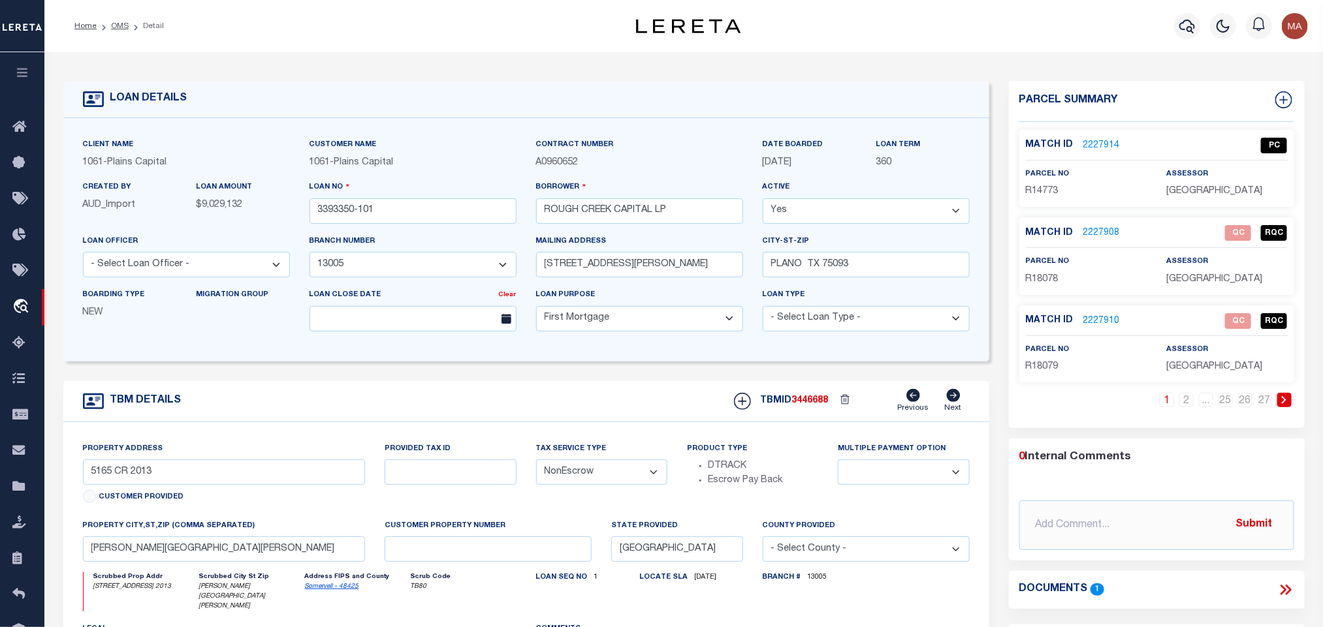
click at [1283, 400] on icon at bounding box center [1283, 400] width 5 height 8
click at [1106, 400] on link "1" at bounding box center [1108, 400] width 14 height 14
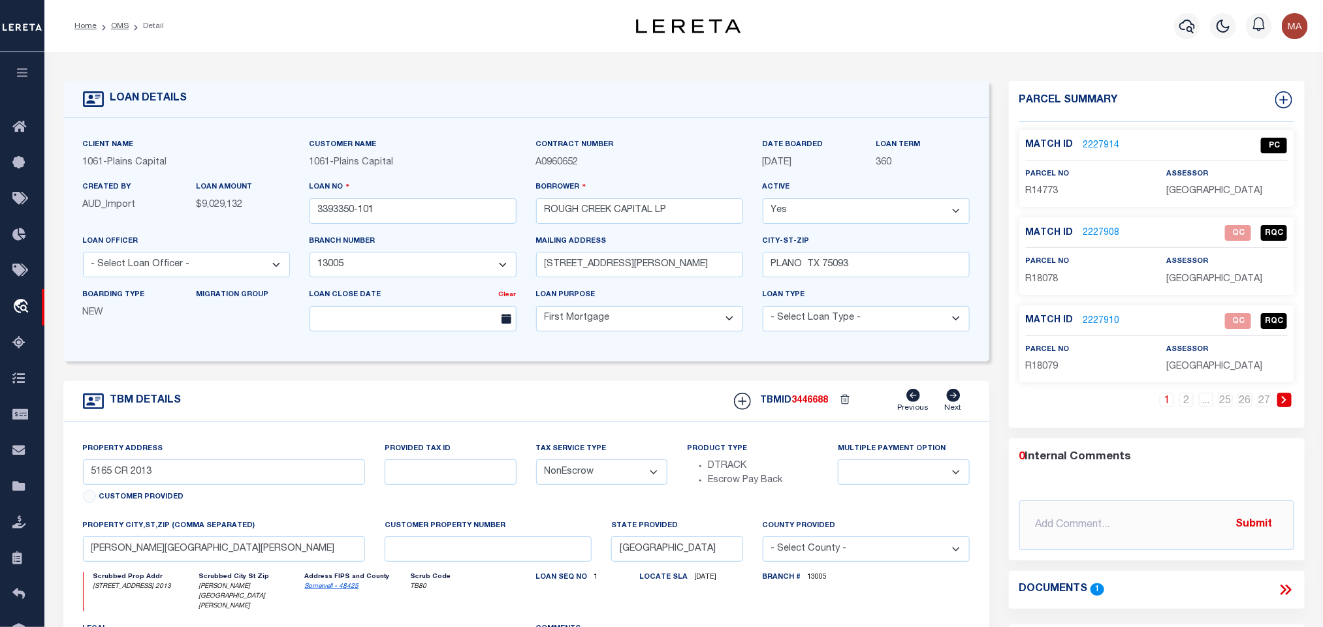
click at [1283, 402] on icon at bounding box center [1284, 400] width 6 height 8
click at [1287, 400] on icon at bounding box center [1284, 400] width 6 height 8
click at [1099, 320] on link "2227916" at bounding box center [1101, 322] width 37 height 14
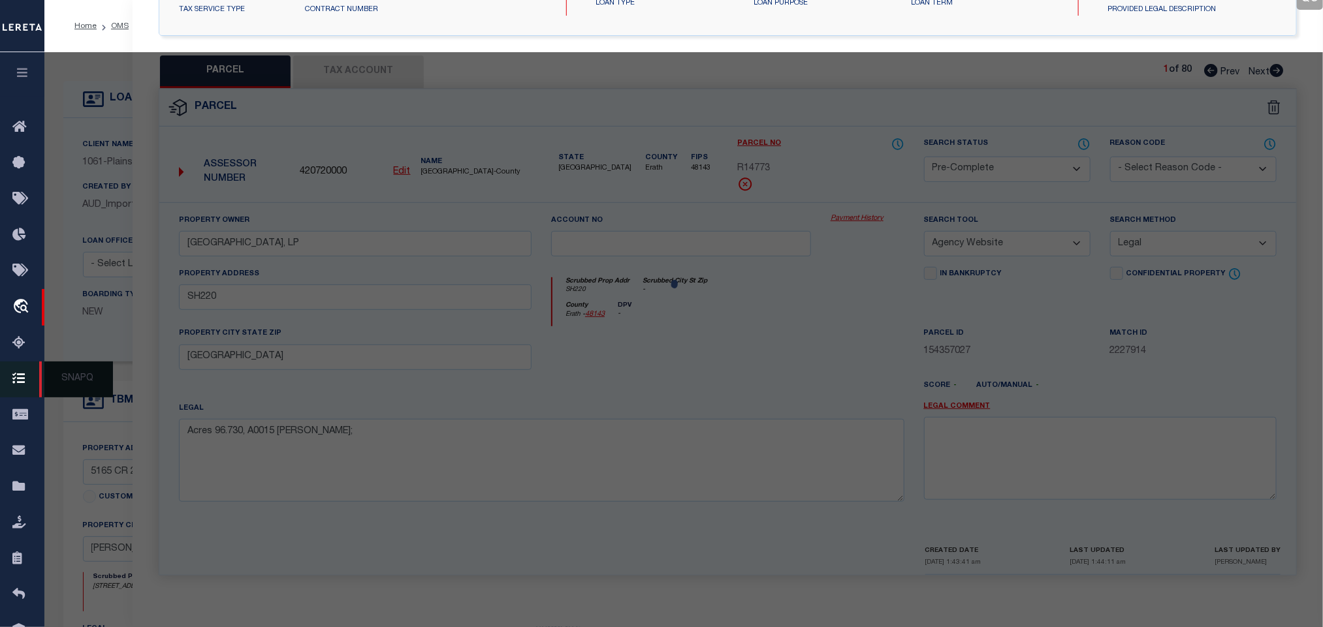
select select "AS"
select select
checkbox input "false"
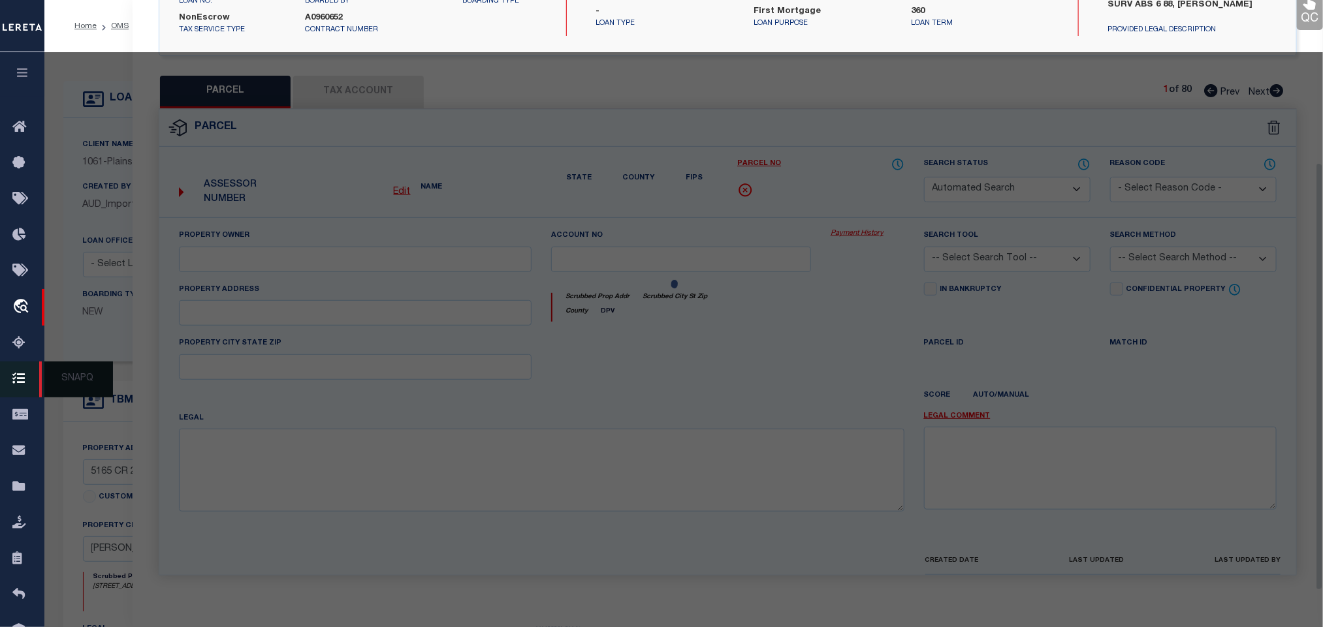
select select "IP"
type input "[GEOGRAPHIC_DATA], LP"
type input "SH220"
checkbox input "false"
type input "[GEOGRAPHIC_DATA]"
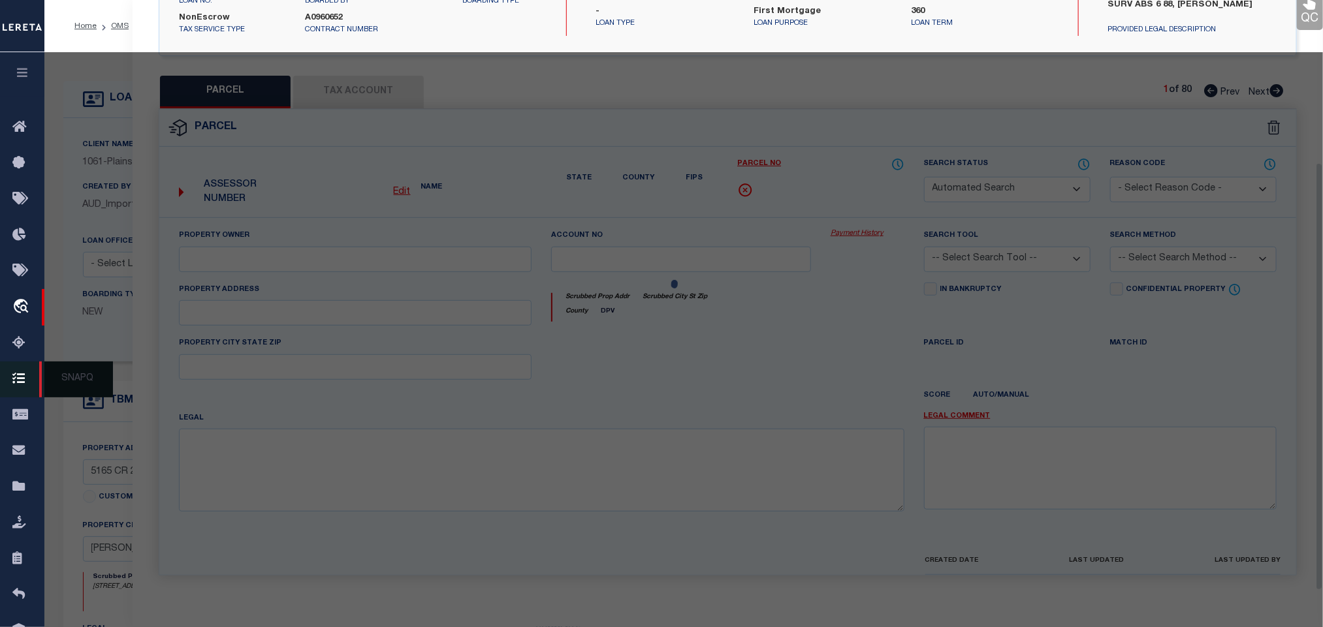
type textarea "Acres 156.910, A0302 GORE JOHN;"
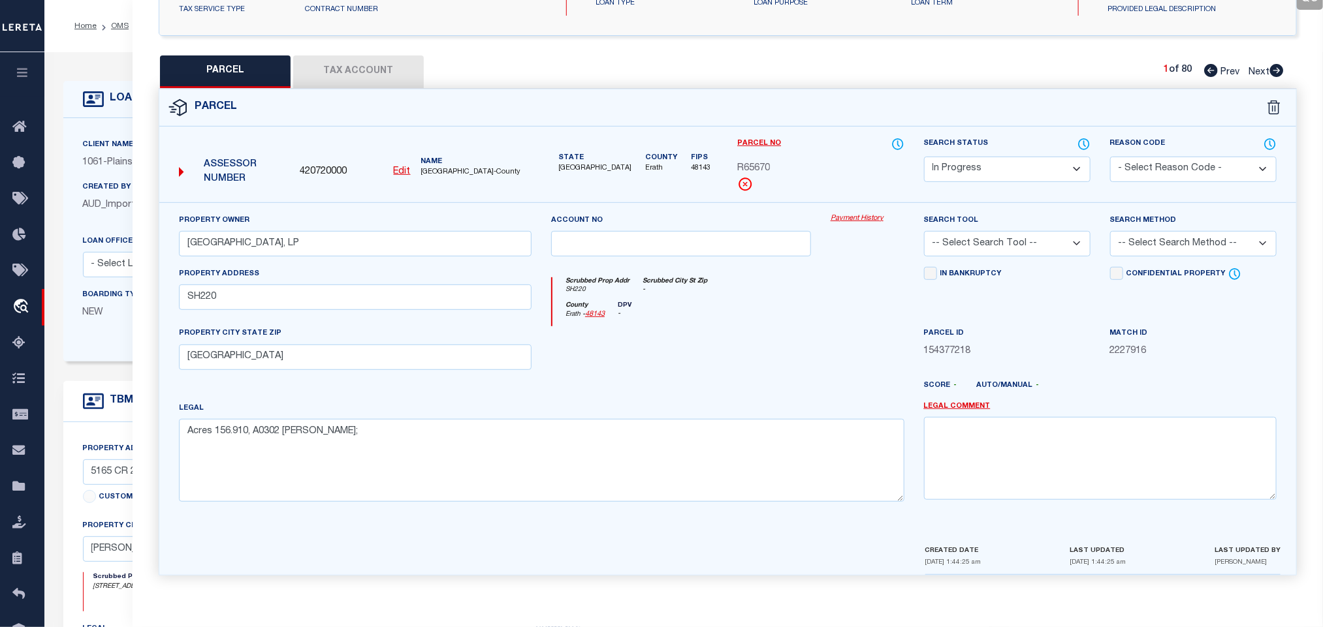
click at [1019, 234] on select "-- Select Search Tool -- 3rd Party Website Agency File Agency Website ATLS CNV-…" at bounding box center [1007, 243] width 166 height 25
select select "AGW"
click at [924, 231] on select "-- Select Search Tool -- 3rd Party Website Agency File Agency Website ATLS CNV-…" at bounding box center [1007, 243] width 166 height 25
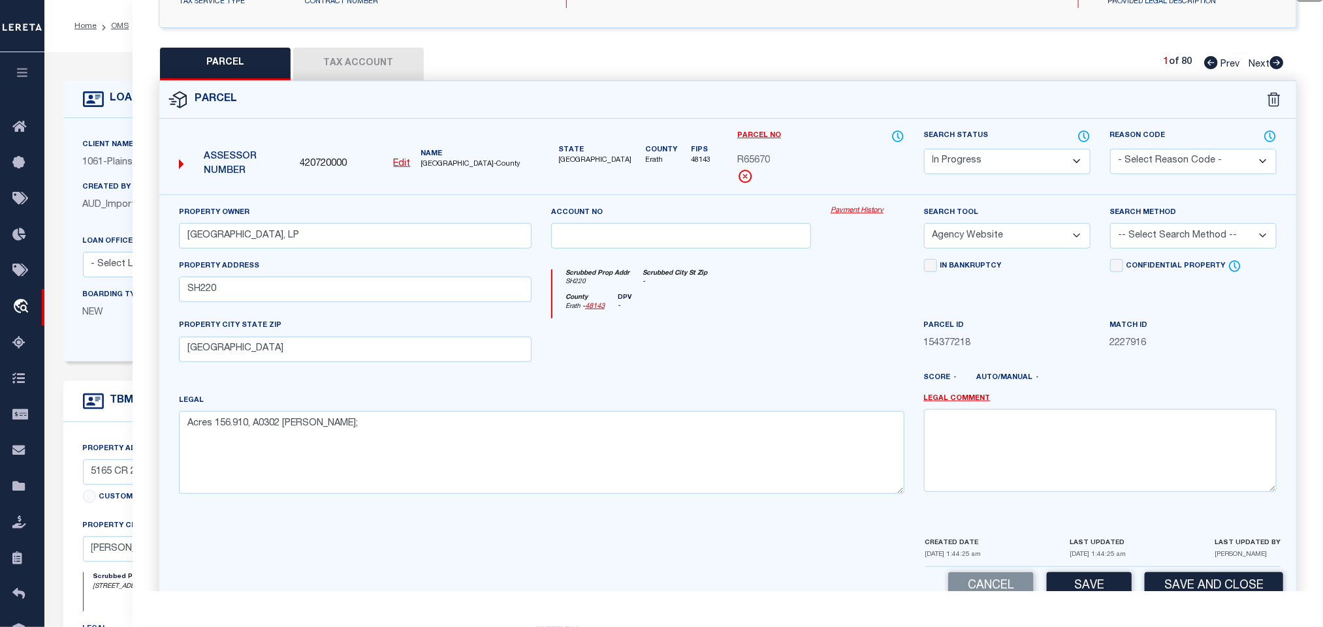
drag, startPoint x: 1180, startPoint y: 239, endPoint x: 1173, endPoint y: 251, distance: 13.4
click at [1180, 239] on select "-- Select Search Method -- Property Address Legal Liability Info Provided" at bounding box center [1193, 235] width 166 height 25
select select "LEG"
click at [1110, 227] on select "-- Select Search Method -- Property Address Legal Liability Info Provided" at bounding box center [1193, 235] width 166 height 25
click at [1089, 596] on div "Parcel Data QC QC QC - Select Status -" at bounding box center [728, 313] width 1190 height 627
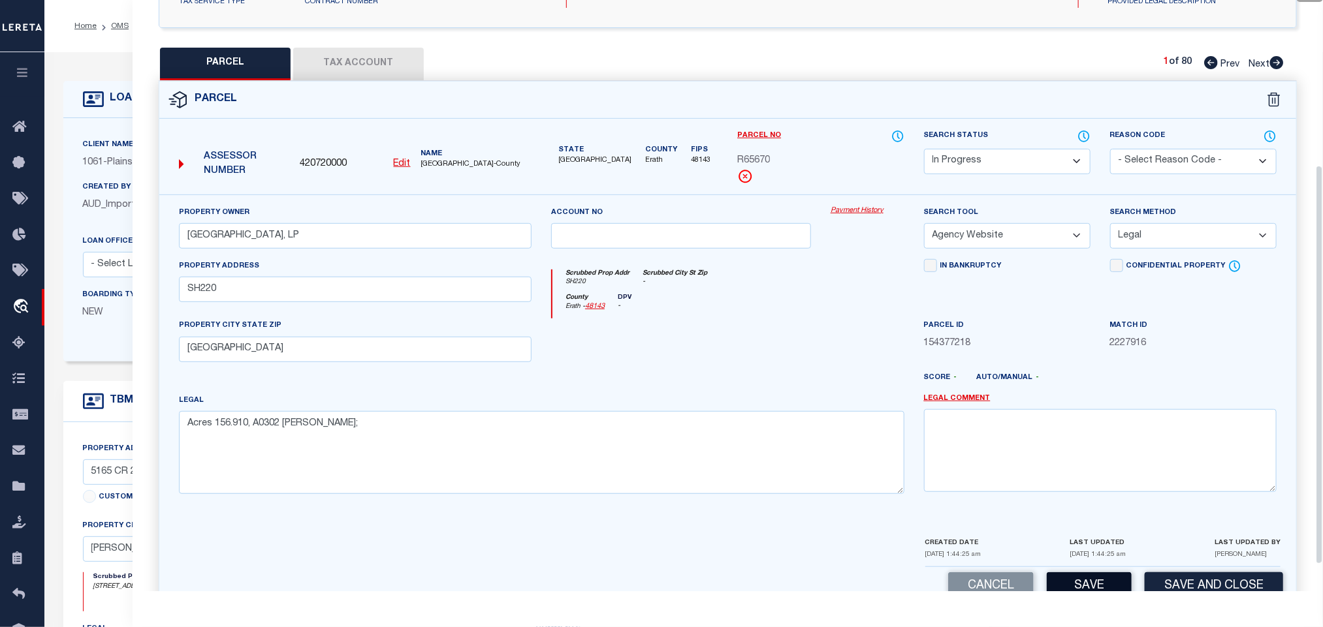
click at [1091, 586] on button "Save" at bounding box center [1088, 586] width 85 height 28
click at [386, 69] on button "Tax Account" at bounding box center [358, 64] width 131 height 33
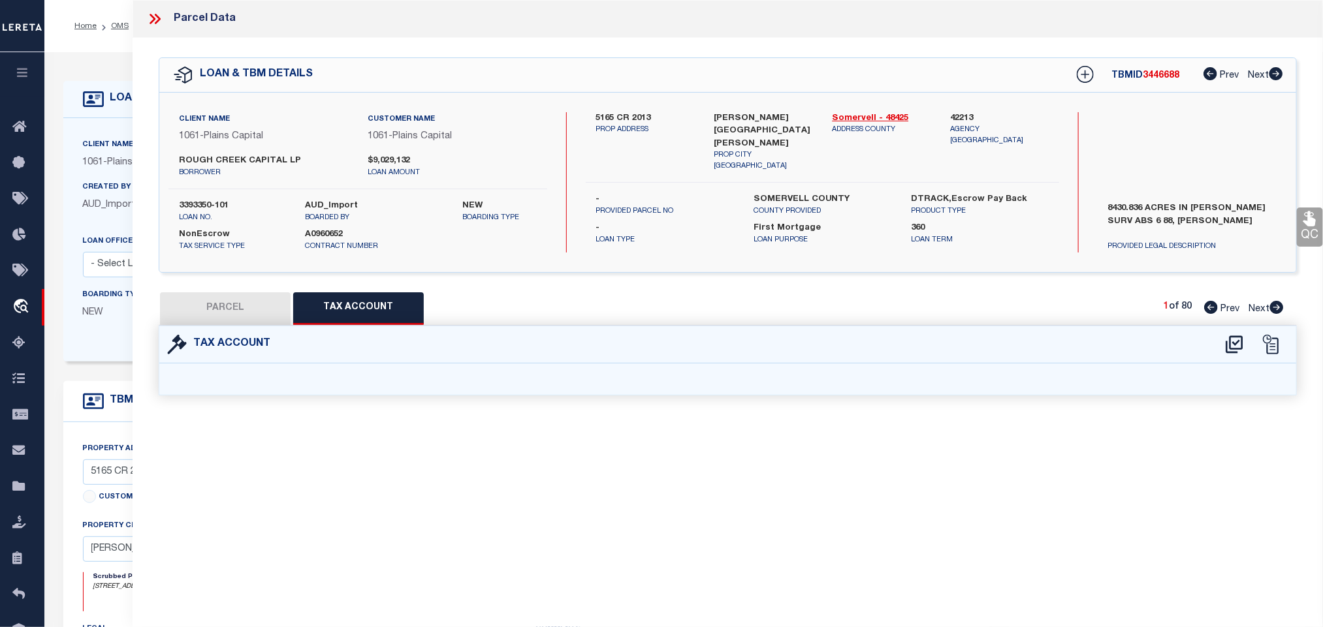
select select "100"
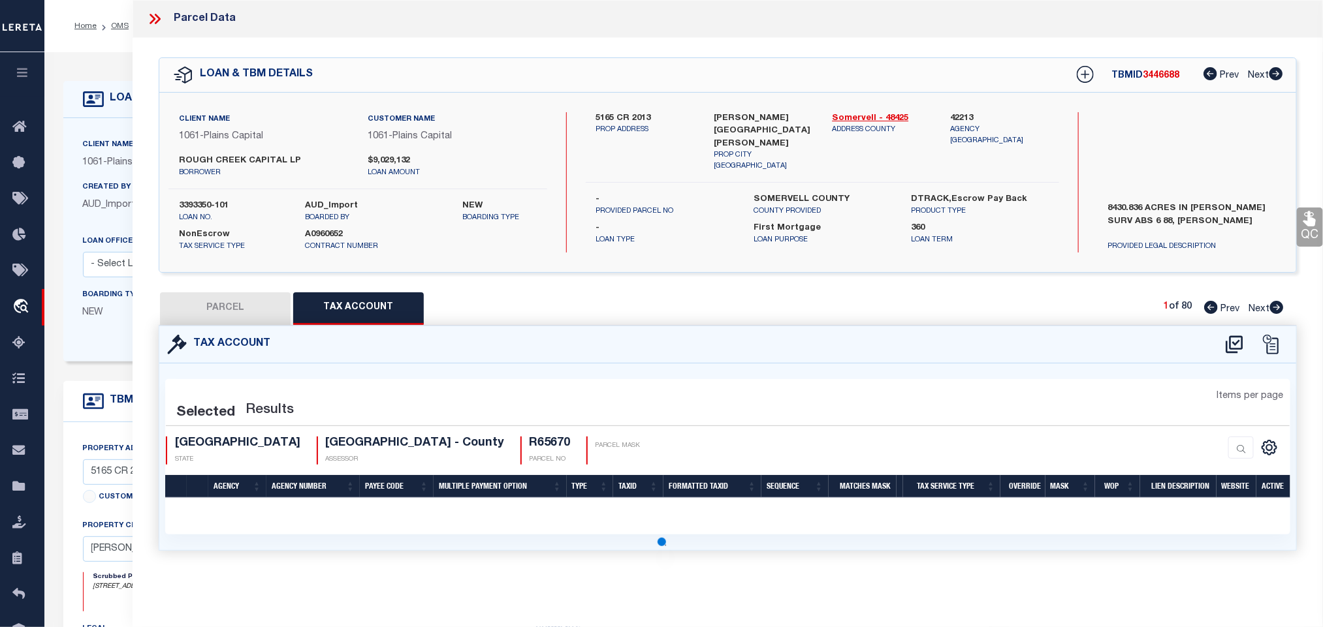
click at [1234, 345] on icon at bounding box center [1234, 344] width 22 height 21
select select "100"
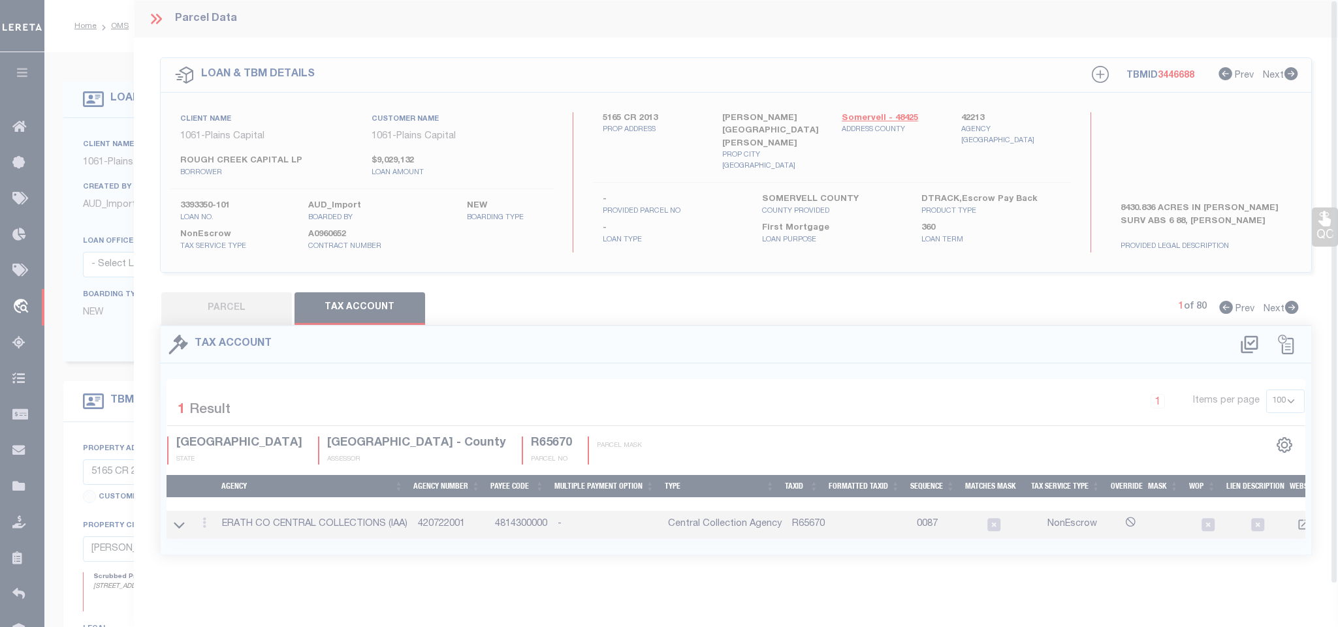
select select "200"
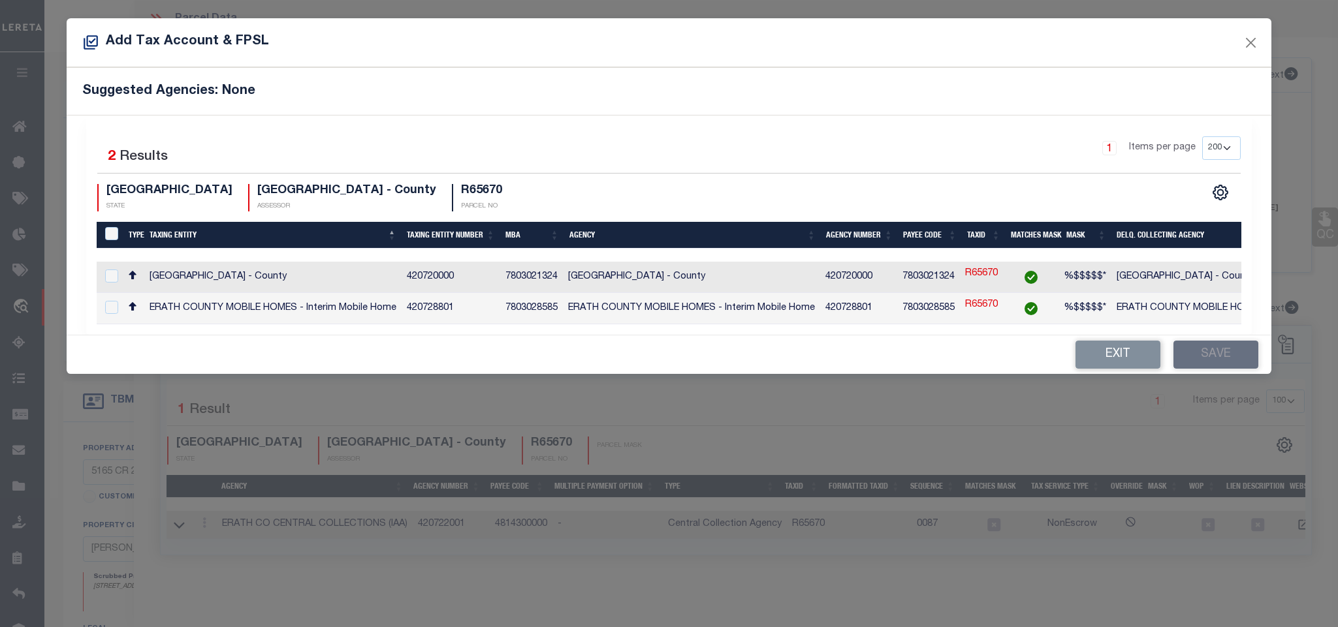
click at [1189, 274] on td "[GEOGRAPHIC_DATA] - County" at bounding box center [1239, 277] width 257 height 31
checkbox input "true"
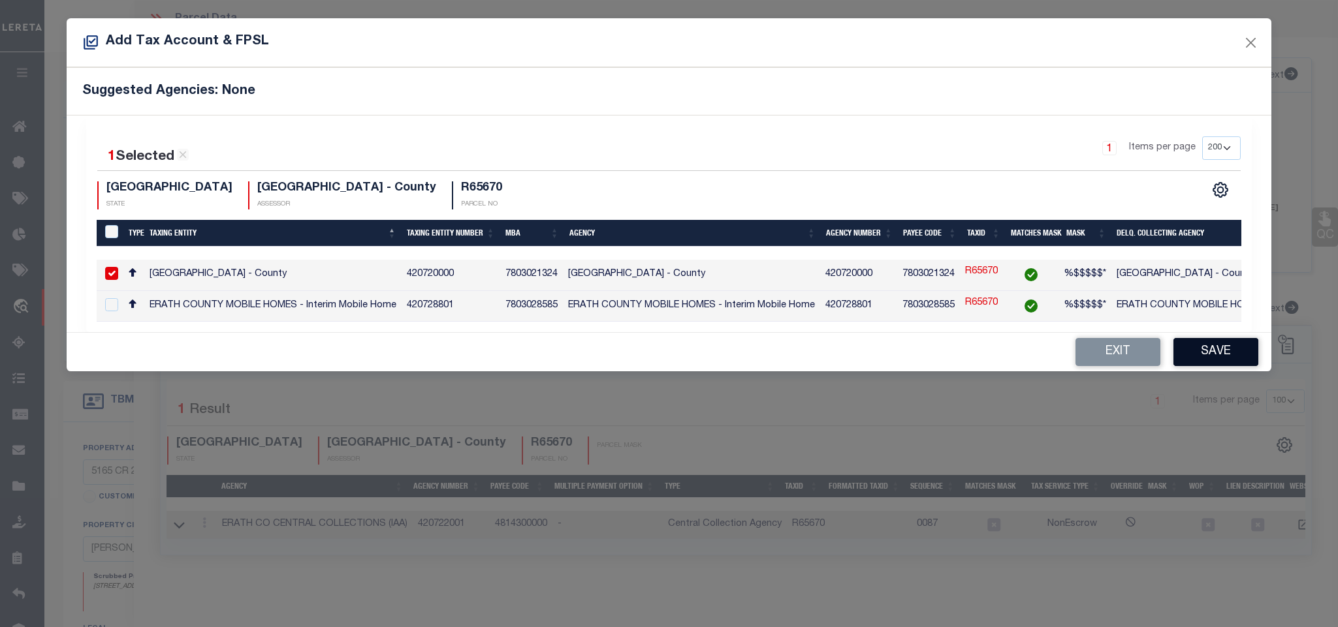
click at [1193, 351] on button "Save" at bounding box center [1215, 352] width 85 height 28
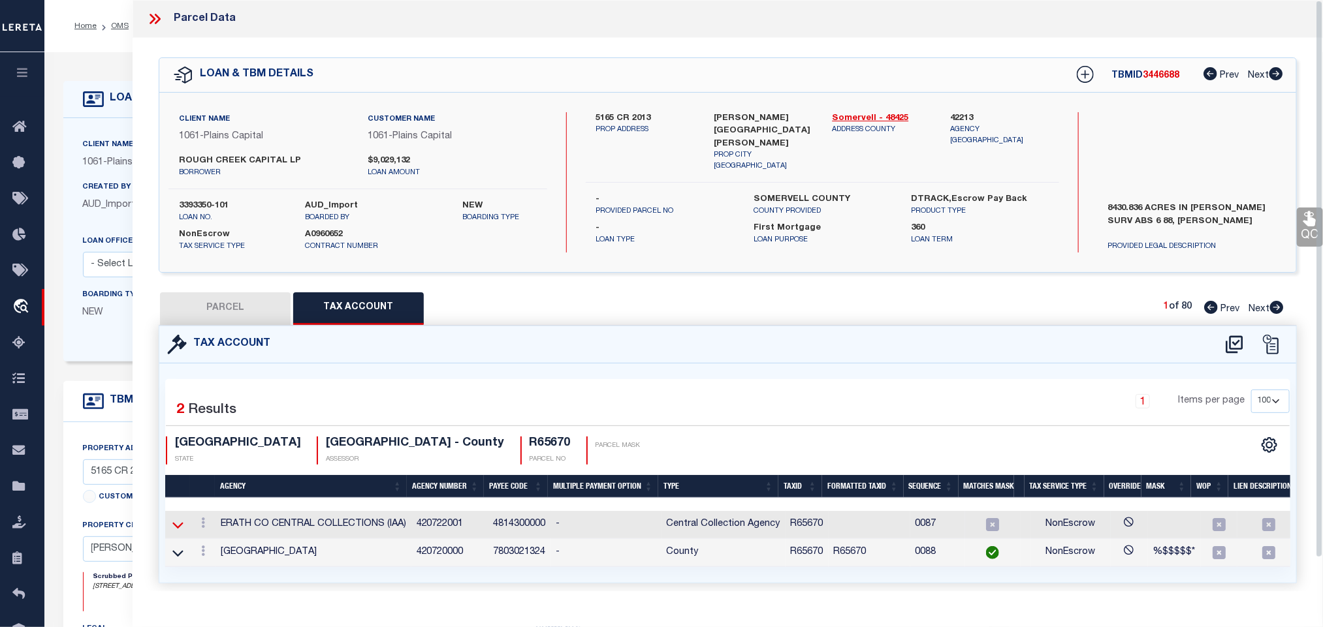
click at [174, 527] on icon at bounding box center [177, 525] width 11 height 7
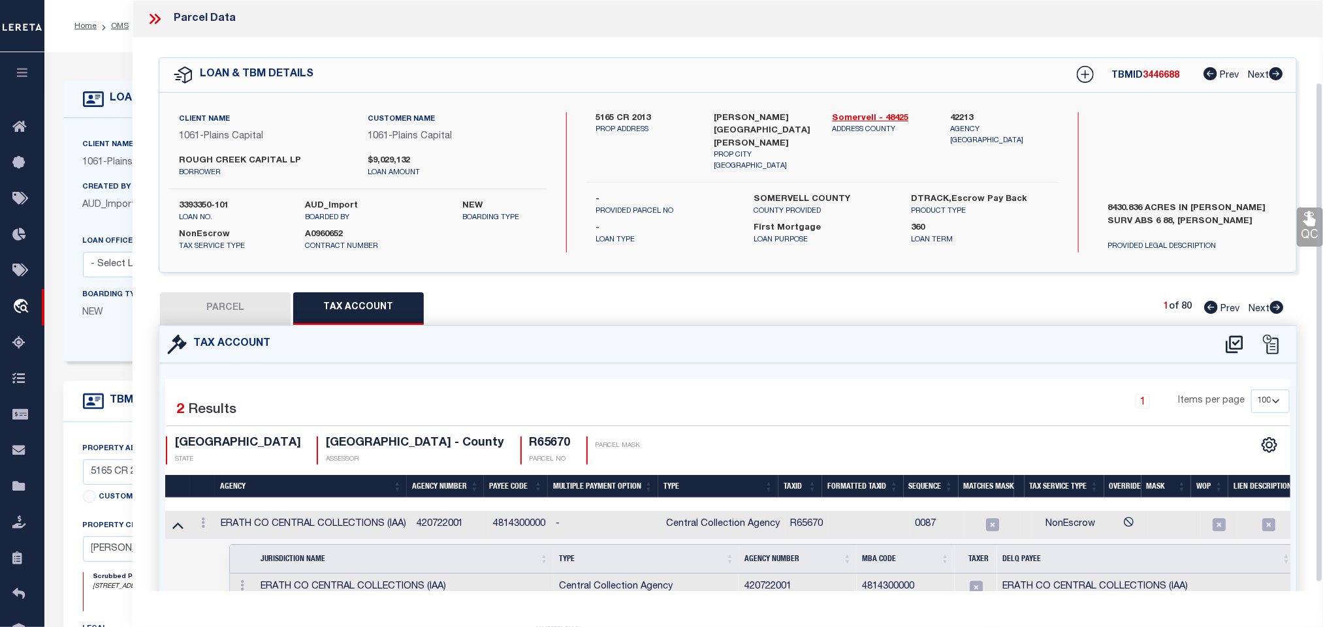
scroll to position [98, 0]
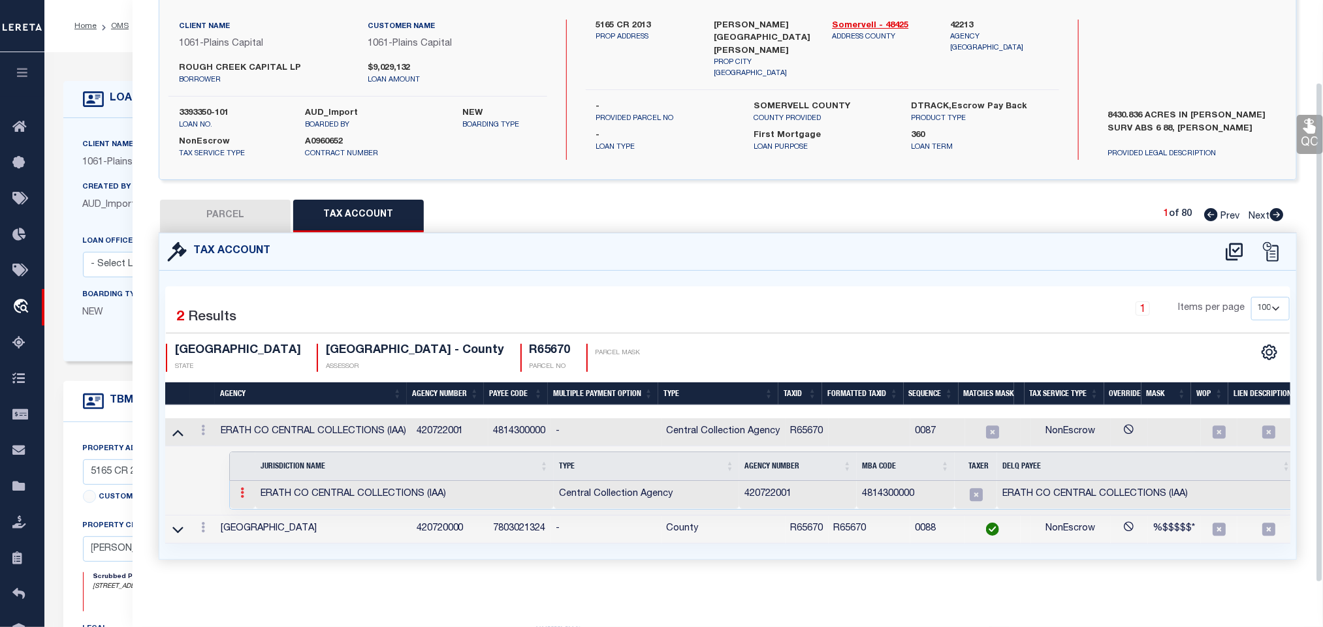
click at [240, 495] on icon at bounding box center [242, 493] width 4 height 10
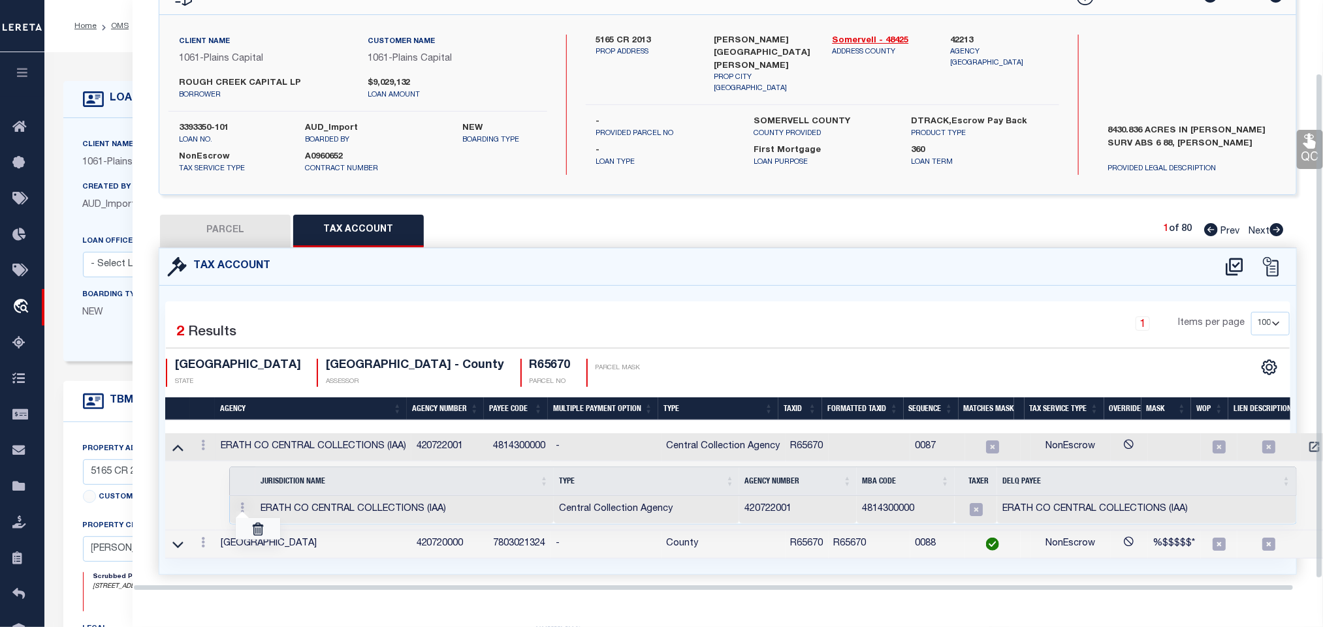
scroll to position [85, 0]
click at [266, 522] on link at bounding box center [258, 529] width 44 height 22
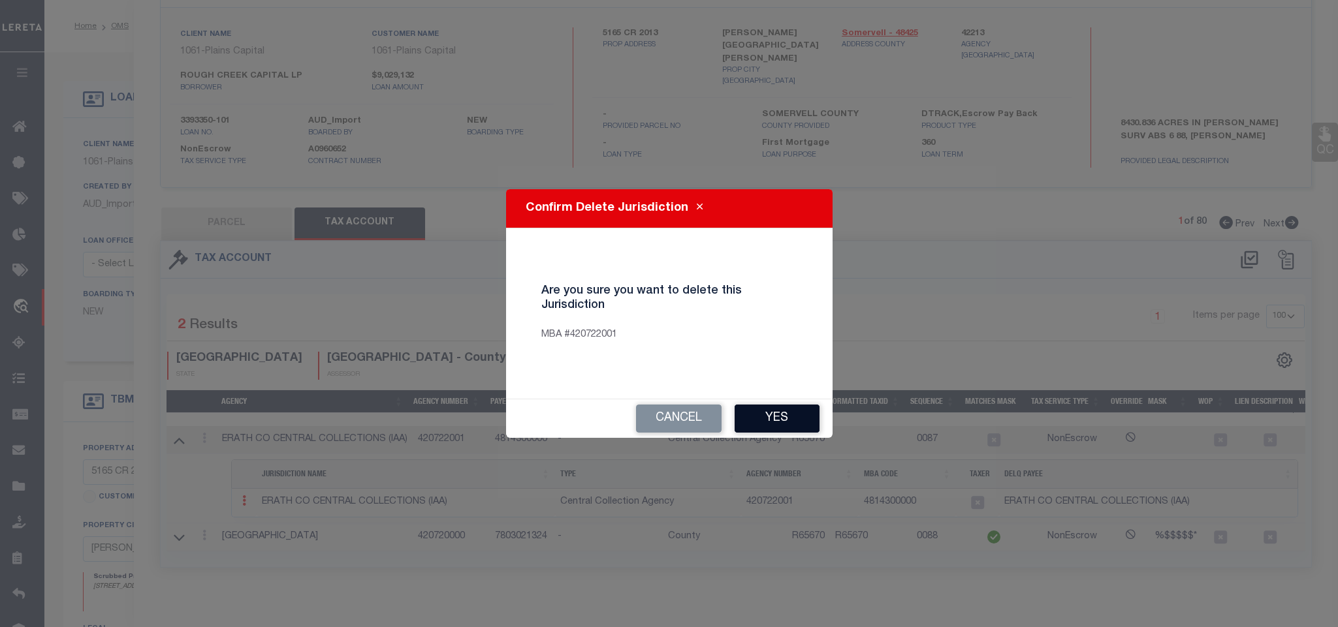
click at [777, 409] on button "Yes" at bounding box center [776, 419] width 85 height 28
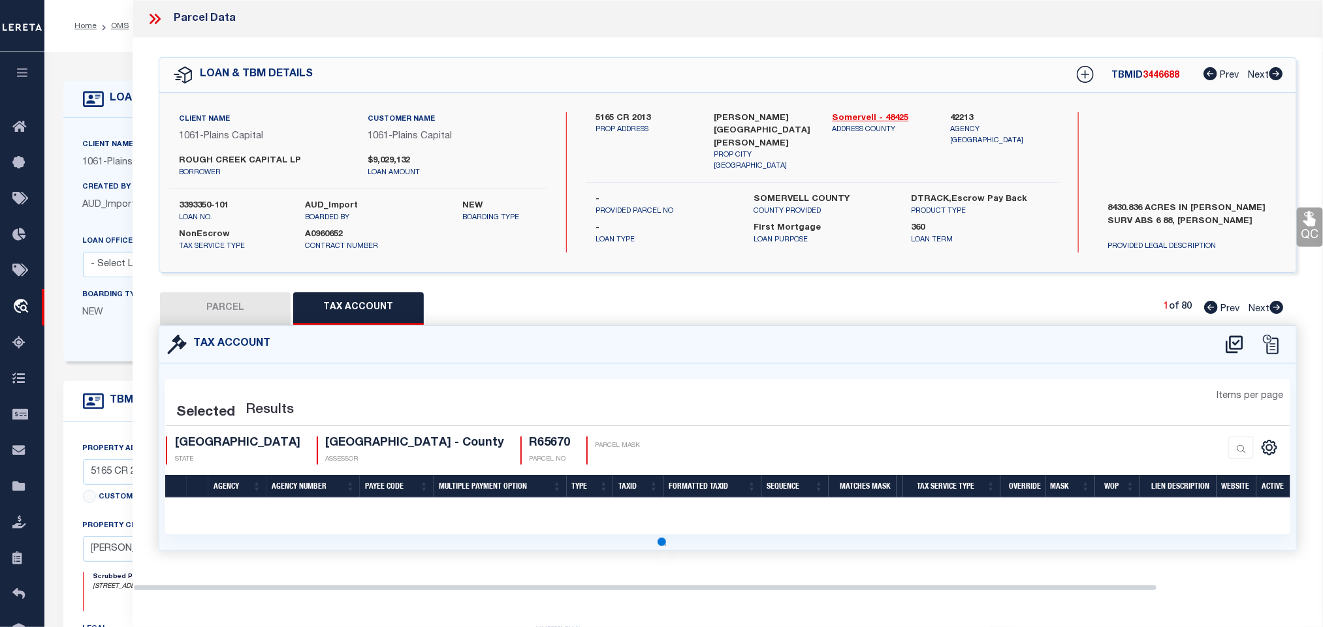
scroll to position [0, 0]
select select "100"
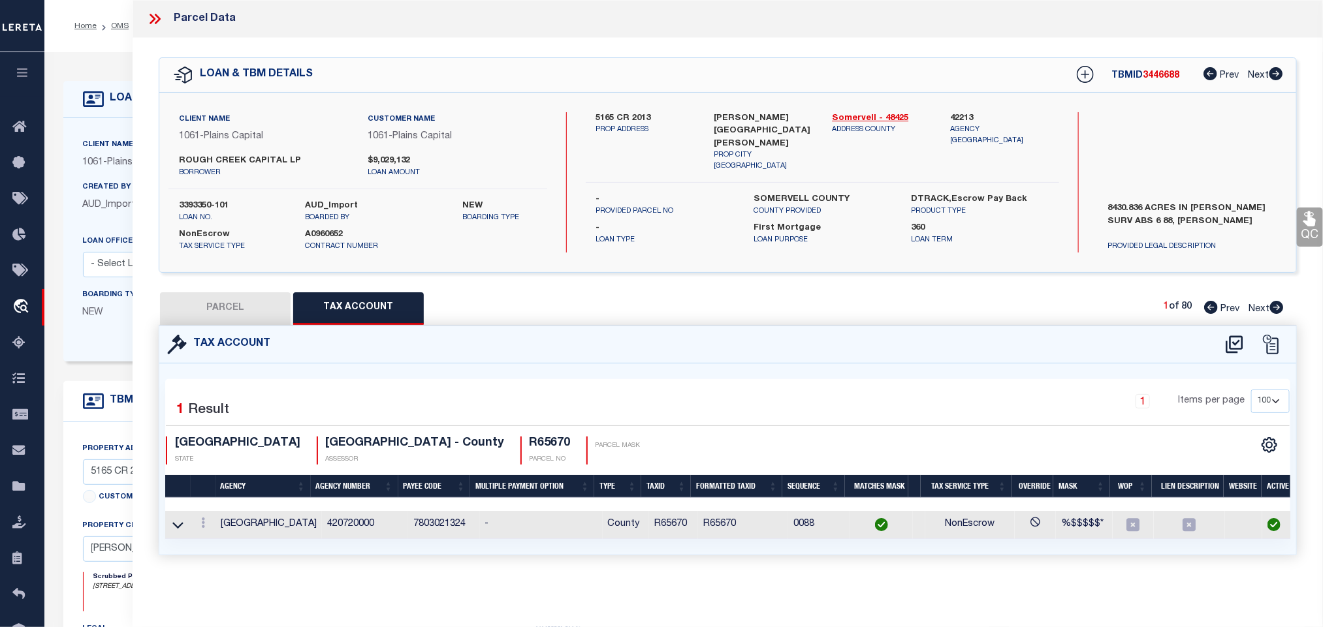
click at [231, 312] on button "PARCEL" at bounding box center [225, 308] width 131 height 33
select select "AS"
select select
checkbox input "false"
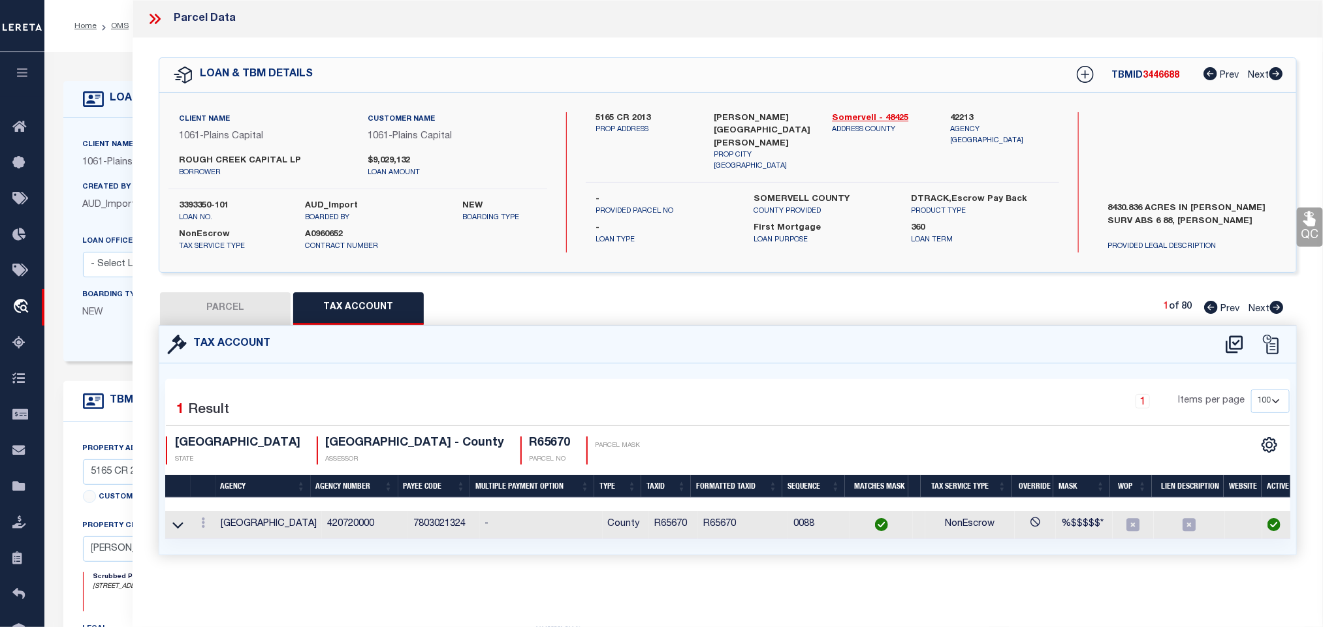
checkbox input "false"
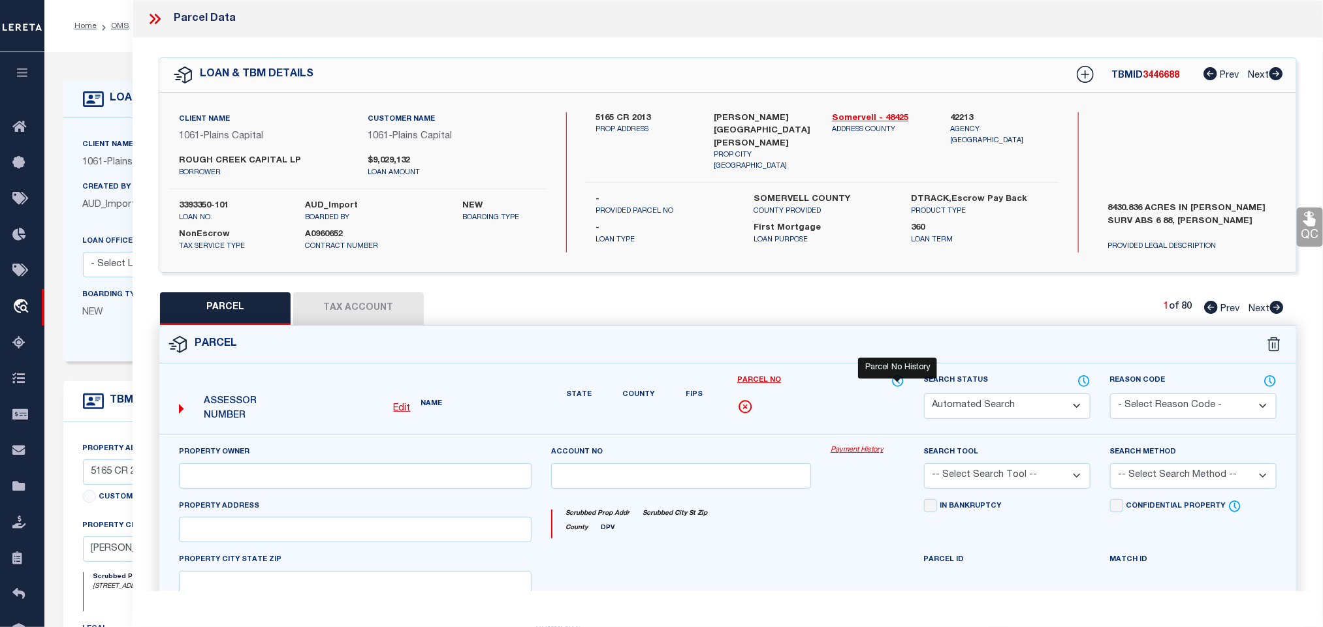
select select "IP"
type input "[GEOGRAPHIC_DATA], LP"
select select "AGW"
select select "LEG"
type input "SH220"
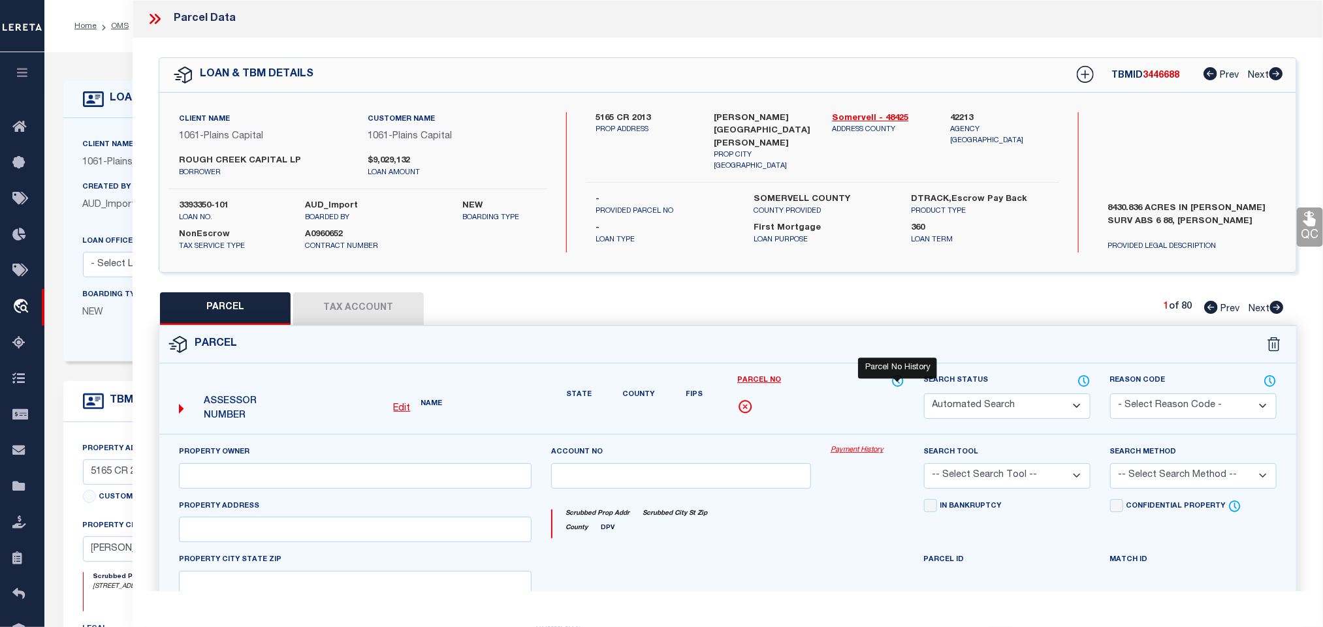
type input "[GEOGRAPHIC_DATA]"
type textarea "Acres 156.910, A0302 GORE JOHN;"
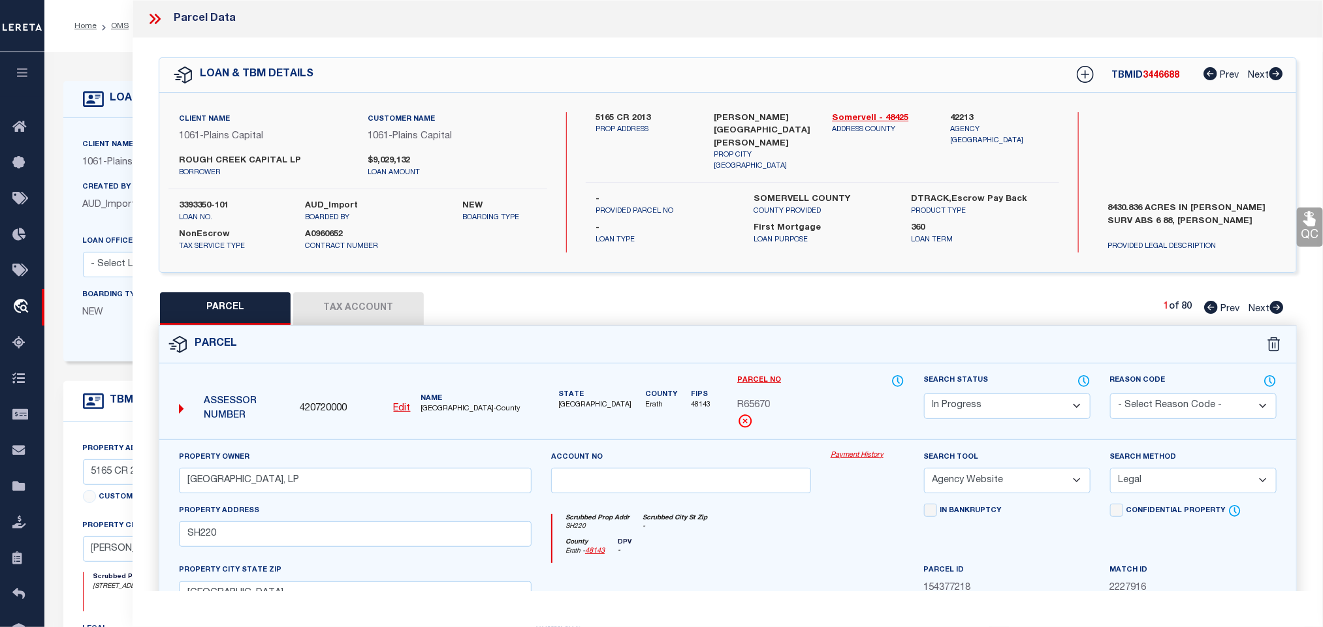
click at [983, 401] on select "Automated Search Bad Parcel Complete Duplicate Parcel High Dollar Reporting In …" at bounding box center [1007, 406] width 166 height 25
select select "PC"
click at [924, 395] on select "Automated Search Bad Parcel Complete Duplicate Parcel High Dollar Reporting In …" at bounding box center [1007, 406] width 166 height 25
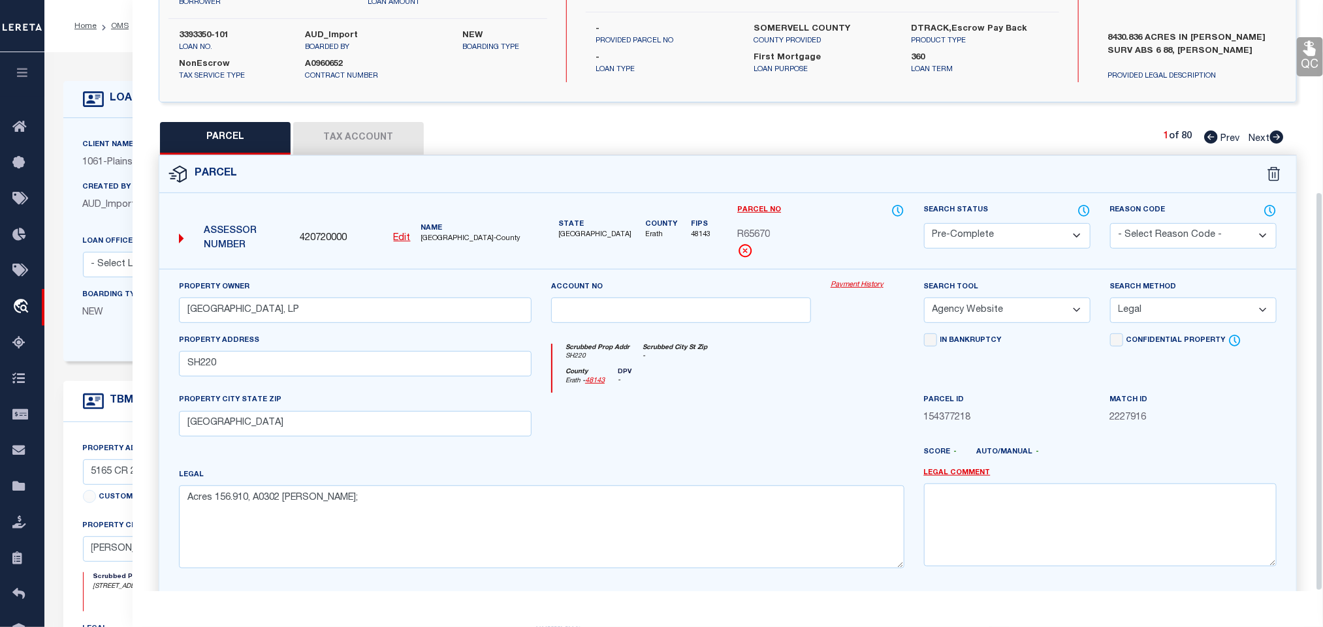
scroll to position [284, 0]
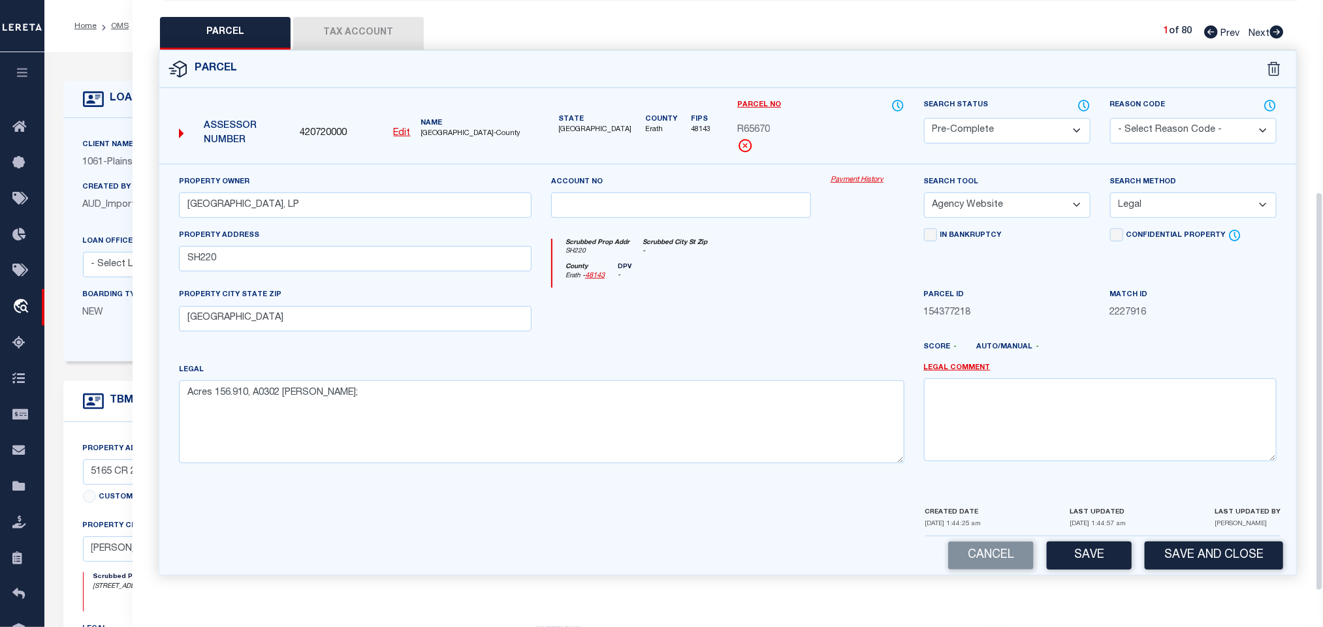
click at [1206, 572] on div "Cancel Save Save and Close" at bounding box center [727, 556] width 1136 height 39
click at [1209, 549] on button "Save and Close" at bounding box center [1213, 556] width 138 height 28
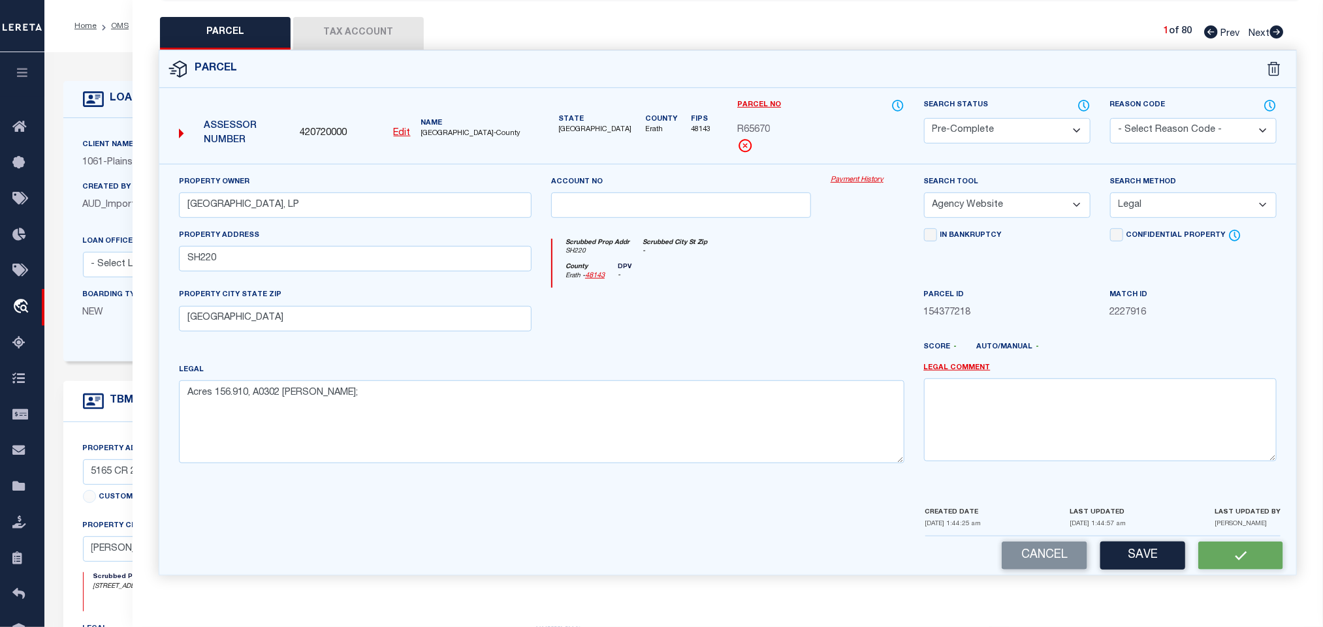
click at [320, 127] on span "420720000" at bounding box center [323, 134] width 47 height 14
copy span "420720000"
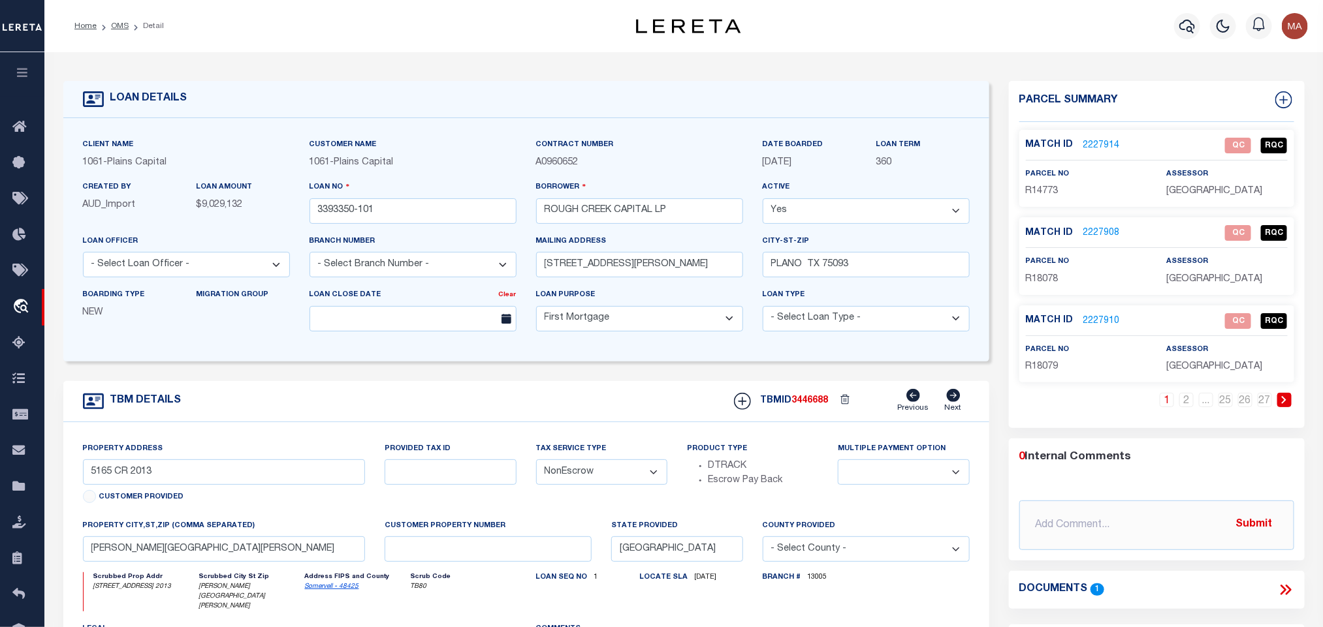
select select "1444"
select select
click at [1291, 104] on icon at bounding box center [1283, 99] width 17 height 17
select select "IP"
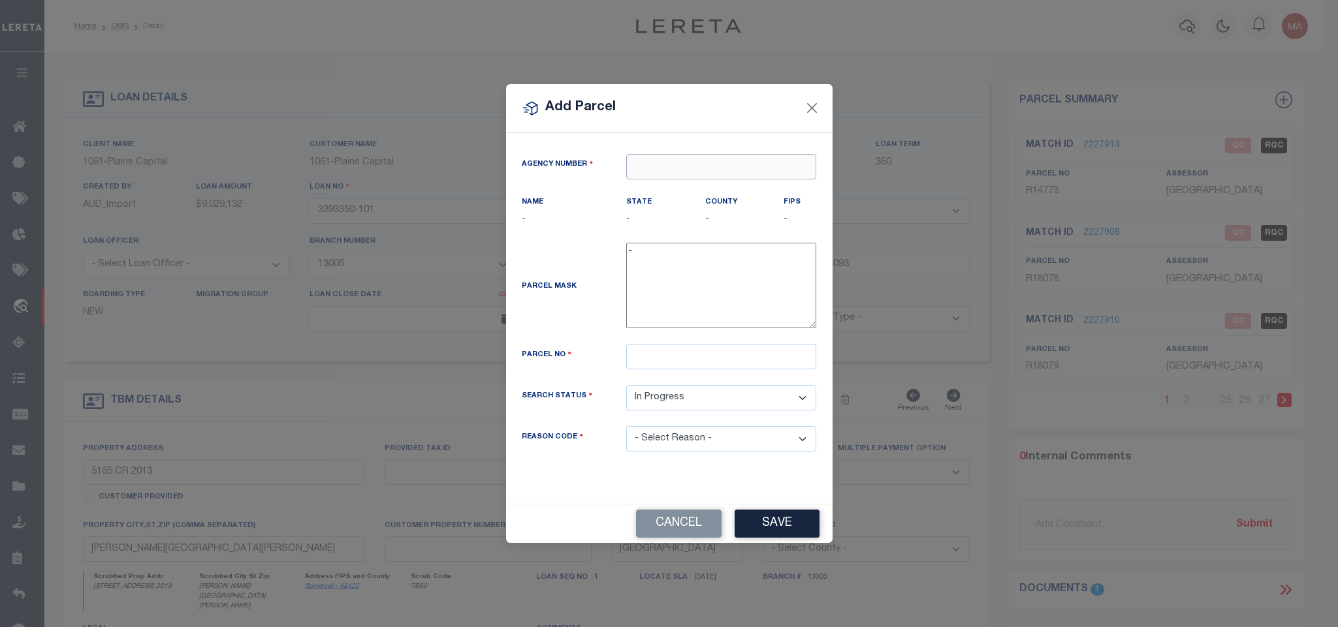
click at [748, 168] on input "text" at bounding box center [721, 166] width 190 height 25
paste input "420720000"
type input "420720000"
click at [727, 189] on div "420720000 : [GEOGRAPHIC_DATA]" at bounding box center [721, 195] width 189 height 37
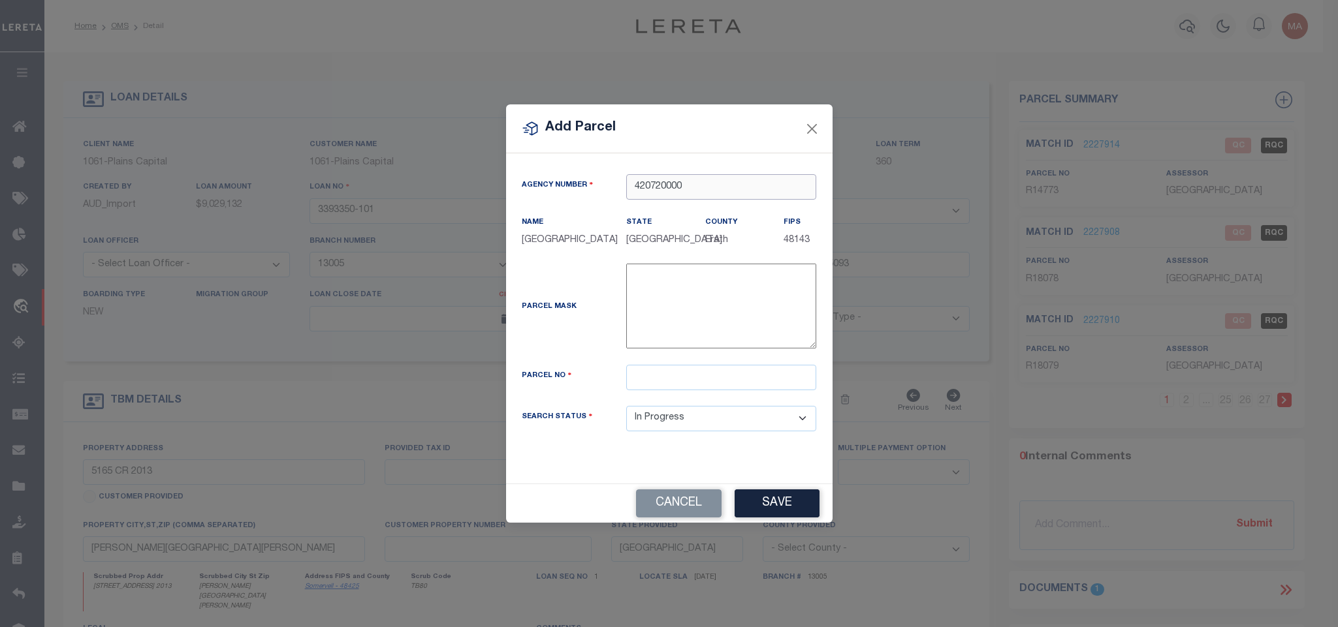
type input "420720000"
click at [663, 381] on input "text" at bounding box center [721, 377] width 190 height 25
paste input "19031"
type input "R19031"
click at [785, 513] on button "Save" at bounding box center [776, 504] width 85 height 28
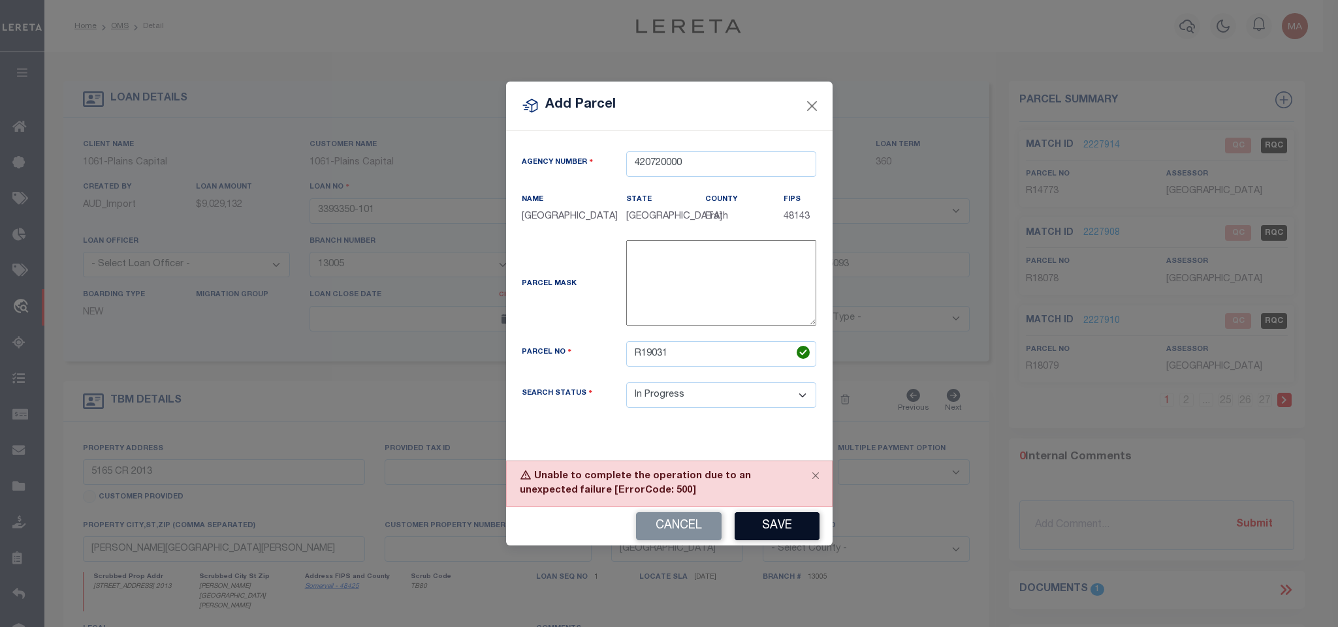
click at [762, 517] on button "Save" at bounding box center [776, 526] width 85 height 28
click at [663, 515] on button "Cancel" at bounding box center [679, 526] width 86 height 28
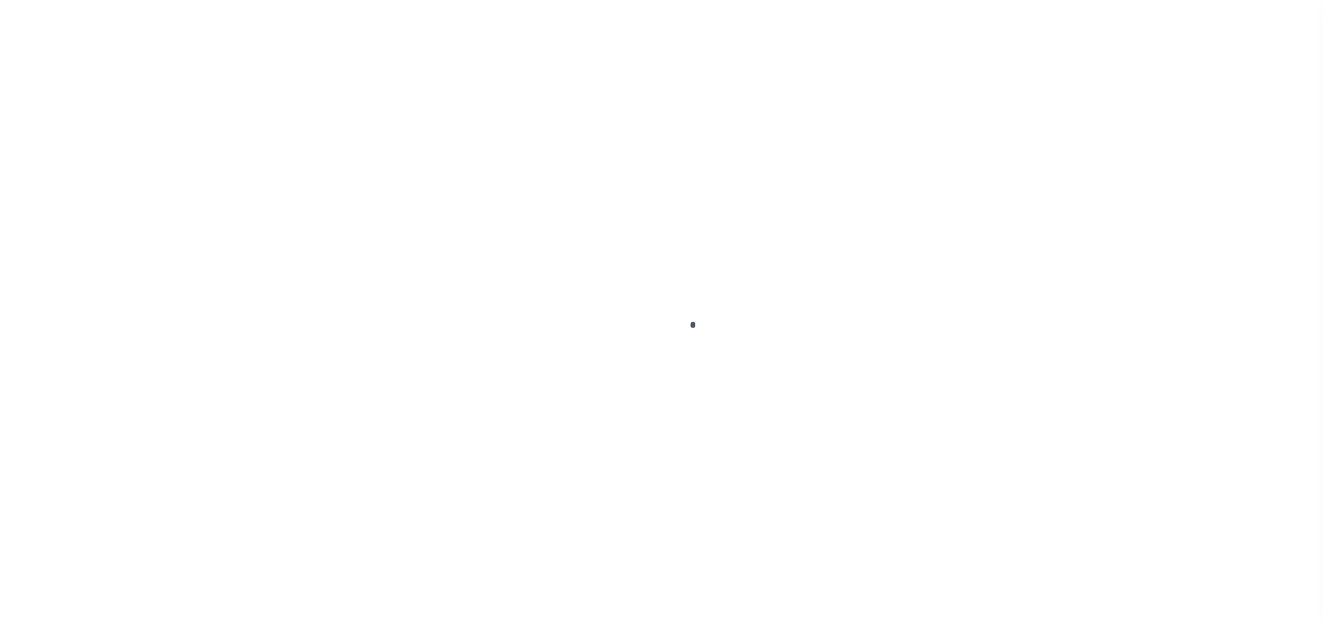
scroll to position [10, 0]
type input "3393350-101"
type input "ROUGH CREEK CAPITAL LP"
select select
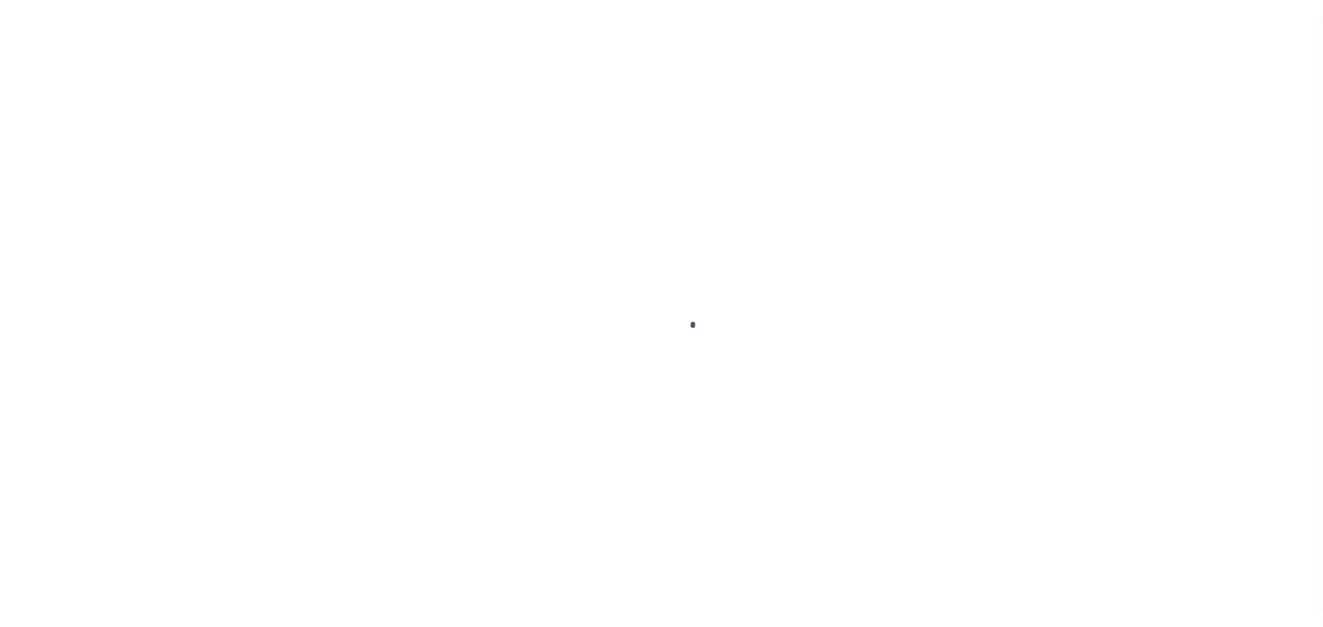
type input "[STREET_ADDRESS][PERSON_NAME]"
type input "PLANO TX 75093"
select select "10"
select select "NonEscrow"
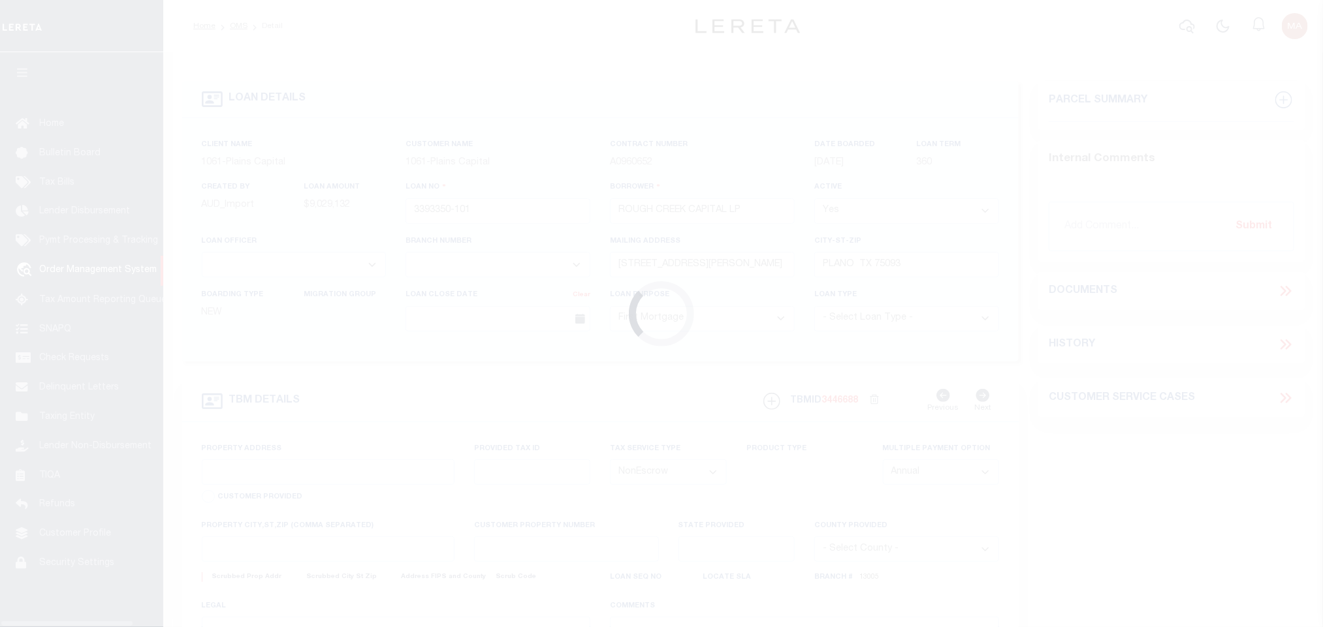
scroll to position [8, 0]
select select "1444"
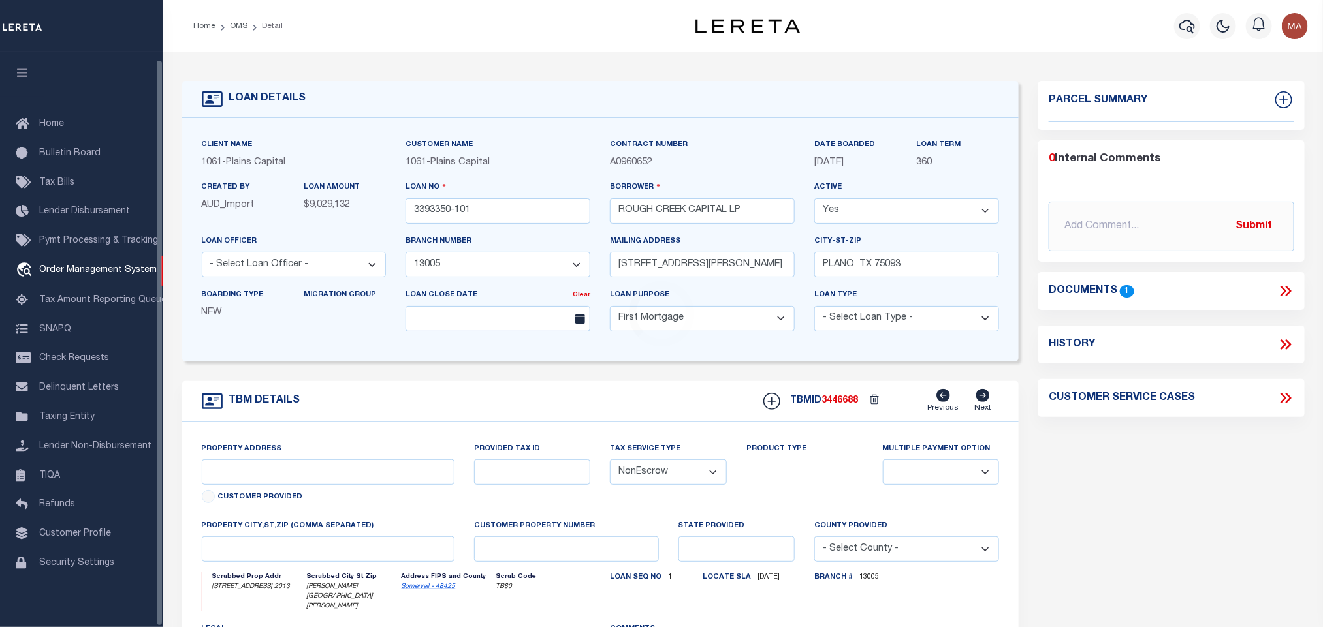
type input "5165 CR 2013"
select select
type input "[PERSON_NAME][GEOGRAPHIC_DATA][PERSON_NAME]"
type input "[GEOGRAPHIC_DATA]"
select select
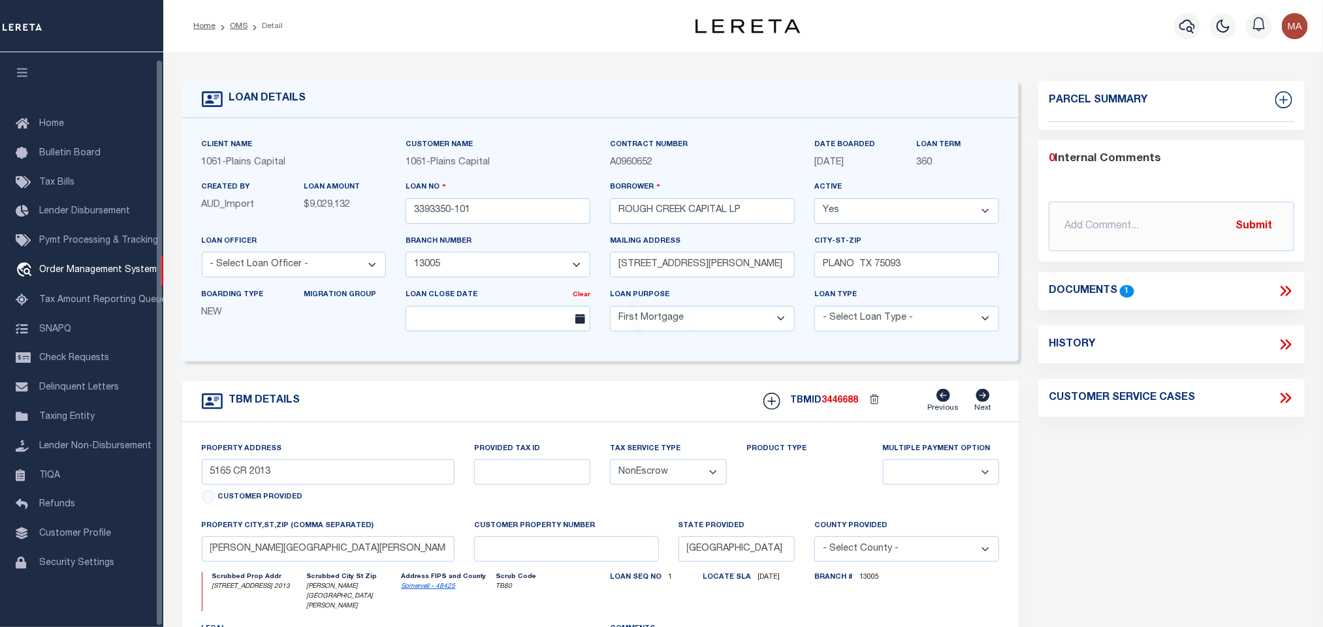
type textarea "8430.836 ACRES IN [PERSON_NAME] SURV ABS 6 88, [PERSON_NAME]"
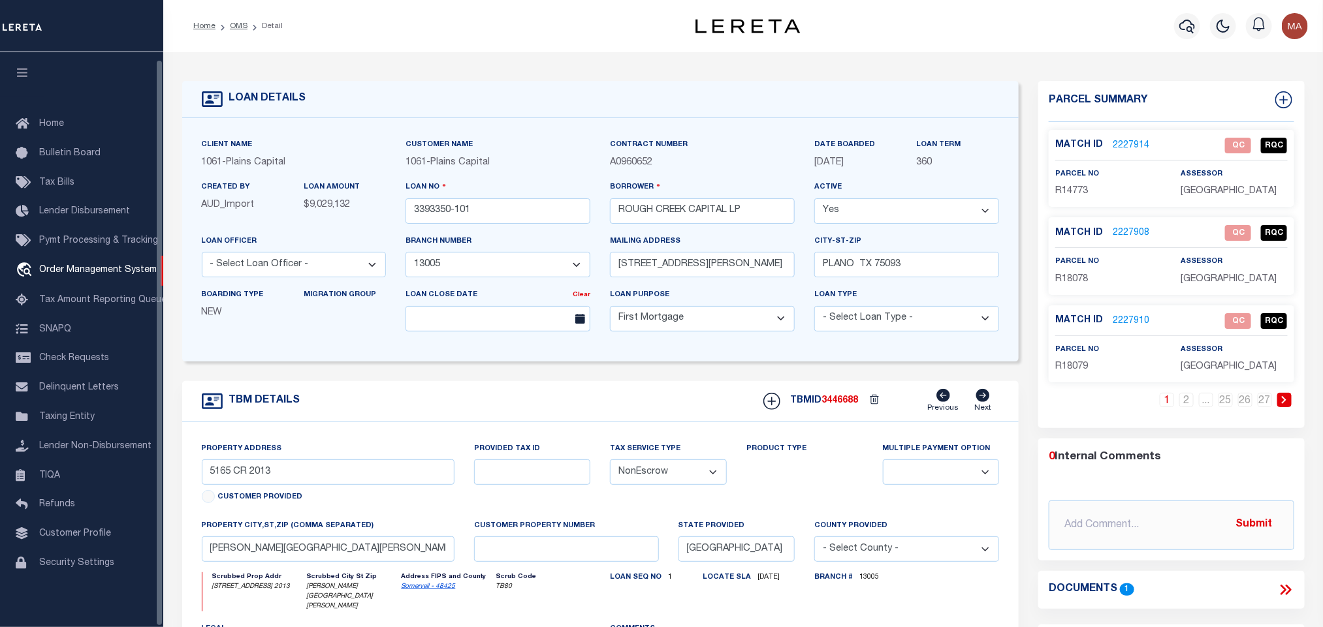
click at [20, 72] on button "button" at bounding box center [22, 74] width 44 height 44
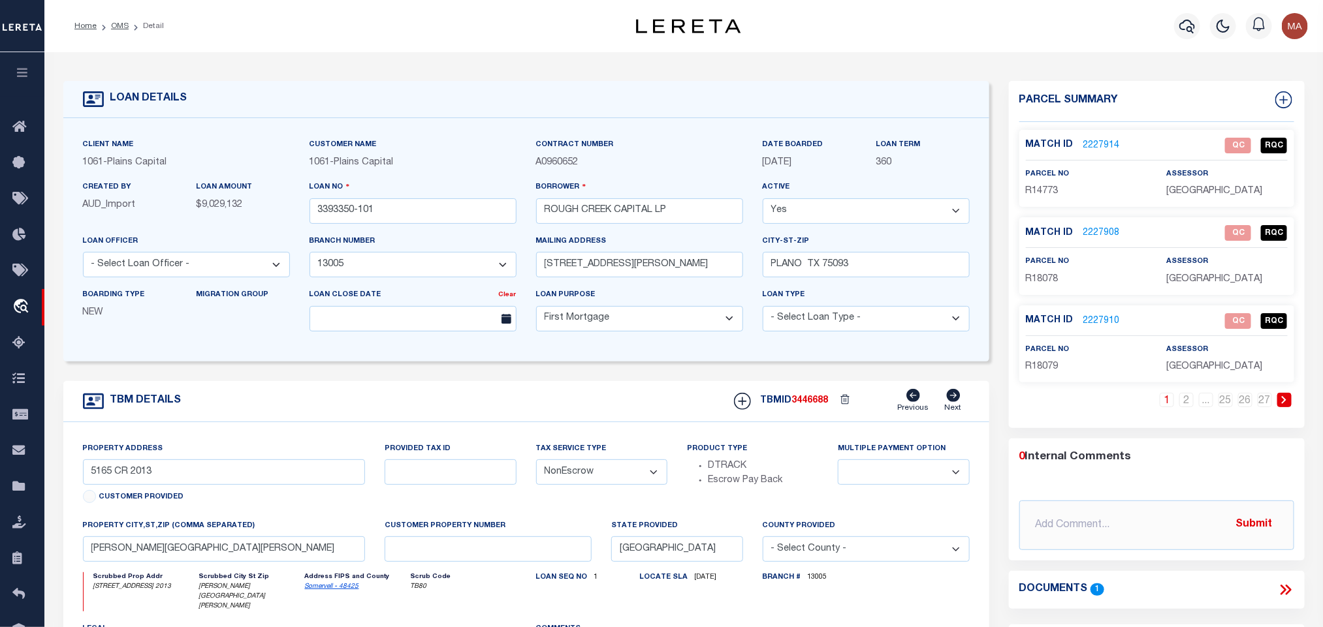
click at [1291, 402] on link at bounding box center [1284, 400] width 14 height 14
click at [1289, 400] on link at bounding box center [1284, 400] width 14 height 14
click at [1142, 404] on link "2" at bounding box center [1147, 400] width 14 height 14
click at [1119, 233] on div "Match ID 2227917" at bounding box center [1086, 233] width 121 height 14
click at [1086, 235] on link "2227917" at bounding box center [1101, 234] width 37 height 14
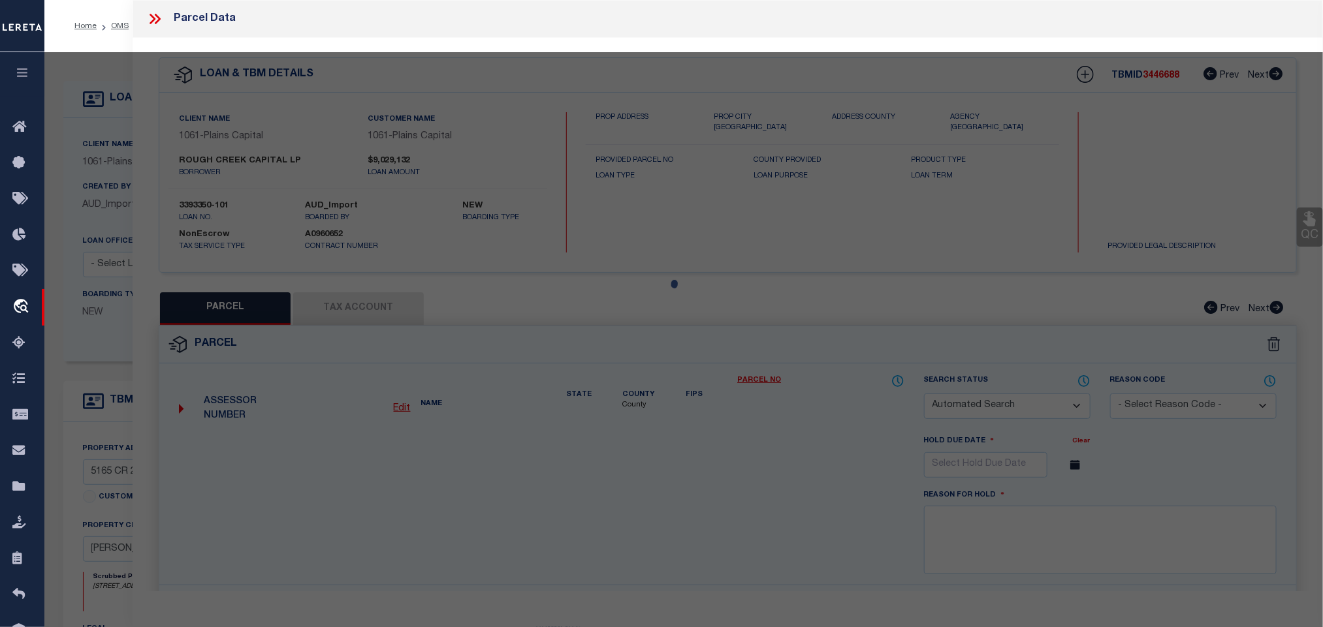
checkbox input "false"
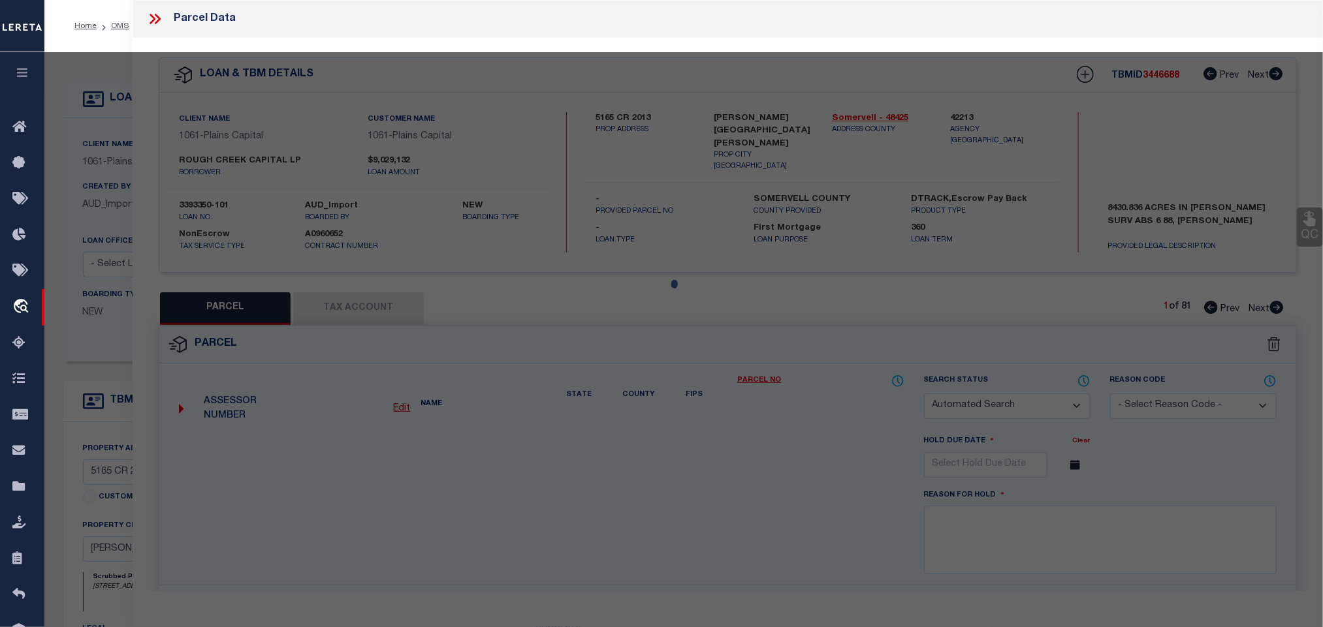
select select "IP"
type input "[GEOGRAPHIC_DATA], LP"
type input "CR199"
checkbox input "false"
type input "[GEOGRAPHIC_DATA]"
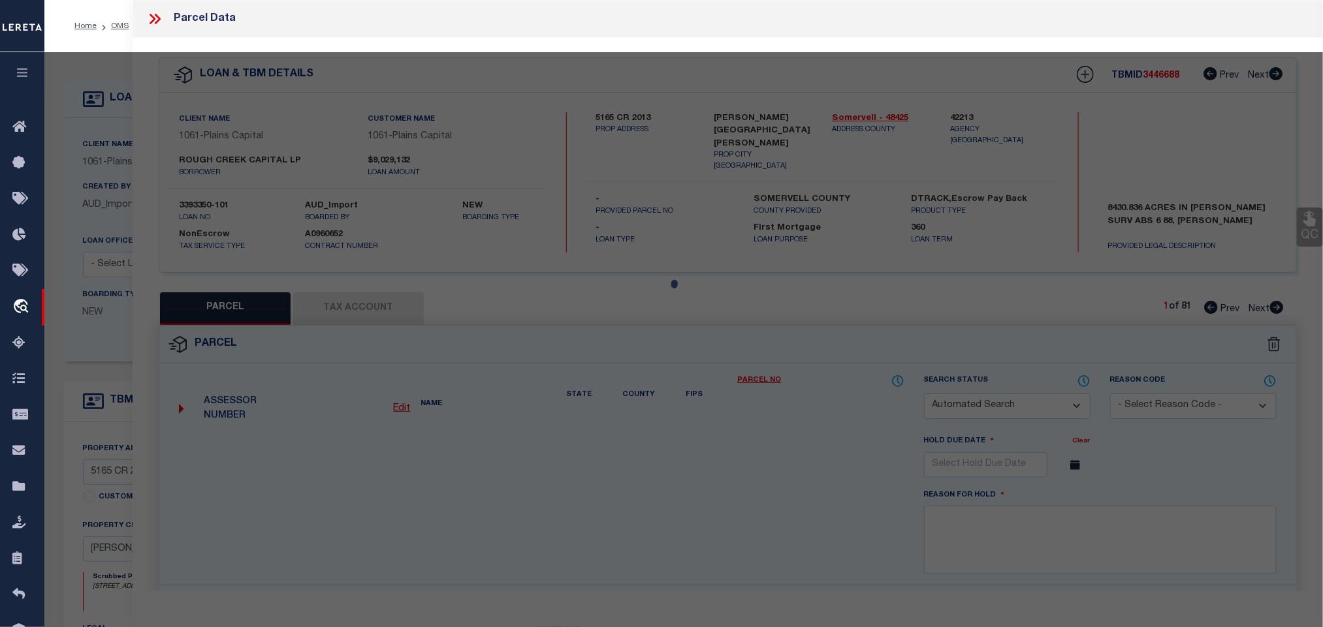
type textarea "Acres 201.280, A0302 [PERSON_NAME];"
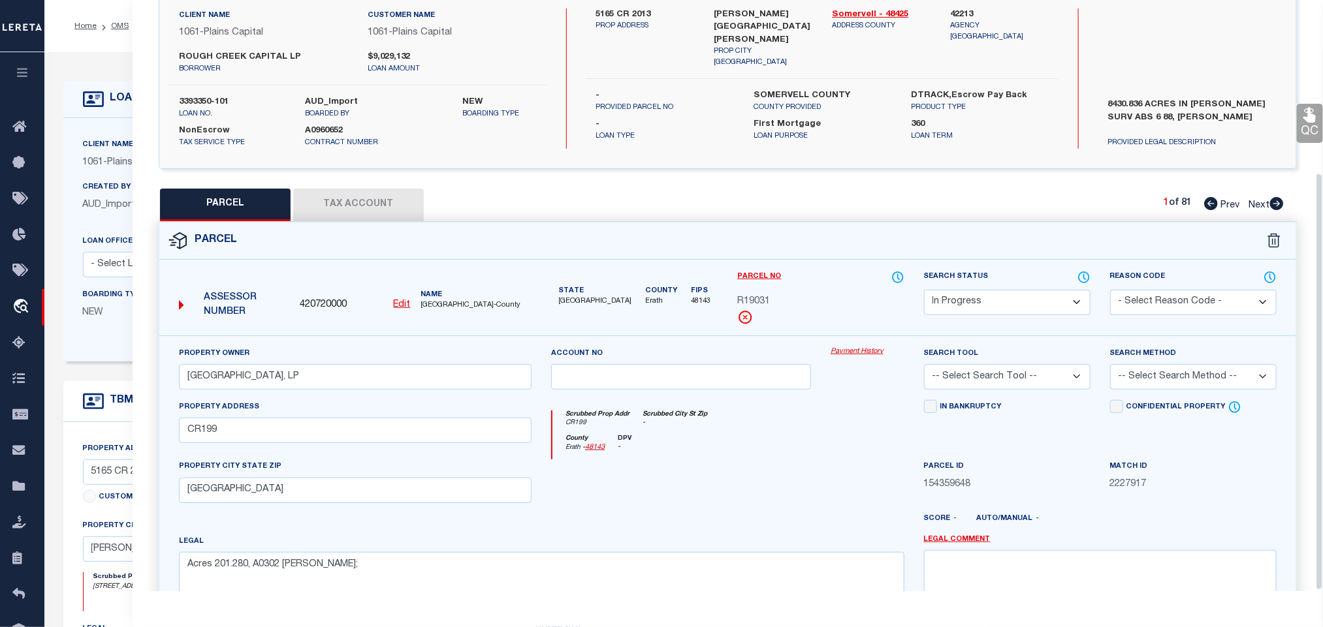
scroll to position [245, 0]
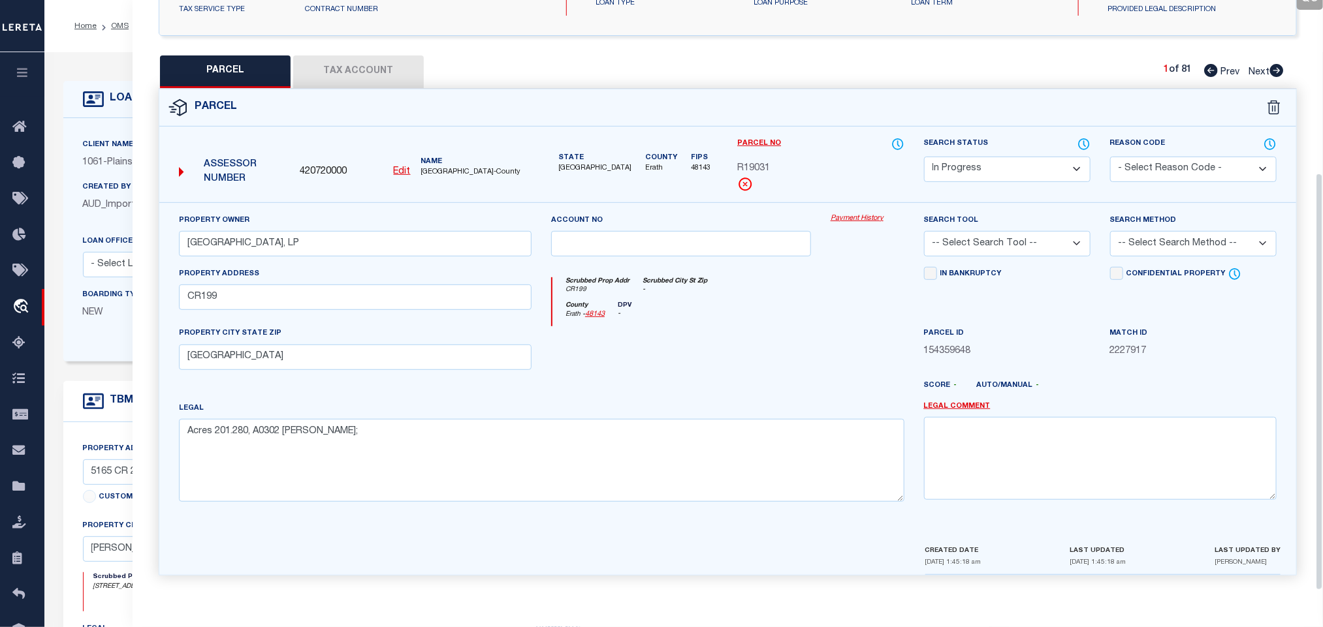
click at [1011, 237] on select "-- Select Search Tool -- 3rd Party Website Agency File Agency Website ATLS CNV-…" at bounding box center [1007, 243] width 166 height 25
select select "AGW"
click at [924, 231] on select "-- Select Search Tool -- 3rd Party Website Agency File Agency Website ATLS CNV-…" at bounding box center [1007, 243] width 166 height 25
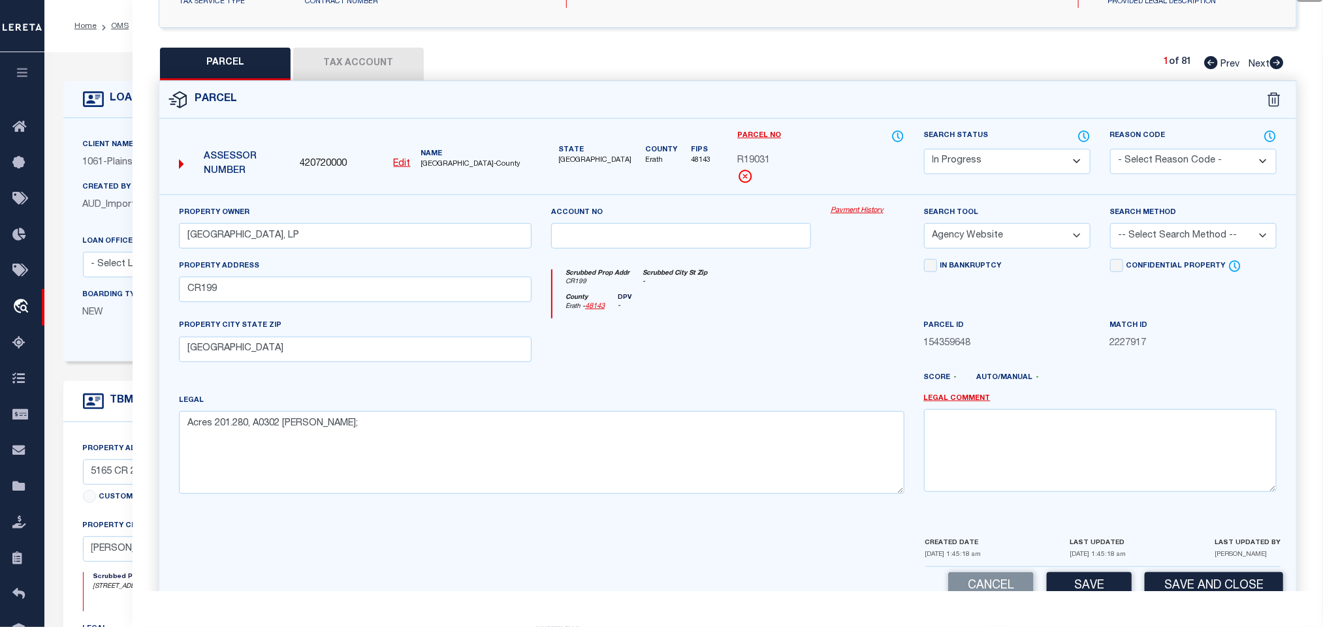
drag, startPoint x: 1148, startPoint y: 234, endPoint x: 1148, endPoint y: 247, distance: 13.1
click at [1148, 234] on select "-- Select Search Method -- Property Address Legal Liability Info Provided" at bounding box center [1193, 235] width 166 height 25
select select "LEG"
click at [1110, 227] on select "-- Select Search Method -- Property Address Legal Liability Info Provided" at bounding box center [1193, 235] width 166 height 25
click at [1072, 584] on button "Save" at bounding box center [1088, 586] width 85 height 28
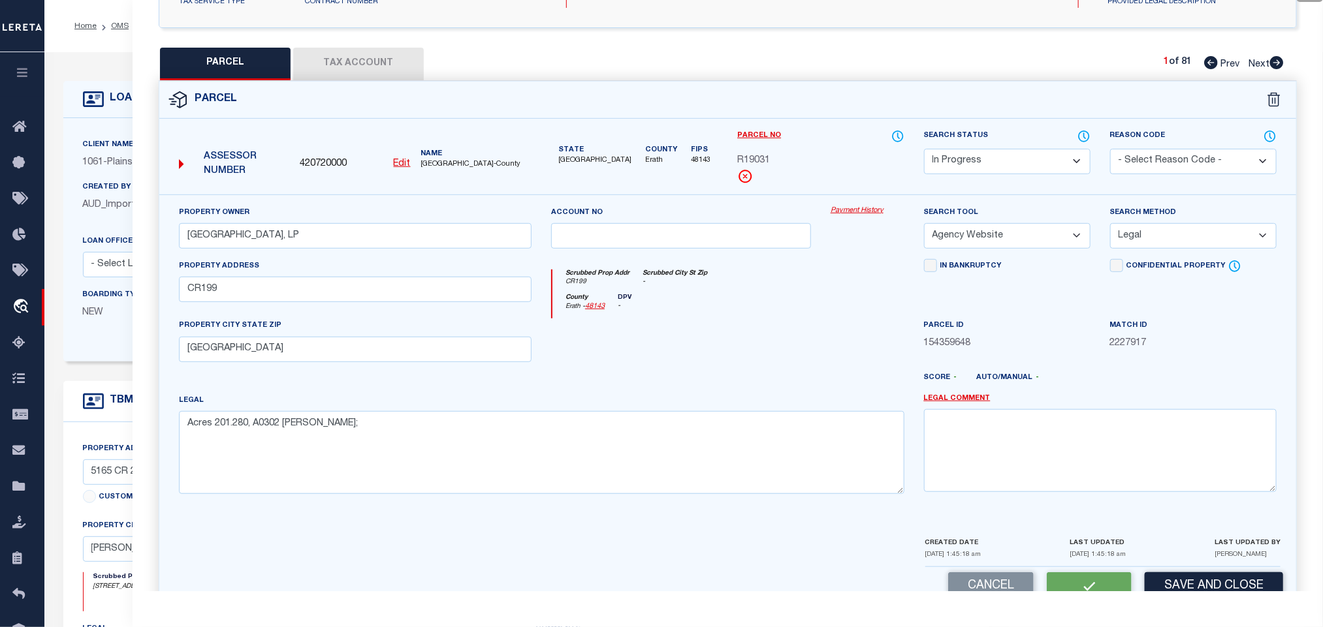
click at [331, 65] on button "Tax Account" at bounding box center [358, 64] width 131 height 33
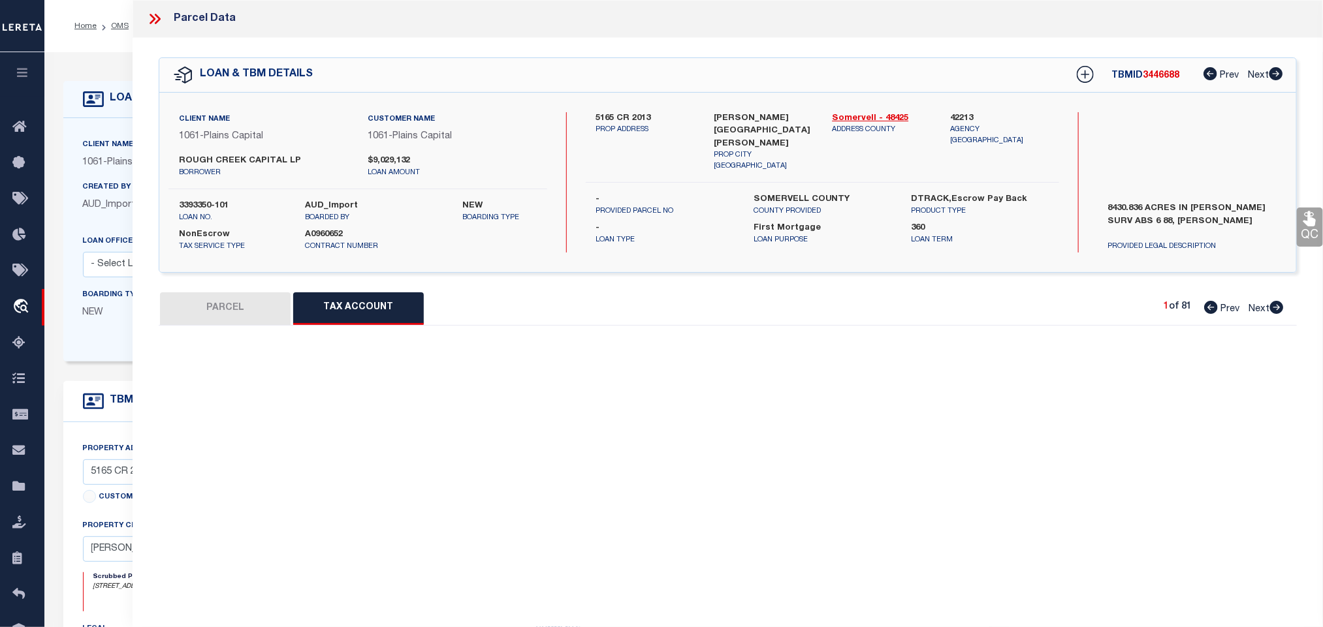
scroll to position [0, 0]
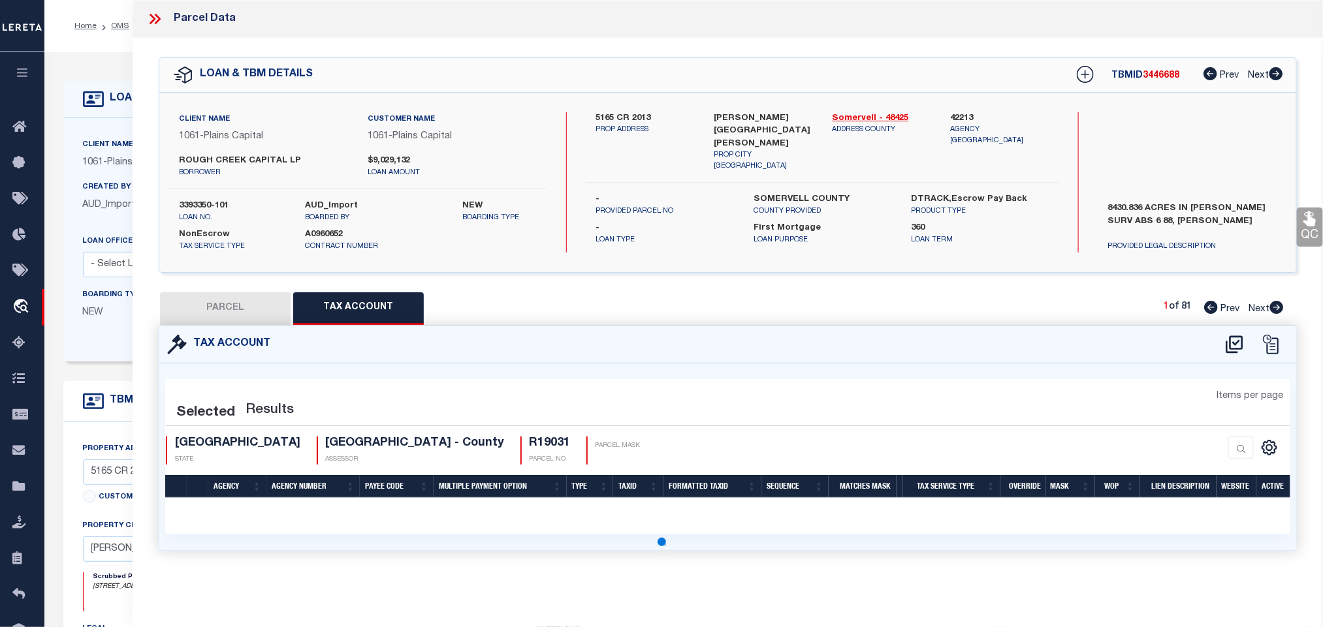
select select "AS"
select select
checkbox input "false"
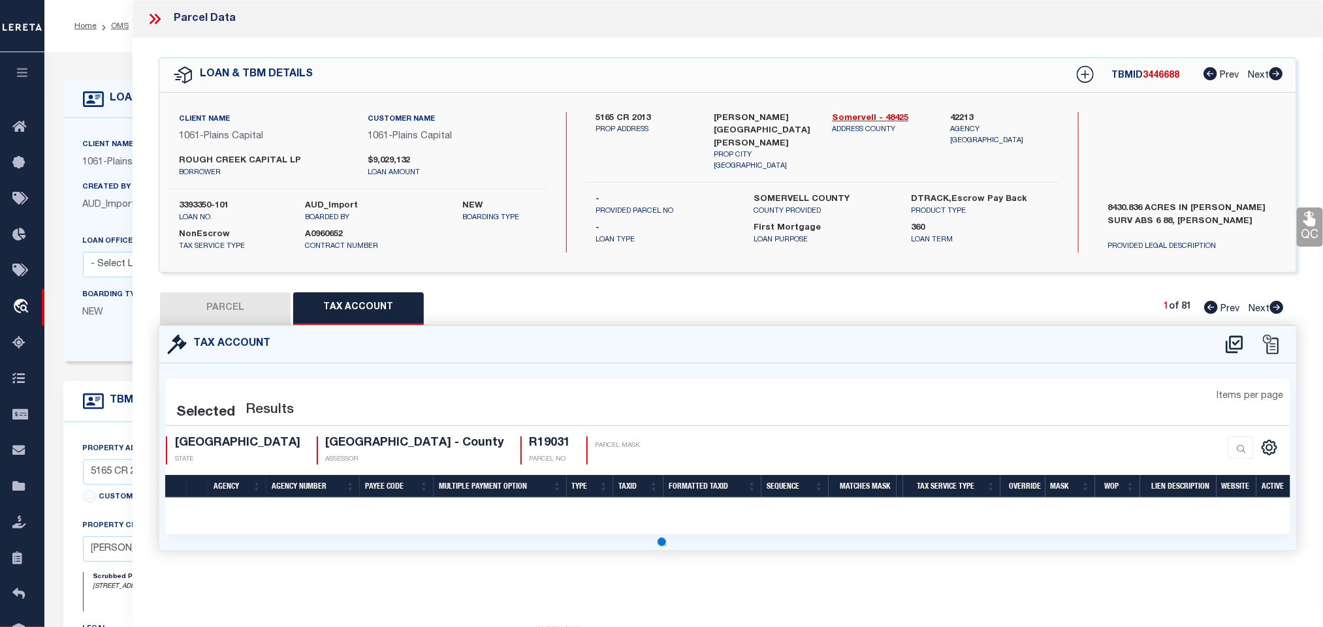
select select "100"
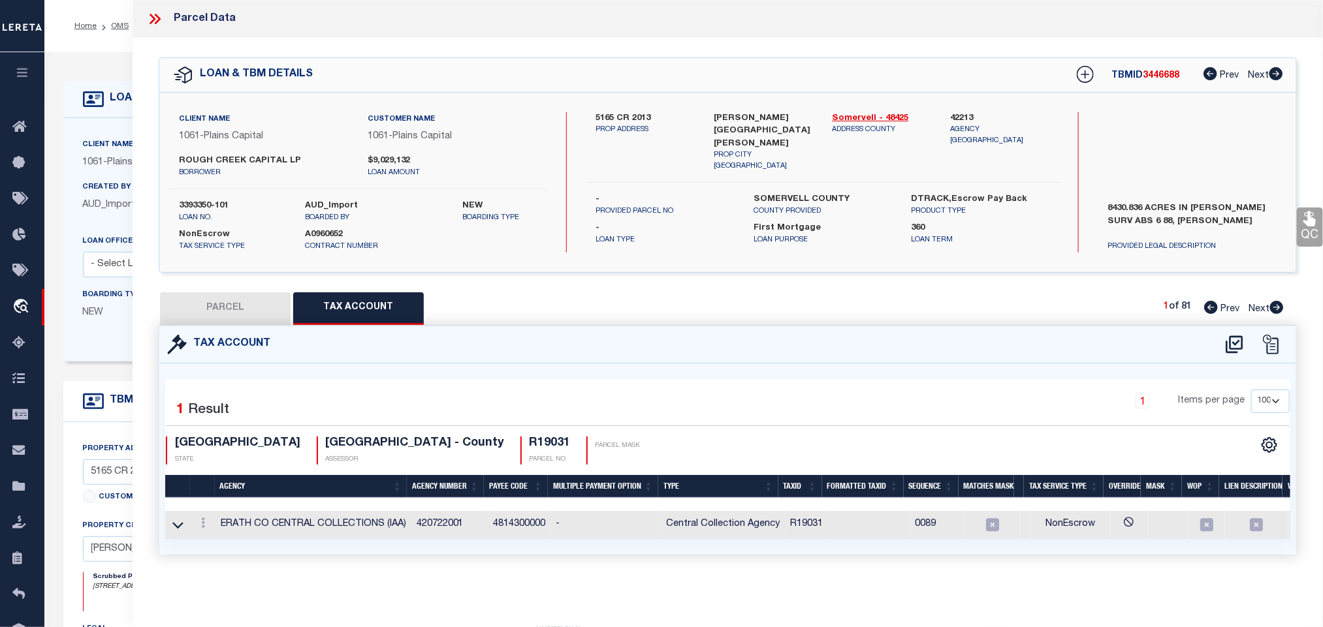
select select "IP"
type input "[GEOGRAPHIC_DATA], LP"
select select "AGW"
select select "LEG"
type input "CR199"
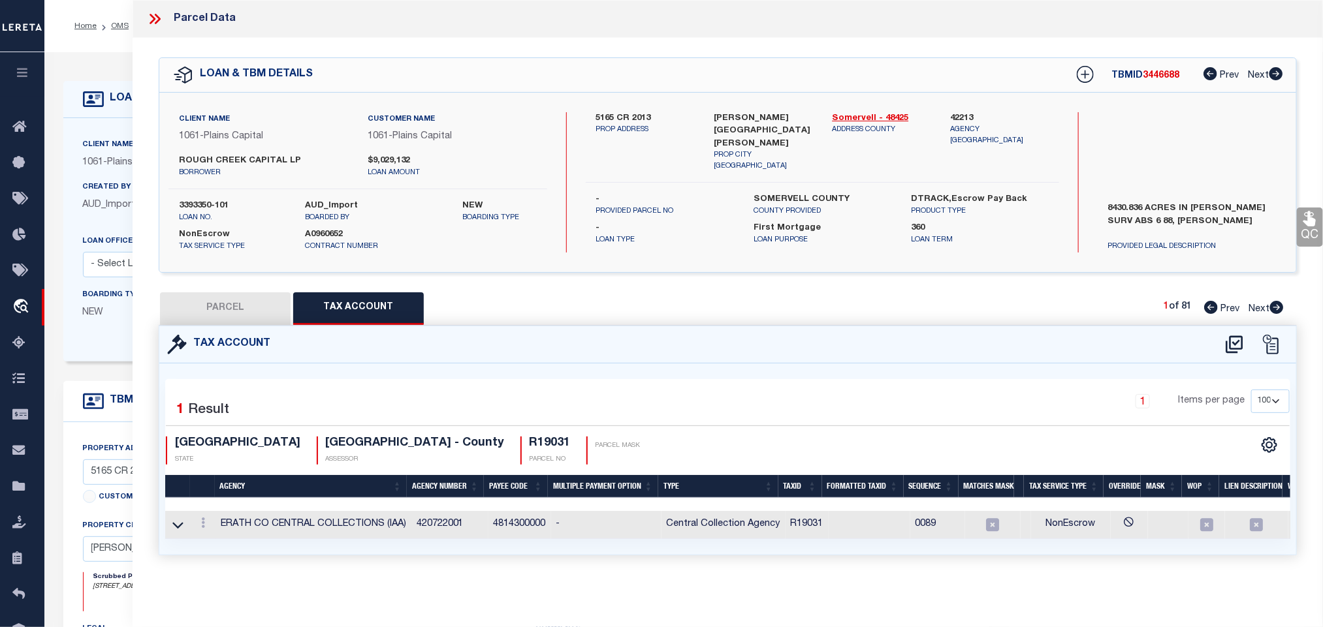
type input "[GEOGRAPHIC_DATA]"
type textarea "Acres 201.280, A0302 [PERSON_NAME];"
click at [180, 529] on icon at bounding box center [177, 525] width 11 height 7
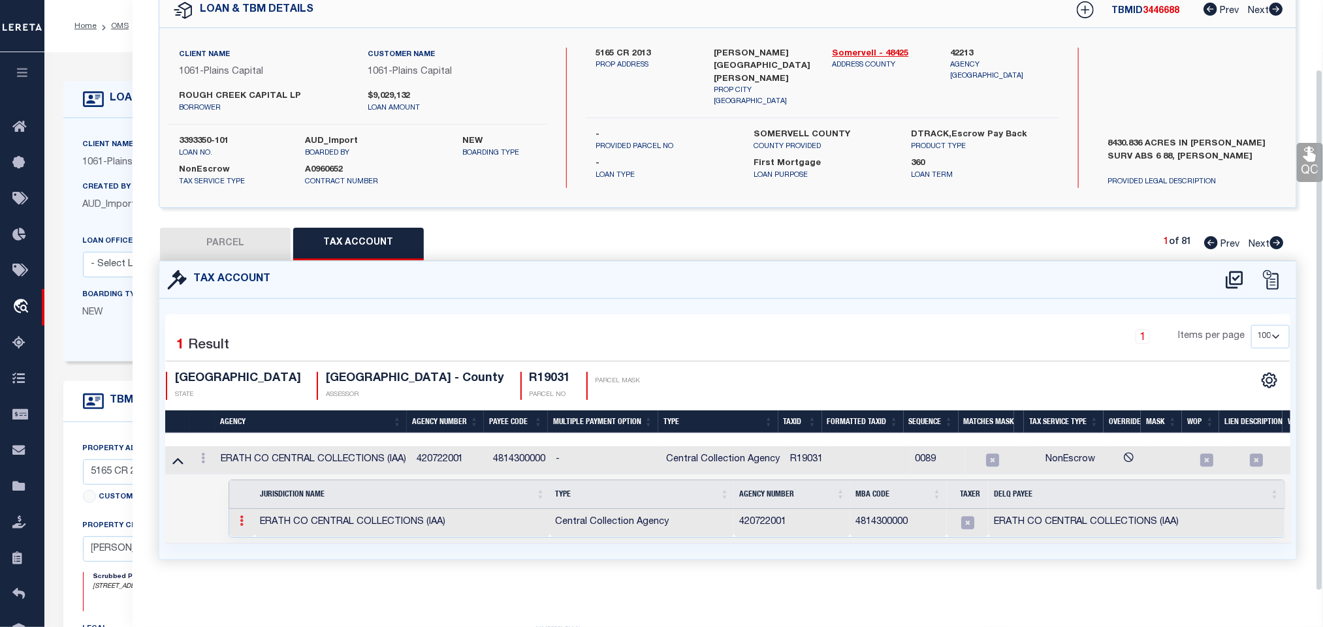
click at [243, 518] on link at bounding box center [241, 523] width 14 height 10
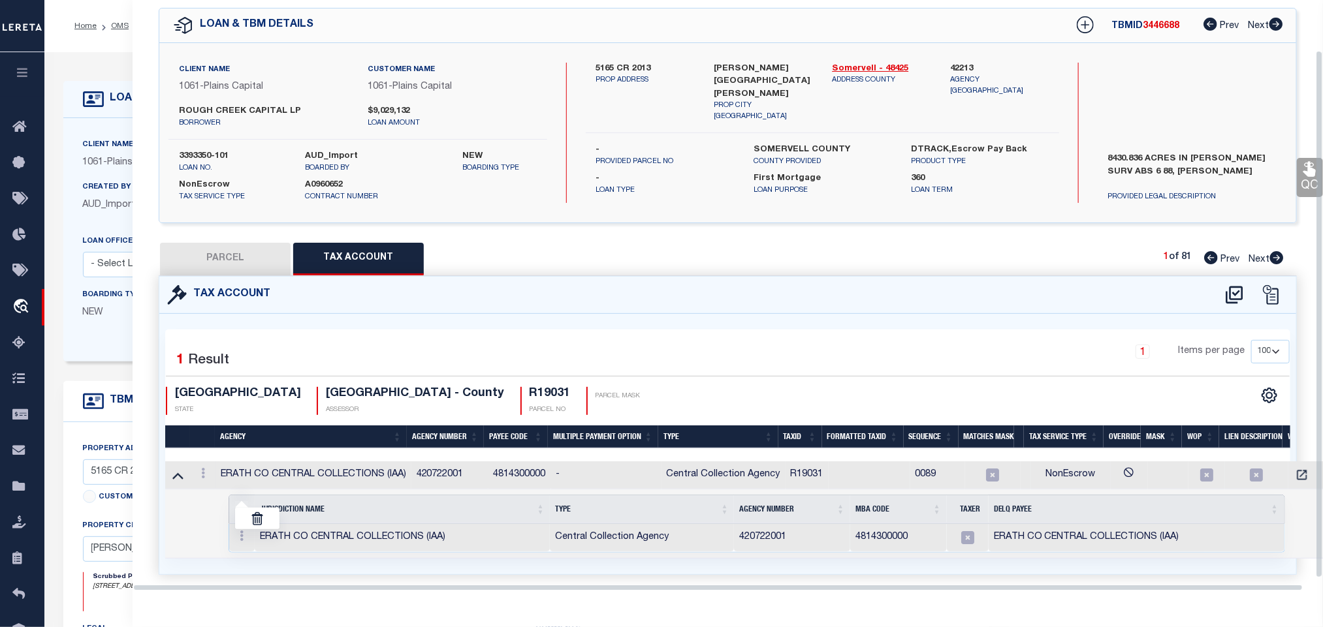
scroll to position [57, 0]
click at [260, 519] on img at bounding box center [257, 518] width 13 height 13
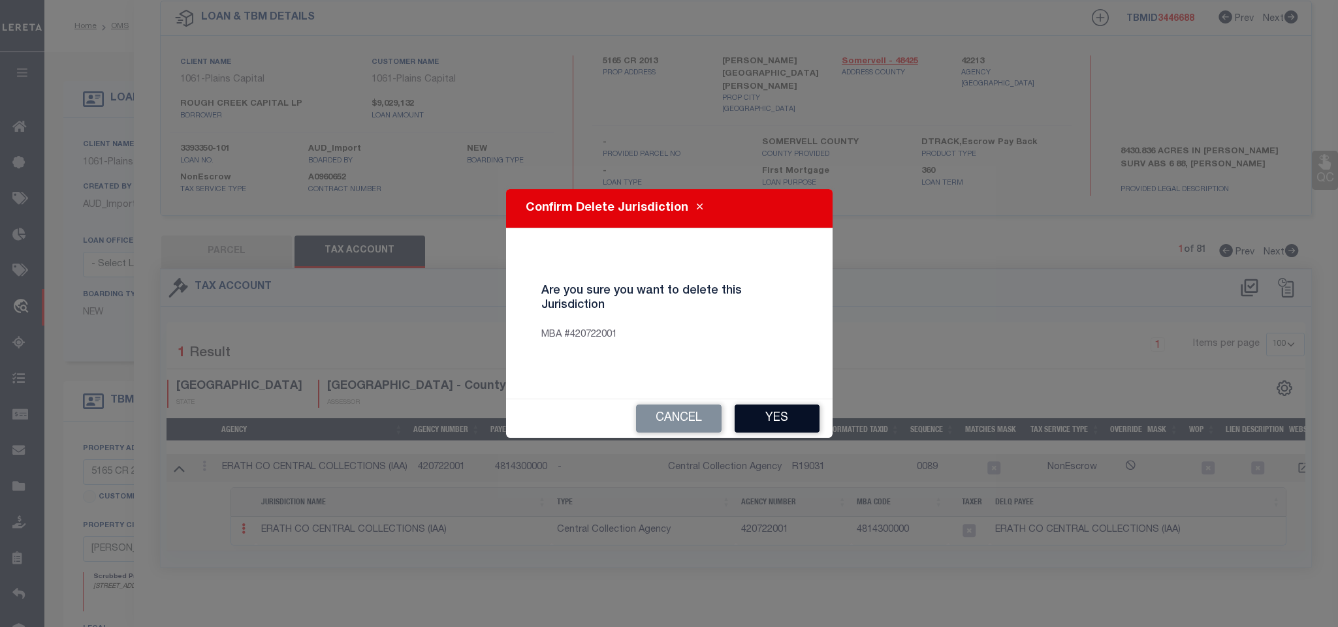
click at [776, 414] on button "Yes" at bounding box center [776, 419] width 85 height 28
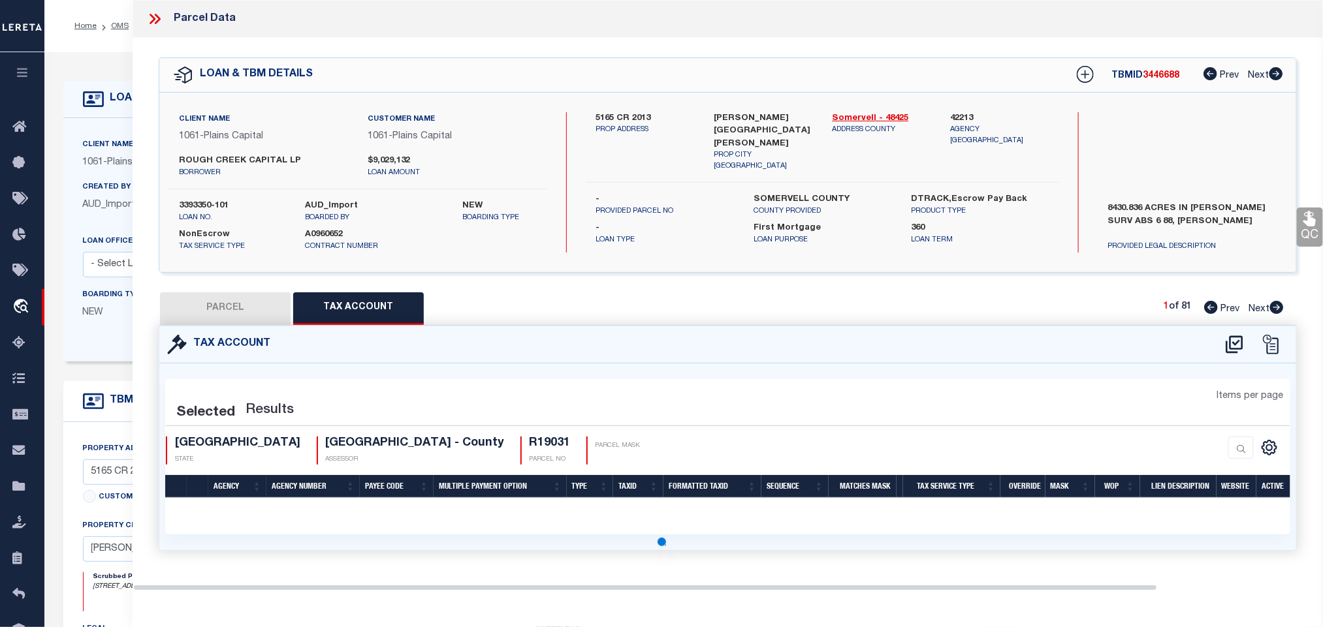
scroll to position [0, 0]
select select "100"
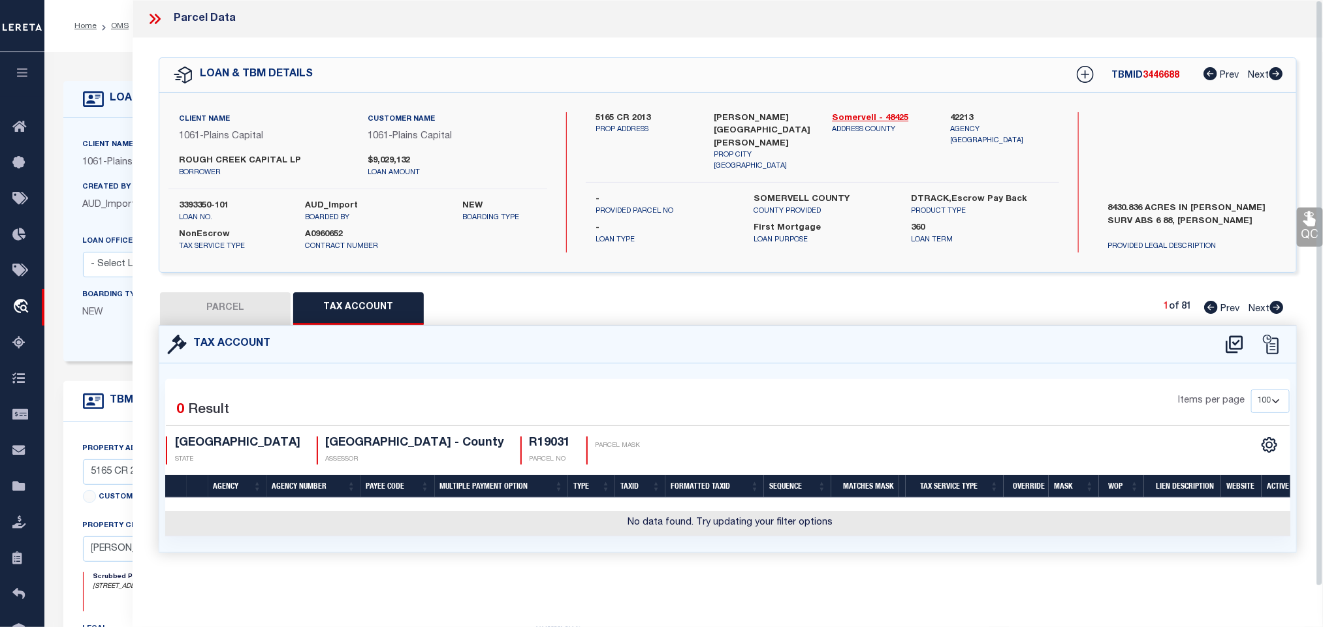
click at [1244, 343] on icon at bounding box center [1234, 344] width 22 height 21
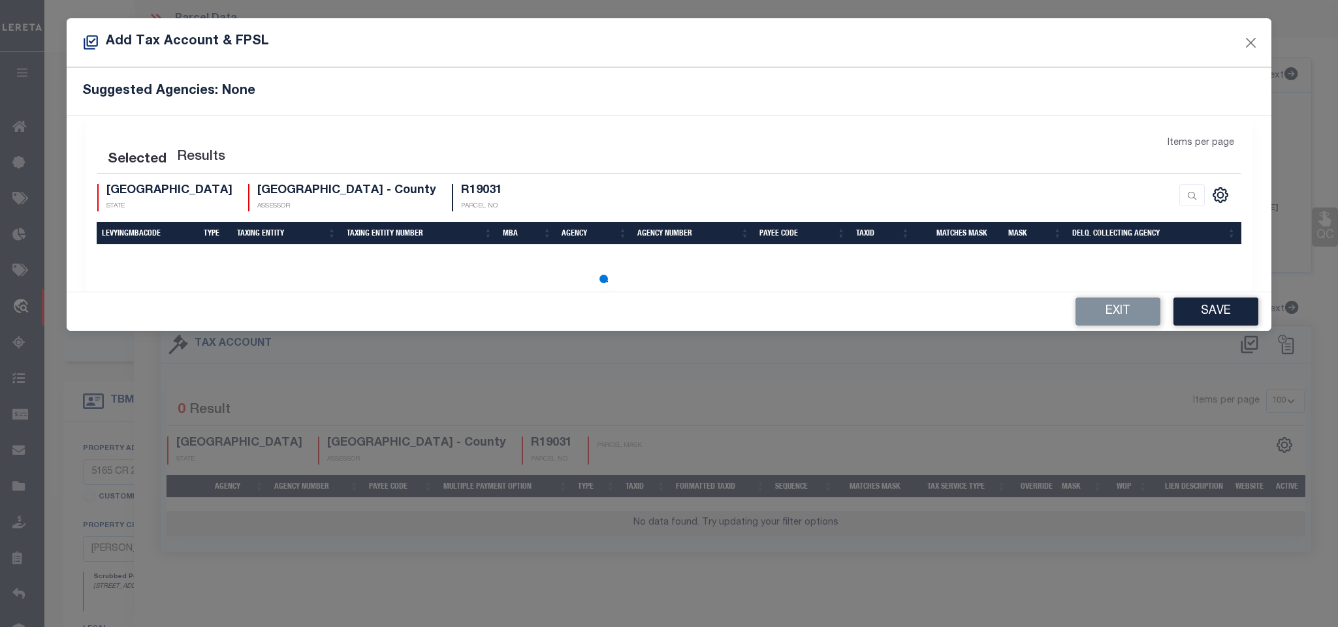
select select "200"
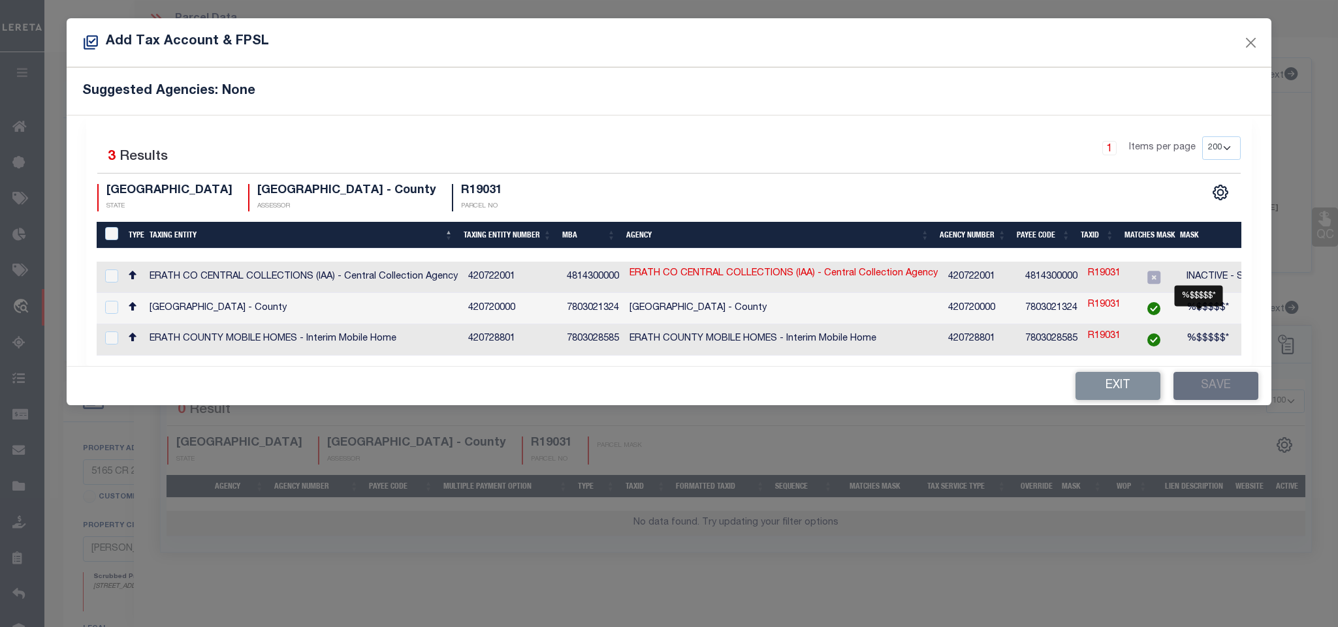
click at [1191, 304] on span "%$$$$$*" at bounding box center [1207, 308] width 42 height 9
checkbox input "true"
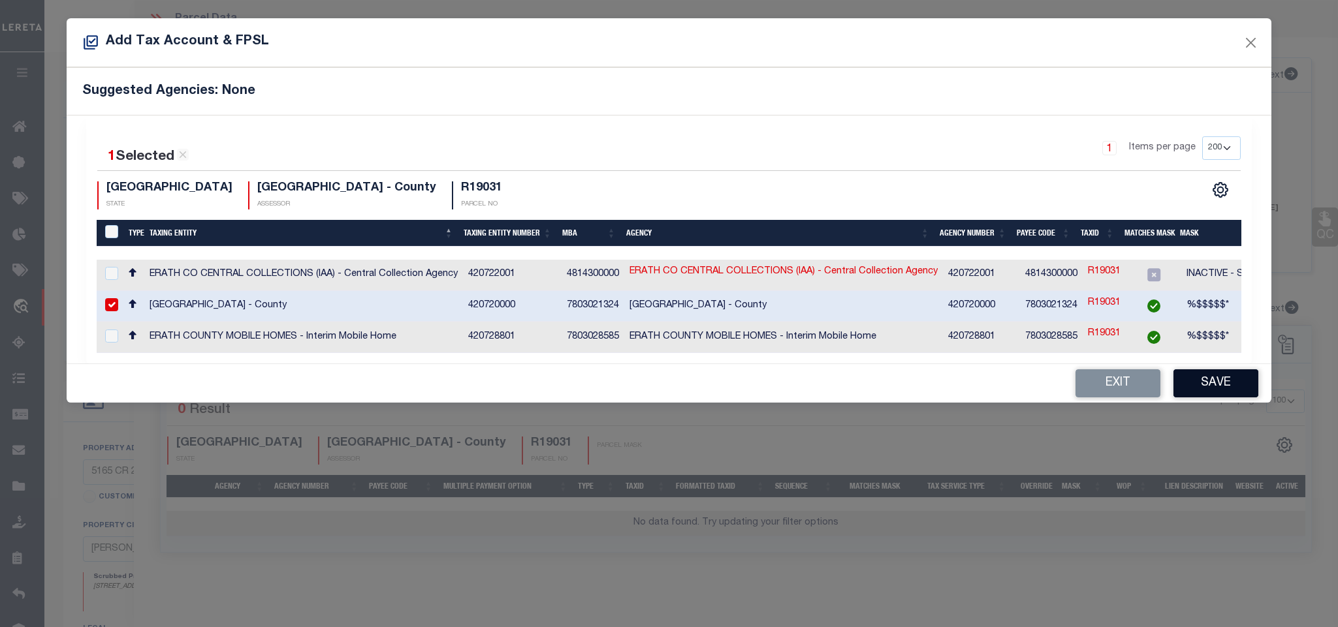
click at [1206, 386] on button "Save" at bounding box center [1215, 383] width 85 height 28
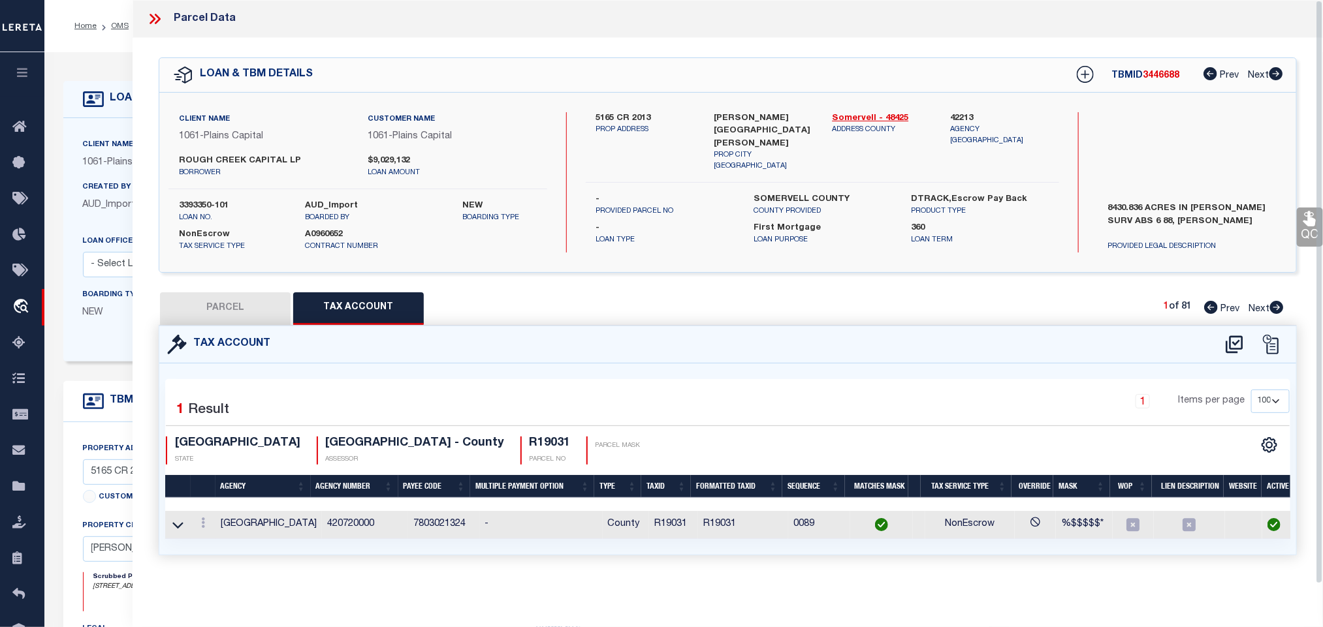
click at [228, 304] on button "PARCEL" at bounding box center [225, 308] width 131 height 33
select select "AS"
select select
checkbox input "false"
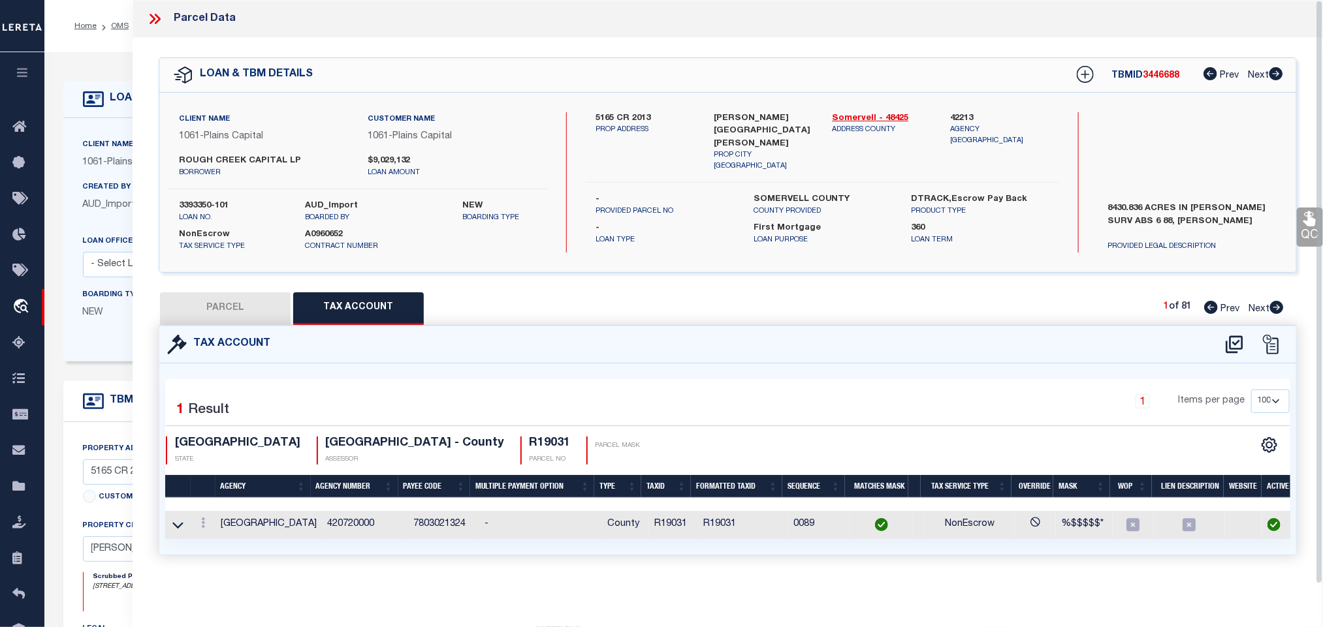
checkbox input "false"
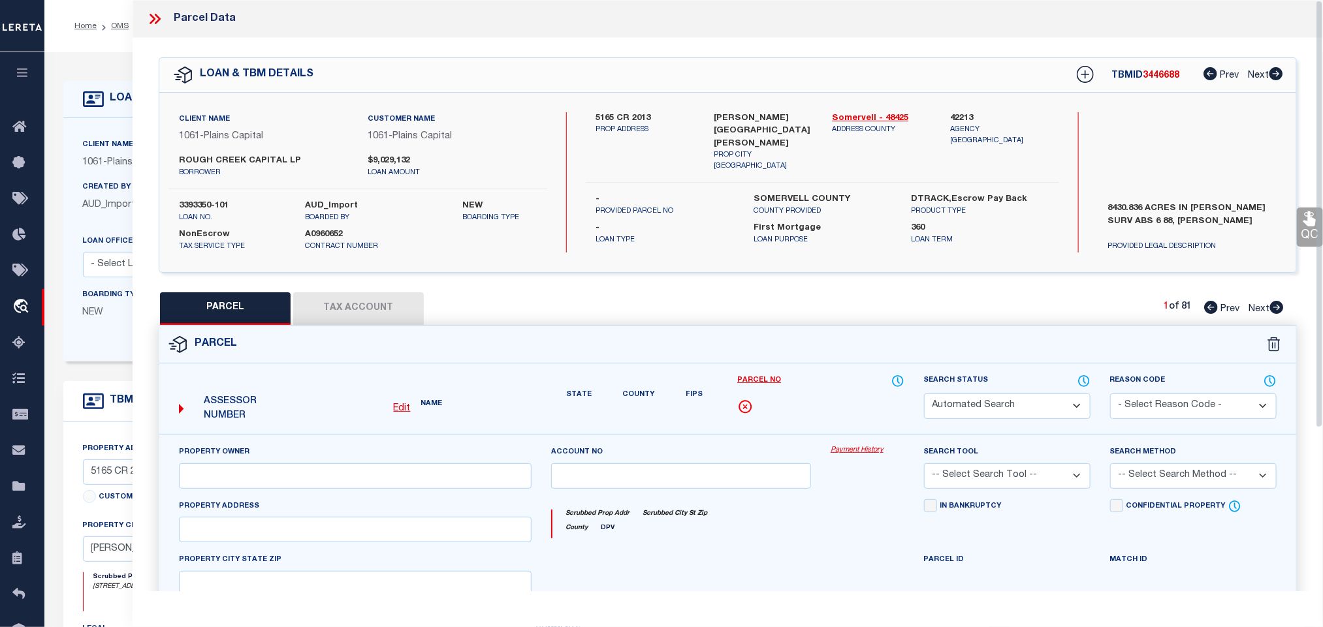
select select "IP"
type input "[GEOGRAPHIC_DATA], LP"
select select "AGW"
select select "LEG"
type input "CR199"
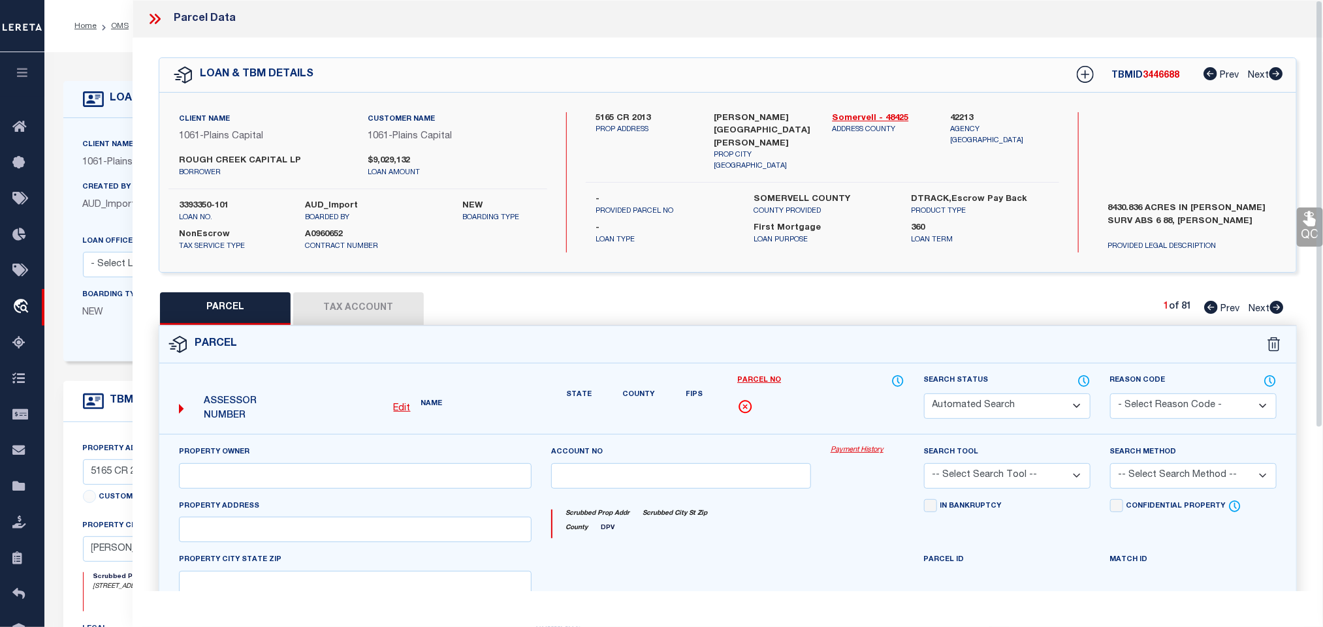
type input "[GEOGRAPHIC_DATA]"
type textarea "Acres 201.280, A0302 GORE JOHN;"
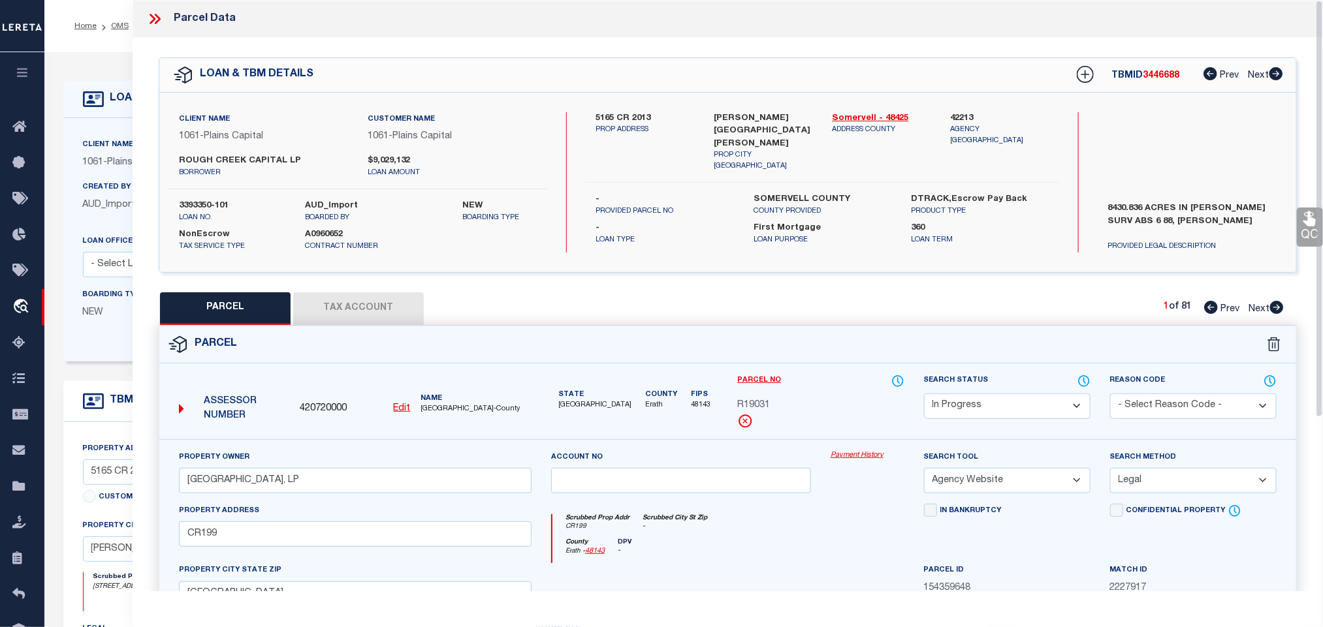
drag, startPoint x: 1001, startPoint y: 408, endPoint x: 997, endPoint y: 396, distance: 13.0
click at [1001, 408] on select "Automated Search Bad Parcel Complete Duplicate Parcel High Dollar Reporting In …" at bounding box center [1007, 406] width 166 height 25
select select "PC"
click at [924, 395] on select "Automated Search Bad Parcel Complete Duplicate Parcel High Dollar Reporting In …" at bounding box center [1007, 406] width 166 height 25
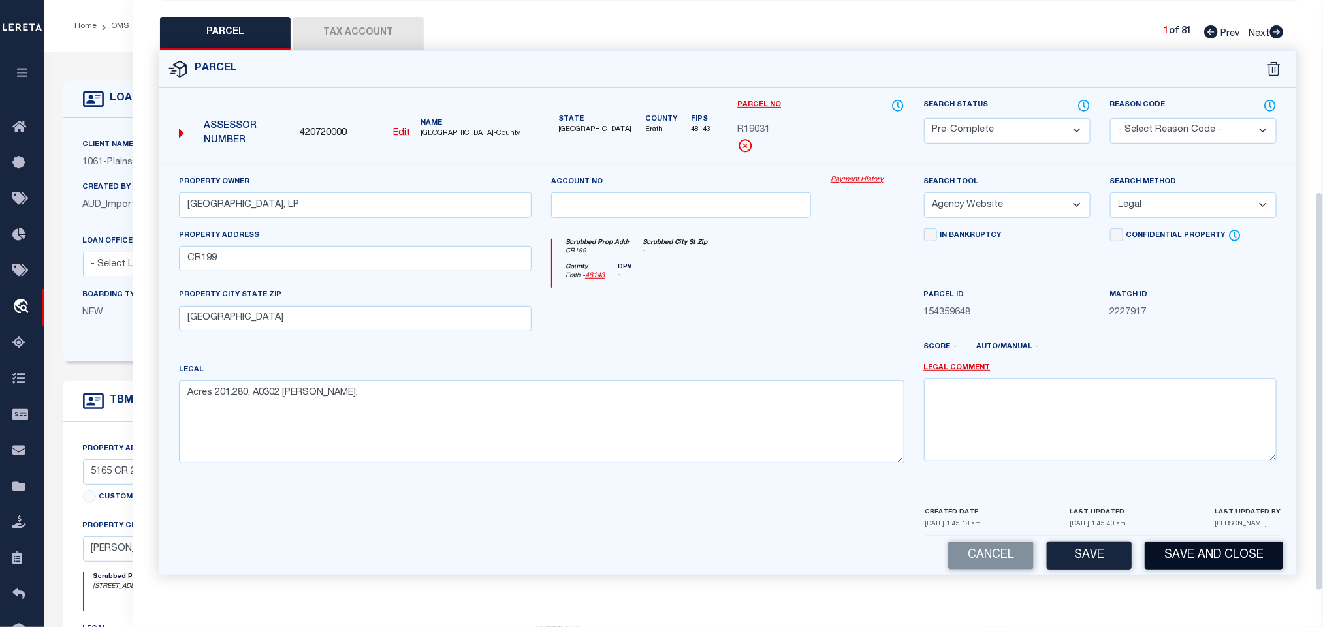
click at [1191, 558] on button "Save and Close" at bounding box center [1213, 556] width 138 height 28
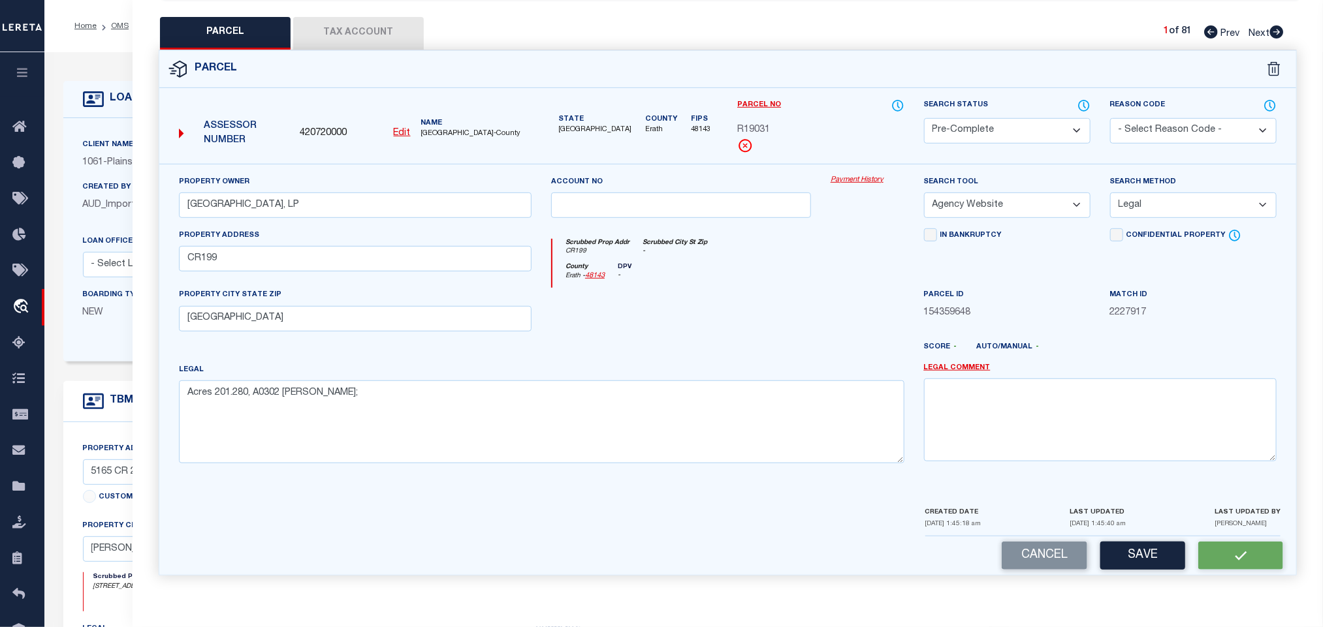
click at [330, 127] on span "420720000" at bounding box center [323, 134] width 47 height 14
copy span "420720000"
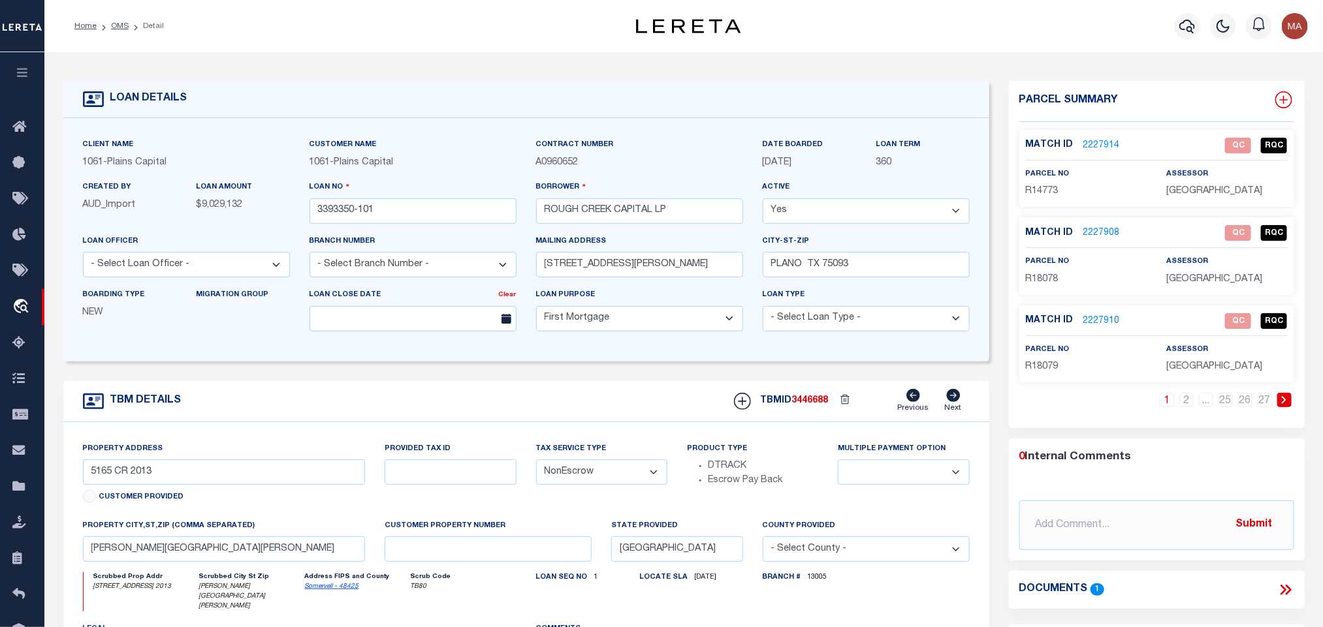
select select "1444"
select select
click at [1283, 97] on icon at bounding box center [1283, 99] width 17 height 17
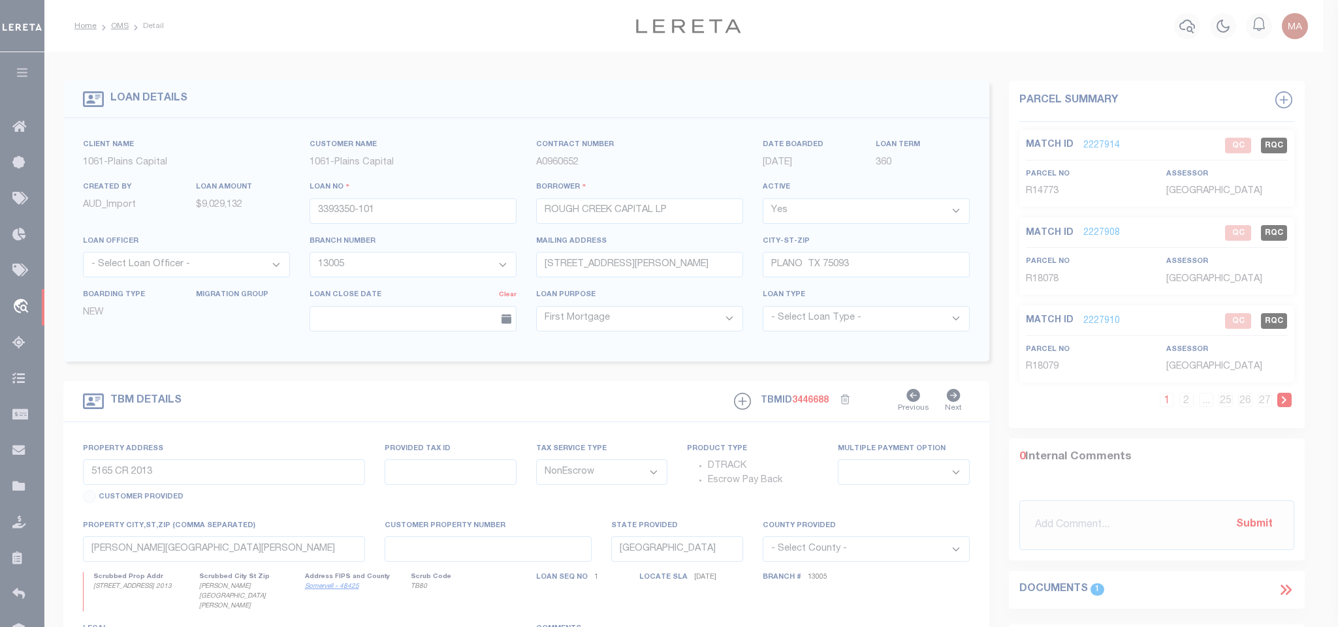
type textarea "-"
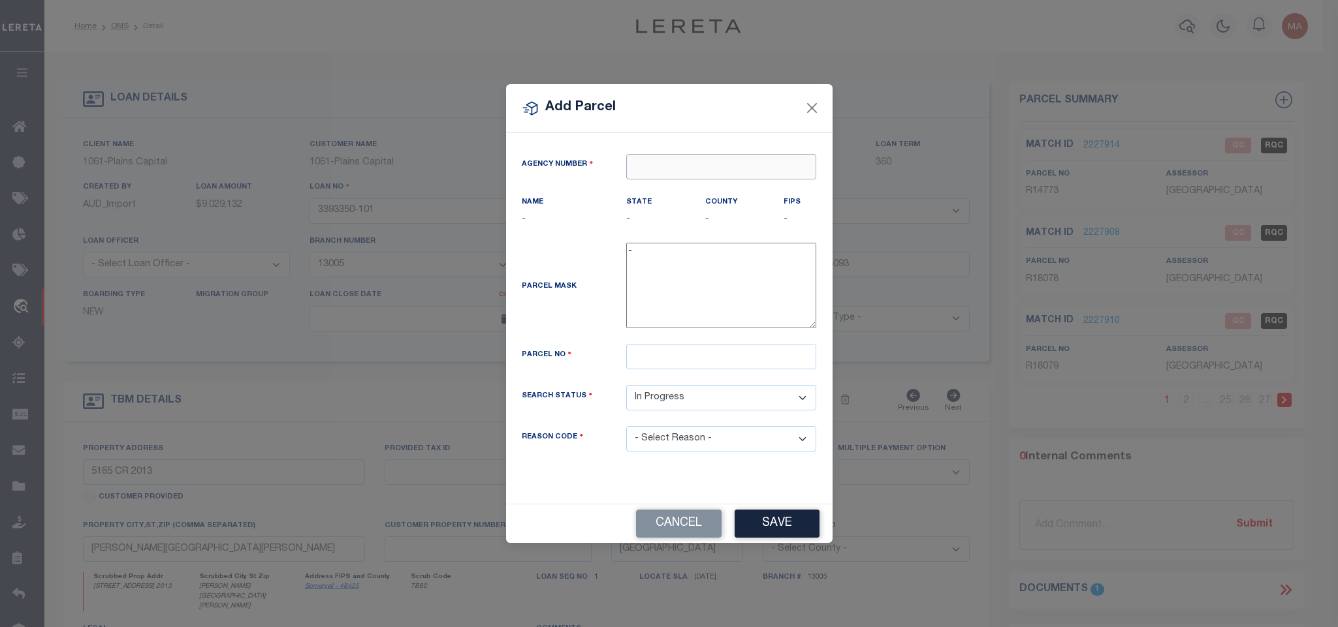
click at [686, 165] on input "text" at bounding box center [721, 166] width 190 height 25
paste input "420720000"
type input "420720000"
click at [704, 185] on div "420720000 : [GEOGRAPHIC_DATA]" at bounding box center [721, 195] width 189 height 37
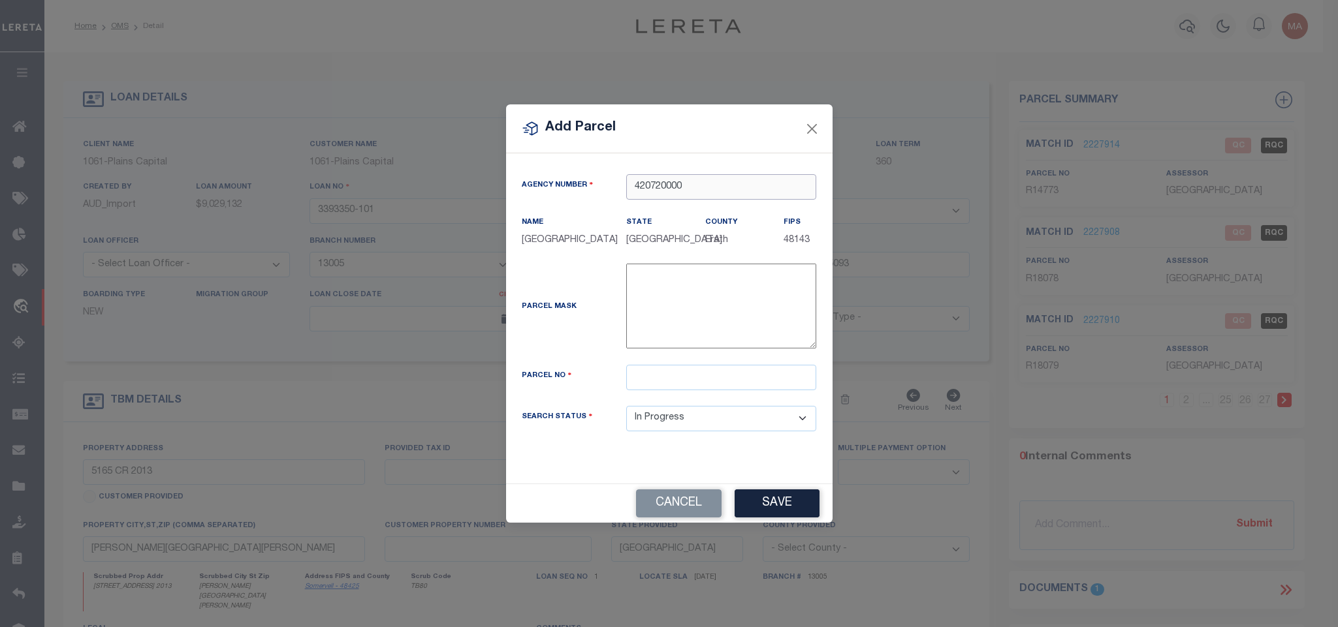
type input "420720000"
click at [721, 370] on input "text" at bounding box center [721, 377] width 190 height 25
paste input "19539"
type input "R19539"
click at [770, 504] on button "Save" at bounding box center [776, 504] width 85 height 28
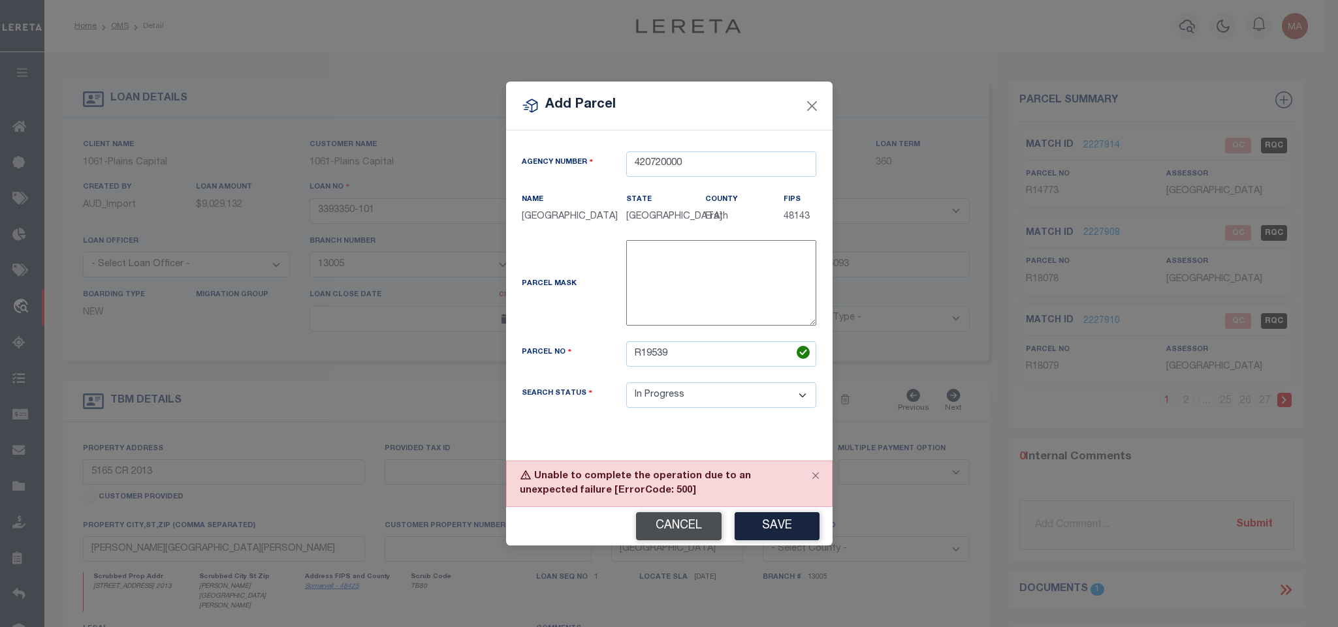
click at [672, 527] on button "Cancel" at bounding box center [679, 526] width 86 height 28
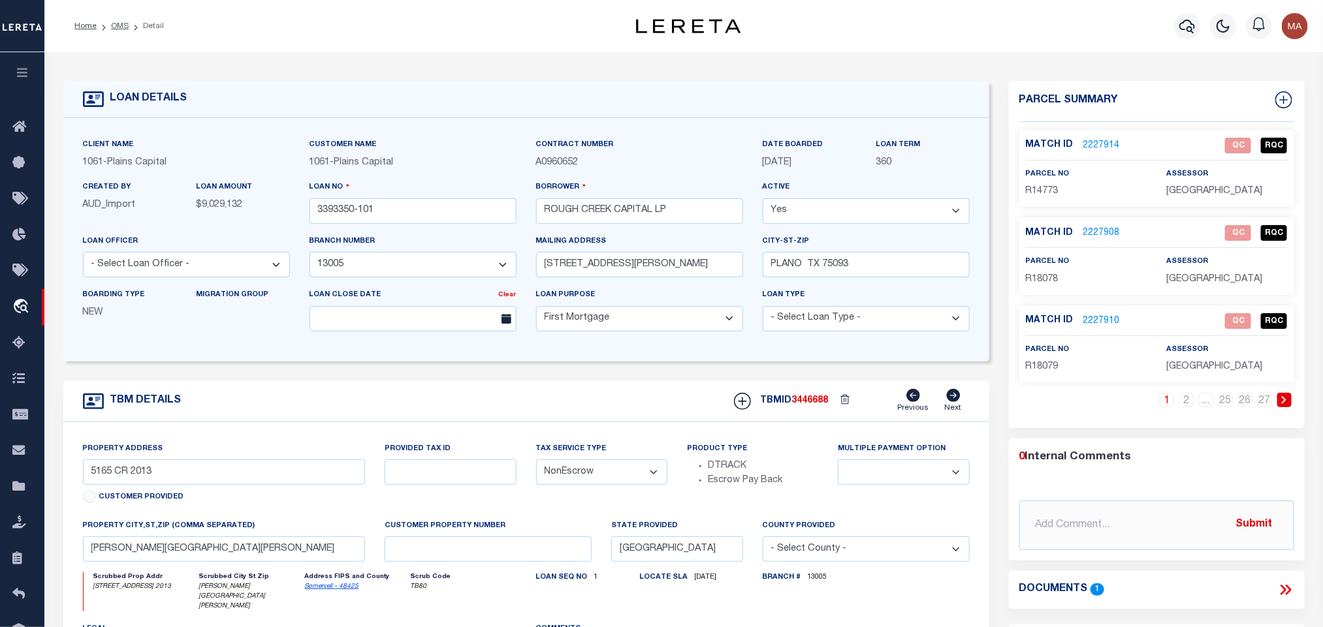
click at [1281, 400] on icon at bounding box center [1284, 400] width 6 height 8
click at [1279, 402] on link at bounding box center [1284, 400] width 14 height 14
click at [1281, 402] on icon at bounding box center [1284, 400] width 6 height 8
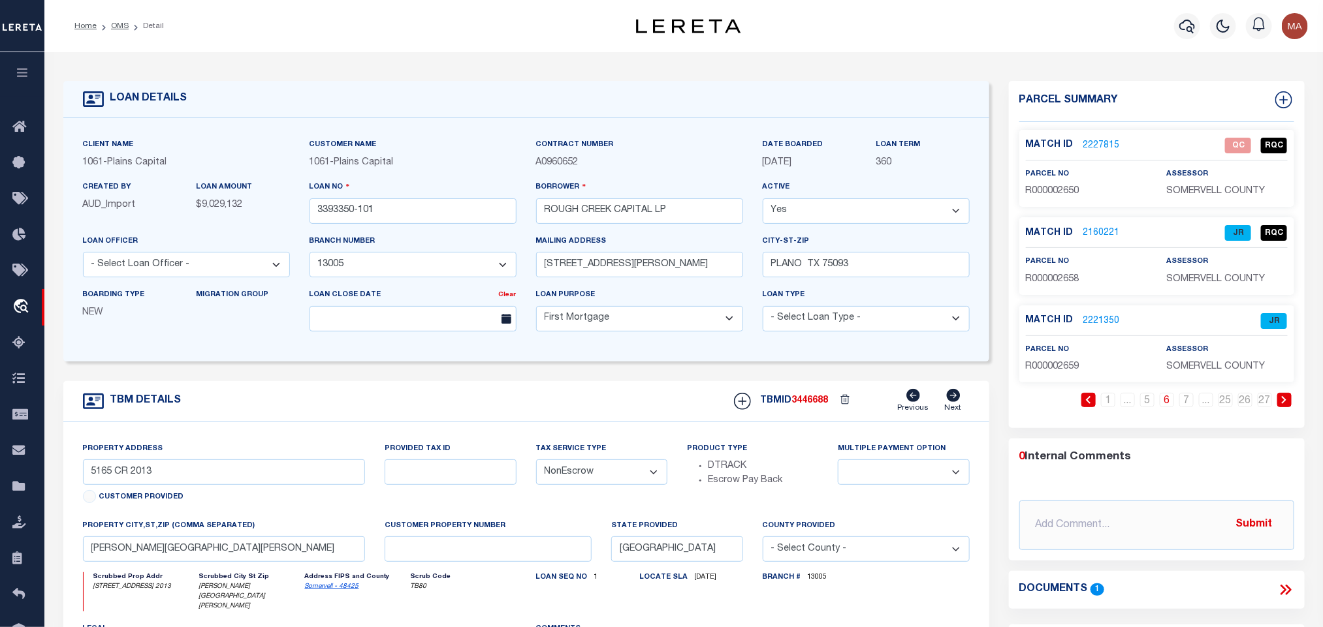
click at [1281, 402] on icon at bounding box center [1284, 400] width 6 height 8
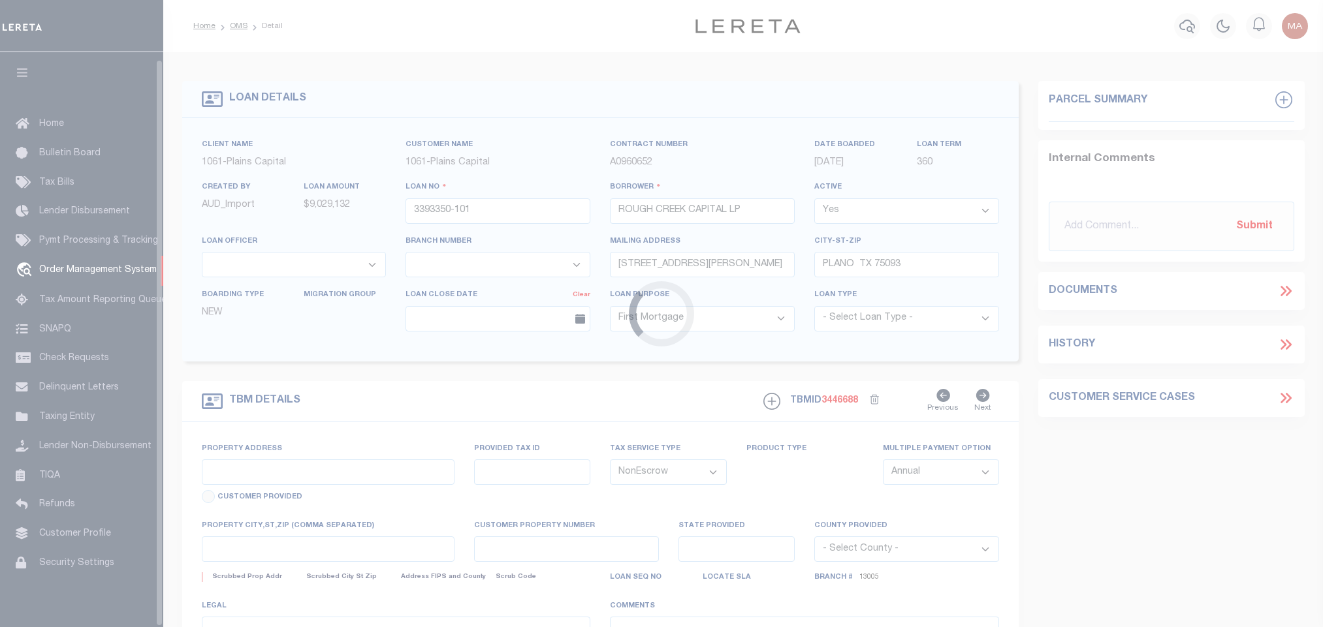
select select "10"
select select "NonEscrow"
type input "5165 CR 2013"
select select
type input "[PERSON_NAME][GEOGRAPHIC_DATA][PERSON_NAME]"
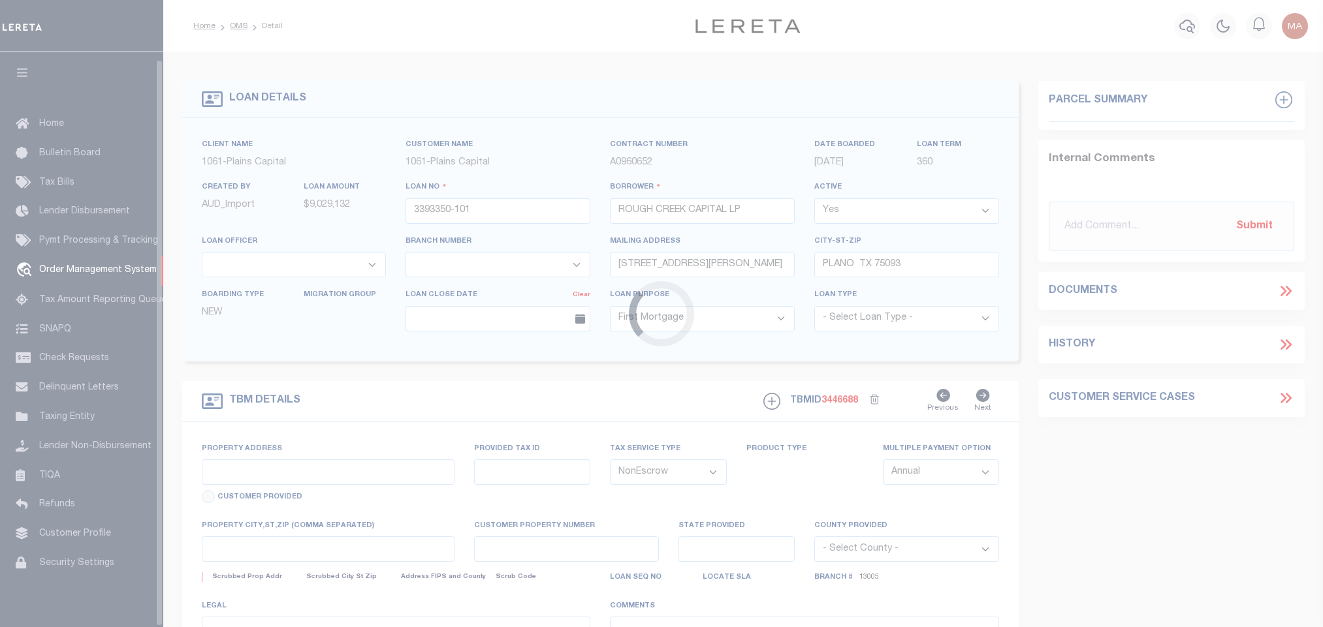
type input "[GEOGRAPHIC_DATA]"
select select
type textarea "8430.836 ACRES IN [PERSON_NAME] SURV ABS 6 88, [PERSON_NAME]"
click at [22, 67] on icon "button" at bounding box center [22, 73] width 15 height 12
select select "1444"
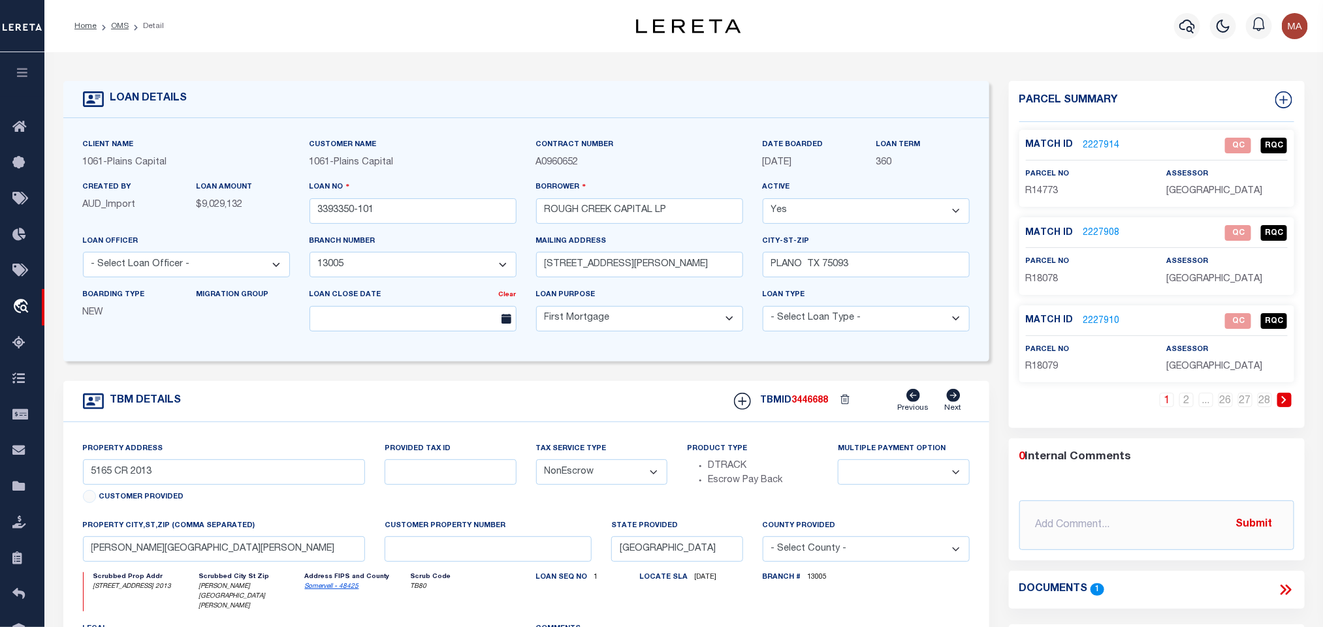
click at [1285, 400] on icon at bounding box center [1284, 400] width 6 height 8
click at [1101, 320] on link "2227918" at bounding box center [1101, 322] width 37 height 14
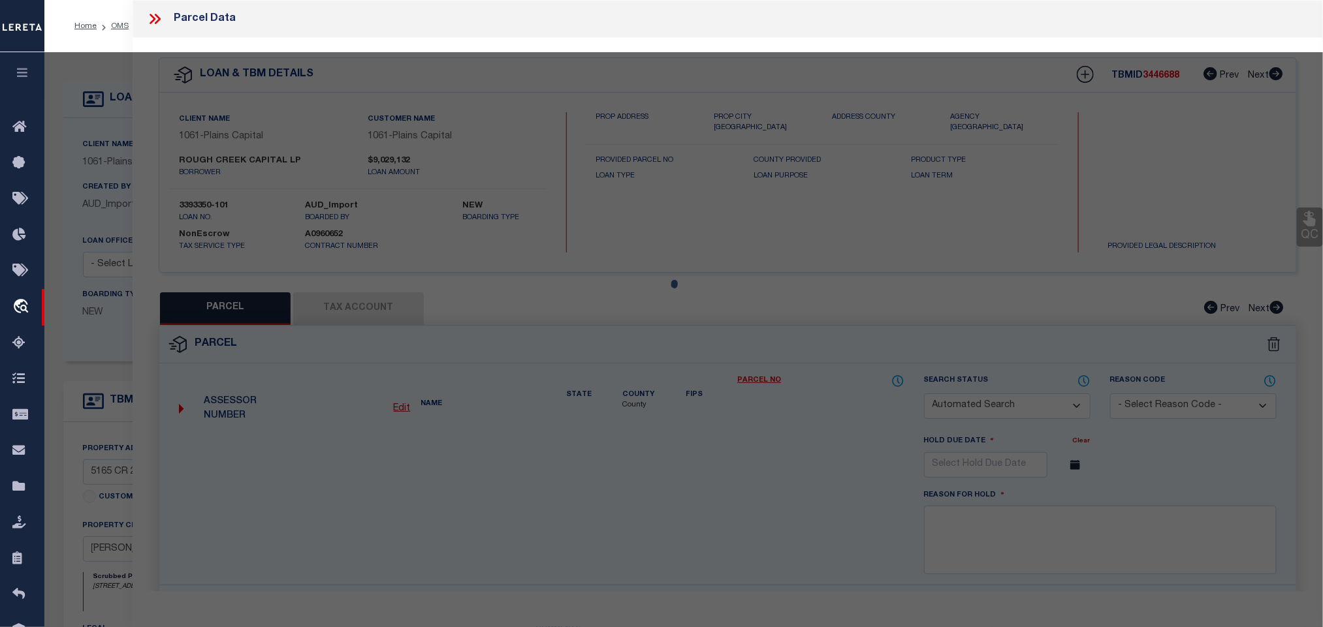
checkbox input "false"
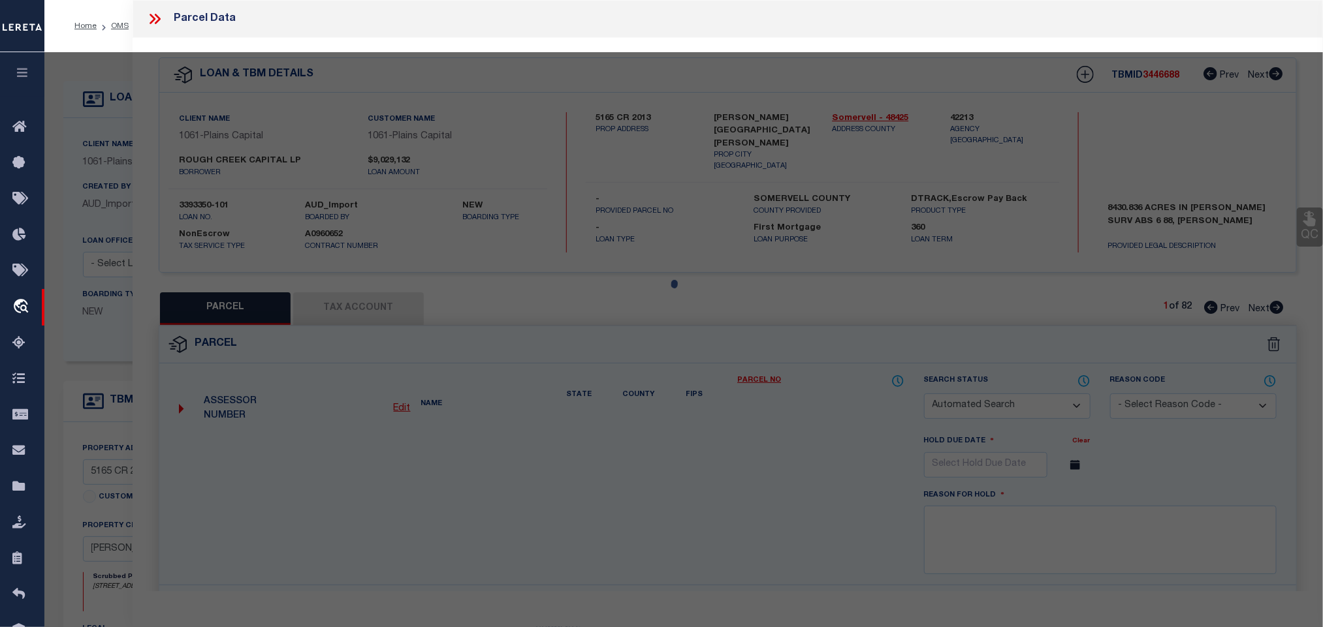
select select "IP"
type input "[GEOGRAPHIC_DATA], LP"
type input "SH220"
checkbox input "false"
type input "[GEOGRAPHIC_DATA]"
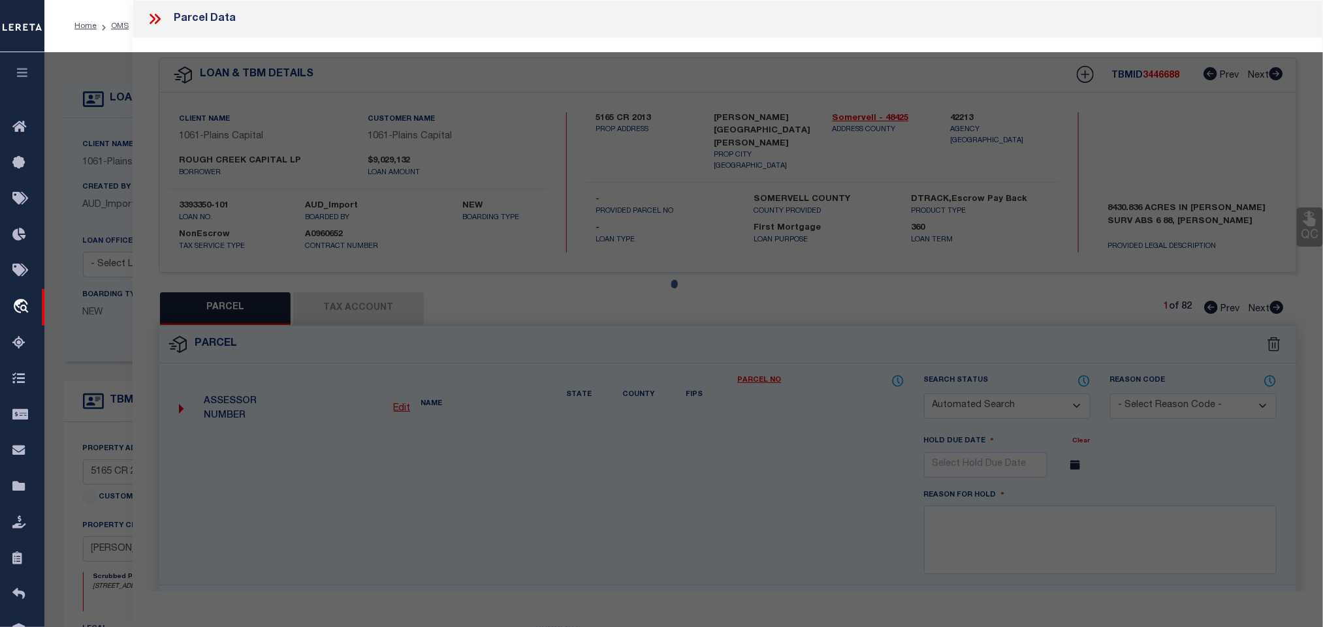
type textarea "Acres 275.910, A0333 [PERSON_NAME]; & SHEDS"
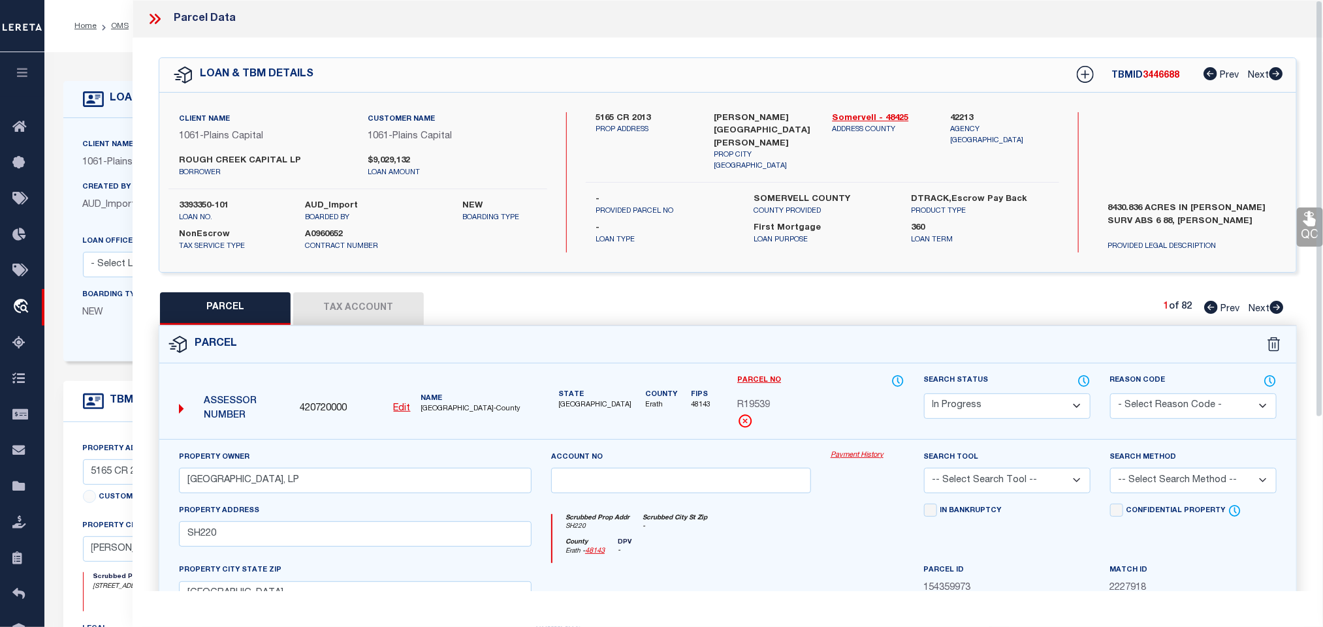
click at [666, 343] on div "Parcel" at bounding box center [727, 344] width 1136 height 37
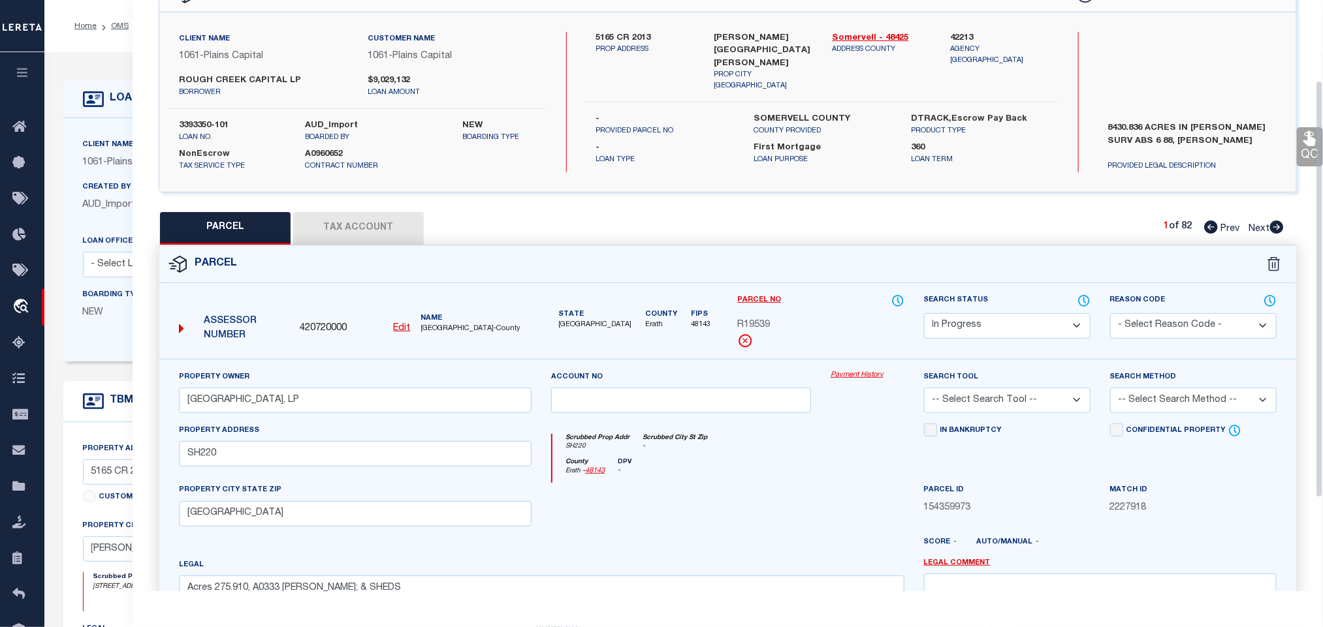
scroll to position [245, 0]
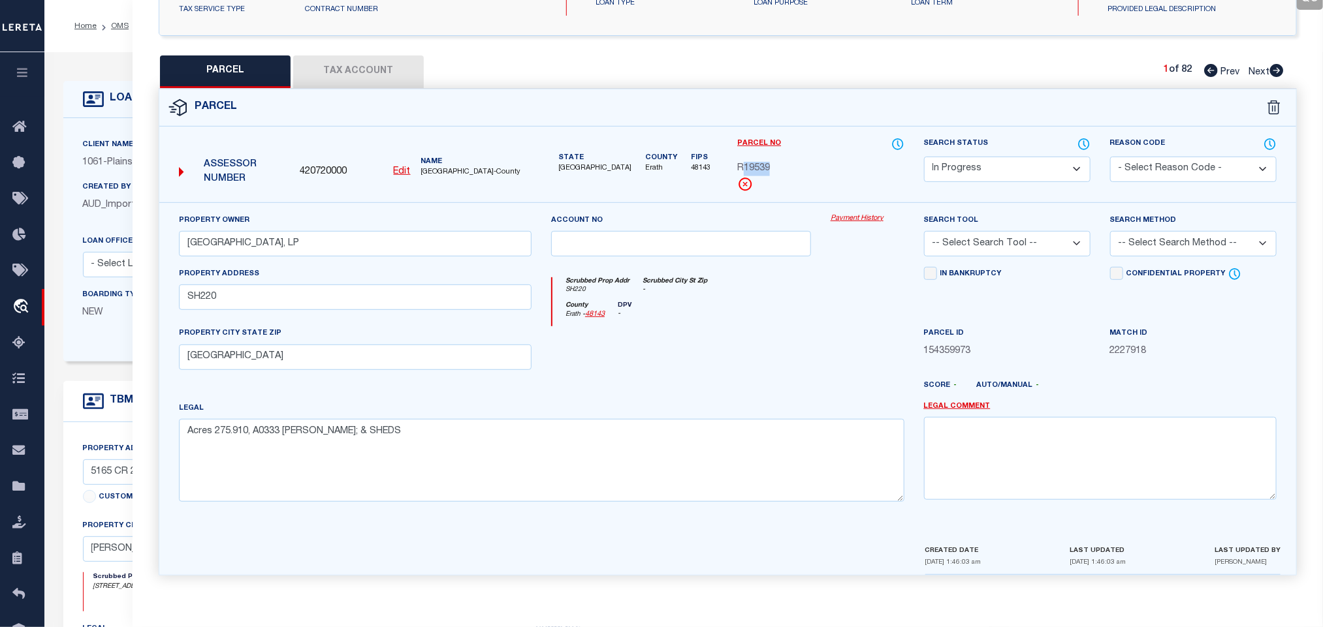
click at [1022, 238] on select "-- Select Search Tool -- 3rd Party Website Agency File Agency Website ATLS CNV-…" at bounding box center [1007, 243] width 166 height 25
select select "AGW"
click at [924, 231] on select "-- Select Search Tool -- 3rd Party Website Agency File Agency Website ATLS CNV-…" at bounding box center [1007, 243] width 166 height 25
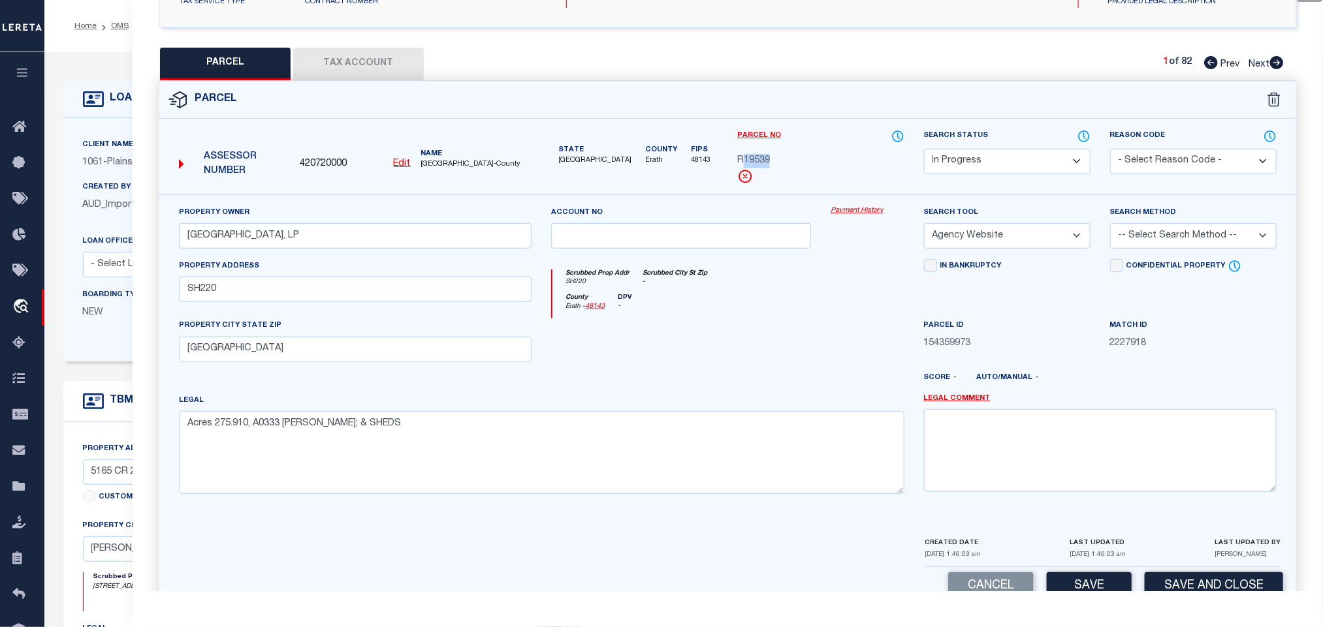
click at [1172, 245] on select "-- Select Search Method -- Property Address Legal Liability Info Provided" at bounding box center [1193, 235] width 166 height 25
select select "LEG"
click at [1110, 227] on select "-- Select Search Method -- Property Address Legal Liability Info Provided" at bounding box center [1193, 235] width 166 height 25
click at [1082, 593] on div "Parcel Data QC QC QC - Select Status -" at bounding box center [728, 313] width 1190 height 627
click at [1082, 589] on button "Save" at bounding box center [1088, 586] width 85 height 28
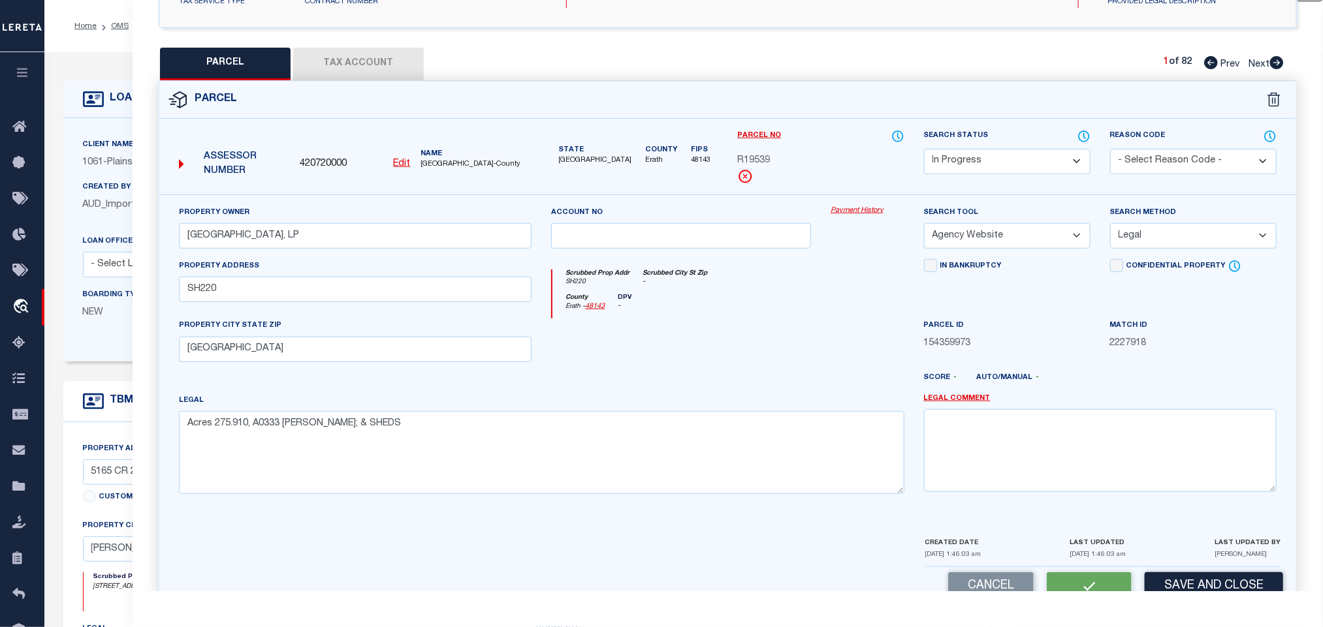
click at [373, 63] on button "Tax Account" at bounding box center [358, 64] width 131 height 33
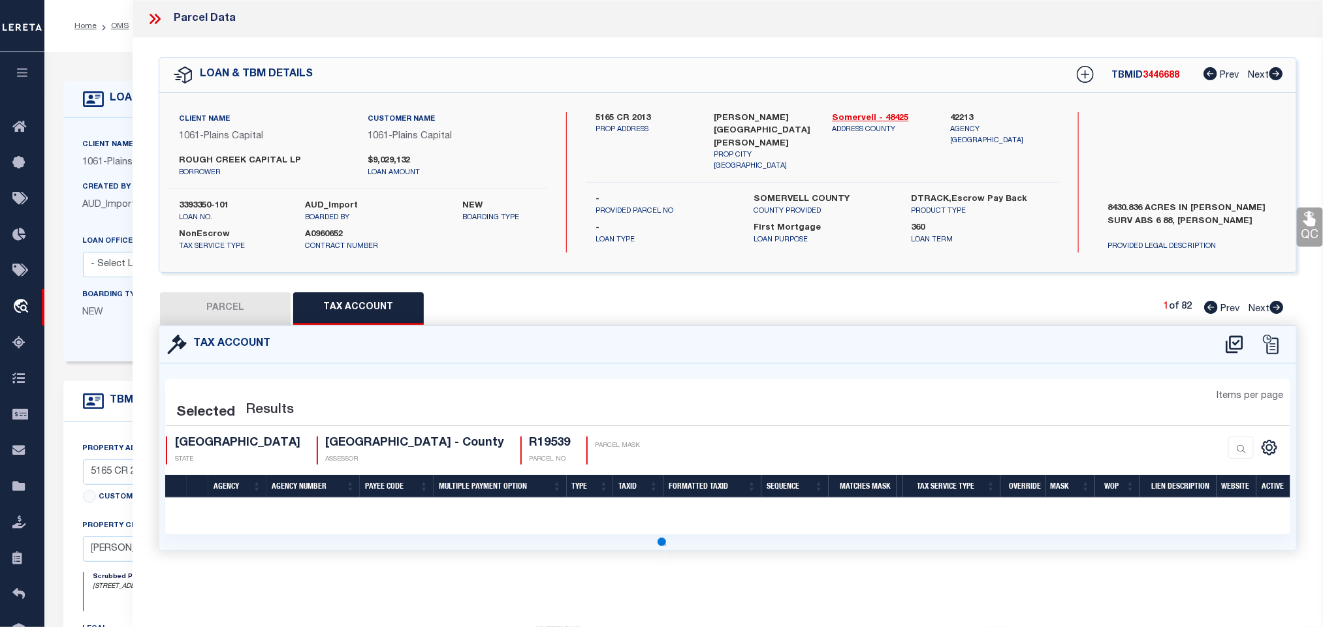
select select "100"
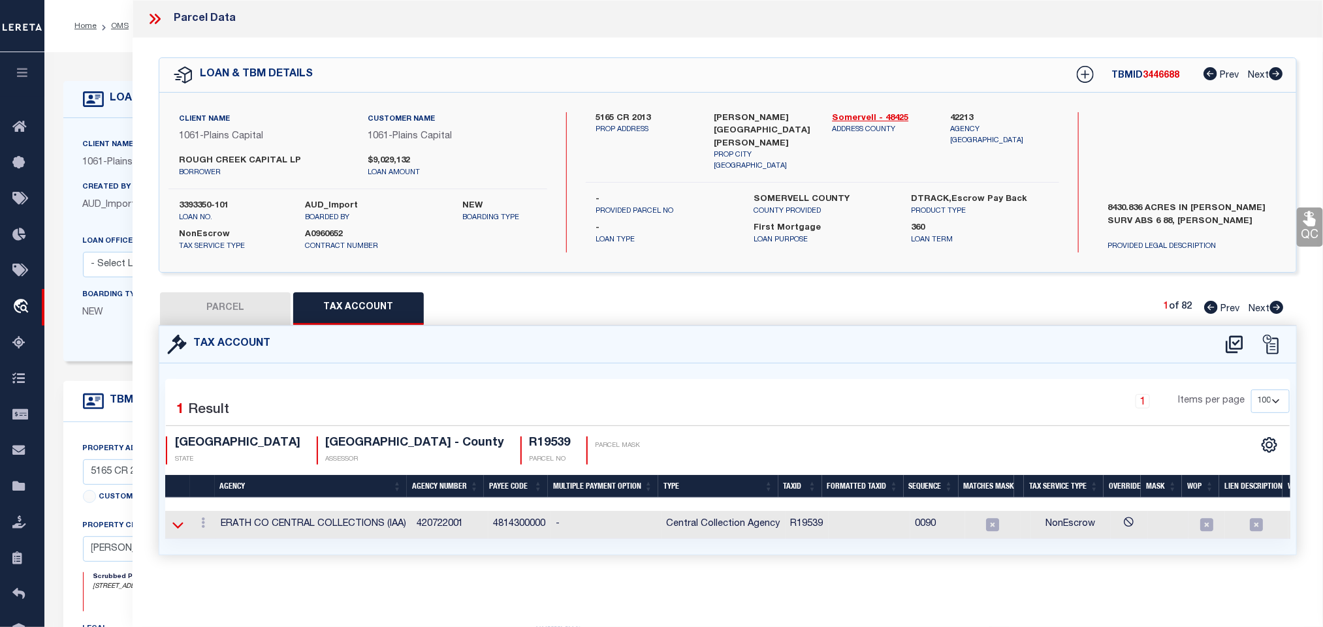
click at [180, 525] on icon at bounding box center [177, 525] width 11 height 14
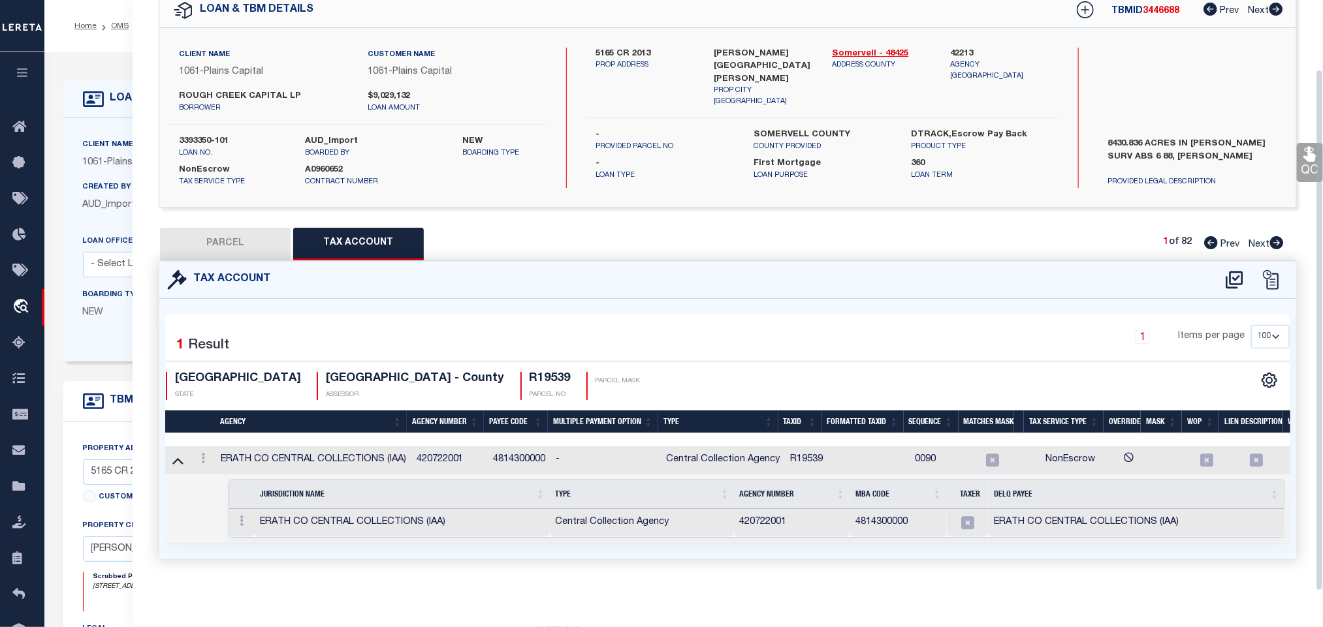
drag, startPoint x: 247, startPoint y: 512, endPoint x: 287, endPoint y: 537, distance: 46.4
click at [247, 518] on link at bounding box center [241, 523] width 14 height 10
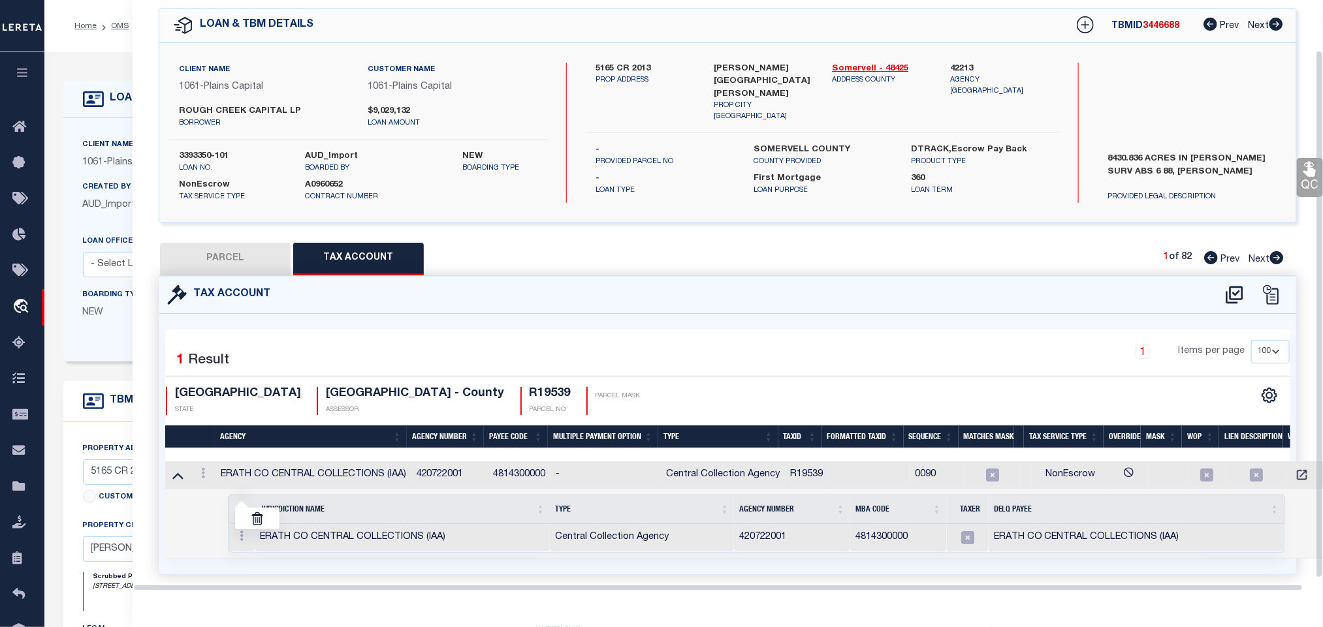
scroll to position [57, 0]
click at [268, 515] on link at bounding box center [257, 519] width 44 height 22
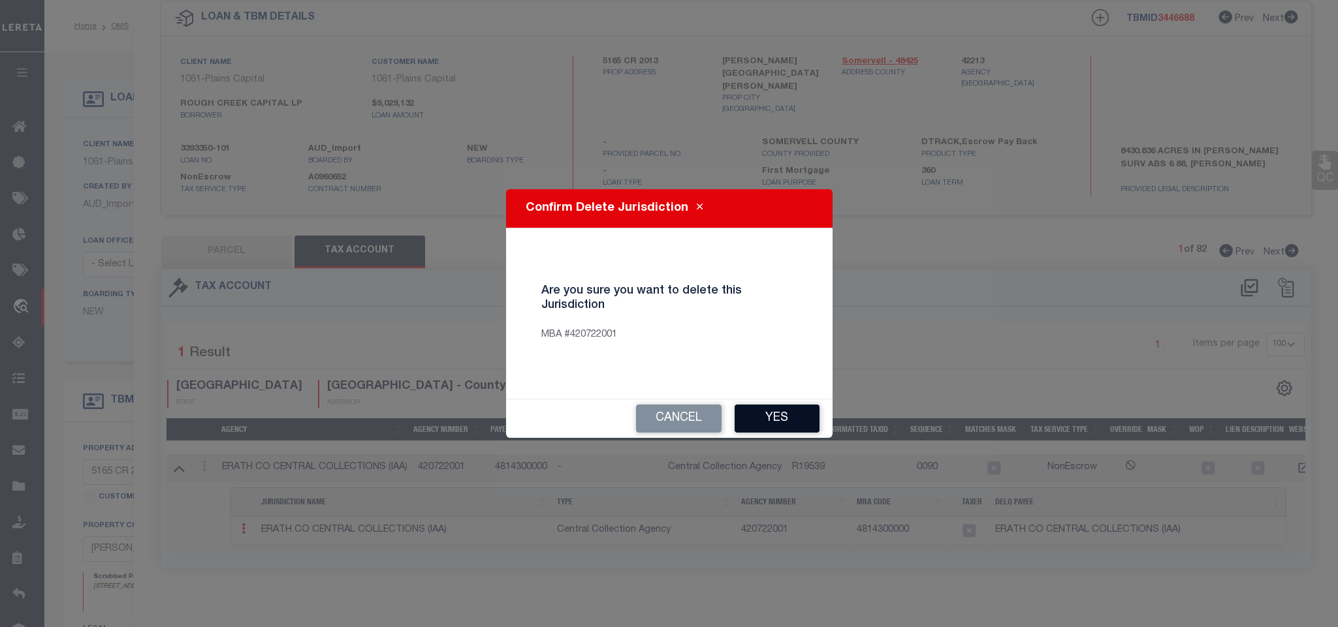
click at [758, 413] on button "Yes" at bounding box center [776, 419] width 85 height 28
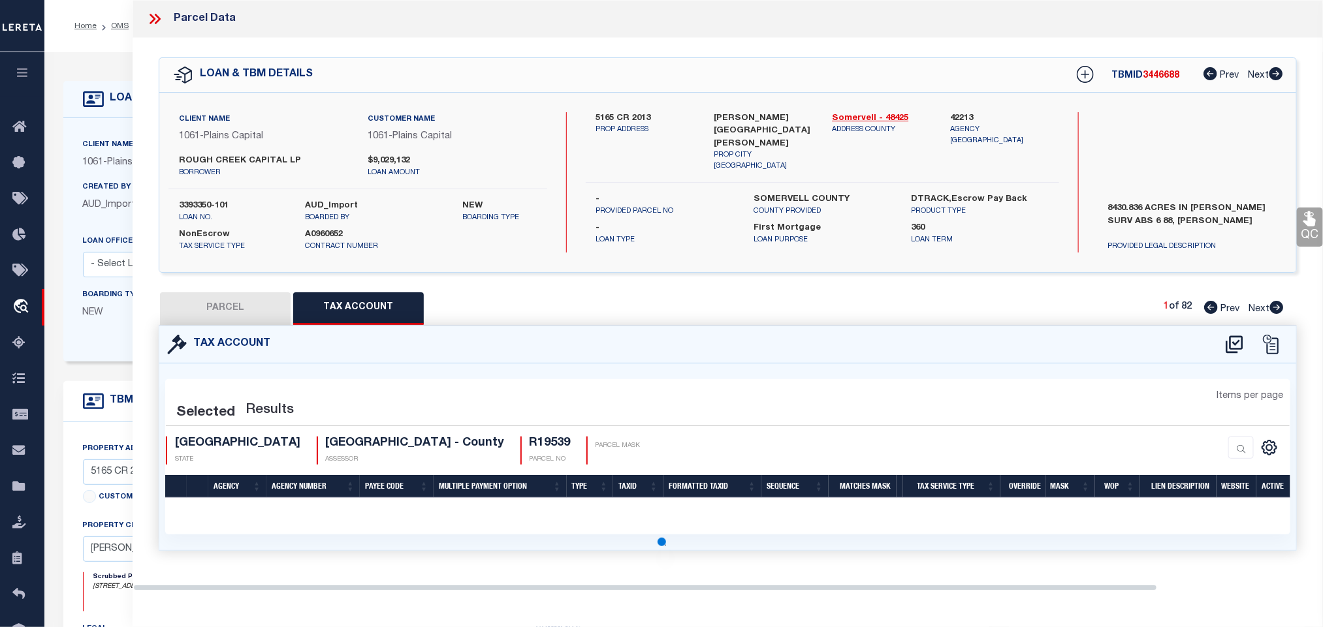
scroll to position [0, 0]
select select "100"
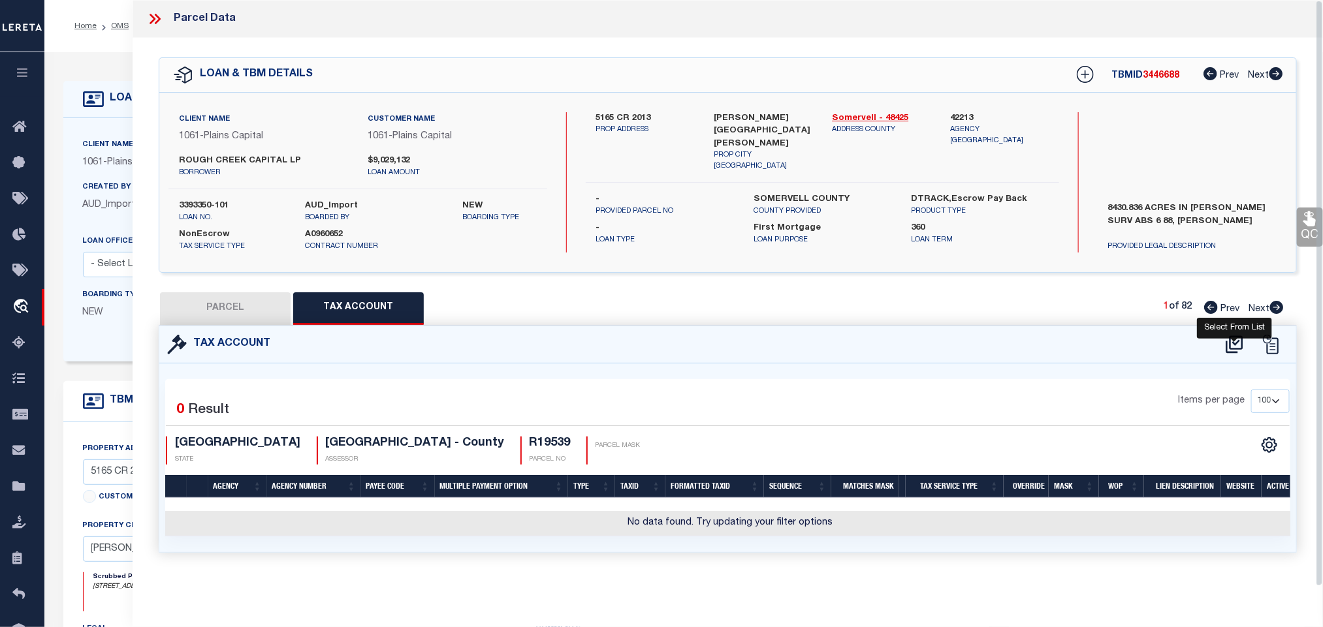
click at [1229, 345] on icon at bounding box center [1234, 344] width 22 height 21
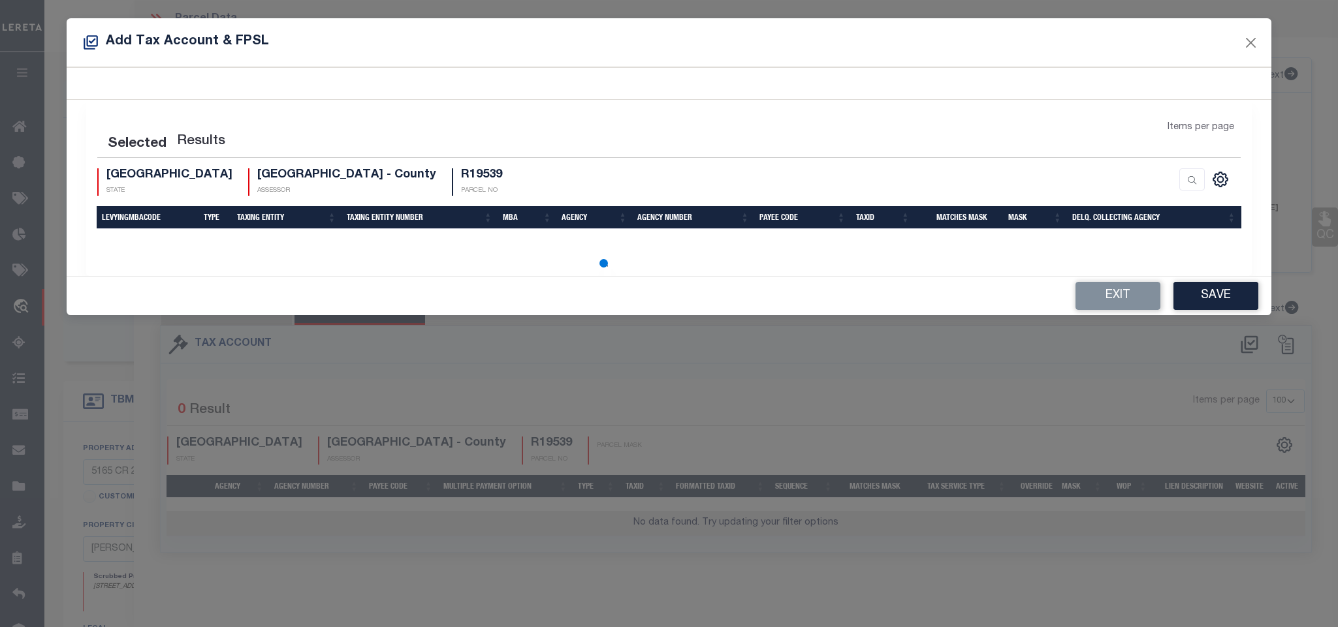
select select "200"
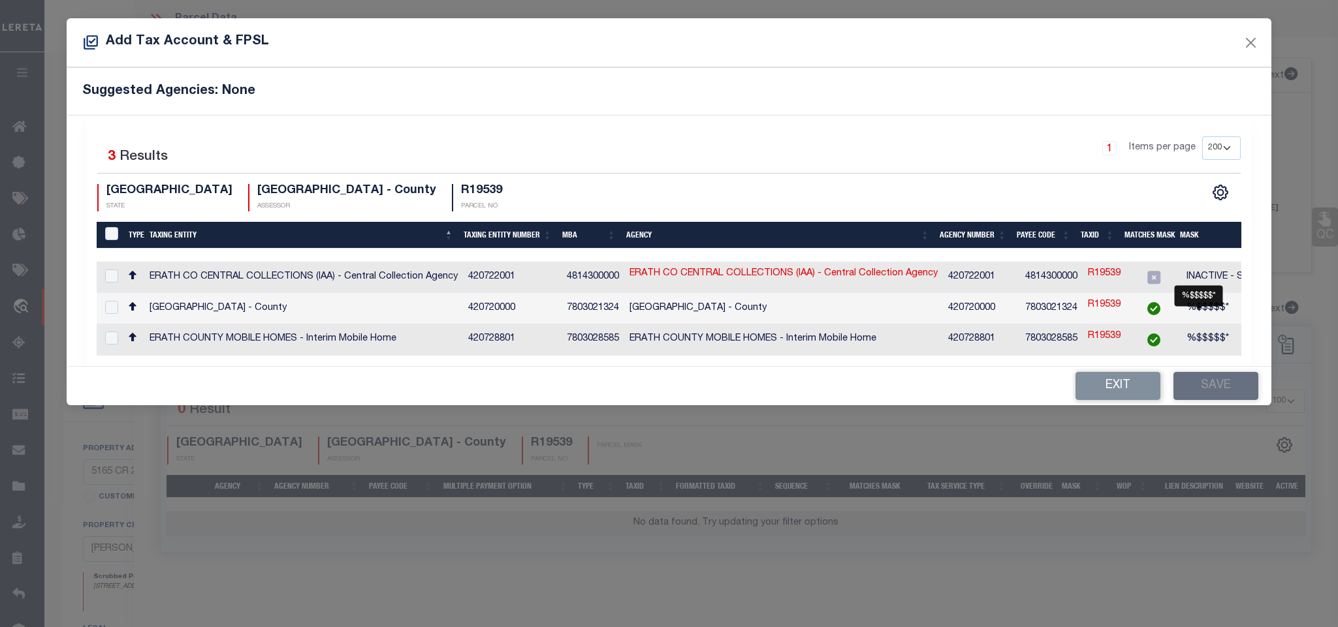
drag, startPoint x: 1211, startPoint y: 307, endPoint x: 1220, endPoint y: 359, distance: 52.4
click at [1211, 306] on span "%$$$$$*" at bounding box center [1207, 308] width 42 height 9
checkbox input "true"
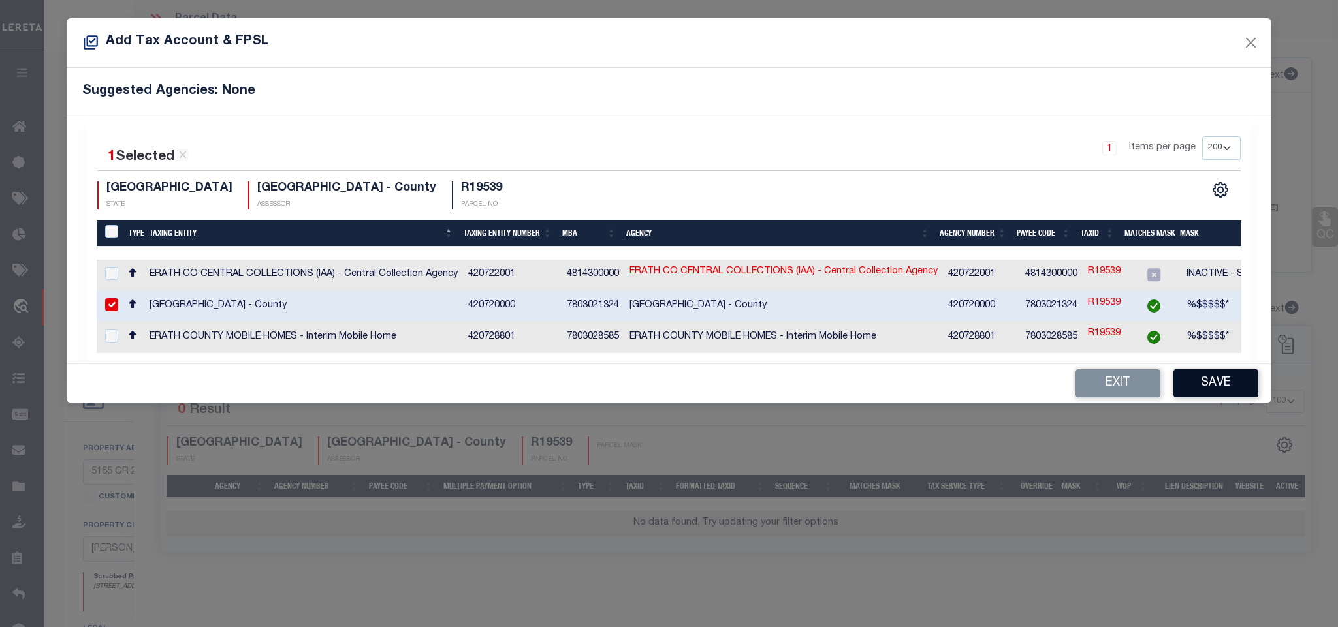
click at [1218, 386] on button "Save" at bounding box center [1215, 383] width 85 height 28
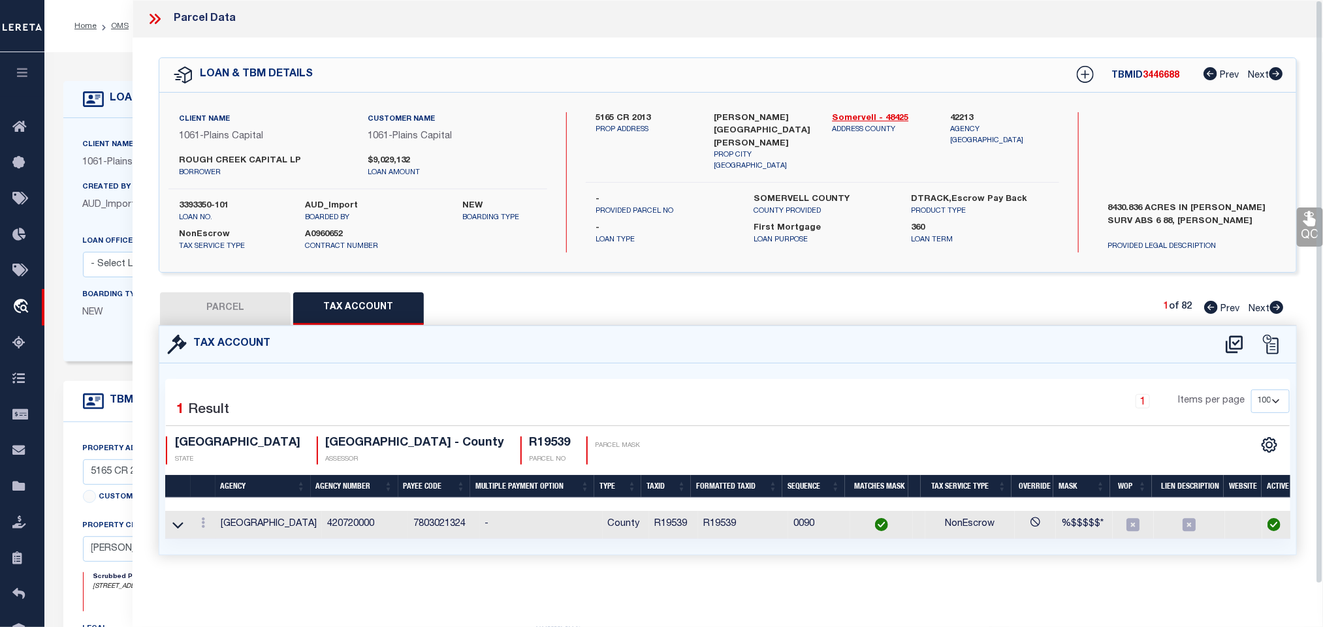
click at [222, 307] on button "PARCEL" at bounding box center [225, 308] width 131 height 33
select select "AS"
select select
checkbox input "false"
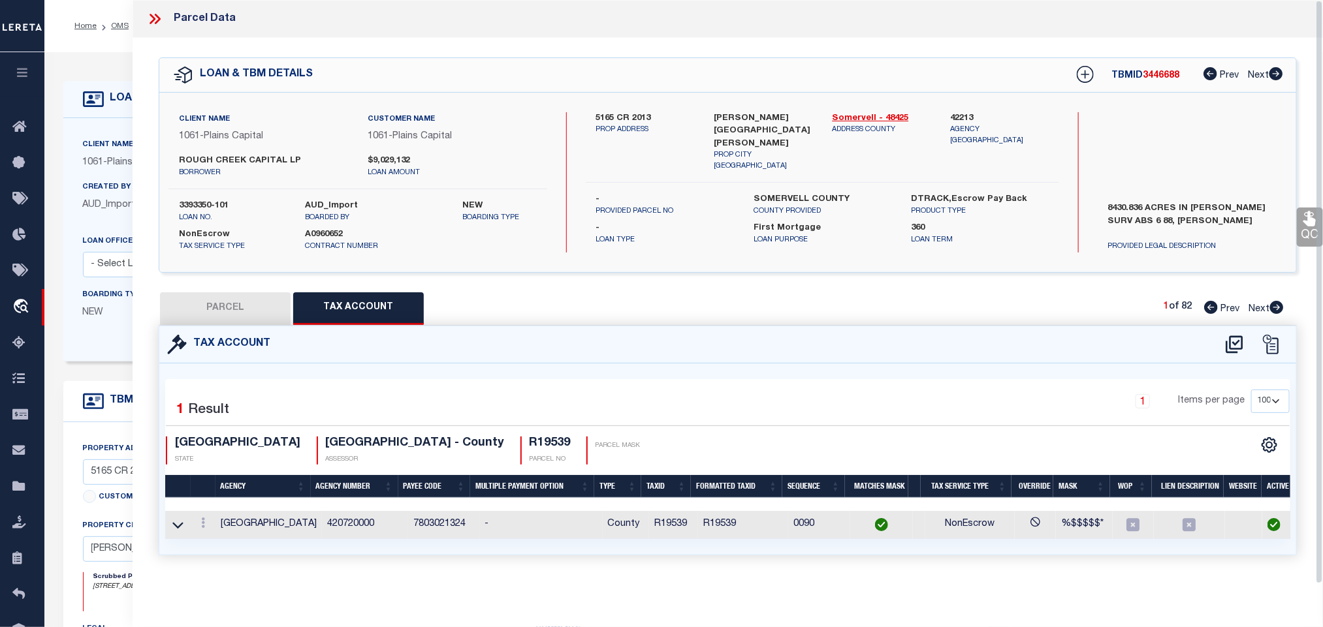
checkbox input "false"
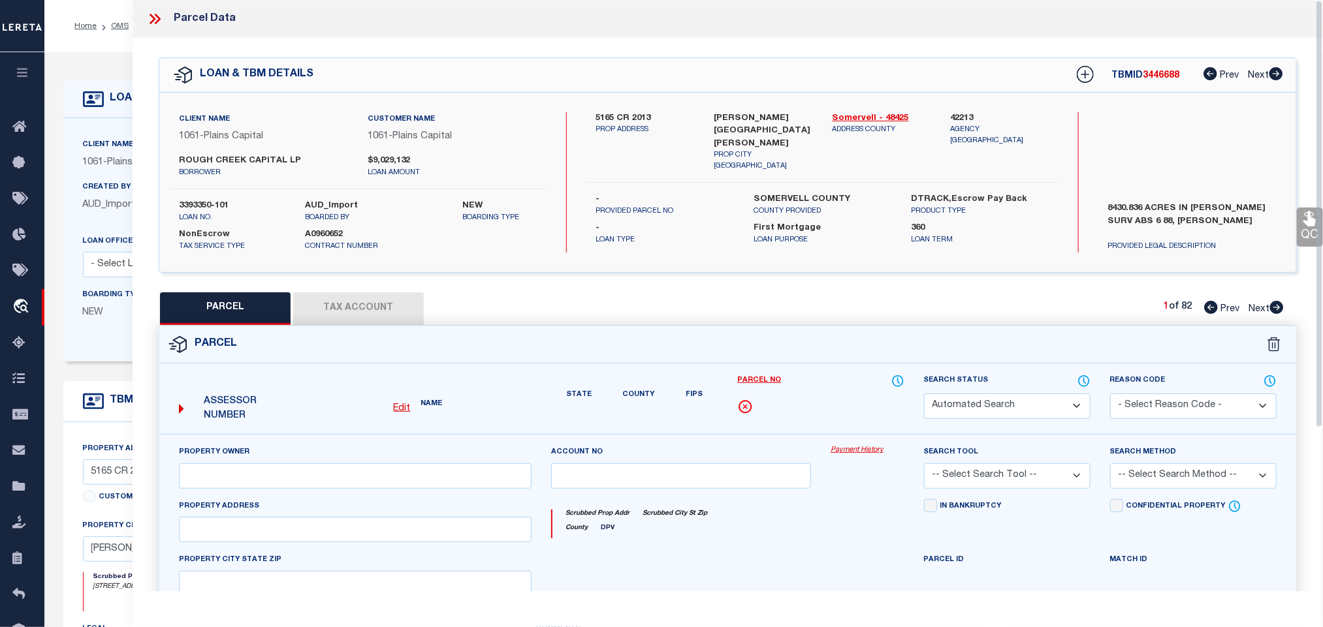
select select "IP"
type input "[GEOGRAPHIC_DATA], LP"
select select "AGW"
select select "LEG"
type input "SH220"
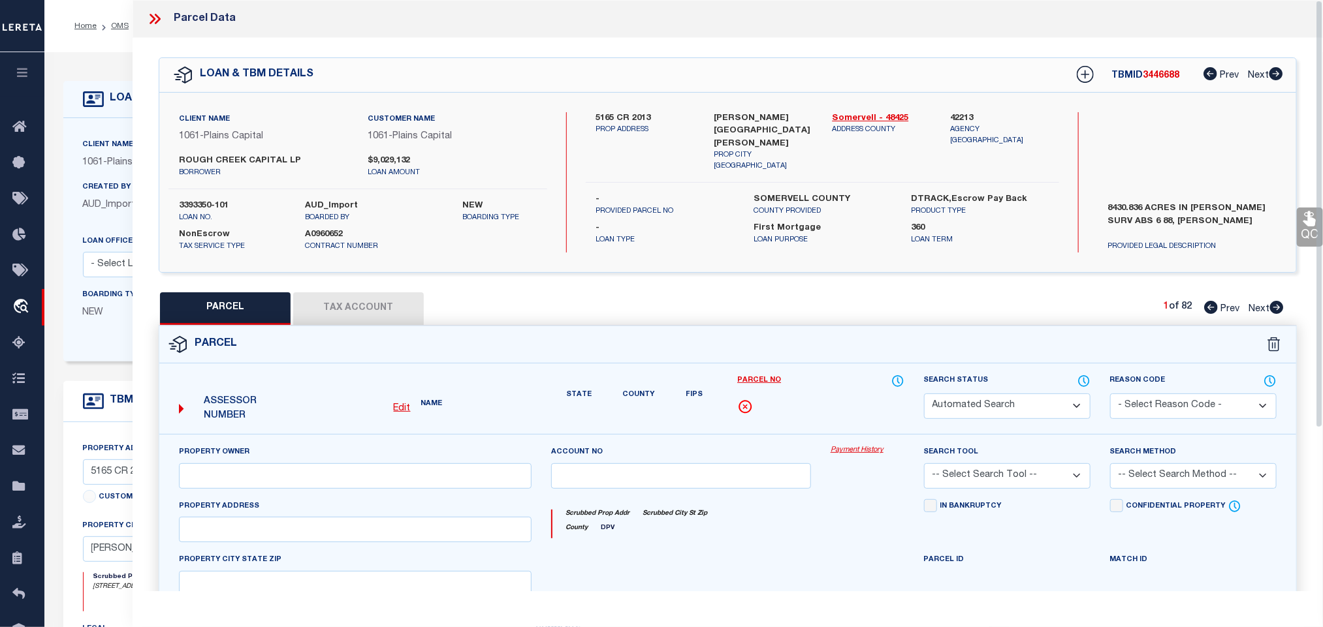
type input "[GEOGRAPHIC_DATA]"
type textarea "Acres 275.910, A0333 [PERSON_NAME]; & SHEDS"
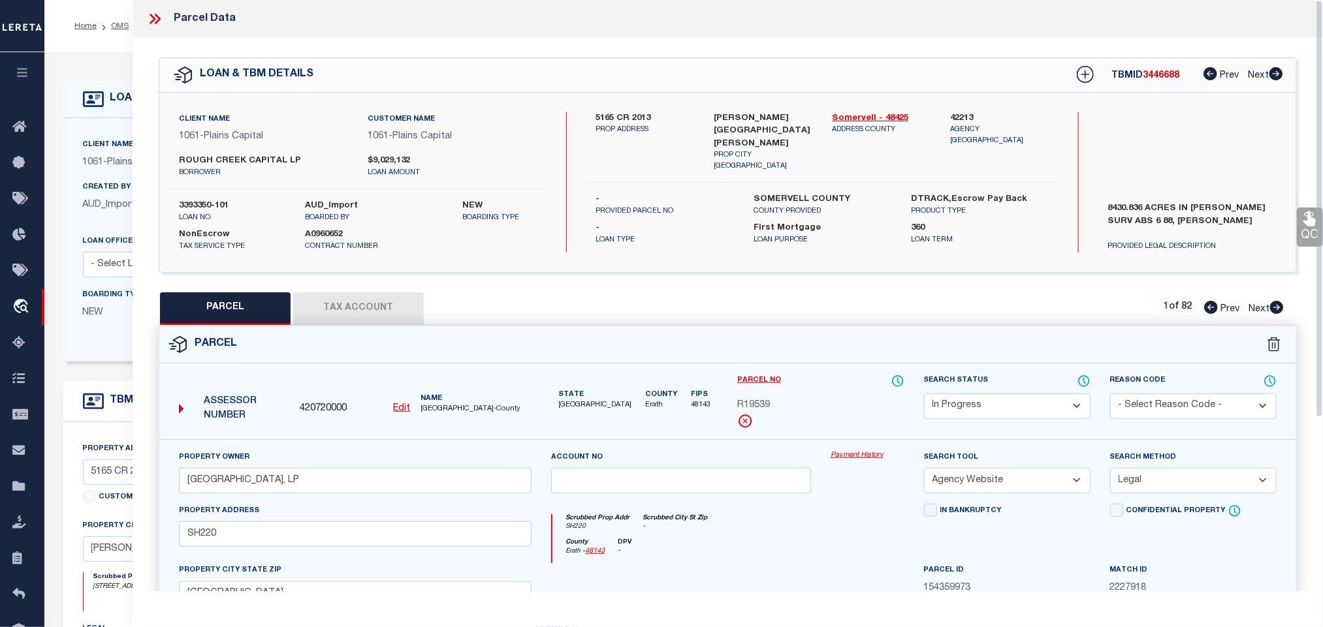
drag, startPoint x: 972, startPoint y: 410, endPoint x: 972, endPoint y: 398, distance: 12.4
click at [972, 410] on select "Automated Search Bad Parcel Complete Duplicate Parcel High Dollar Reporting In …" at bounding box center [1007, 406] width 166 height 25
select select "PC"
click at [924, 395] on select "Automated Search Bad Parcel Complete Duplicate Parcel High Dollar Reporting In …" at bounding box center [1007, 406] width 166 height 25
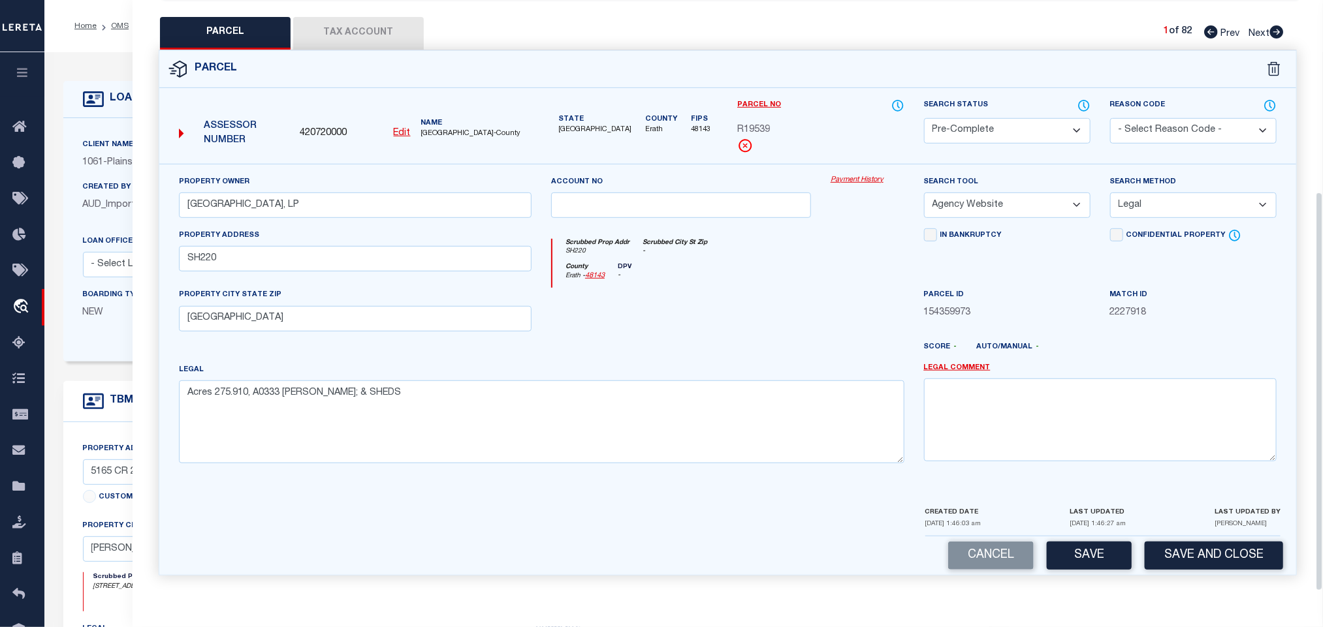
click at [1166, 521] on div "CREATED DATE [DATE] 1:46:03 am LAST UPDATED [DATE] 1:46:27 am LAST UPDATED BY […" at bounding box center [1102, 520] width 355 height 31
click at [1176, 542] on button "Save and Close" at bounding box center [1213, 556] width 138 height 28
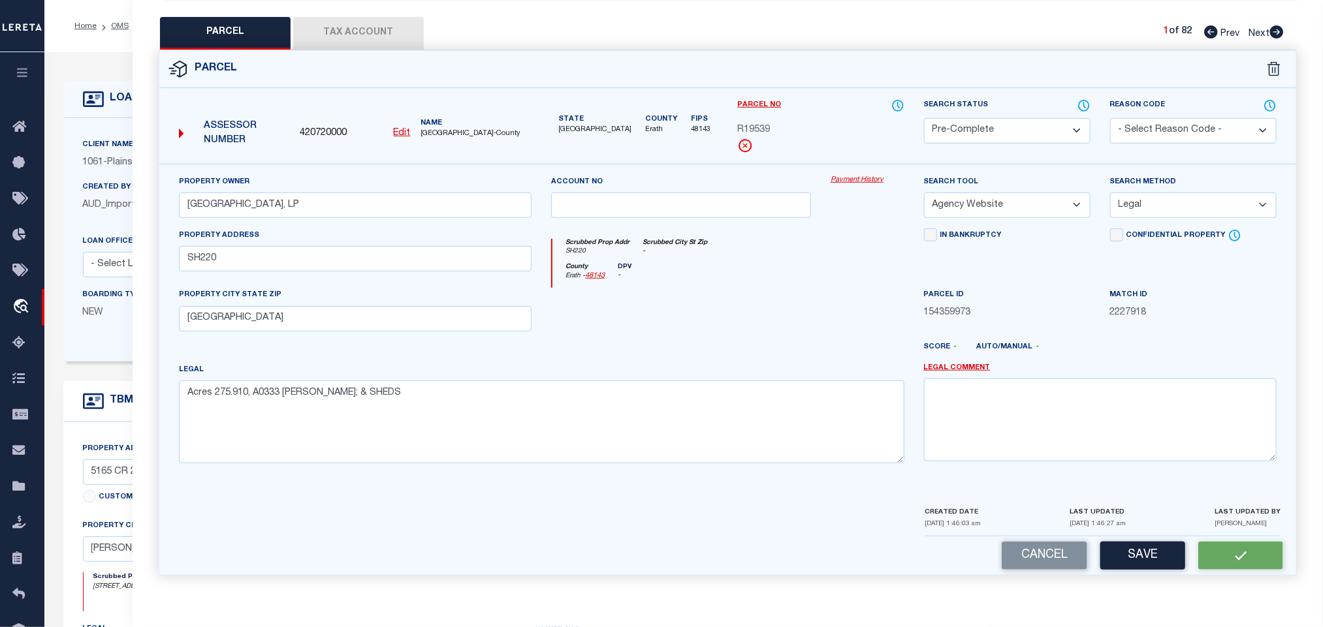
click at [331, 128] on span "420720000" at bounding box center [323, 134] width 47 height 14
copy span "420720000"
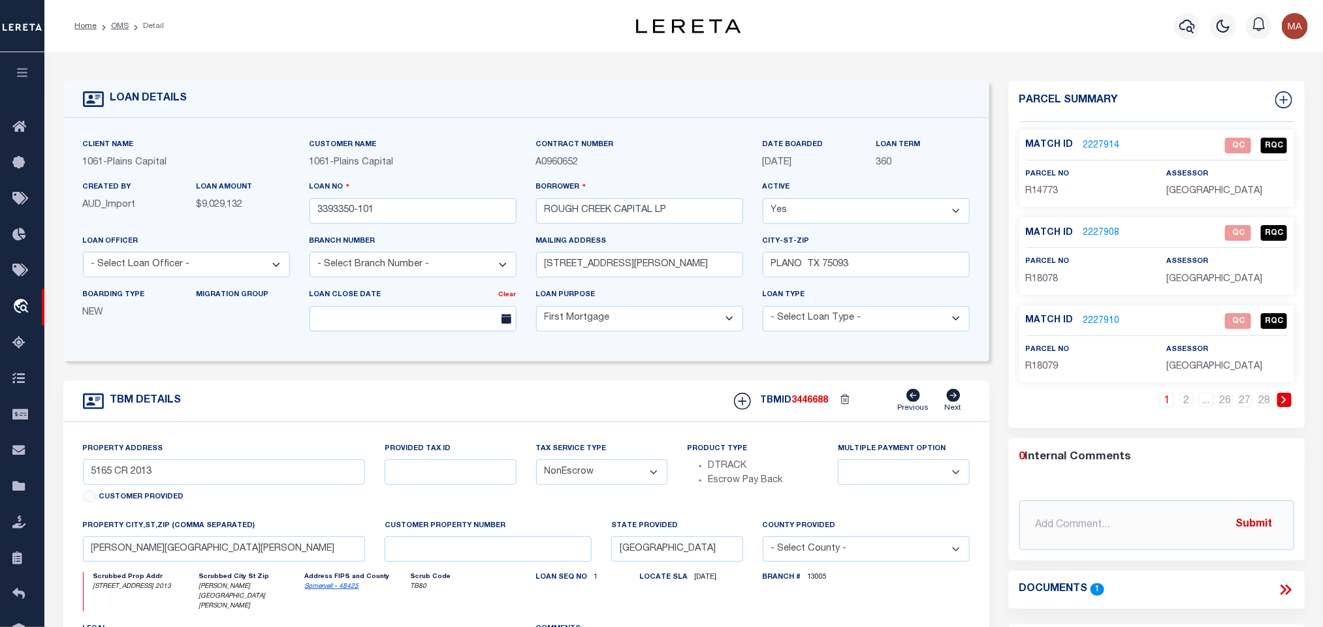
select select "1444"
select select
click at [1283, 94] on icon at bounding box center [1283, 99] width 17 height 17
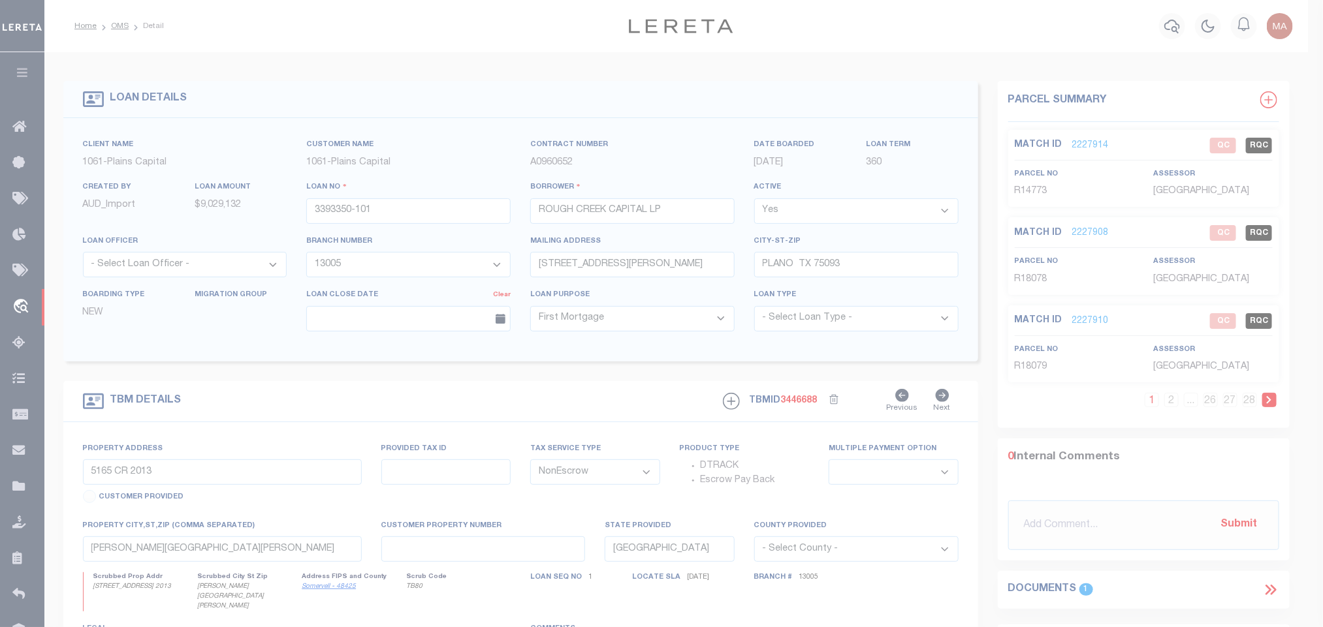
select select "IP"
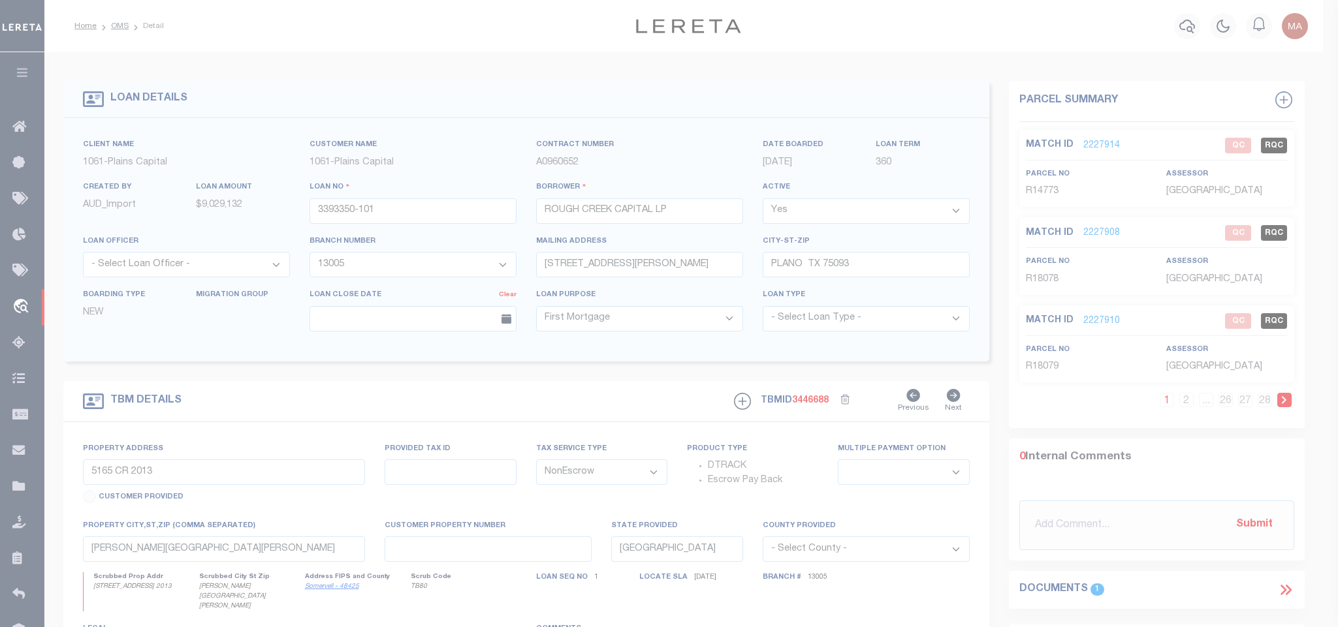
type textarea "-"
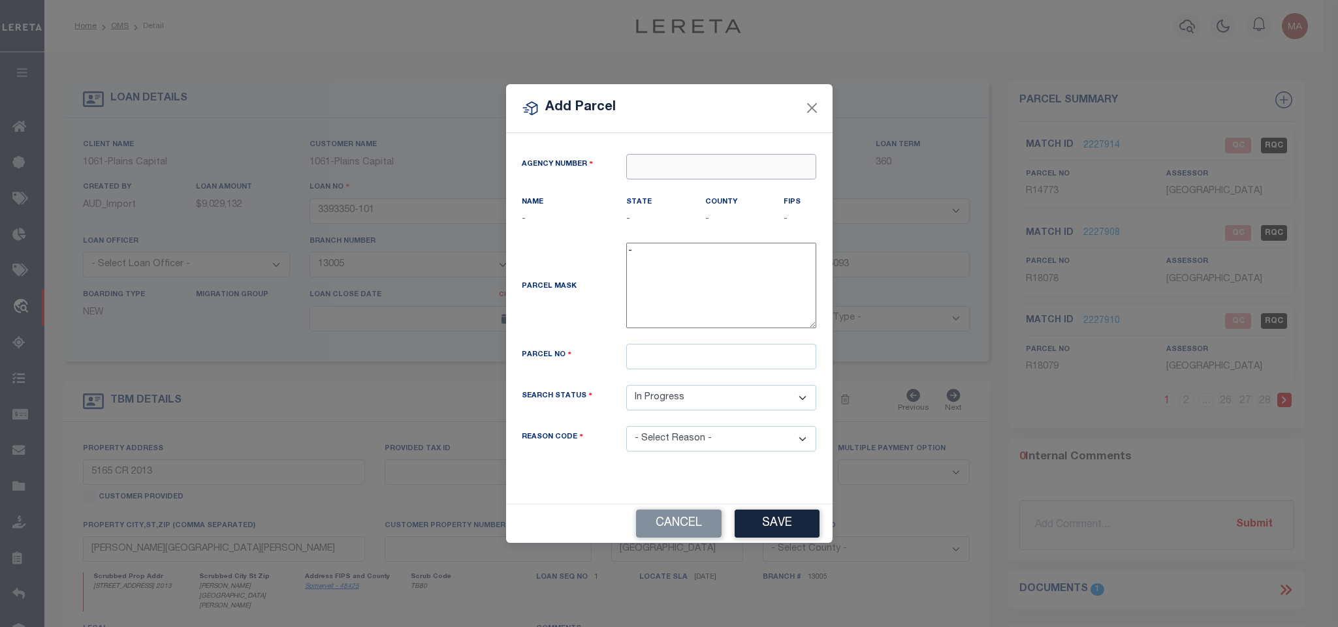
click at [734, 161] on input "text" at bounding box center [721, 166] width 190 height 25
paste input "420720000"
type input "420720000"
click at [706, 183] on div "420720000 : [GEOGRAPHIC_DATA]" at bounding box center [721, 195] width 189 height 37
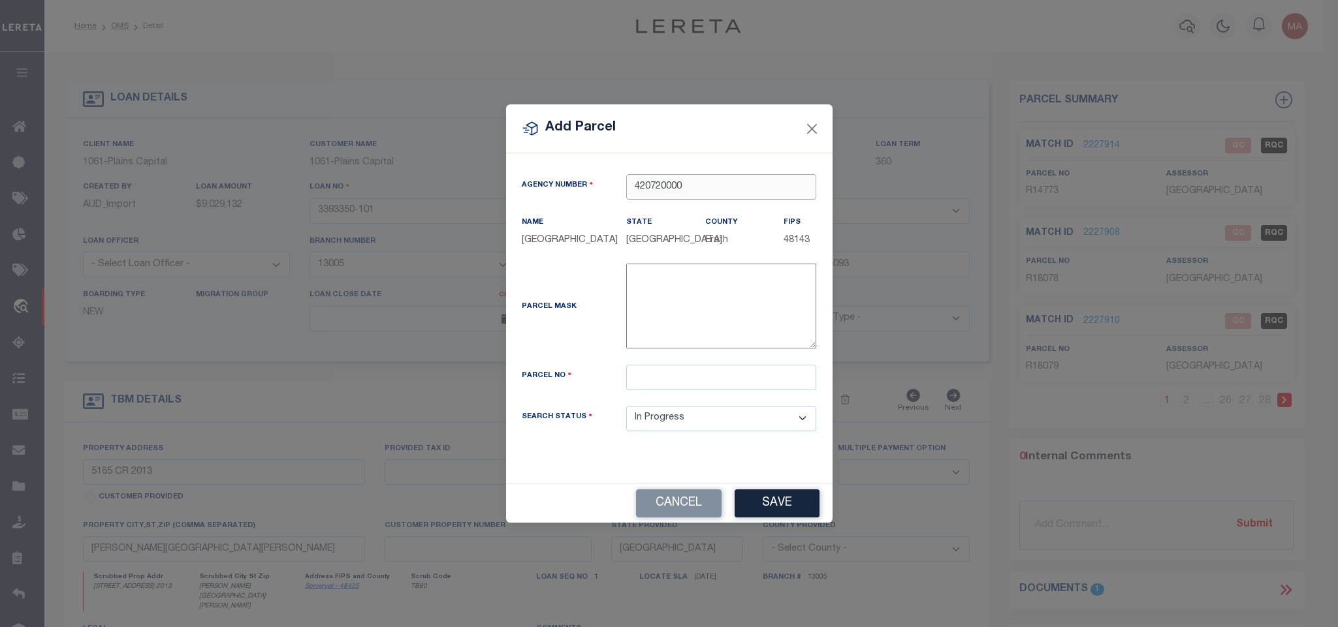
type input "420720000"
click at [748, 372] on input "text" at bounding box center [721, 377] width 190 height 25
paste input "24092"
type input "R24092"
click at [797, 506] on button "Save" at bounding box center [776, 504] width 85 height 28
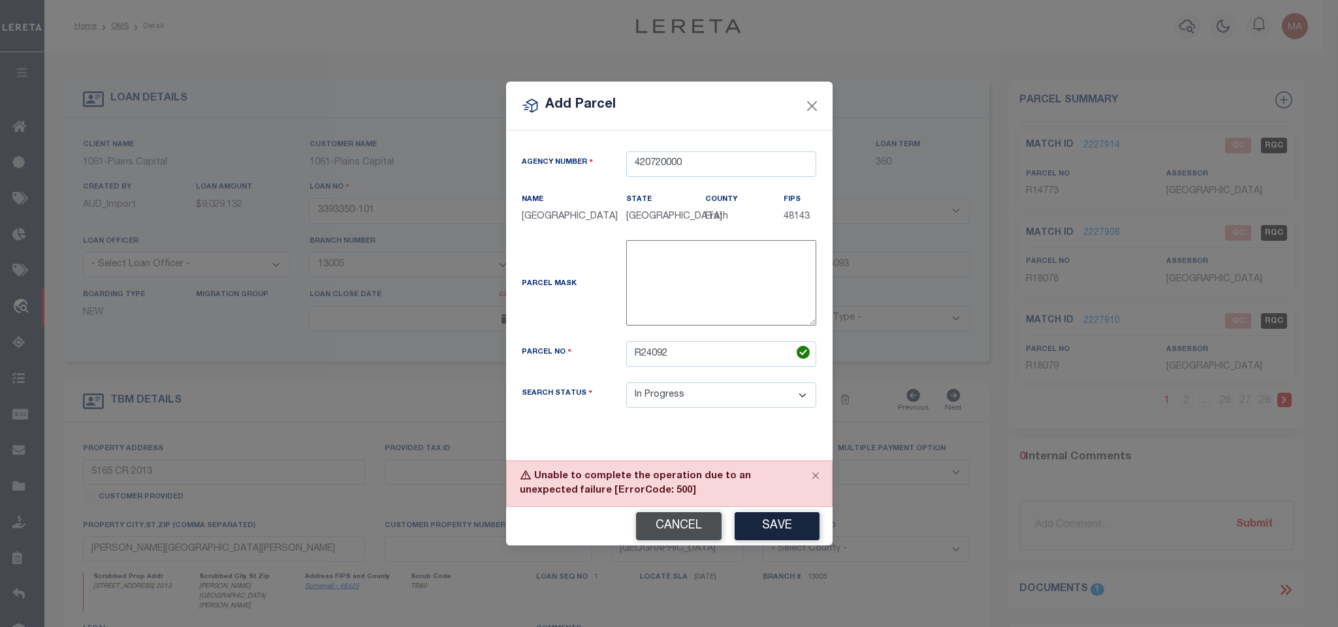
click at [686, 525] on button "Cancel" at bounding box center [679, 526] width 86 height 28
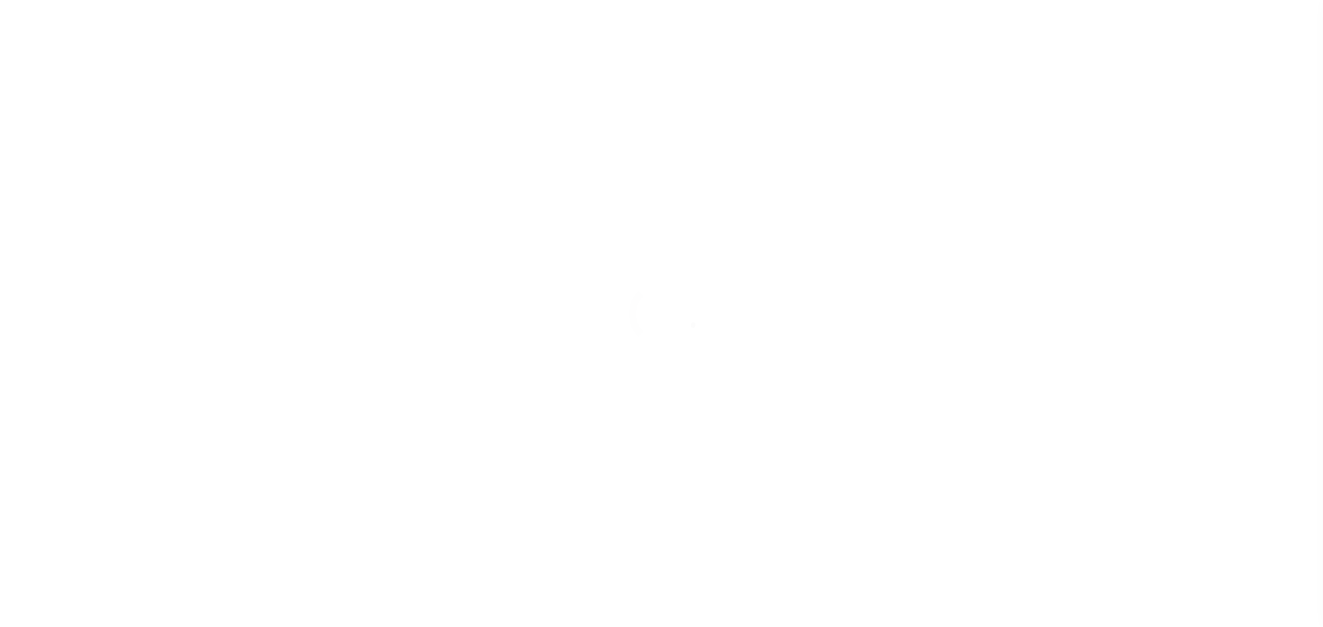
type input "3393350-101"
type input "ROUGH CREEK CAPITAL LP"
select select
type input "[STREET_ADDRESS][PERSON_NAME]"
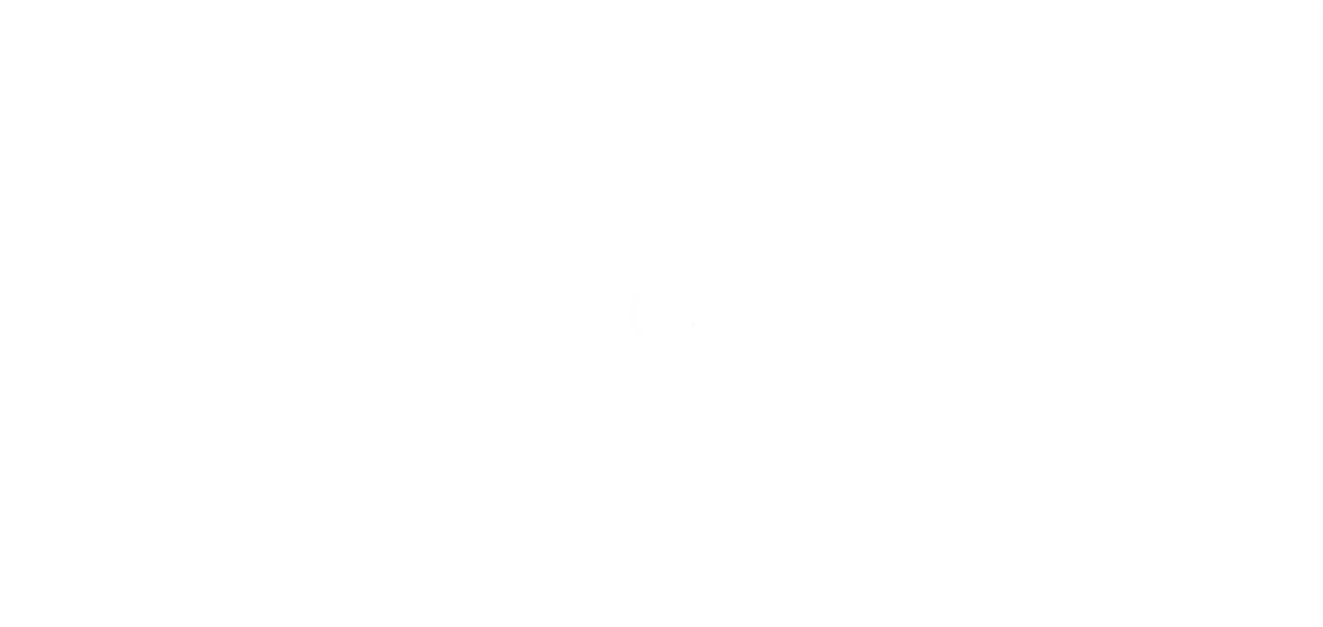
type input "PLANO TX 75093"
select select "10"
select select "NonEscrow"
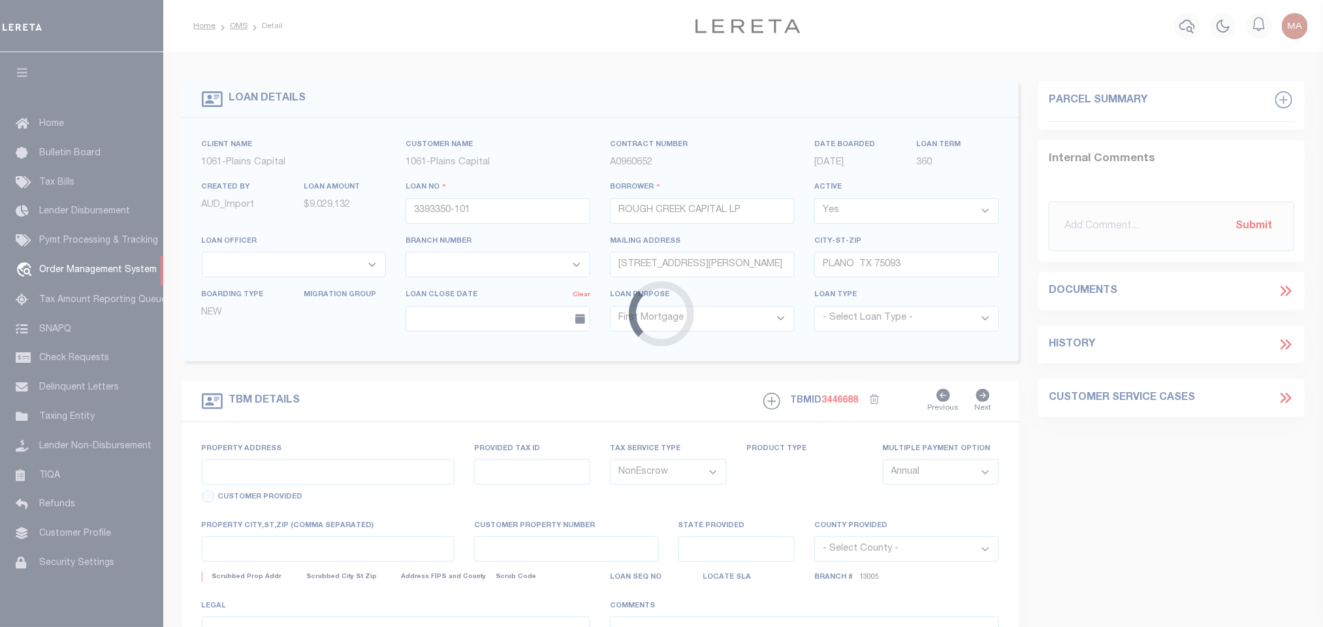
select select "1444"
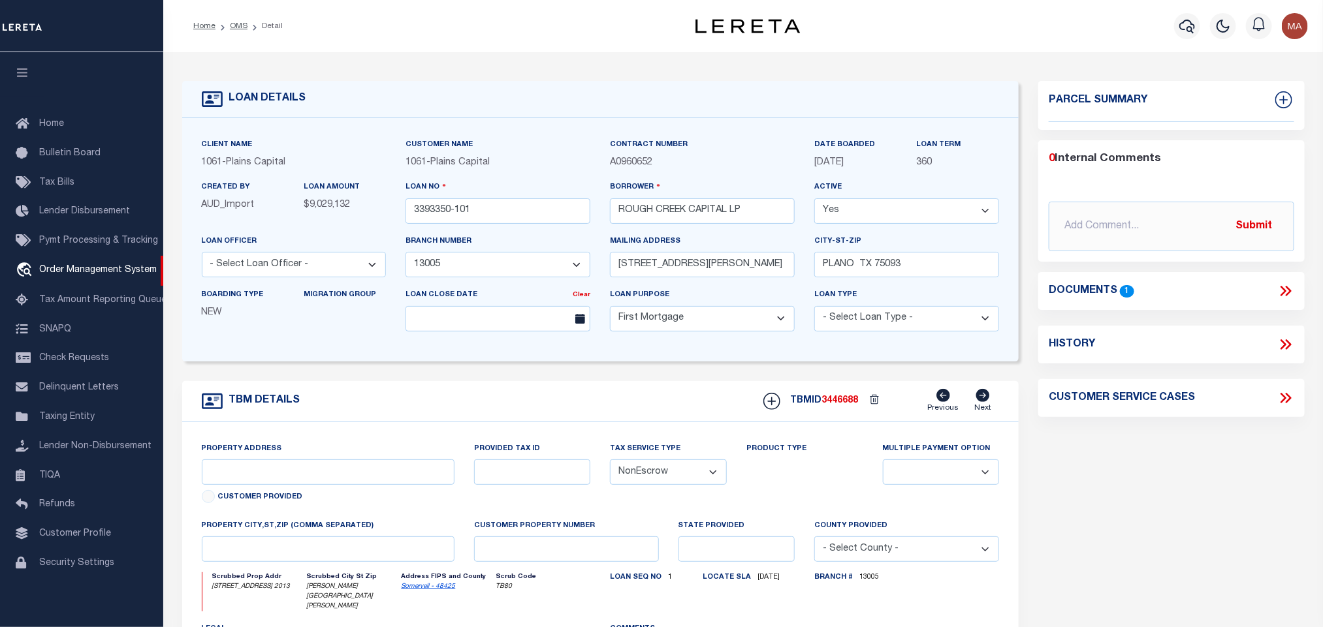
click at [20, 75] on icon "button" at bounding box center [22, 73] width 15 height 12
type input "5165 CR 2013"
select select
type input "[PERSON_NAME][GEOGRAPHIC_DATA][PERSON_NAME]"
type input "[GEOGRAPHIC_DATA]"
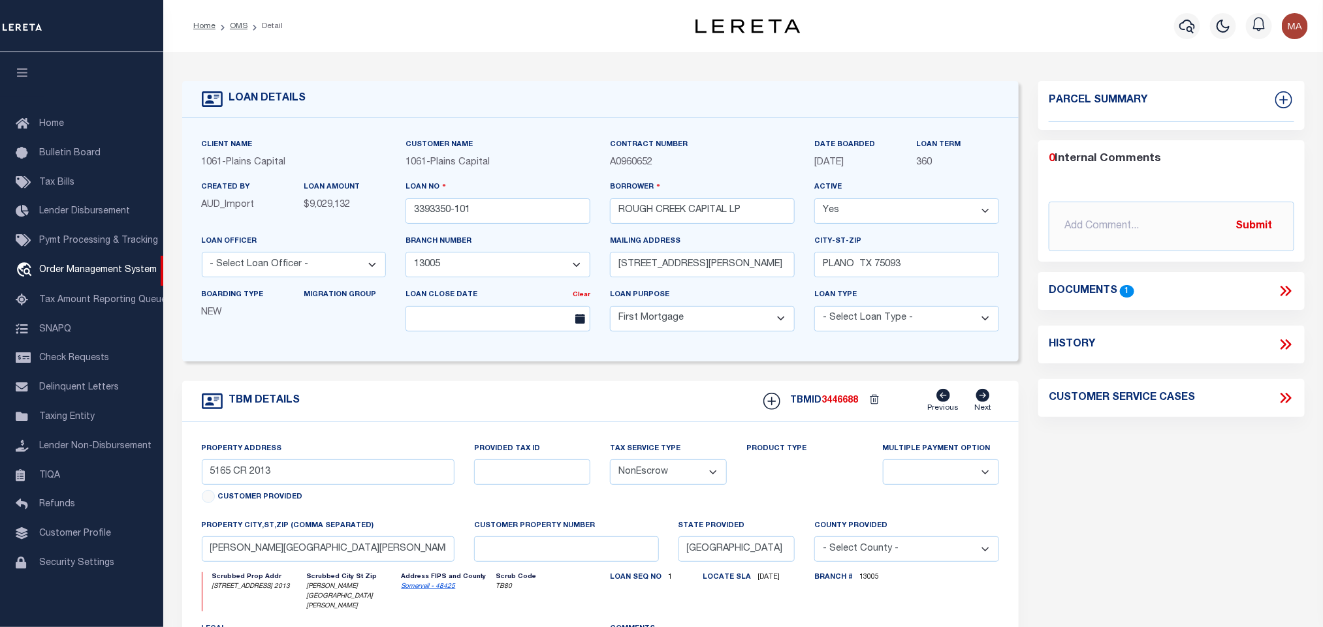
select select
type textarea "8430.836 ACRES IN [PERSON_NAME] SURV ABS 6 88, [PERSON_NAME]"
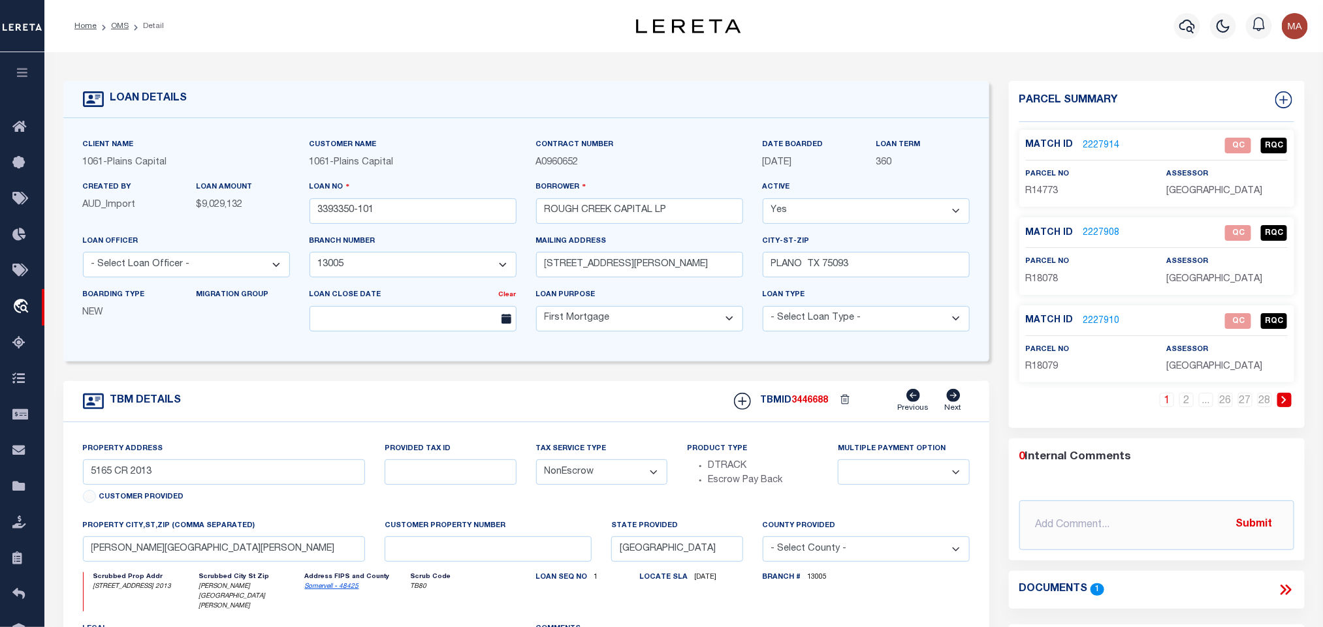
click at [1283, 400] on icon at bounding box center [1283, 400] width 5 height 8
click at [1285, 402] on icon at bounding box center [1283, 400] width 5 height 8
click at [1110, 314] on p "2227919" at bounding box center [1101, 321] width 37 height 14
click at [1109, 314] on p "2227919" at bounding box center [1101, 321] width 37 height 14
click at [1103, 318] on link "2227919" at bounding box center [1101, 322] width 37 height 14
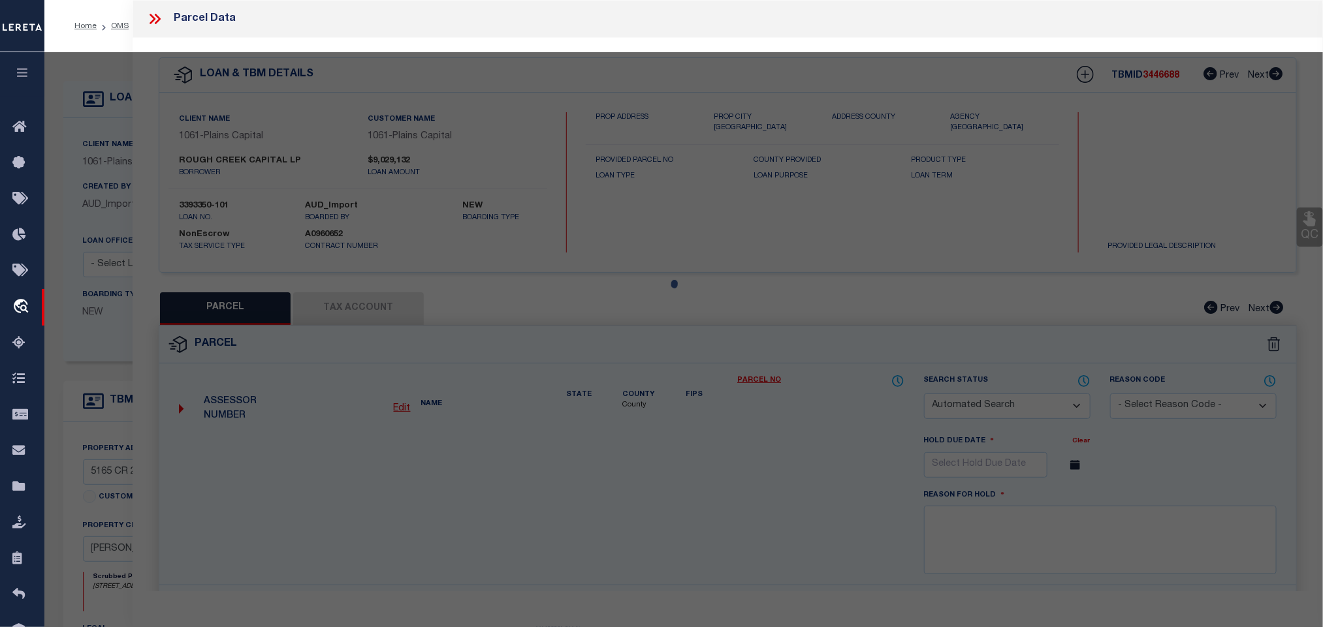
checkbox input "false"
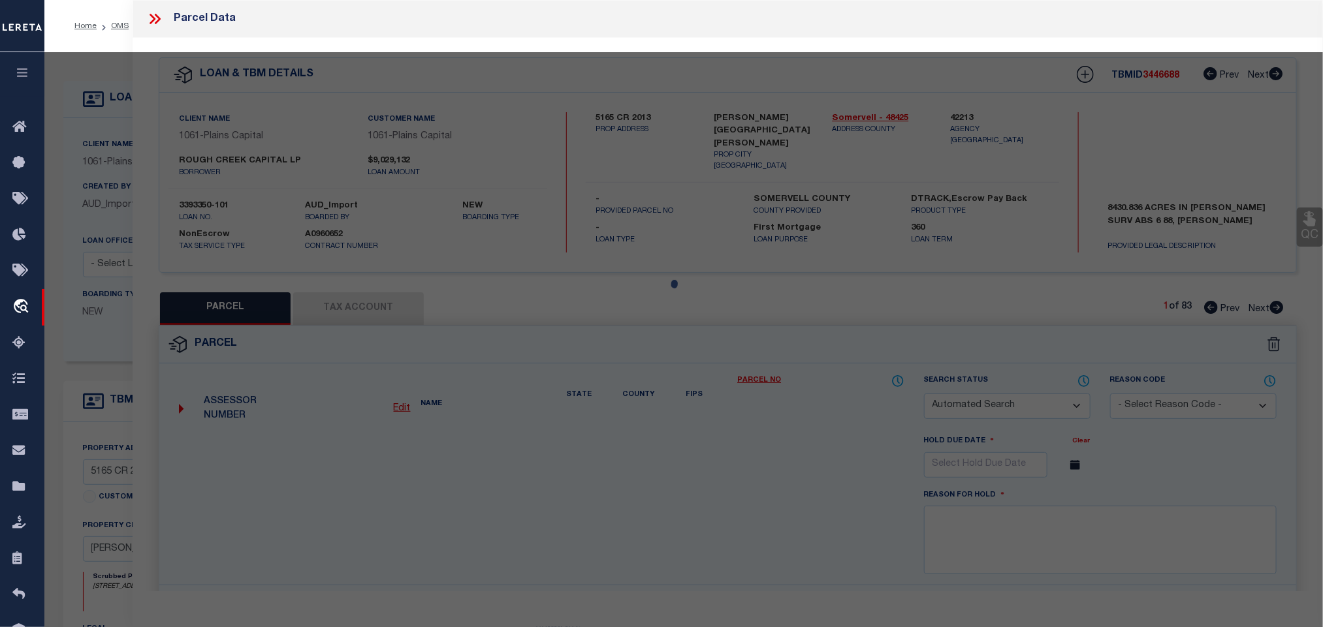
select select "IP"
type input "ROUGH CREEK CHALK MOUNTAIN, LP"
type input "SH220"
checkbox input "false"
type input "[GEOGRAPHIC_DATA]"
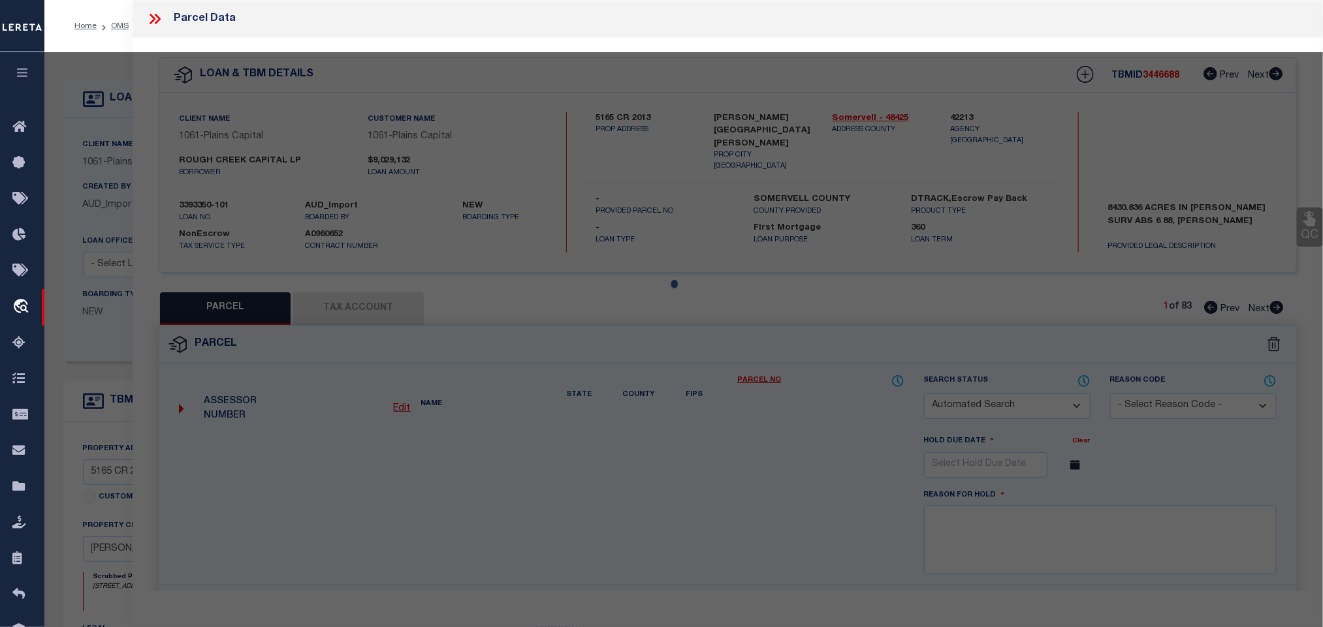
type textarea "Acres 10.000, A0621 PARKER LEVI I;"
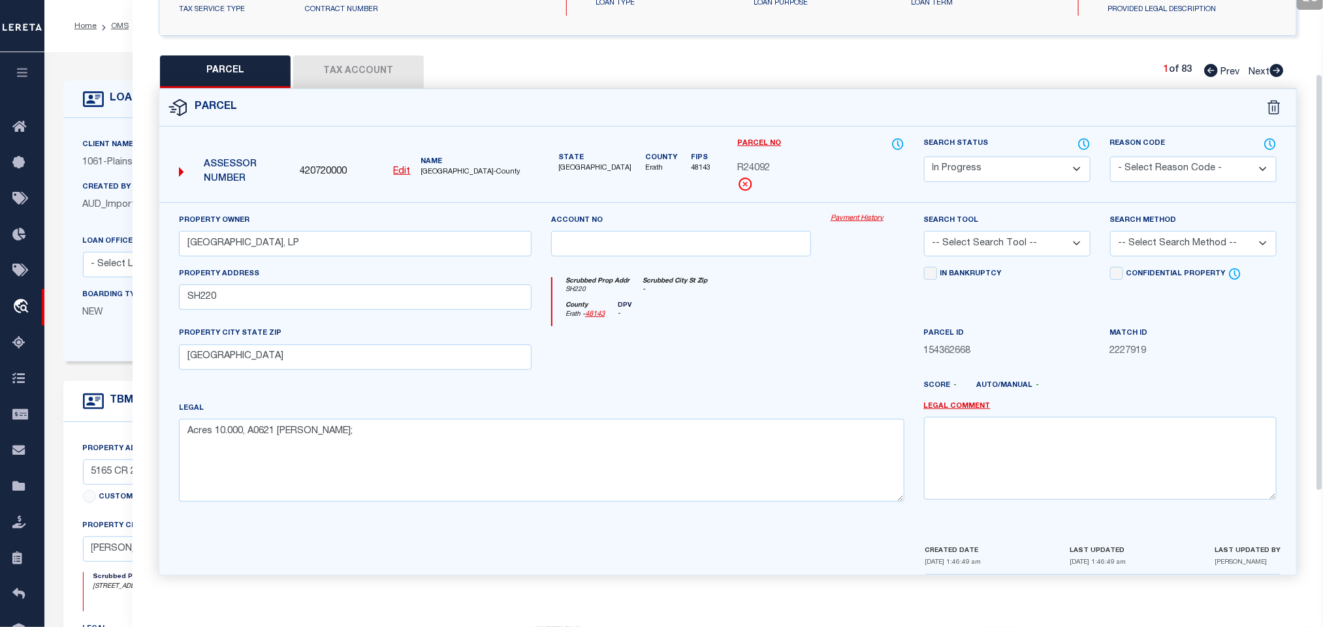
scroll to position [245, 0]
click button "Tax Account"
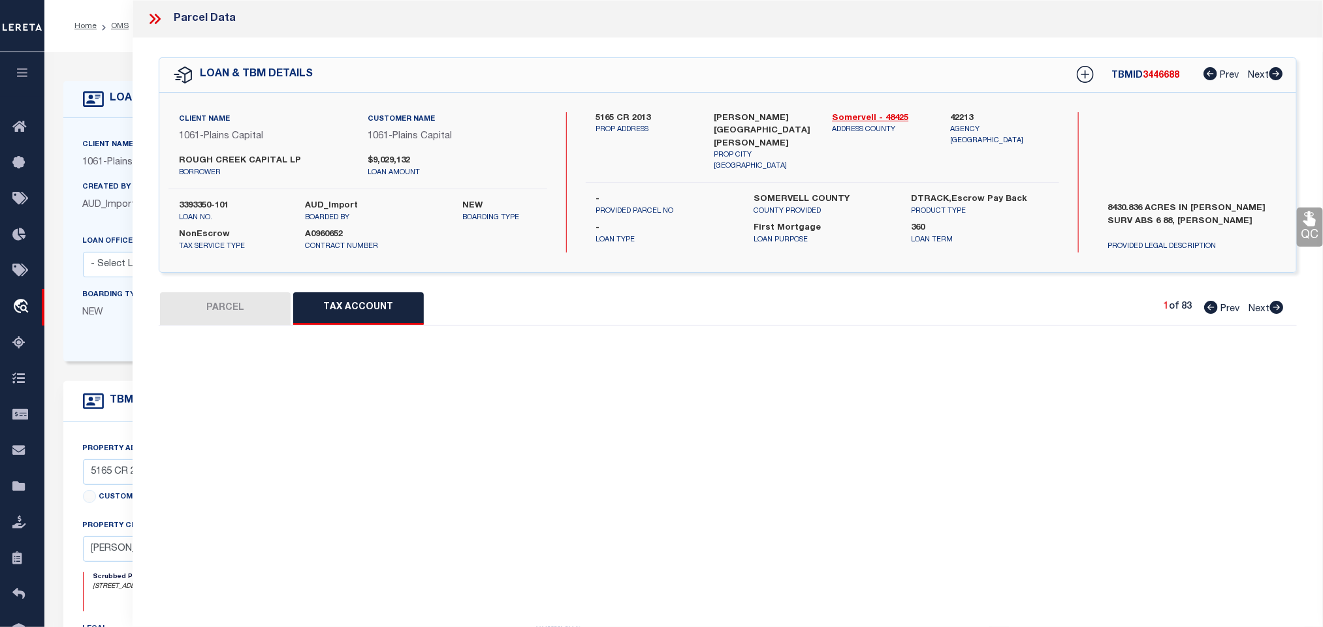
scroll to position [0, 0]
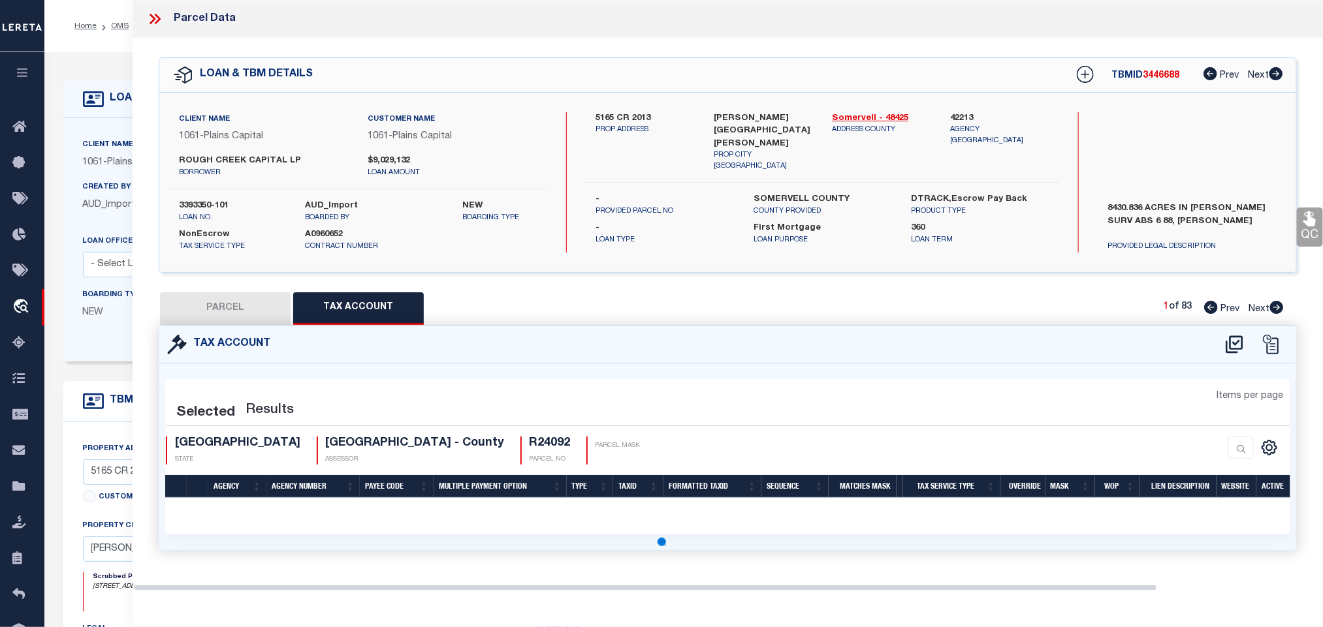
select select "100"
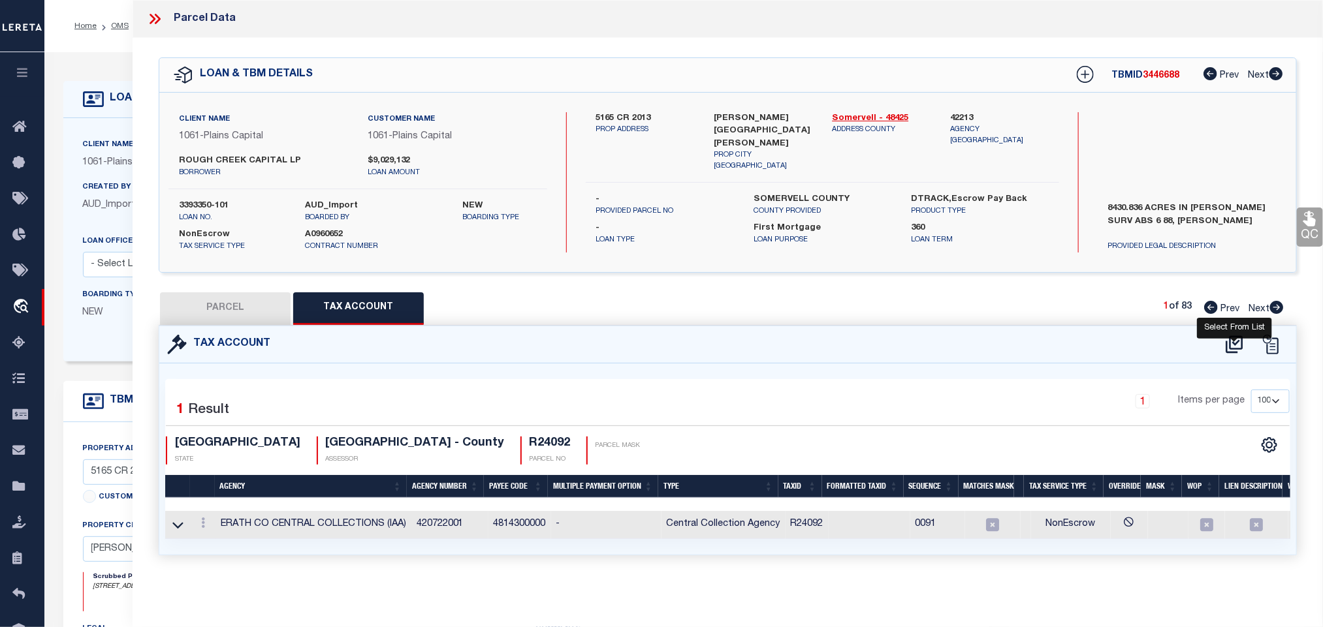
click icon
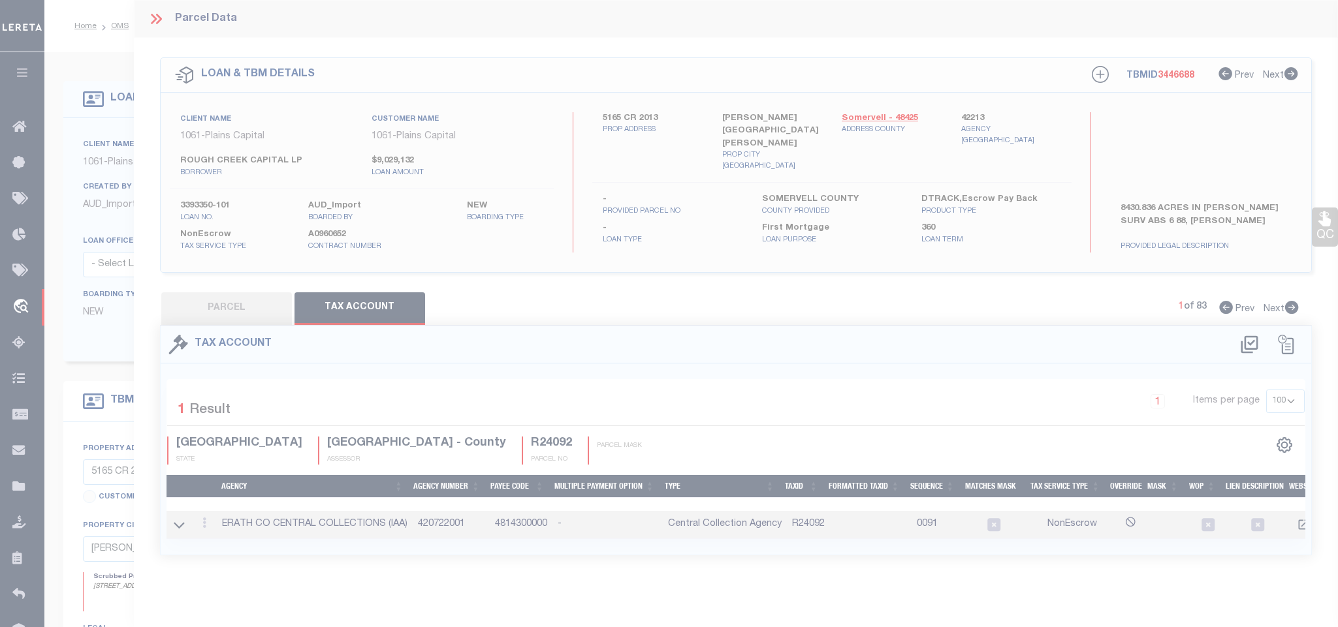
select select "200"
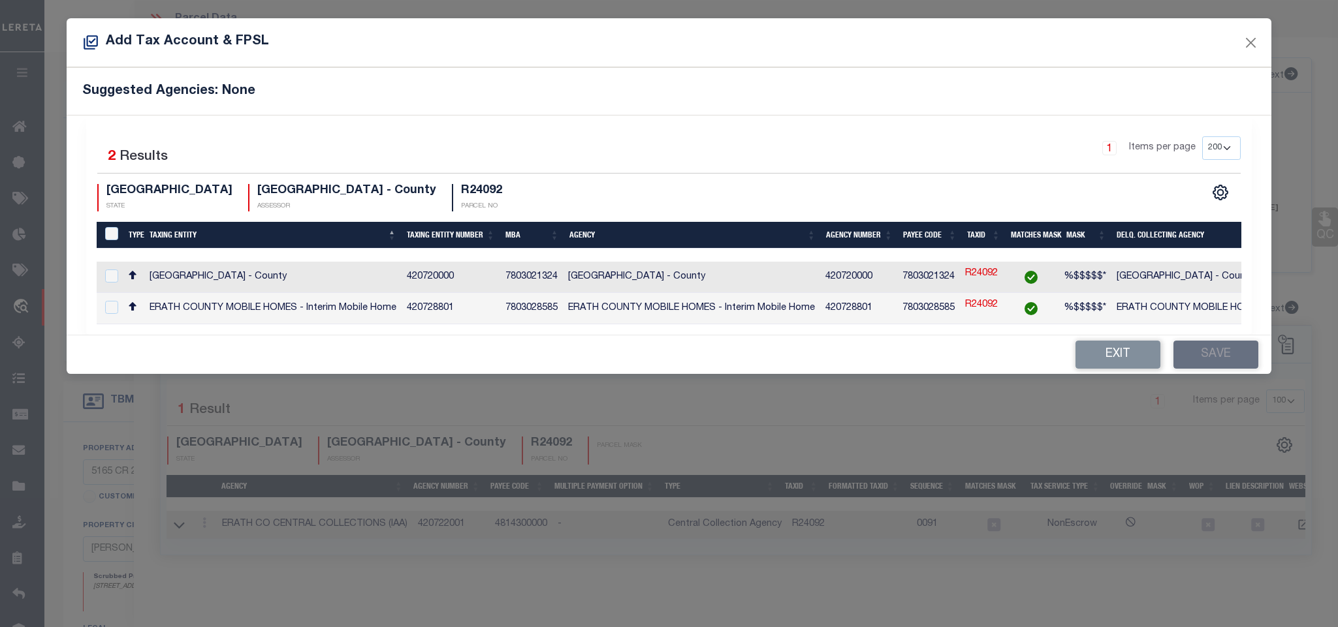
click td "ERATH COUNTY - County"
checkbox input "true"
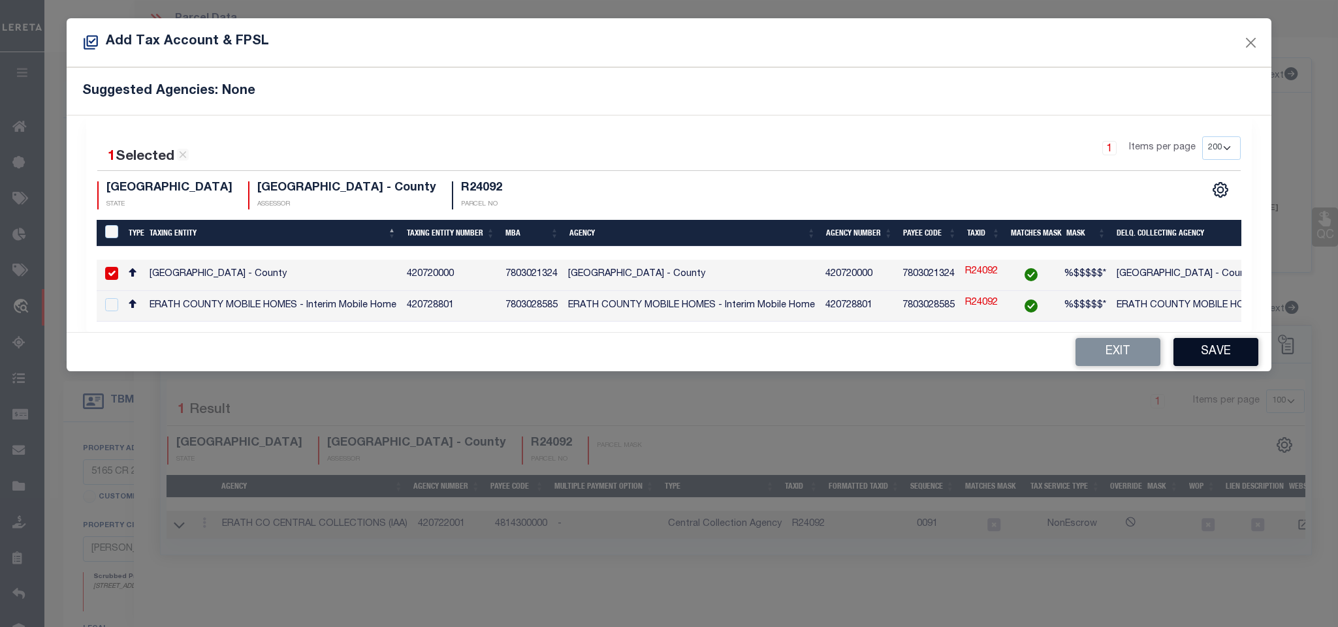
click button "Save"
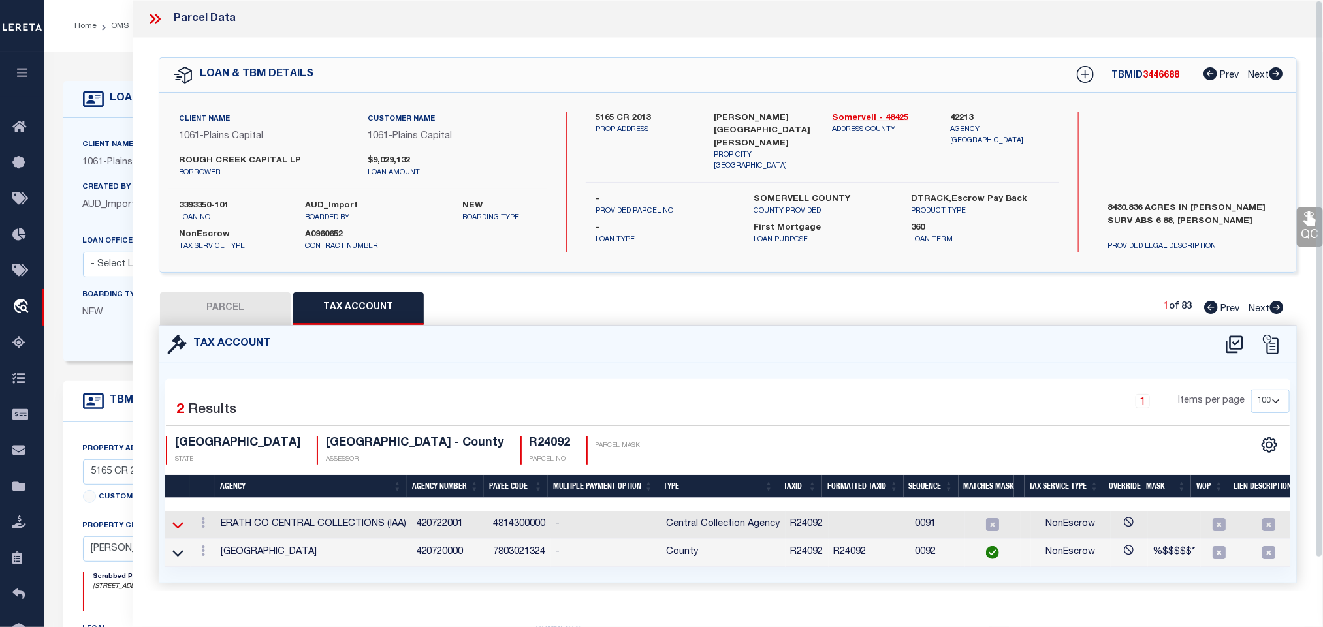
click icon
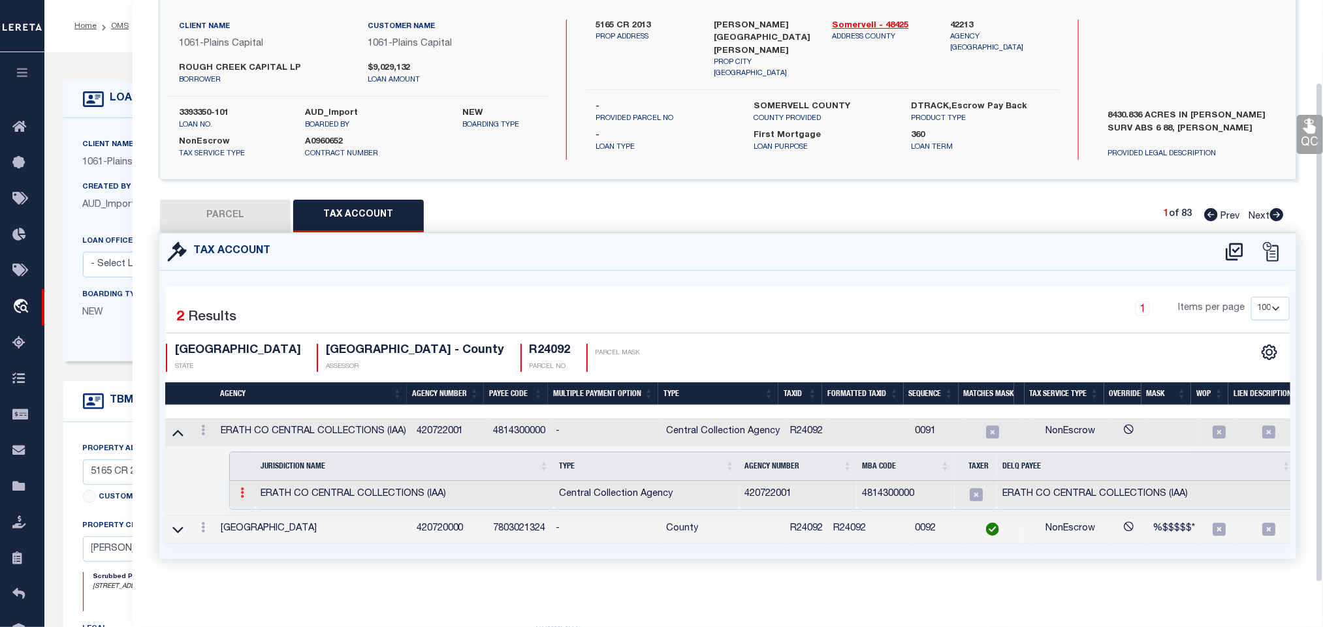
click link
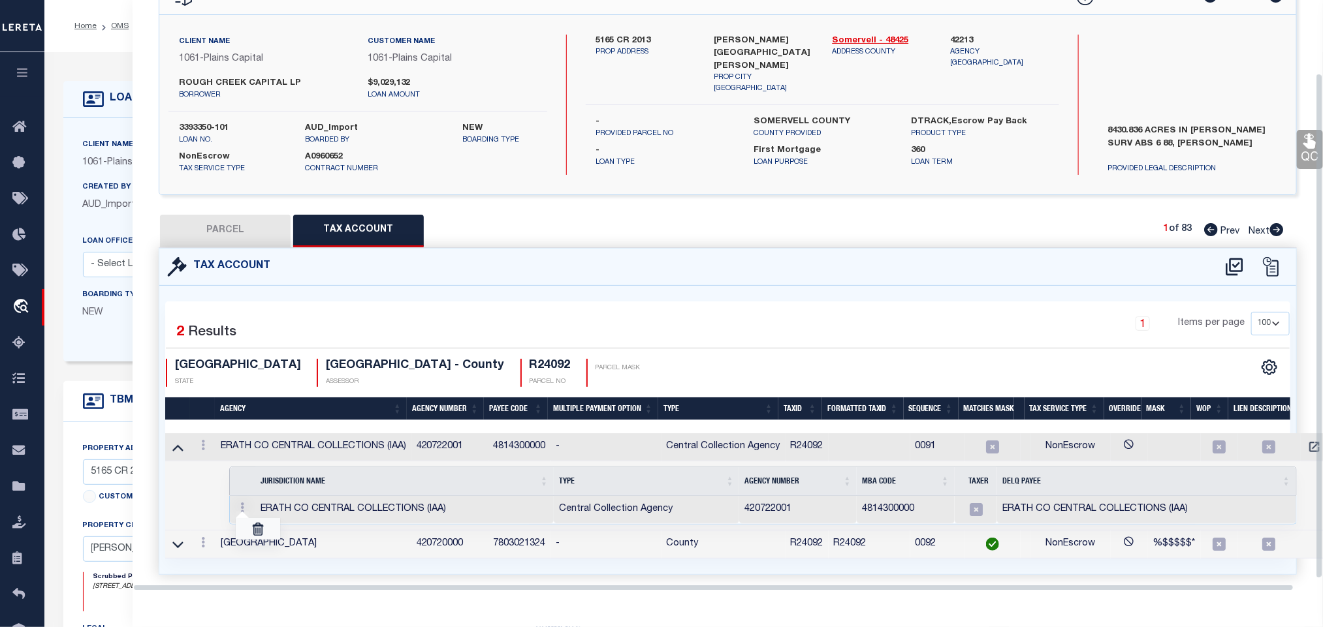
scroll to position [85, 0]
click img
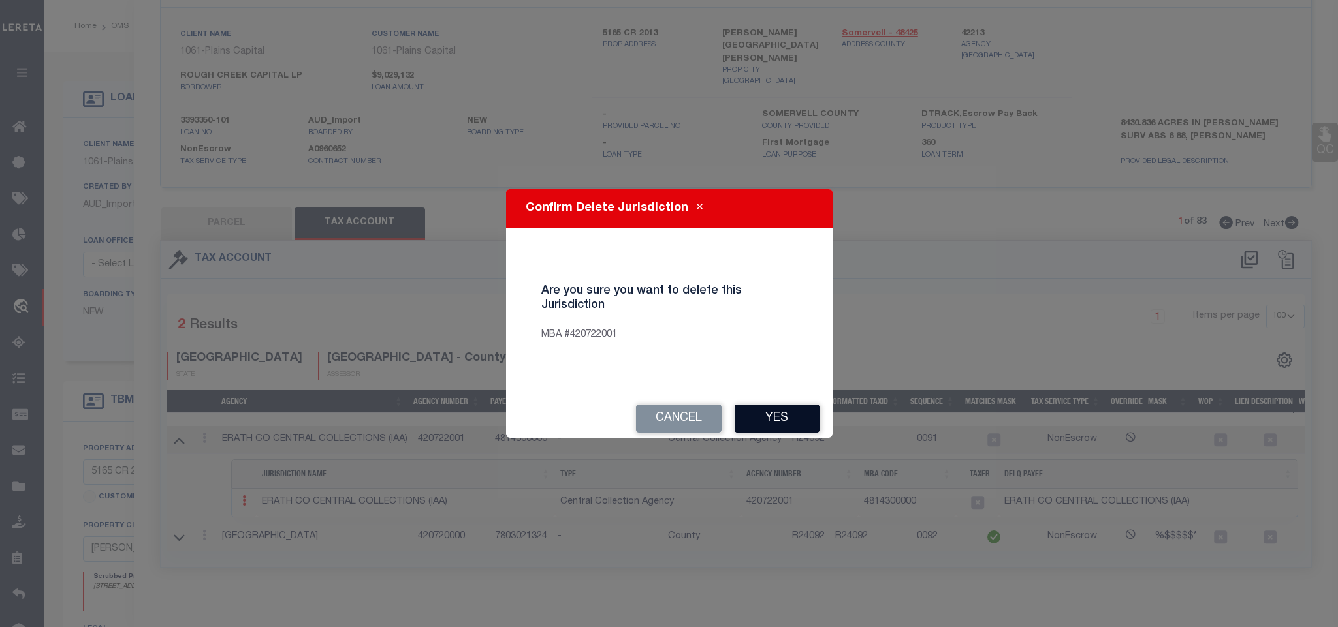
click button "Yes"
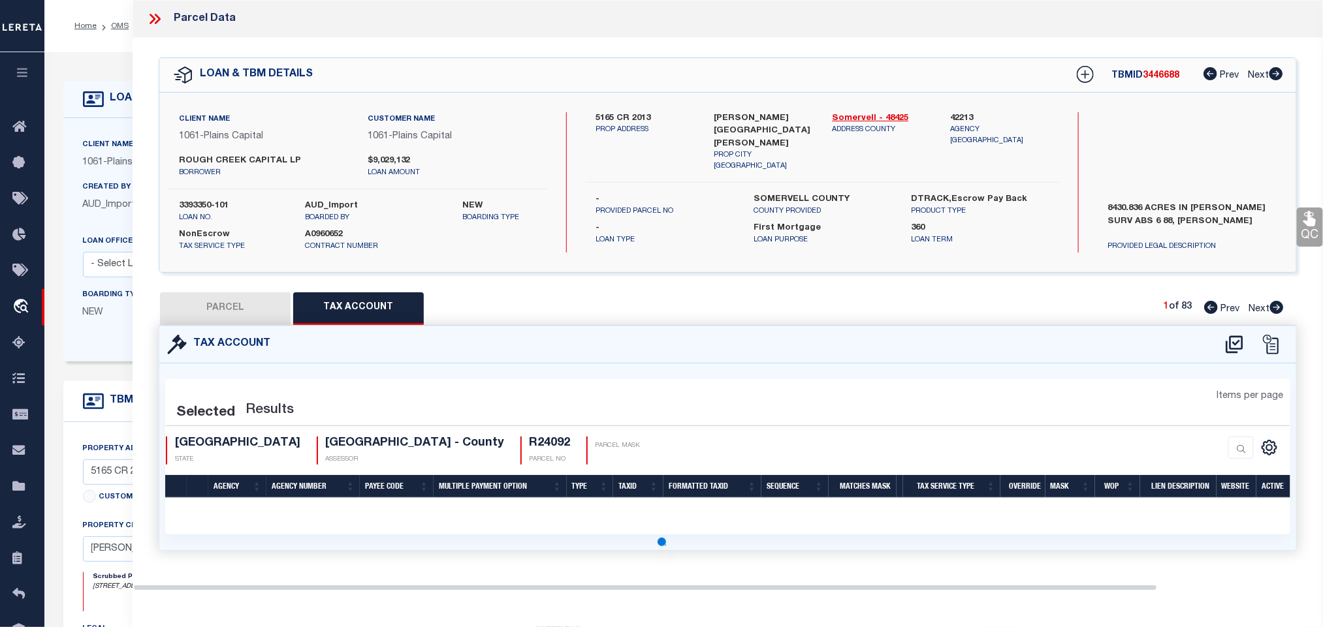
scroll to position [0, 0]
select select "100"
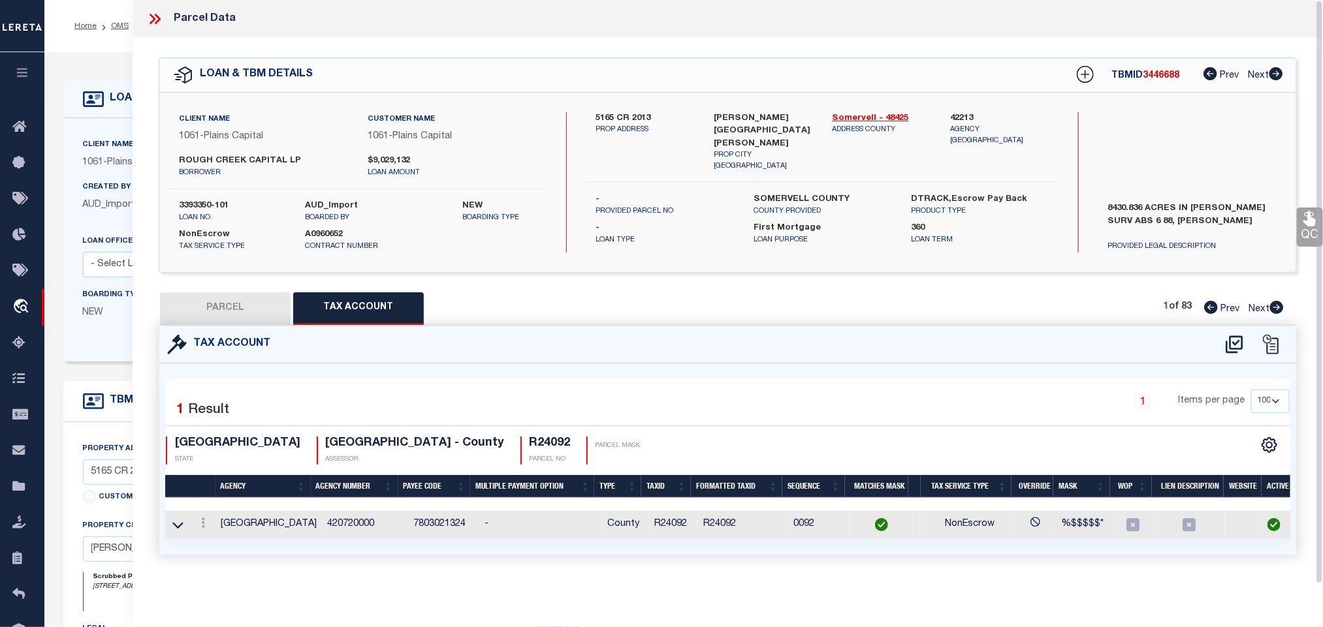
click div "QC QC QC"
click button "PARCEL"
select select "AS"
checkbox input "false"
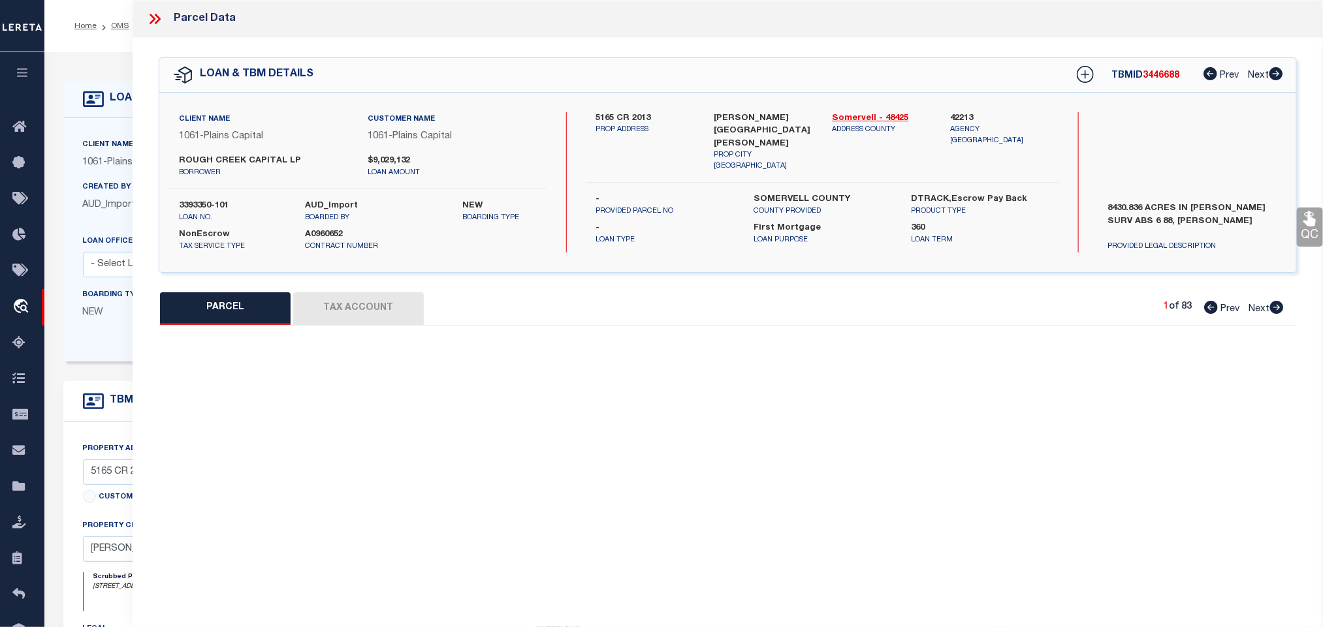
select select "IP"
type input "ROUGH CREEK CHALK MOUNTAIN, LP"
type input "SH220"
checkbox input "false"
type input "[GEOGRAPHIC_DATA]"
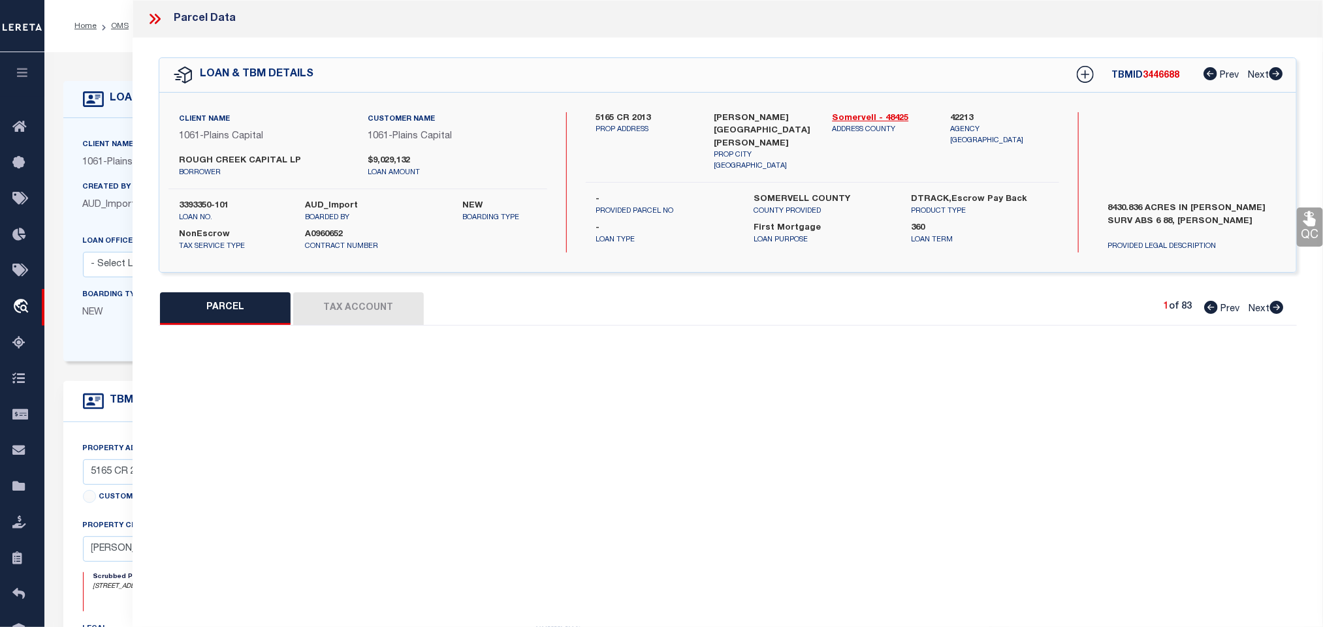
type textarea "Acres 10.000, A0621 PARKER LEVI I;"
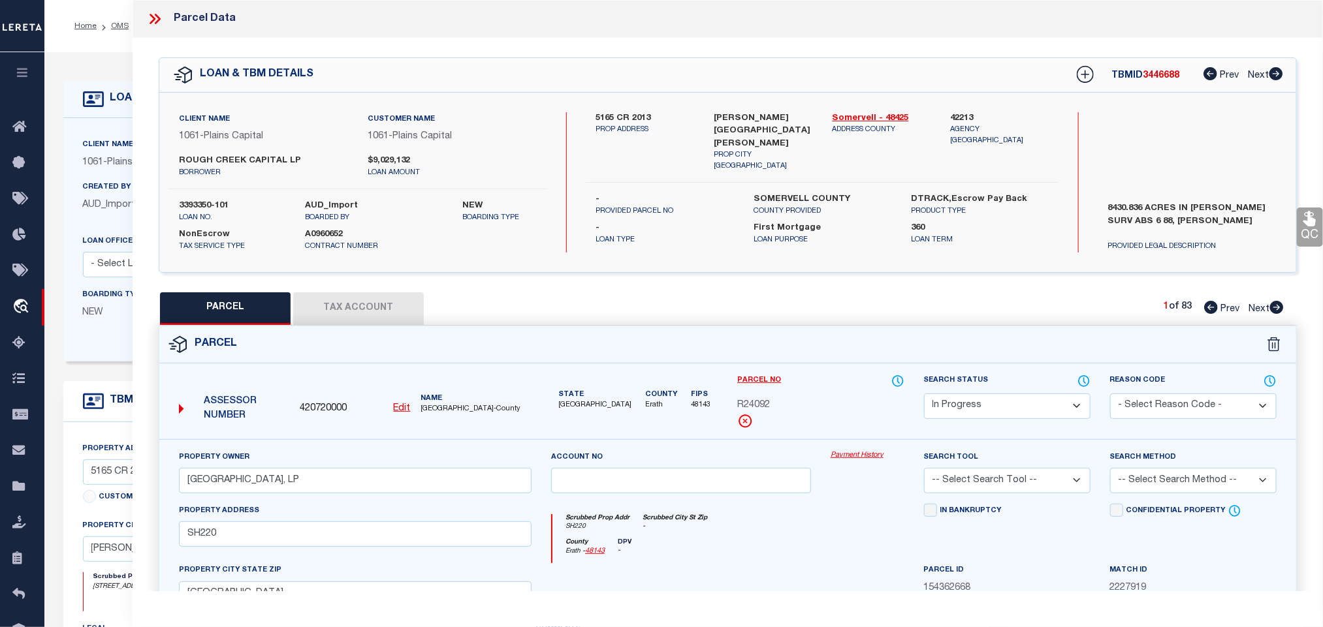
click select "Automated Search Bad Parcel Complete Duplicate Parcel High Dollar Reporting In …"
select select "PC"
click select "Automated Search Bad Parcel Complete Duplicate Parcel High Dollar Reporting In …"
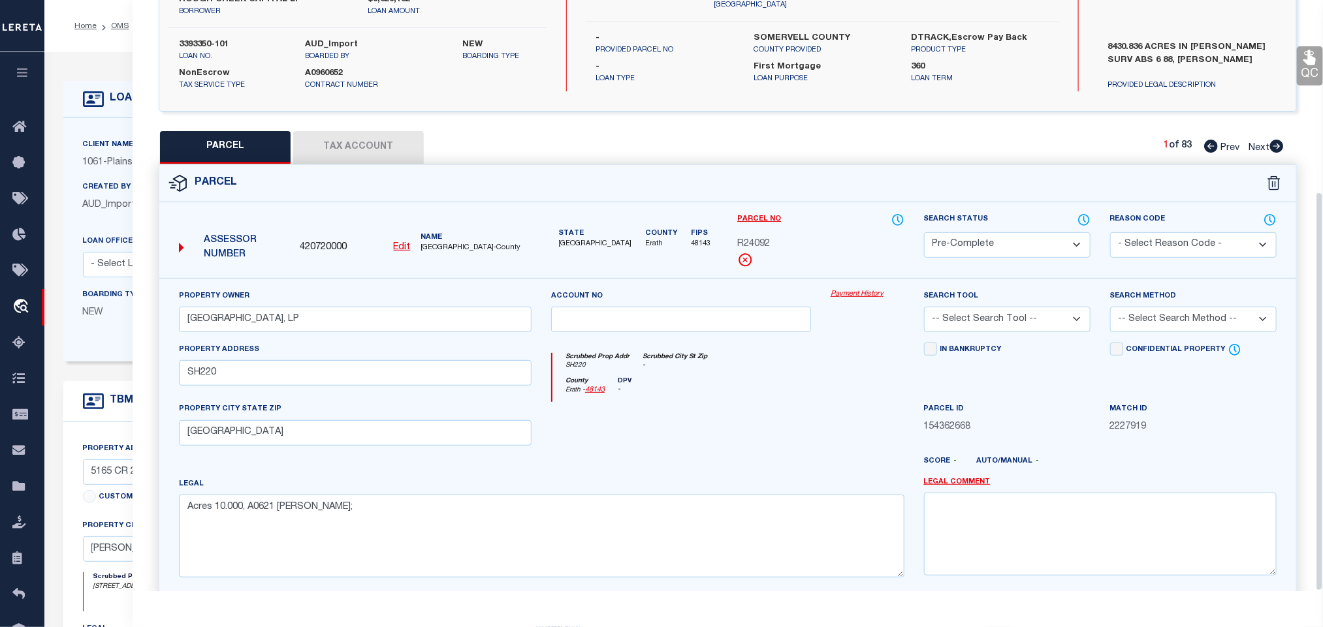
scroll to position [284, 0]
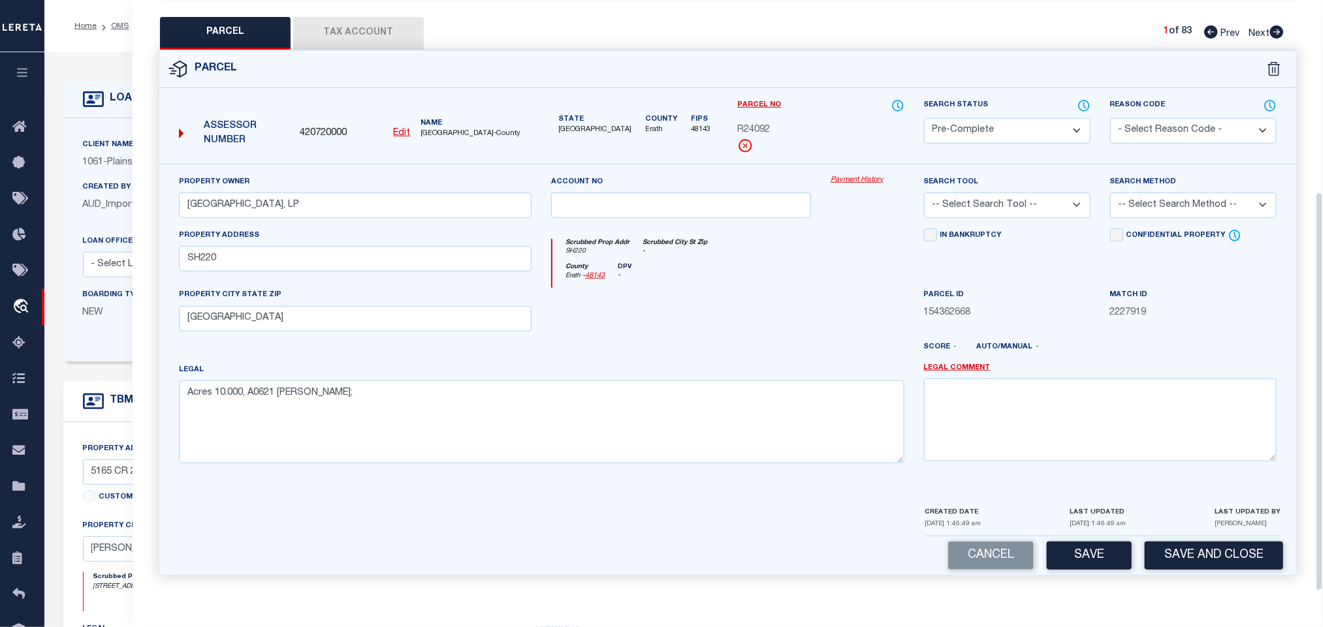
click div "Search Tool -- Select Search Tool -- 3rd Party Website Agency File Agency Websi…"
drag, startPoint x: 1022, startPoint y: 202, endPoint x: 1015, endPoint y: 231, distance: 29.6
click div "Property Owner ROUGH CREEK CHALK MOUNTAIN, LP Account no Payment History Search…"
select select "AGW"
click select "-- Select Search Tool -- 3rd Party Website Agency File Agency Website ATLS CNV-…"
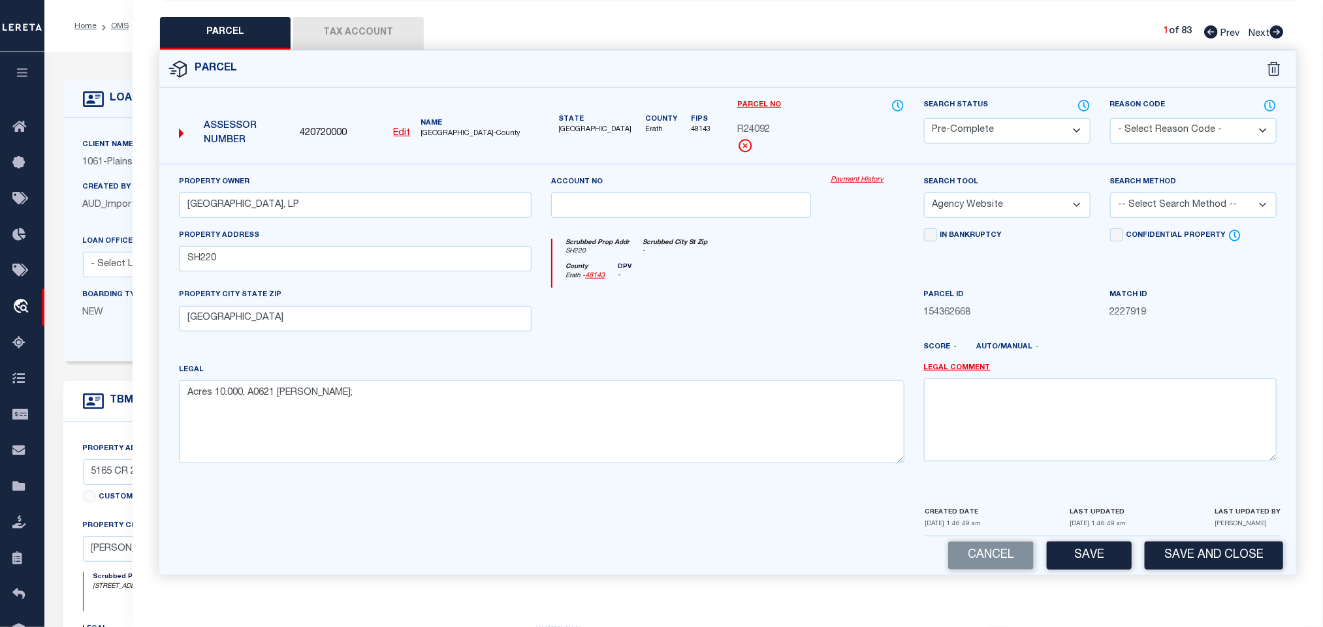
drag, startPoint x: 1175, startPoint y: 200, endPoint x: 1172, endPoint y: 208, distance: 8.5
click select "-- Select Search Method -- Property Address Legal Liability Info Provided"
select select "LEG"
click select "-- Select Search Method -- Property Address Legal Liability Info Provided"
click div "Parcel 420720000 Edit"
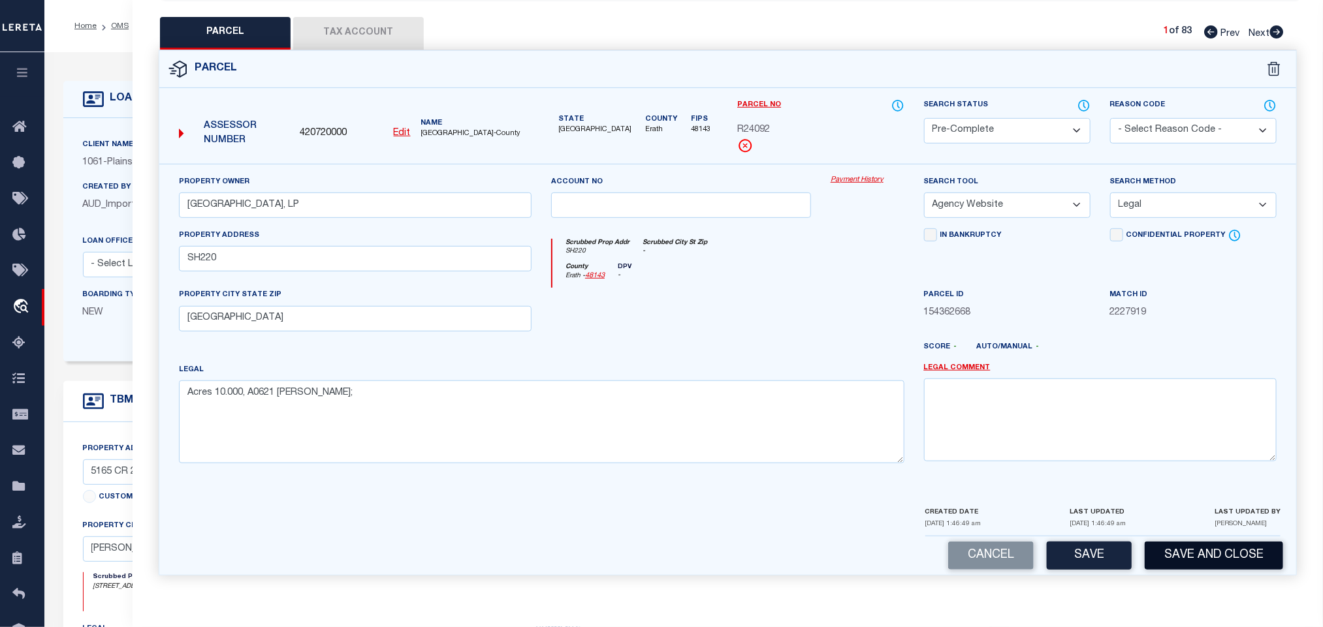
click button "Save and Close"
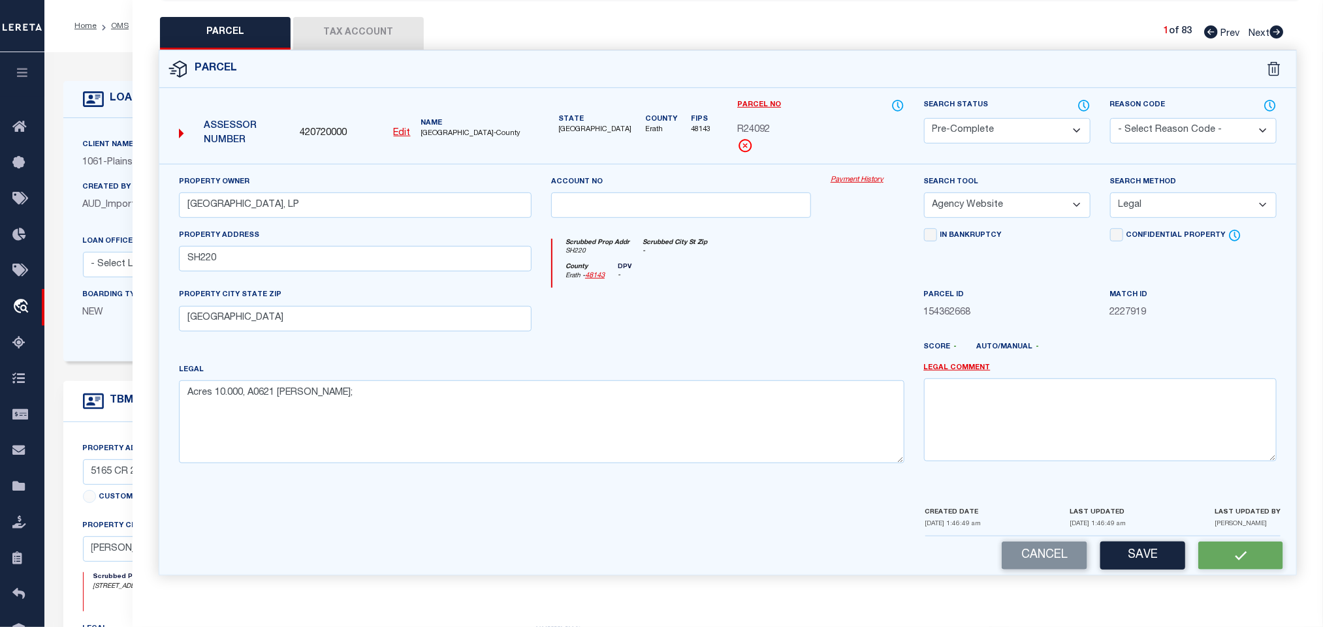
click span "420720000"
click div "OMS Work Queue is factRSystems Active is Yes Loan No. is 3393350-101 TBMID FIPS…"
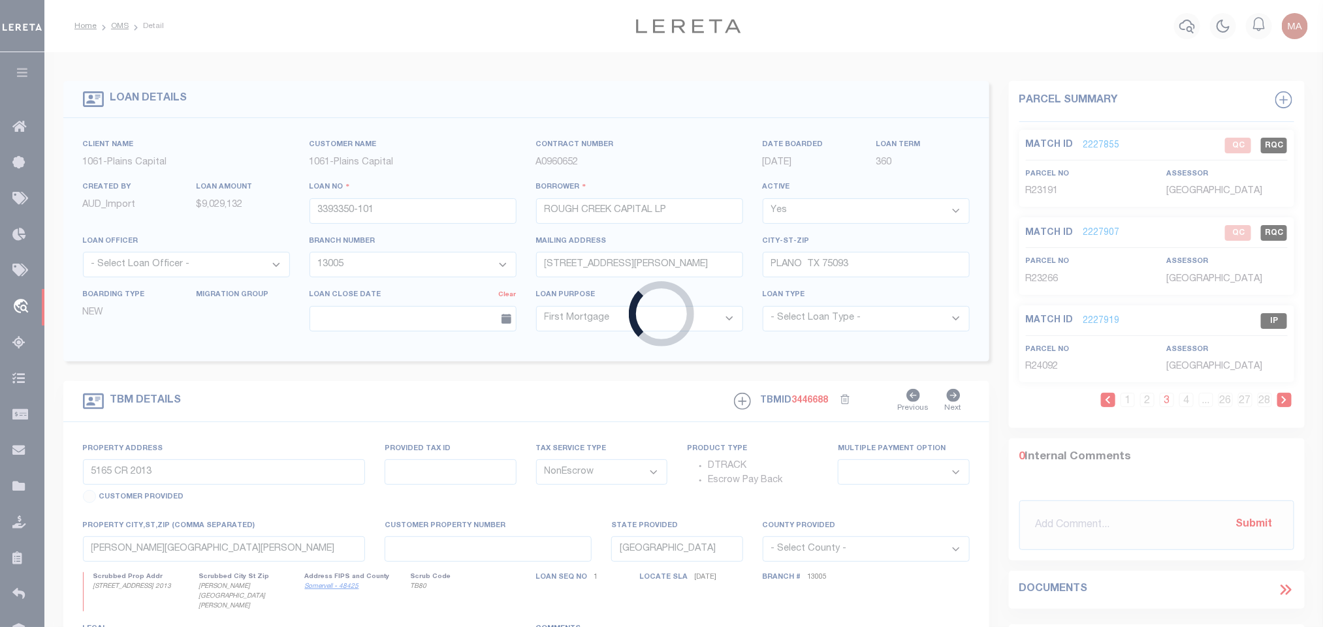
click div "Loading..."
copy div "Documents Documents Copy from Clipboard Upload Get the Extension Mark for Captu…"
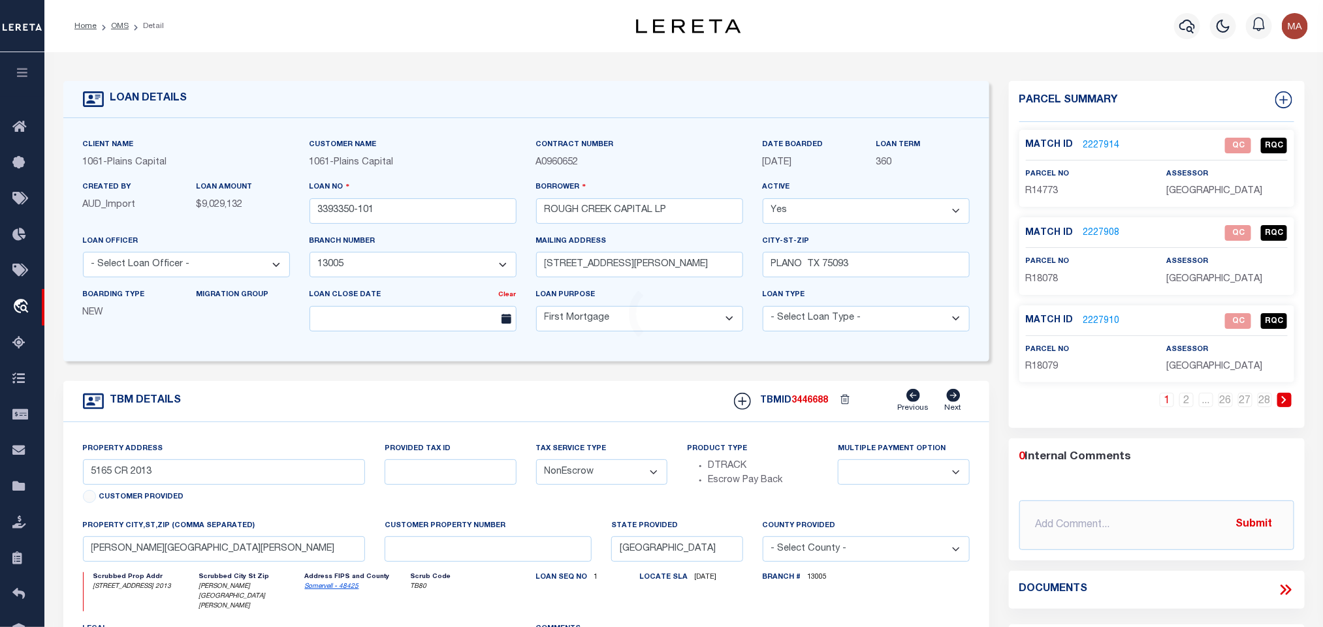
select select "1444"
click link "2227914"
select select
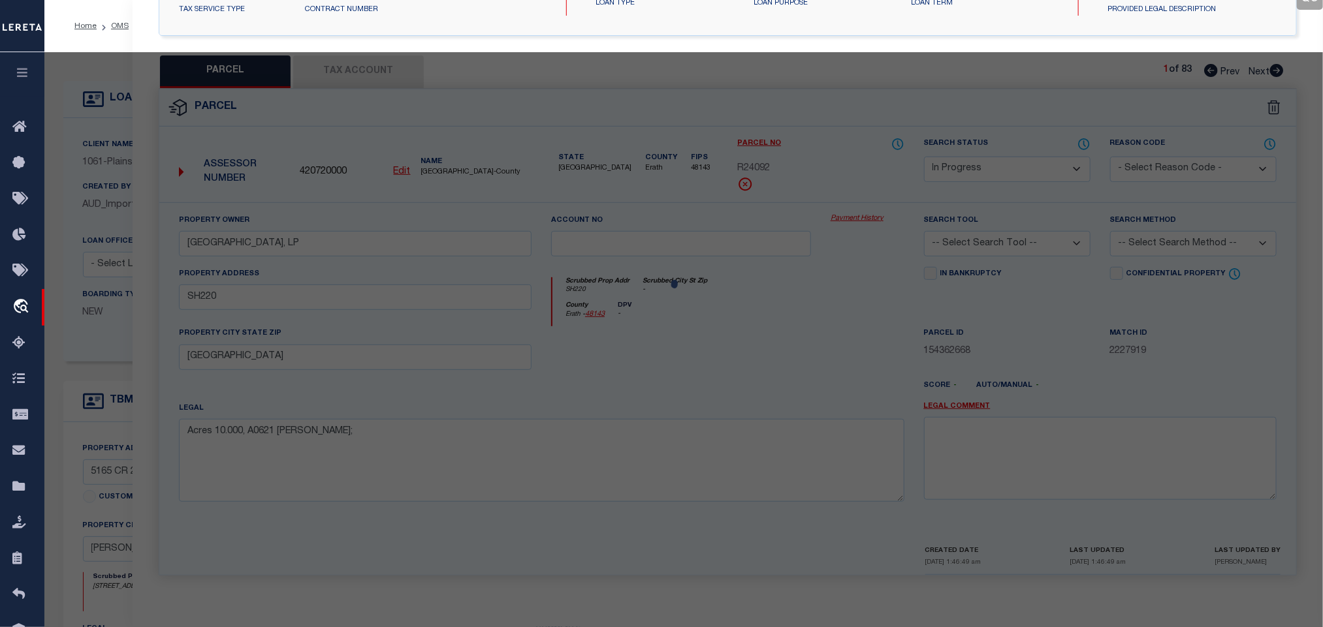
select select "AS"
checkbox input "false"
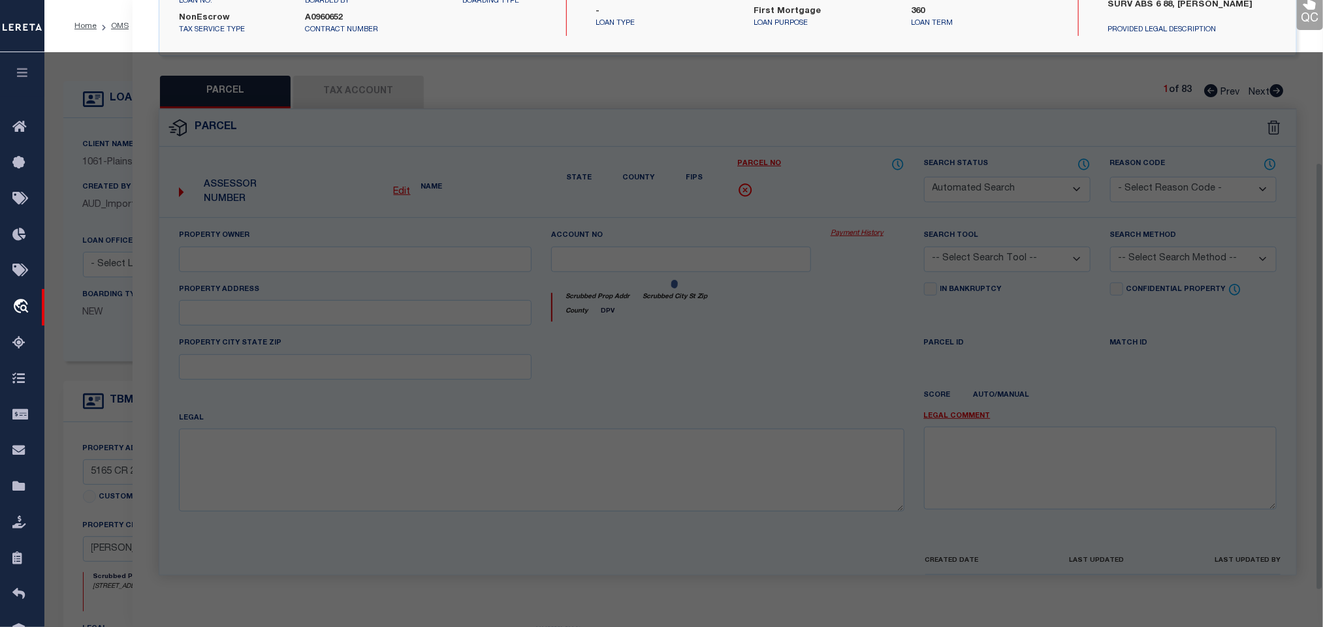
select select "QC"
type input "ROUGH CREEK CHALK MOUNTAIN, LP"
select select "AGW"
select select "LEG"
type input "SH220"
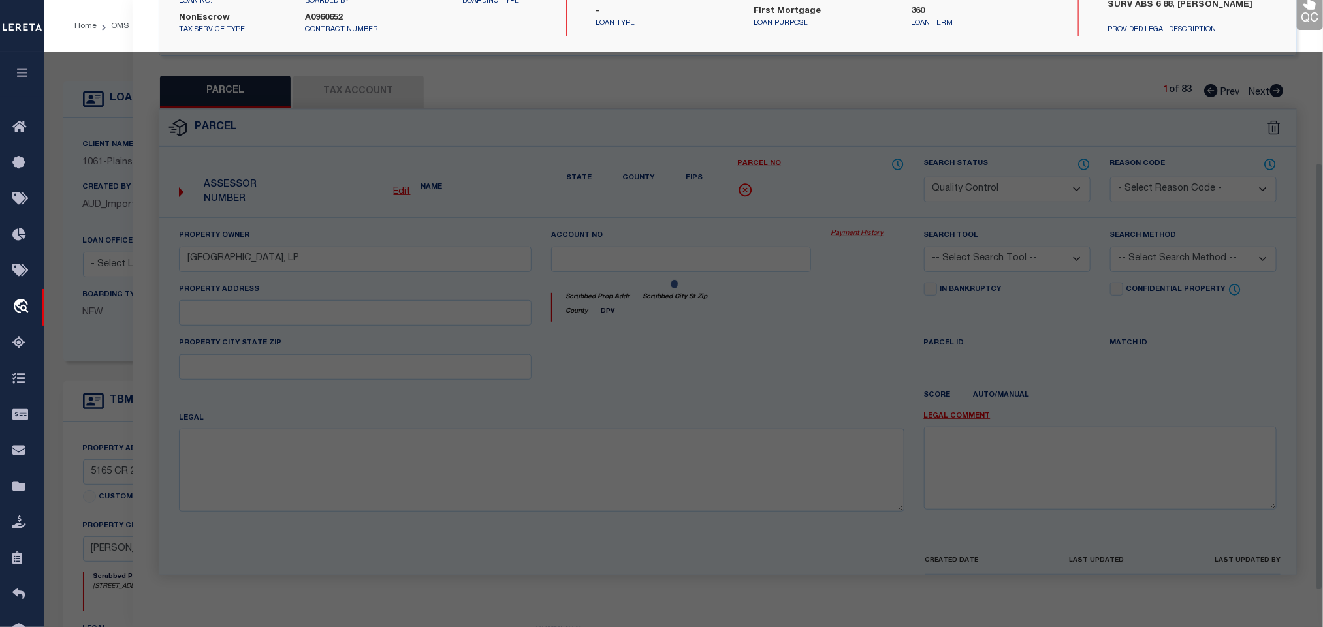
type input "[GEOGRAPHIC_DATA]"
type textarea "Acres 96.730, A0015 ALDRIDGE ISAAC;"
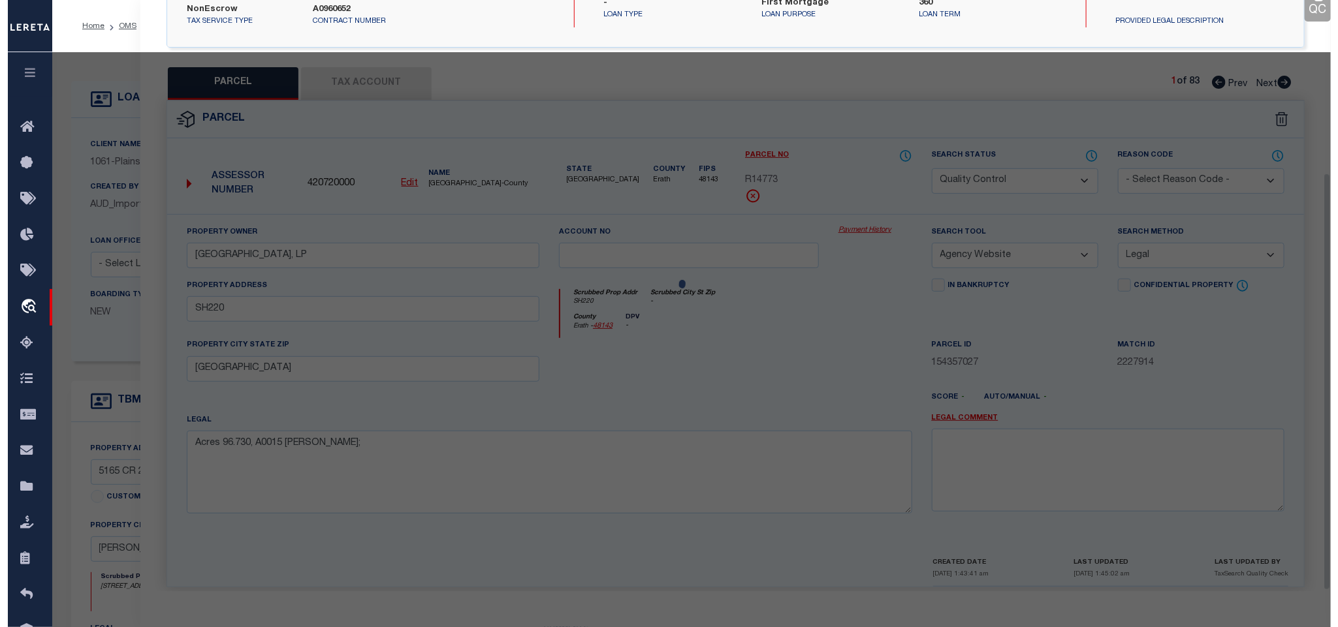
scroll to position [245, 0]
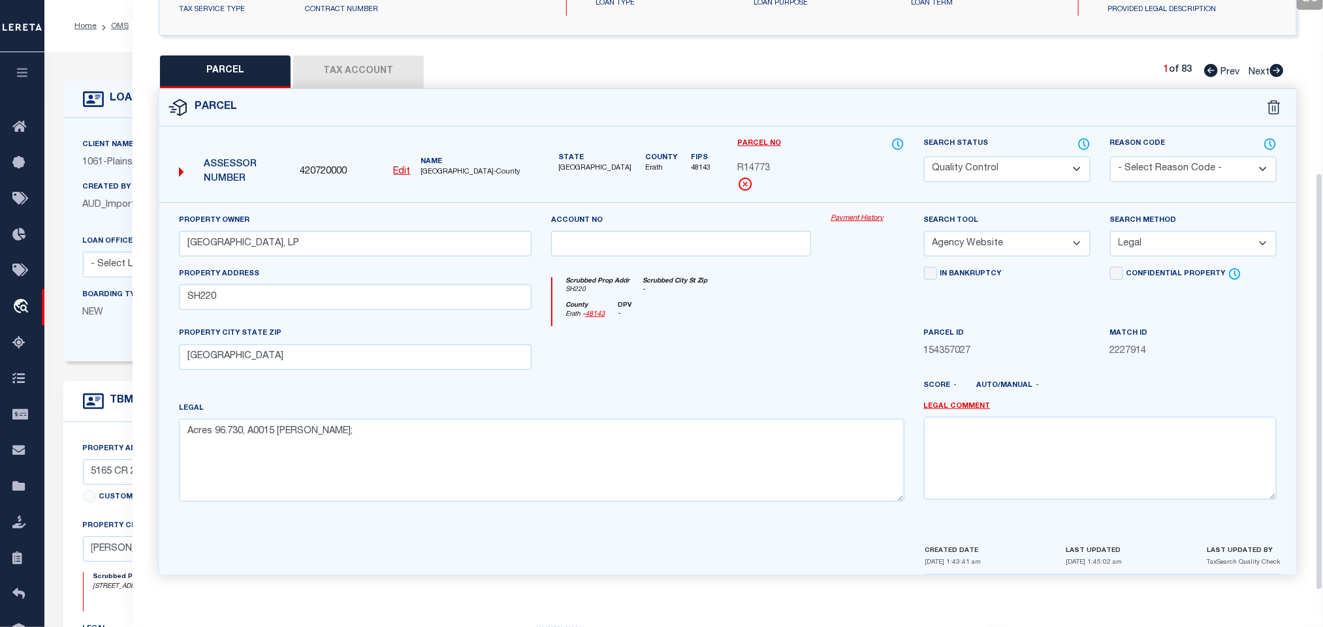
click span "420720000"
copy span "420720000"
click div "Client Name 1061 - Plains Capital Customer Name 1061 - [GEOGRAPHIC_DATA] 360"
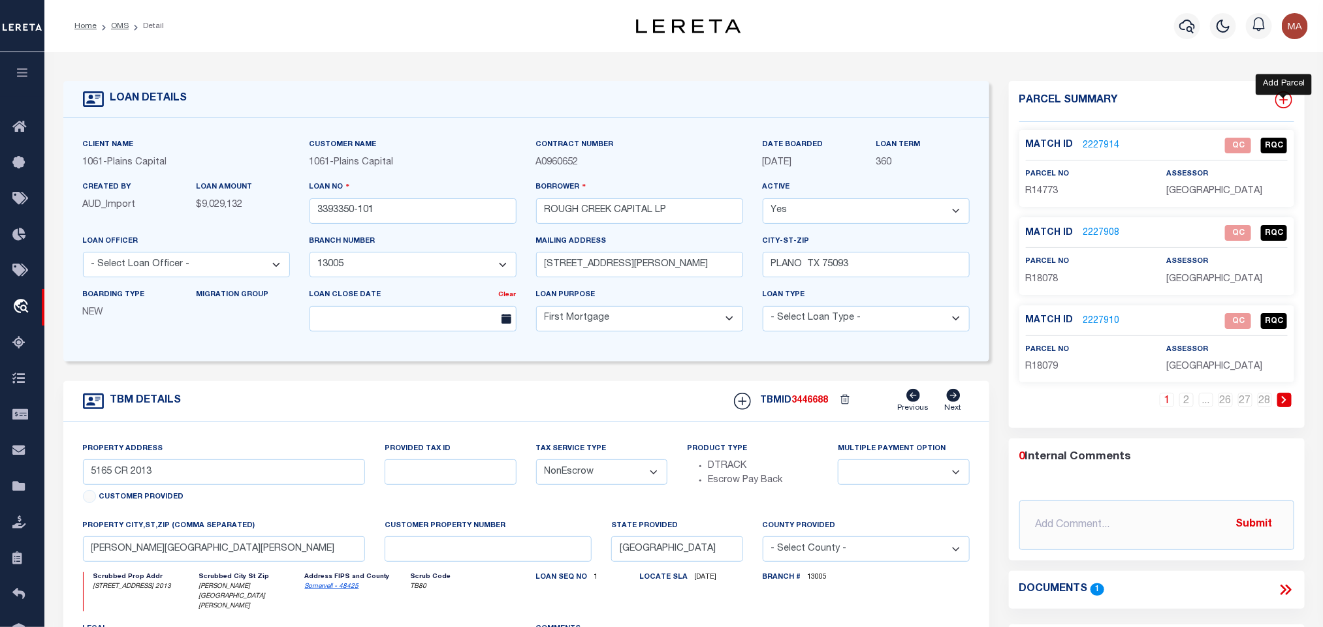
click icon
select select "IP"
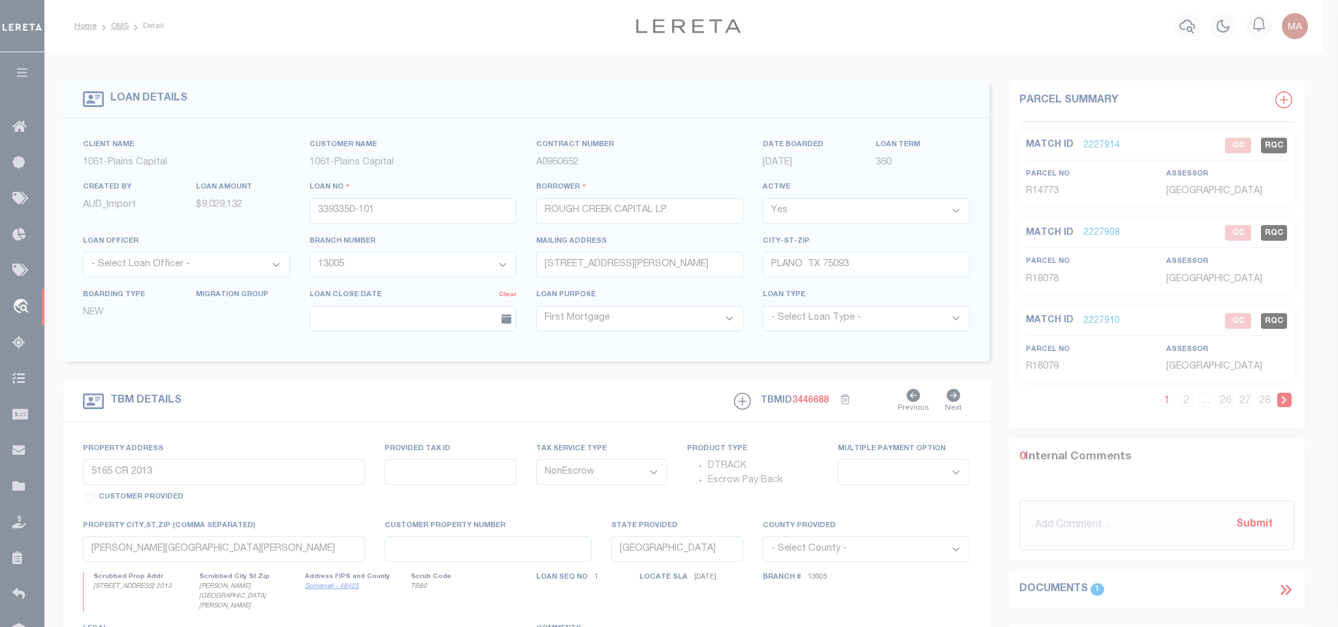
type textarea "-"
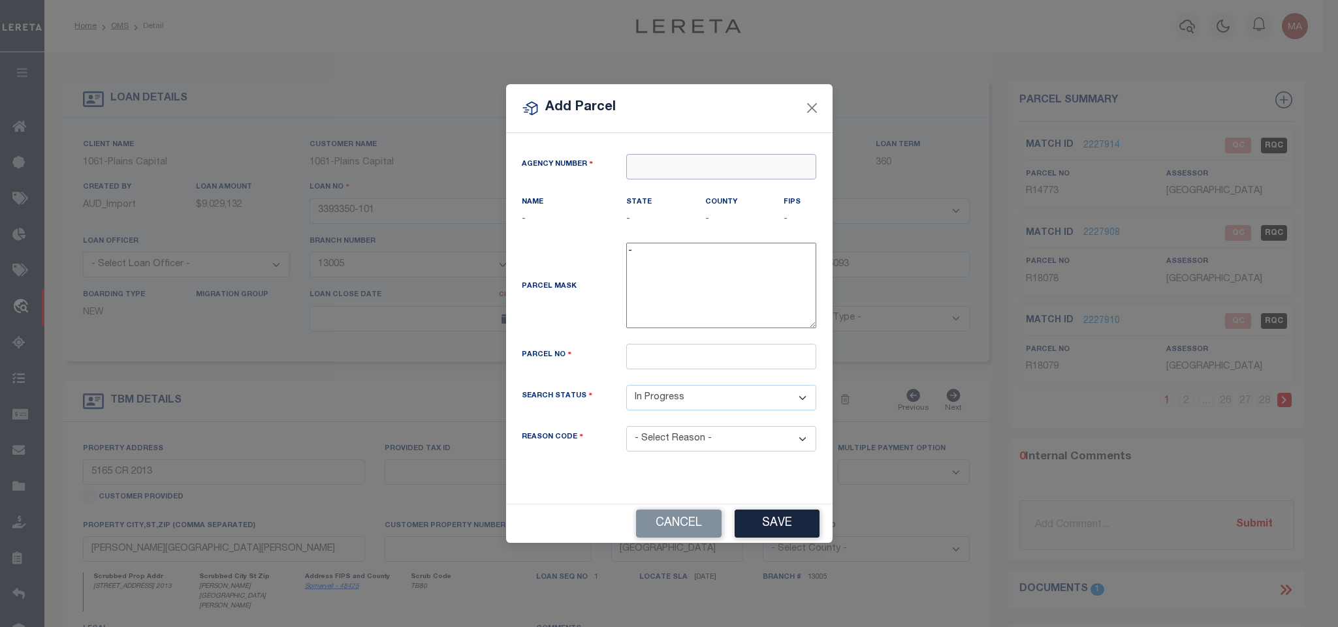
click input "text"
paste input "420720000"
type input "420720000"
click div "420720000 : ERATH COUNTY"
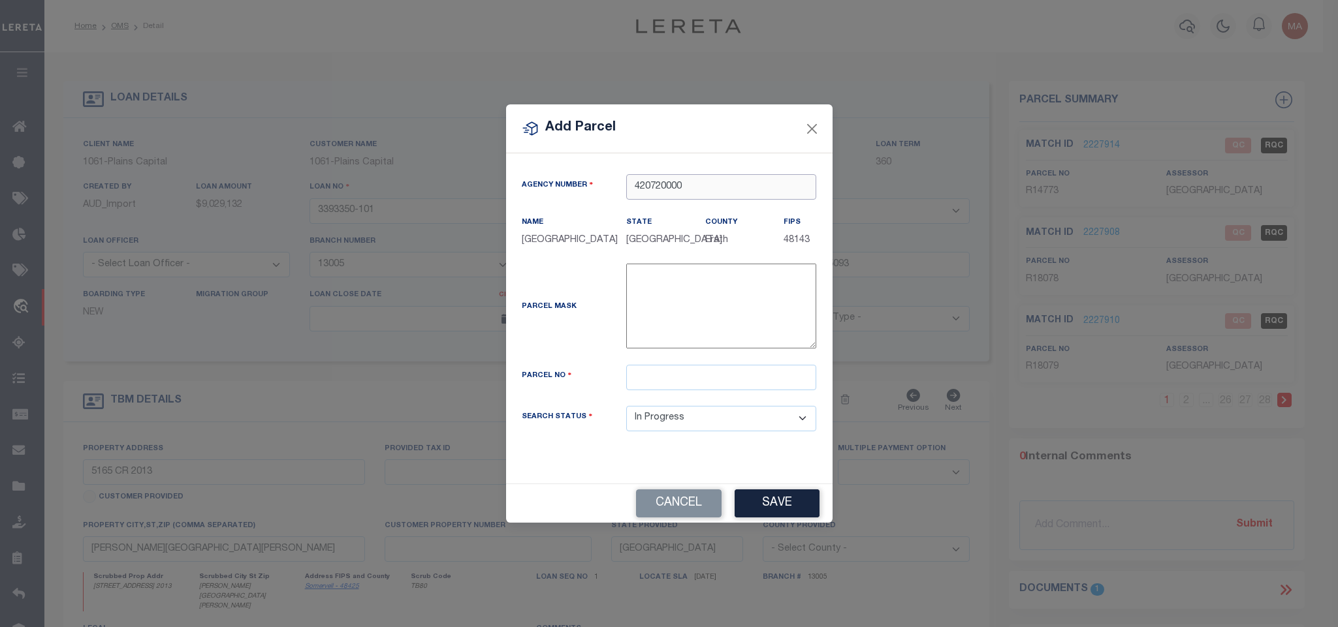
type input "420720000"
click input "text"
paste input "16647"
type input "R16647"
click button "Save"
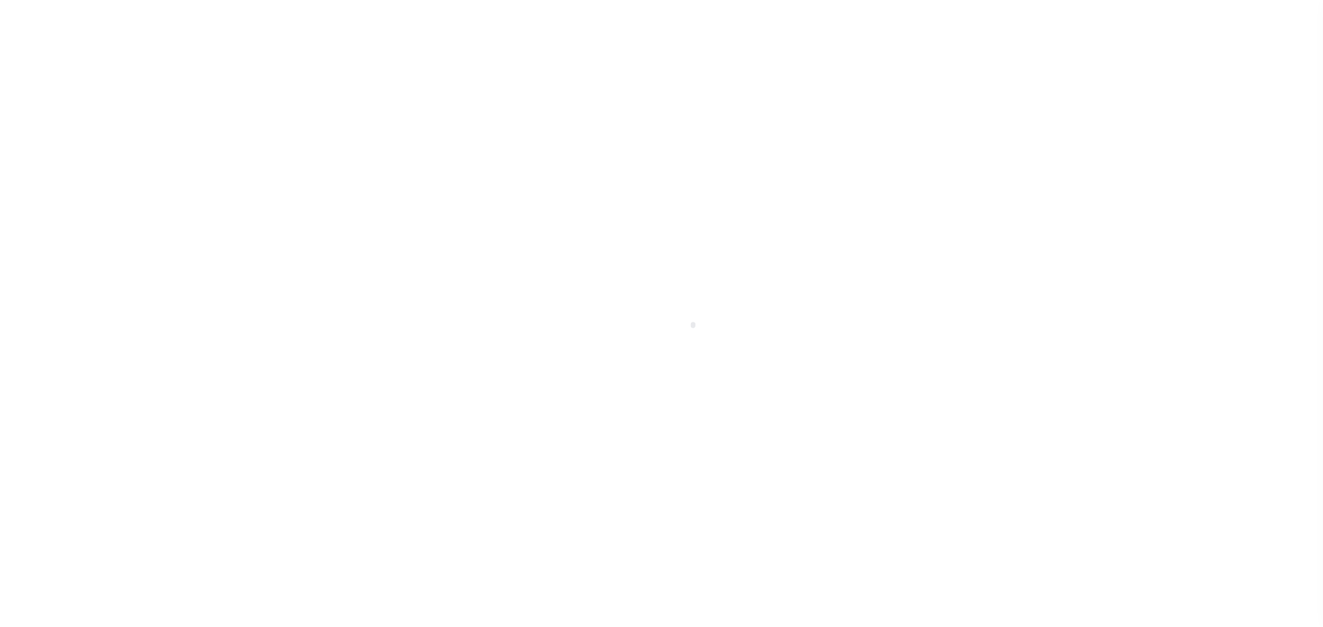
type input "3393350-101"
type input "ROUGH CREEK CAPITAL LP"
select select
type input "[STREET_ADDRESS][PERSON_NAME]"
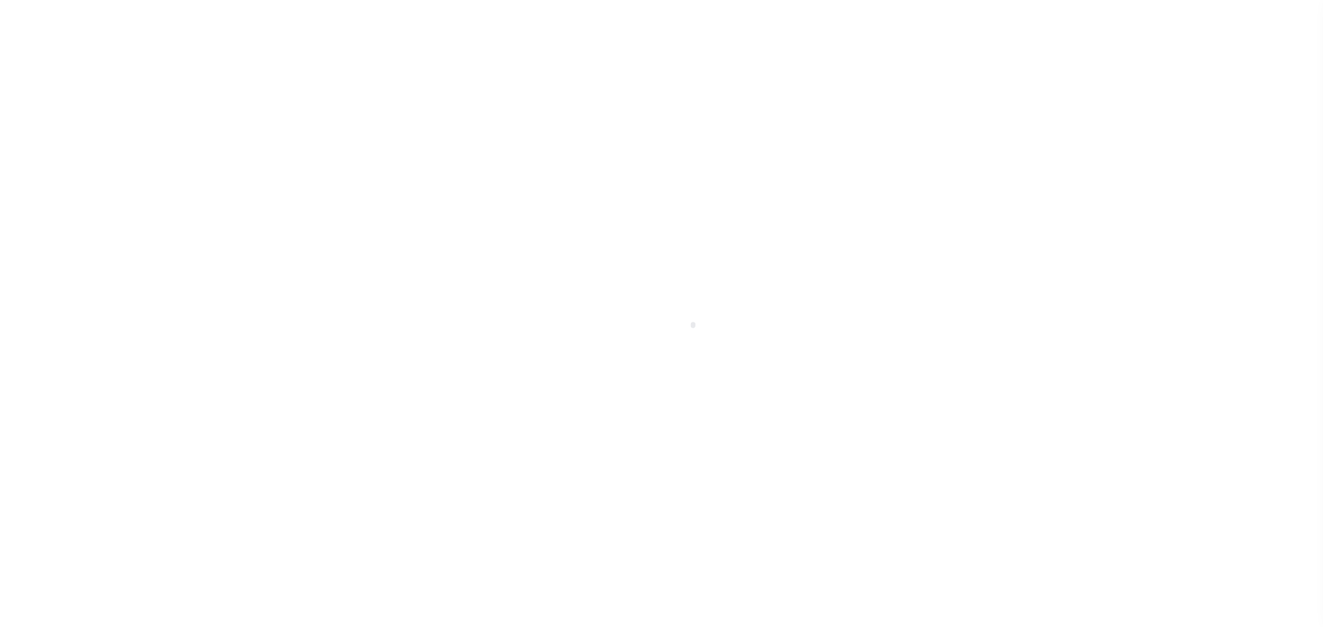
type input "PLANO TX 75093"
select select "10"
select select "NonEscrow"
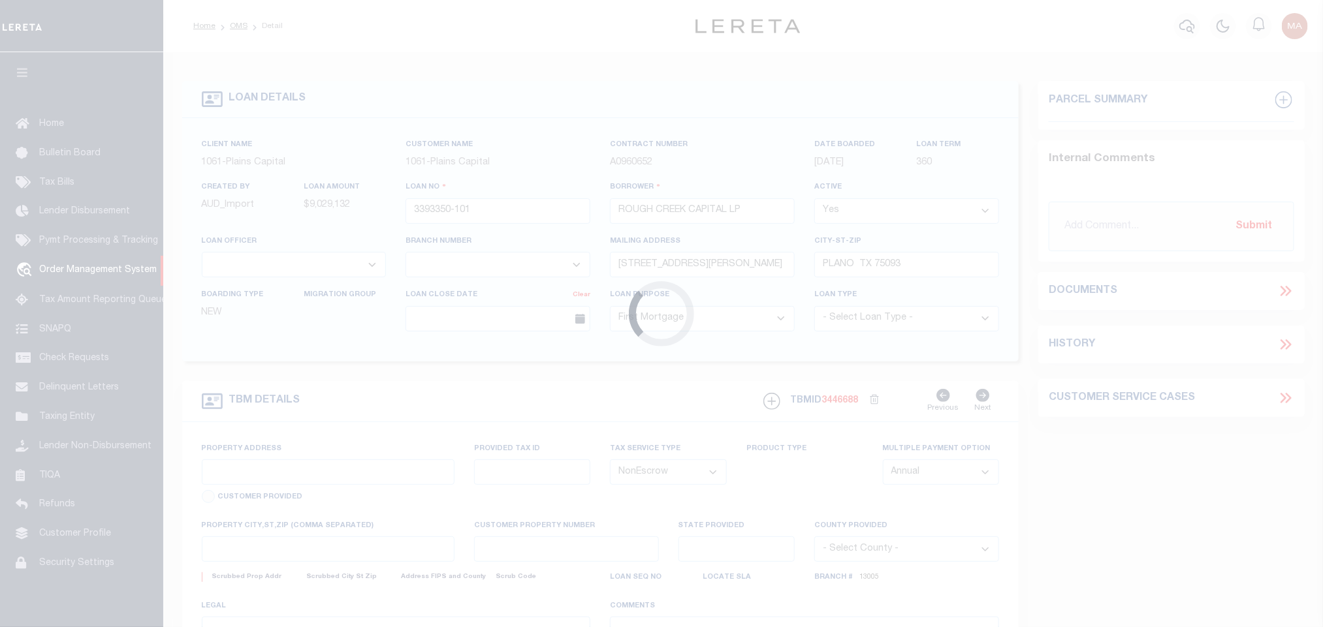
type input "5165 CR 2013"
select select
type input "[PERSON_NAME][GEOGRAPHIC_DATA][PERSON_NAME]"
type input "[GEOGRAPHIC_DATA]"
select select
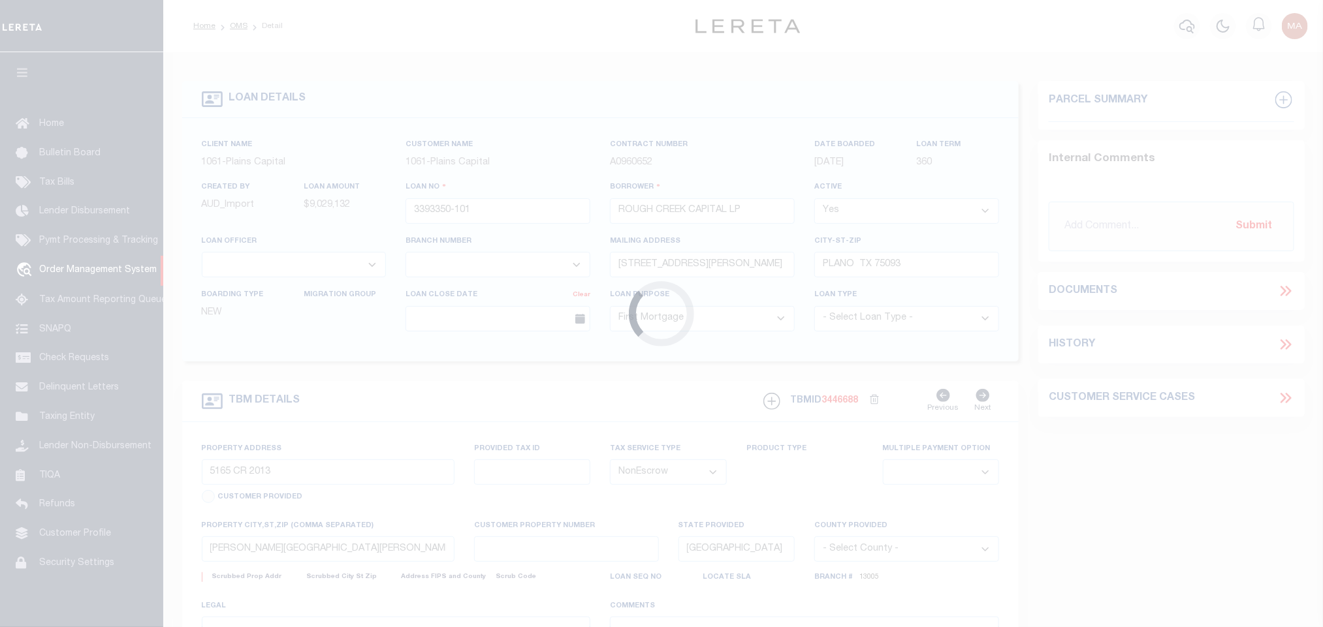
type textarea "8430.836 ACRES IN [PERSON_NAME] SURV ABS 6 88, [PERSON_NAME]"
select select "1444"
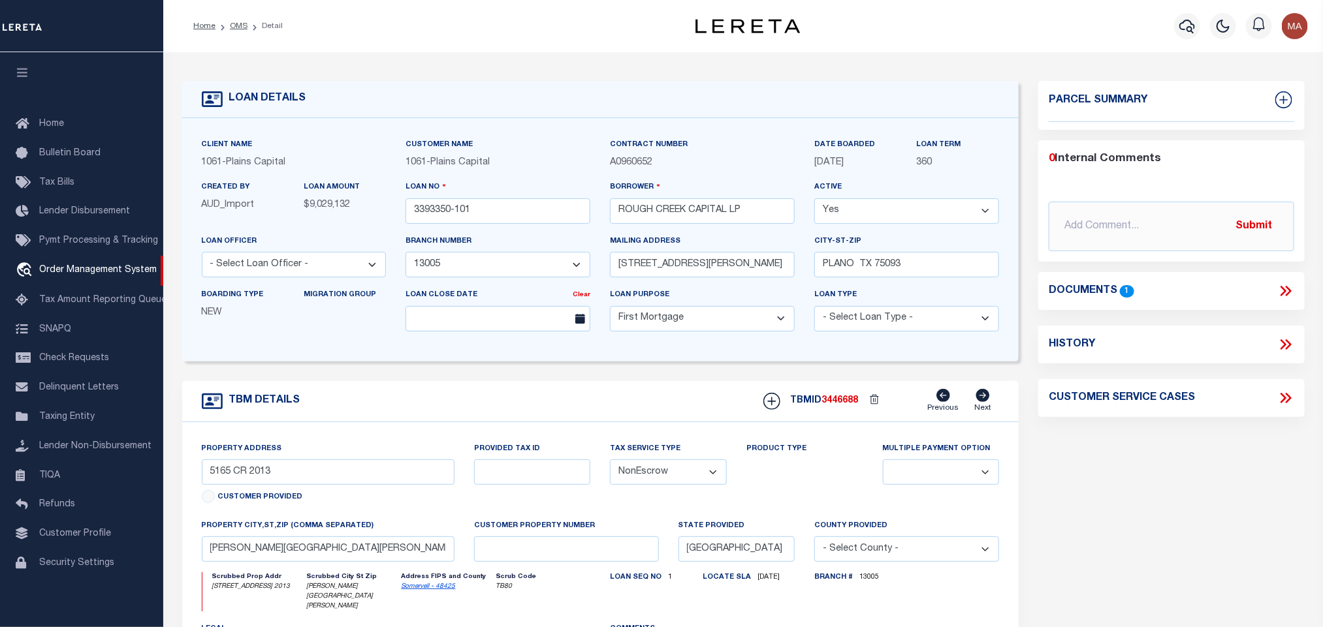
click at [24, 73] on icon "button" at bounding box center [22, 73] width 15 height 12
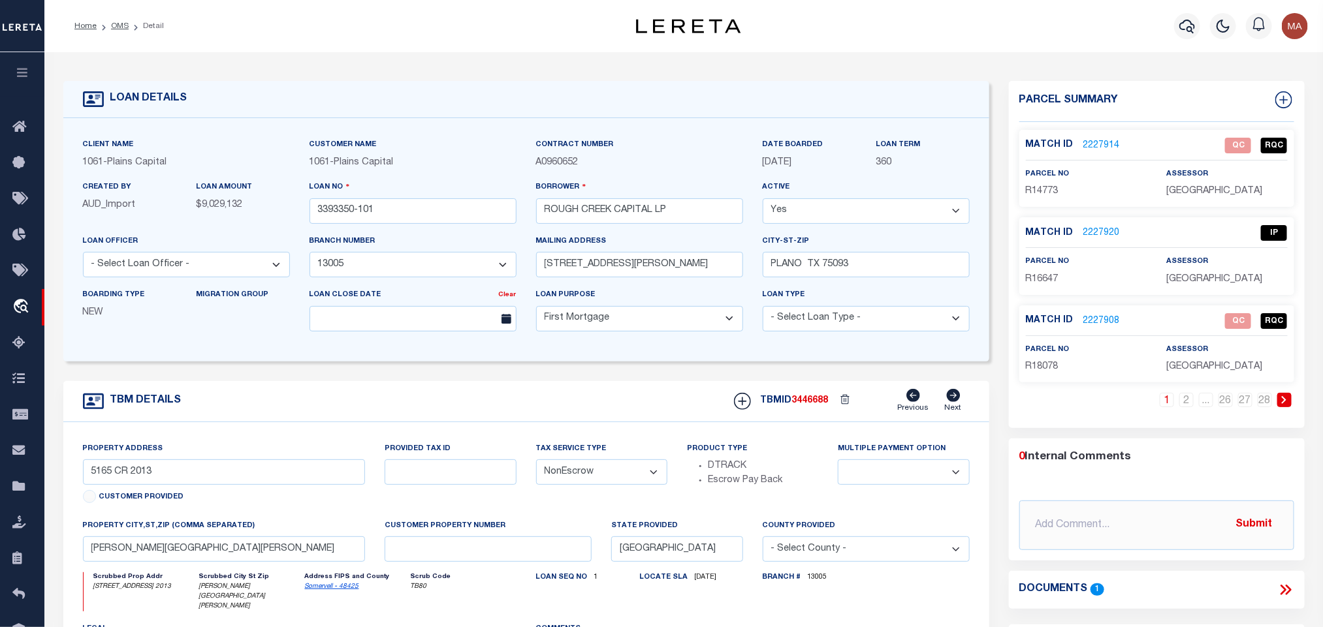
click at [1093, 230] on link "2227920" at bounding box center [1101, 234] width 37 height 14
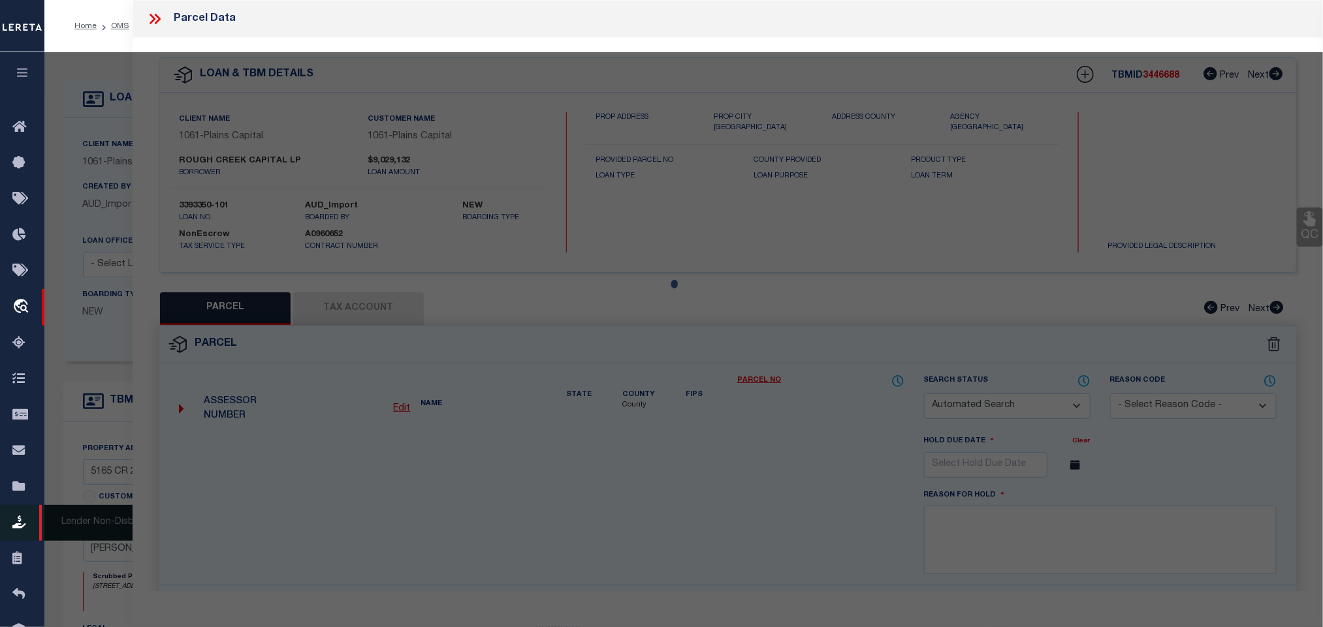
checkbox input "false"
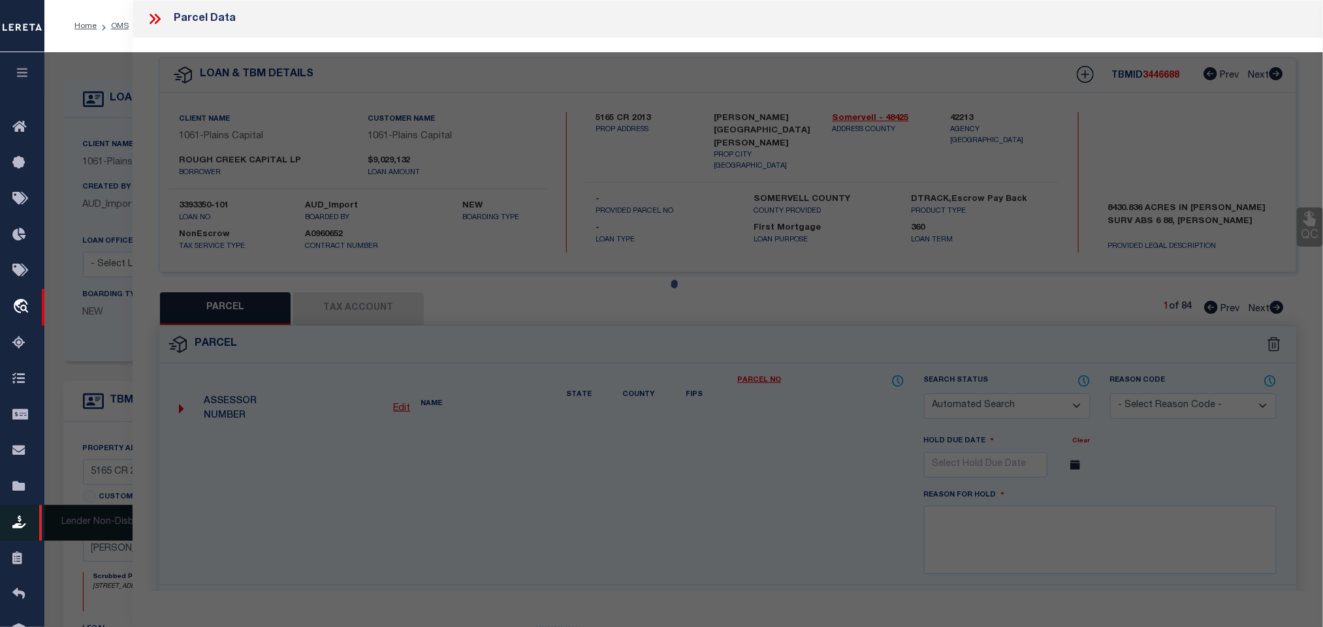
select select "IP"
type input "[GEOGRAPHIC_DATA], LP"
type input "1097 PR1263 OFF SH220"
checkbox input "false"
type input "[GEOGRAPHIC_DATA]"
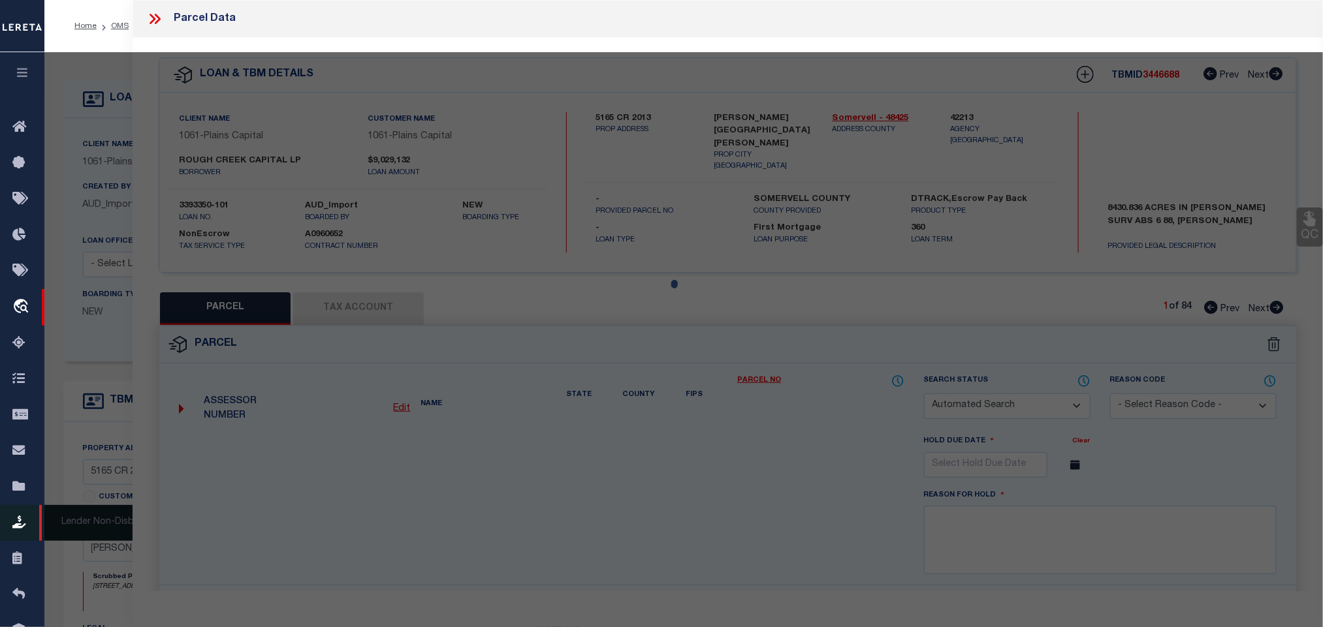
type textarea "Acres 2941.016, A0131 CAYETAN AGAPITO; HOUSE & BARNS"
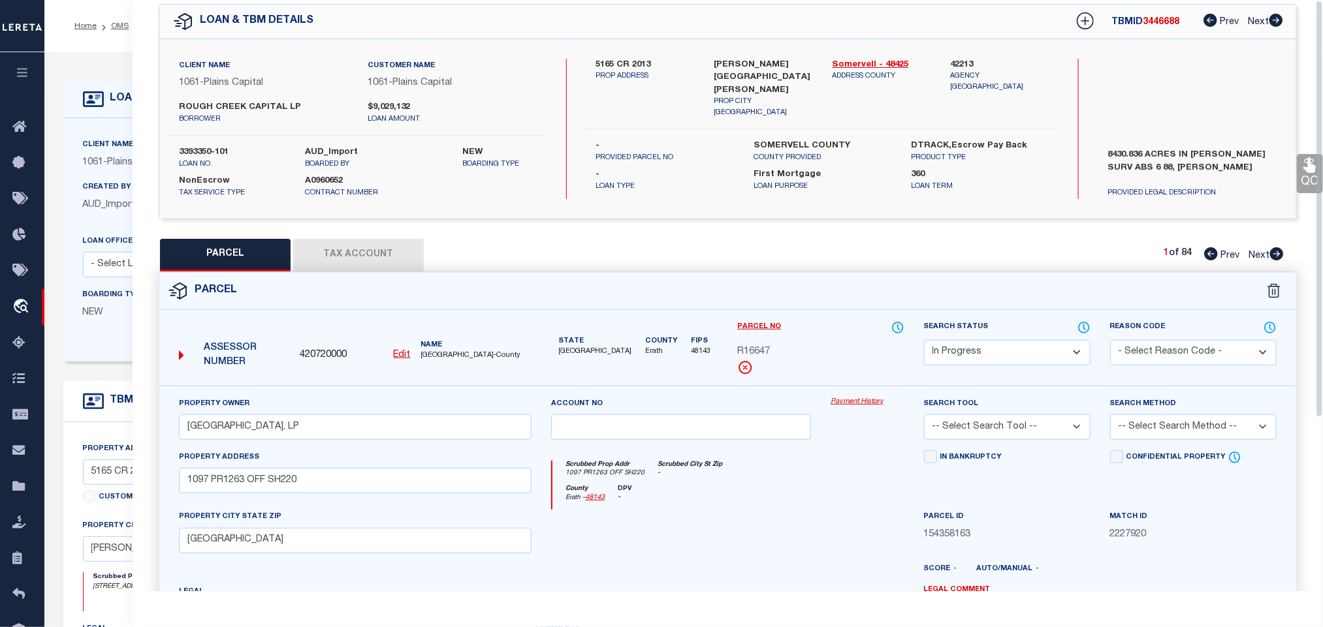
scroll to position [98, 0]
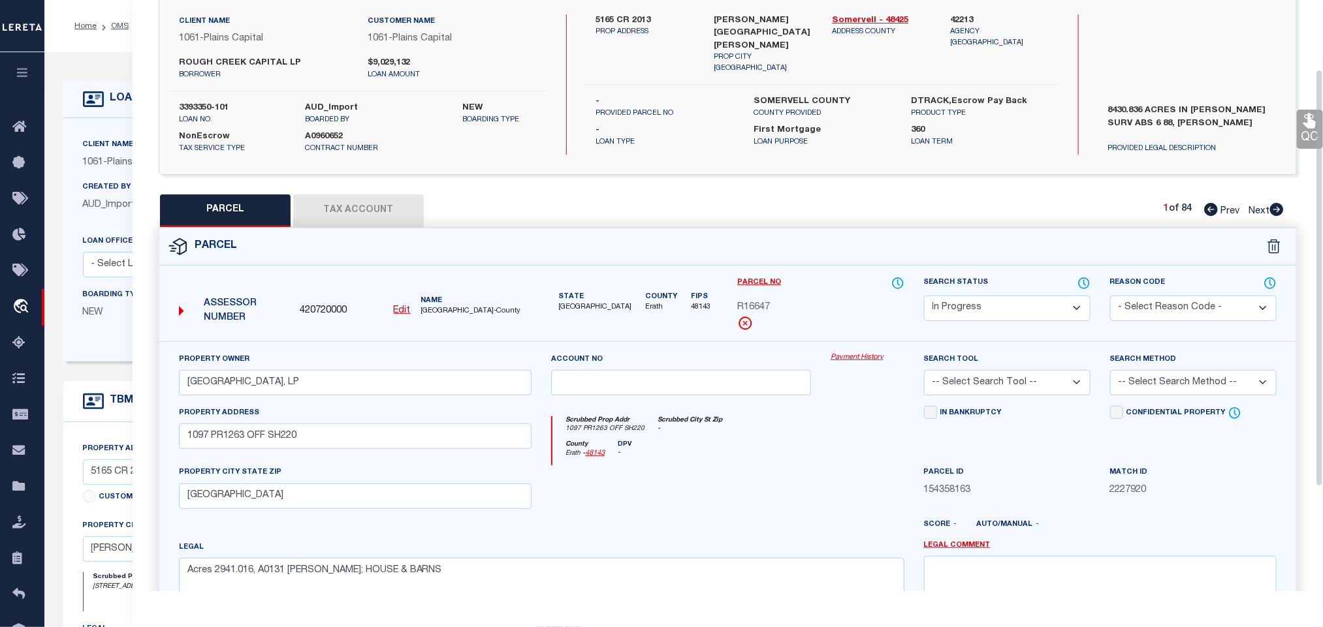
click at [1018, 375] on select "-- Select Search Tool -- 3rd Party Website Agency File Agency Website ATLS CNV-…" at bounding box center [1007, 382] width 166 height 25
select select "AGW"
click at [924, 374] on select "-- Select Search Tool -- 3rd Party Website Agency File Agency Website ATLS CNV-…" at bounding box center [1007, 382] width 166 height 25
drag, startPoint x: 1144, startPoint y: 382, endPoint x: 1144, endPoint y: 396, distance: 13.7
click at [1144, 382] on select "-- Select Search Method -- Property Address Legal Liability Info Provided" at bounding box center [1193, 382] width 166 height 25
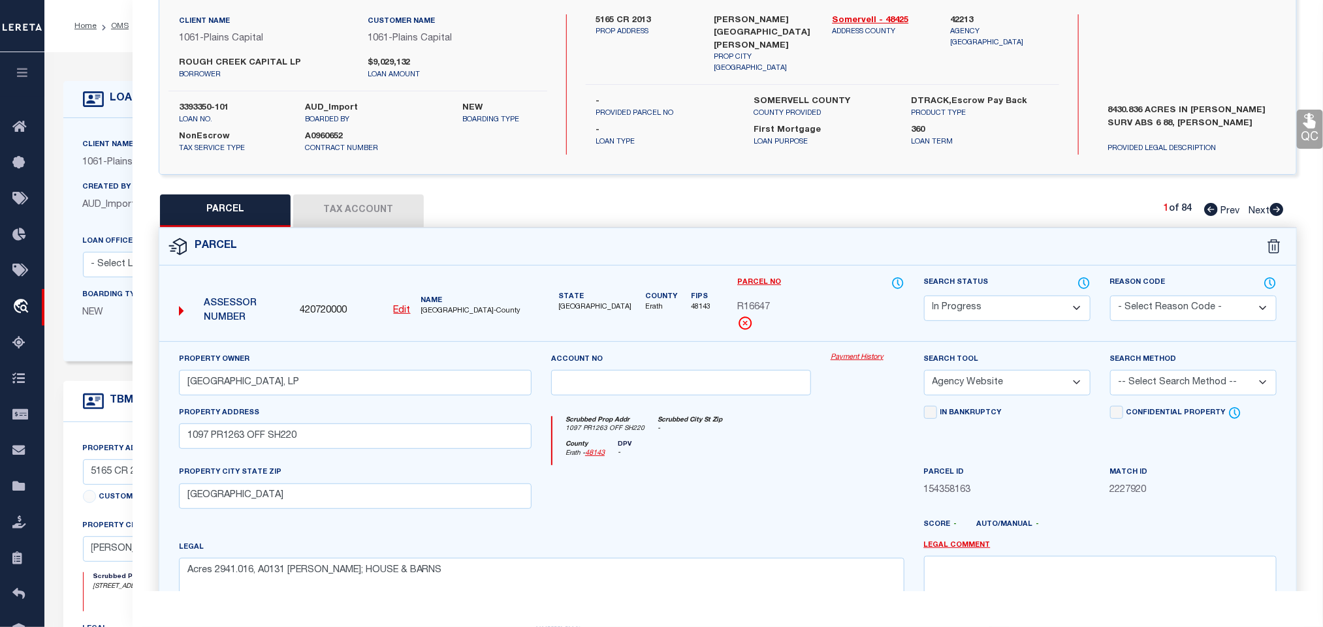
select select "LEG"
click at [1110, 374] on select "-- Select Search Method -- Property Address Legal Liability Info Provided" at bounding box center [1193, 382] width 166 height 25
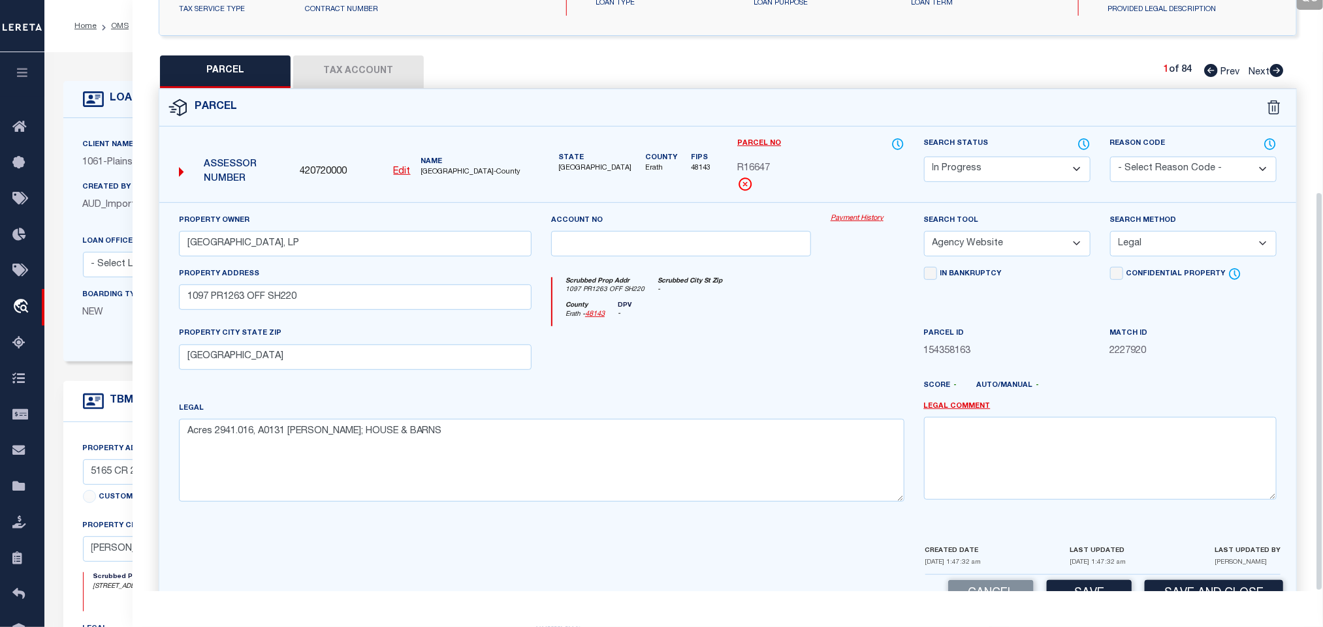
scroll to position [284, 0]
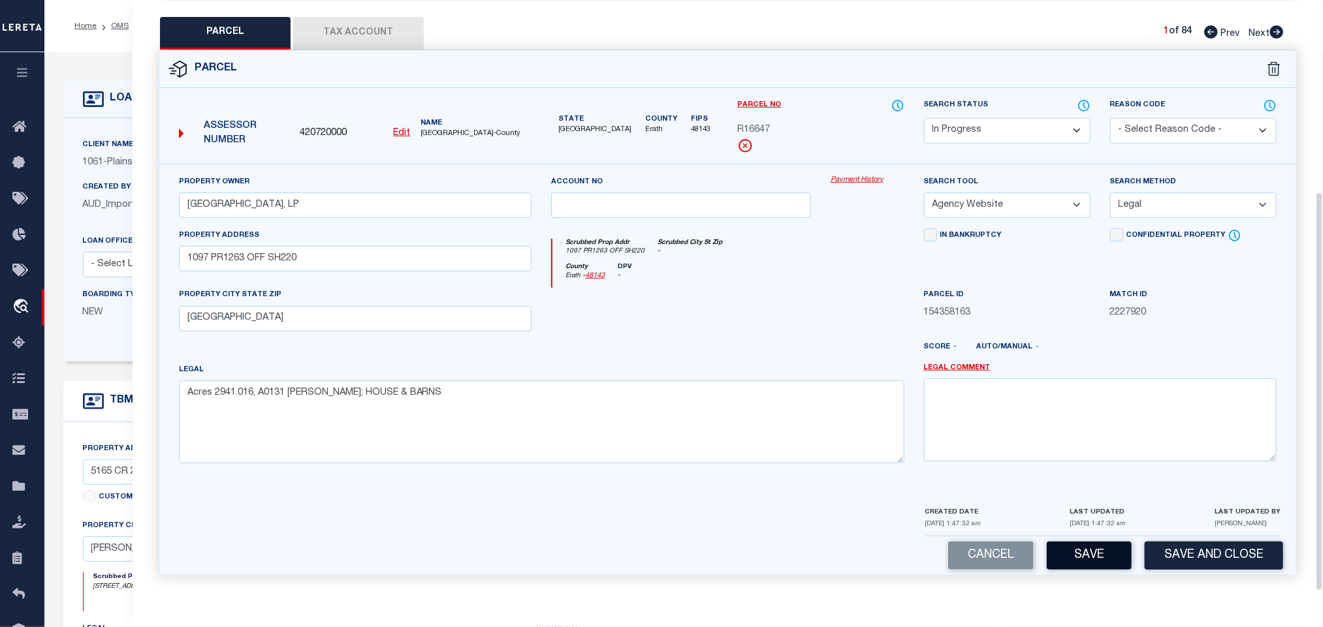
click at [1089, 549] on button "Save" at bounding box center [1088, 556] width 85 height 28
click at [359, 26] on button "Tax Account" at bounding box center [358, 33] width 131 height 33
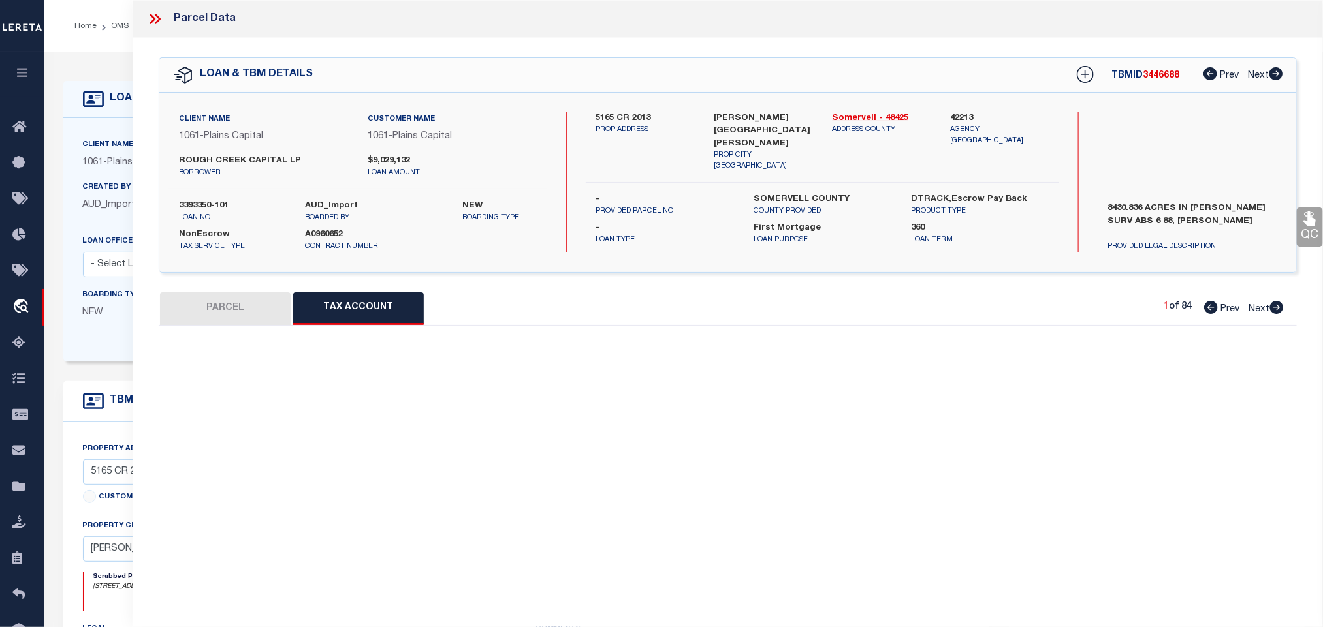
scroll to position [0, 0]
select select "AS"
select select
checkbox input "false"
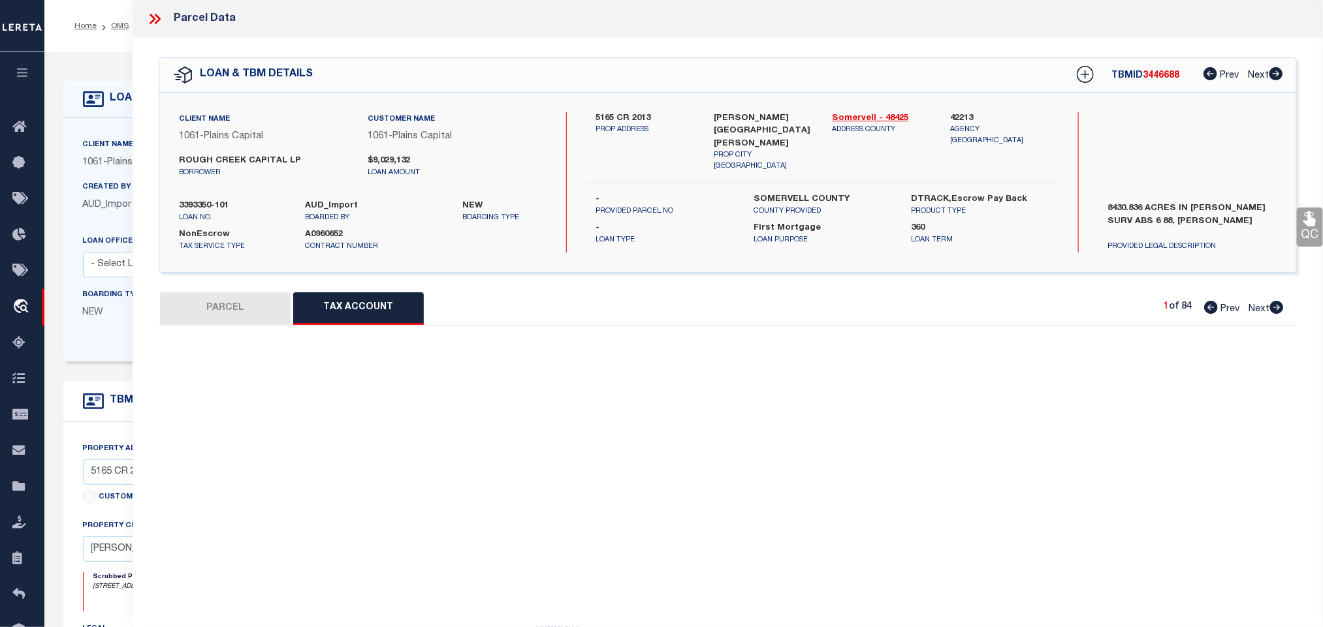
checkbox input "false"
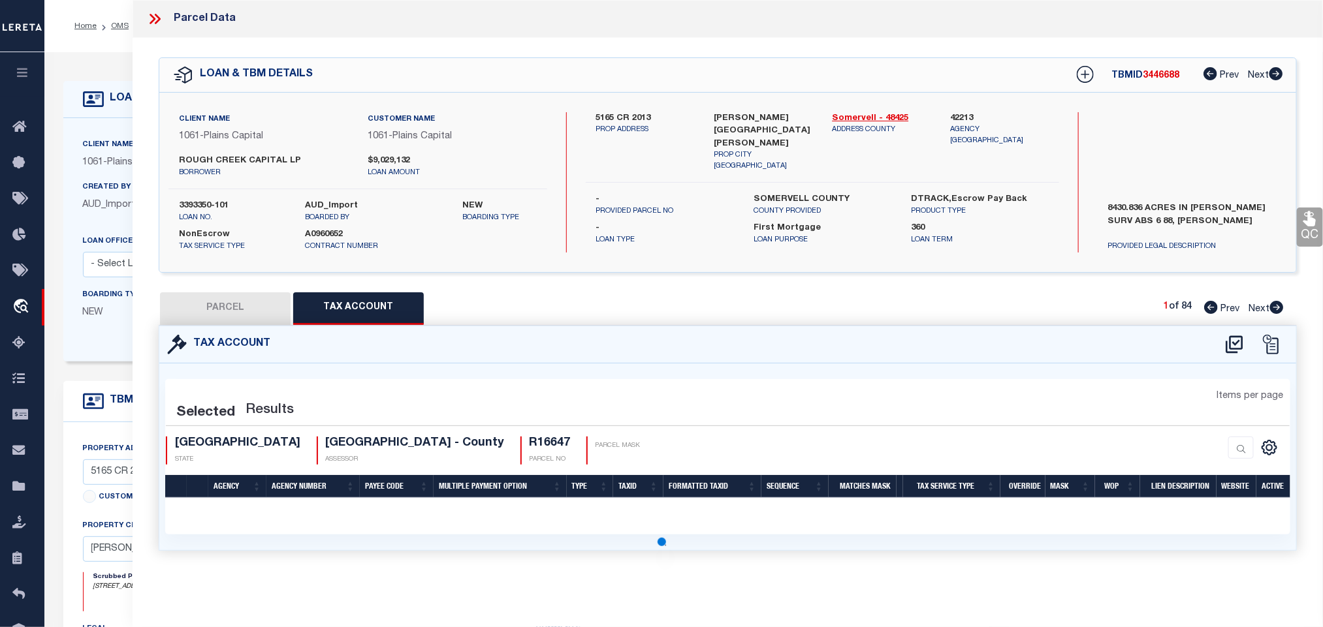
select select "IP"
type input "ROUGH CREEK CHALK MOUNTAIN, LP"
select select "AGW"
select select "LEG"
type input "1097 PR1263 OFF SH220"
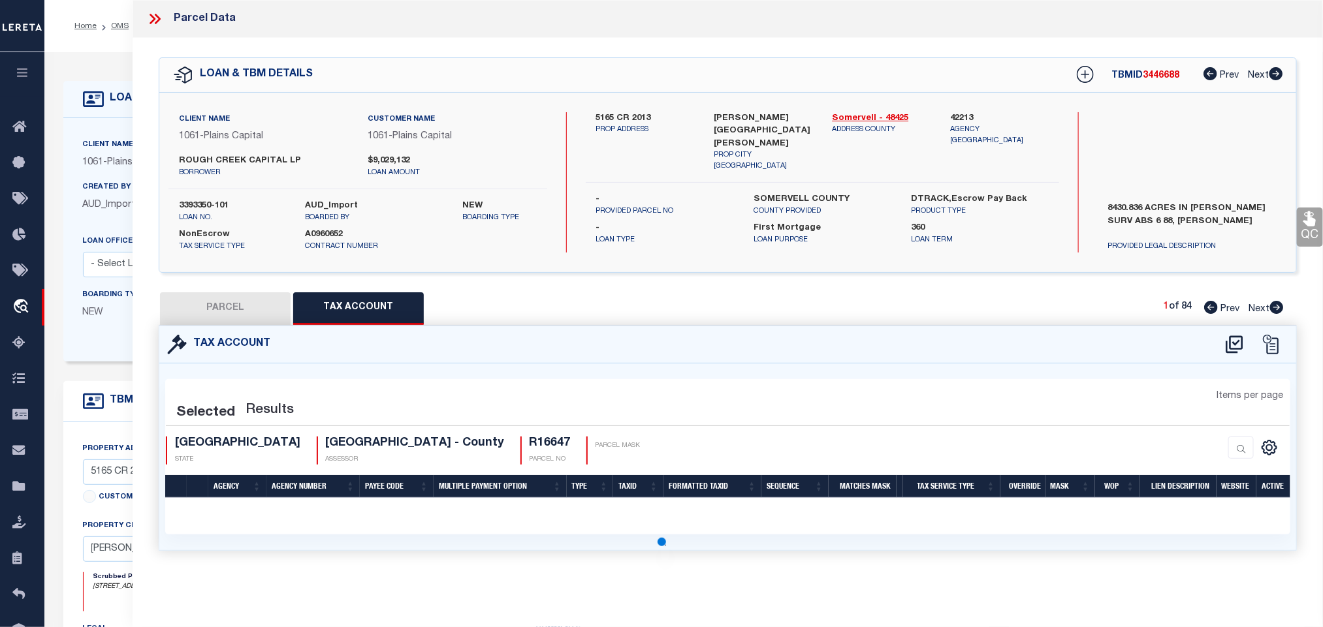
type input "[GEOGRAPHIC_DATA]"
type textarea "Acres 2941.016, A0131 CAYETAN AGAPITO; HOUSE & BARNS"
select select "100"
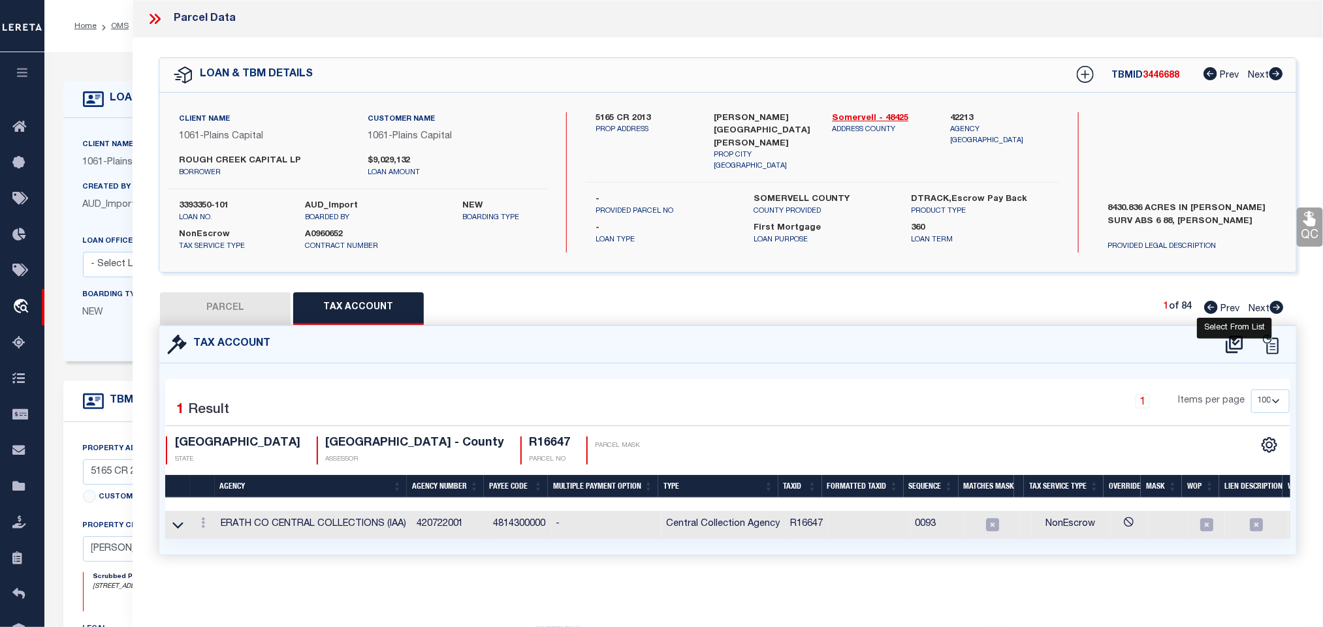
click at [1236, 343] on icon at bounding box center [1234, 344] width 22 height 21
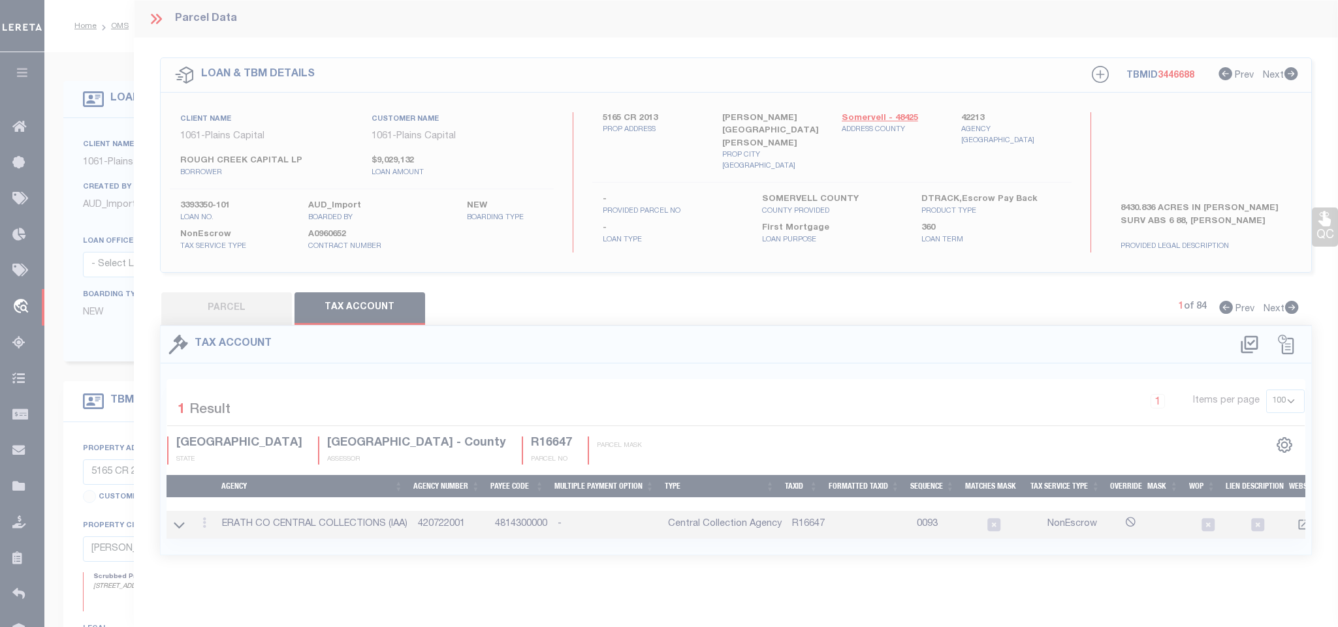
select select "200"
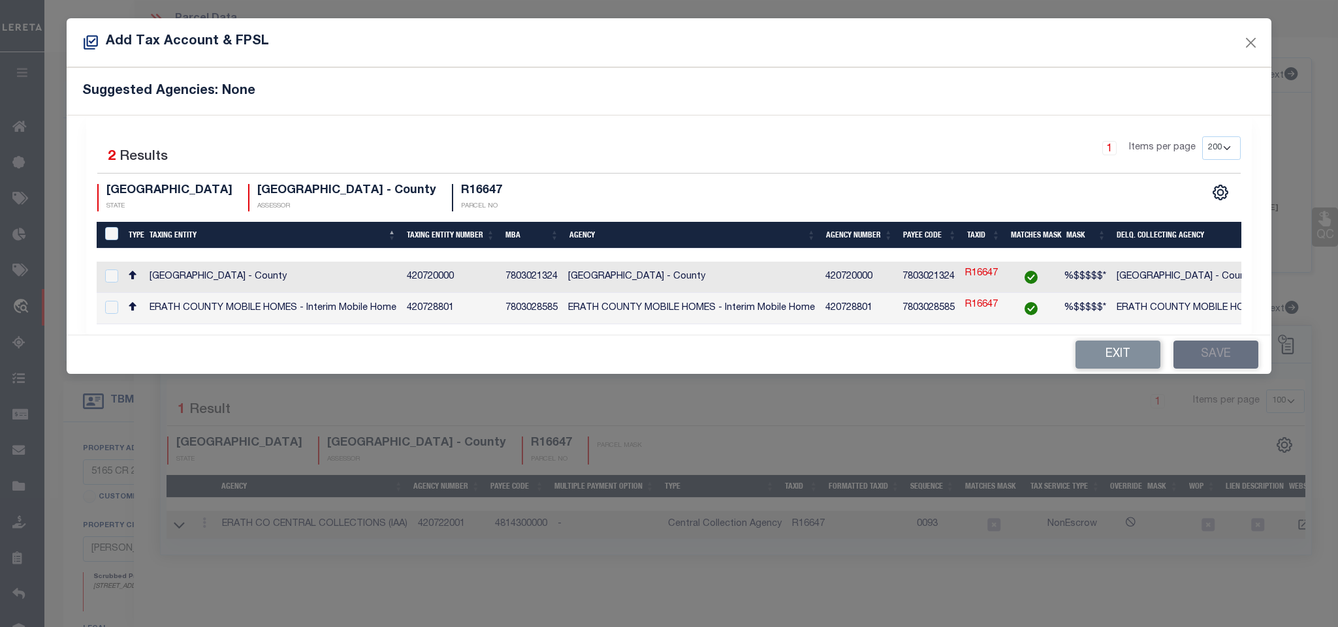
click at [1218, 269] on td "[GEOGRAPHIC_DATA] - County" at bounding box center [1239, 277] width 257 height 31
checkbox input "true"
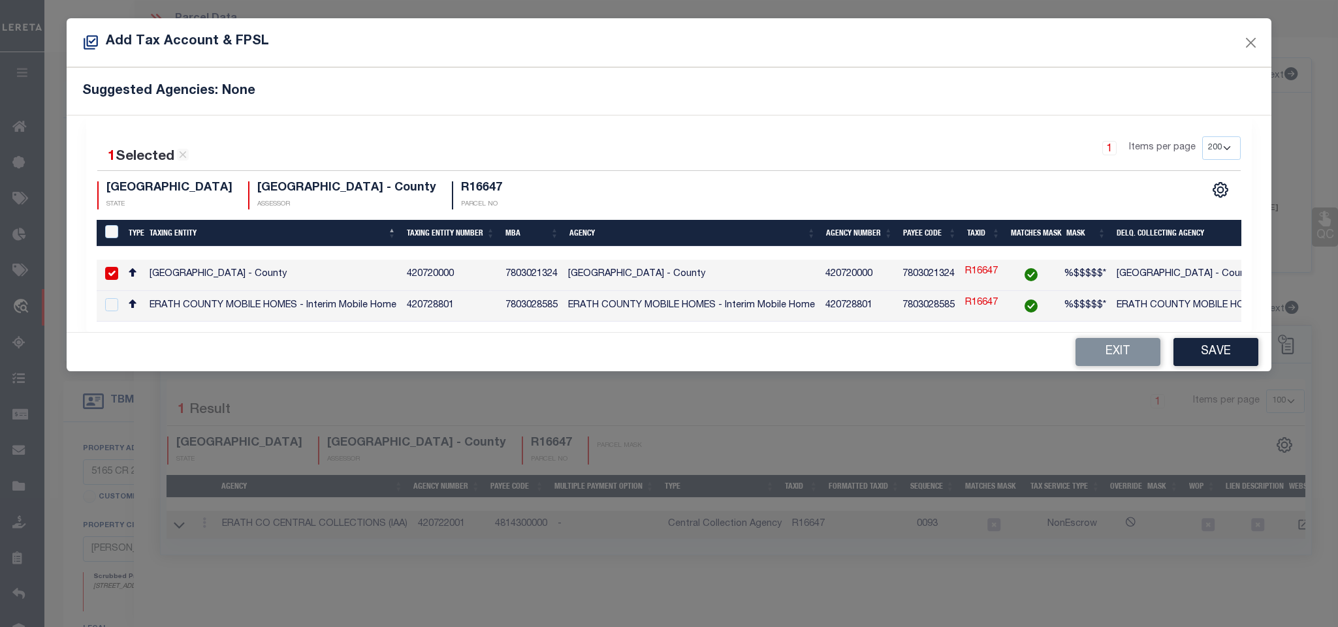
click at [1218, 345] on div "Exit Save" at bounding box center [669, 352] width 1204 height 39
click at [1216, 361] on button "Save" at bounding box center [1215, 352] width 85 height 28
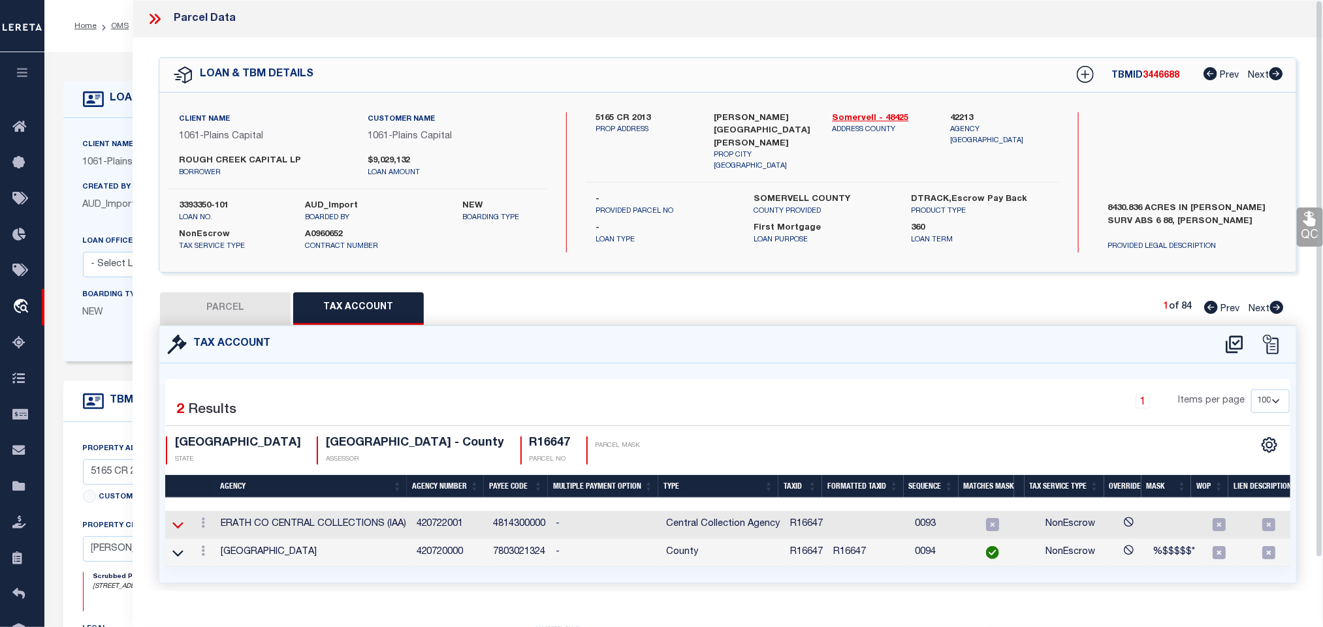
click at [180, 529] on icon at bounding box center [177, 525] width 11 height 14
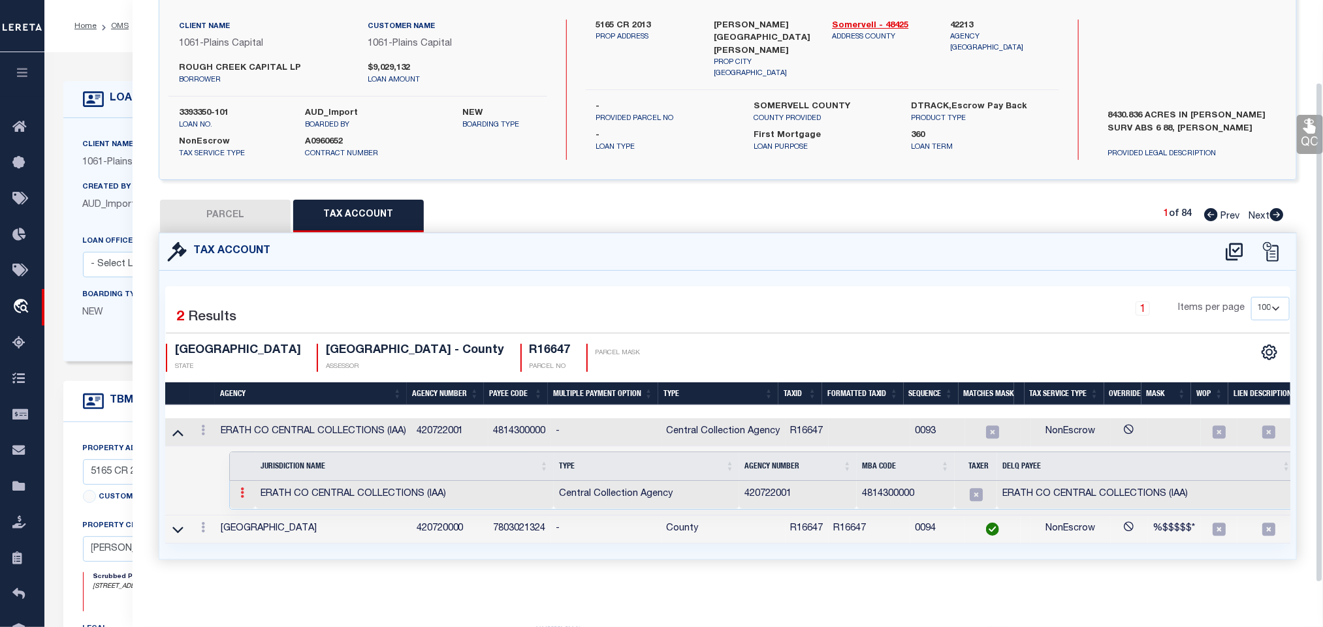
click at [241, 494] on icon at bounding box center [242, 493] width 4 height 10
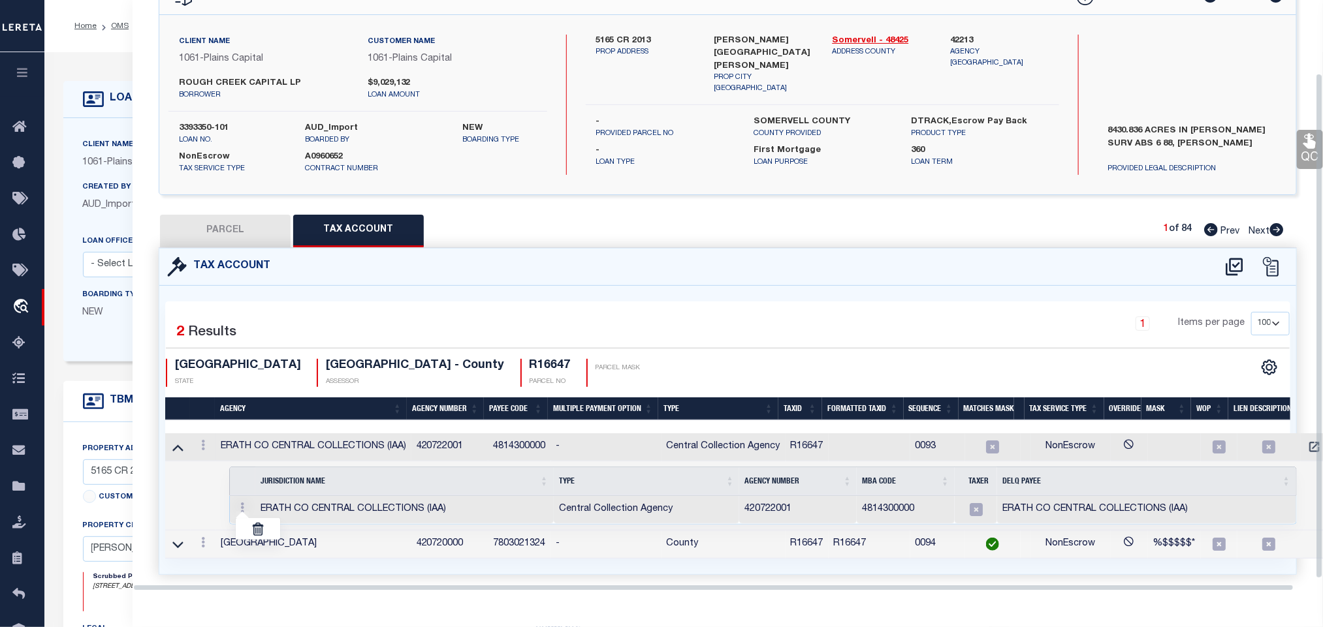
scroll to position [85, 0]
click at [259, 521] on link at bounding box center [258, 529] width 44 height 22
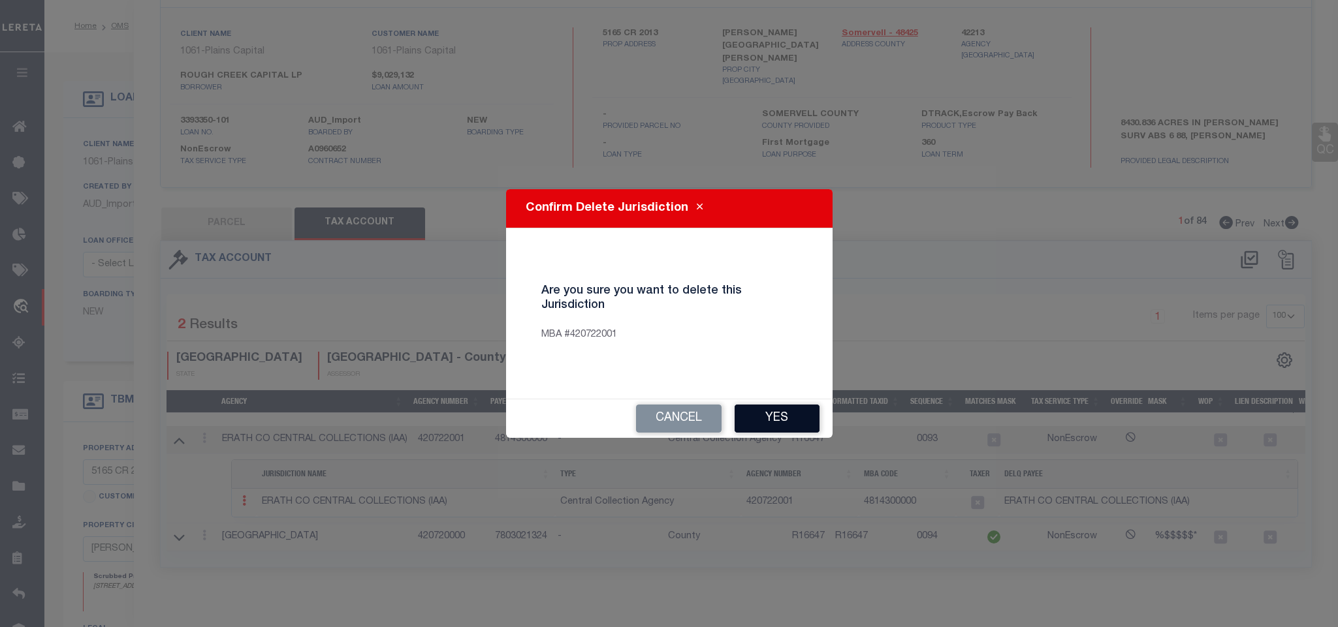
click at [801, 421] on button "Yes" at bounding box center [776, 419] width 85 height 28
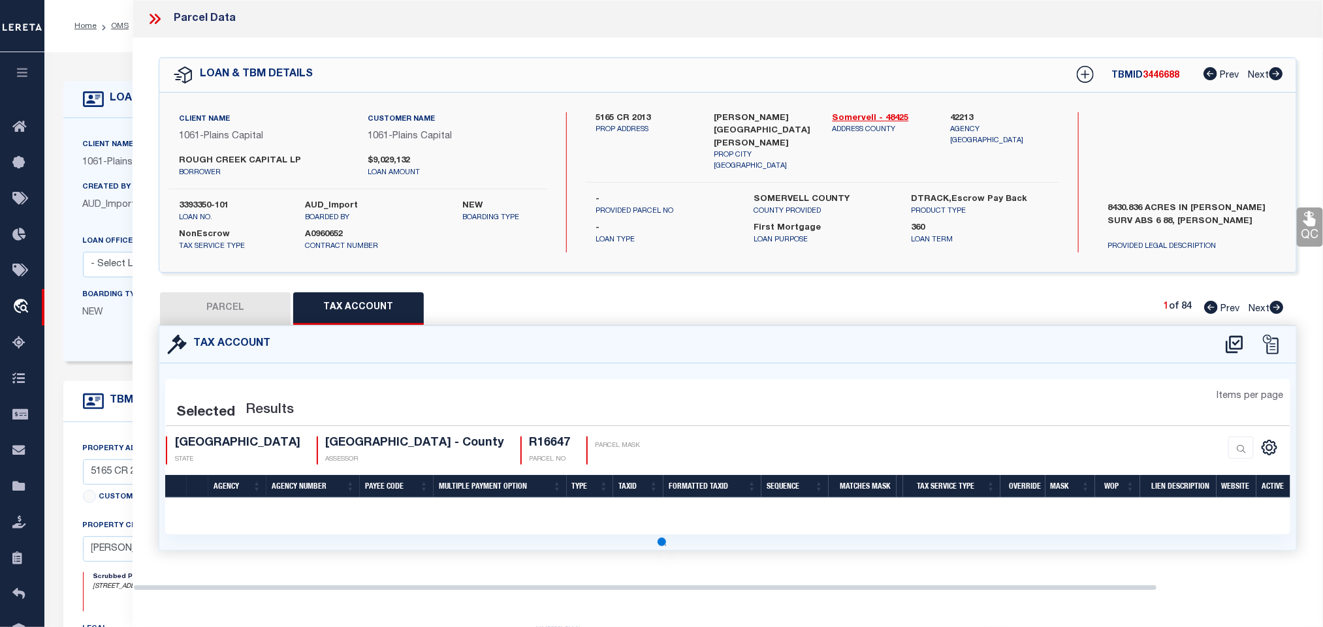
scroll to position [0, 0]
select select "100"
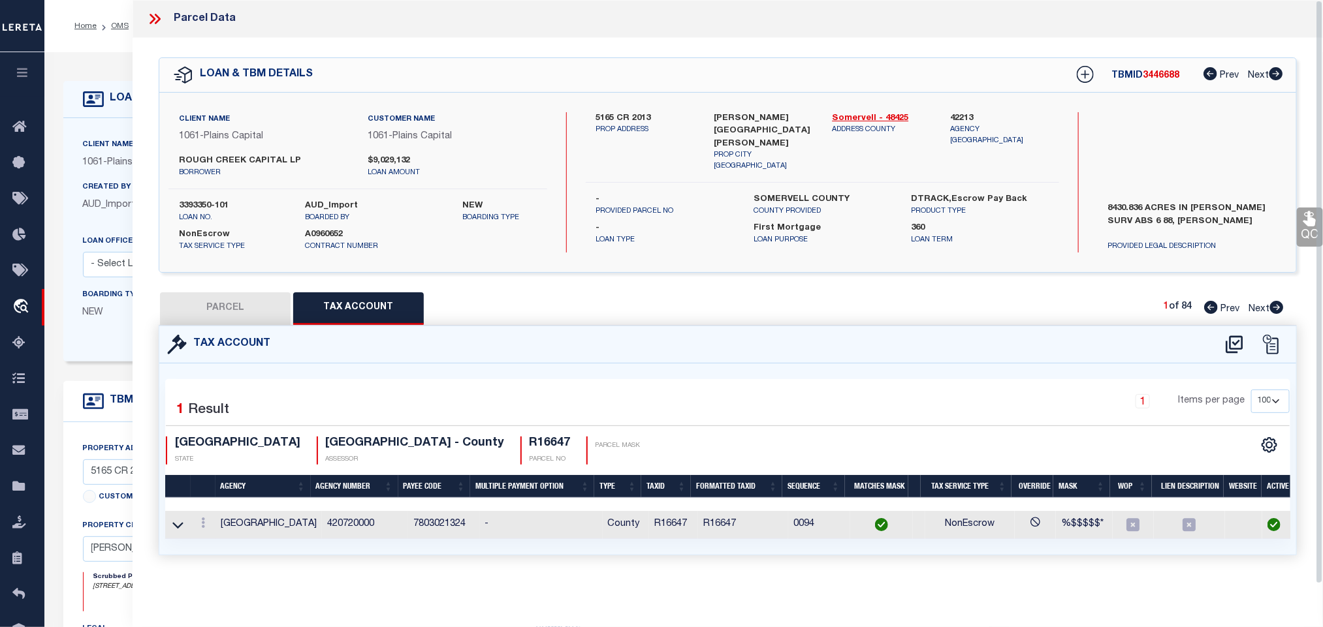
click at [234, 296] on button "PARCEL" at bounding box center [225, 308] width 131 height 33
select select "AS"
select select
checkbox input "false"
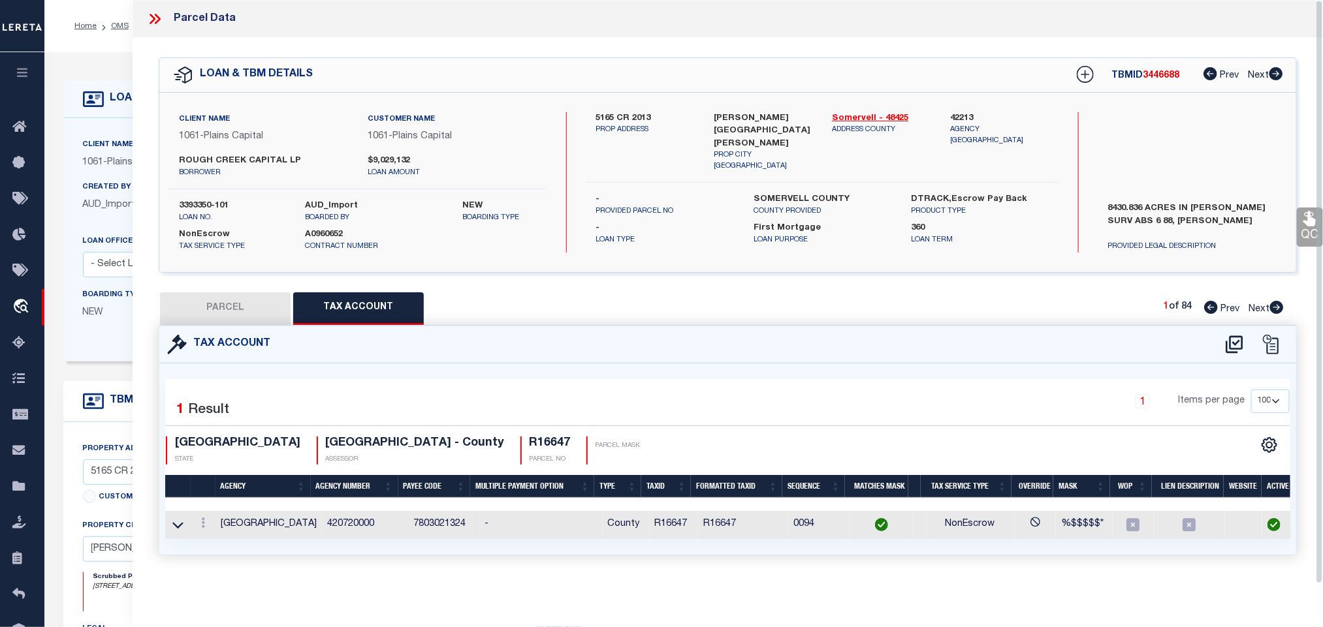
checkbox input "false"
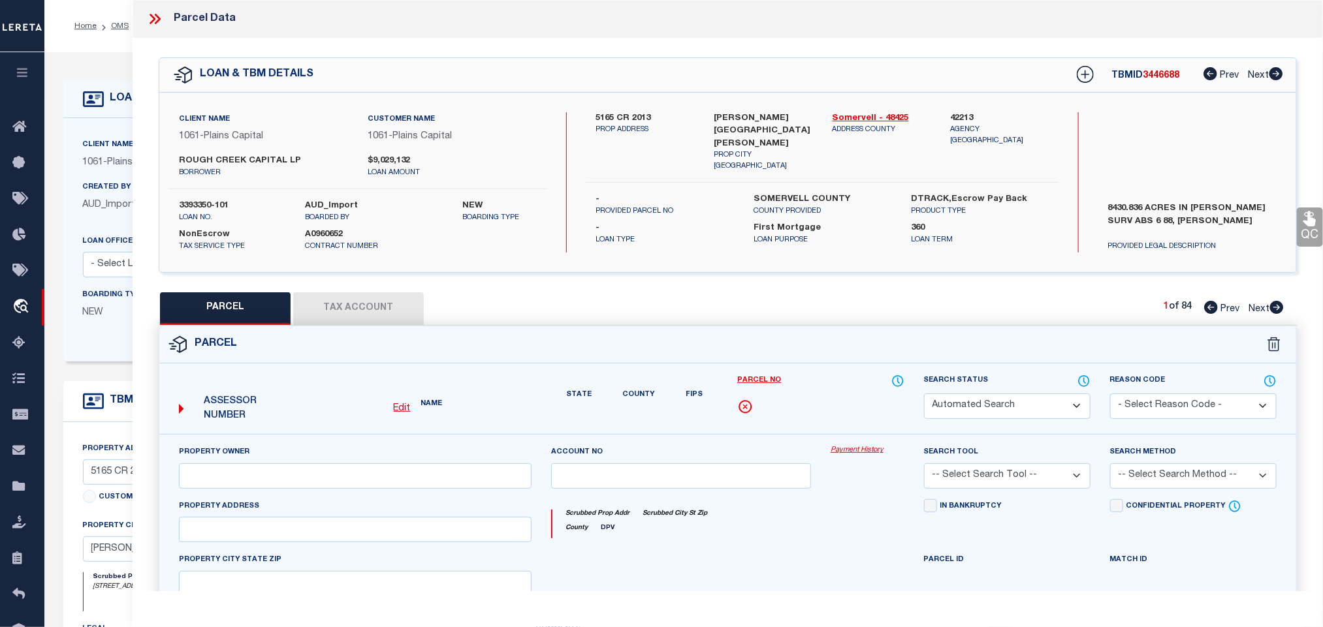
select select "IP"
type input "ROUGH CREEK CHALK MOUNTAIN, LP"
select select "AGW"
select select "LEG"
type input "1097 PR1263 OFF SH220"
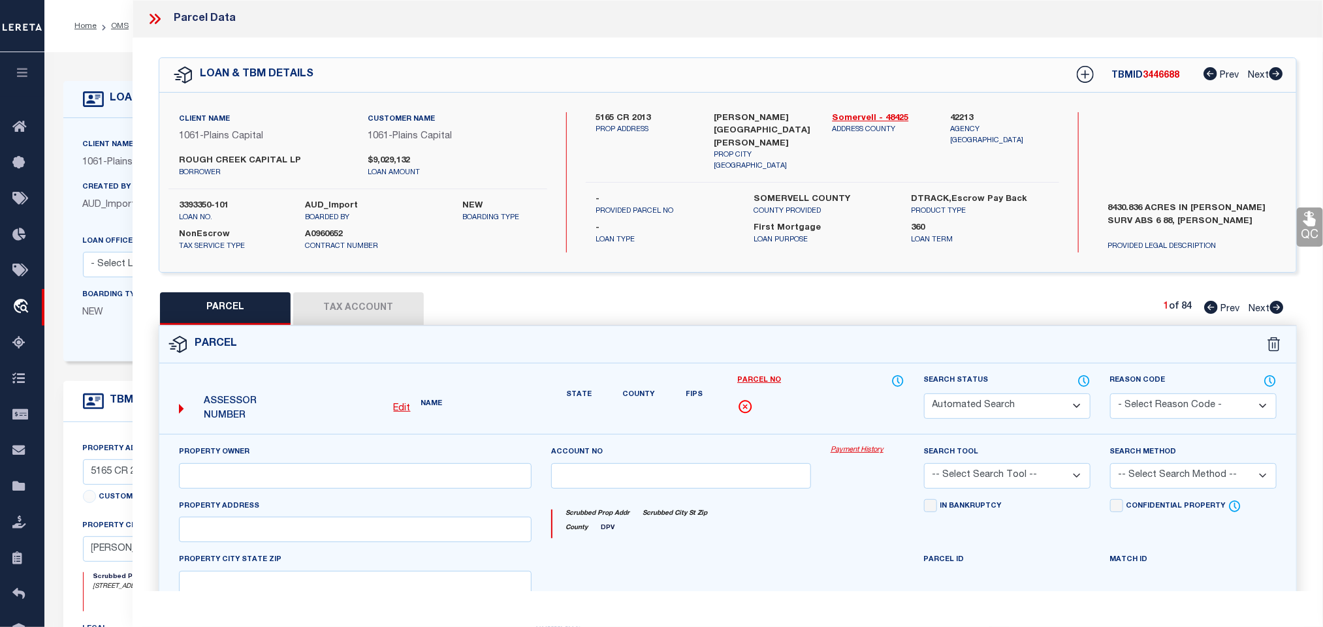
type input "[GEOGRAPHIC_DATA]"
type textarea "Acres 2941.016, A0131 CAYETAN AGAPITO; HOUSE & BARNS"
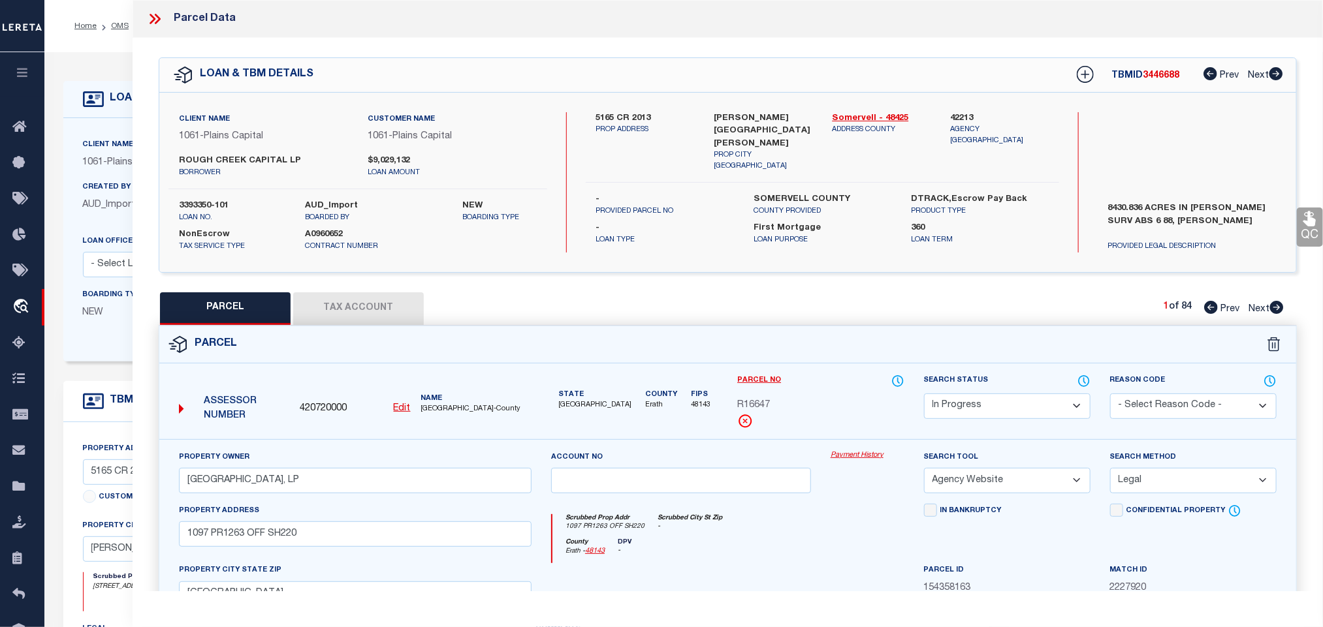
click at [989, 400] on select "Automated Search Bad Parcel Complete Duplicate Parcel High Dollar Reporting In …" at bounding box center [1007, 406] width 166 height 25
select select "PC"
click at [924, 395] on select "Automated Search Bad Parcel Complete Duplicate Parcel High Dollar Reporting In …" at bounding box center [1007, 406] width 166 height 25
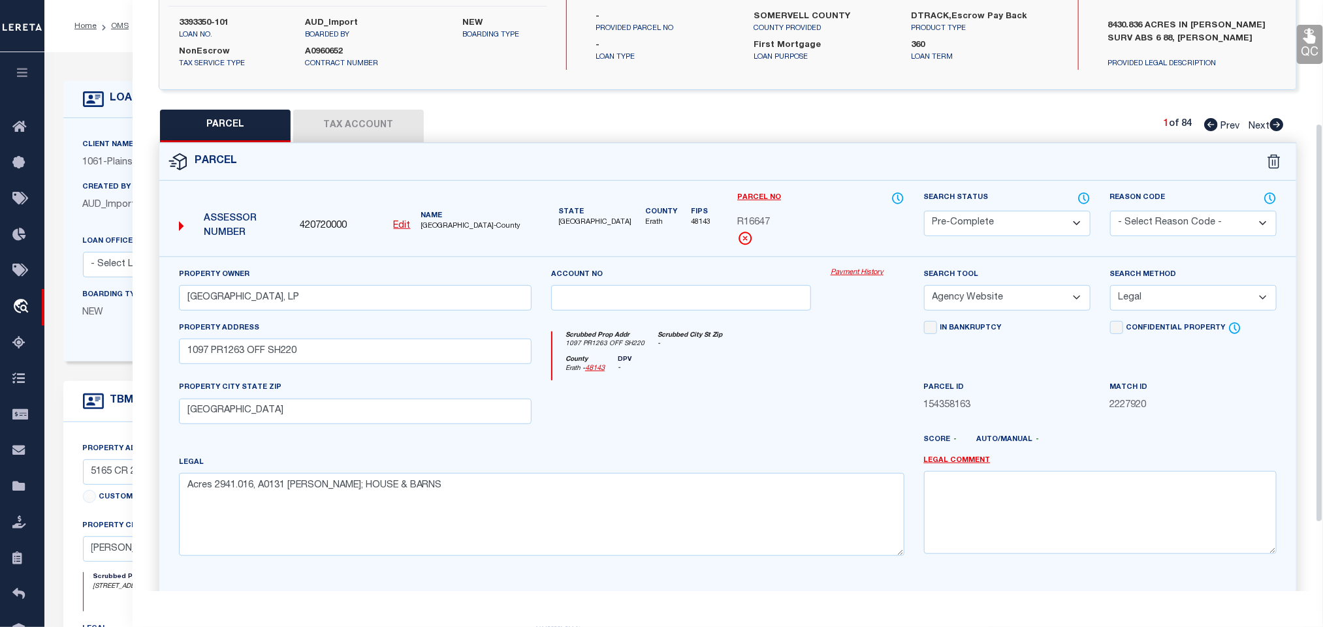
scroll to position [284, 0]
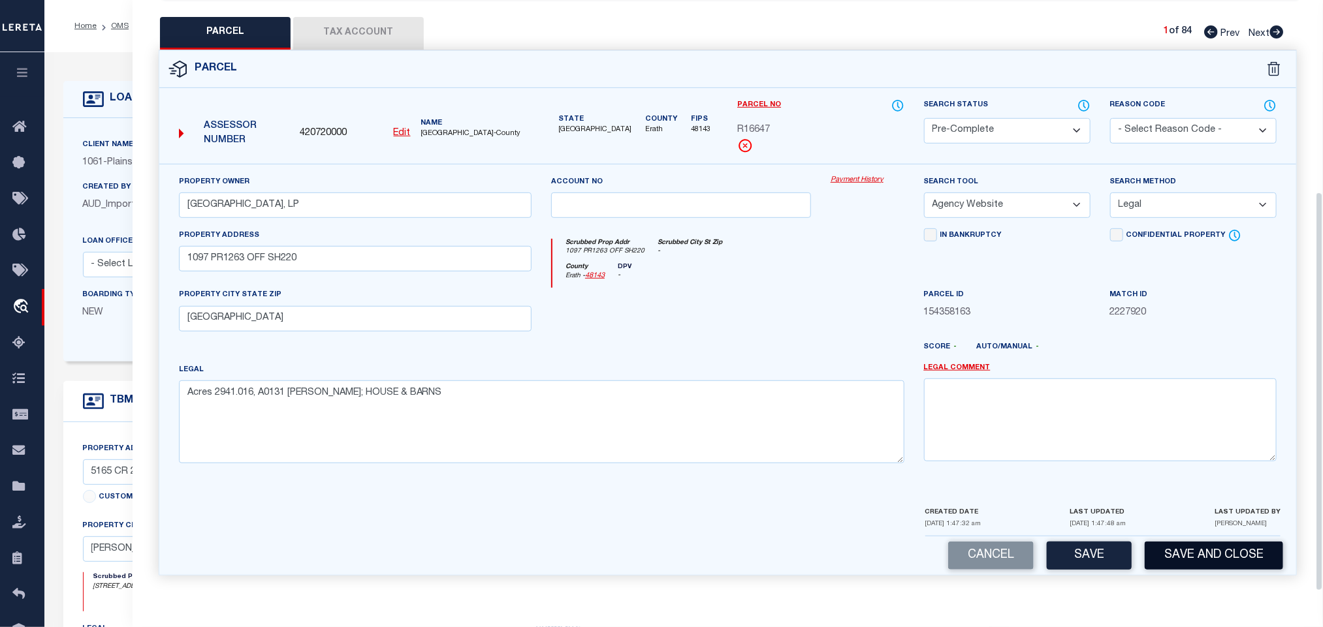
click at [1170, 547] on button "Save and Close" at bounding box center [1213, 556] width 138 height 28
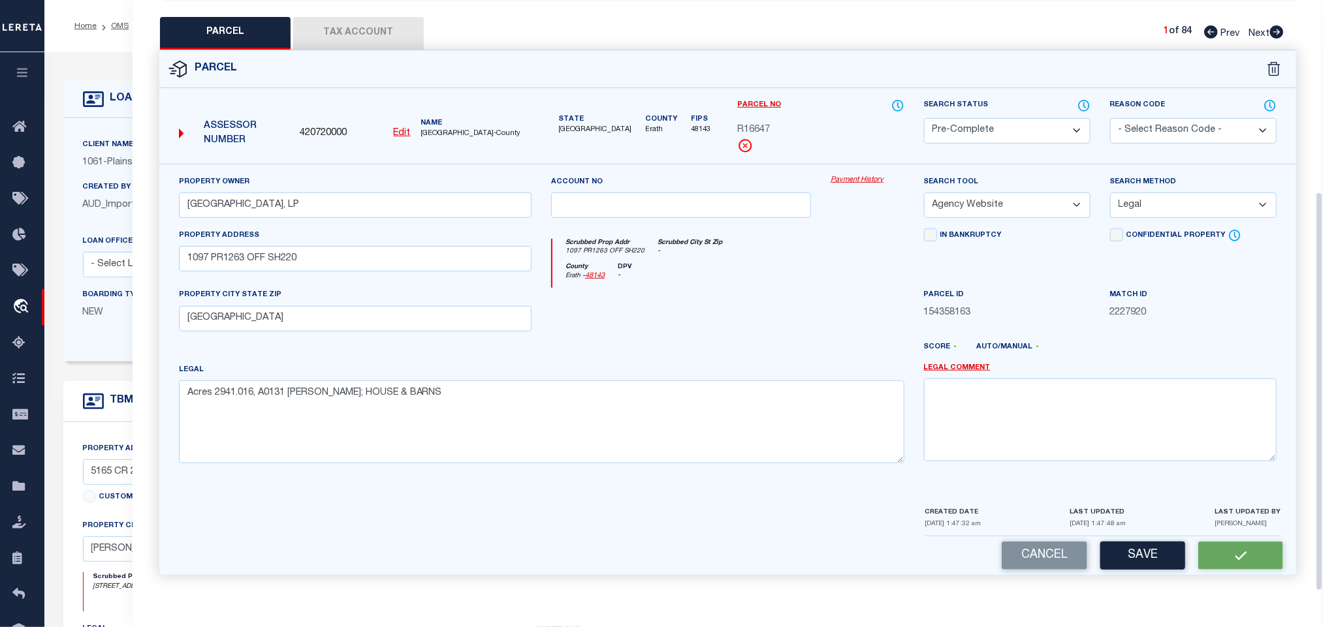
click at [330, 127] on span "420720000" at bounding box center [323, 134] width 47 height 14
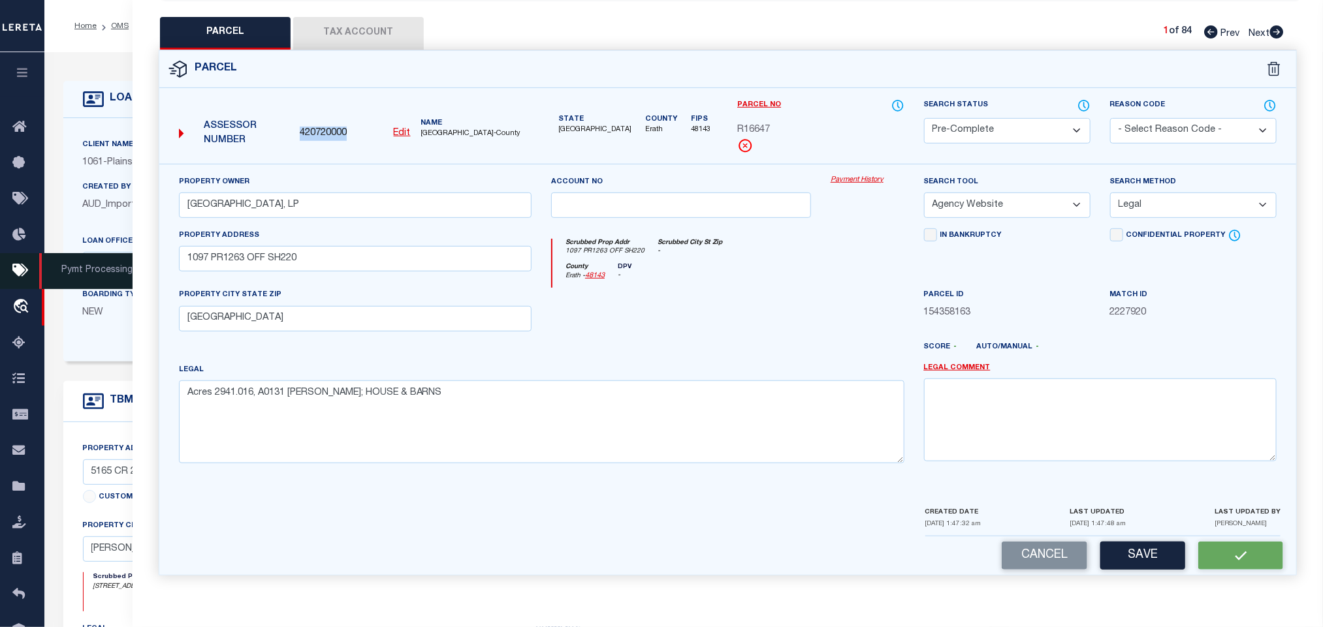
copy span "420720000"
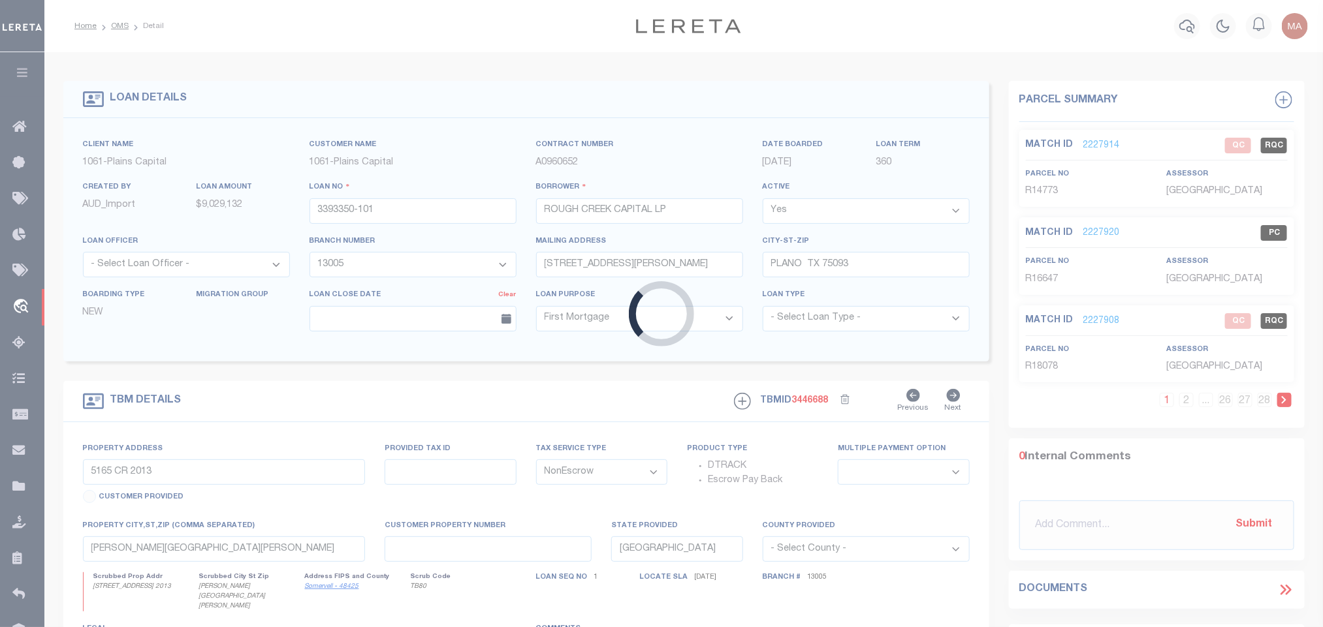
select select
select select "1444"
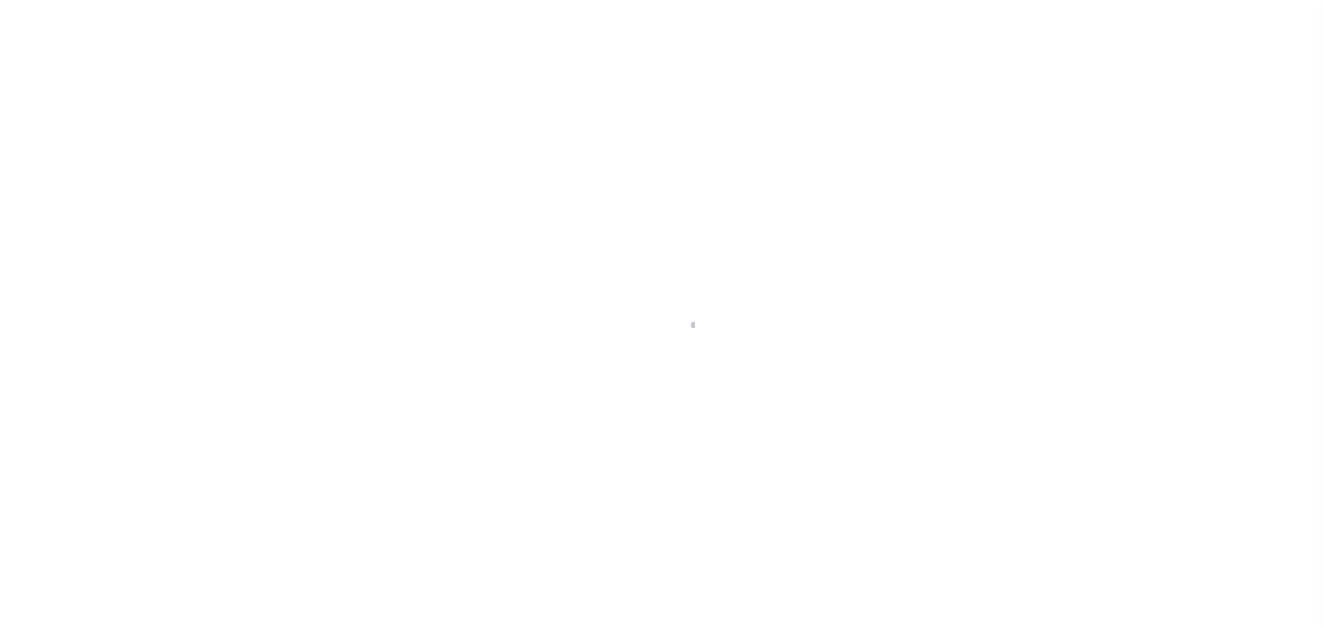
type input "3393350-101"
type input "ROUGH CREEK CAPITAL LP"
select select
type input "[STREET_ADDRESS][PERSON_NAME]"
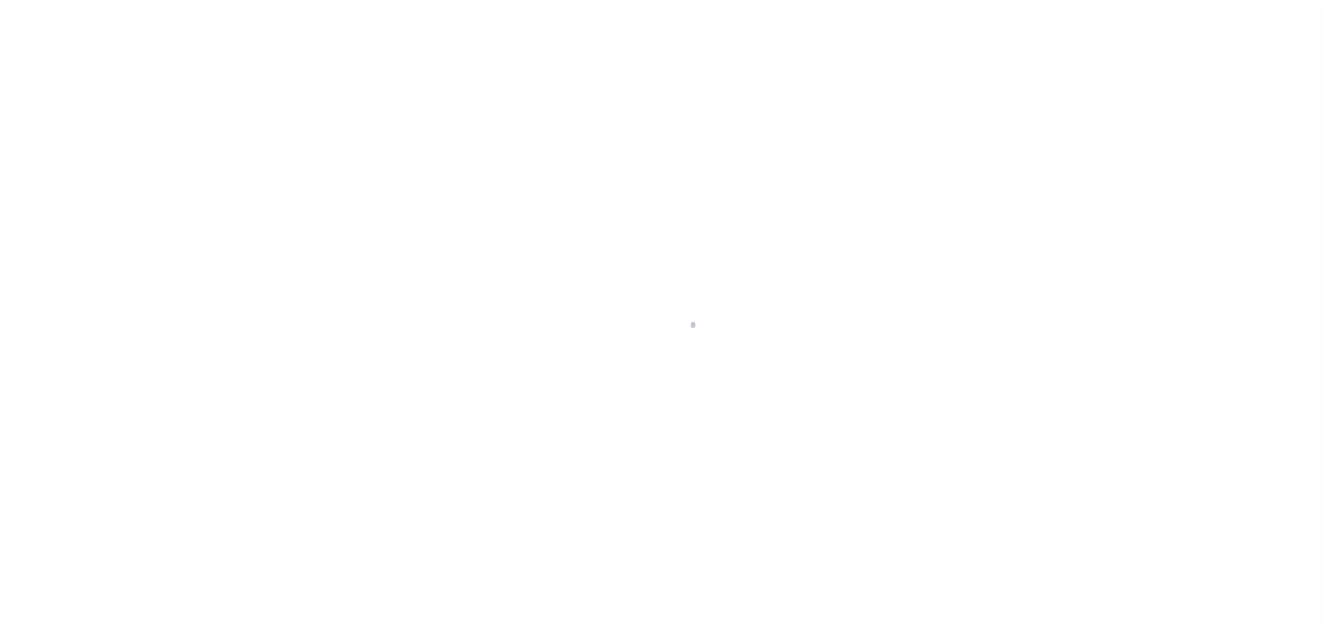
type input "PLANO TX 75093"
select select "10"
select select "NonEscrow"
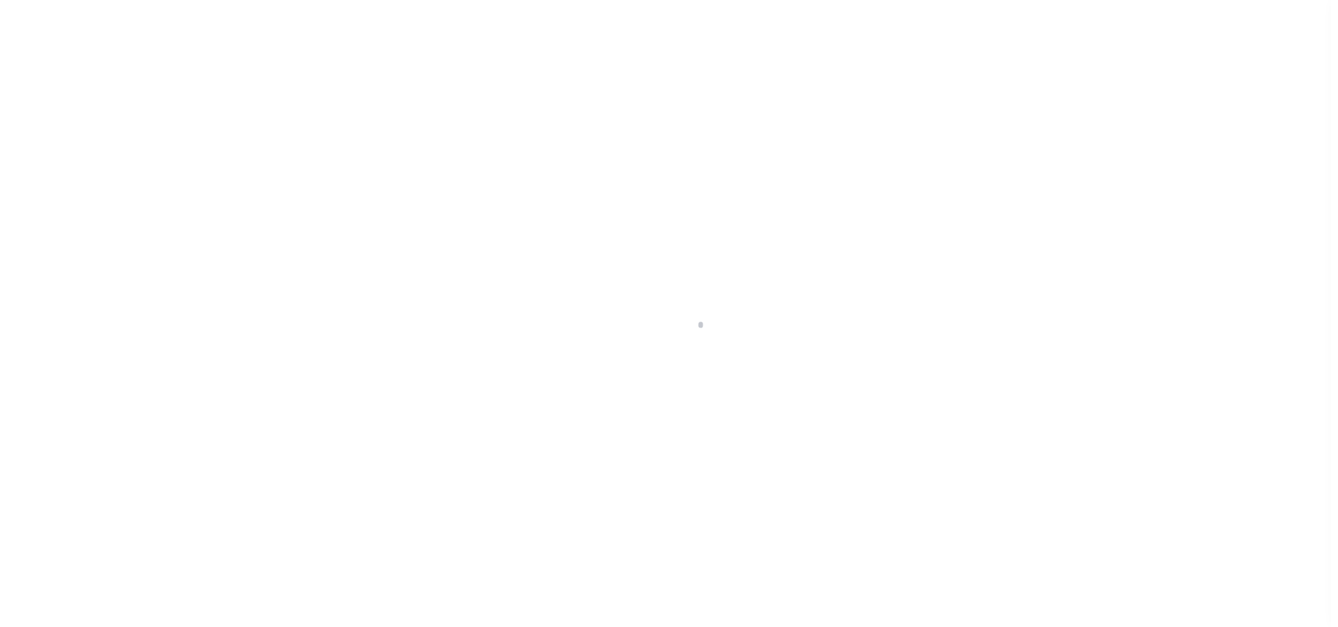
scroll to position [8, 0]
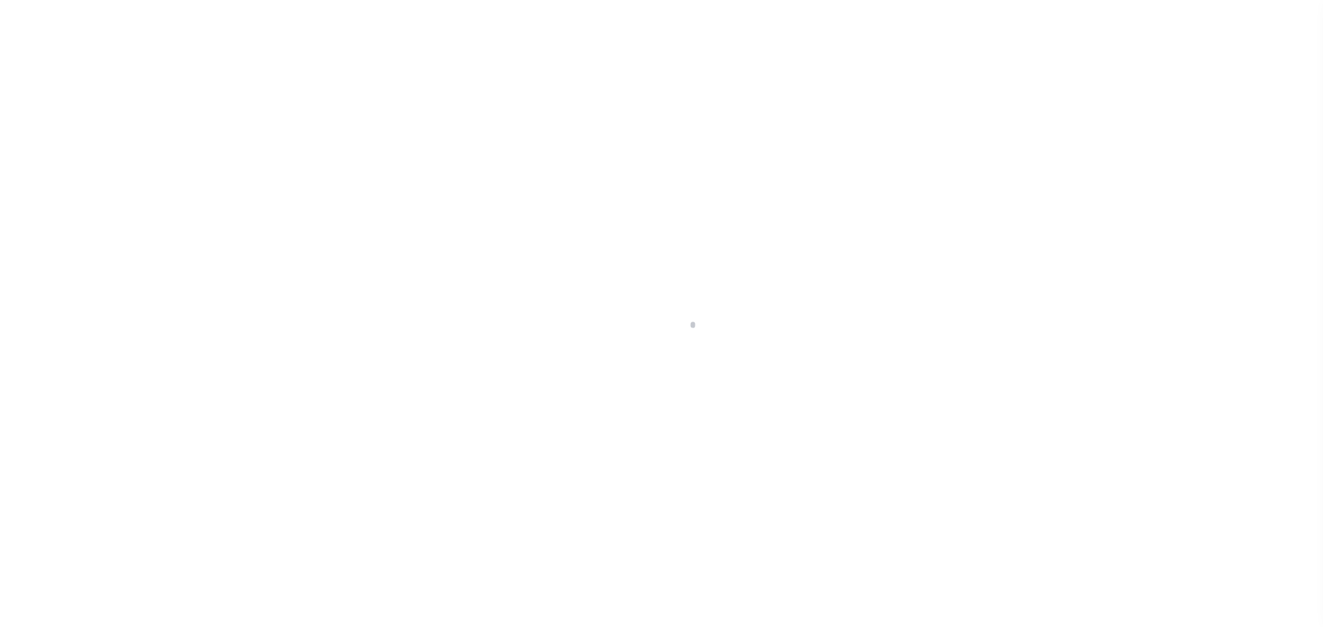
type input "5165 CR 2013"
select select
type input "[PERSON_NAME][GEOGRAPHIC_DATA][PERSON_NAME]"
type input "[GEOGRAPHIC_DATA]"
select select
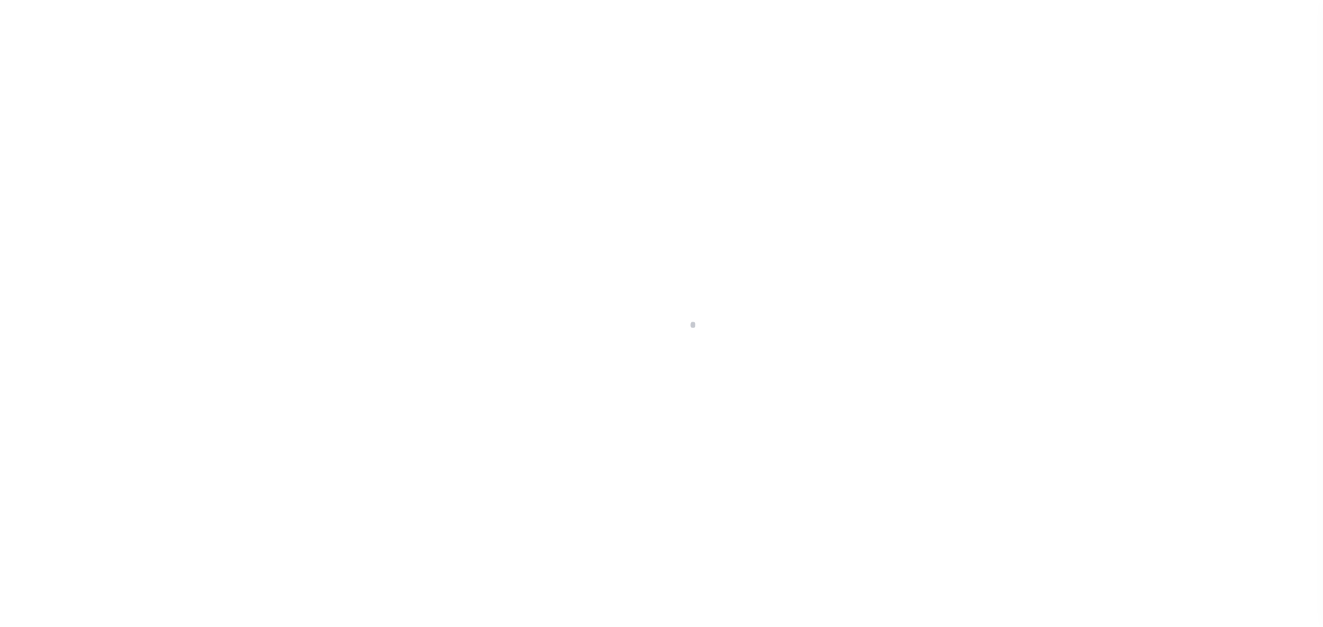
type textarea "8430.836 ACRES IN [PERSON_NAME] SURV ABS 6 88, [PERSON_NAME]"
select select "1444"
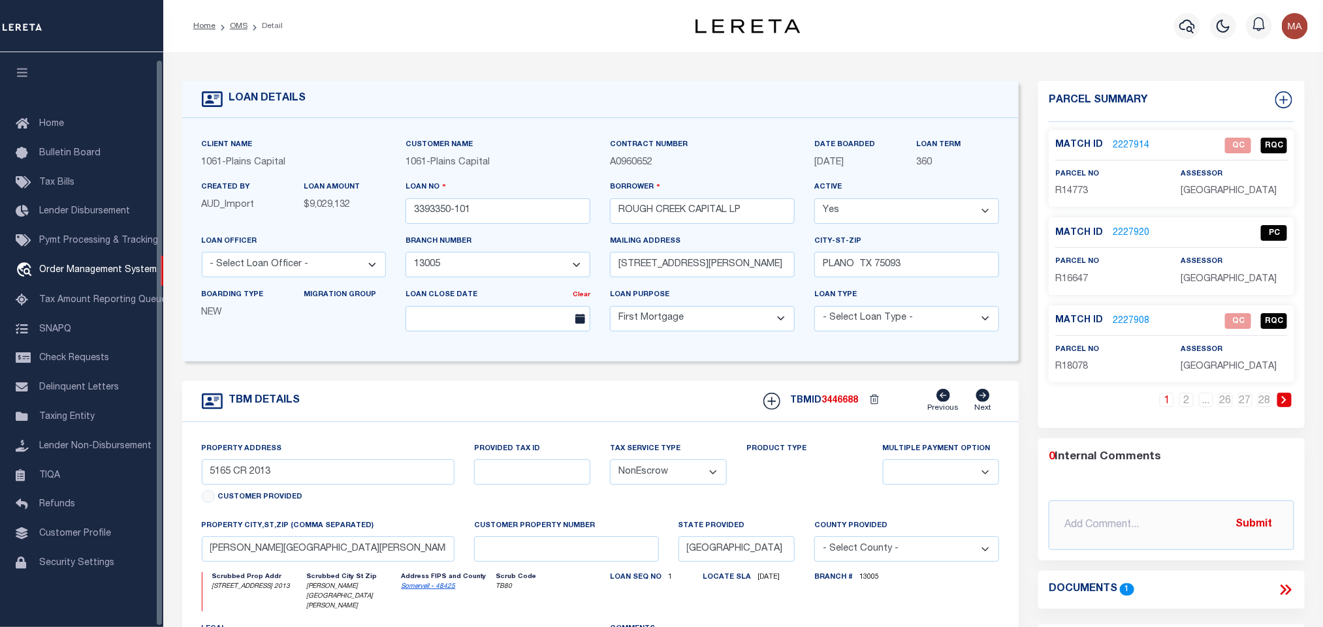
click at [26, 67] on div at bounding box center [661, 313] width 1323 height 627
click at [1277, 102] on icon at bounding box center [1283, 99] width 17 height 17
select select "IP"
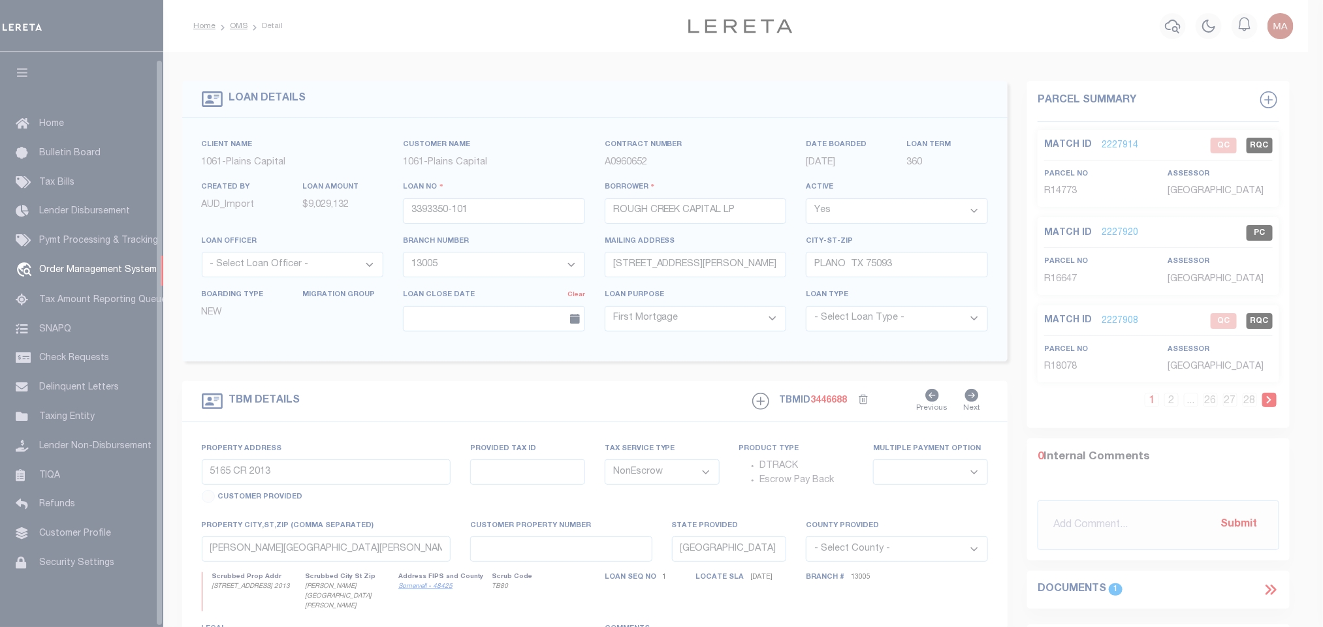
type textarea "-"
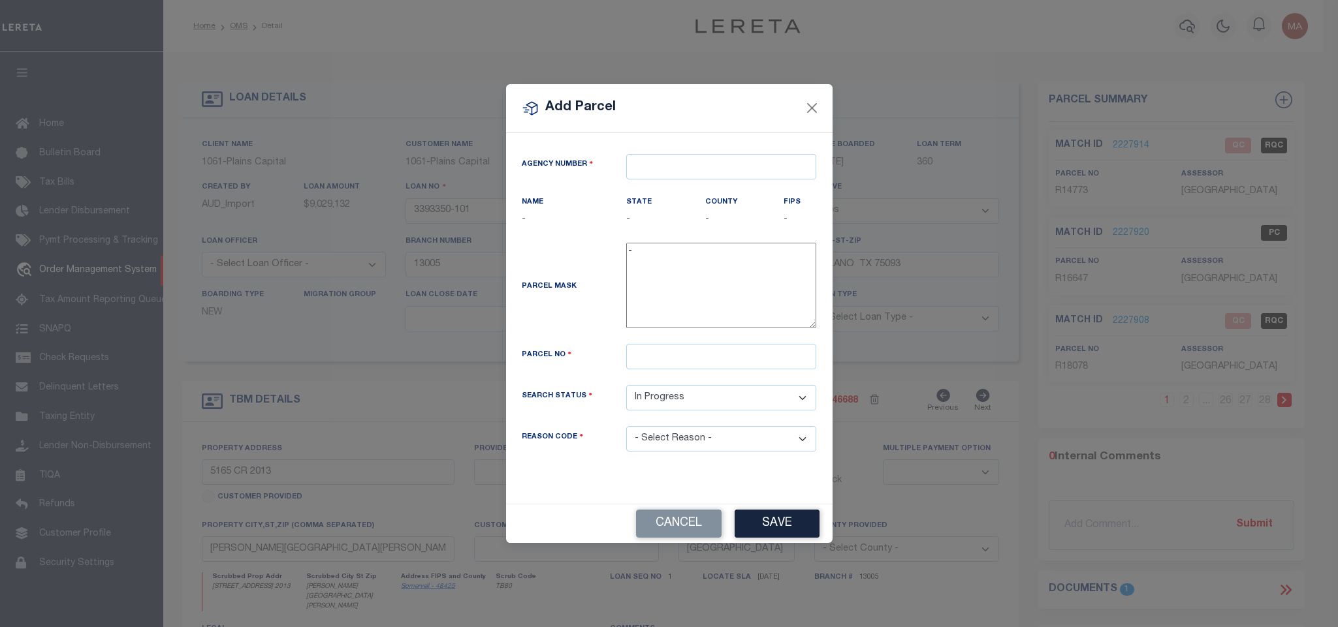
click at [770, 148] on div "Agency Number Name - State -" at bounding box center [669, 318] width 326 height 371
click at [764, 159] on input "text" at bounding box center [721, 166] width 190 height 25
paste input "420720000"
type input "420720000"
click at [739, 183] on div "420720000 : [GEOGRAPHIC_DATA]" at bounding box center [721, 194] width 190 height 37
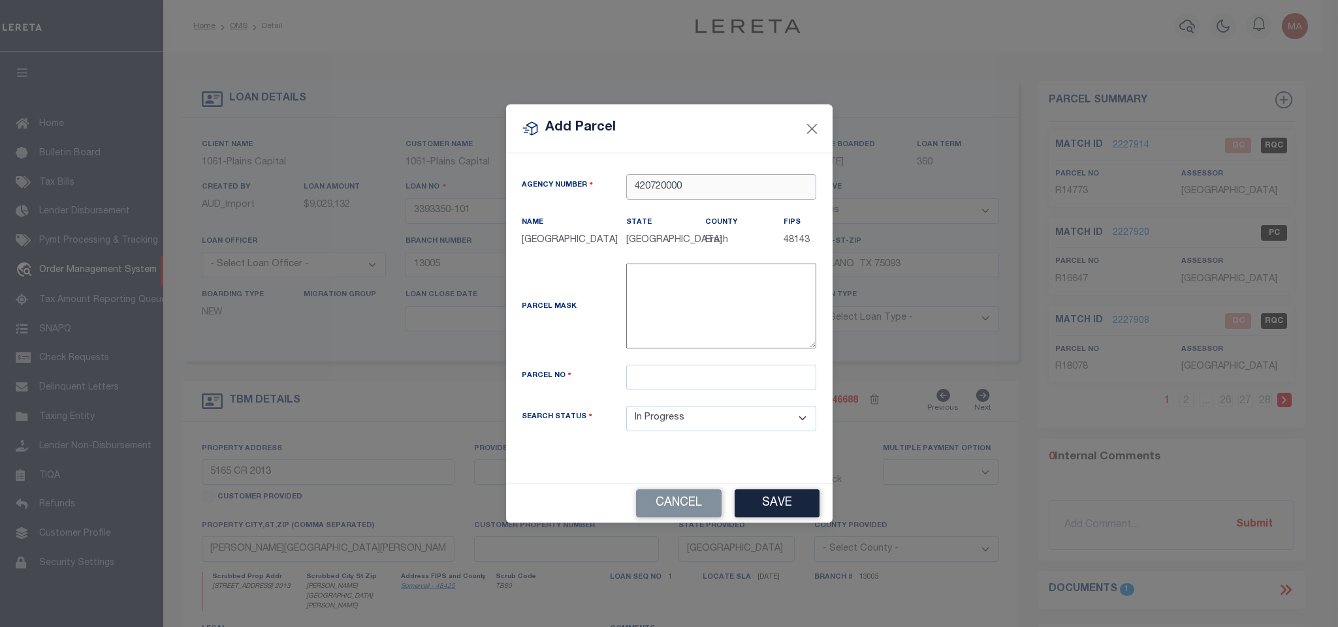
type input "420720000"
click at [685, 386] on input "text" at bounding box center [721, 377] width 190 height 25
paste input "72100"
type input "R72100"
click at [759, 496] on button "Save" at bounding box center [776, 504] width 85 height 28
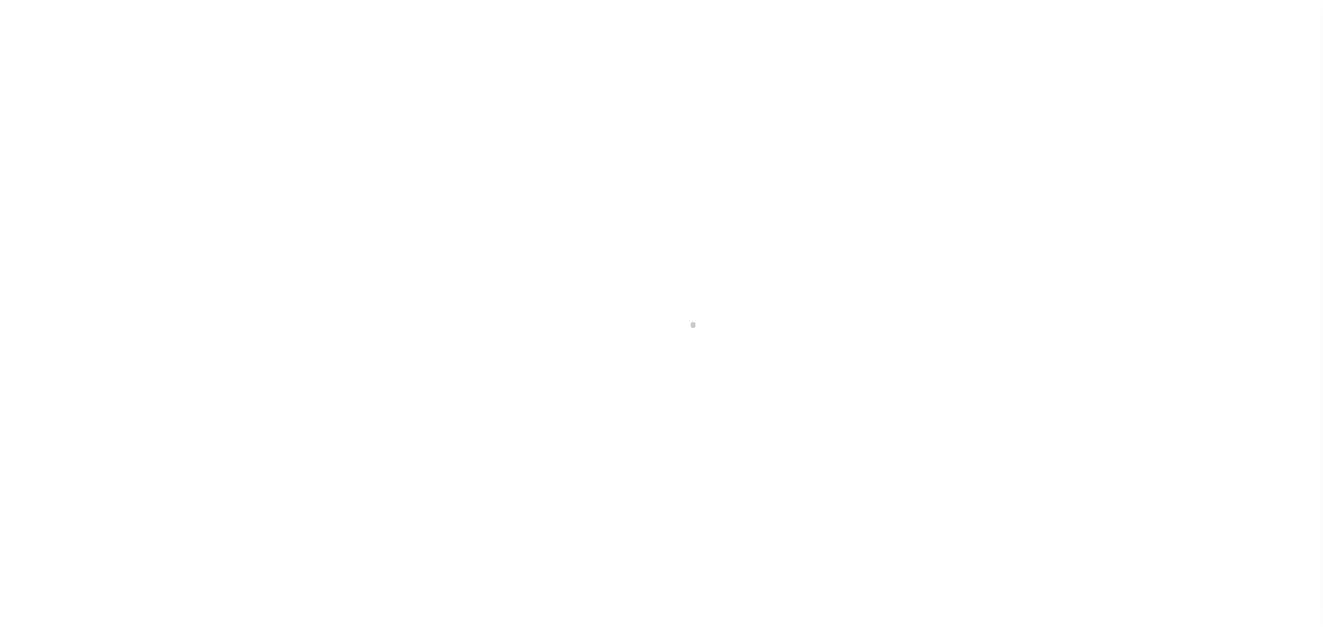
type input "3393350-101"
type input "ROUGH CREEK CAPITAL LP"
select select
type input "[STREET_ADDRESS][PERSON_NAME]"
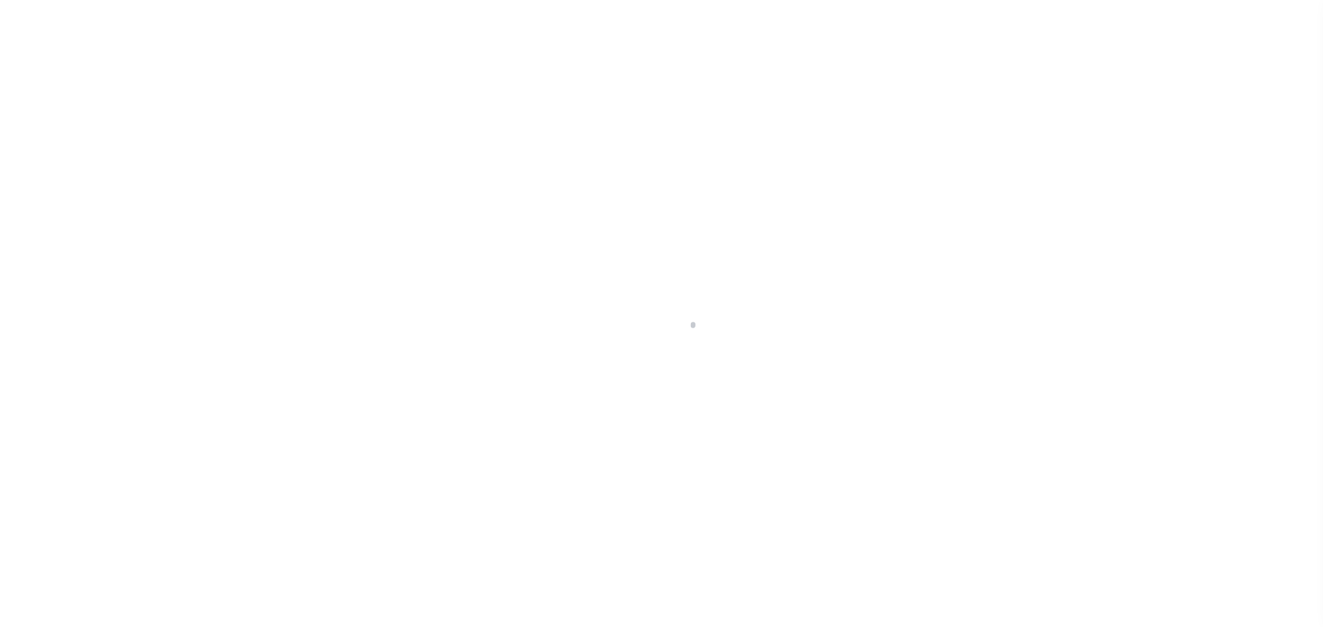
type input "PLANO TX 75093"
select select "10"
select select "NonEscrow"
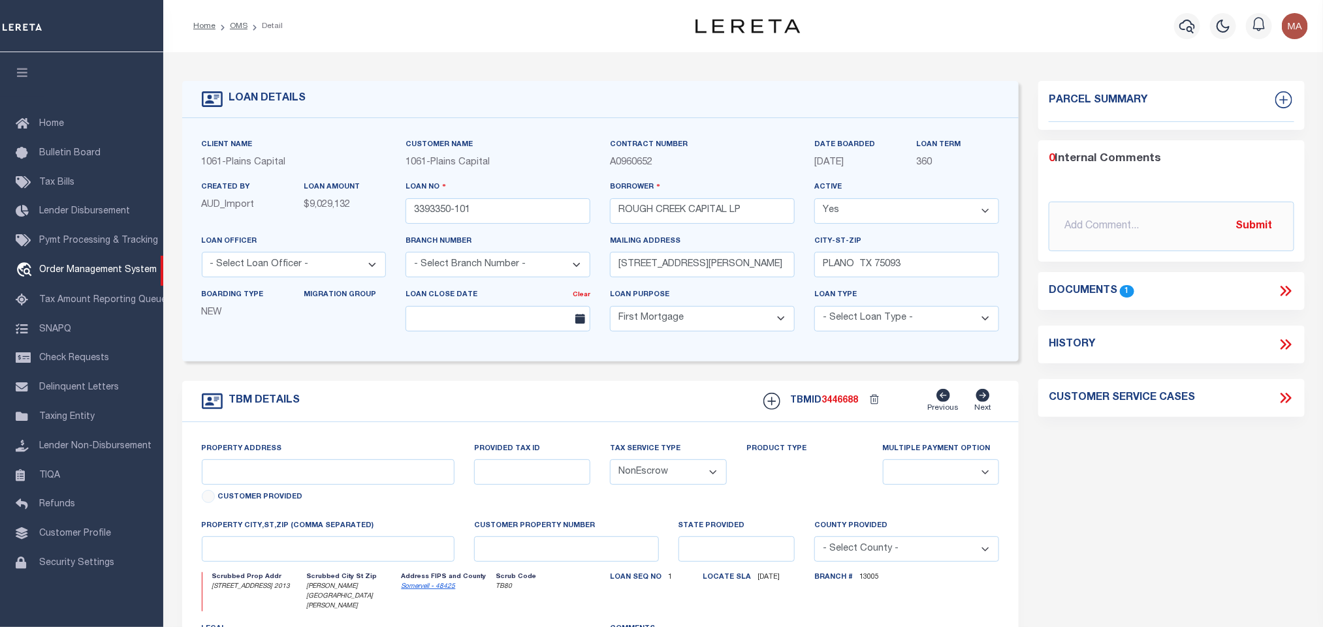
select select "1444"
type input "5165 CR 2013"
select select
type input "[PERSON_NAME][GEOGRAPHIC_DATA][PERSON_NAME]"
type input "[GEOGRAPHIC_DATA]"
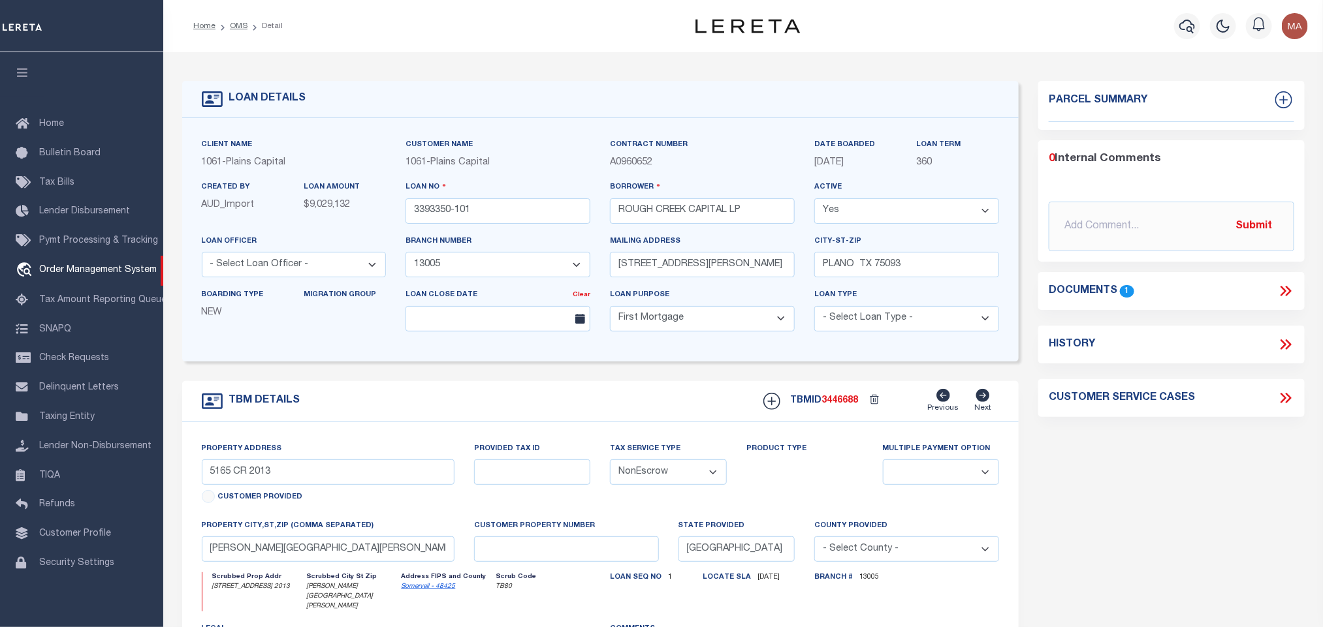
select select
type textarea "8430.836 ACRES IN [PERSON_NAME] SURV ABS 6 88, [PERSON_NAME]"
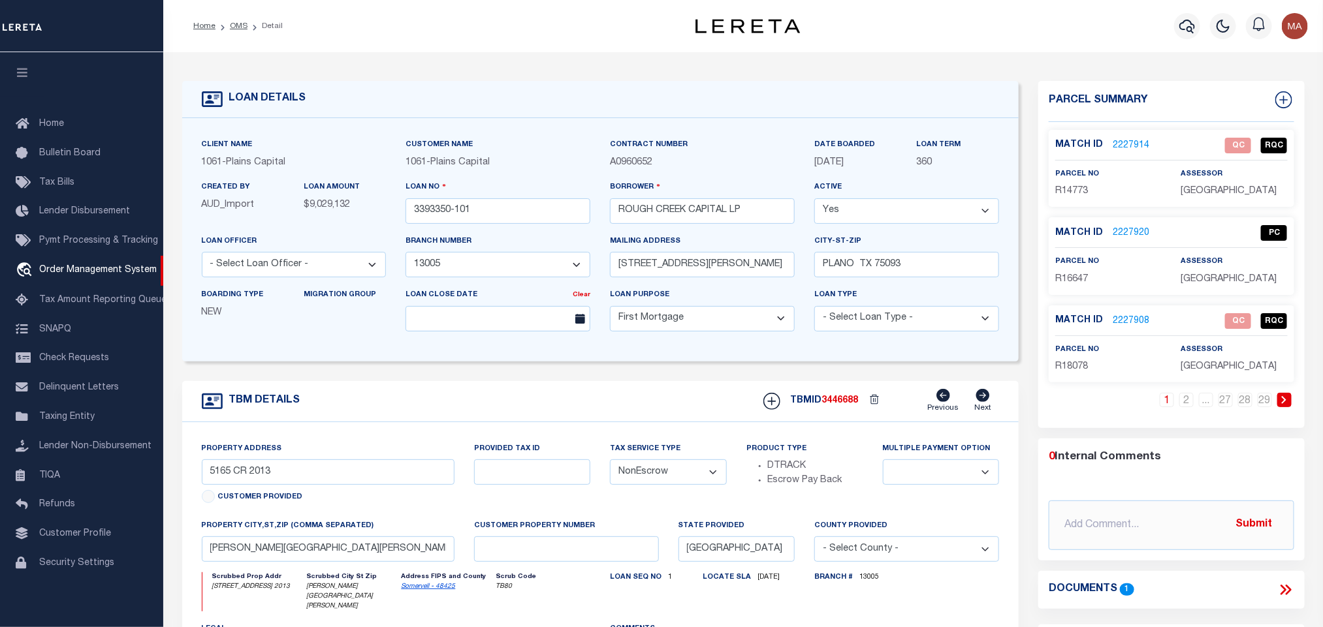
click at [16, 69] on icon "button" at bounding box center [22, 73] width 15 height 12
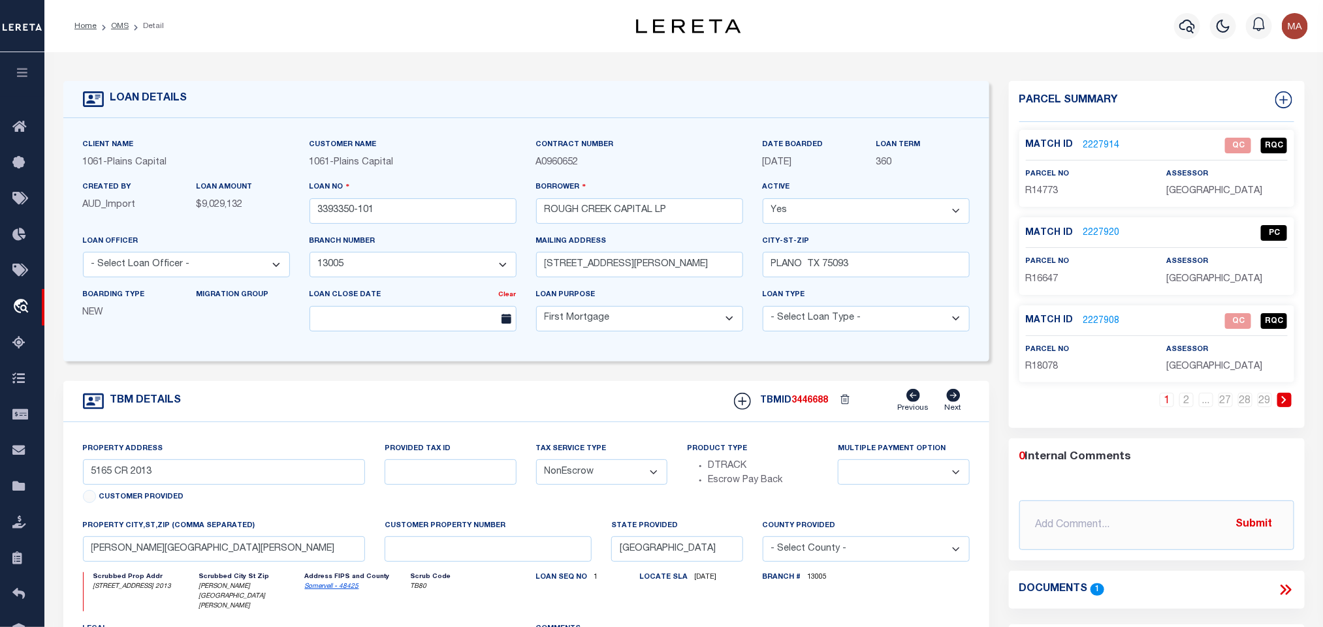
click at [1289, 403] on link at bounding box center [1284, 400] width 14 height 14
click at [1289, 400] on link at bounding box center [1284, 400] width 14 height 14
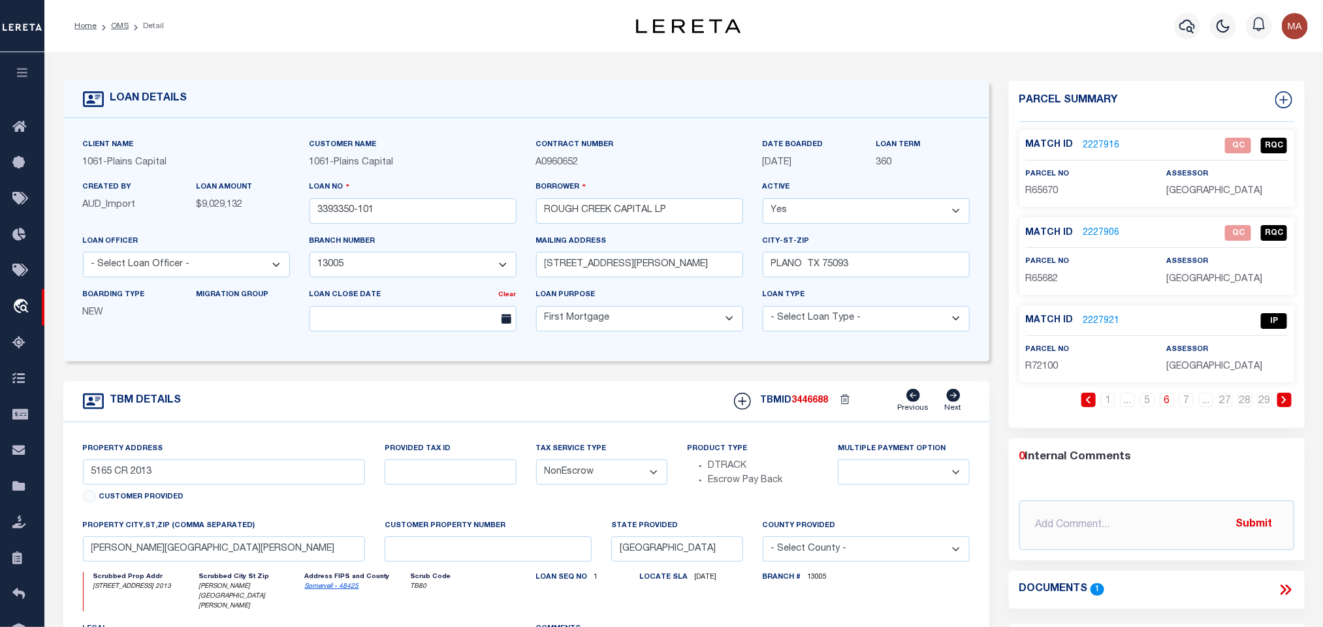
click at [1111, 319] on link "2227921" at bounding box center [1101, 322] width 37 height 14
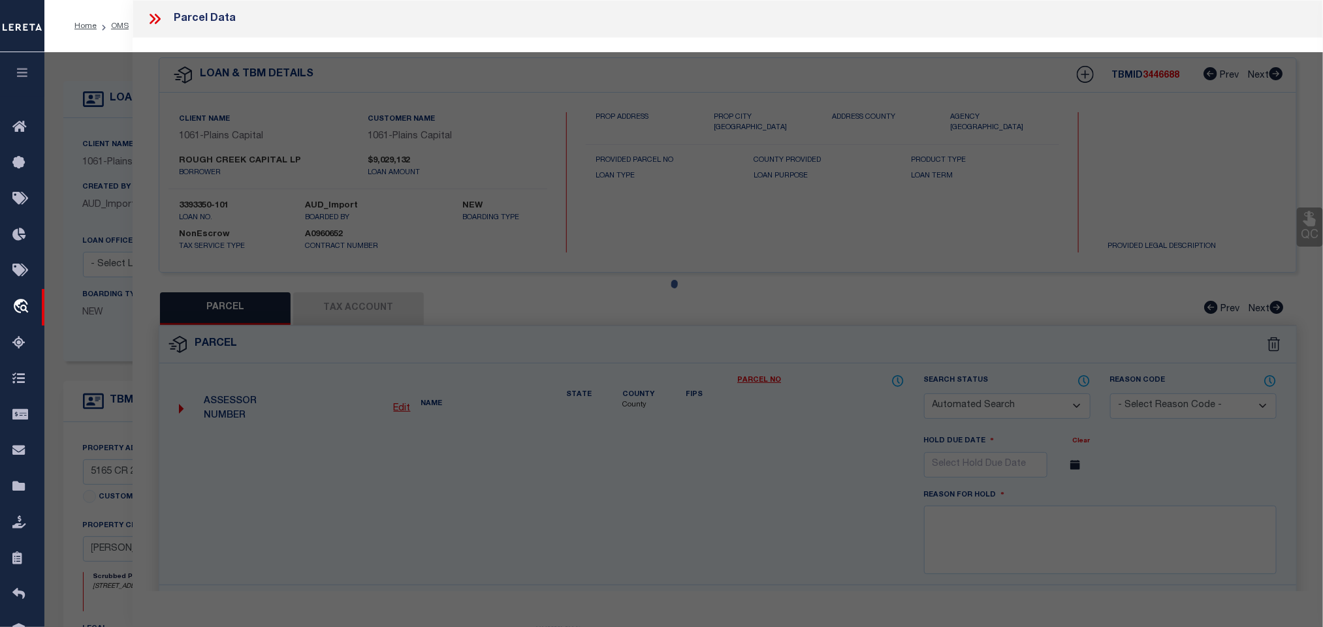
checkbox input "false"
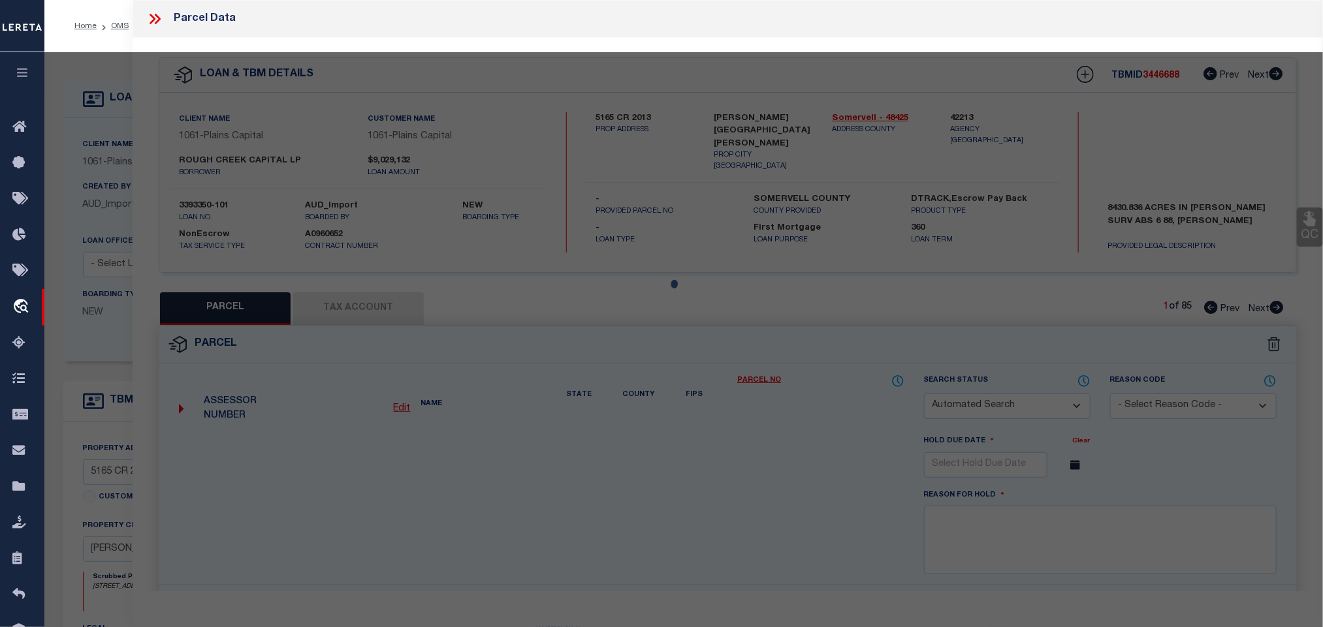
select select "IP"
type input "ROUGH CREEK LAND, LP"
type input "1097 PR1263 OFF SH220"
checkbox input "false"
type input "[GEOGRAPHIC_DATA]"
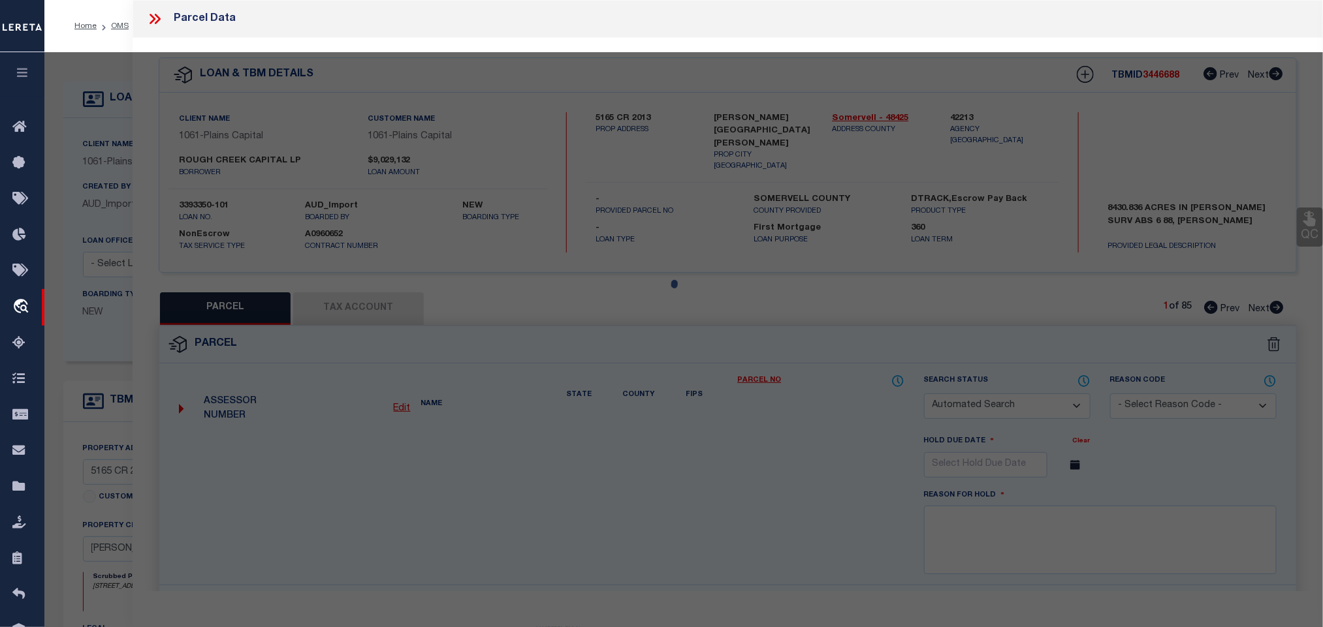
type textarea "Acres 801.054, A0131 [PERSON_NAME]"
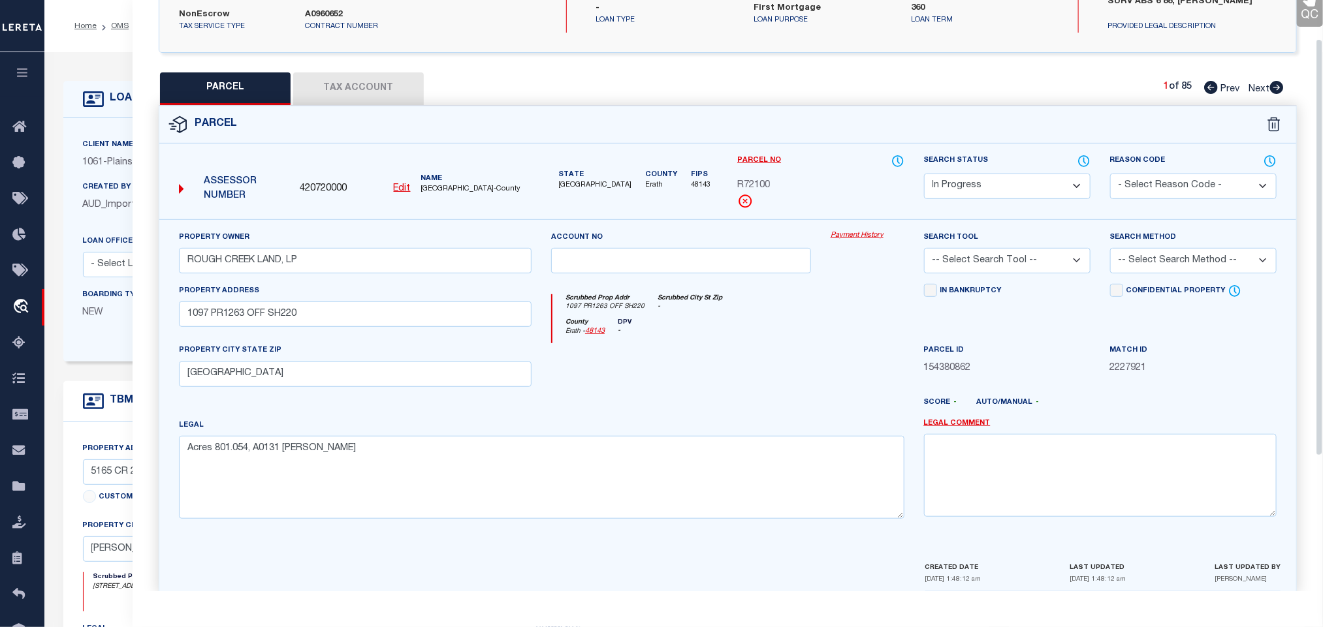
scroll to position [245, 0]
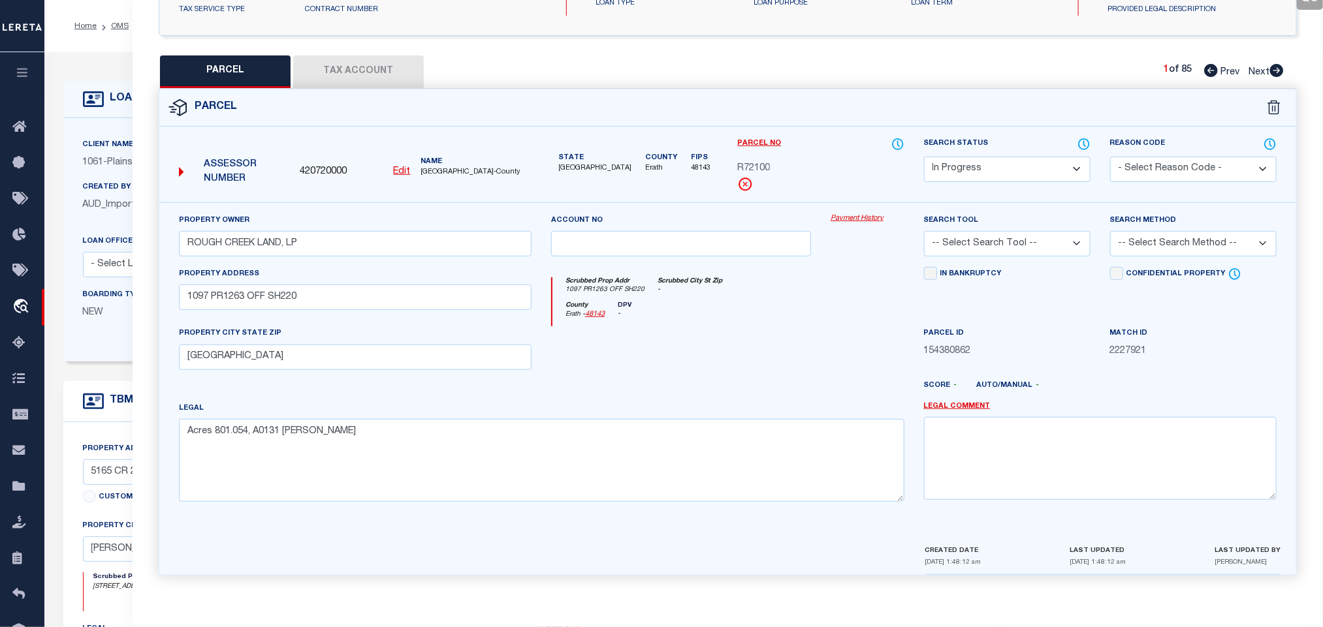
click at [392, 69] on button "Tax Account" at bounding box center [358, 71] width 131 height 33
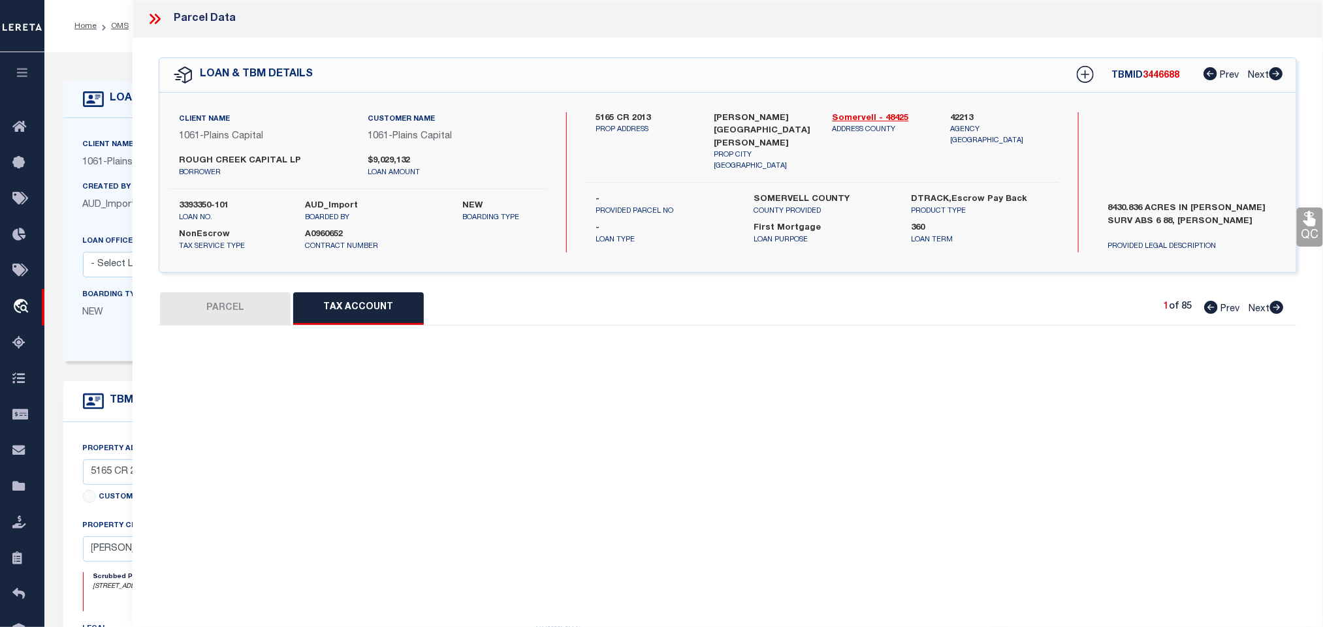
scroll to position [0, 0]
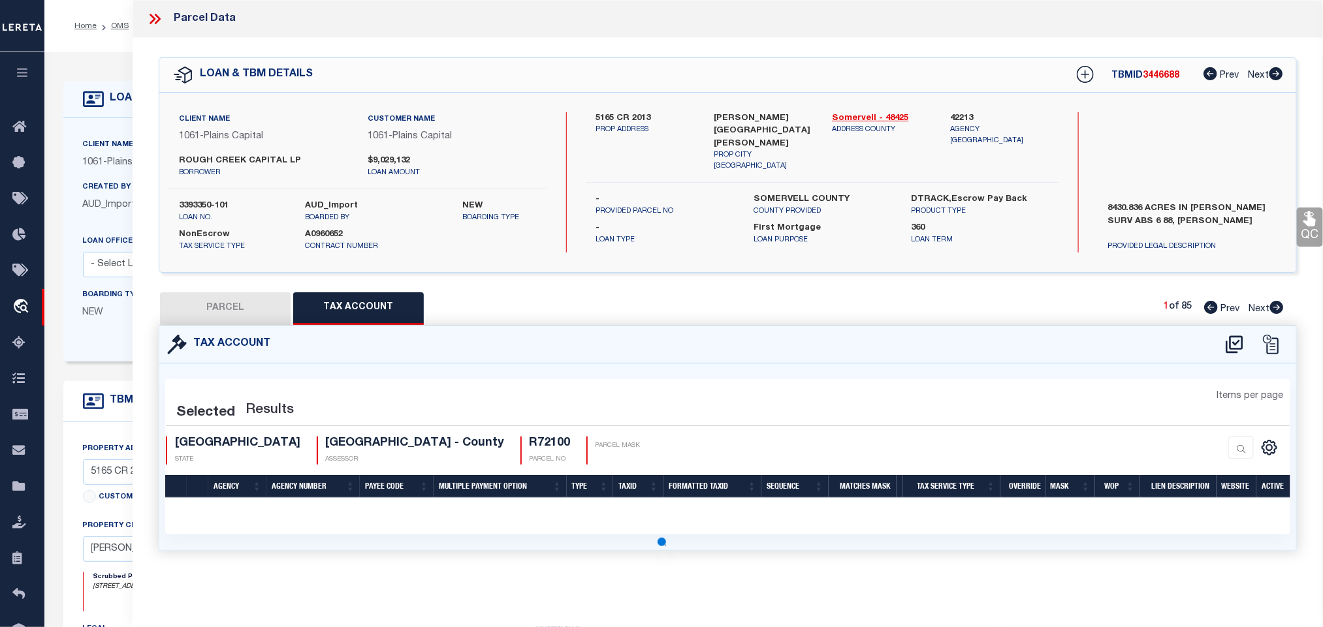
select select "100"
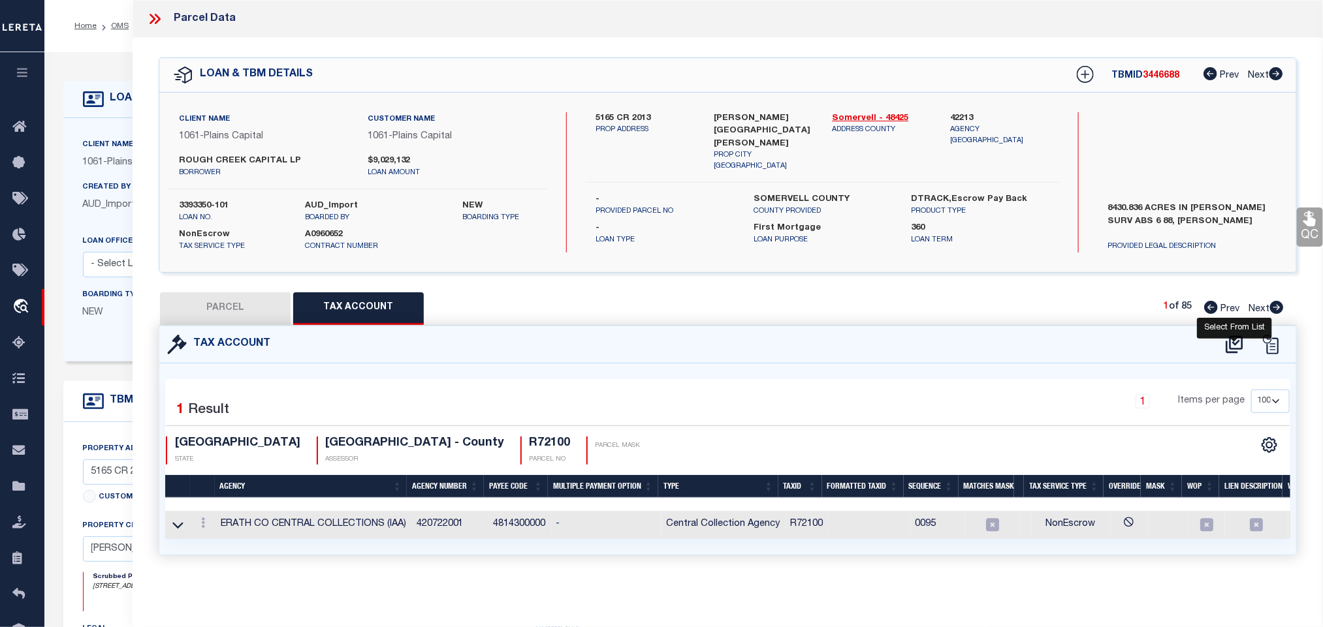
click at [1234, 351] on icon at bounding box center [1233, 345] width 17 height 18
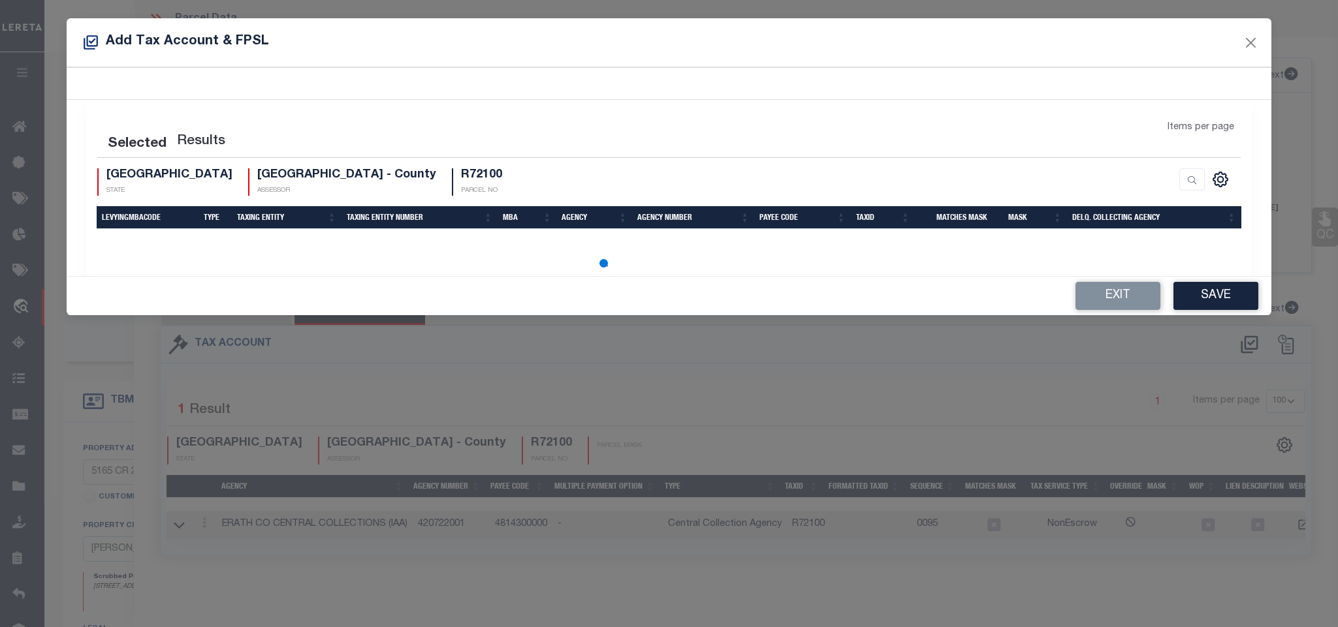
select select "200"
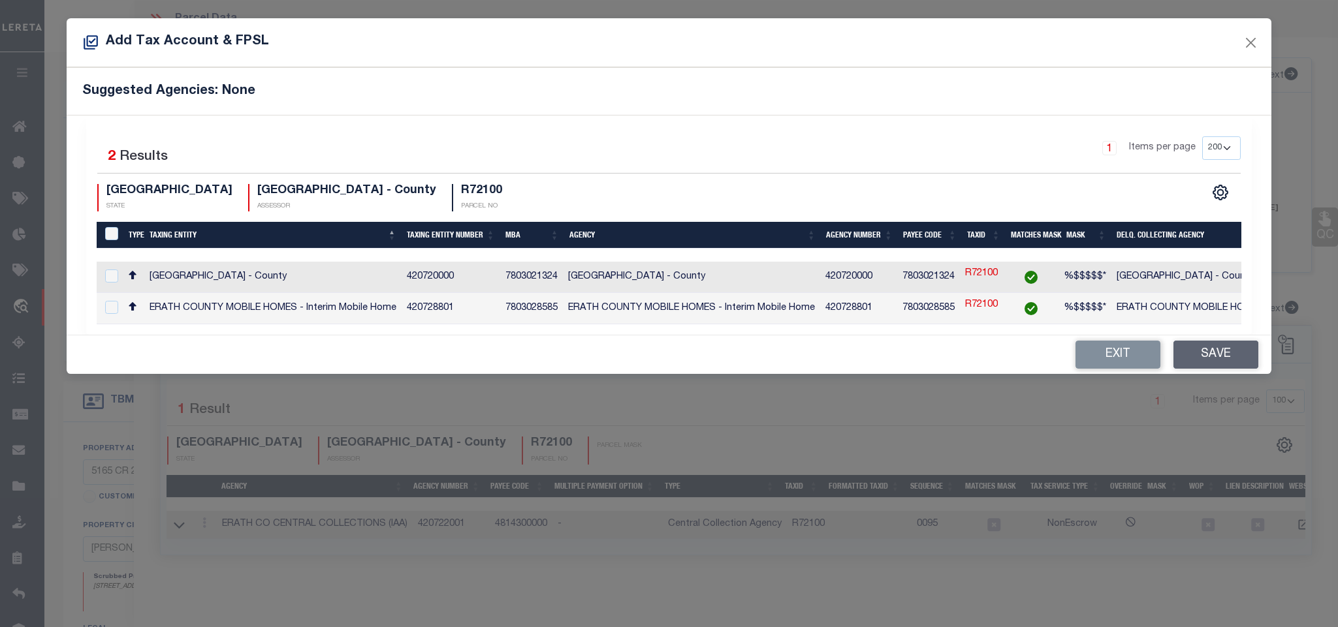
drag, startPoint x: 1183, startPoint y: 280, endPoint x: 1205, endPoint y: 361, distance: 83.9
click at [1182, 279] on td "[GEOGRAPHIC_DATA] - County" at bounding box center [1239, 277] width 257 height 31
checkbox input "true"
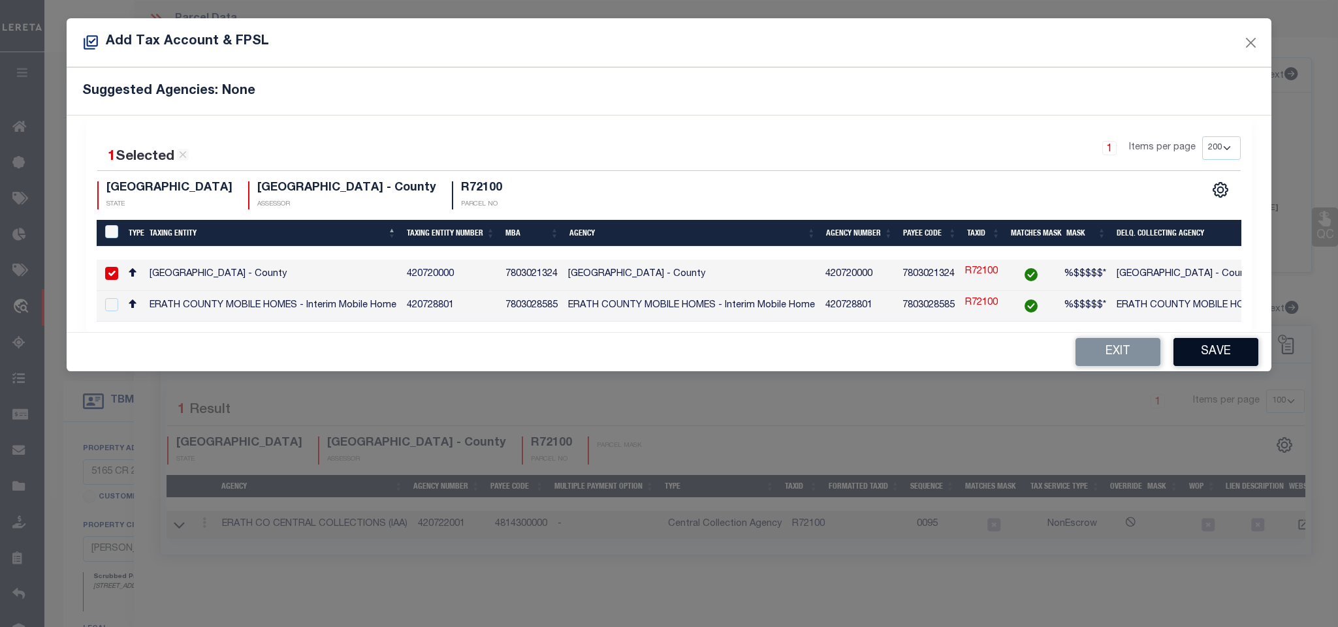
click at [1203, 361] on button "Save" at bounding box center [1215, 352] width 85 height 28
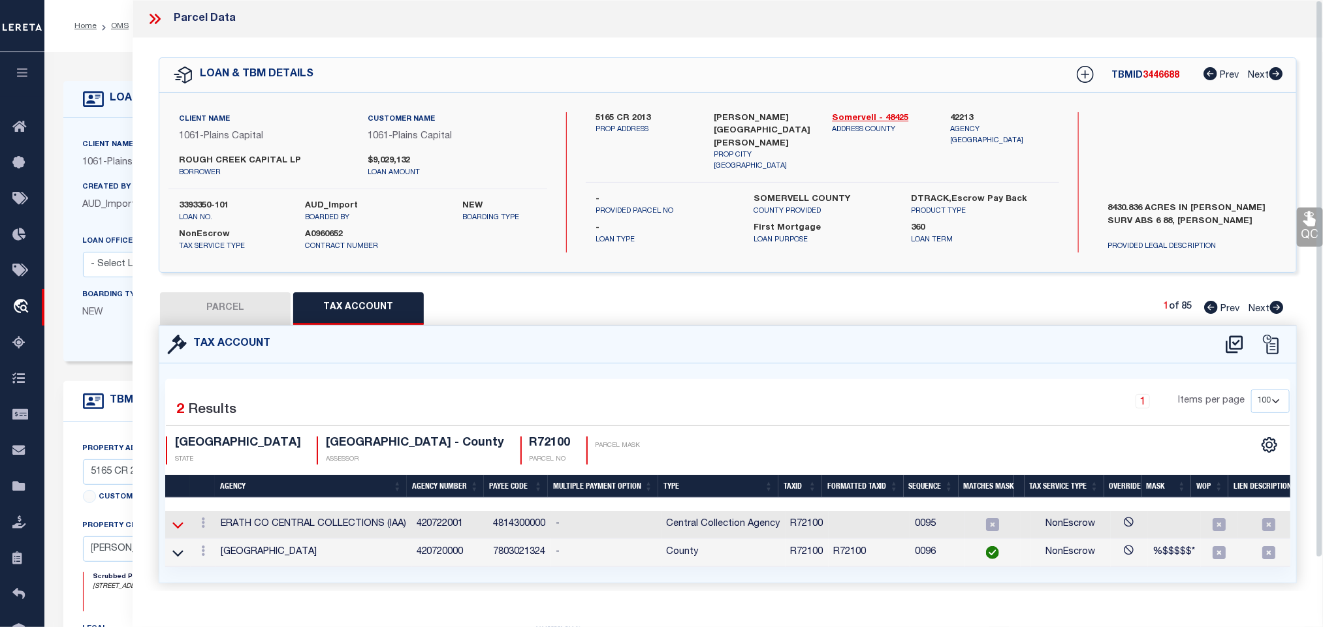
click at [180, 527] on icon at bounding box center [177, 525] width 11 height 14
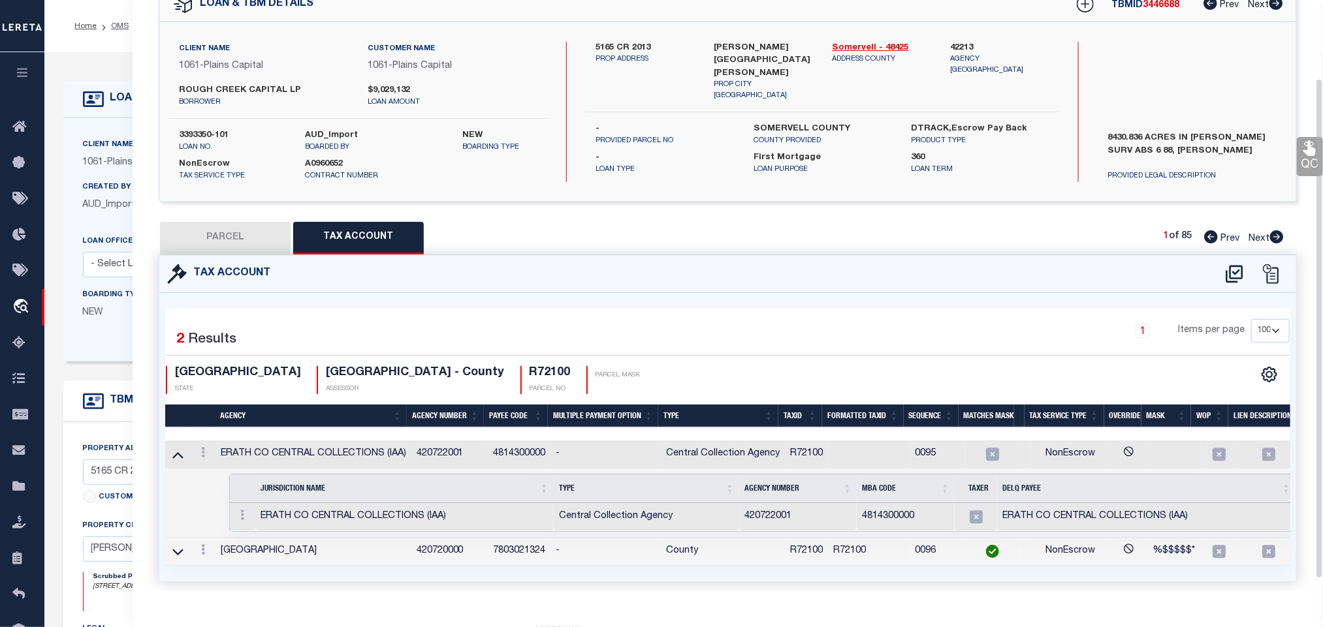
scroll to position [98, 0]
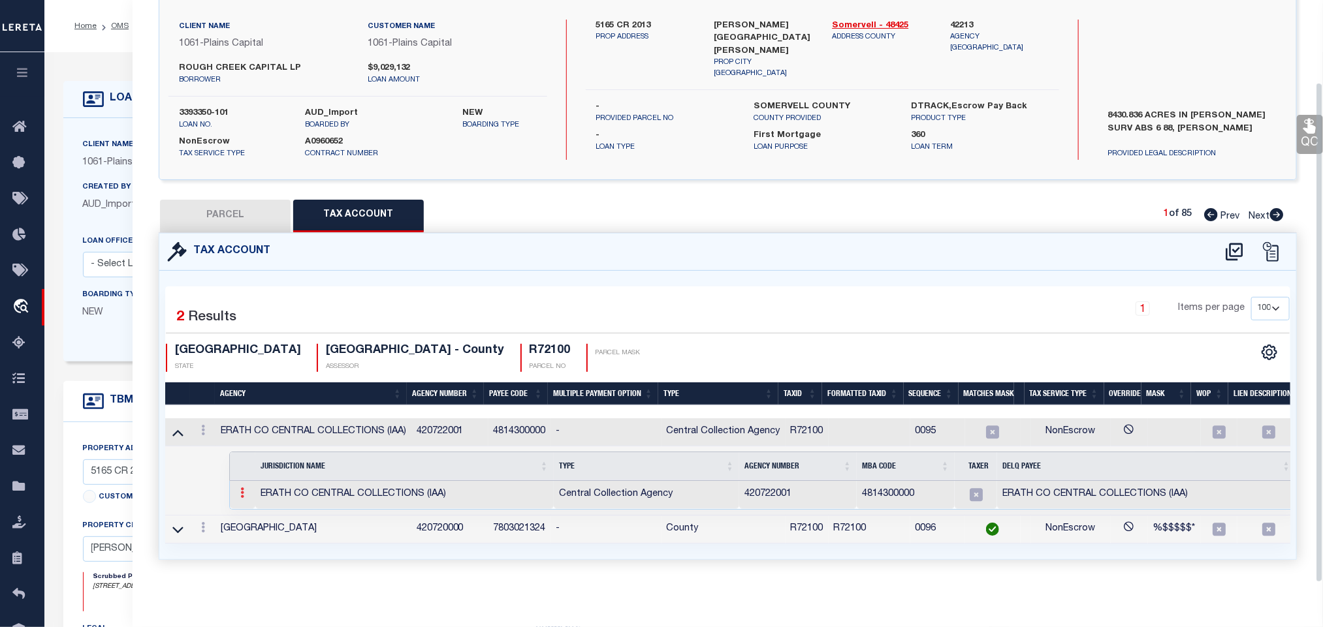
click at [237, 494] on link at bounding box center [242, 495] width 14 height 10
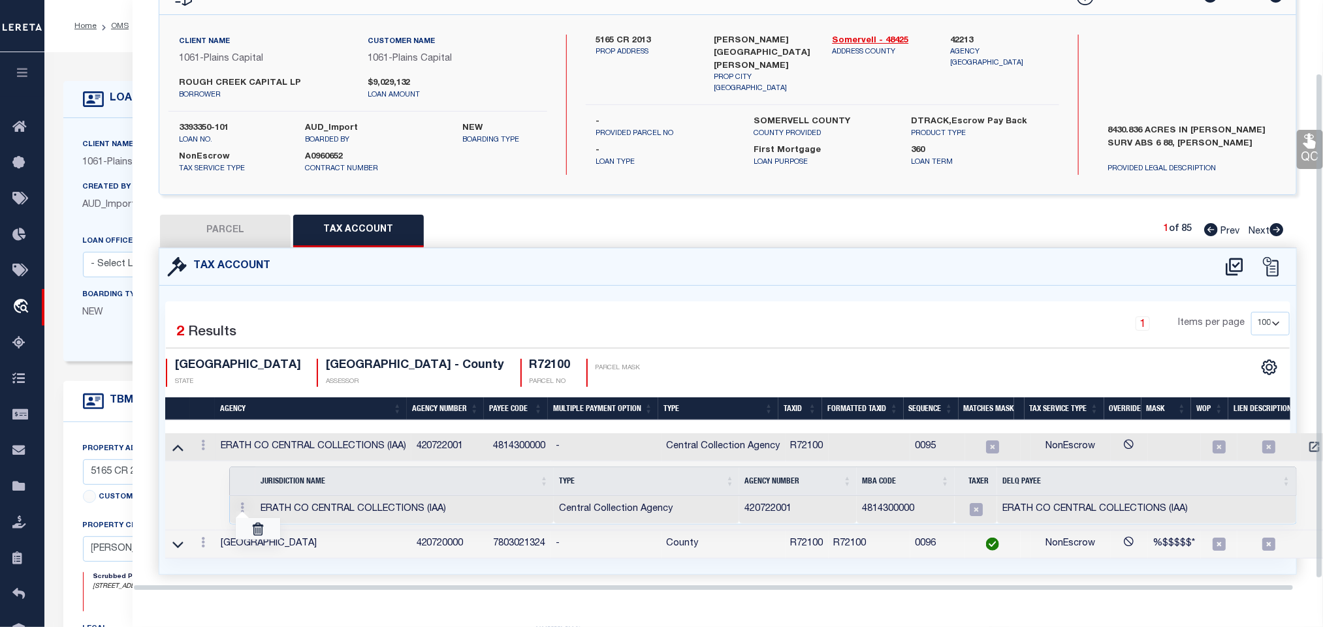
click at [260, 518] on link at bounding box center [258, 529] width 44 height 22
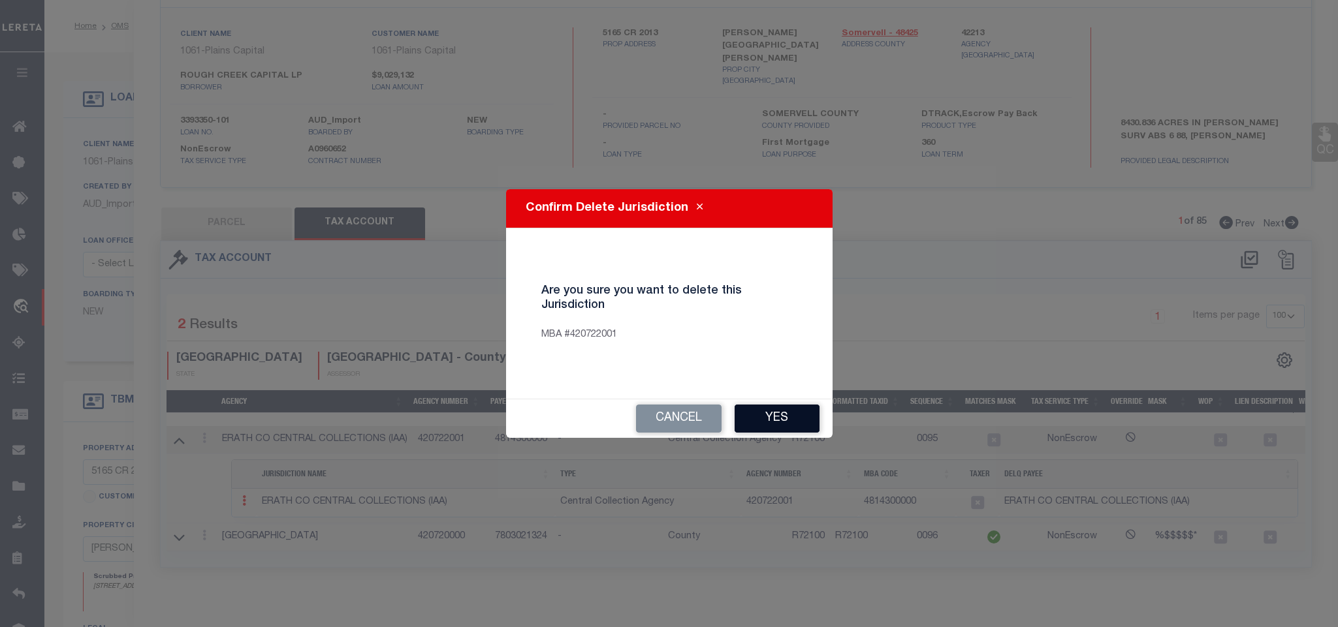
click at [778, 414] on button "Yes" at bounding box center [776, 419] width 85 height 28
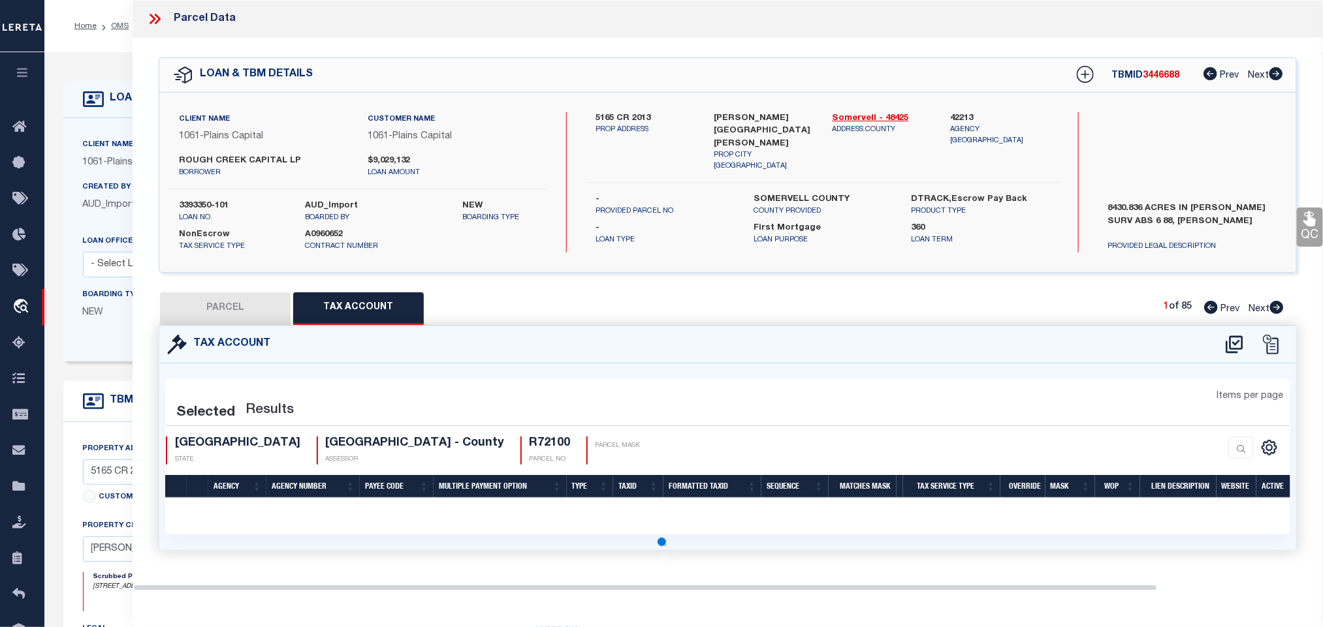
scroll to position [0, 0]
select select "100"
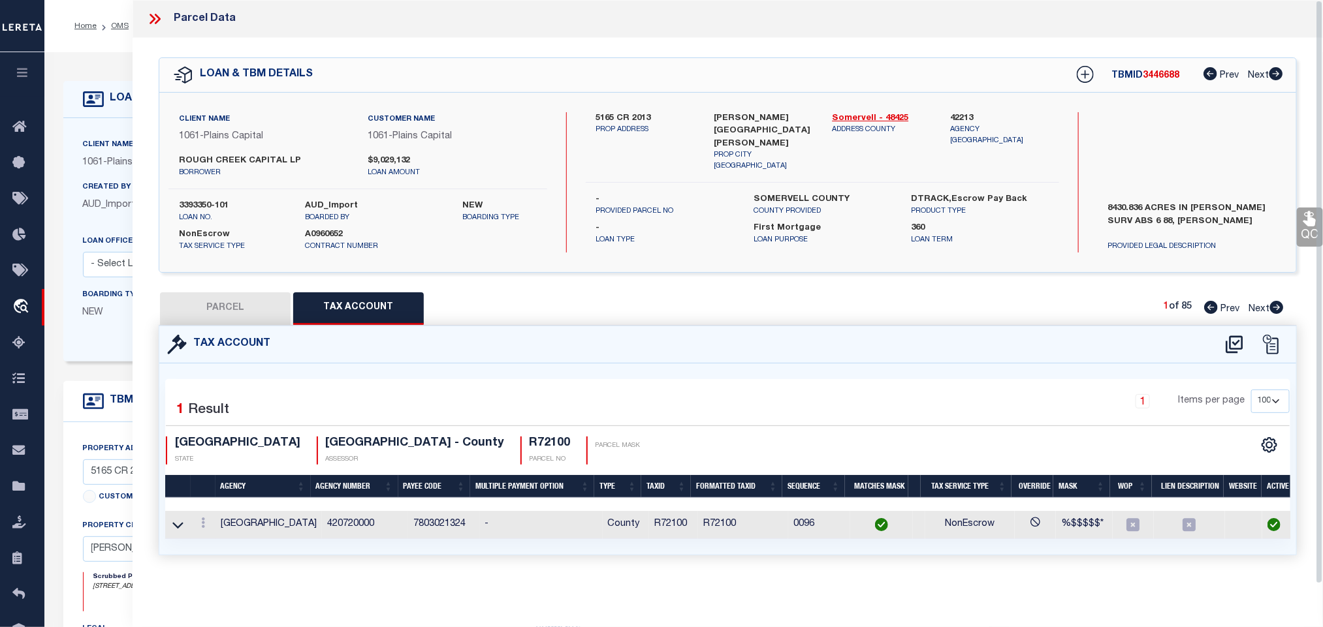
click at [247, 311] on button "PARCEL" at bounding box center [225, 308] width 131 height 33
select select "AS"
checkbox input "false"
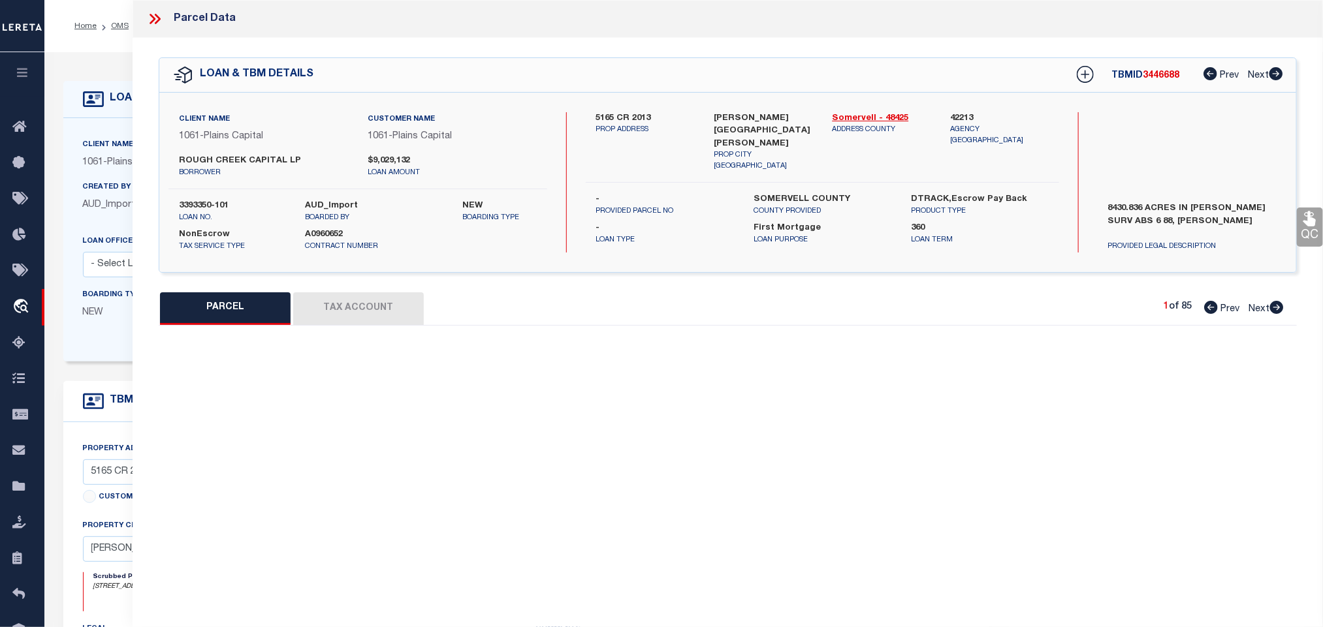
select select "IP"
type input "ROUGH CREEK LAND, LP"
type input "1097 PR1263 OFF SH220"
checkbox input "false"
type input "[GEOGRAPHIC_DATA]"
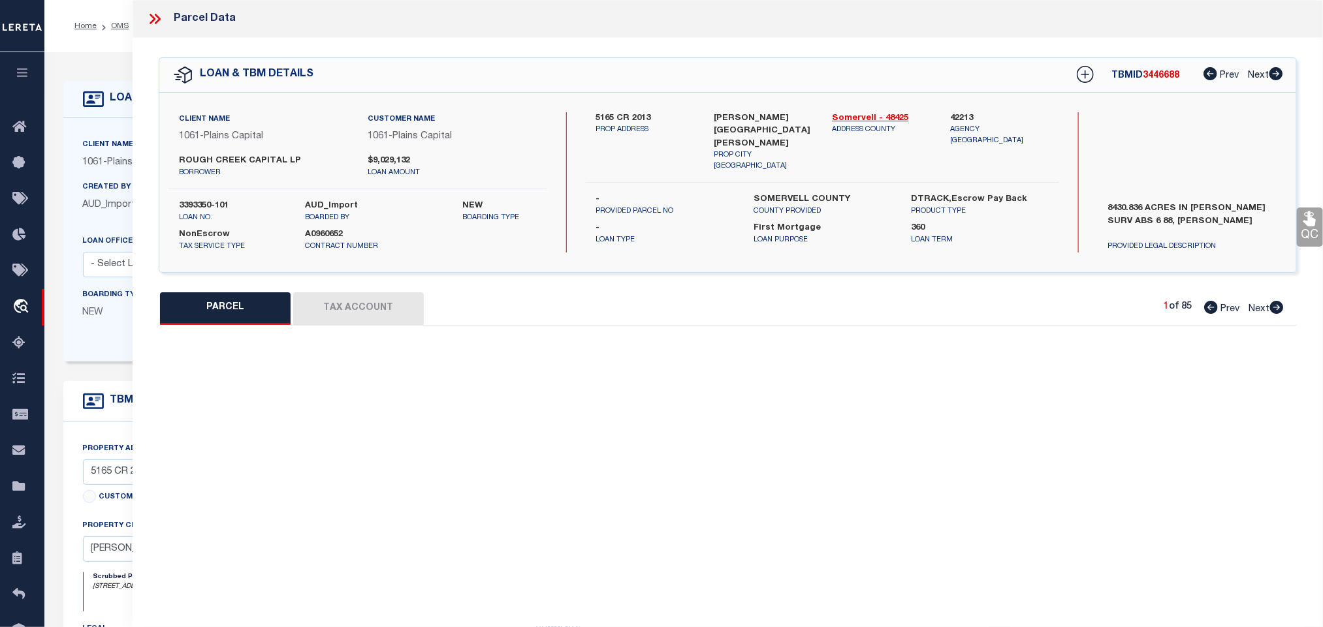
type textarea "Acres 801.054, A0131 CAYETAN AGAPITO"
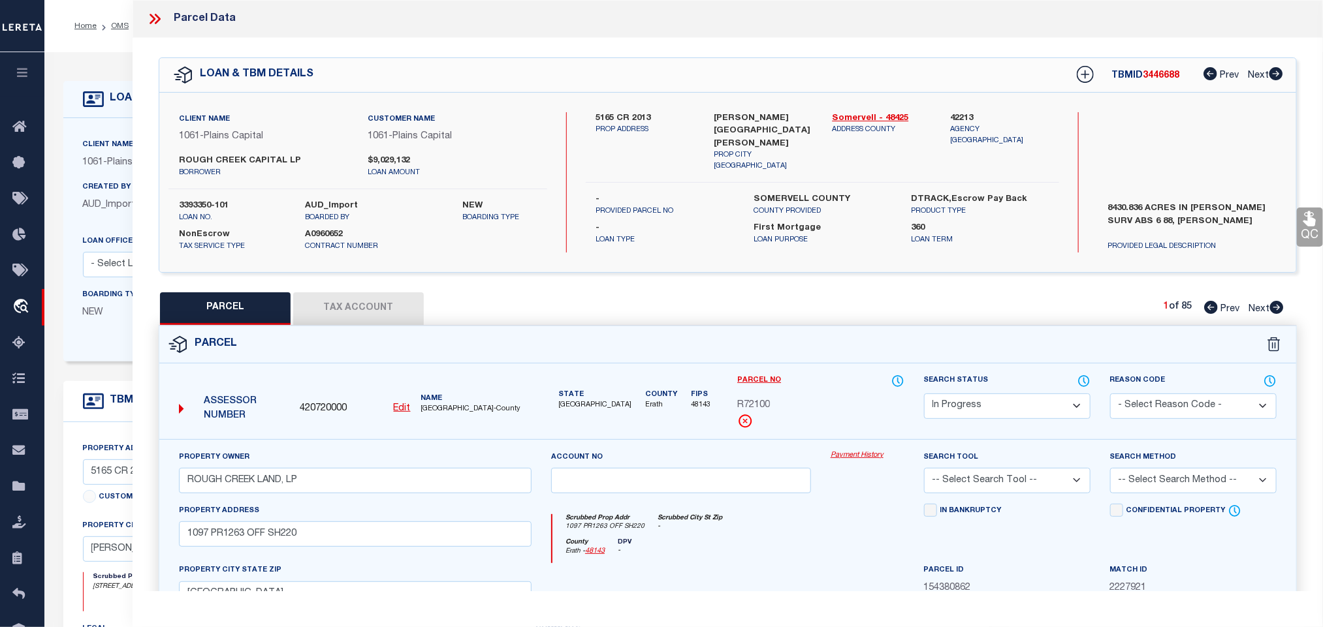
click at [978, 402] on select "Automated Search Bad Parcel Complete Duplicate Parcel High Dollar Reporting In …" at bounding box center [1007, 406] width 166 height 25
select select "PC"
click at [924, 395] on select "Automated Search Bad Parcel Complete Duplicate Parcel High Dollar Reporting In …" at bounding box center [1007, 406] width 166 height 25
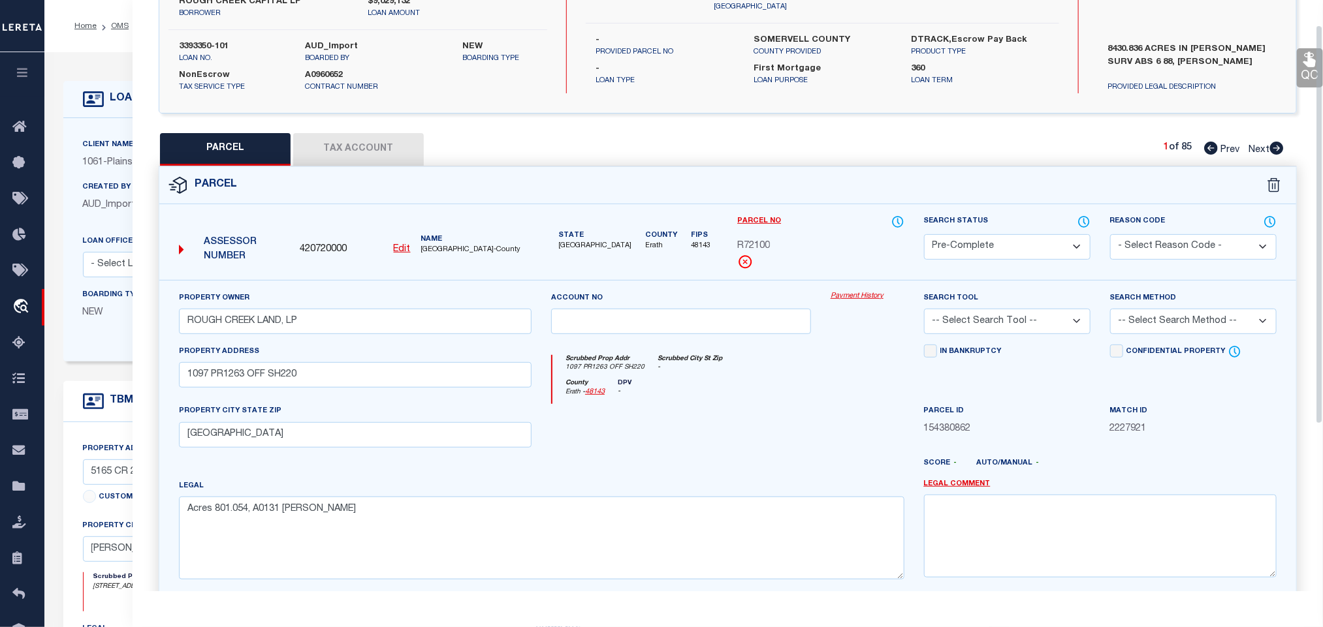
scroll to position [284, 0]
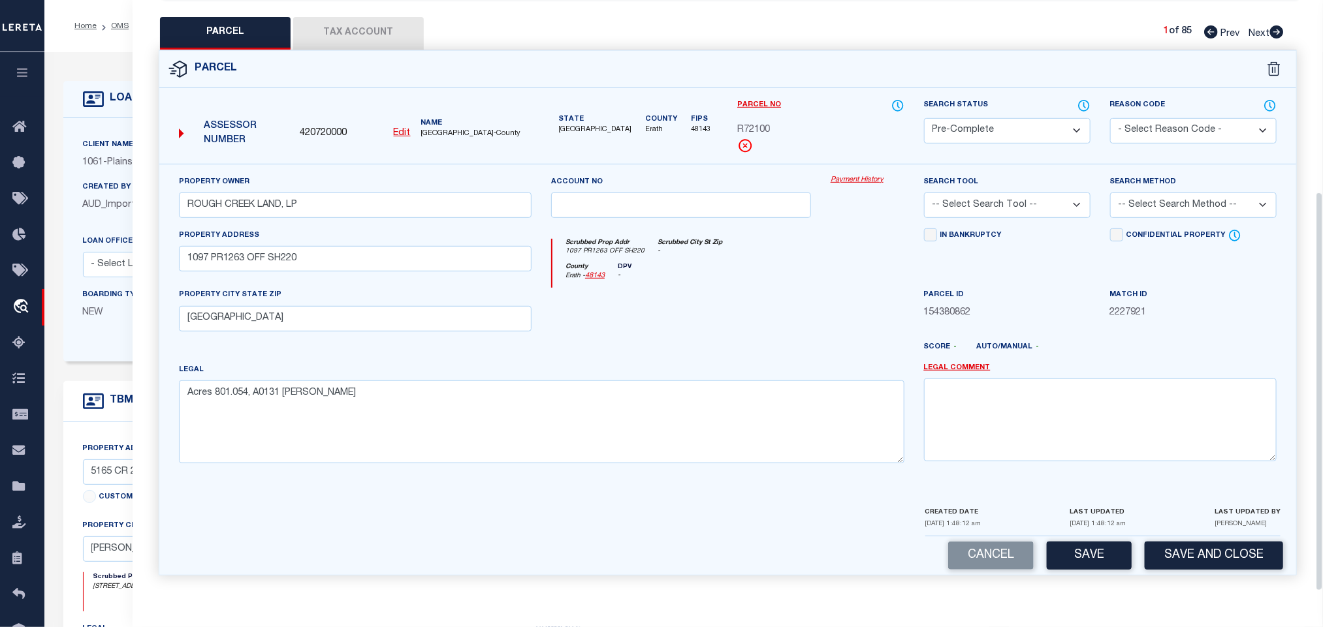
click at [1146, 527] on div "CREATED DATE 08/14/2025 1:48:12 am LAST UPDATED 08/14/2025 1:48:12 am LAST UPDA…" at bounding box center [1102, 520] width 355 height 31
click at [1183, 542] on button "Save and Close" at bounding box center [1213, 556] width 138 height 28
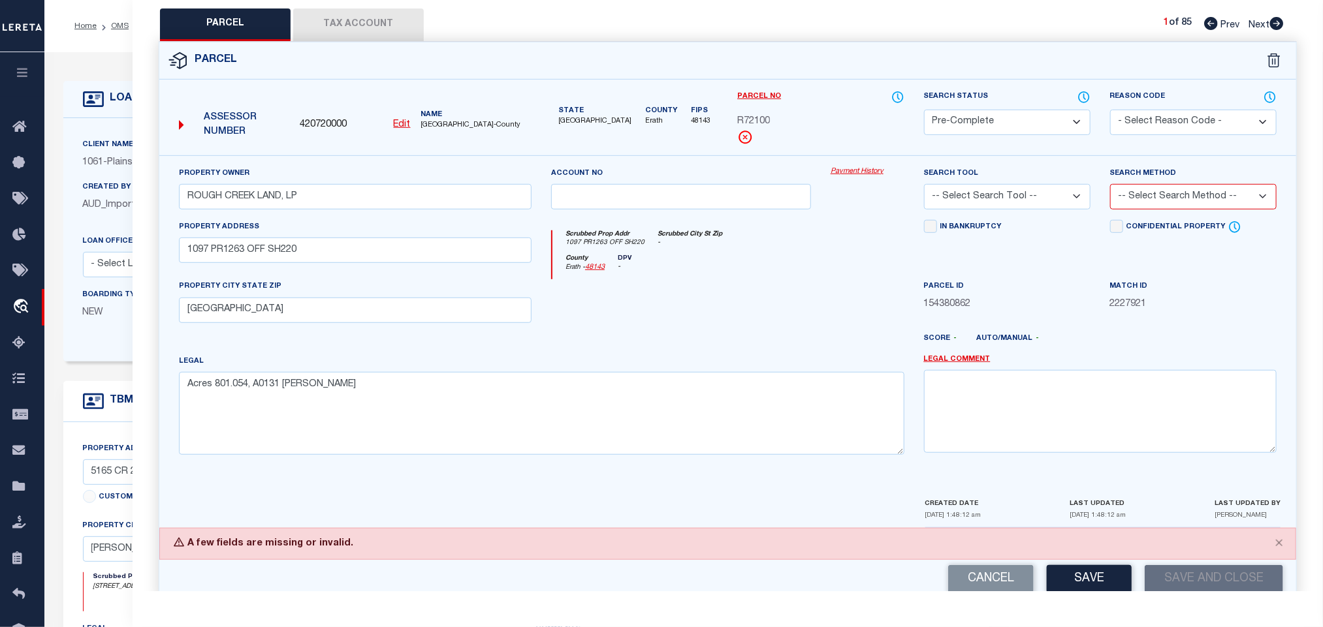
drag, startPoint x: 1026, startPoint y: 190, endPoint x: 1027, endPoint y: 212, distance: 21.6
click at [1026, 190] on select "-- Select Search Tool -- 3rd Party Website Agency File Agency Website ATLS CNV-…" at bounding box center [1007, 196] width 166 height 25
select select "AGW"
click at [924, 188] on select "-- Select Search Tool -- 3rd Party Website Agency File Agency Website ATLS CNV-…" at bounding box center [1007, 196] width 166 height 25
click at [1199, 195] on select "-- Select Search Method -- Property Address Legal Liability Info Provided" at bounding box center [1193, 196] width 166 height 25
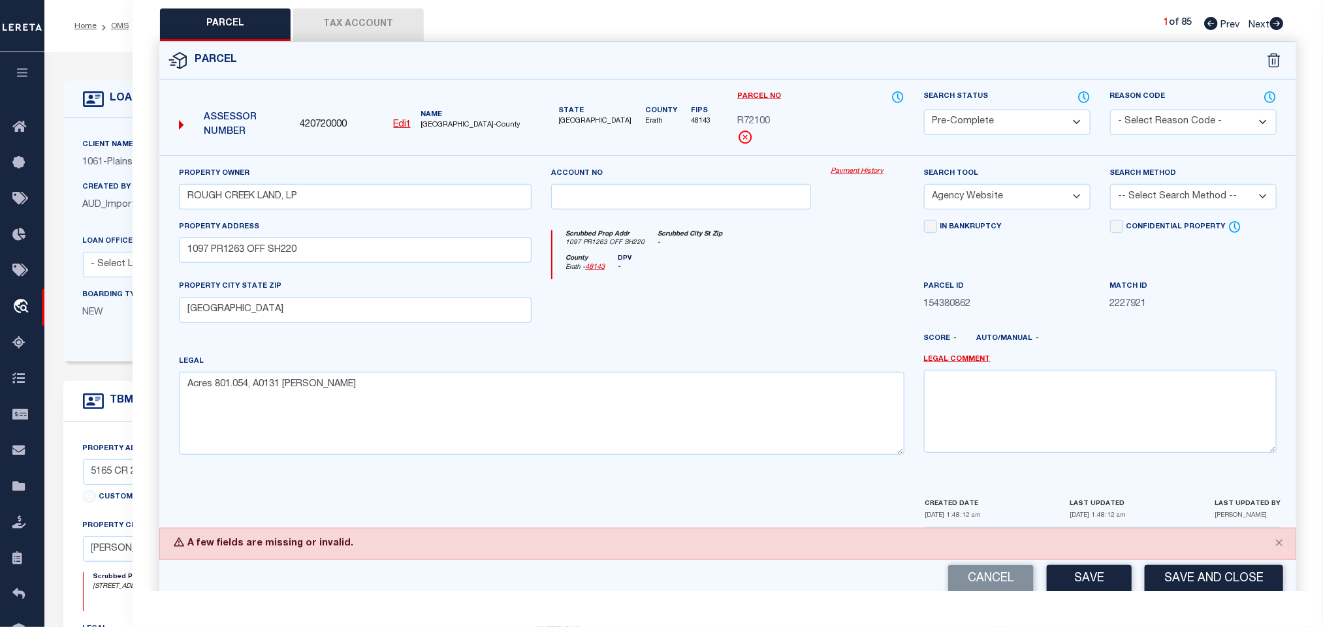
select select "LEG"
click at [1110, 188] on select "-- Select Search Method -- Property Address Legal Liability Info Provided" at bounding box center [1193, 196] width 166 height 25
click at [1185, 580] on button "Save and Close" at bounding box center [1213, 579] width 138 height 28
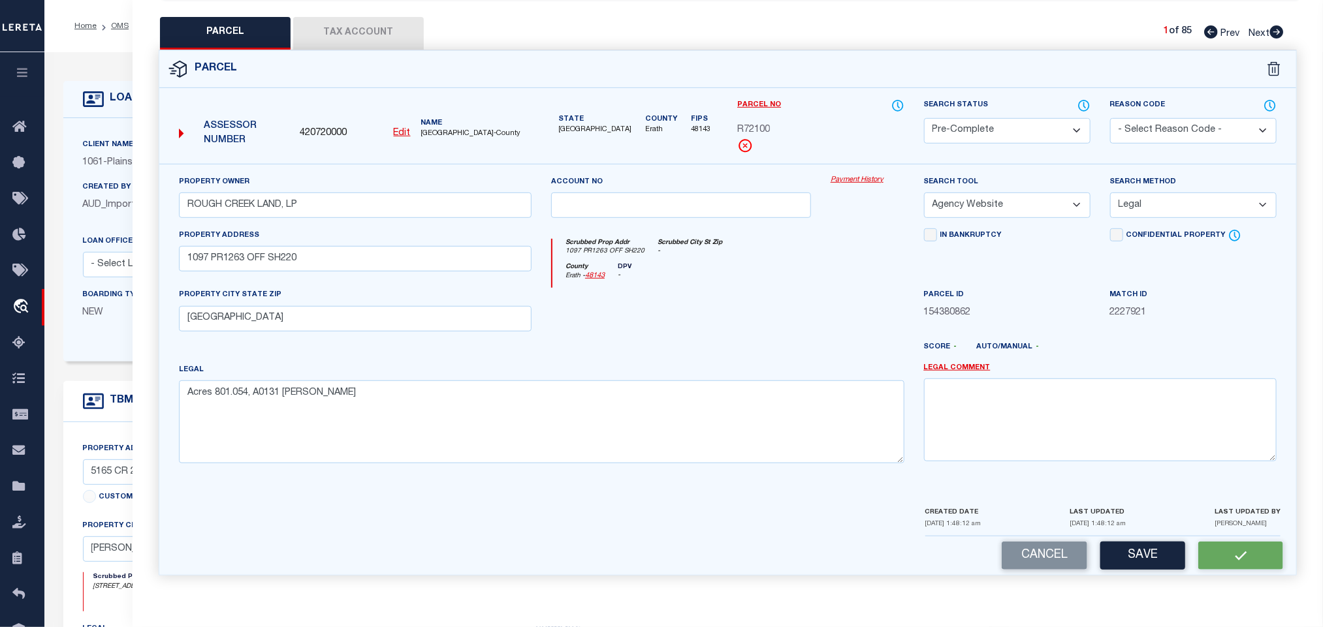
click at [331, 127] on span "420720000" at bounding box center [323, 134] width 47 height 14
copy span "420720000"
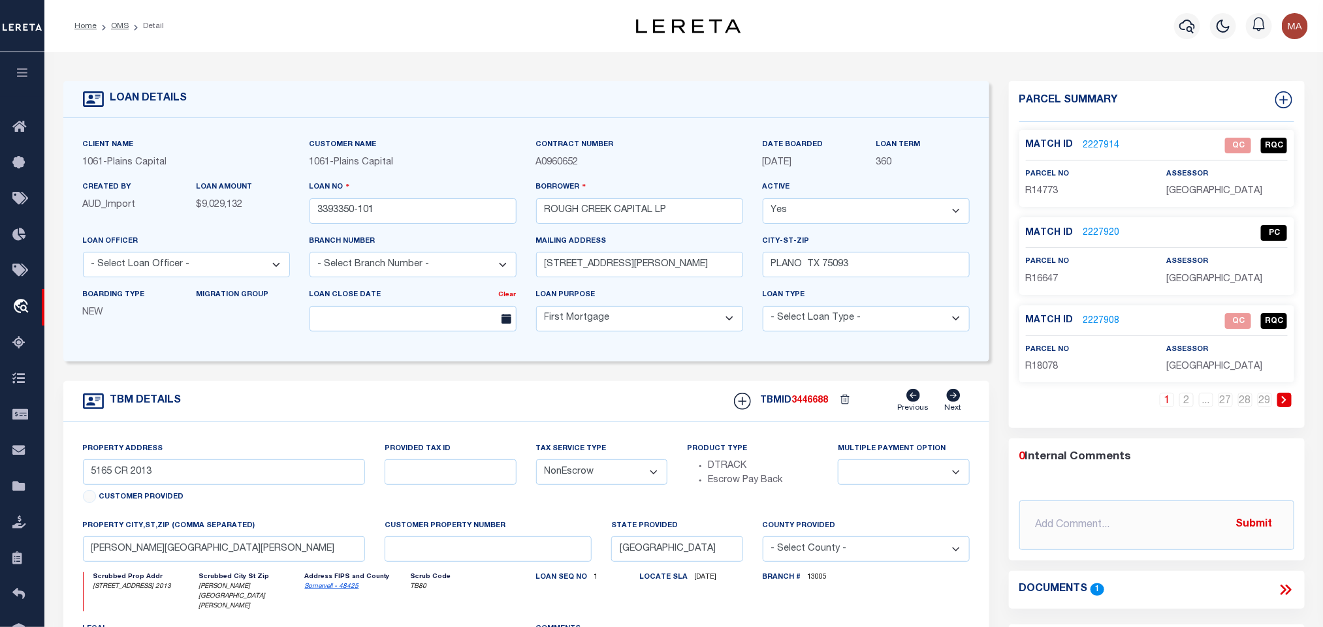
select select "1444"
select select
click at [1285, 102] on icon at bounding box center [1283, 99] width 17 height 17
select select "IP"
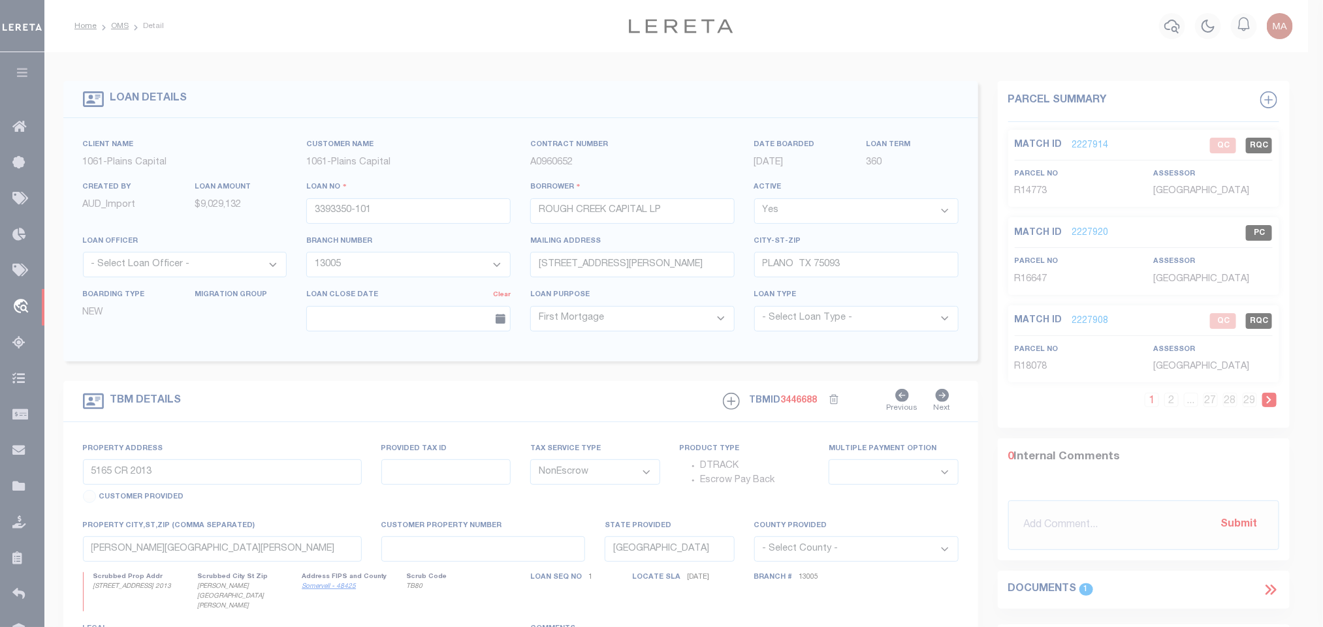
type textarea "-"
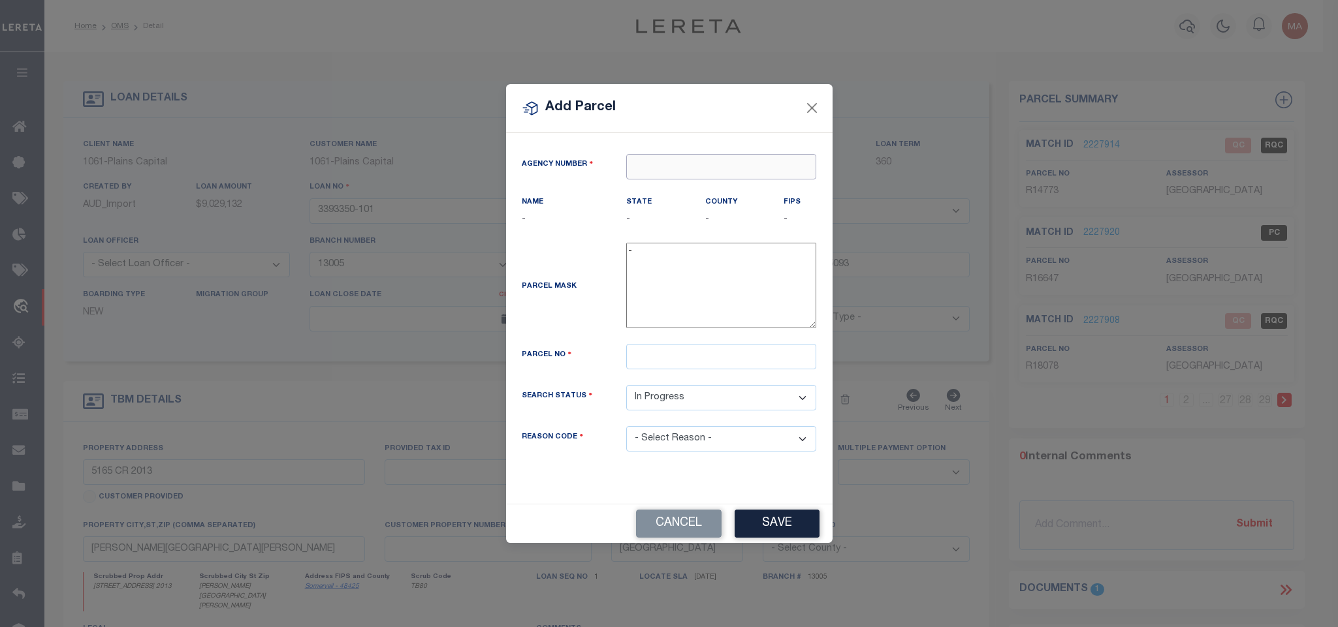
click at [725, 167] on input "text" at bounding box center [721, 166] width 190 height 25
paste input "420720000"
type input "420720000"
click at [741, 183] on div "420720000 : ERATH COUNTY" at bounding box center [721, 195] width 189 height 37
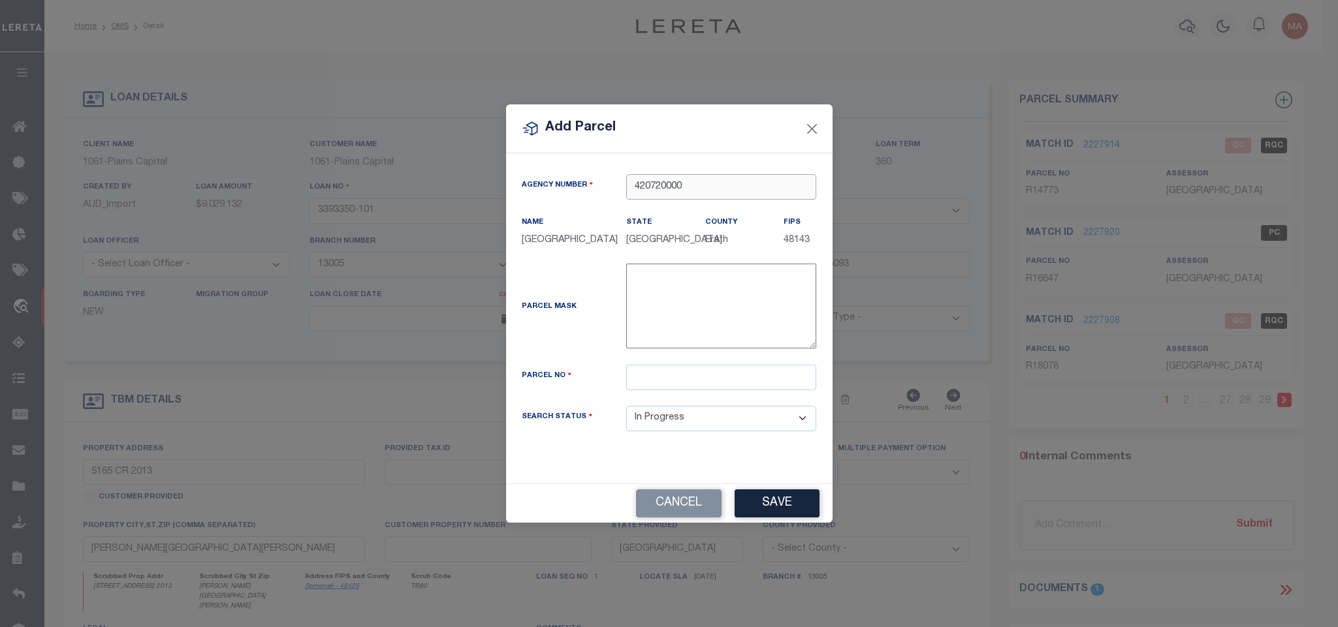
type input "420720000"
click at [746, 388] on input "text" at bounding box center [721, 377] width 190 height 25
paste input "74586"
type input "R74586"
click at [766, 497] on button "Save" at bounding box center [776, 504] width 85 height 28
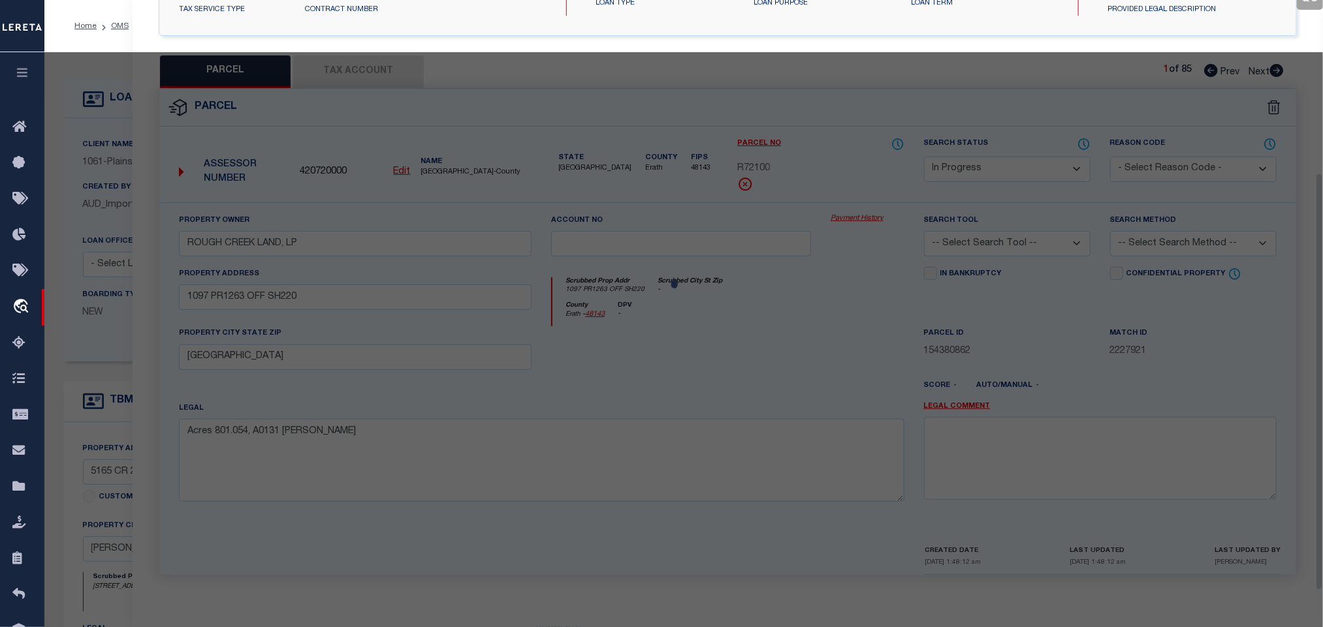
select select "AS"
checkbox input "false"
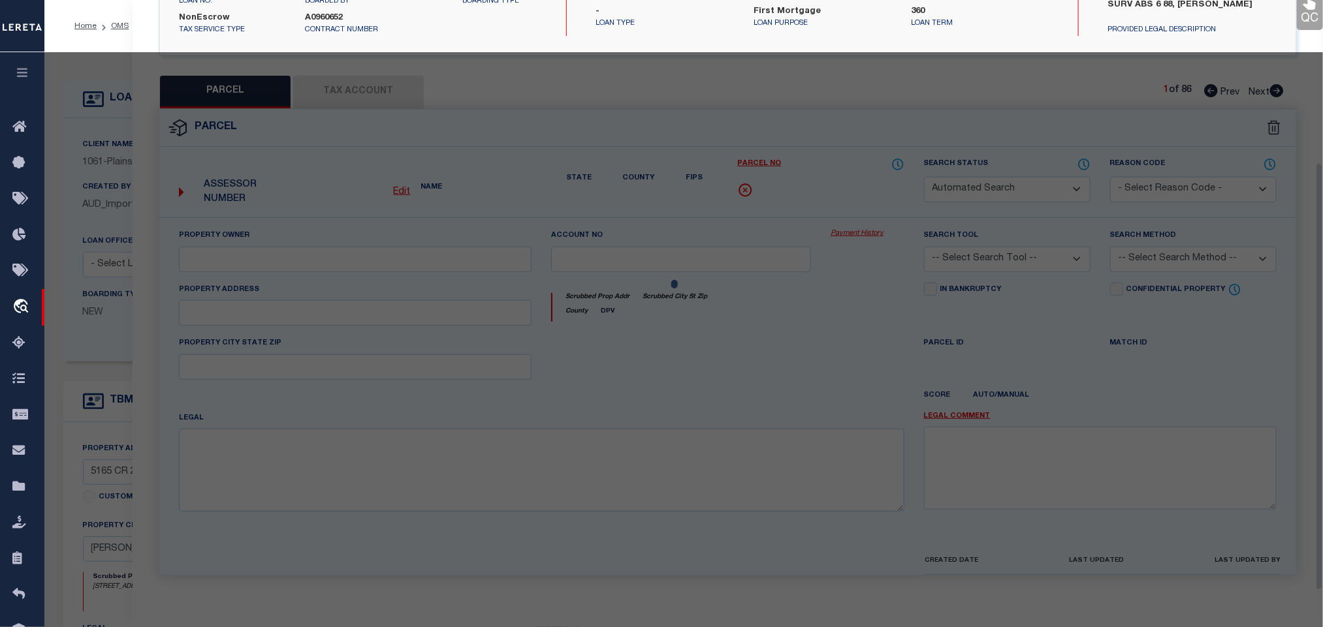
select select "IP"
checkbox input "false"
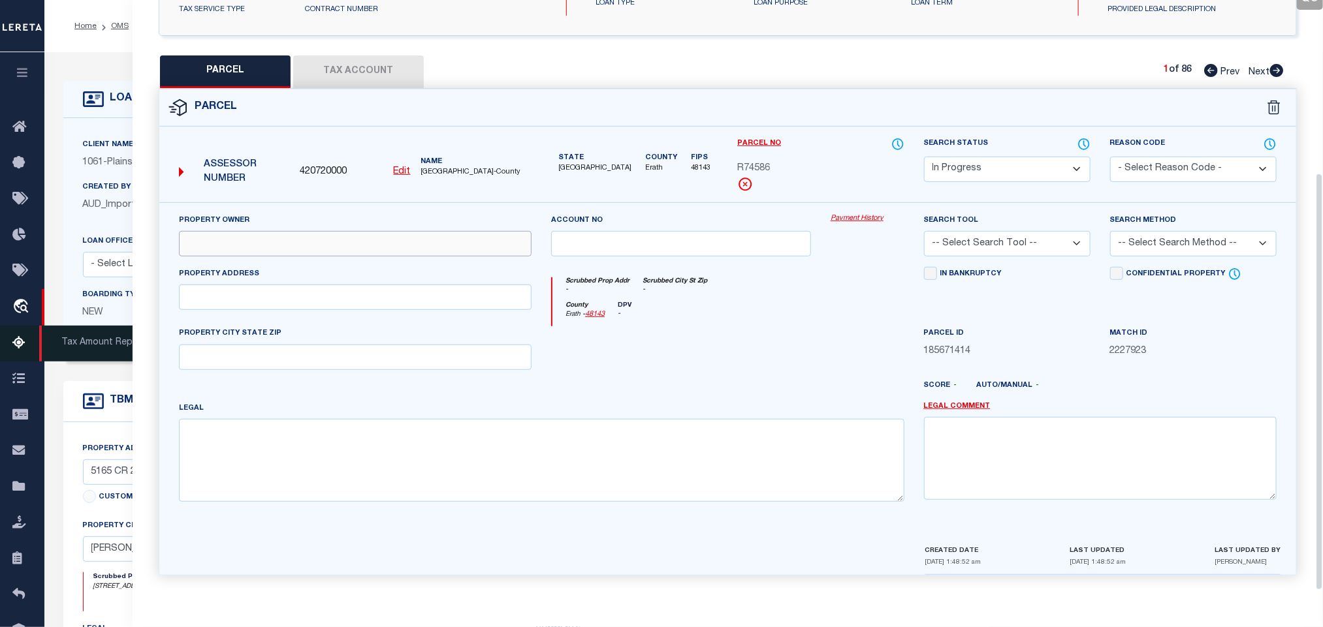
drag, startPoint x: 403, startPoint y: 240, endPoint x: 35, endPoint y: 336, distance: 380.5
click at [403, 240] on input "text" at bounding box center [355, 243] width 353 height 25
paste input "HURAYE LLC"
type input "HURAYE LLC"
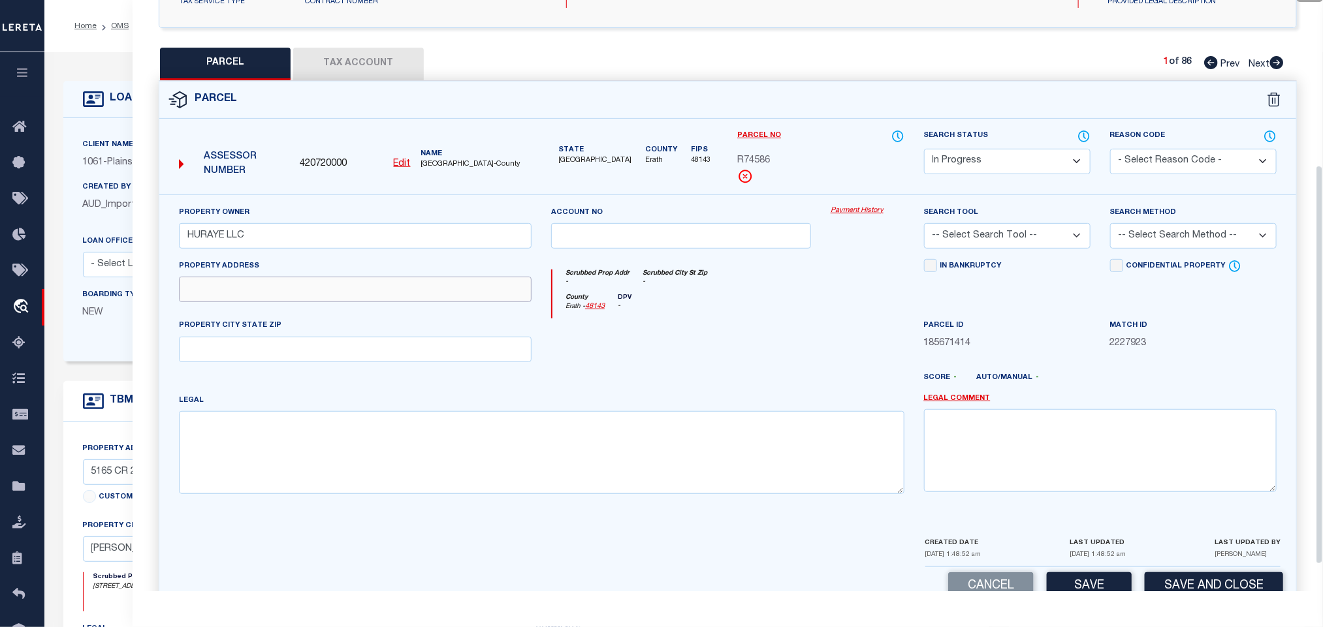
click at [328, 302] on input "text" at bounding box center [355, 289] width 353 height 25
paste input "1267 PR1263 OFF SH220"
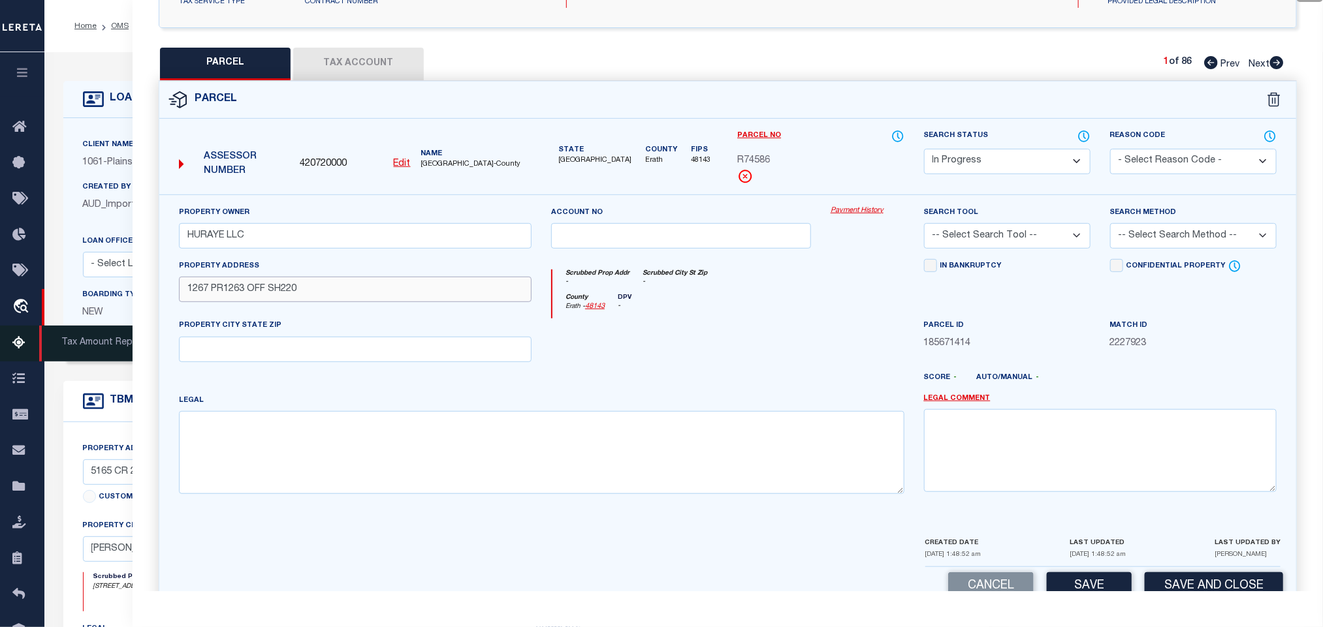
type input "1267 PR1263 OFF SH220"
click at [376, 362] on input "text" at bounding box center [355, 349] width 353 height 25
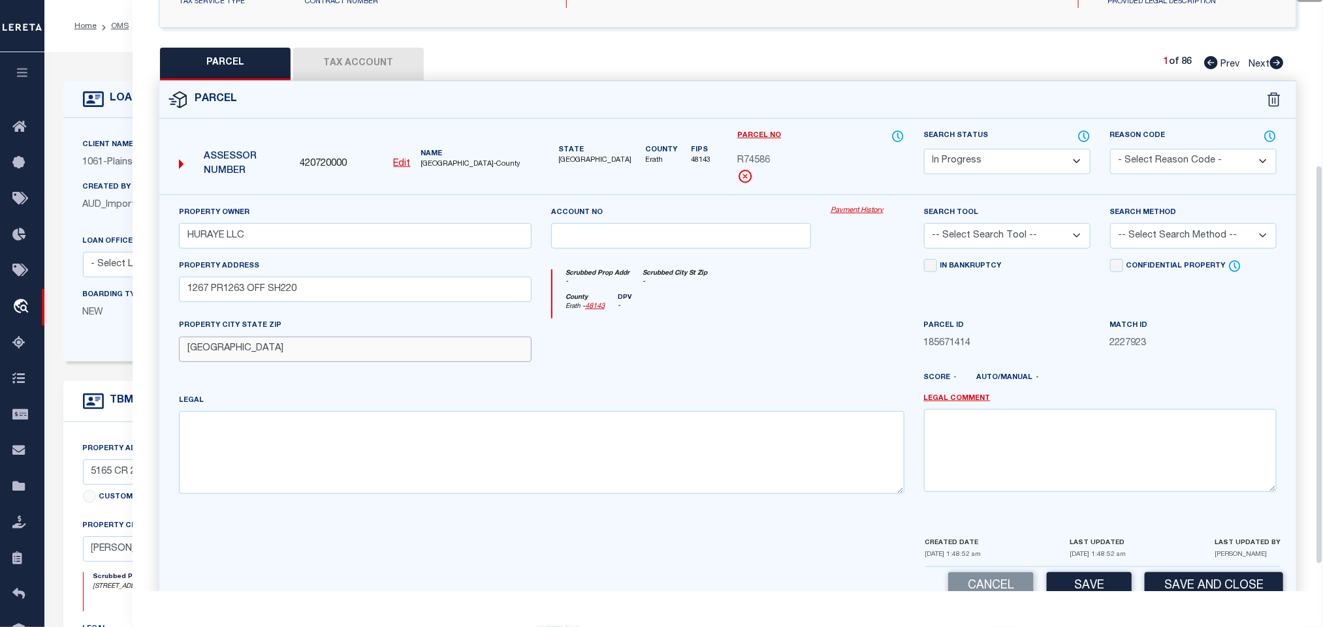
type input "[GEOGRAPHIC_DATA]"
drag, startPoint x: 565, startPoint y: 439, endPoint x: 972, endPoint y: 335, distance: 420.4
click at [565, 439] on textarea at bounding box center [541, 452] width 725 height 82
paste textarea "Acres 219.000, A0131 [PERSON_NAME];, 2 HOUSES, SHEDS & STGS"
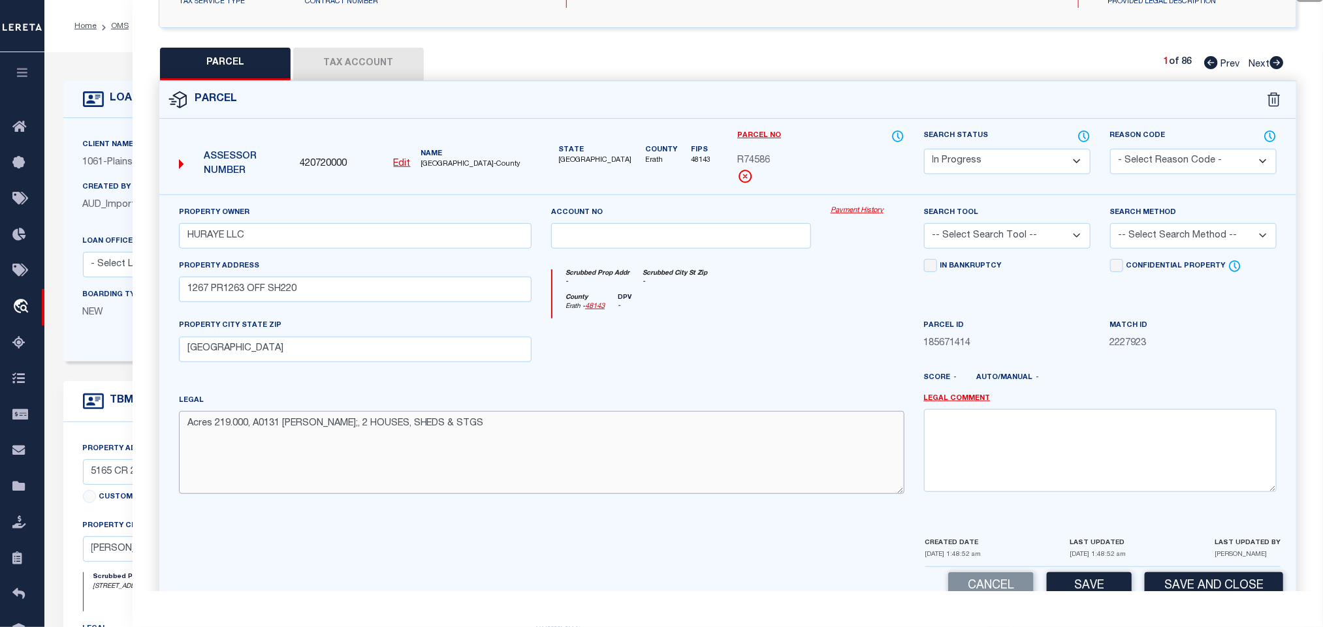
type textarea "Acres 219.000, A0131 [PERSON_NAME];, 2 HOUSES, SHEDS & STGS"
click at [1037, 223] on div "Search Tool -- Select Search Tool -- 3rd Party Website Agency File Agency Websi…" at bounding box center [1007, 227] width 166 height 43
drag, startPoint x: 1023, startPoint y: 236, endPoint x: 1019, endPoint y: 247, distance: 12.4
click at [1023, 236] on select "-- Select Search Tool -- 3rd Party Website Agency File Agency Website ATLS CNV-…" at bounding box center [1007, 235] width 166 height 25
select select "AGW"
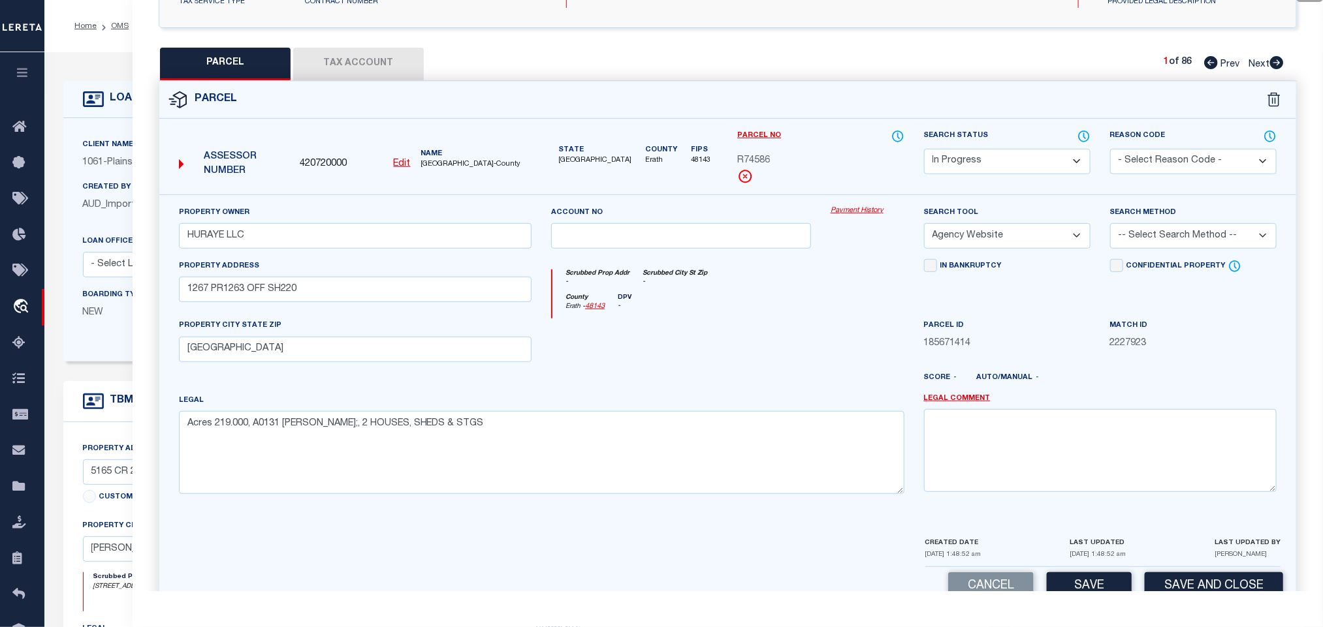
click at [924, 227] on select "-- Select Search Tool -- 3rd Party Website Agency File Agency Website ATLS CNV-…" at bounding box center [1007, 235] width 166 height 25
click at [1165, 242] on select "-- Select Search Method -- Property Address Legal Liability Info Provided" at bounding box center [1193, 235] width 166 height 25
select select "LEG"
click at [1110, 227] on select "-- Select Search Method -- Property Address Legal Liability Info Provided" at bounding box center [1193, 235] width 166 height 25
click at [1069, 589] on button "Save" at bounding box center [1088, 586] width 85 height 28
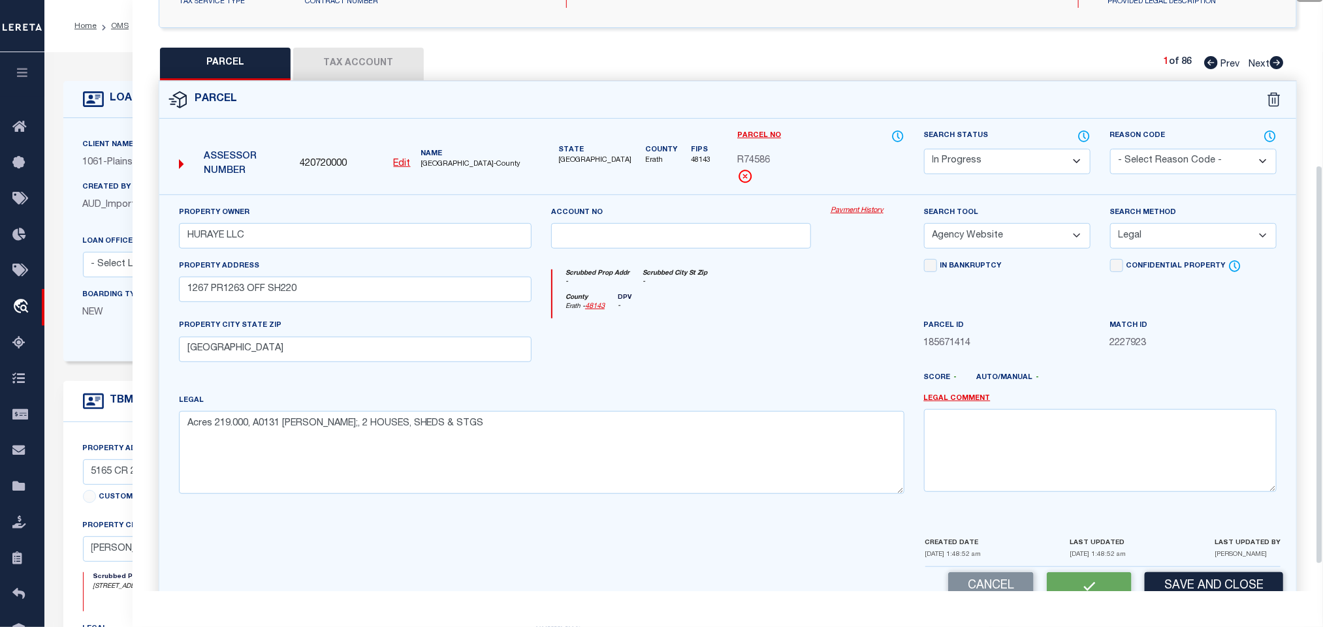
click at [384, 76] on button "Tax Account" at bounding box center [358, 64] width 131 height 33
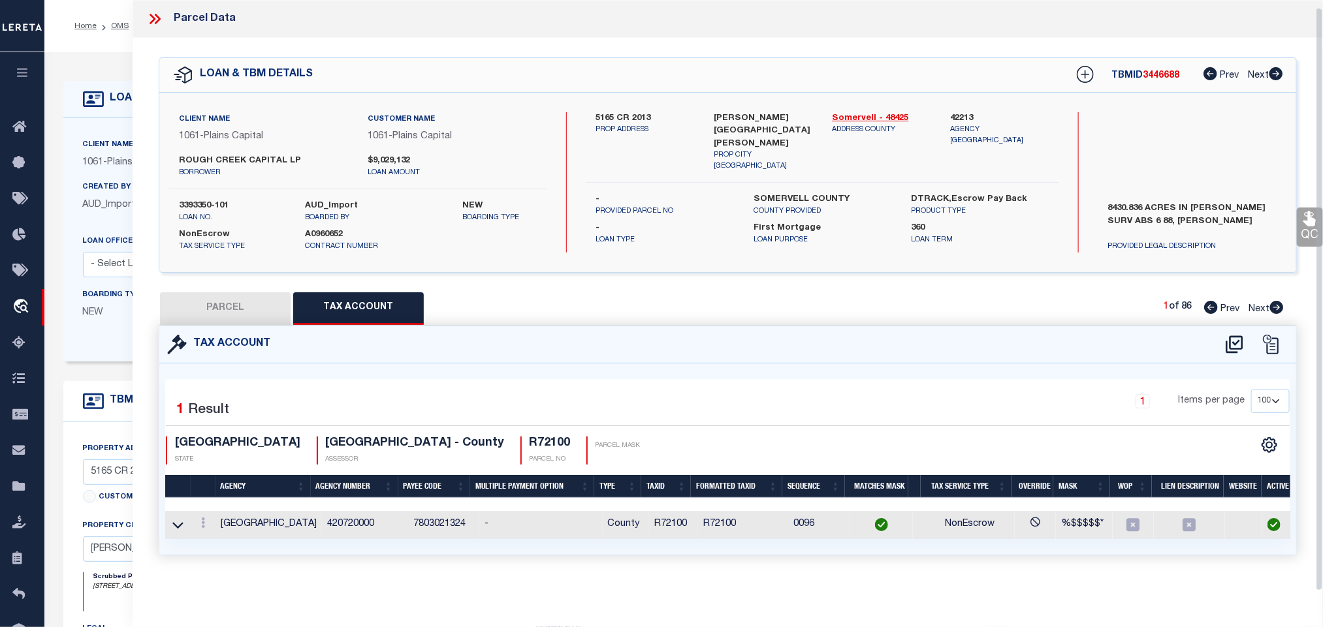
select select "100"
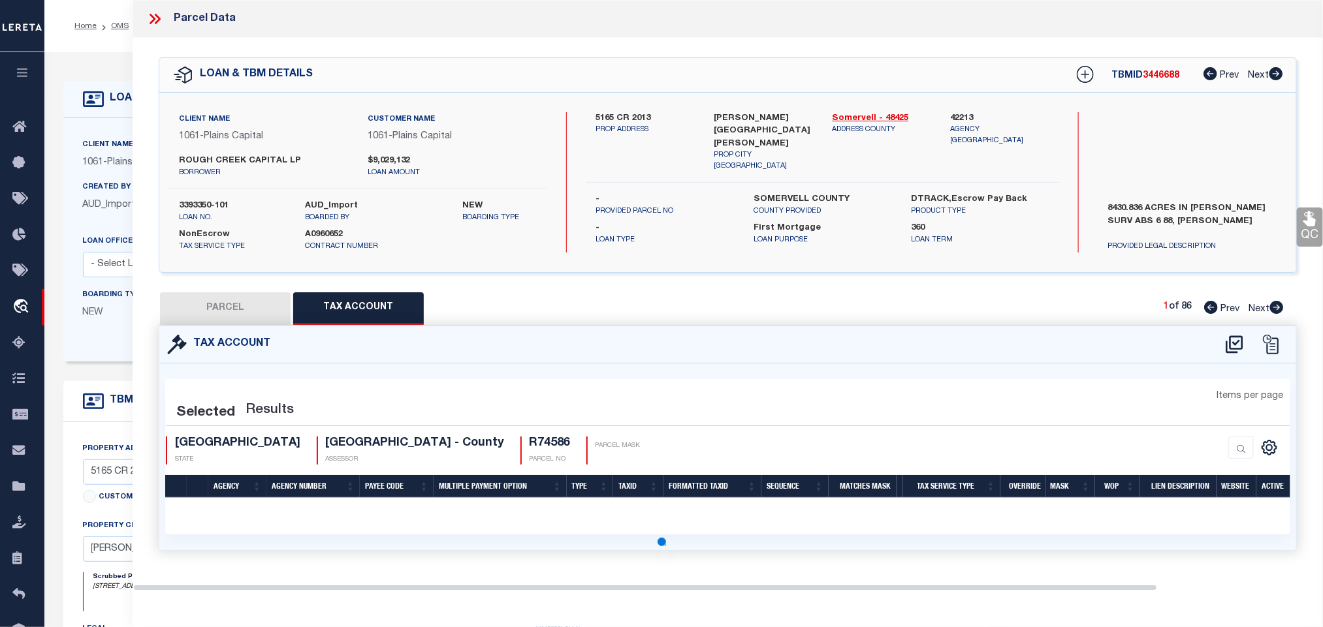
scroll to position [0, 0]
select select "100"
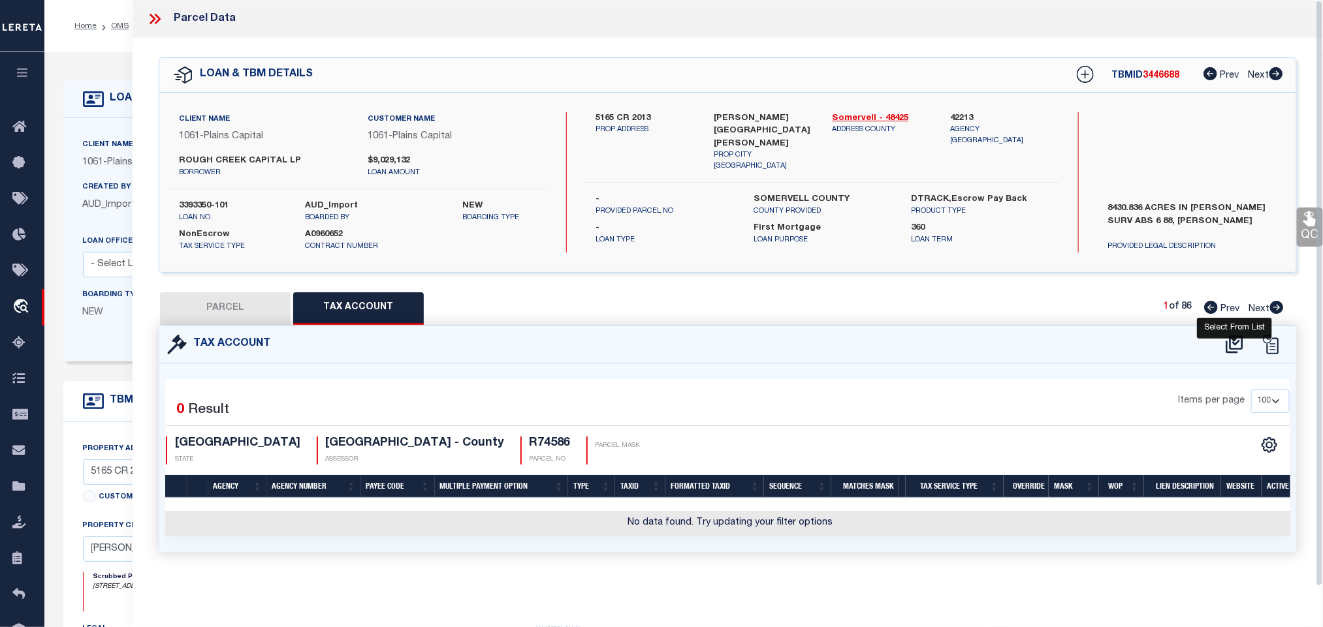
click at [1234, 345] on icon at bounding box center [1233, 345] width 17 height 18
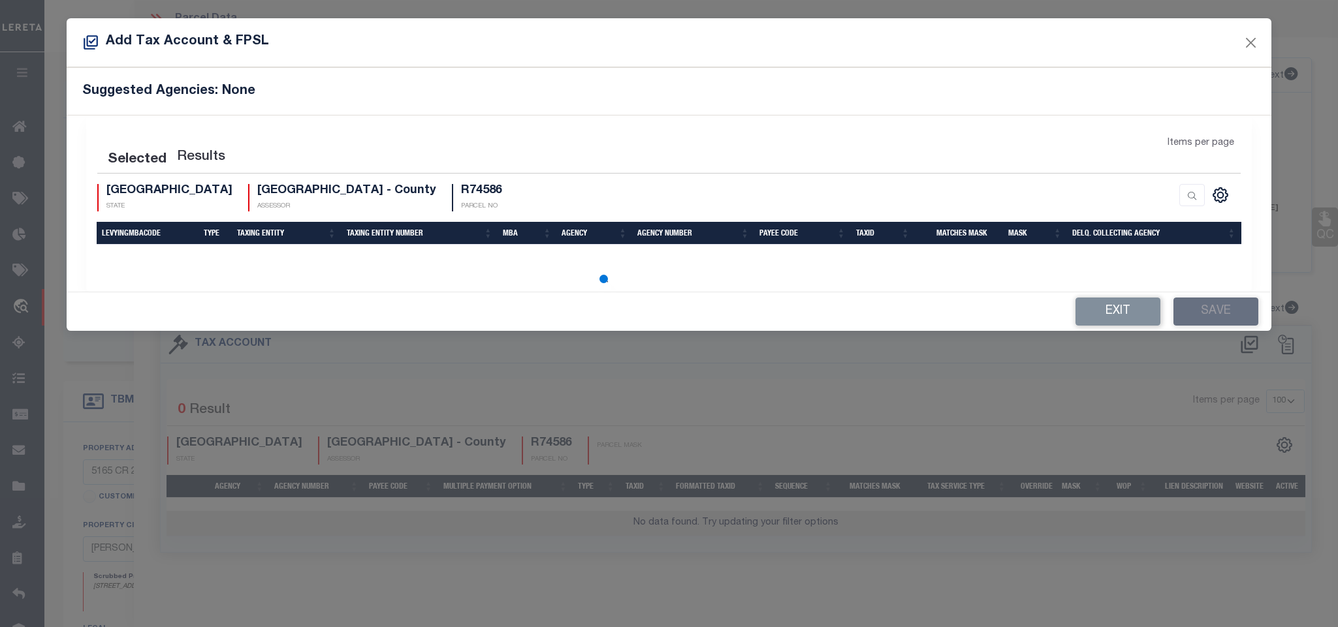
select select "200"
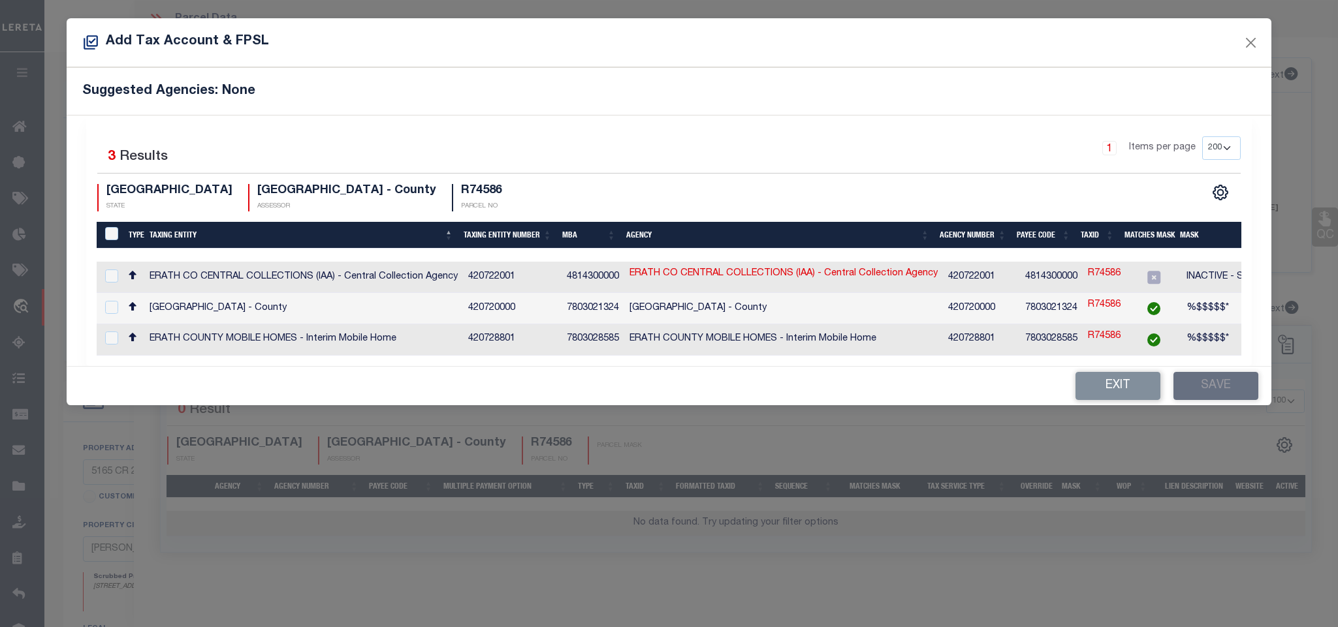
click at [1201, 317] on td "%$$$$$*" at bounding box center [1244, 308] width 127 height 31
checkbox input "true"
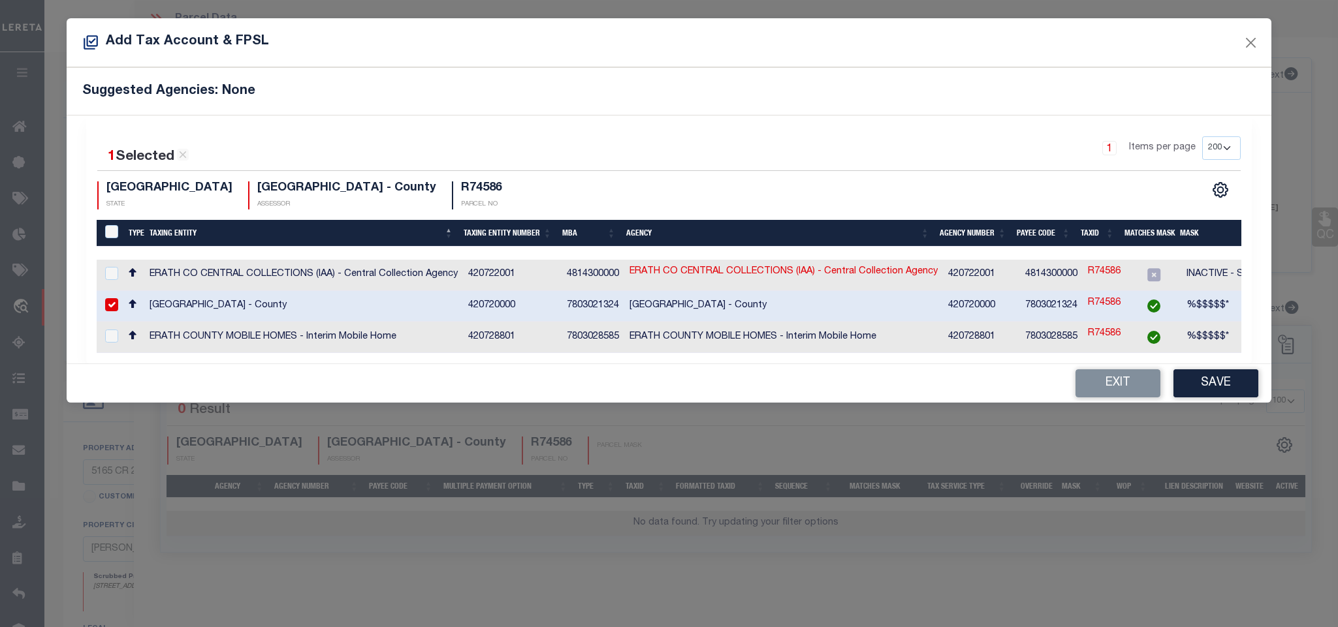
click at [1211, 364] on div "1 Selected 3 Results 1 Items per page 10 25 50 100 200 TX STATE" at bounding box center [668, 240] width 1165 height 248
click at [1210, 388] on button "Save" at bounding box center [1215, 383] width 85 height 28
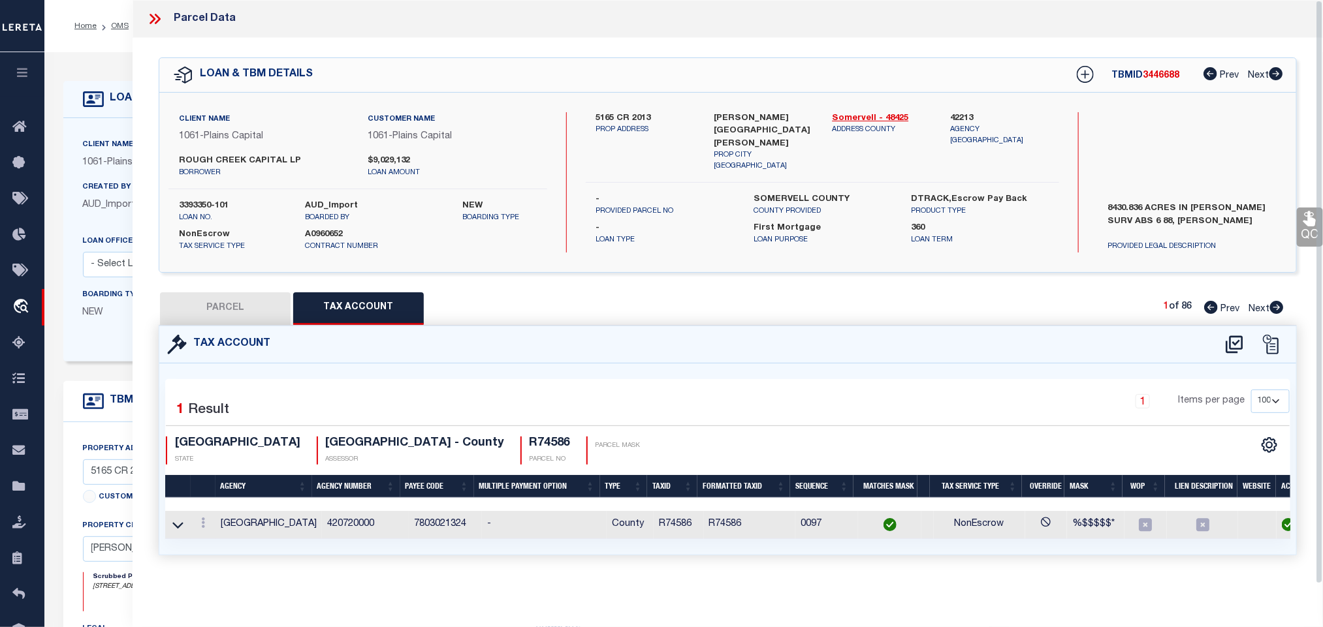
click at [245, 314] on button "PARCEL" at bounding box center [225, 308] width 131 height 33
select select "AS"
select select
checkbox input "false"
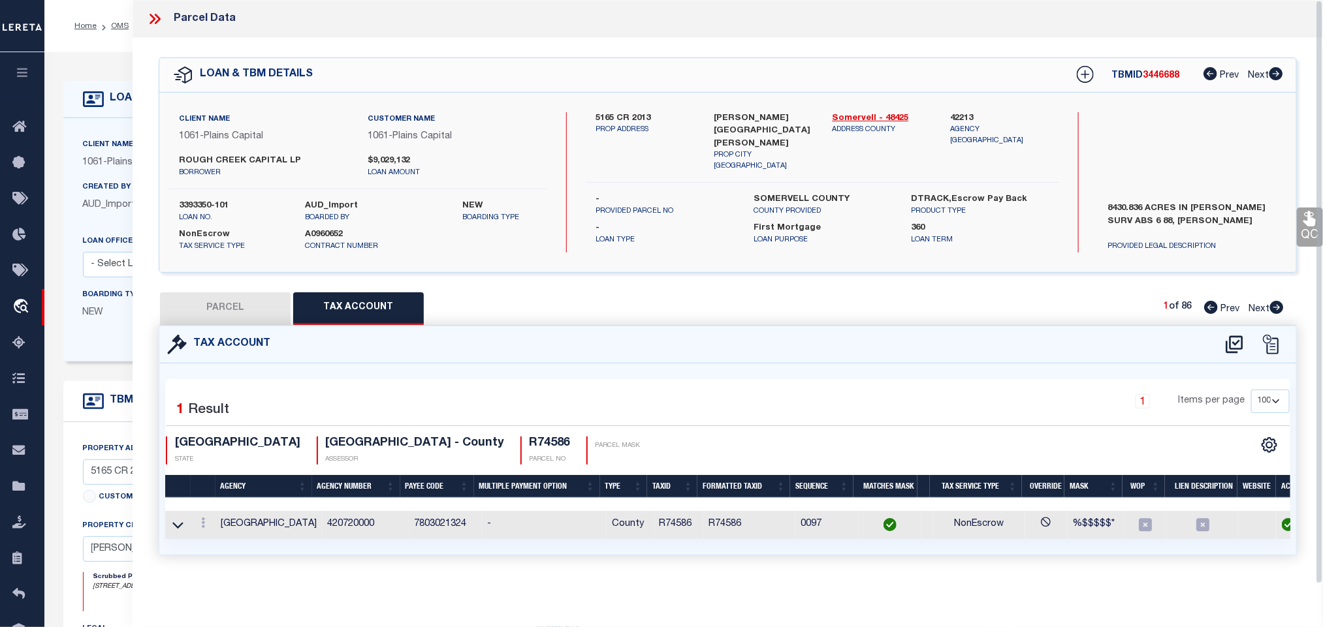
checkbox input "false"
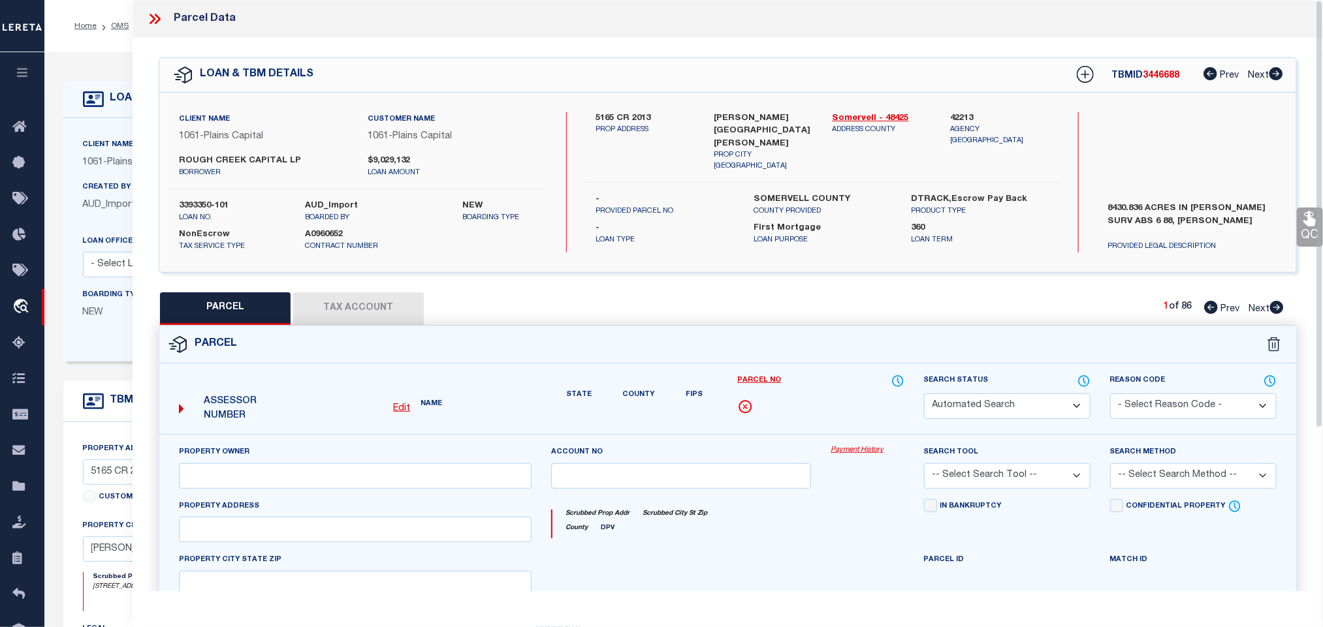
select select "IP"
type input "HURAYE LLC"
select select "AGW"
select select "LEG"
type input "1267 PR1263 OFF SH220"
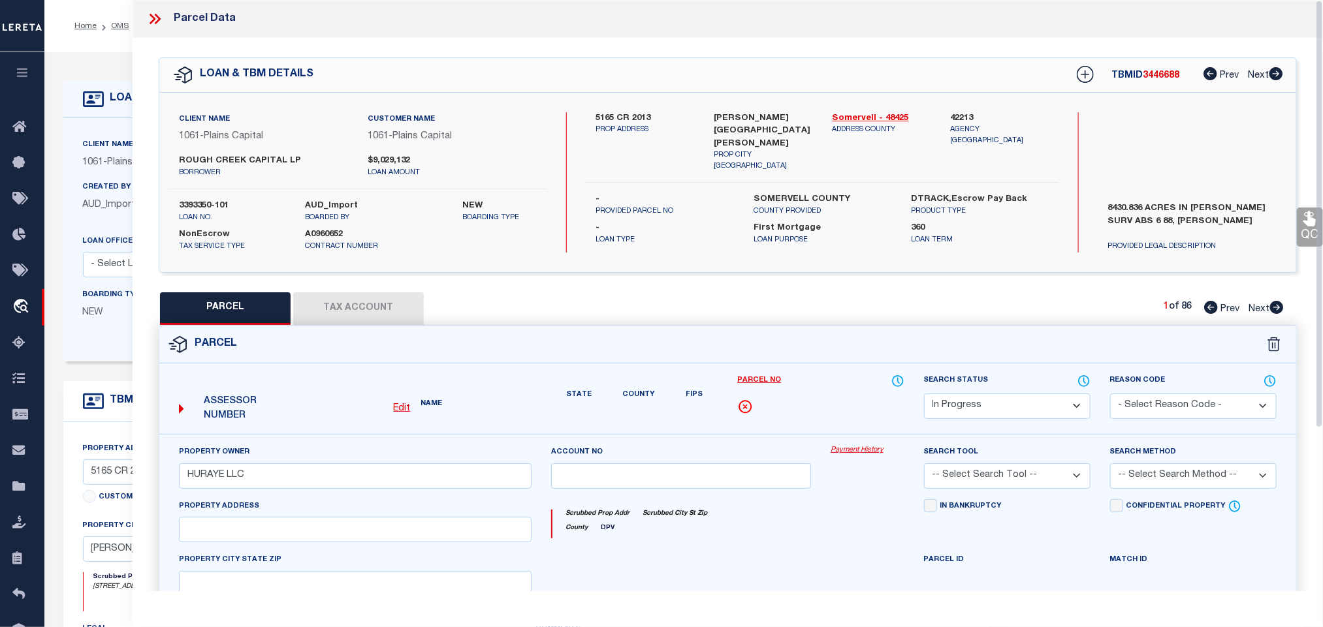
type input "[GEOGRAPHIC_DATA]"
type textarea "Acres 219.000, A0131 [PERSON_NAME];, 2 HOUSES, SHEDS & STGS"
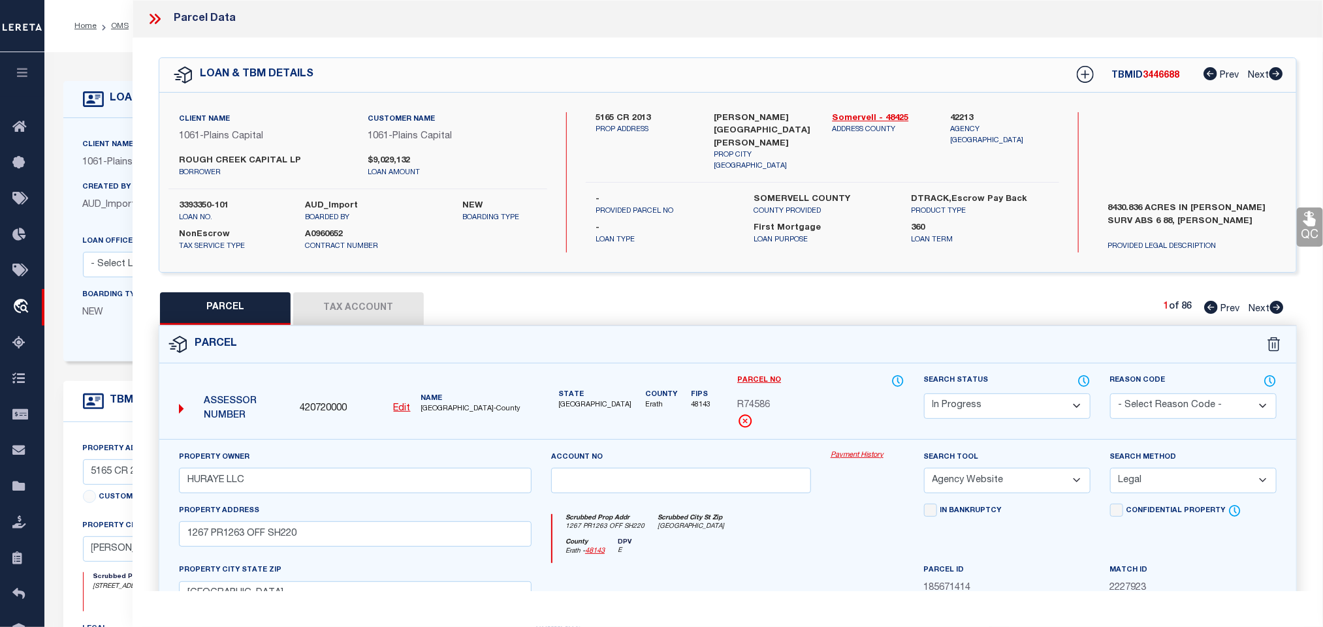
drag, startPoint x: 976, startPoint y: 406, endPoint x: 976, endPoint y: 396, distance: 10.4
click at [976, 406] on select "Automated Search Bad Parcel Complete Duplicate Parcel High Dollar Reporting In …" at bounding box center [1007, 406] width 166 height 25
select select "PC"
click at [924, 395] on select "Automated Search Bad Parcel Complete Duplicate Parcel High Dollar Reporting In …" at bounding box center [1007, 406] width 166 height 25
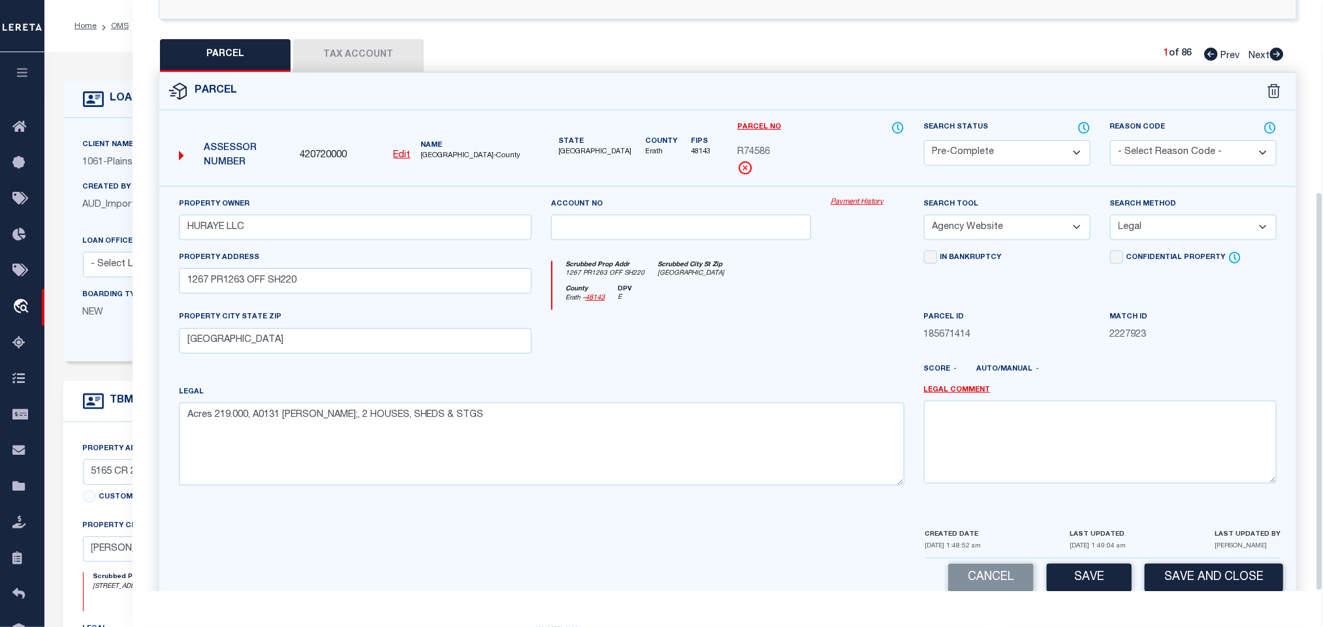
scroll to position [284, 0]
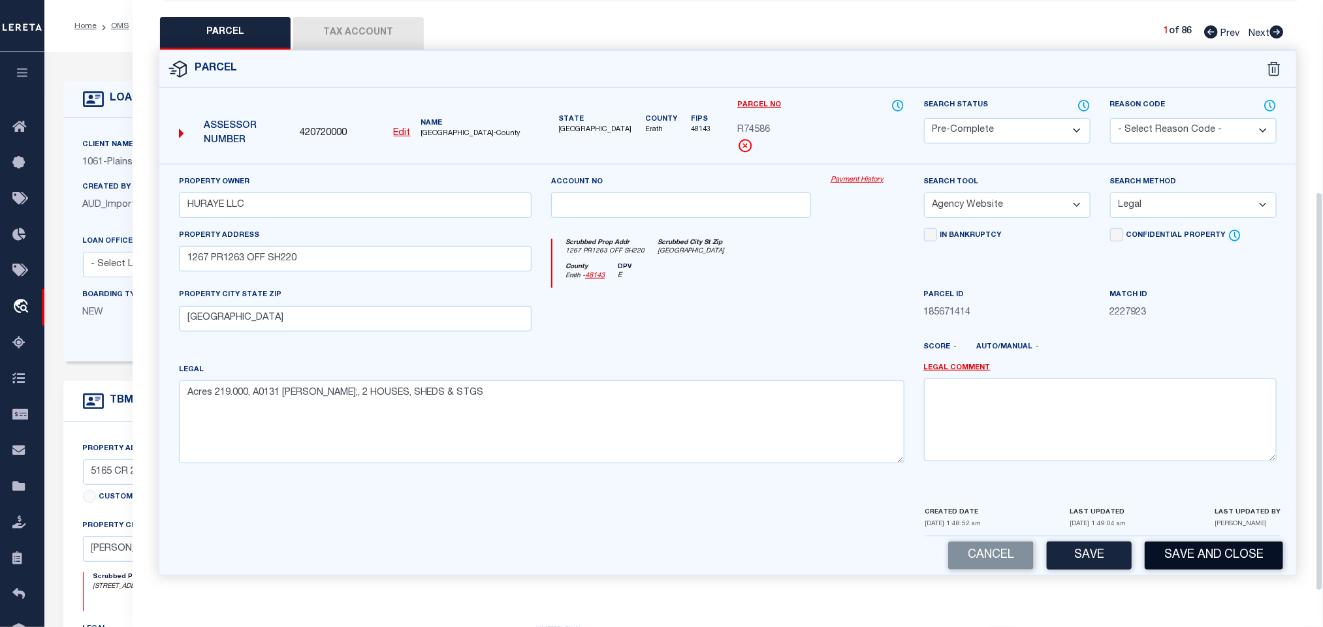
click at [1199, 552] on button "Save and Close" at bounding box center [1213, 556] width 138 height 28
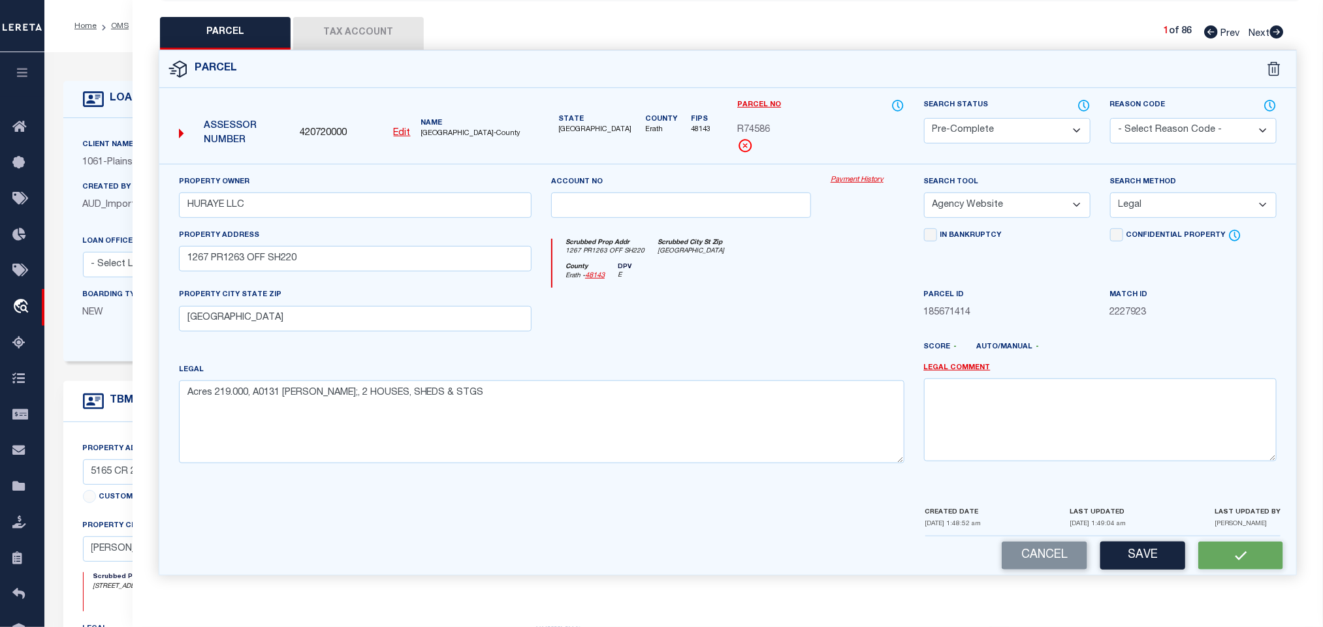
click at [316, 127] on span "420720000" at bounding box center [323, 134] width 47 height 14
copy span "420720000"
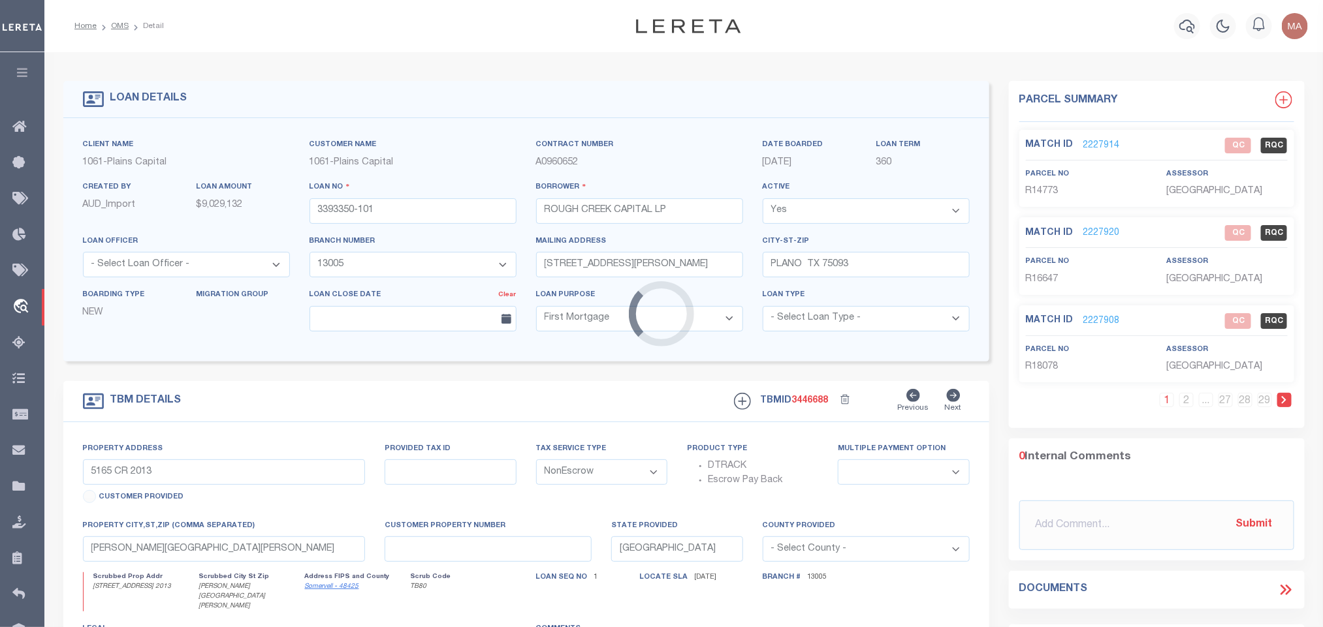
select select
select select "1444"
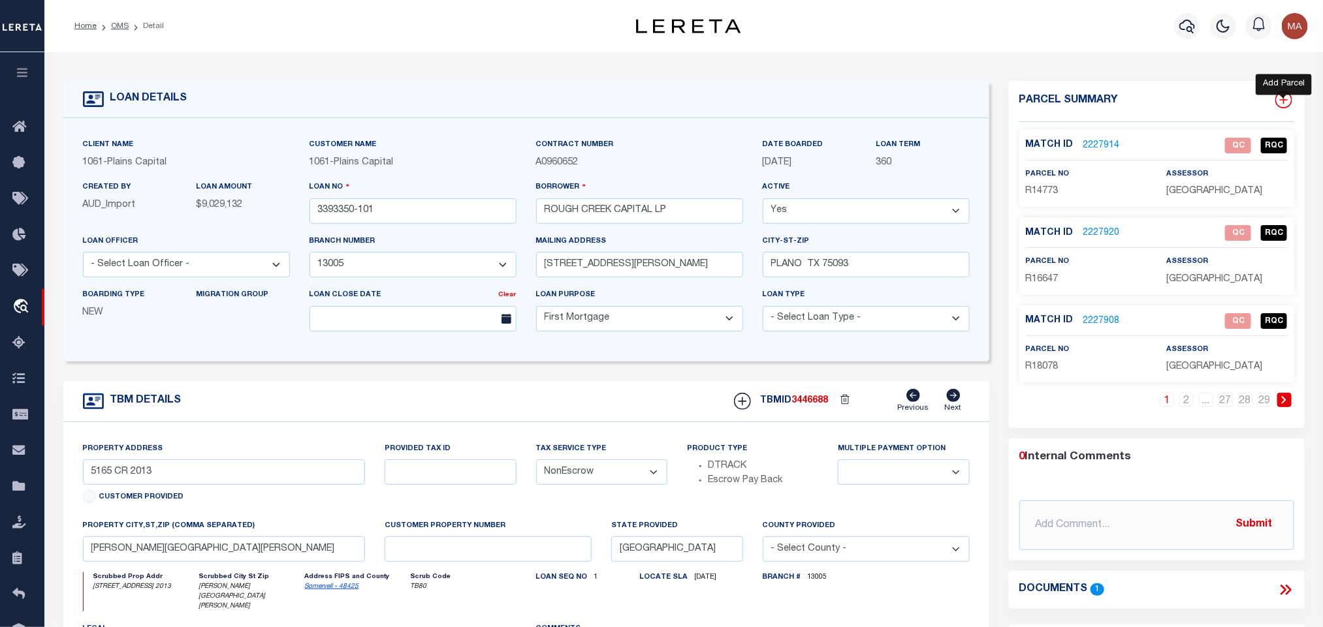
click at [1287, 95] on icon at bounding box center [1283, 99] width 17 height 17
select select "IP"
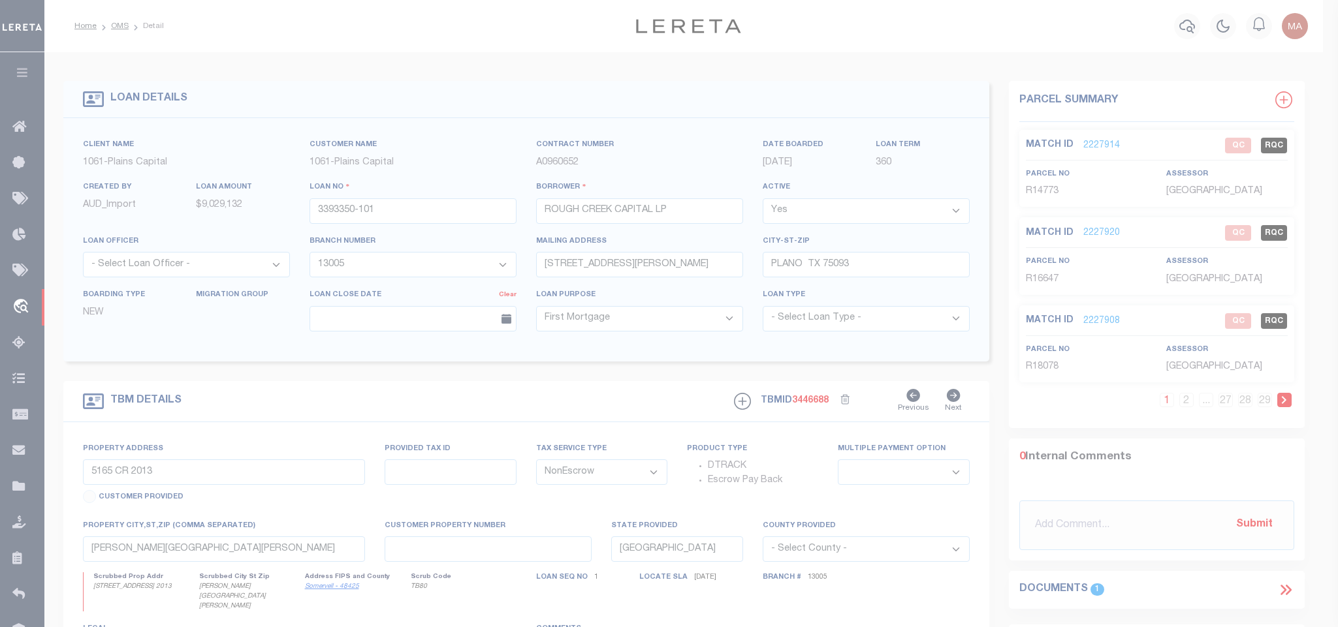
type textarea "-"
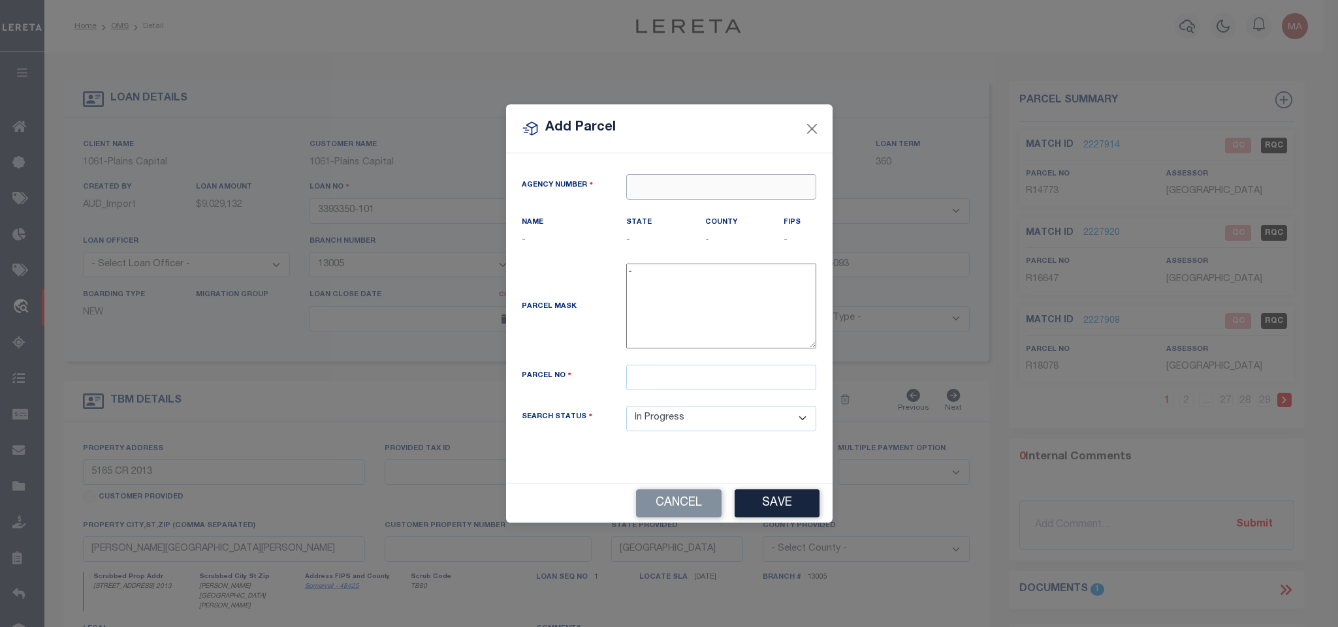
click at [680, 187] on input "text" at bounding box center [721, 186] width 190 height 25
paste input "420720000"
type input "420720000"
click at [703, 208] on div "420720000 : ERATH COUNTY" at bounding box center [721, 216] width 189 height 37
type input "420720000"
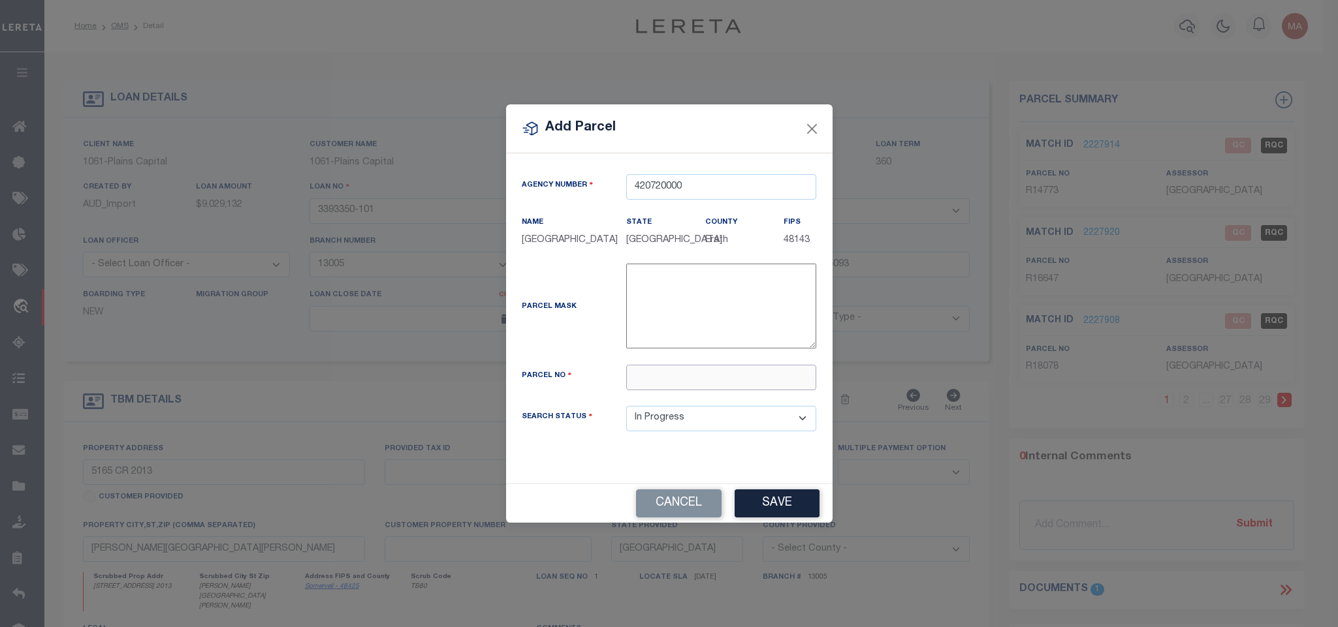
click at [700, 388] on input "text" at bounding box center [721, 377] width 190 height 25
paste input "16647"
type input "R16647"
click at [795, 501] on button "Save" at bounding box center [776, 504] width 85 height 28
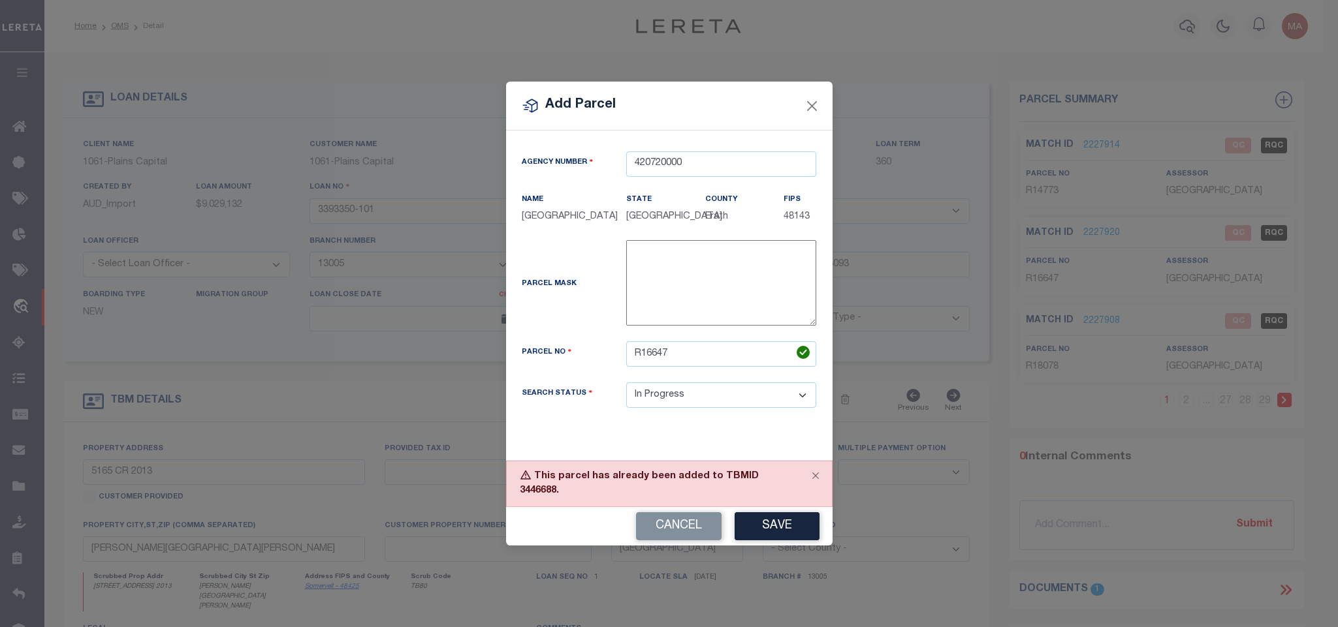
drag, startPoint x: 668, startPoint y: 515, endPoint x: 266, endPoint y: 206, distance: 506.5
click at [668, 515] on button "Cancel" at bounding box center [679, 526] width 86 height 28
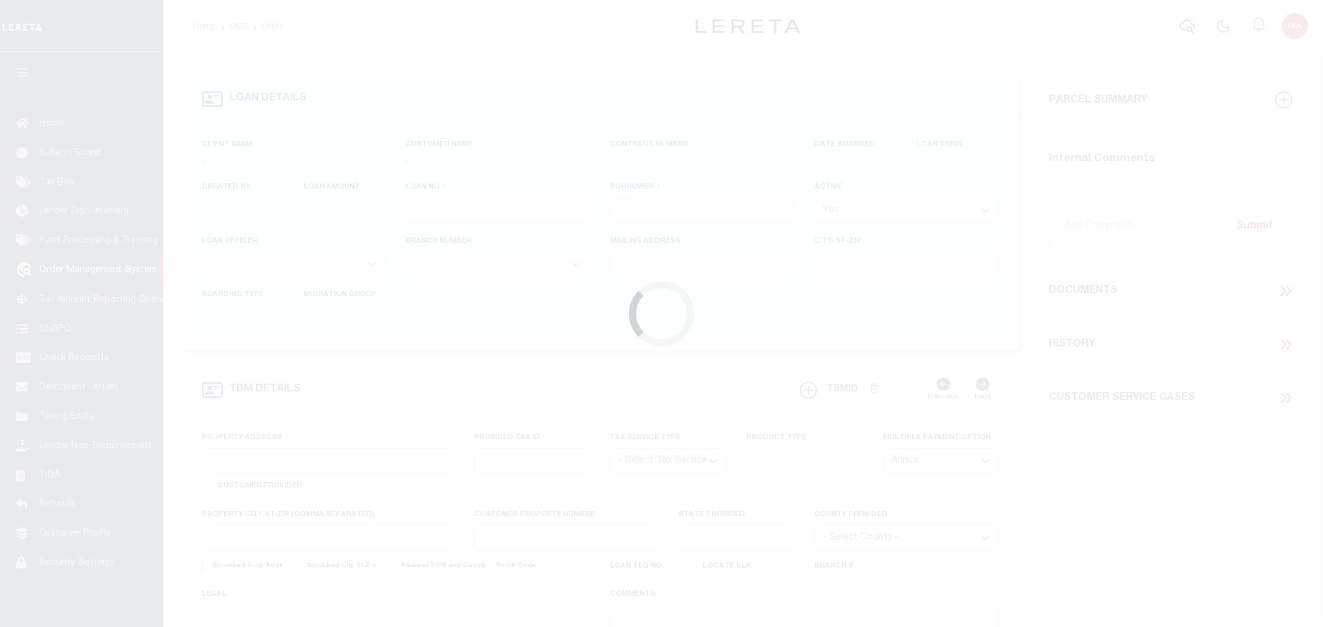
type input "3393350-101"
type input "ROUGH CREEK CAPITAL LP"
select select
type input "[STREET_ADDRESS][PERSON_NAME]"
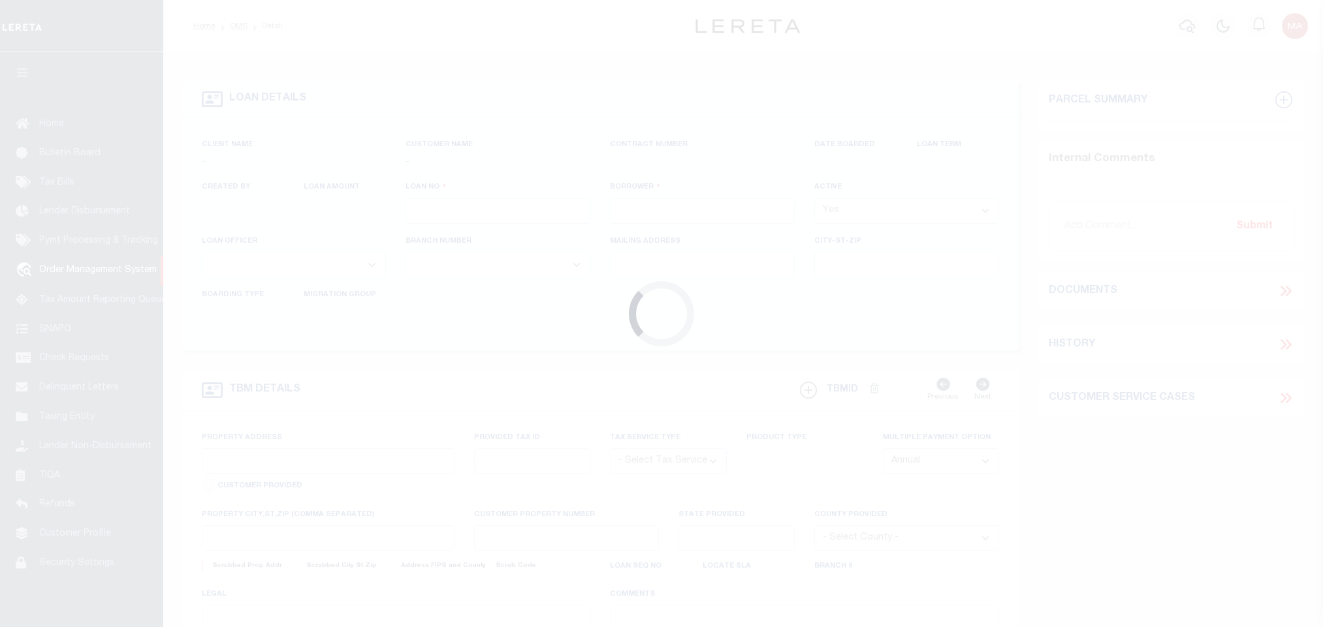
type input "PLANO TX 75093"
select select "10"
select select "NonEscrow"
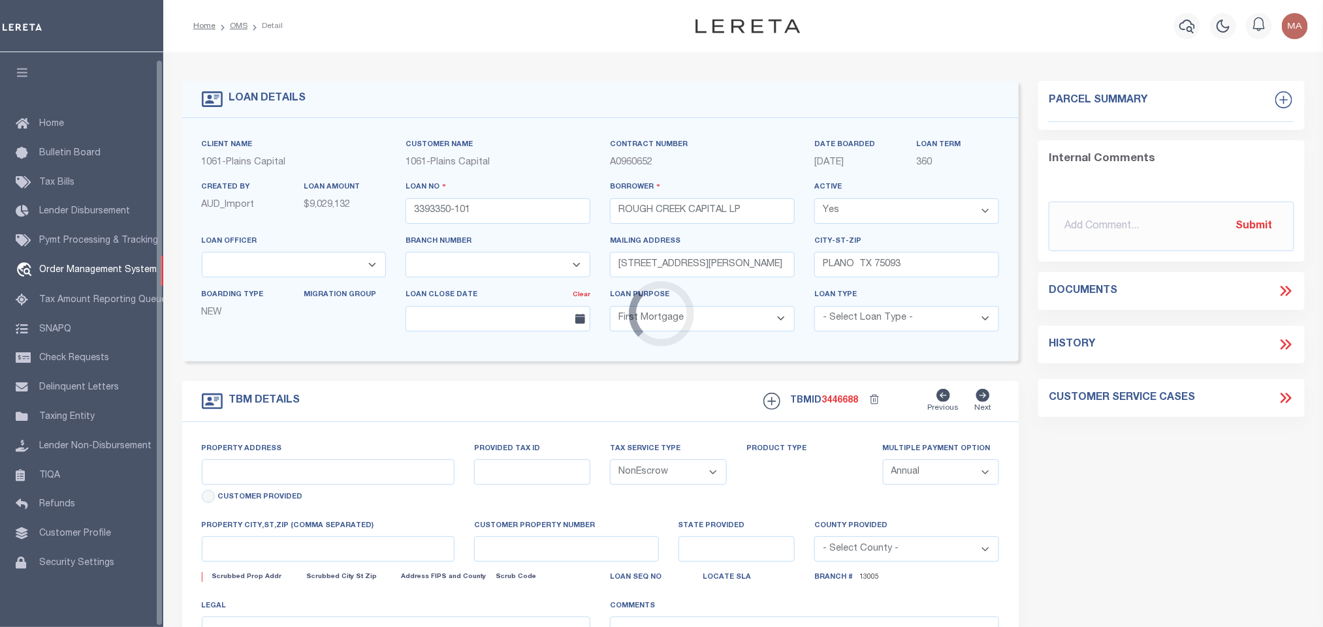
select select "200"
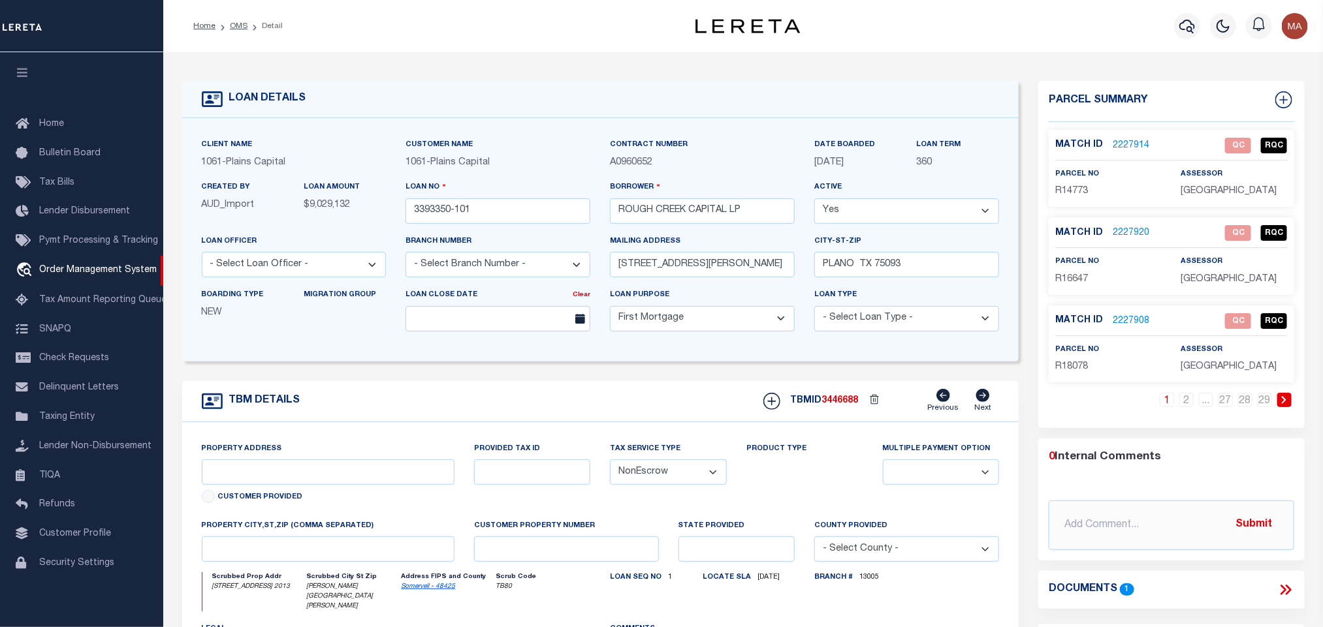
select select "1444"
type input "5165 CR 2013"
select select
type input "[PERSON_NAME][GEOGRAPHIC_DATA][PERSON_NAME]"
type input "[GEOGRAPHIC_DATA]"
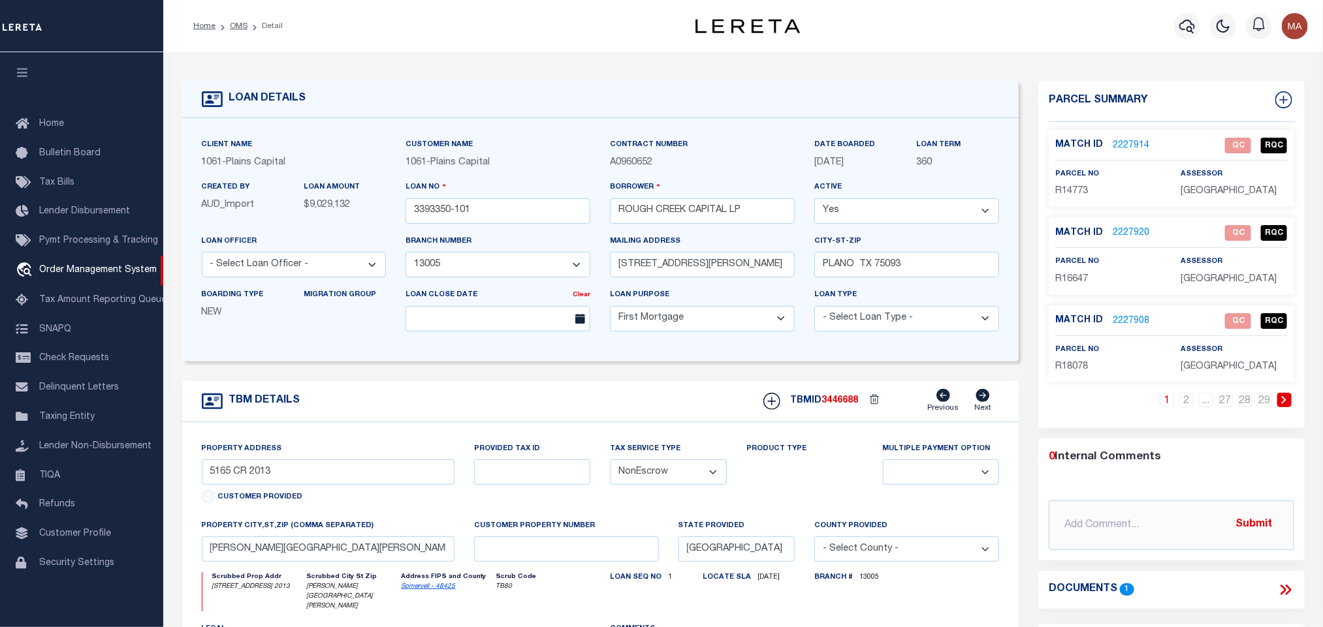
select select
type textarea "8430.836 ACRES IN [PERSON_NAME] SURV ABS 6 88, [PERSON_NAME]"
select select "200"
click at [18, 67] on icon "button" at bounding box center [22, 73] width 15 height 12
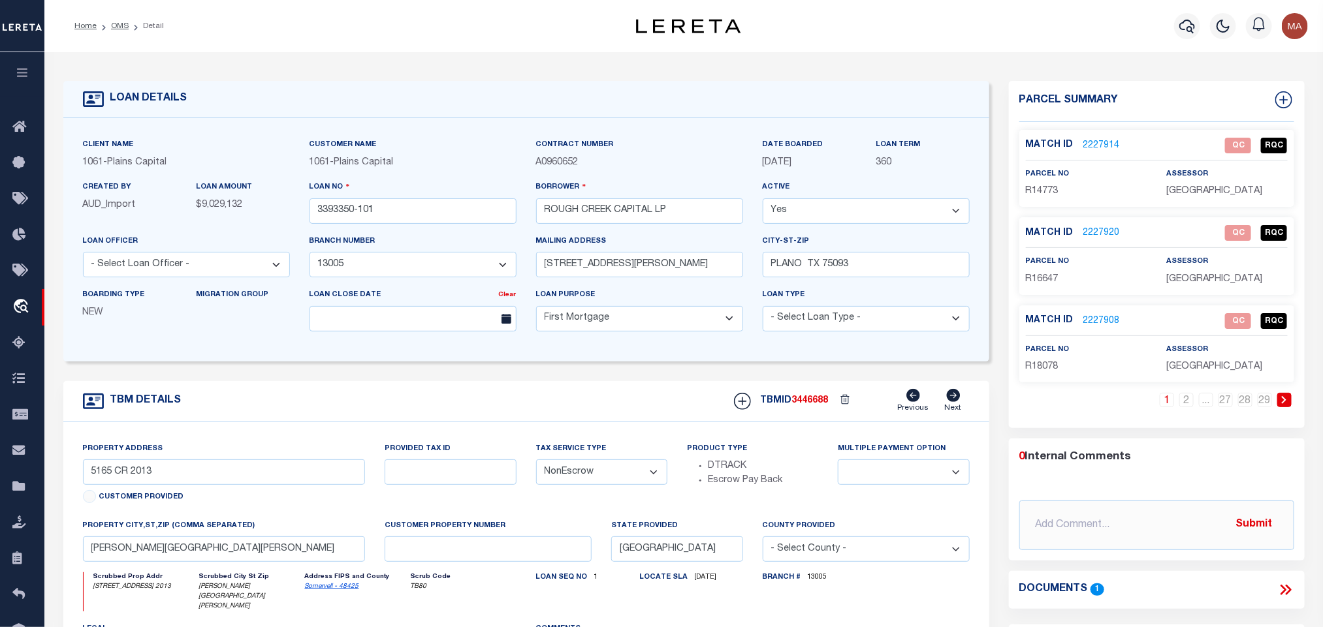
click at [1287, 396] on link at bounding box center [1284, 400] width 14 height 14
click at [1112, 151] on link "2227911" at bounding box center [1101, 146] width 37 height 14
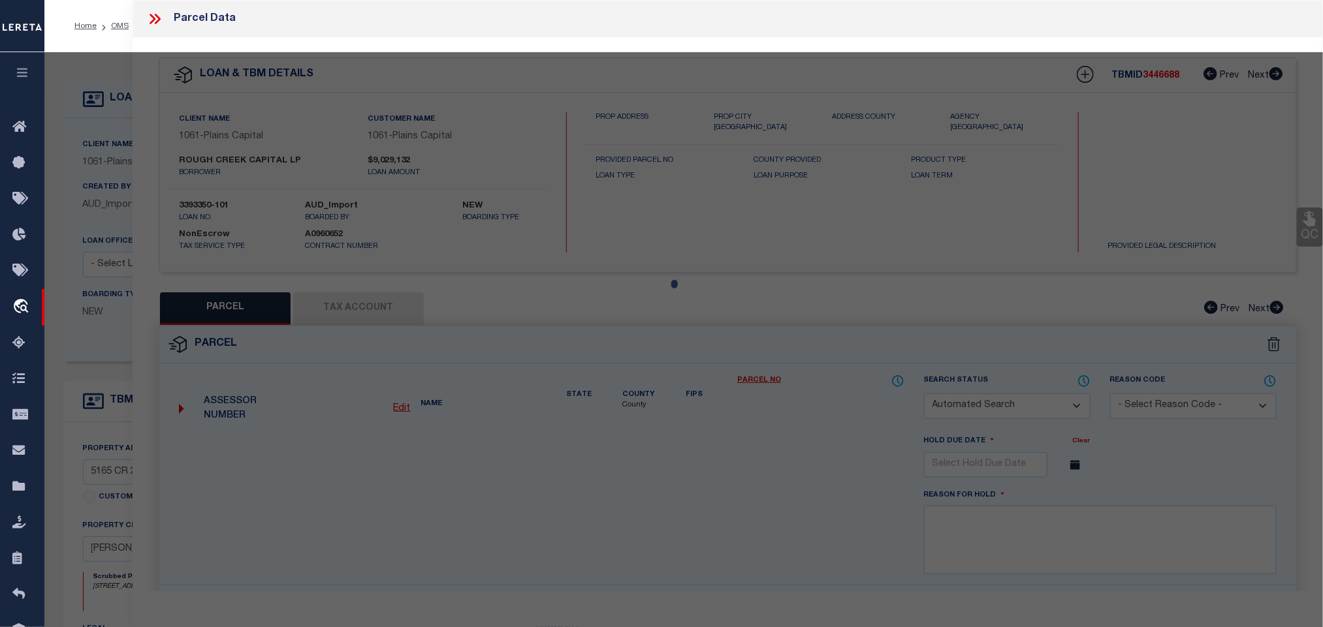
checkbox input "false"
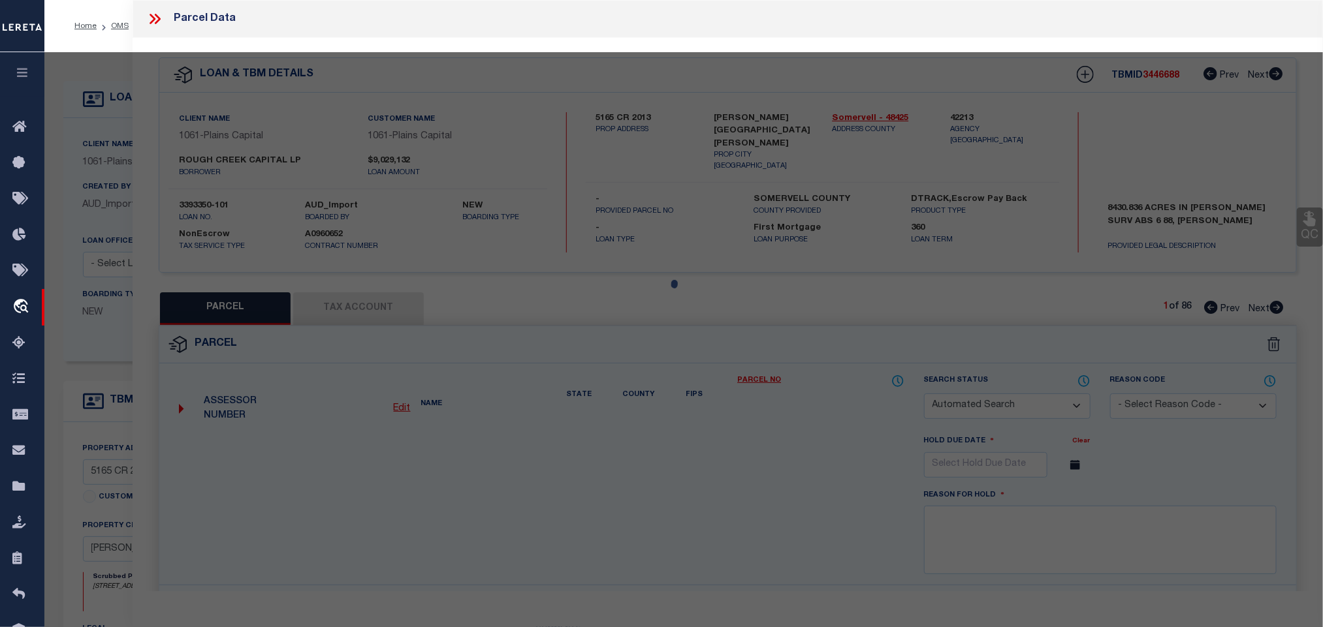
select select "QC"
type input "ROUGH CREEK OPERATING LP"
select select "AGW"
select select "LEG"
type input "404 CR105"
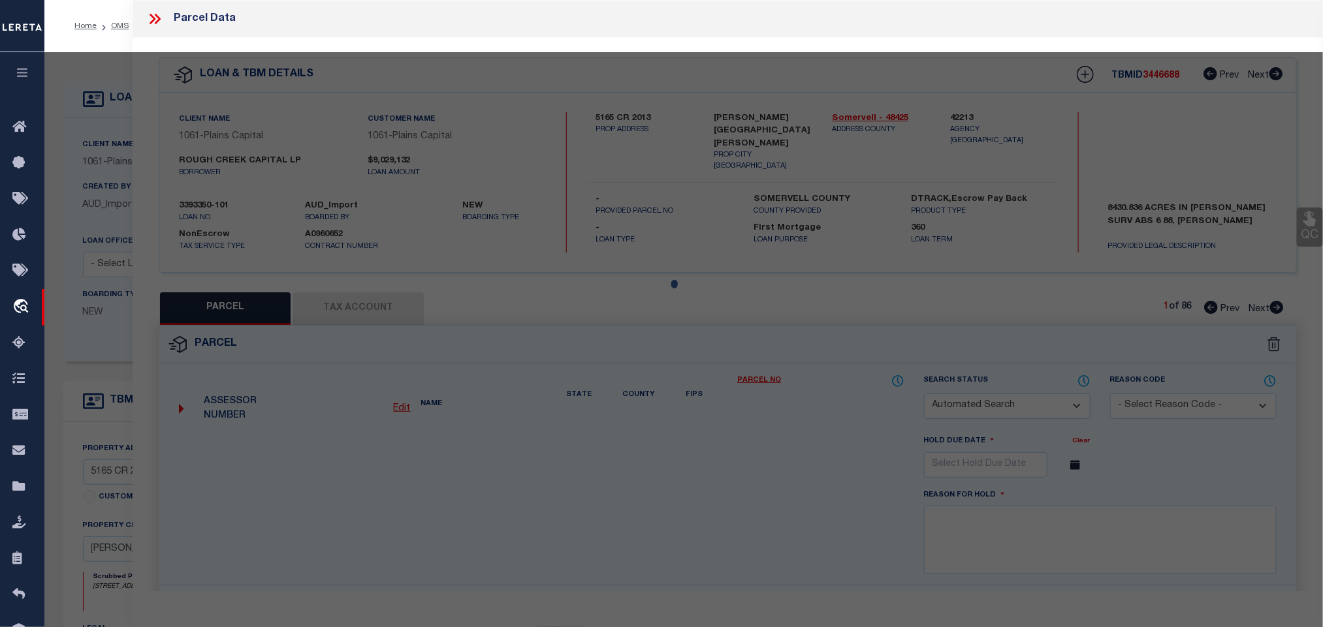
type input "[GEOGRAPHIC_DATA]"
type textarea "Acres 122.113, A0742 SIMPKINS BENJAMIN F; 6 MOBILE HOMES, SMALL HOUSE, SHEDS & …"
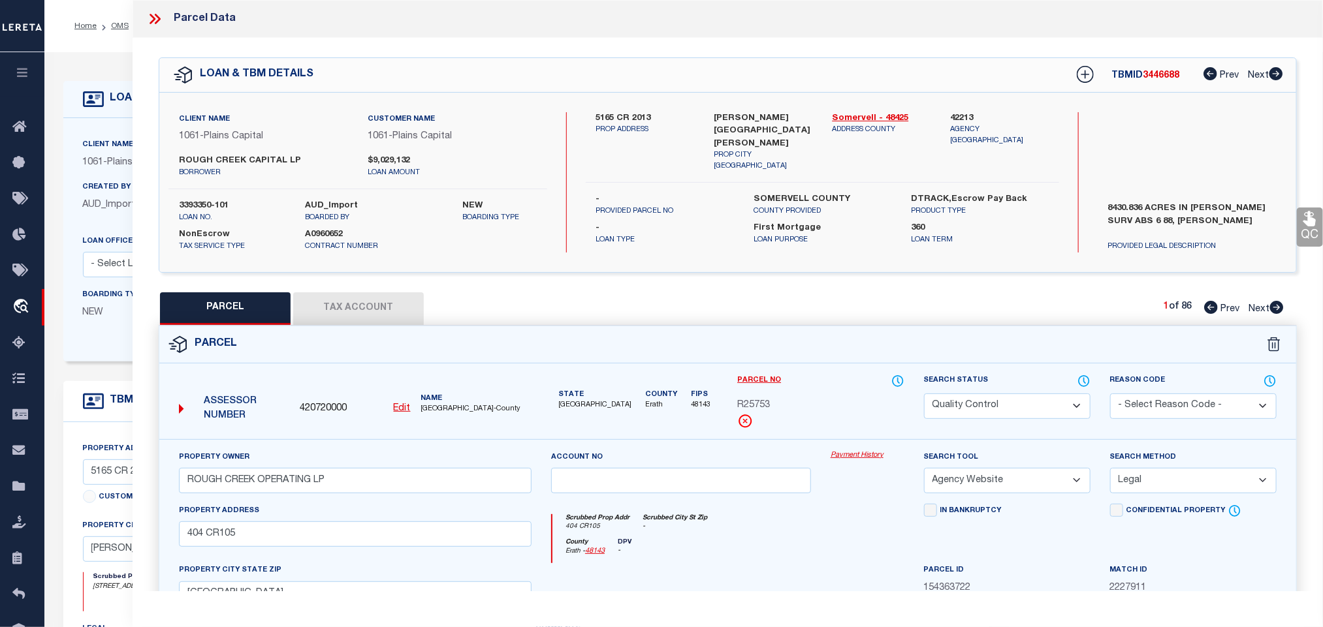
click at [120, 73] on div "LOAN DETAILS Client Name 1061 - Plains Capital 1061 -" at bounding box center [684, 439] width 1261 height 749
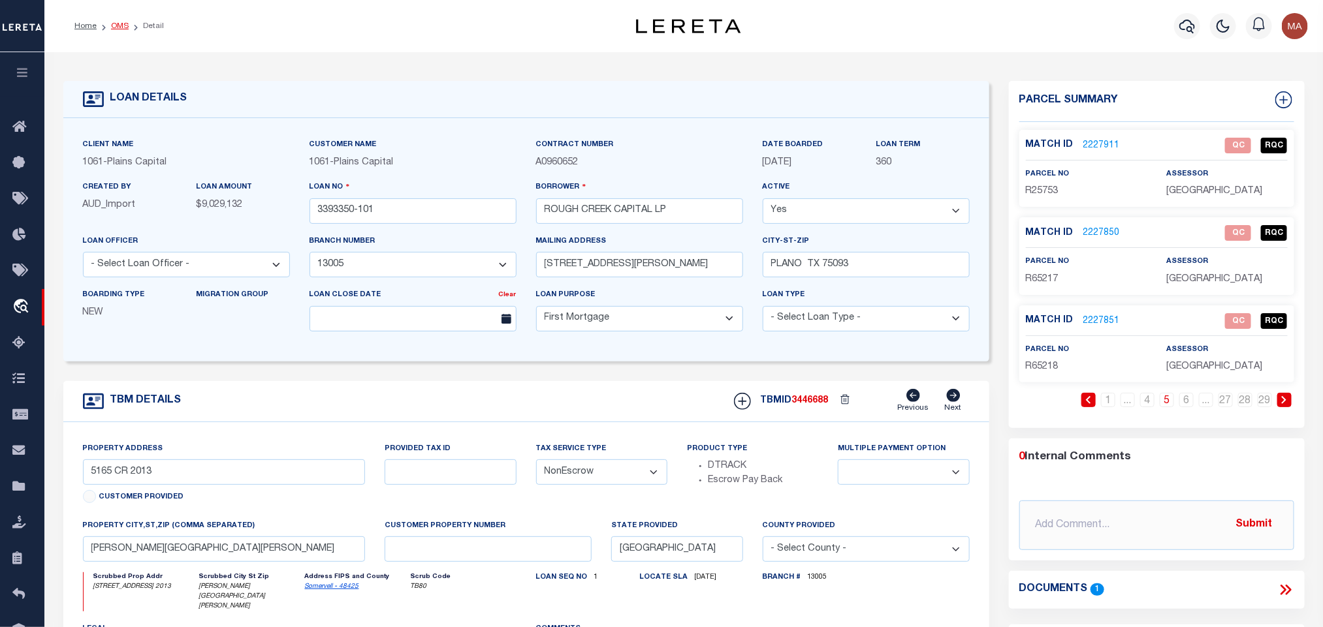
click at [120, 28] on link "OMS" at bounding box center [120, 26] width 18 height 8
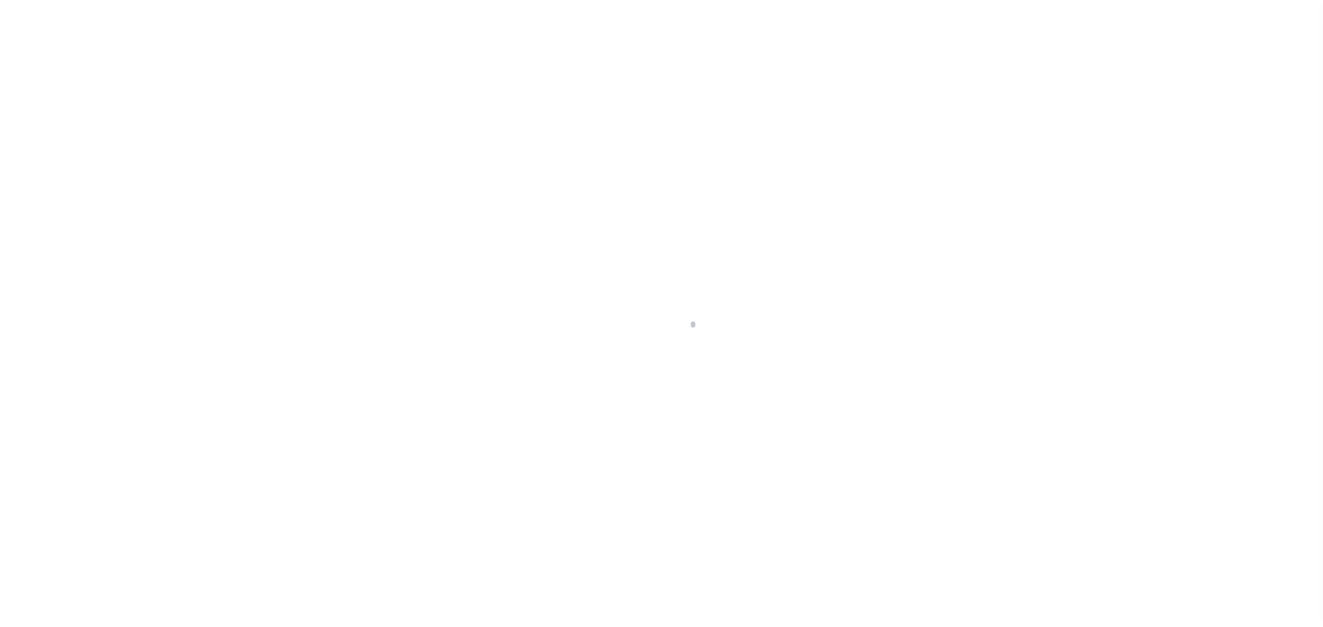
scroll to position [8, 0]
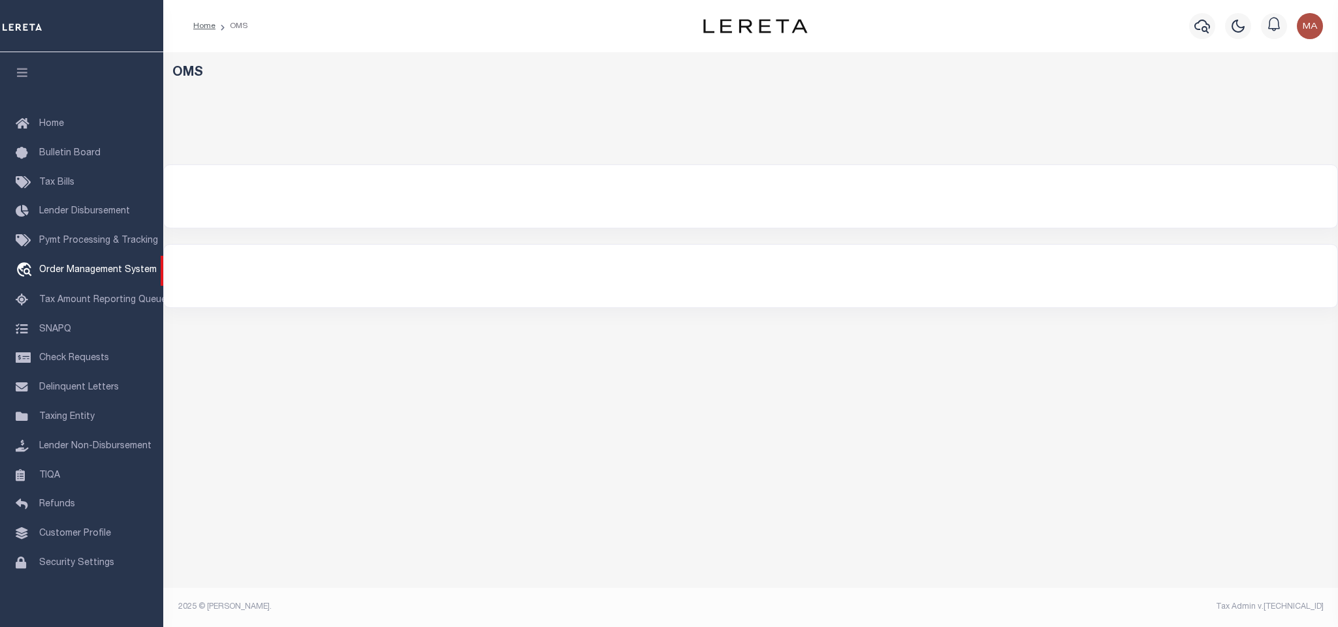
select select "200"
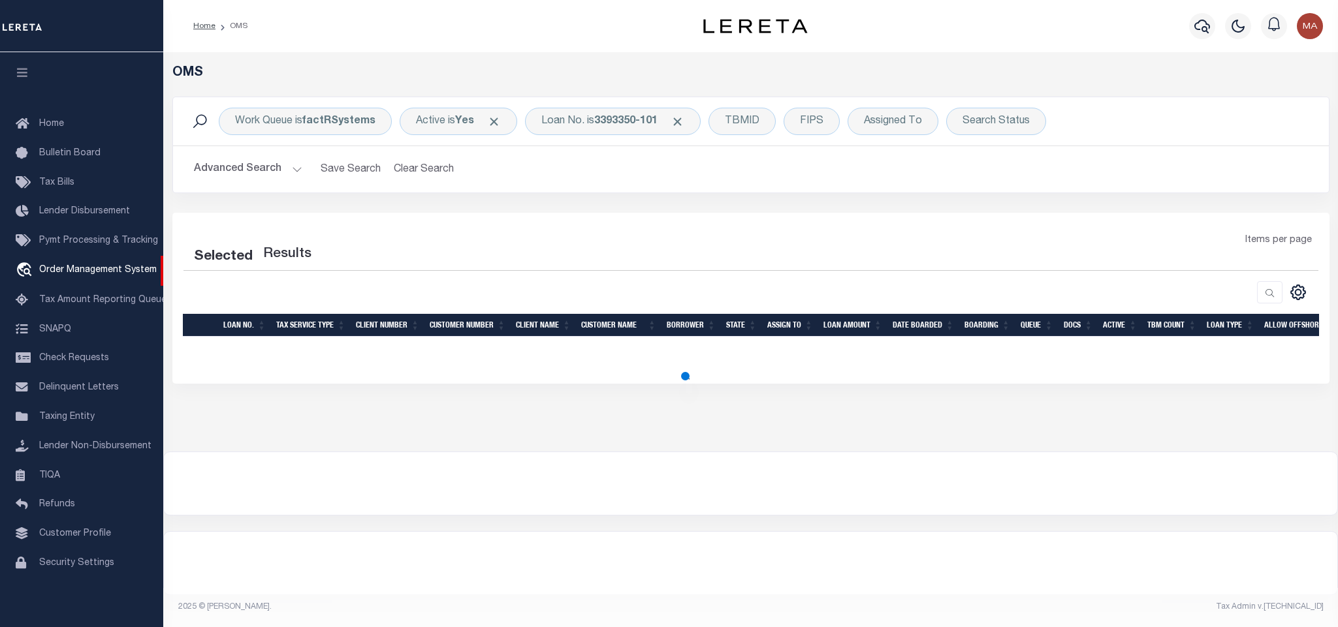
select select "200"
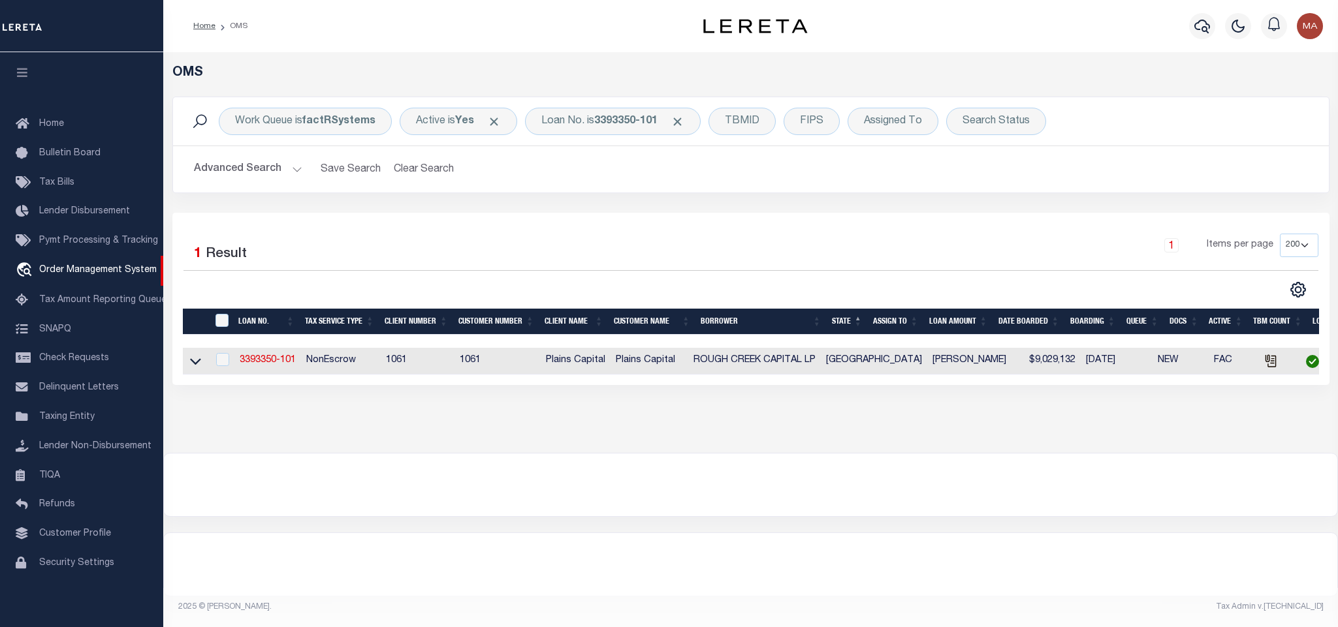
click at [20, 71] on icon "button" at bounding box center [22, 73] width 15 height 12
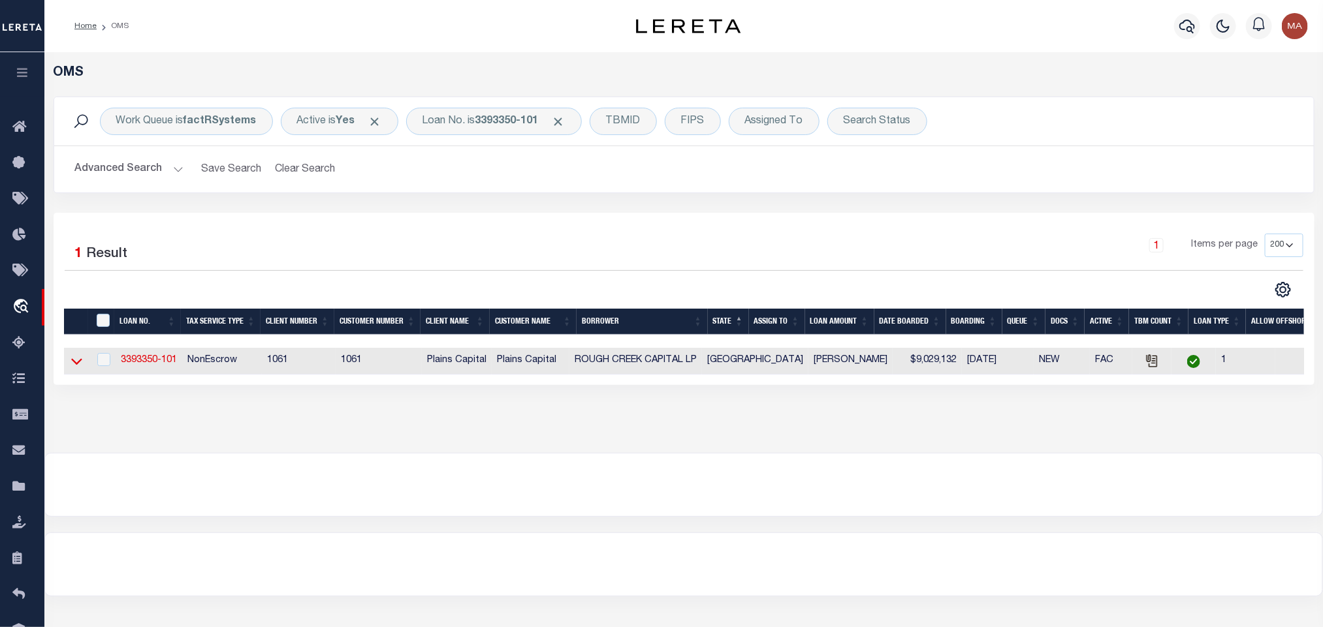
click at [74, 360] on icon at bounding box center [76, 361] width 11 height 14
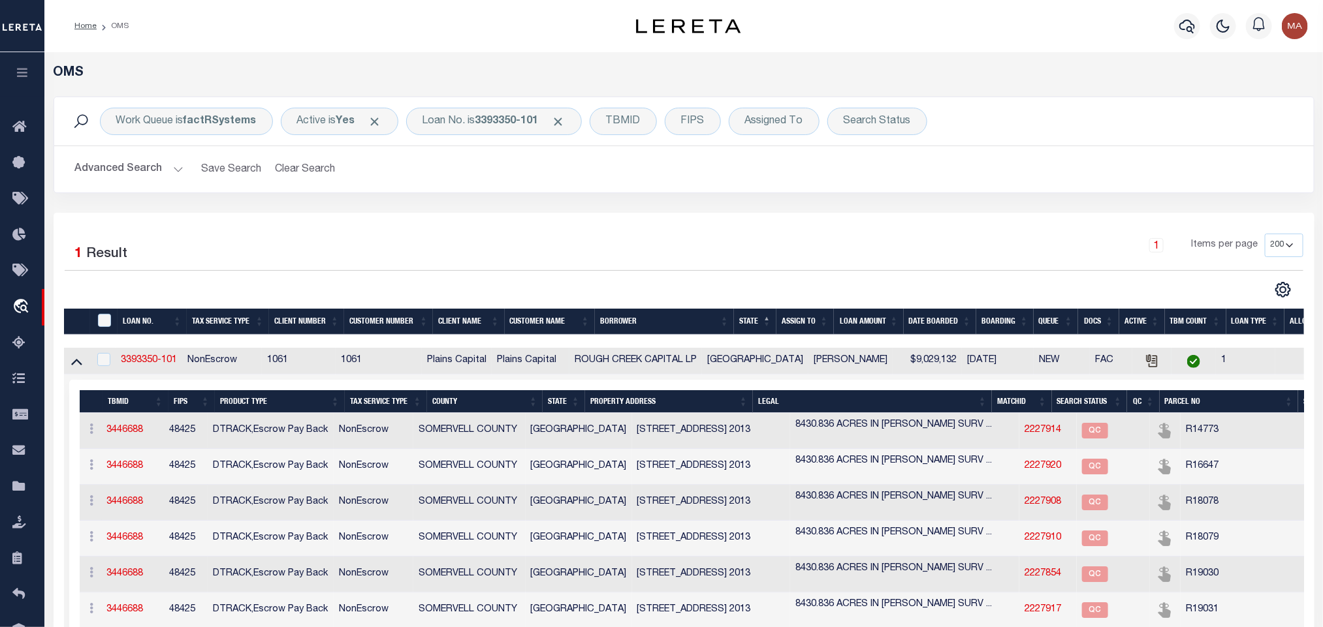
drag, startPoint x: 324, startPoint y: 257, endPoint x: 310, endPoint y: 224, distance: 35.4
click at [323, 257] on div "Selected 1 Result" at bounding box center [212, 252] width 295 height 37
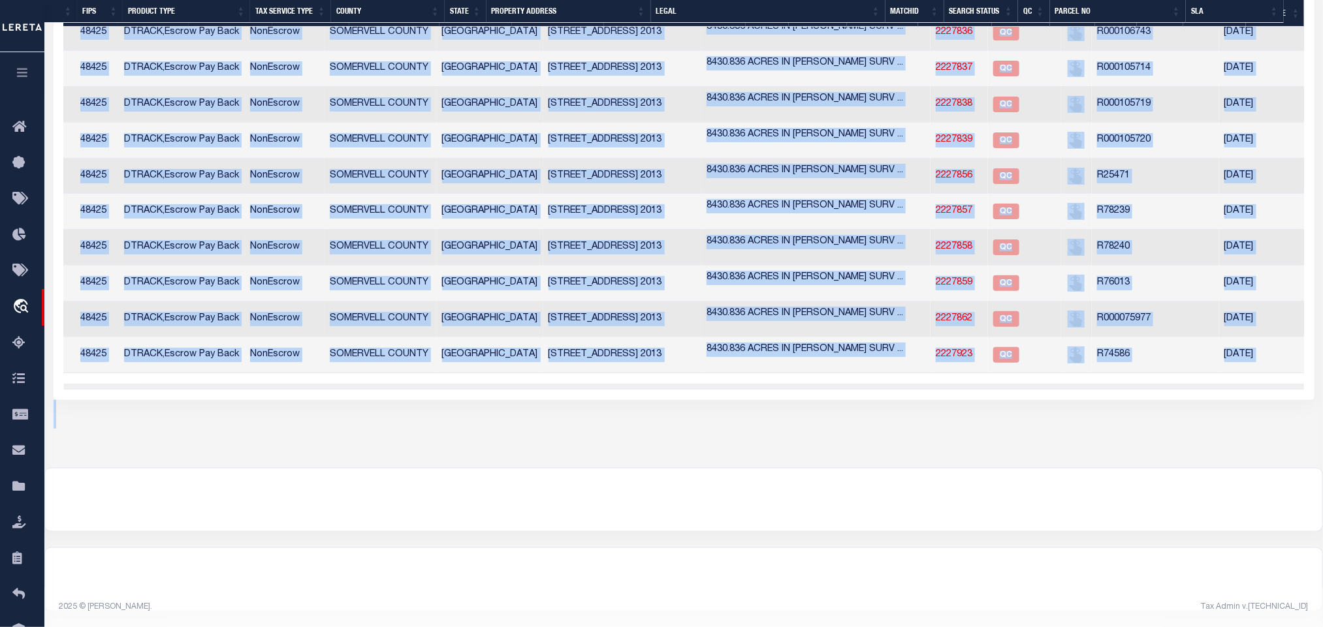
scroll to position [0, 85]
drag, startPoint x: 84, startPoint y: 229, endPoint x: 1232, endPoint y: 337, distance: 1153.3
copy tbody "ACTIONS Add Parcel Delete TBM 3446688 48425 DTRACK,Escrow Pay Back NonEscrow [G…"
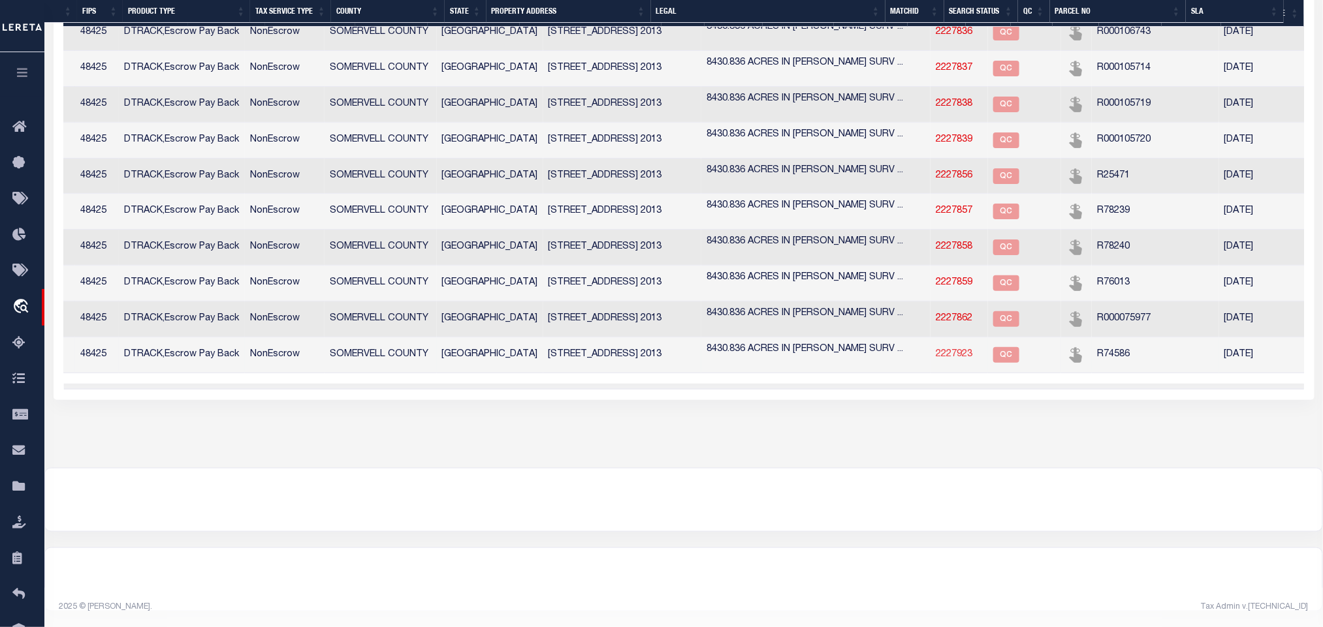
click at [935, 350] on link "2227923" at bounding box center [953, 354] width 37 height 9
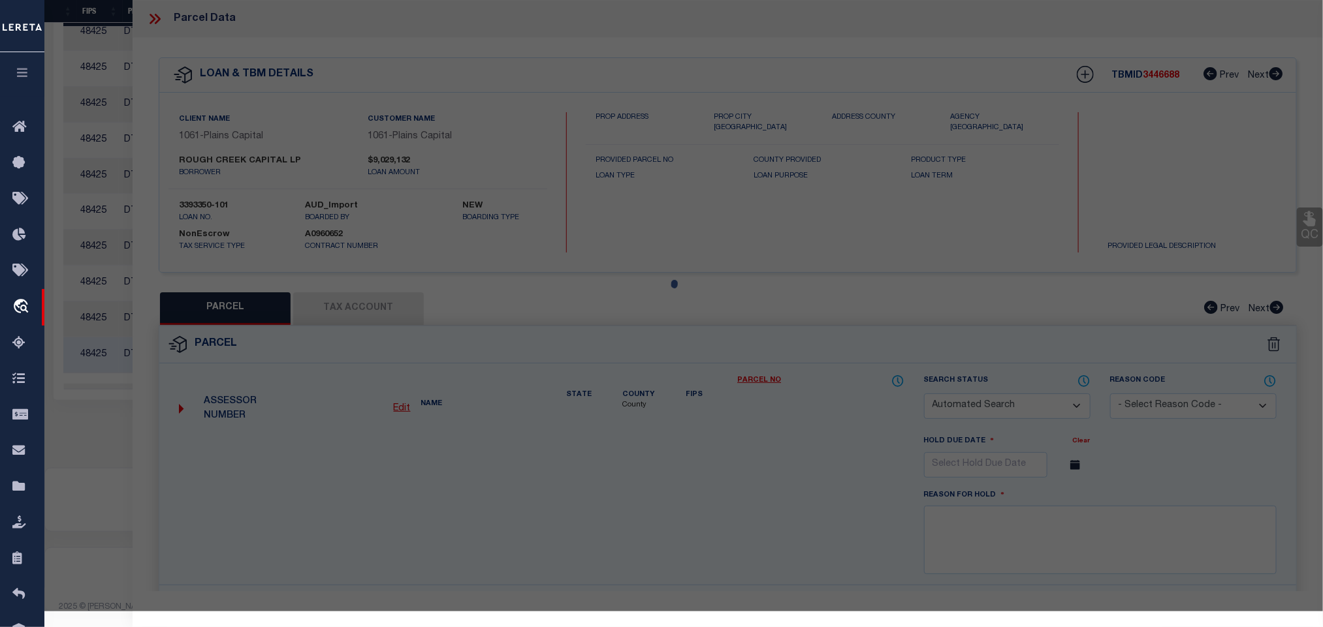
checkbox input "false"
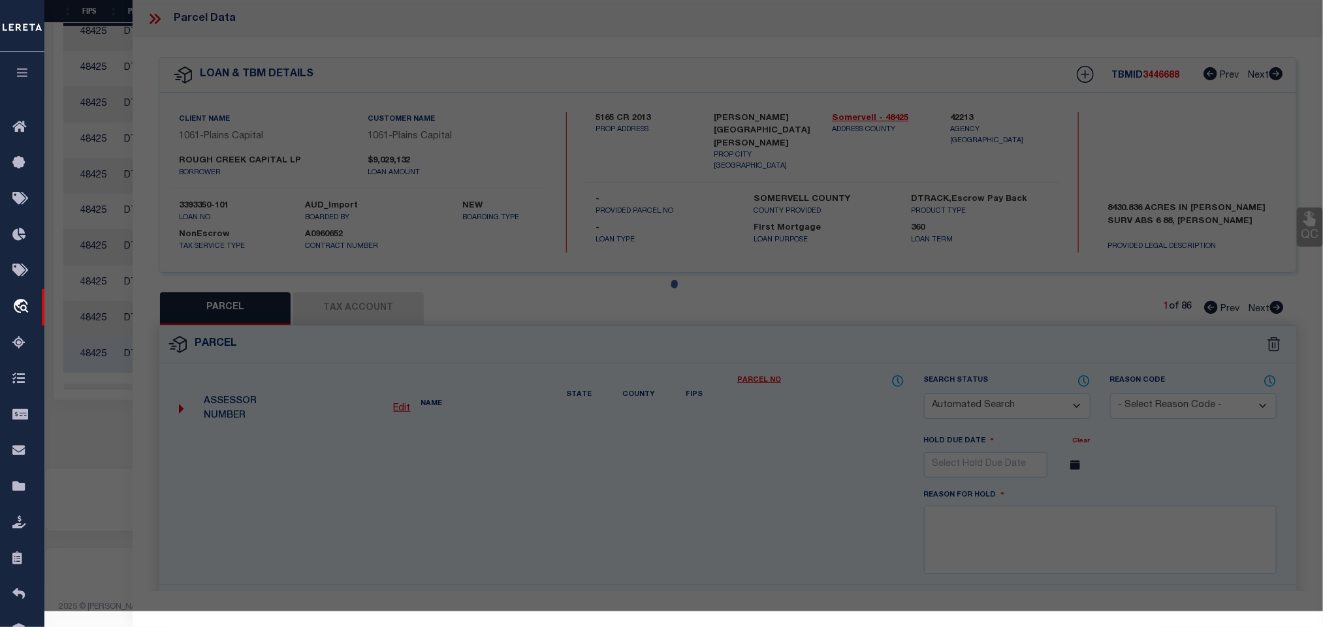
select select "QC"
type input "HURAYE LLC"
select select "AGW"
select select "LEG"
type input "1267 PR1263 OFF SH220"
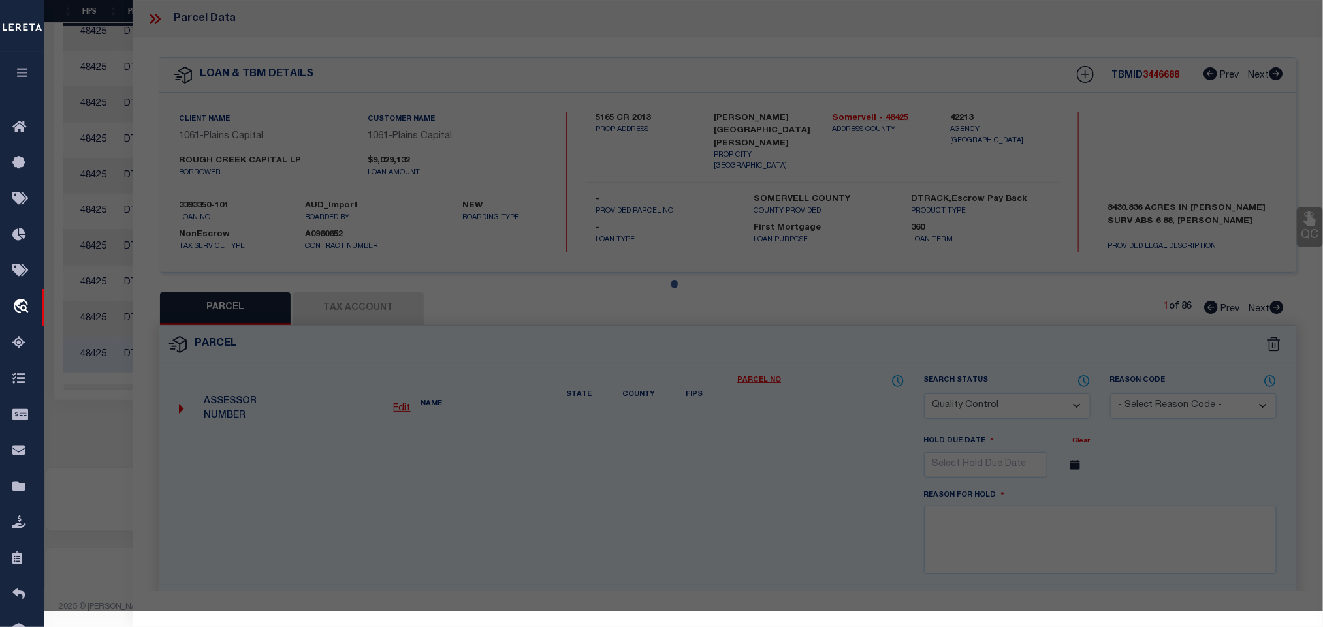
type input "[GEOGRAPHIC_DATA]"
type textarea "Acres 219.000, A0131 [PERSON_NAME];, 2 HOUSES, SHEDS & STGS"
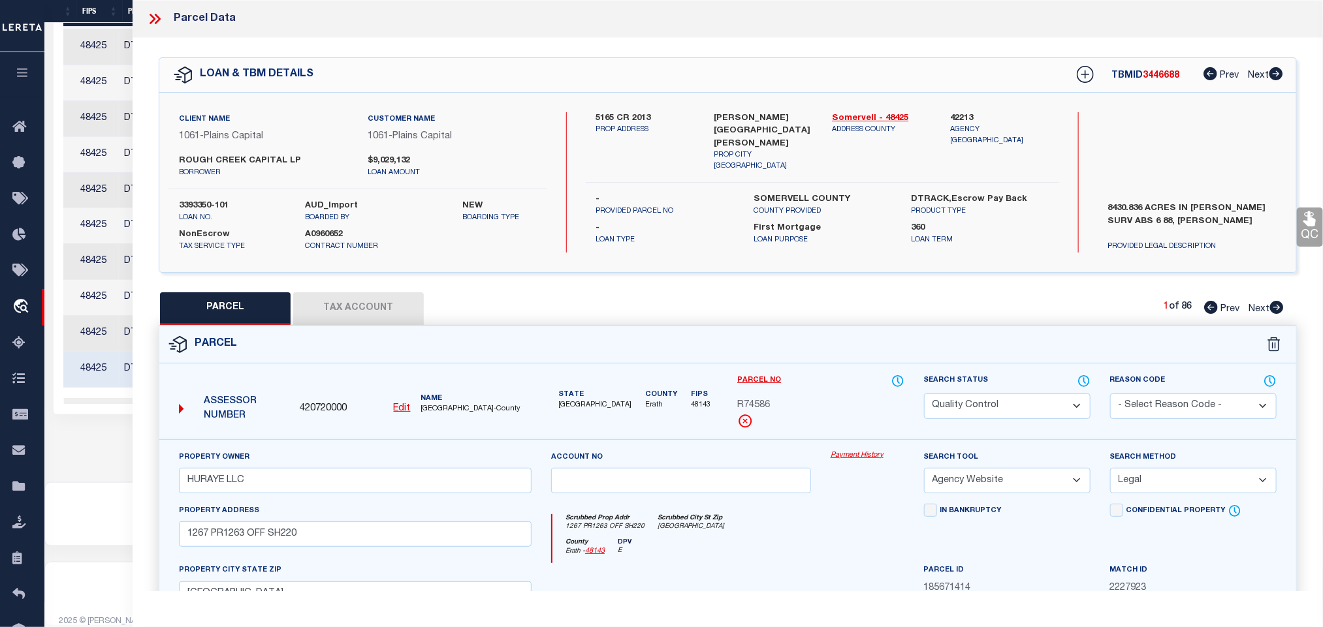
click at [118, 443] on div "OMS Work Queue is factRSystems Active is Yes Loan No. is 3393350-101 TBMID FIPS…" at bounding box center [683, 3] width 1270 height 880
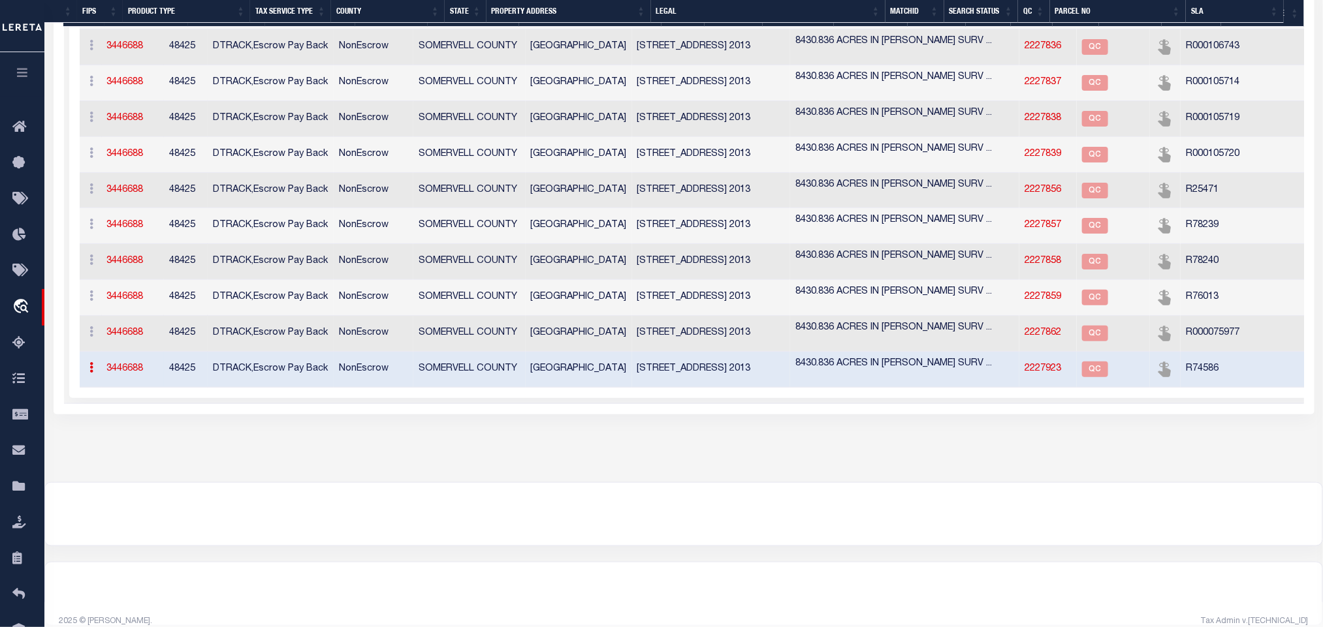
scroll to position [0, 0]
drag, startPoint x: 899, startPoint y: 513, endPoint x: 888, endPoint y: 492, distance: 24.2
click at [899, 513] on div at bounding box center [683, 514] width 1277 height 63
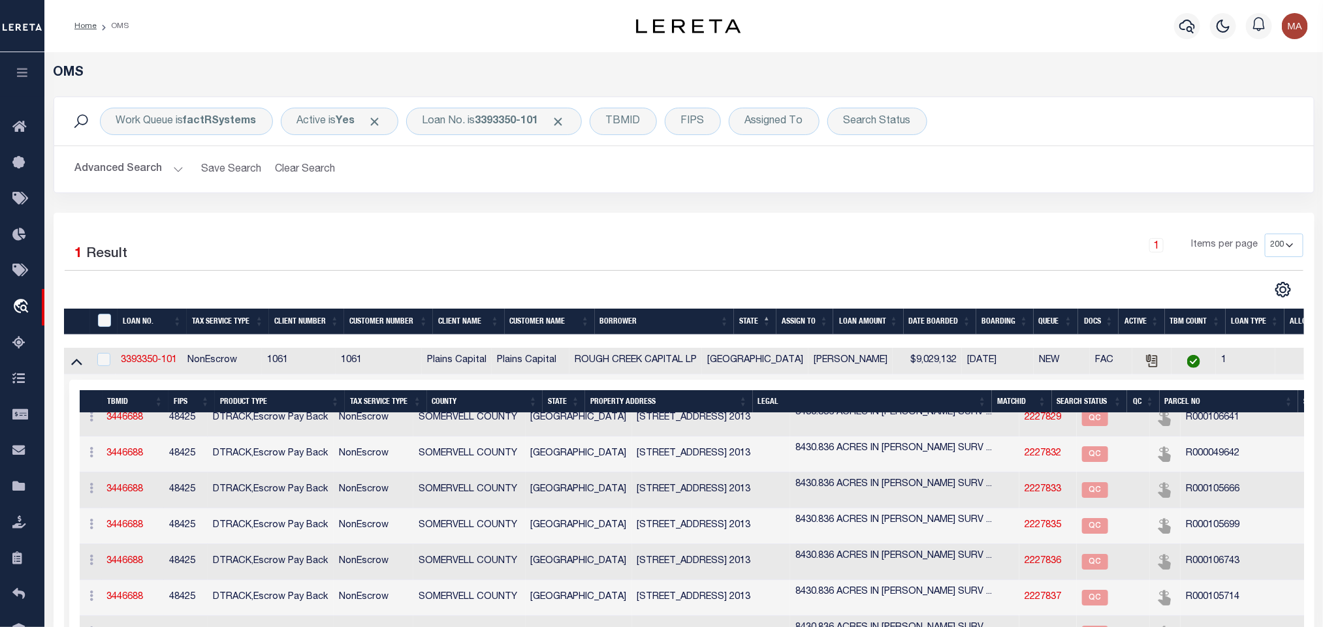
click at [394, 218] on div "Selected 1 Result 1 Items per page 10 25 50 100 200" at bounding box center [684, 571] width 1261 height 717
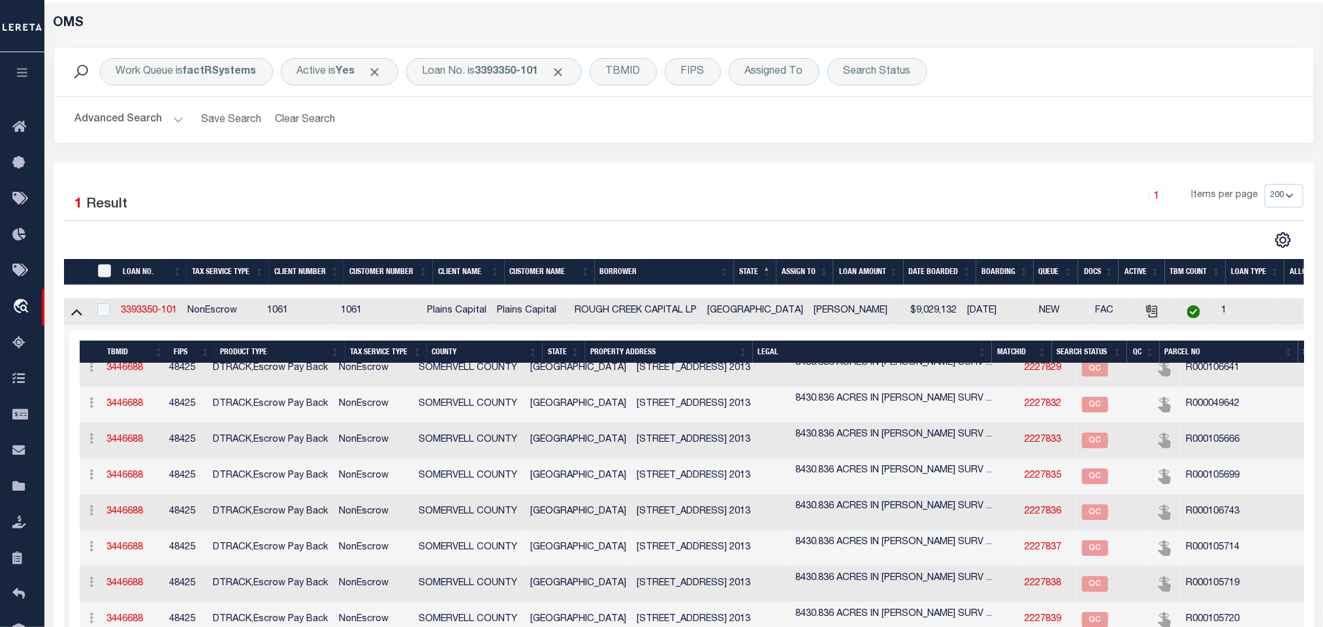
scroll to position [98, 0]
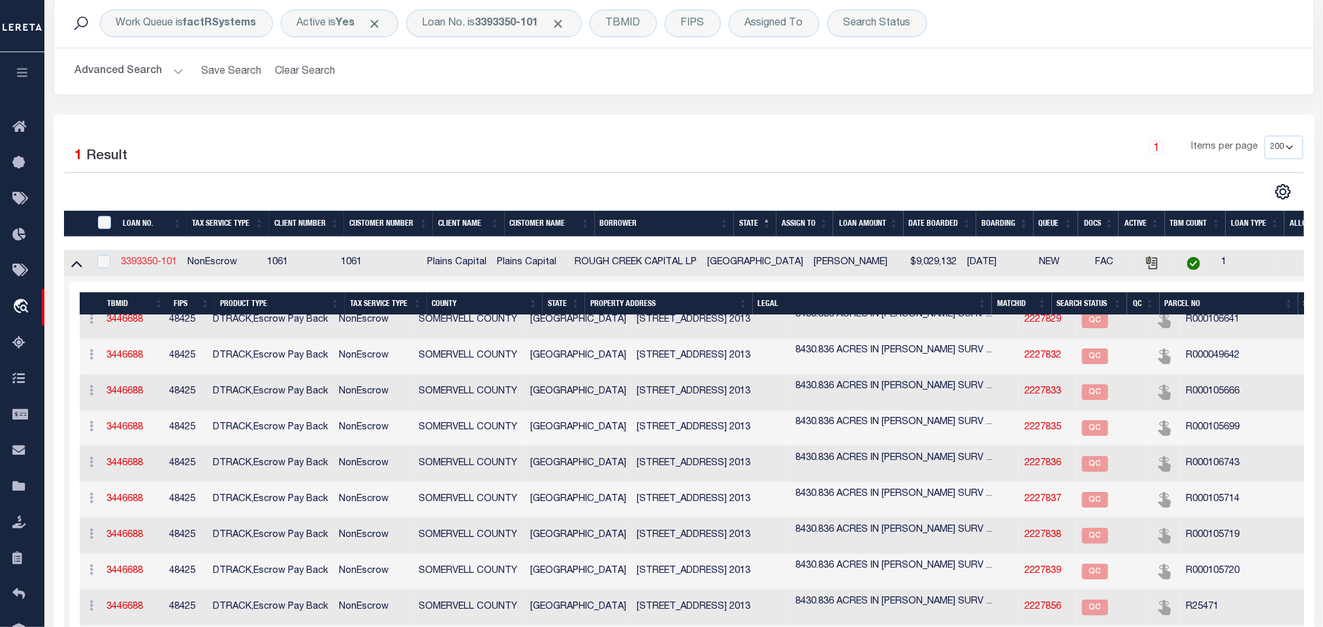
click at [143, 263] on link "3393350-101" at bounding box center [149, 262] width 56 height 9
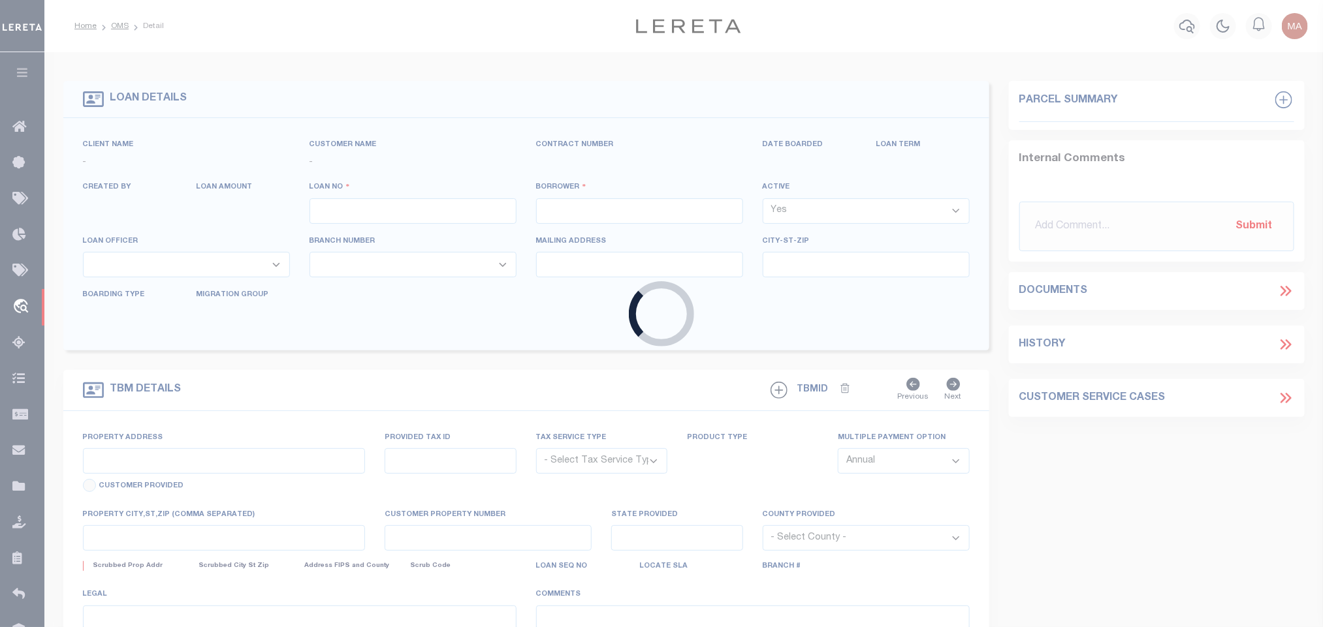
type input "3393350-101"
type input "ROUGH CREEK CAPITAL LP"
select select
type input "[STREET_ADDRESS][PERSON_NAME]"
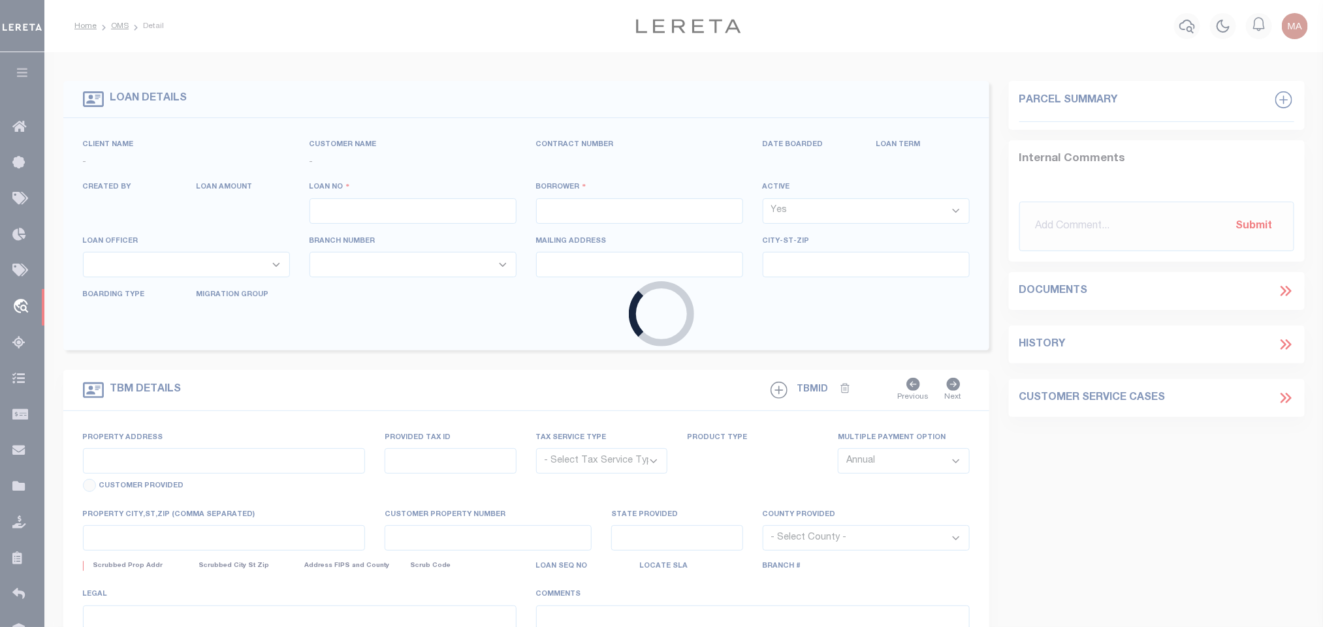
type input "PLANO TX 75093"
select select "10"
select select "NonEscrow"
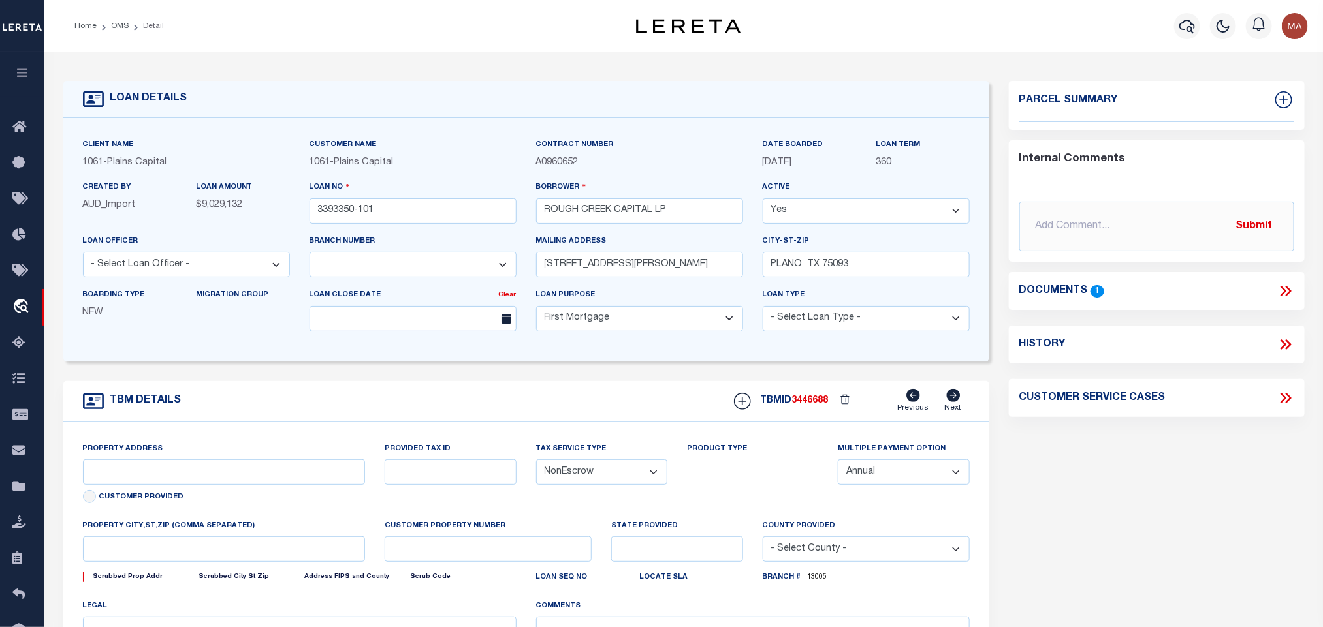
select select "1444"
type input "5165 CR 2013"
select select
type input "[PERSON_NAME][GEOGRAPHIC_DATA][PERSON_NAME]"
type input "[GEOGRAPHIC_DATA]"
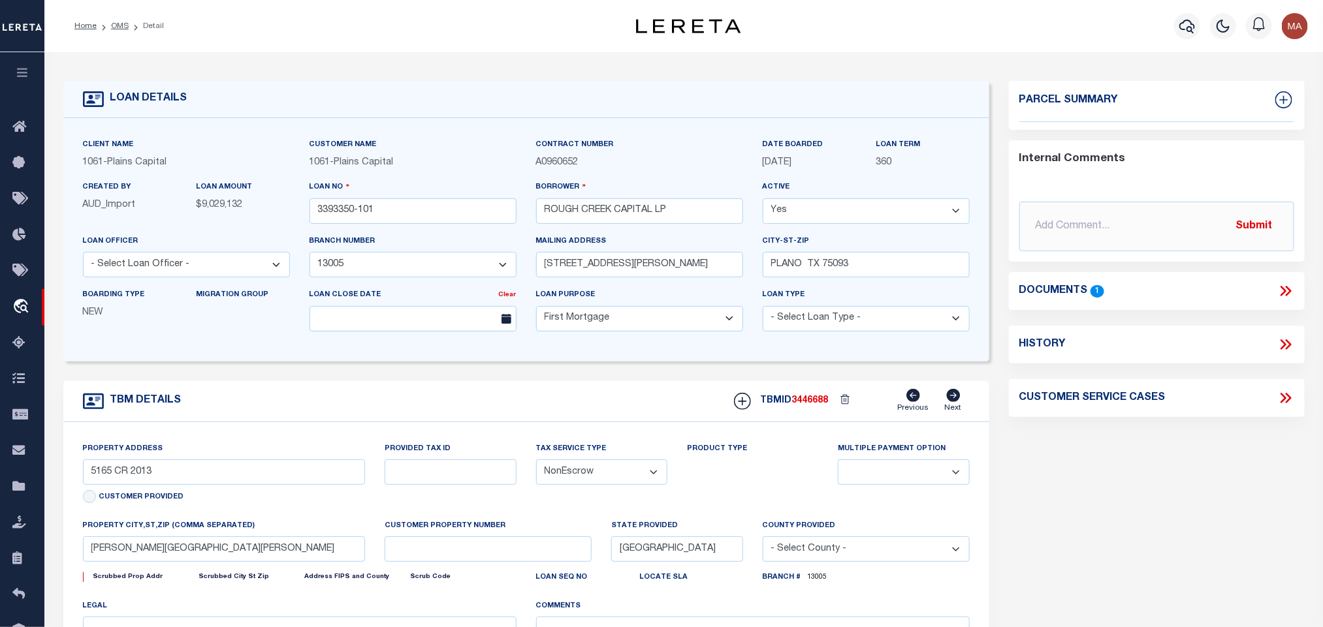
select select
type textarea "8430.836 ACRES IN [PERSON_NAME] SURV ABS 6 88, [PERSON_NAME]"
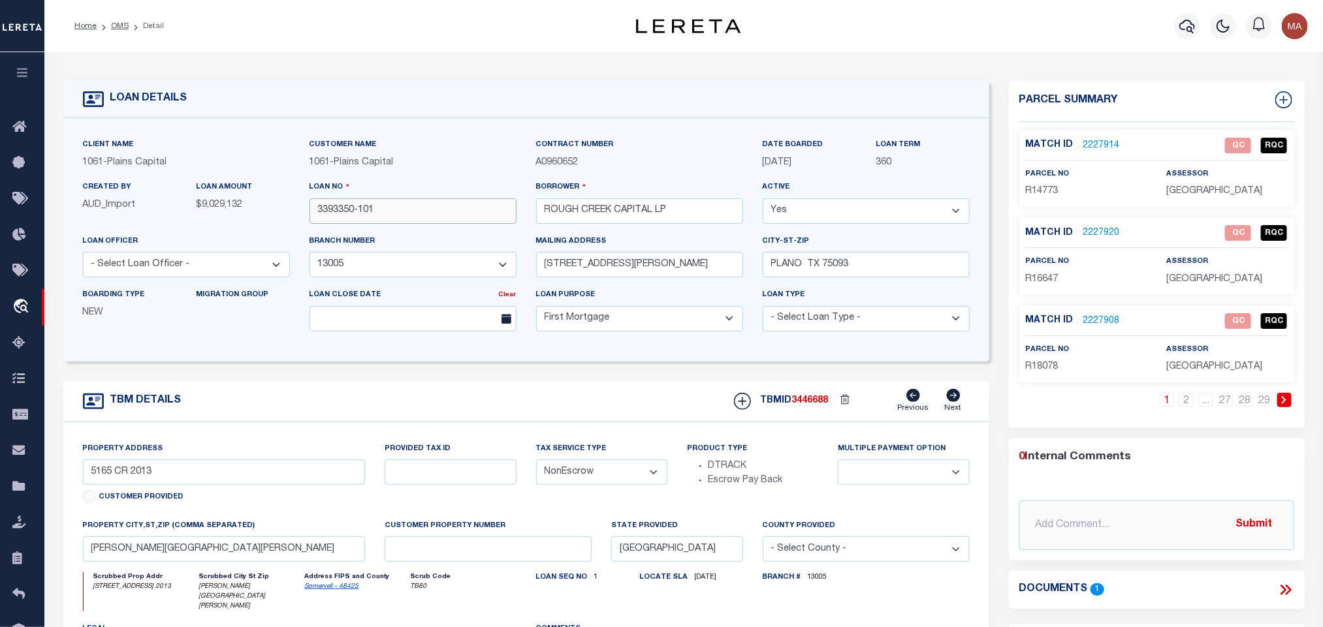
click at [423, 206] on input "3393350-101" at bounding box center [412, 210] width 207 height 25
click at [447, 220] on input "3393350-101" at bounding box center [412, 210] width 207 height 25
click at [447, 215] on input "3393350-101" at bounding box center [412, 210] width 207 height 25
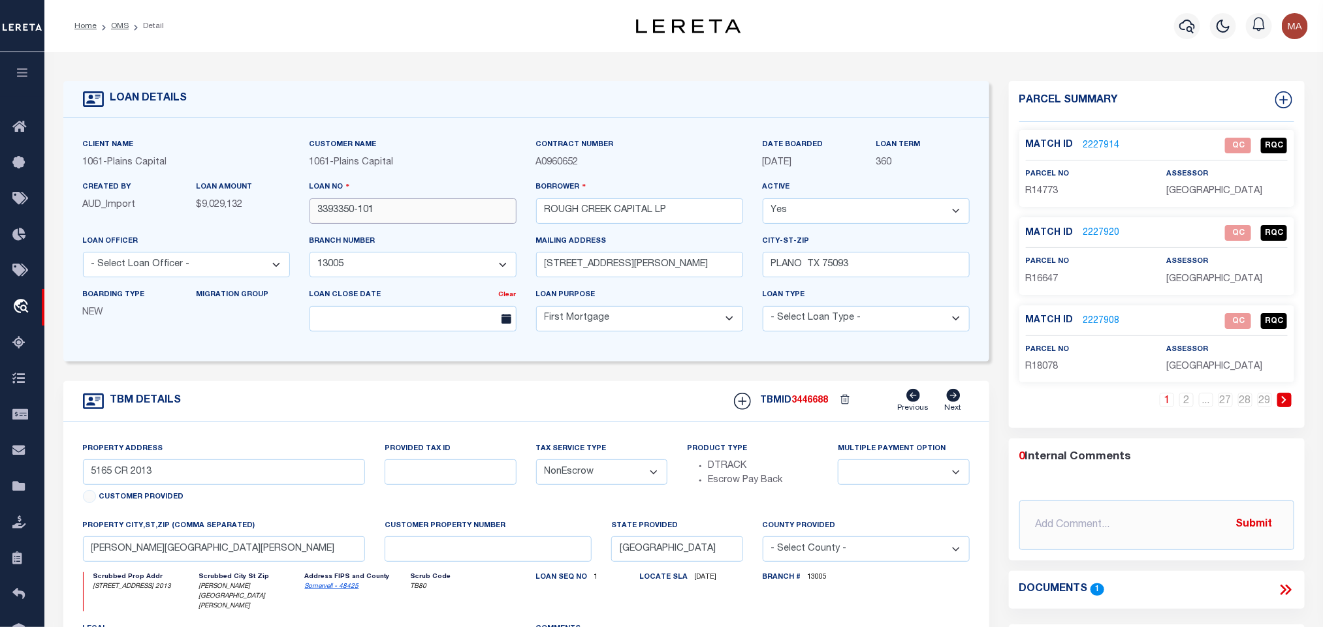
click at [470, 218] on input "3393350-101" at bounding box center [412, 210] width 207 height 25
click at [1199, 193] on span "[GEOGRAPHIC_DATA]" at bounding box center [1214, 191] width 96 height 9
copy div "[GEOGRAPHIC_DATA]"
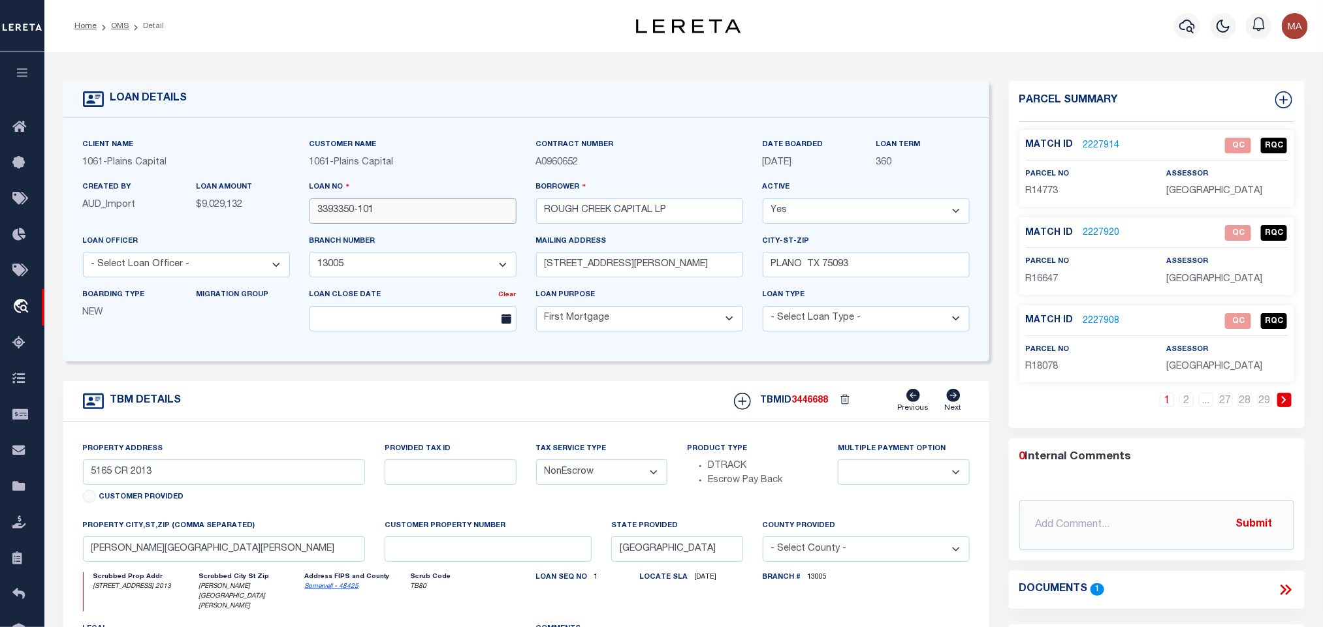
click at [403, 220] on input "3393350-101" at bounding box center [412, 210] width 207 height 25
paste input "[GEOGRAPHIC_DATA]"
click at [476, 133] on div "Client Name 1061 - Plains Capital Customer Name 1061 - [GEOGRAPHIC_DATA] 360" at bounding box center [526, 239] width 926 height 243
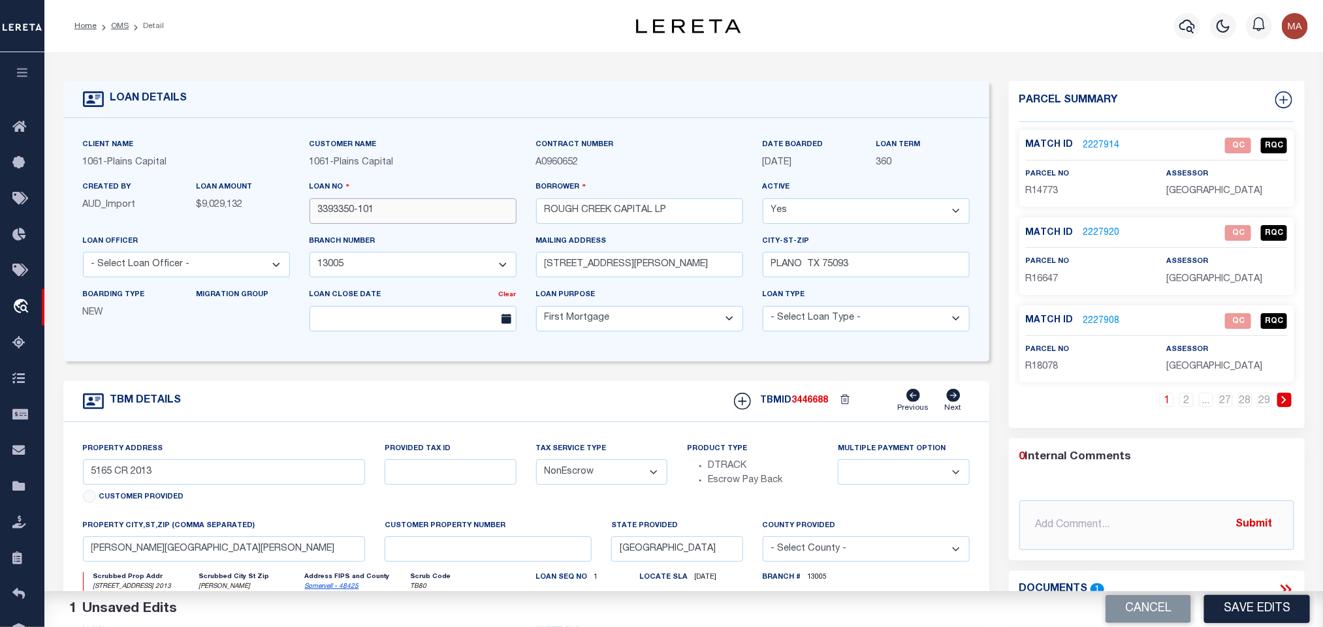
click at [439, 216] on input "3393350-101" at bounding box center [412, 210] width 207 height 25
type input "3393350-101"
click at [1113, 609] on button "Cancel" at bounding box center [1148, 609] width 86 height 28
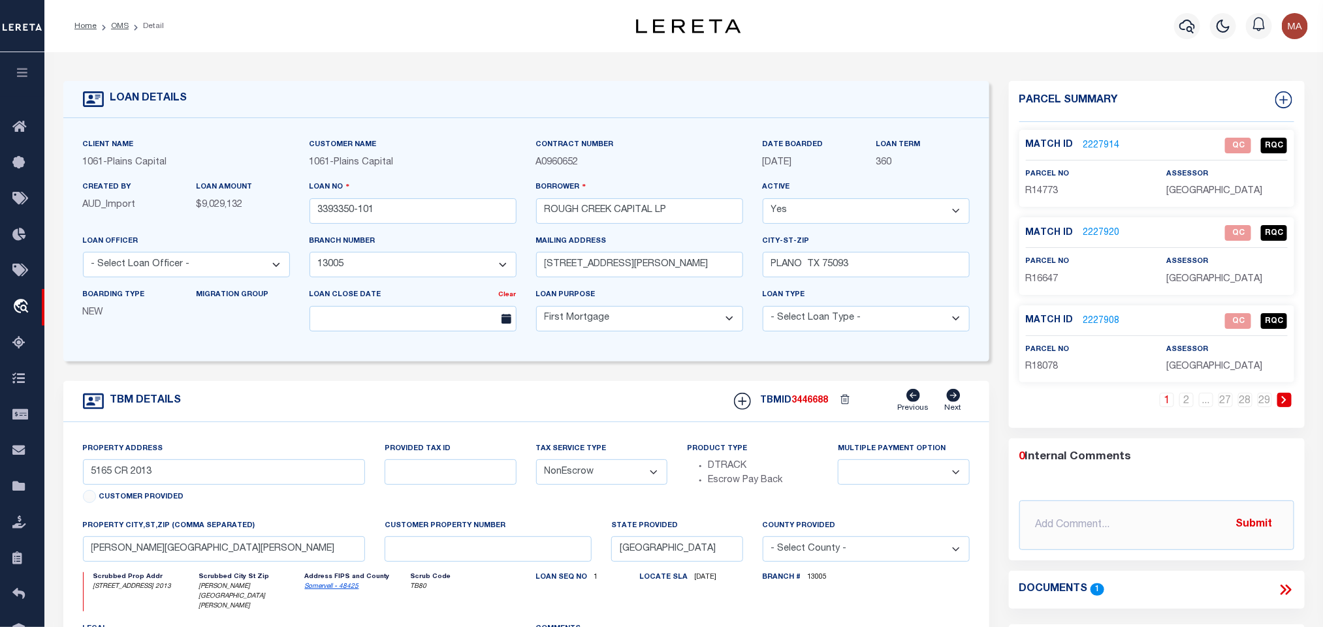
click at [1208, 193] on span "[GEOGRAPHIC_DATA]" at bounding box center [1214, 191] width 96 height 9
copy div "[GEOGRAPHIC_DATA]"
click at [1263, 404] on link "29" at bounding box center [1264, 400] width 14 height 14
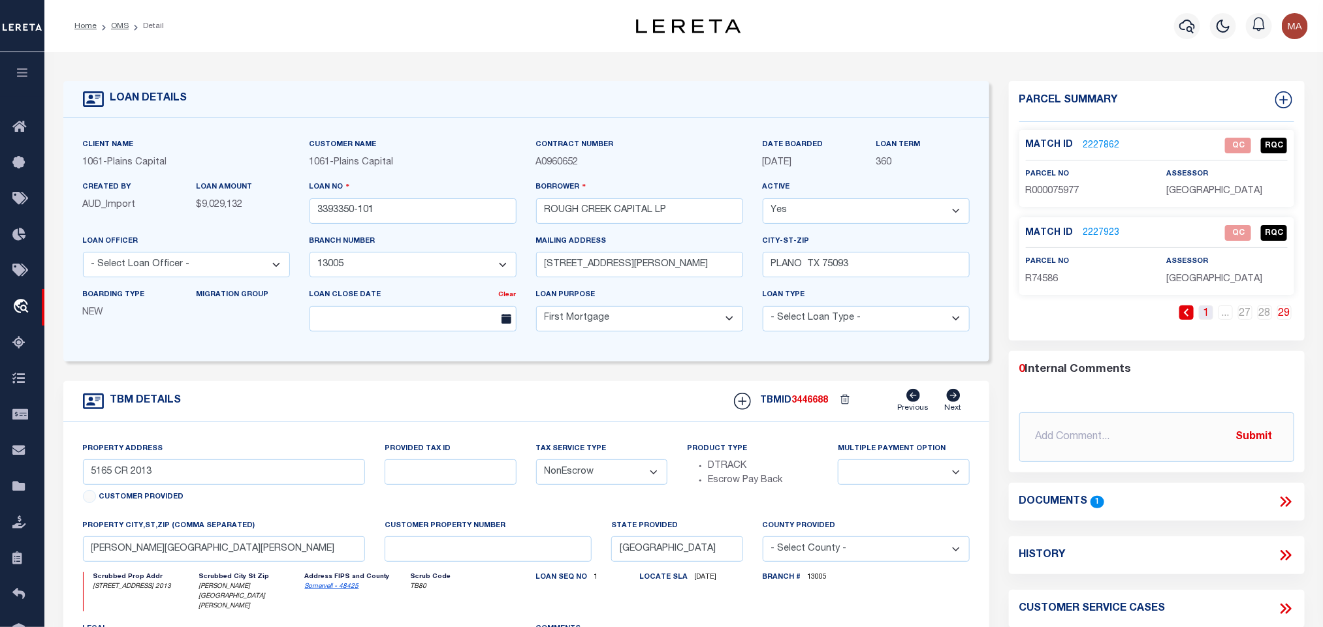
click at [1207, 315] on link "1" at bounding box center [1206, 313] width 14 height 14
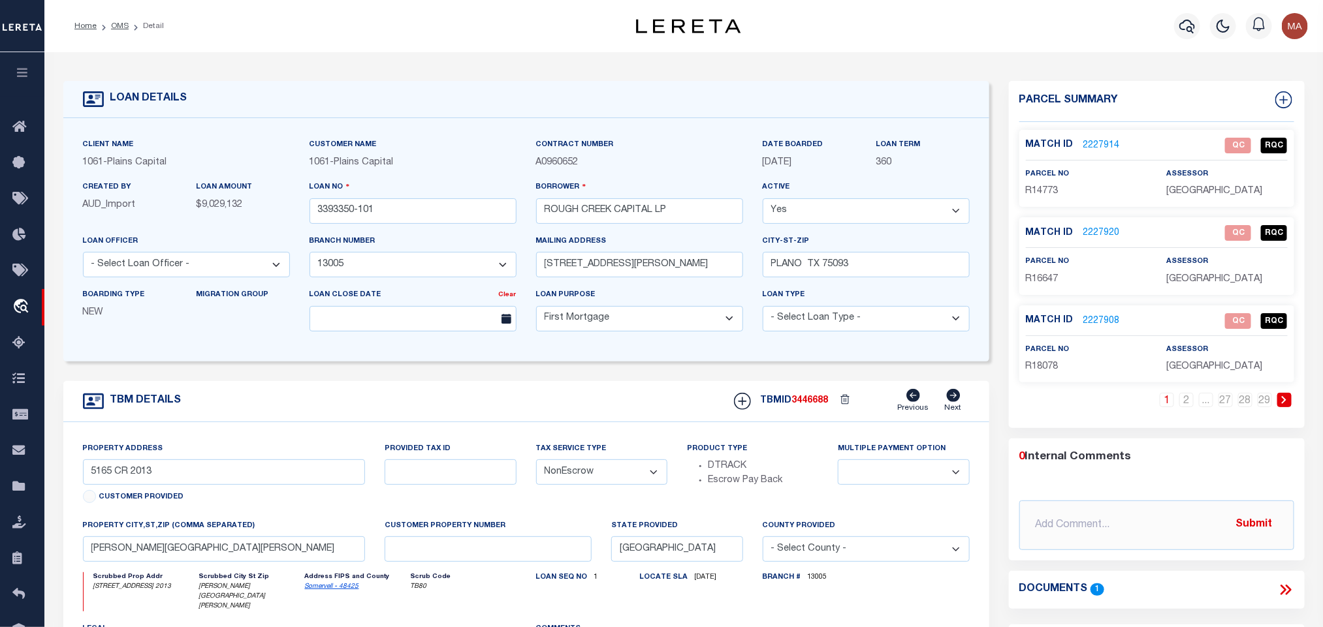
click at [1283, 400] on icon at bounding box center [1283, 400] width 5 height 8
click at [1130, 400] on icon at bounding box center [1127, 400] width 6 height 8
click at [1287, 400] on link at bounding box center [1284, 400] width 14 height 14
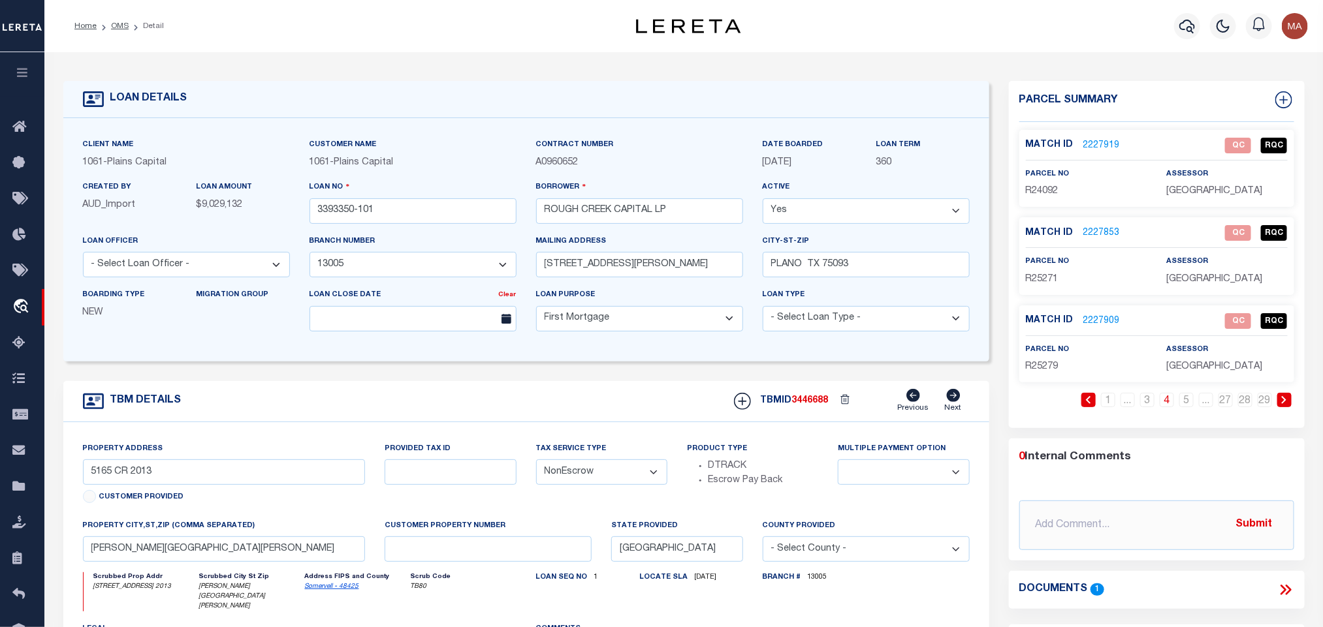
click at [1287, 400] on link at bounding box center [1284, 400] width 14 height 14
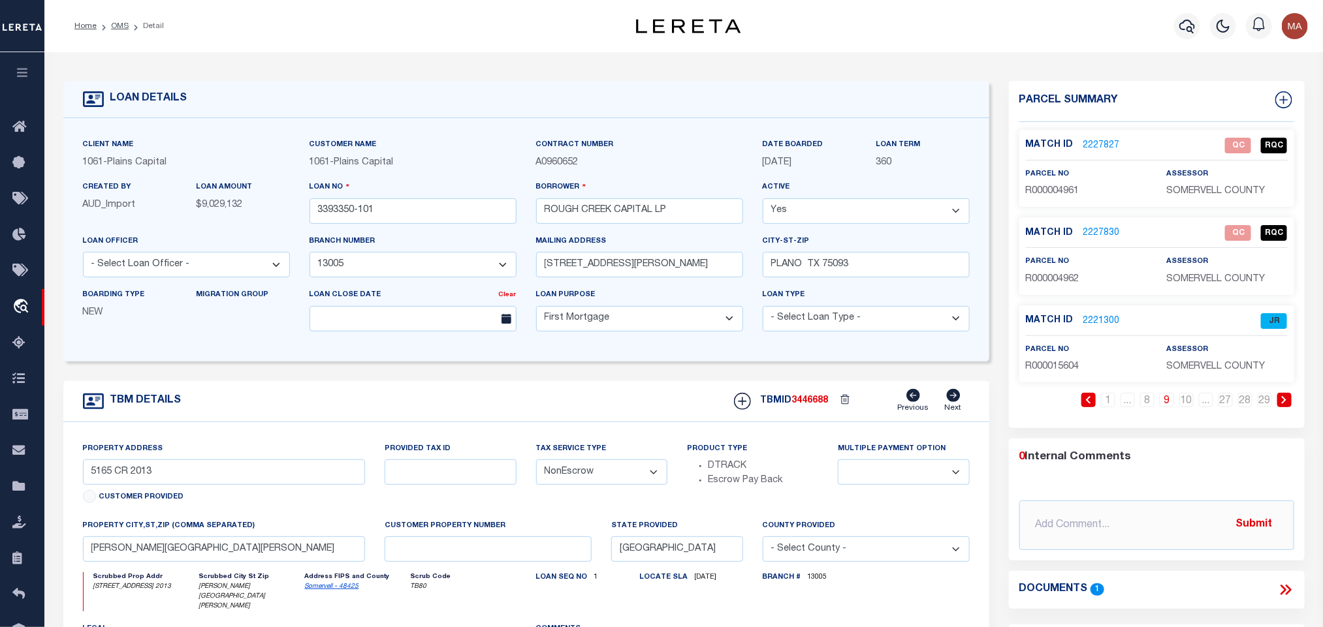
click at [1287, 400] on link at bounding box center [1284, 400] width 14 height 14
click at [1086, 404] on icon at bounding box center [1088, 400] width 6 height 8
click at [1195, 192] on span "SOMERVELL COUNTY" at bounding box center [1215, 191] width 99 height 9
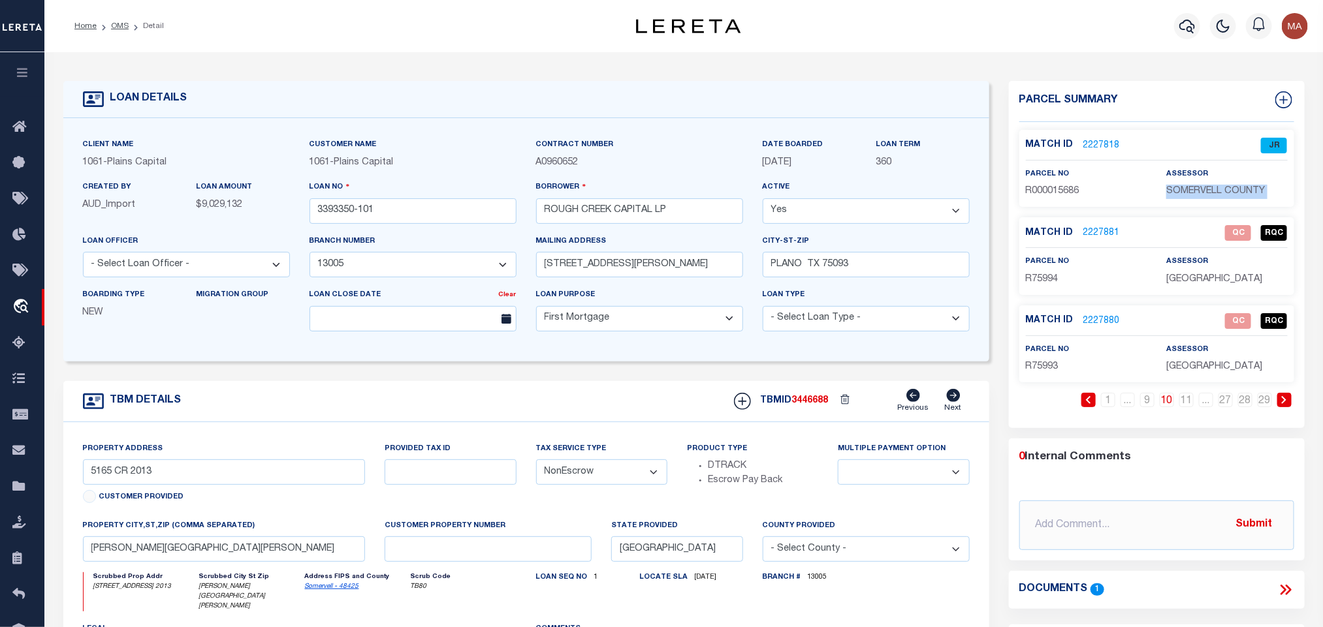
click at [1195, 192] on span "SOMERVELL COUNTY" at bounding box center [1215, 191] width 99 height 9
copy div "SOMERVELL COUNTY"
